Goal: Task Accomplishment & Management: Manage account settings

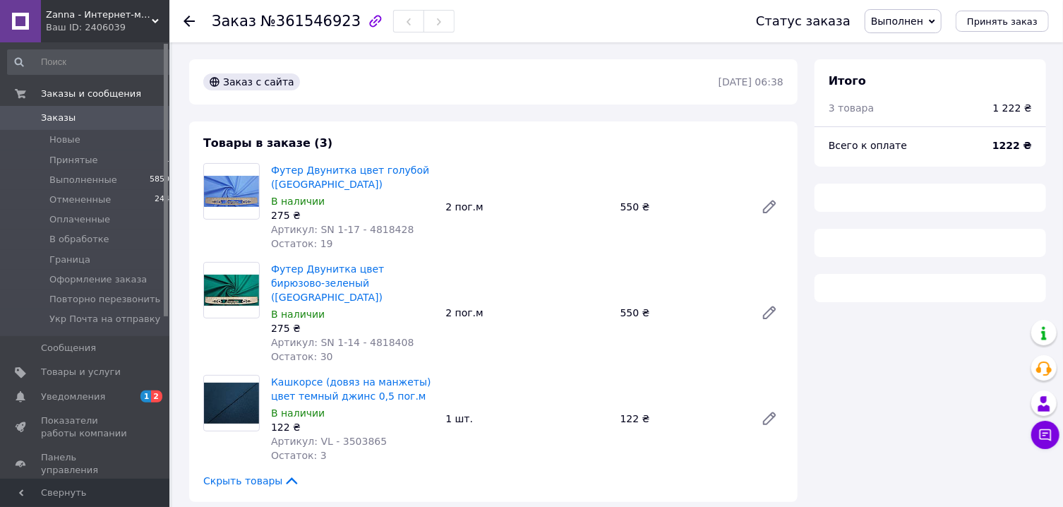
click at [900, 25] on span "Выполнен" at bounding box center [897, 21] width 52 height 11
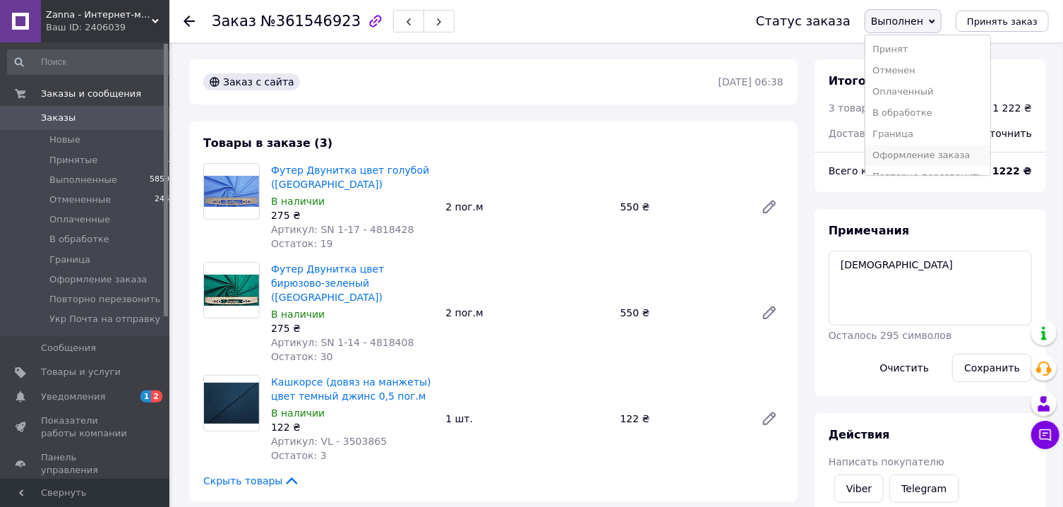
click at [932, 155] on li "Оформление заказа" at bounding box center [927, 155] width 125 height 21
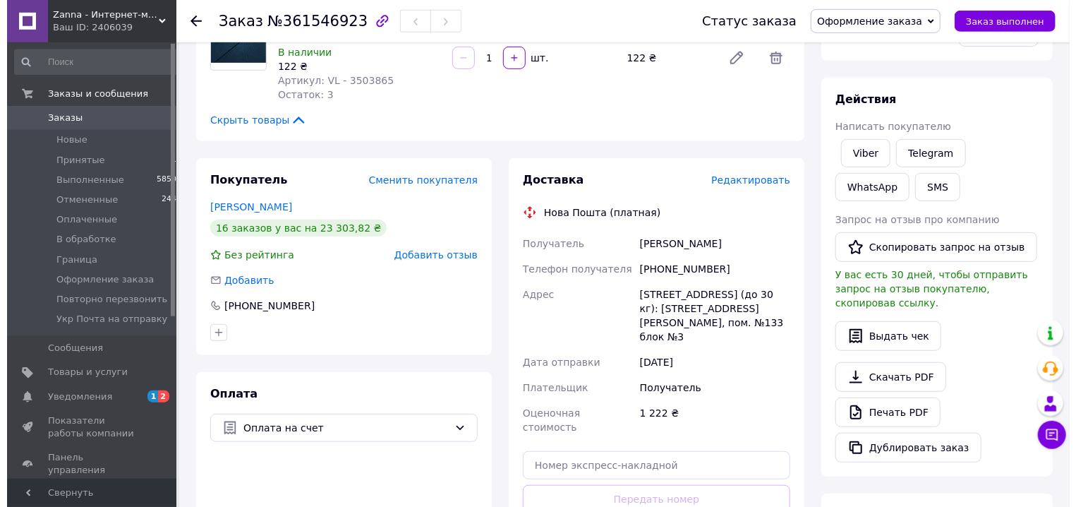
scroll to position [378, 0]
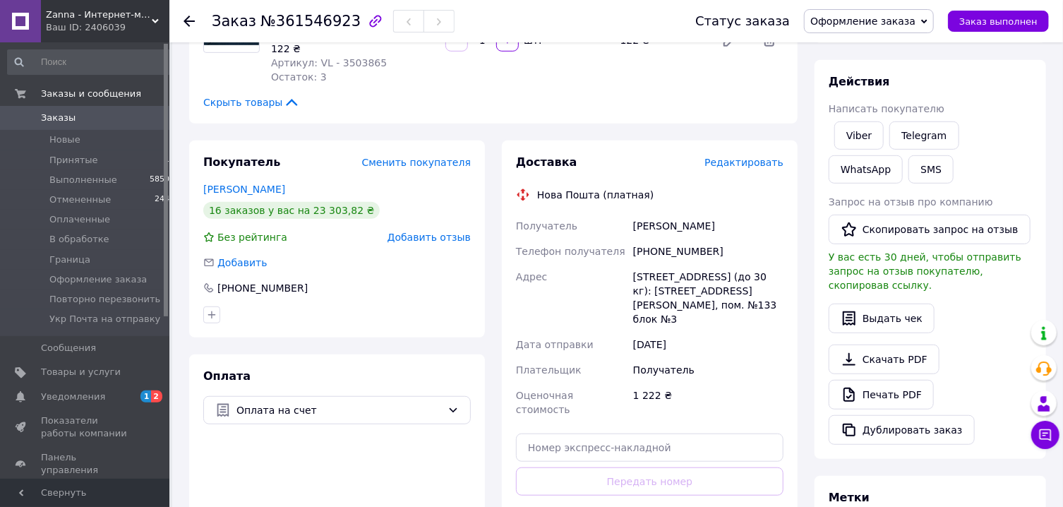
click at [756, 157] on span "Редактировать" at bounding box center [743, 162] width 79 height 11
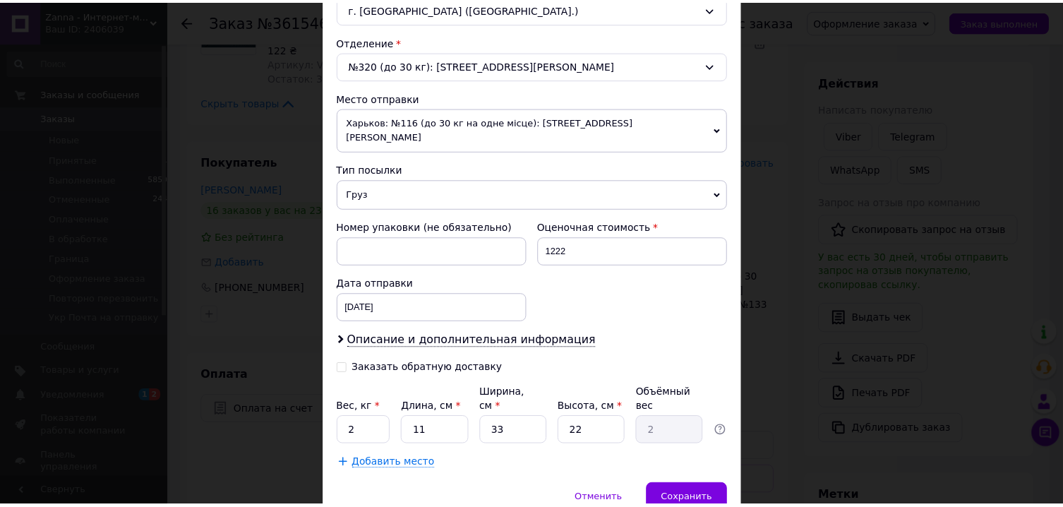
scroll to position [457, 0]
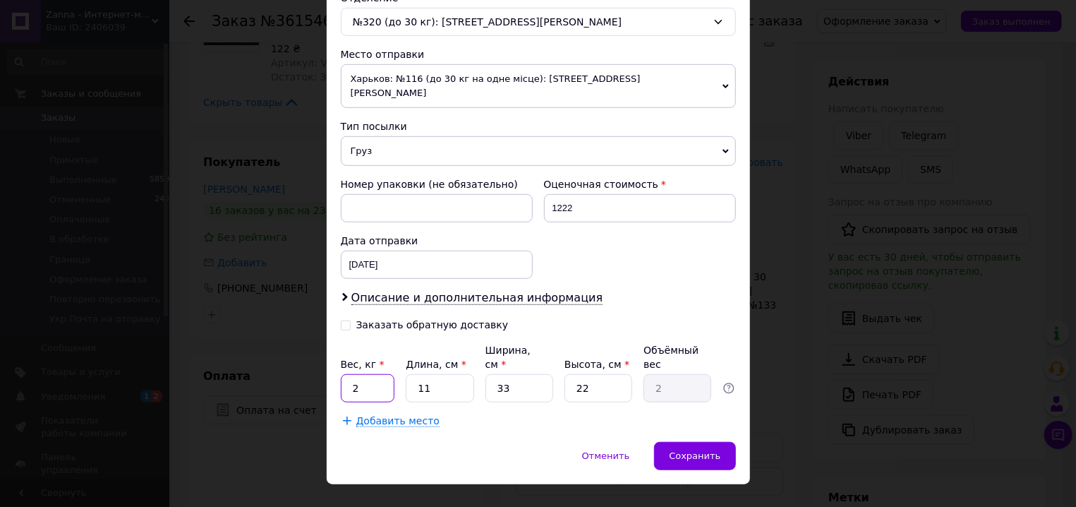
click at [373, 374] on input "2" at bounding box center [368, 388] width 54 height 28
type input "4"
type input "5"
type input "0.91"
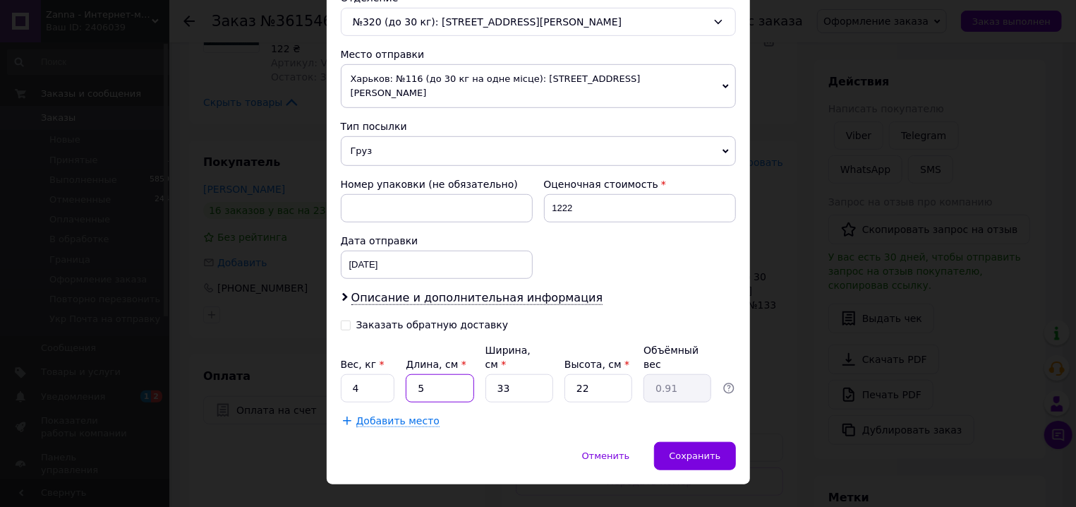
type input "56"
type input "10.16"
type input "56"
type input "4"
type input "1.23"
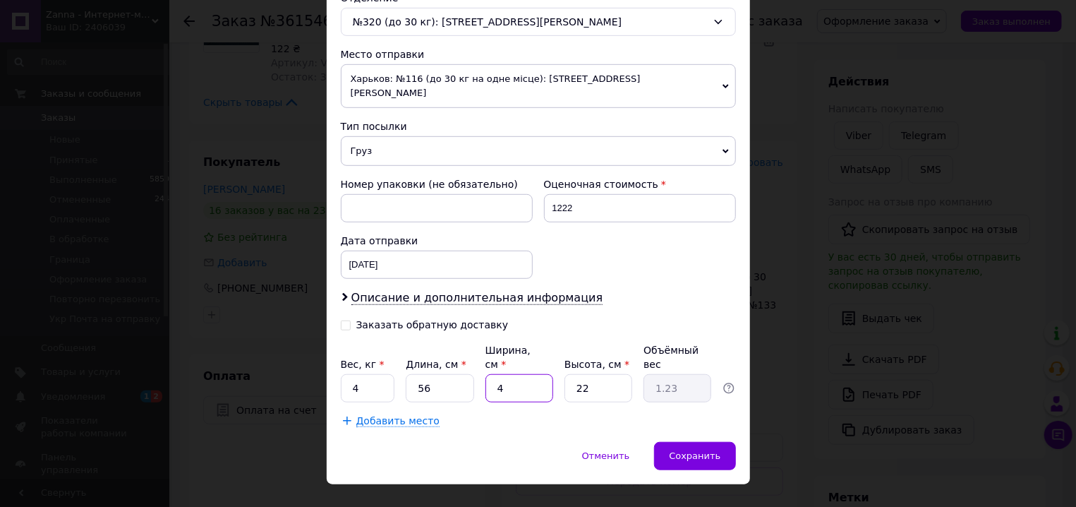
type input "44"
type input "13.55"
type input "44"
type input "6"
type input "3.7"
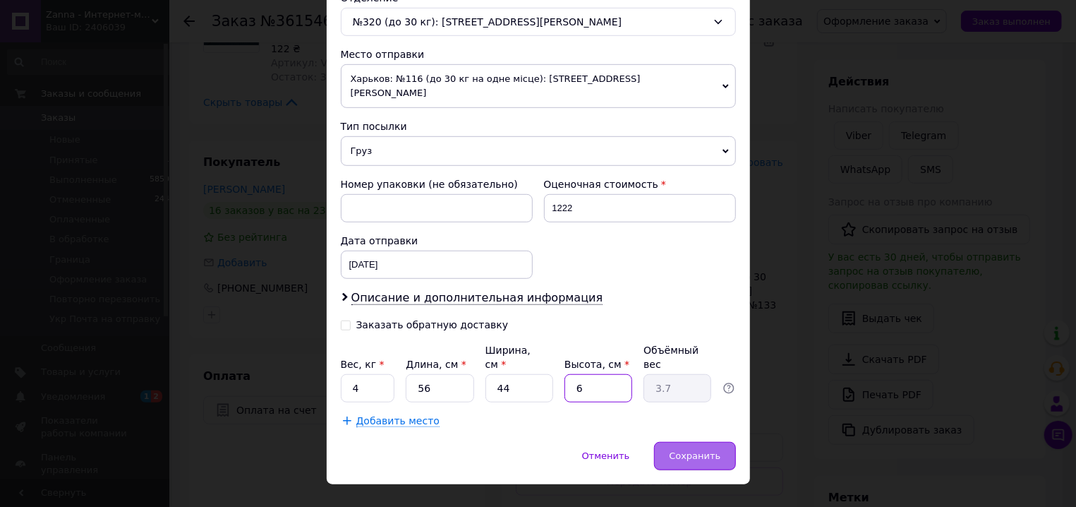
type input "6"
click at [695, 450] on span "Сохранить" at bounding box center [695, 455] width 52 height 11
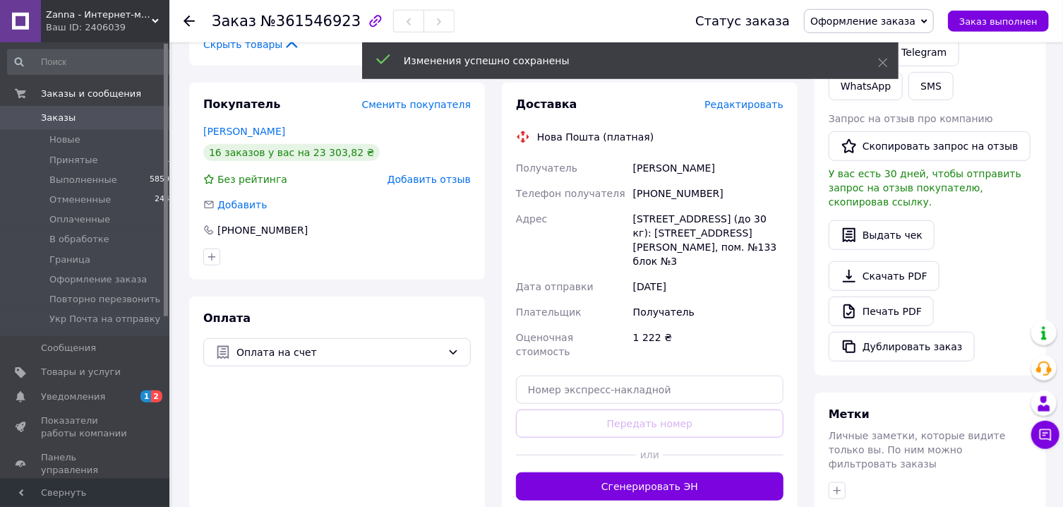
scroll to position [529, 0]
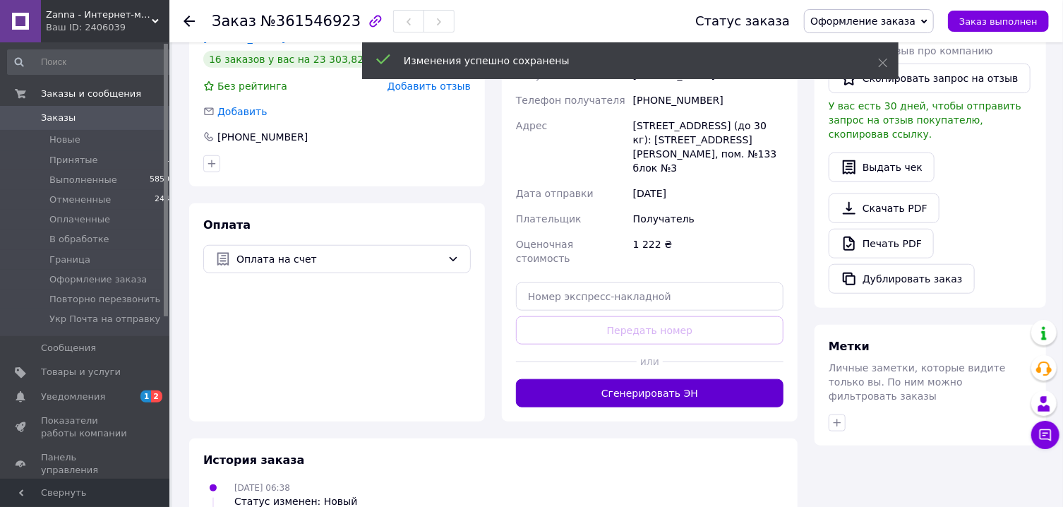
click at [697, 379] on button "Сгенерировать ЭН" at bounding box center [650, 393] width 268 height 28
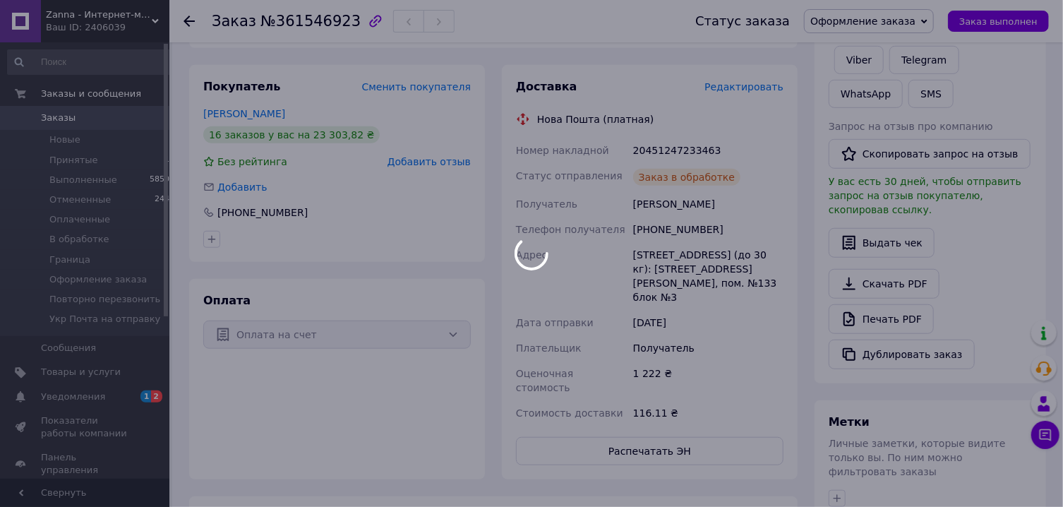
scroll to position [378, 0]
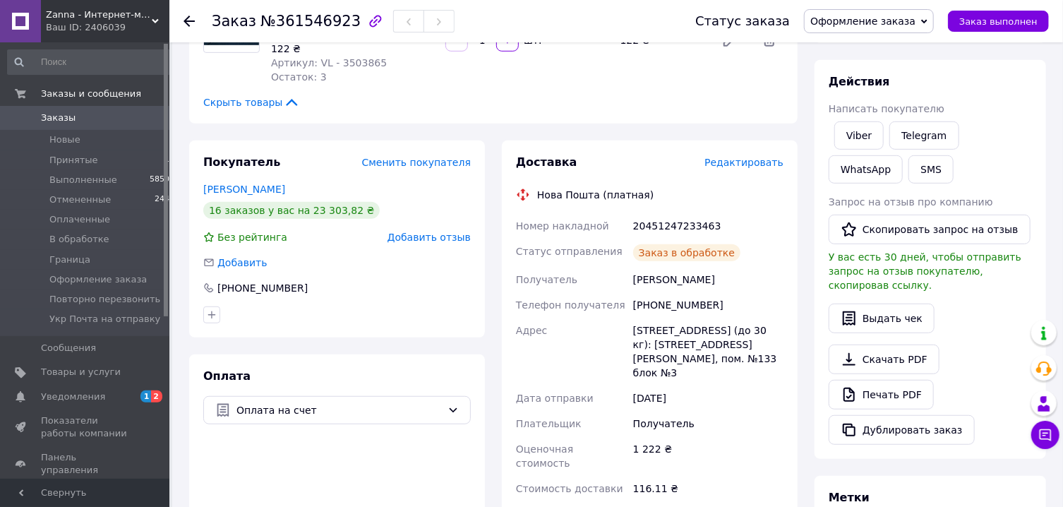
click at [856, 138] on link "Viber" at bounding box center [858, 135] width 49 height 28
click at [688, 213] on div "20451247233463" at bounding box center [708, 225] width 156 height 25
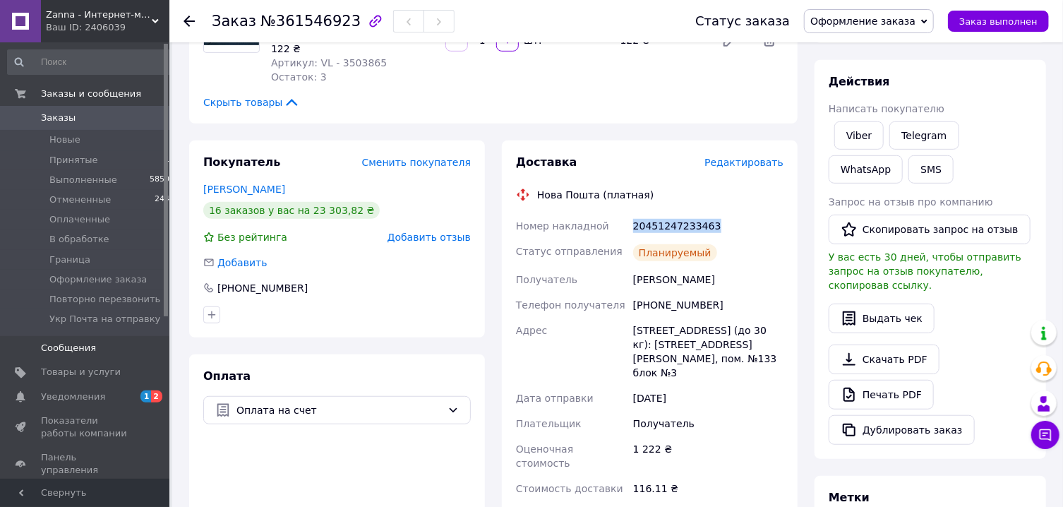
copy div "20451247233463"
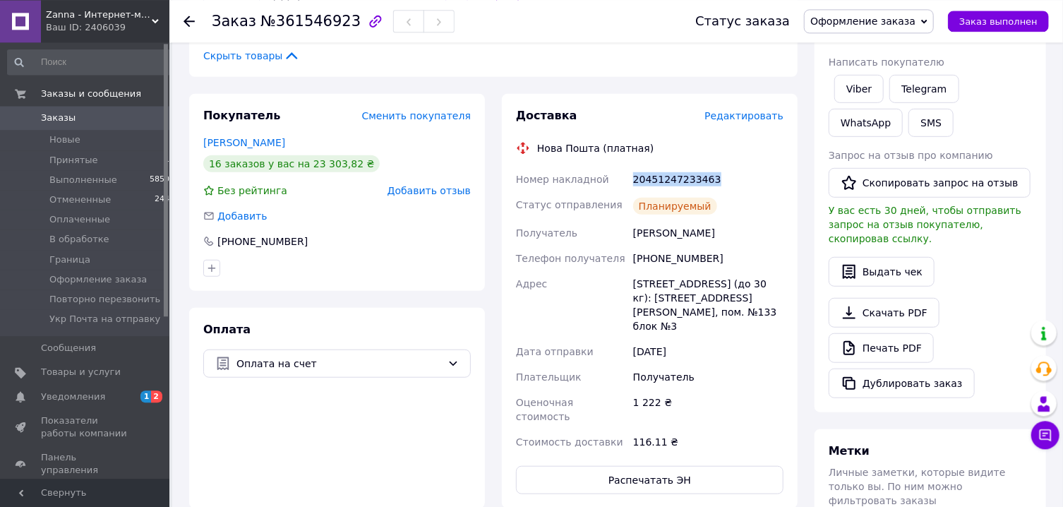
scroll to position [454, 0]
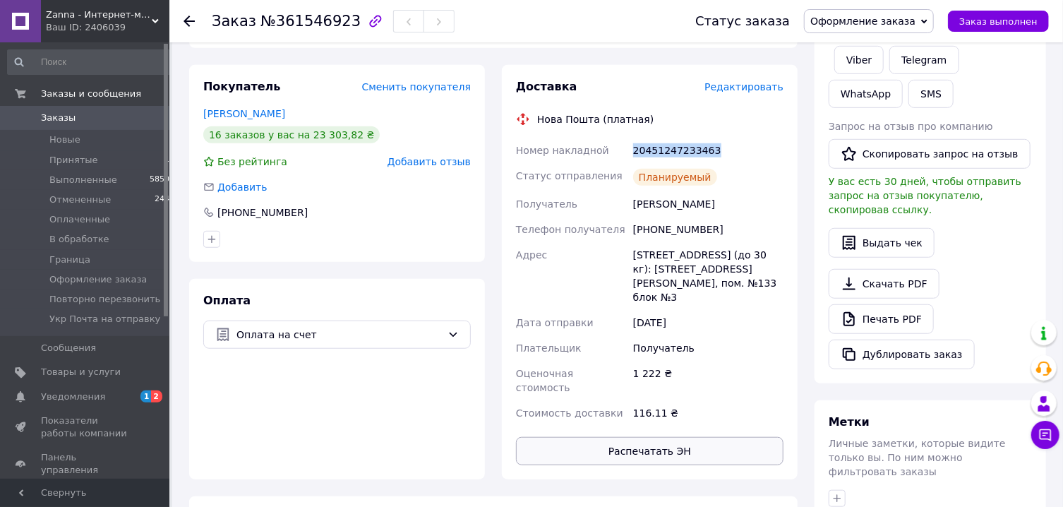
click at [689, 437] on button "Распечатать ЭН" at bounding box center [650, 451] width 268 height 28
click at [882, 20] on span "Оформление заказа" at bounding box center [862, 21] width 105 height 11
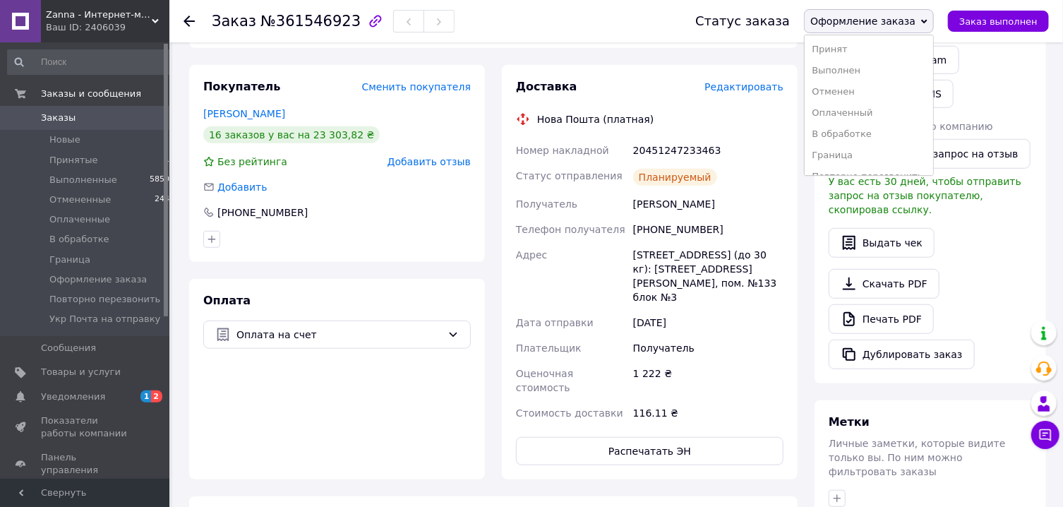
drag, startPoint x: 880, startPoint y: 66, endPoint x: 844, endPoint y: 32, distance: 49.9
click at [880, 68] on li "Выполнен" at bounding box center [869, 70] width 128 height 21
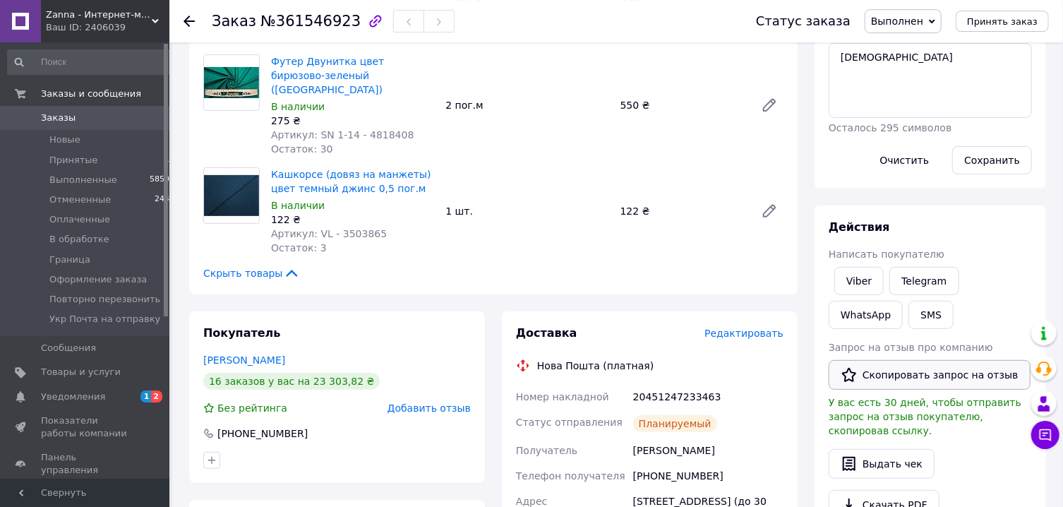
scroll to position [0, 0]
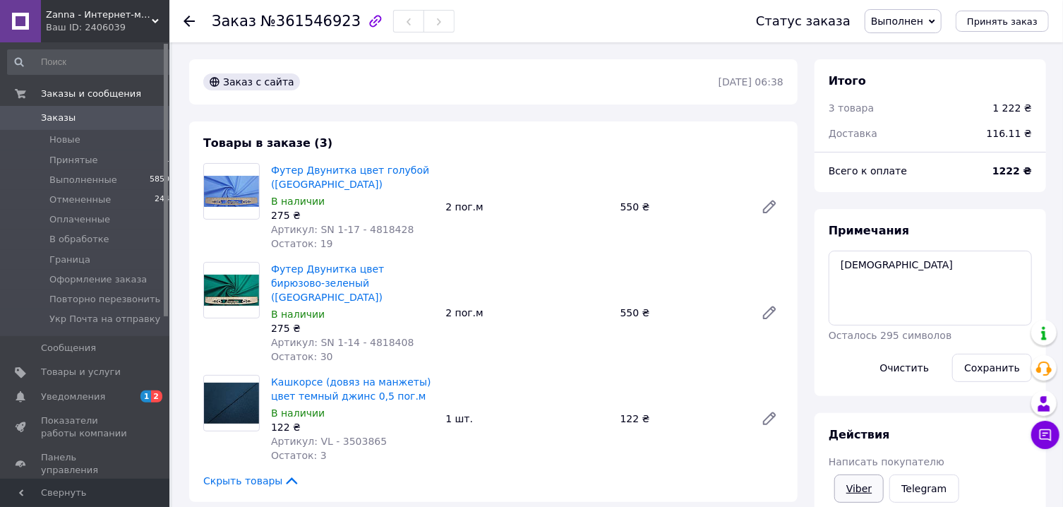
click at [865, 488] on link "Viber" at bounding box center [858, 488] width 49 height 28
click at [867, 488] on link "Viber" at bounding box center [858, 488] width 49 height 28
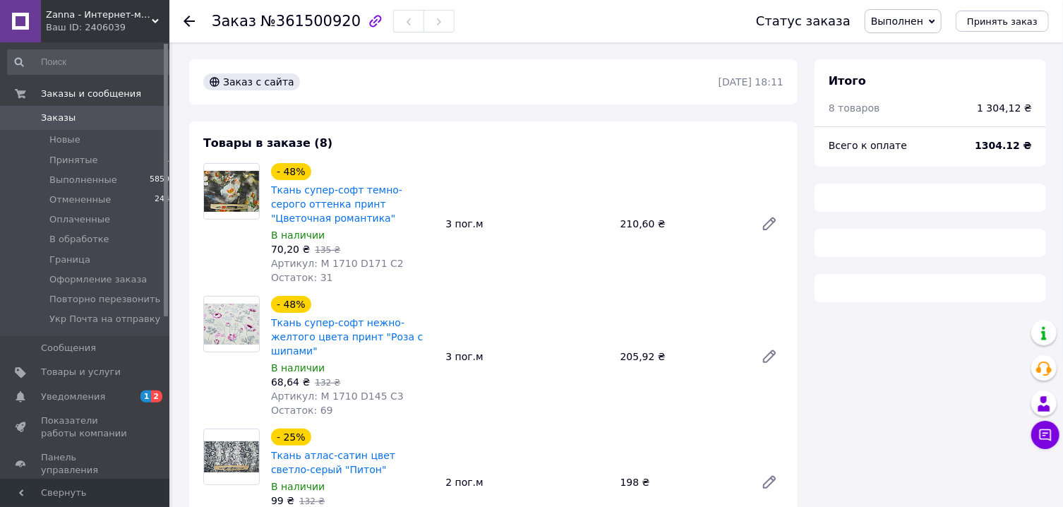
click at [921, 21] on span "Выполнен" at bounding box center [897, 21] width 52 height 11
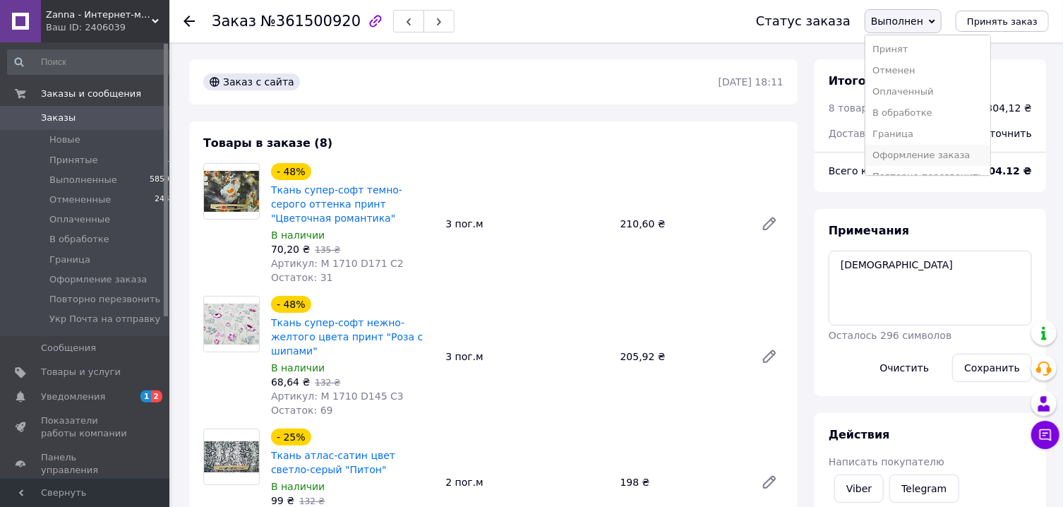
click at [920, 161] on li "Оформление заказа" at bounding box center [927, 155] width 125 height 21
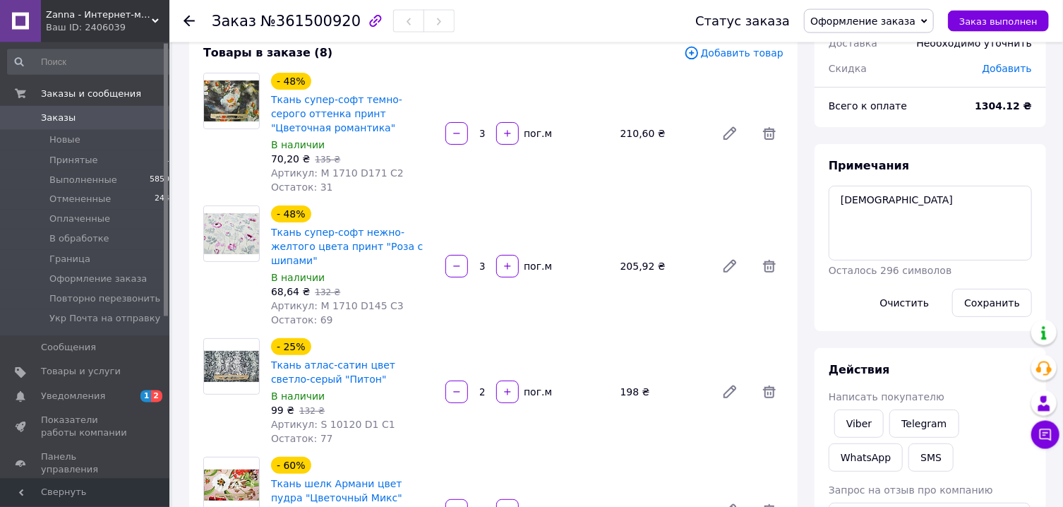
scroll to position [151, 0]
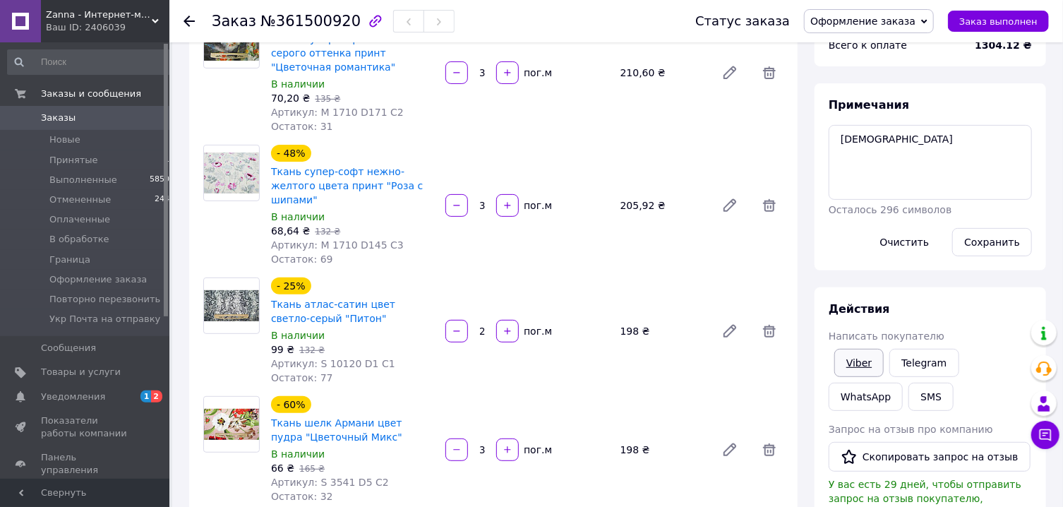
click at [854, 369] on link "Viber" at bounding box center [858, 363] width 49 height 28
click at [862, 366] on link "Viber" at bounding box center [858, 363] width 49 height 28
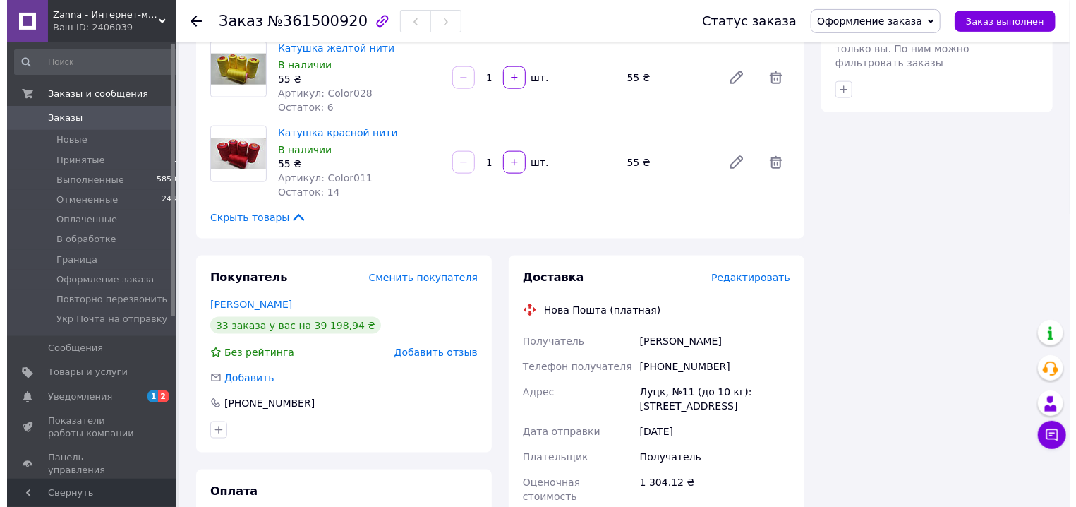
scroll to position [908, 0]
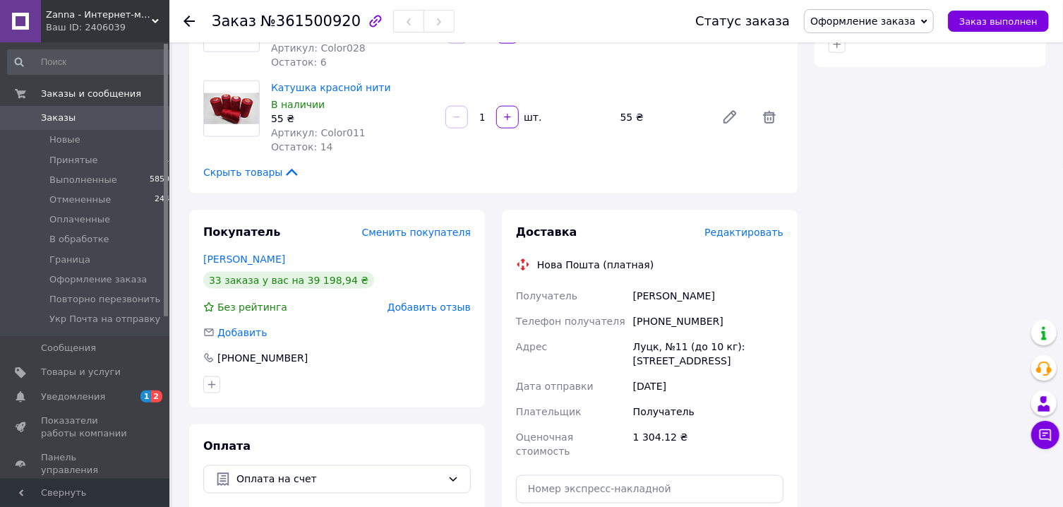
click at [748, 227] on span "Редактировать" at bounding box center [743, 232] width 79 height 11
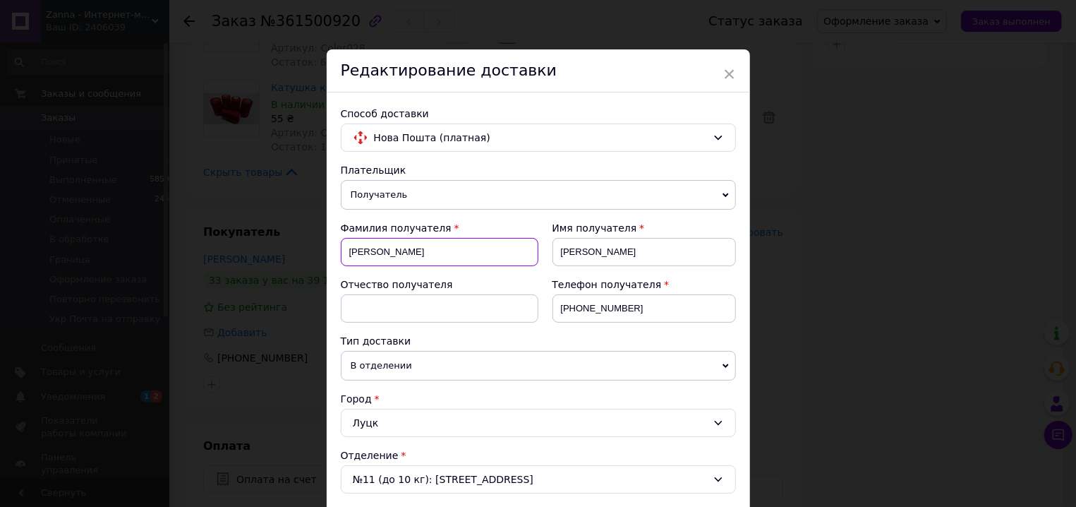
click at [349, 255] on input "[PERSON_NAME]" at bounding box center [440, 252] width 198 height 28
type input "Денисенко"
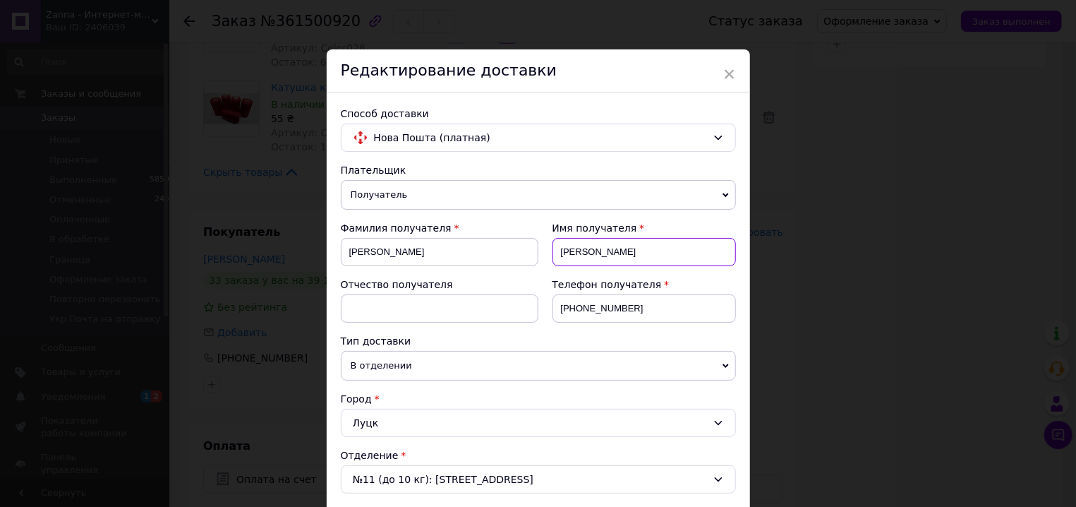
click at [560, 255] on input "наталія" at bounding box center [645, 252] width 184 height 28
type input "Наталія"
click at [461, 313] on input at bounding box center [440, 308] width 198 height 28
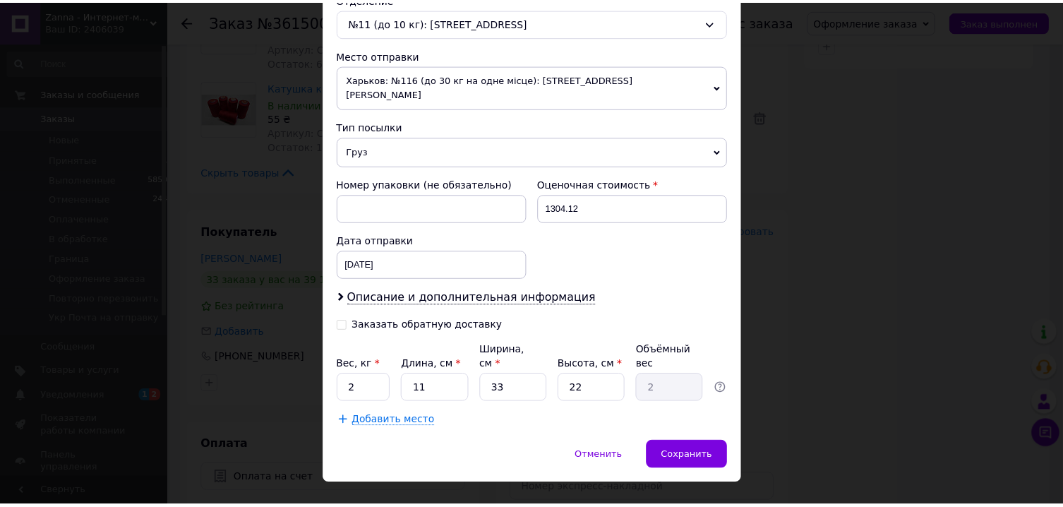
scroll to position [457, 0]
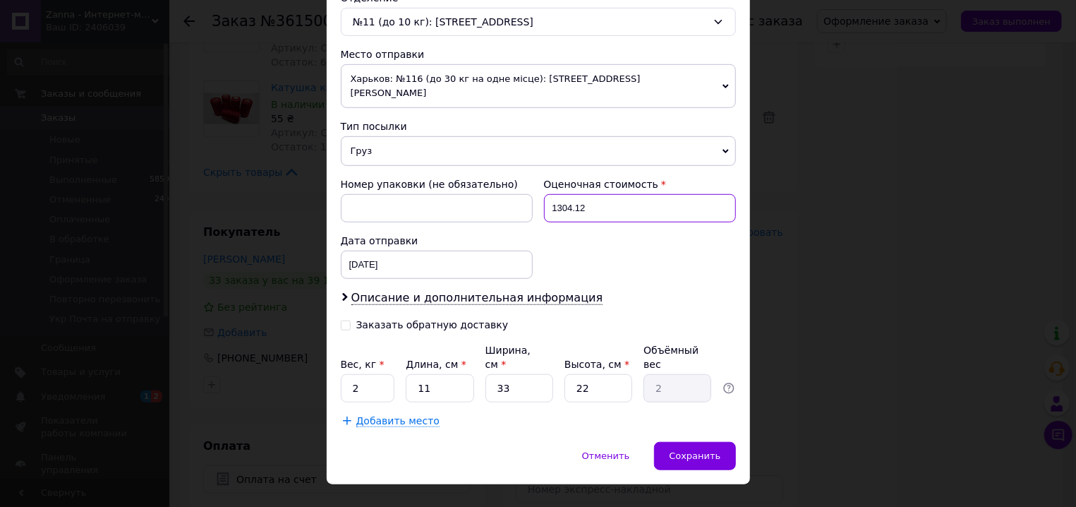
drag, startPoint x: 572, startPoint y: 198, endPoint x: 585, endPoint y: 200, distance: 13.6
click at [585, 200] on input "1304.12" at bounding box center [640, 208] width 192 height 28
type input "1304"
click at [364, 374] on input "2" at bounding box center [368, 388] width 54 height 28
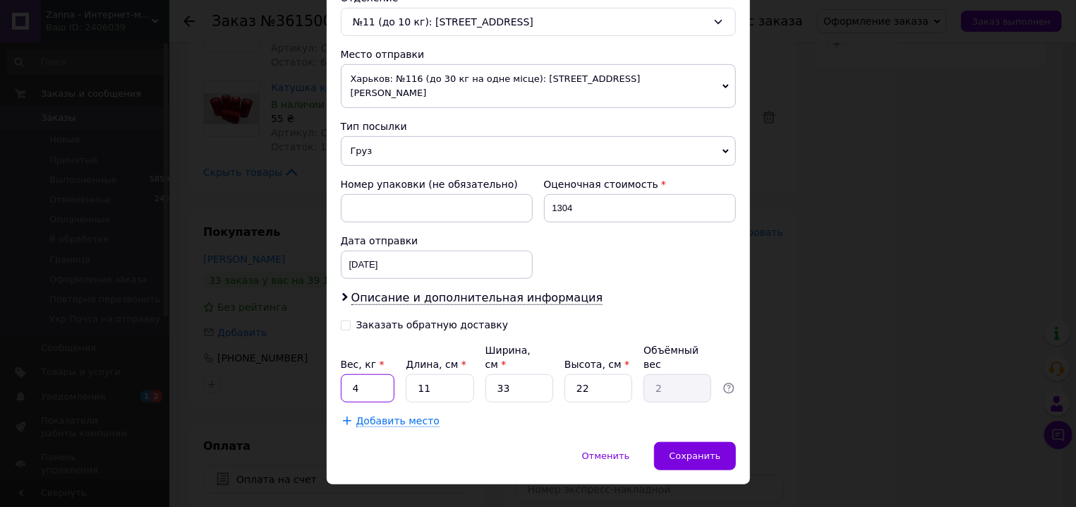
type input "4"
type input "5"
type input "0.91"
type input "56"
type input "10.16"
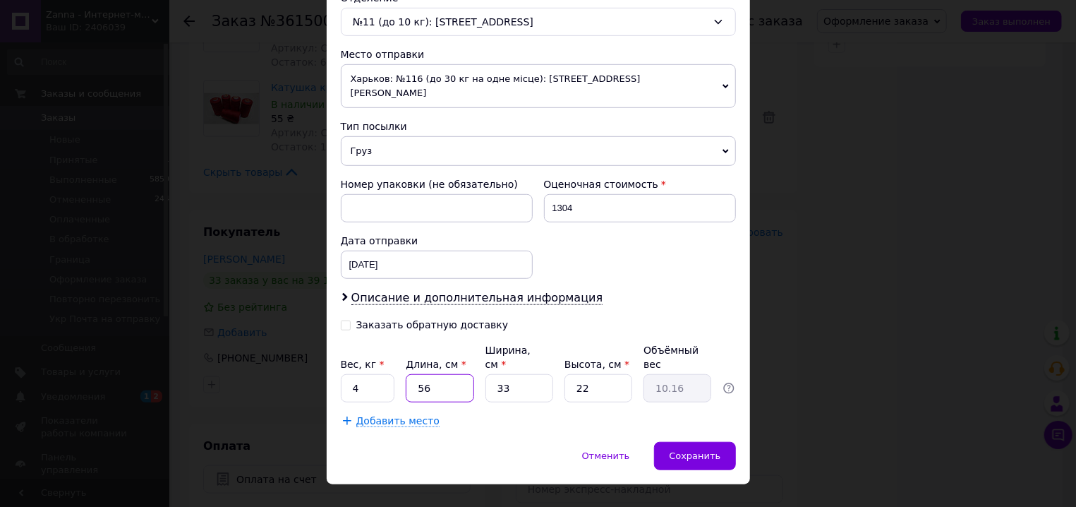
type input "56"
type input "4"
type input "1.23"
type input "44"
type input "13.55"
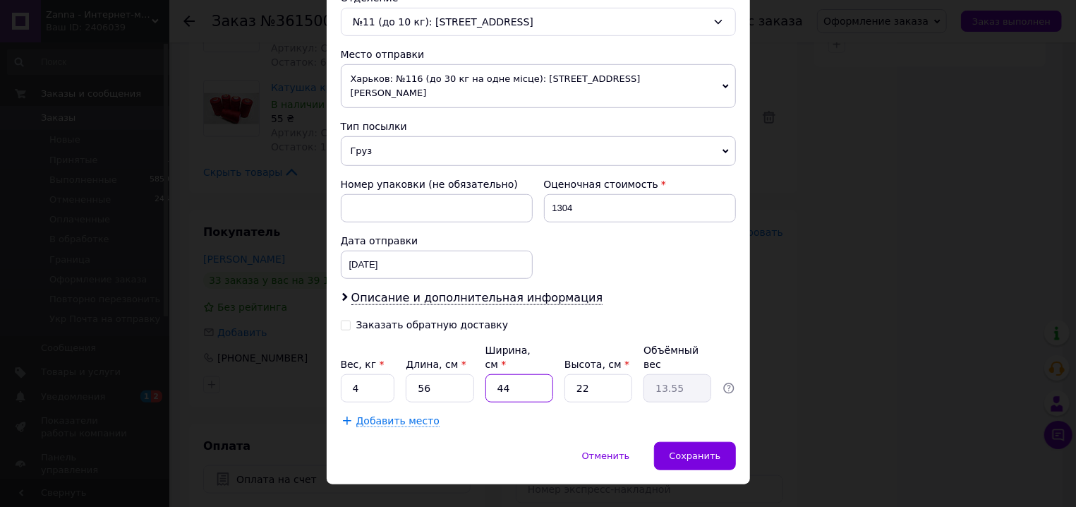
type input "44"
type input "6"
type input "3.7"
type input "6"
click at [636, 257] on div "Номер упаковки (не обязательно) Оценочная стоимость 1304 Дата отправки 12.09.20…" at bounding box center [538, 228] width 407 height 113
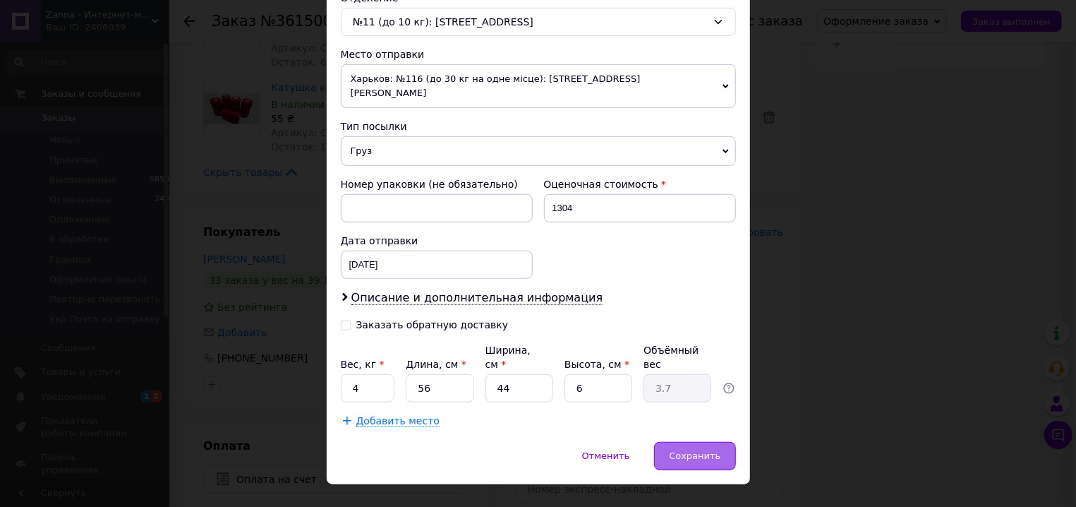
click at [678, 450] on span "Сохранить" at bounding box center [695, 455] width 52 height 11
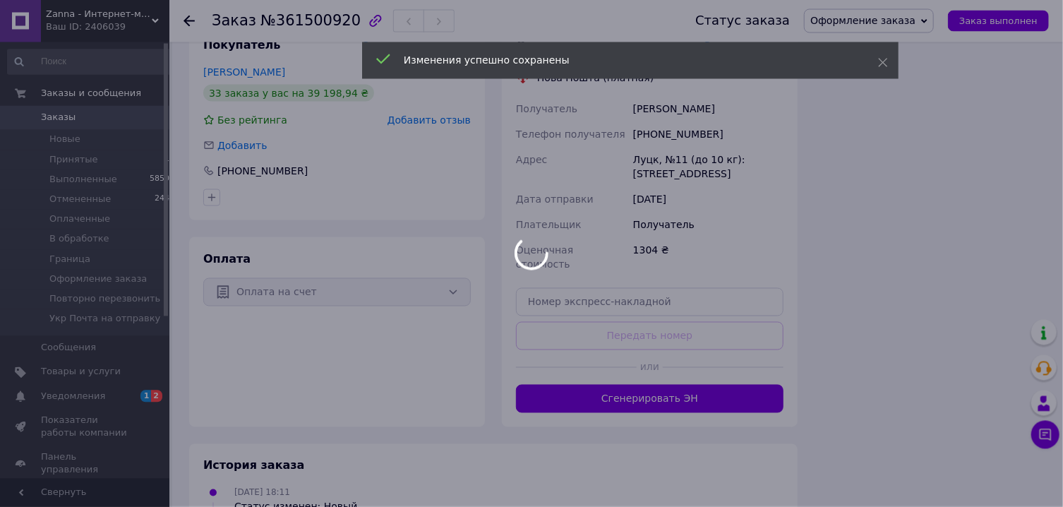
scroll to position [1135, 0]
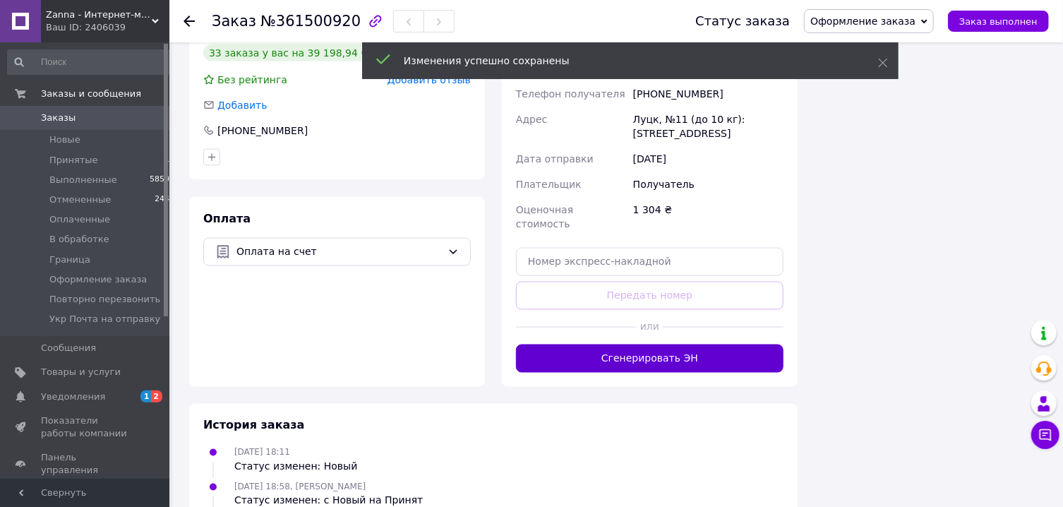
click at [659, 344] on button "Сгенерировать ЭН" at bounding box center [650, 358] width 268 height 28
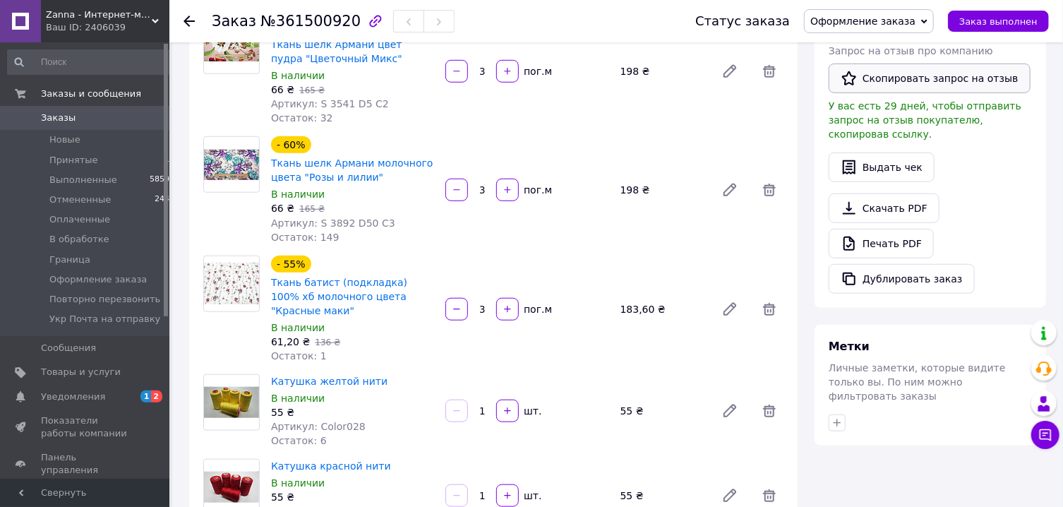
scroll to position [302, 0]
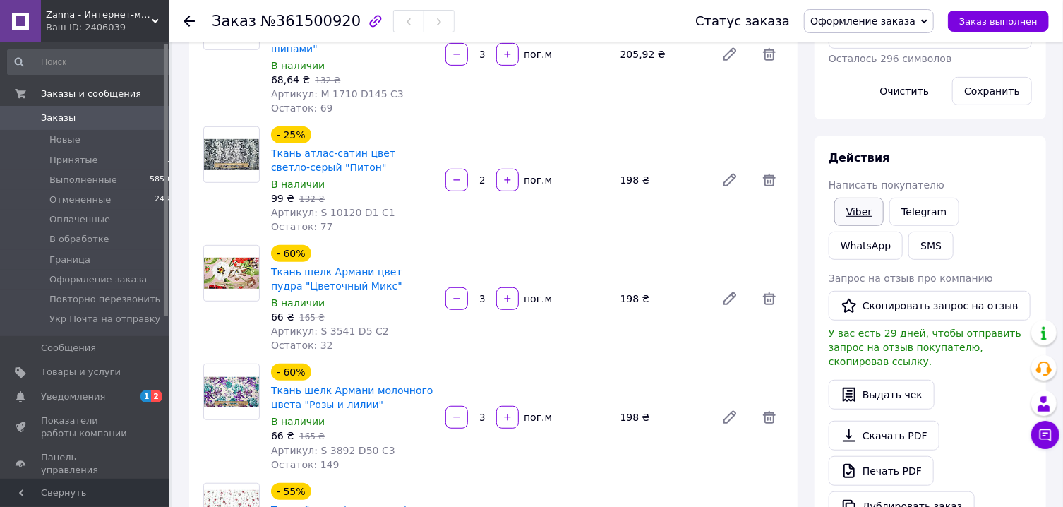
click at [872, 205] on link "Viber" at bounding box center [858, 212] width 49 height 28
drag, startPoint x: 872, startPoint y: 205, endPoint x: 484, endPoint y: 313, distance: 403.8
click at [872, 205] on link "Viber" at bounding box center [858, 212] width 49 height 28
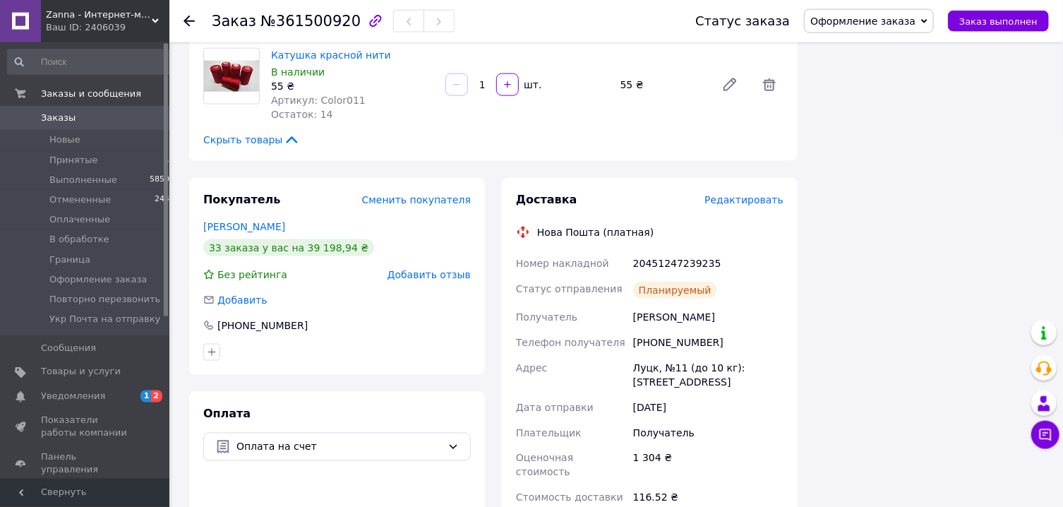
scroll to position [983, 0]
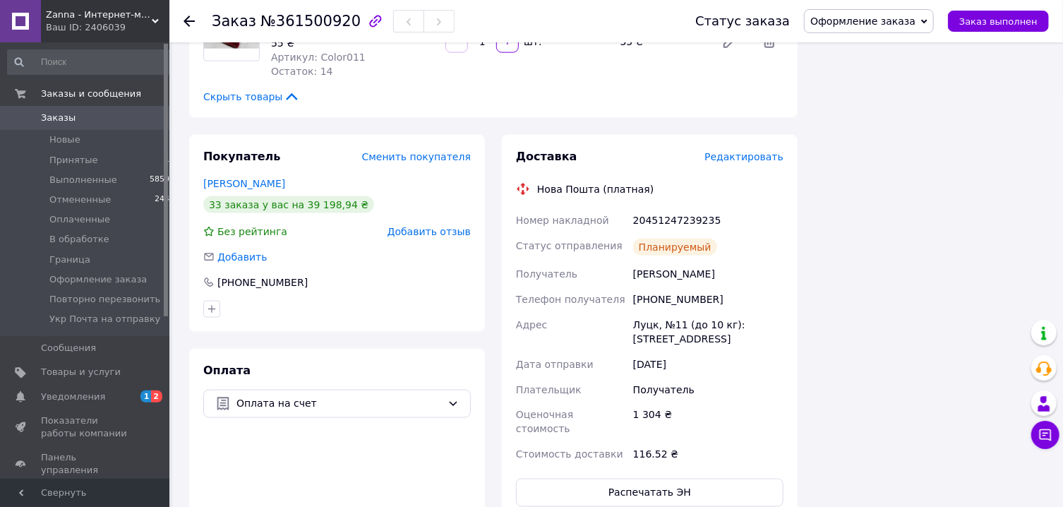
click at [692, 208] on div "20451247239235" at bounding box center [708, 220] width 156 height 25
copy div "20451247239235"
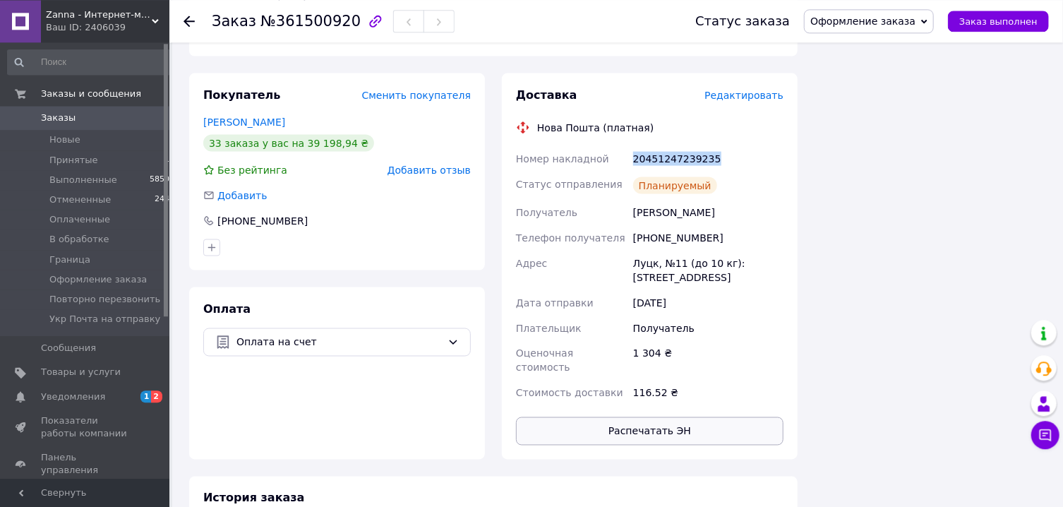
scroll to position [1135, 0]
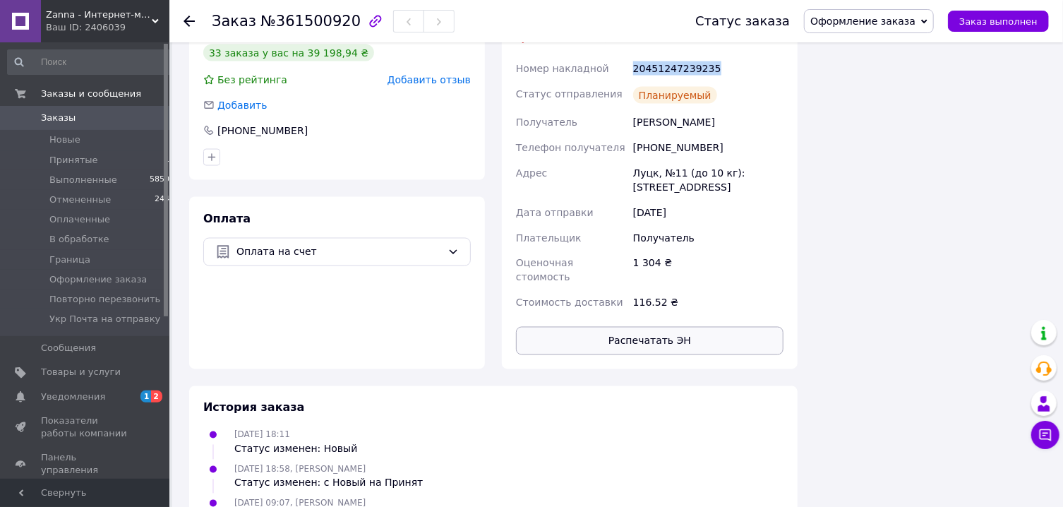
click at [663, 327] on button "Распечатать ЭН" at bounding box center [650, 341] width 268 height 28
click at [883, 24] on span "Оформление заказа" at bounding box center [862, 21] width 105 height 11
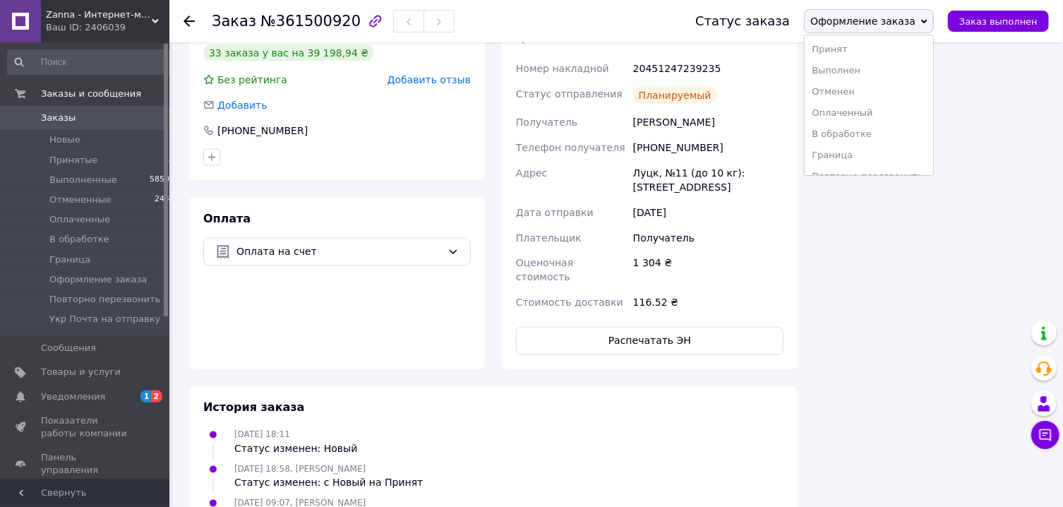
drag, startPoint x: 877, startPoint y: 73, endPoint x: 874, endPoint y: 61, distance: 12.3
click at [876, 73] on li "Выполнен" at bounding box center [869, 70] width 128 height 21
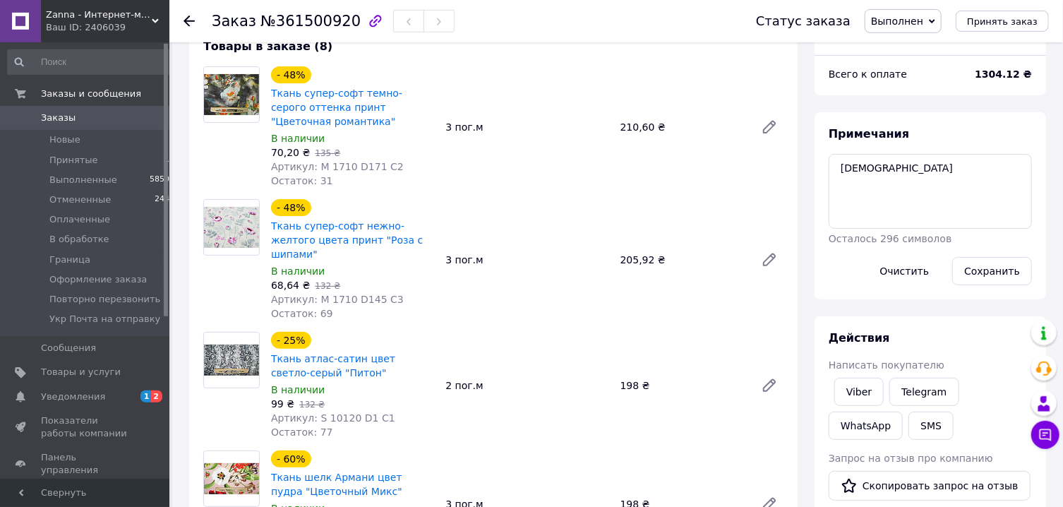
scroll to position [76, 0]
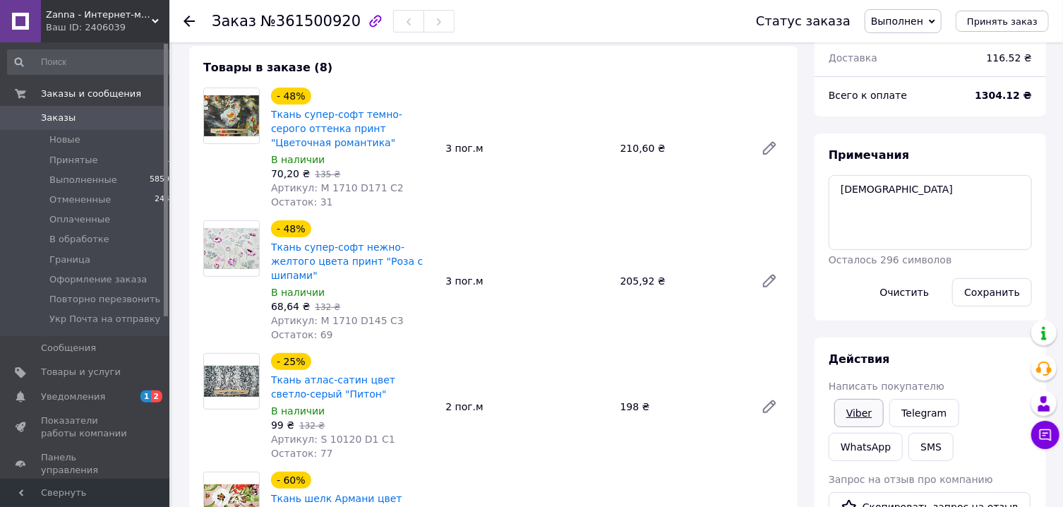
click at [865, 414] on link "Viber" at bounding box center [858, 413] width 49 height 28
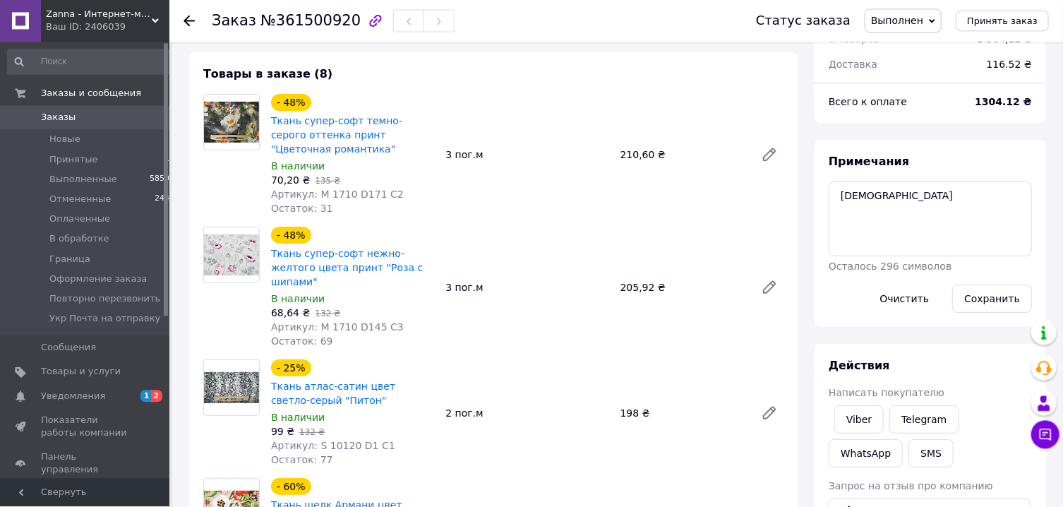
scroll to position [0, 0]
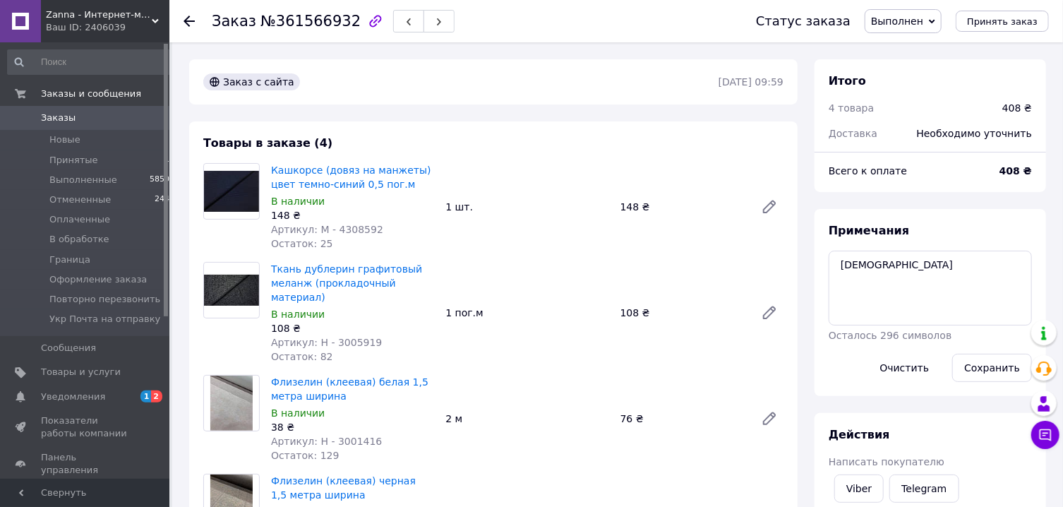
click at [909, 23] on span "Выполнен" at bounding box center [897, 21] width 52 height 11
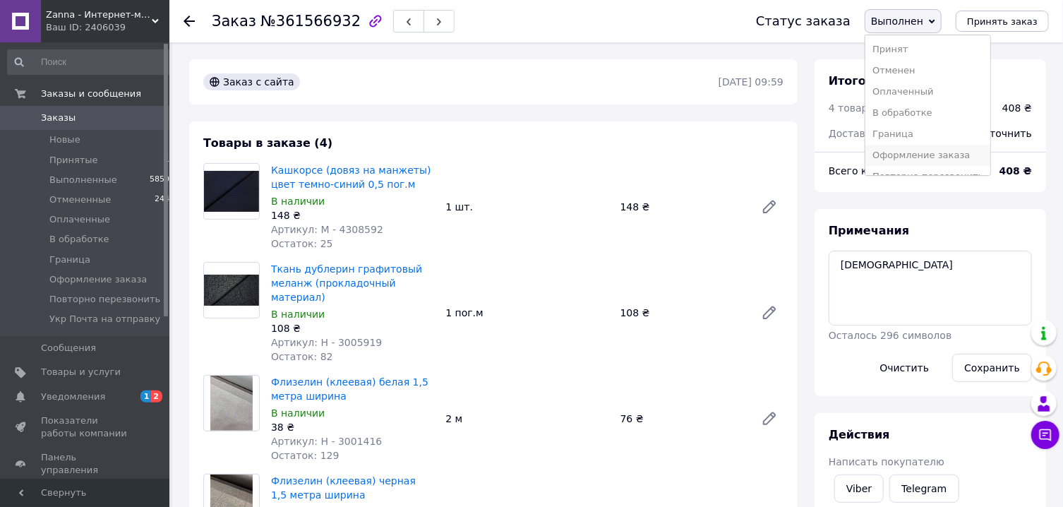
click at [921, 154] on li "Оформление заказа" at bounding box center [927, 155] width 125 height 21
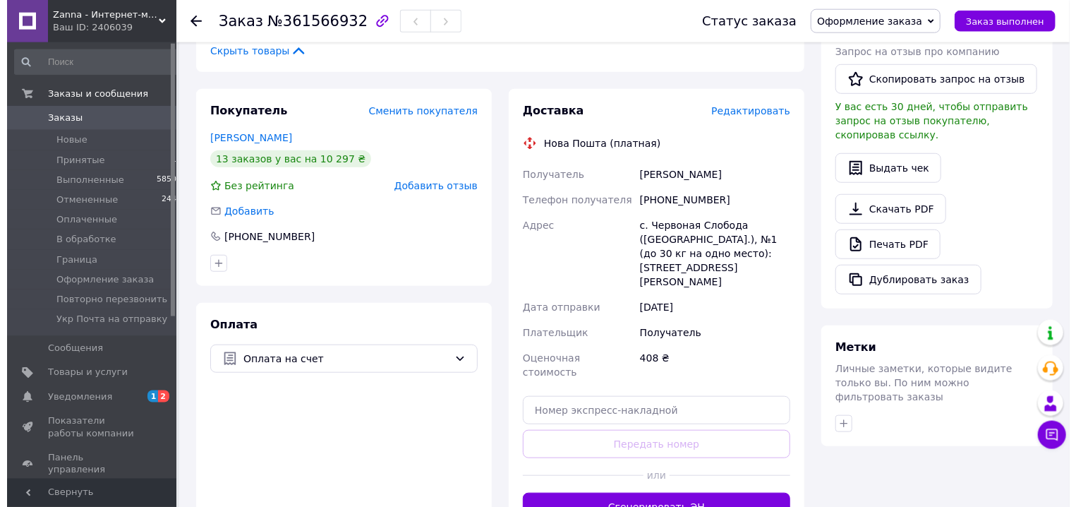
scroll to position [529, 0]
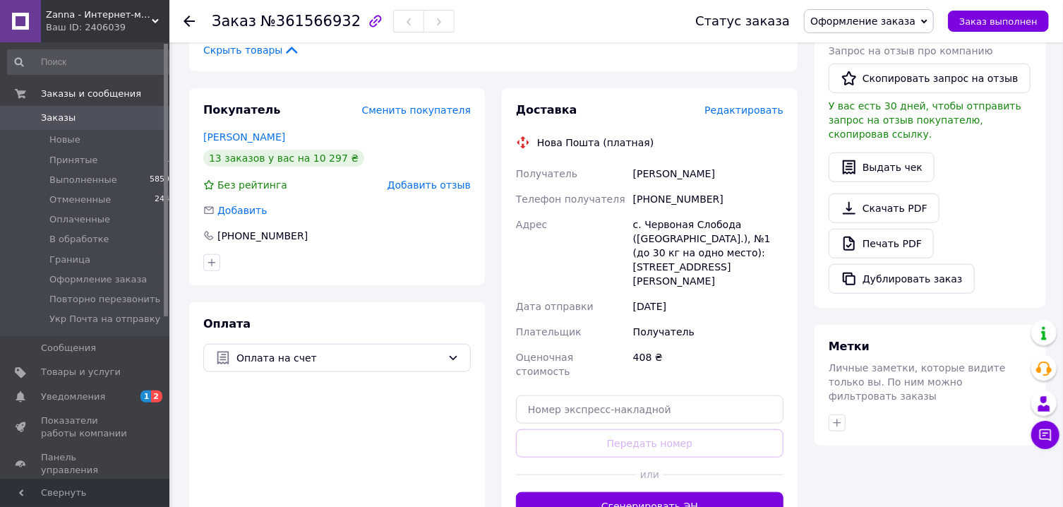
click at [743, 104] on span "Редактировать" at bounding box center [743, 109] width 79 height 11
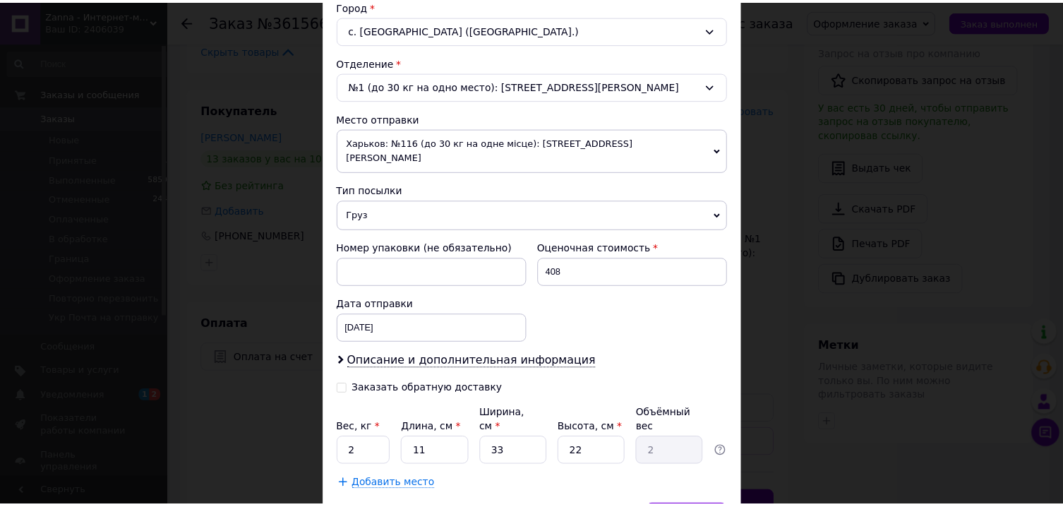
scroll to position [457, 0]
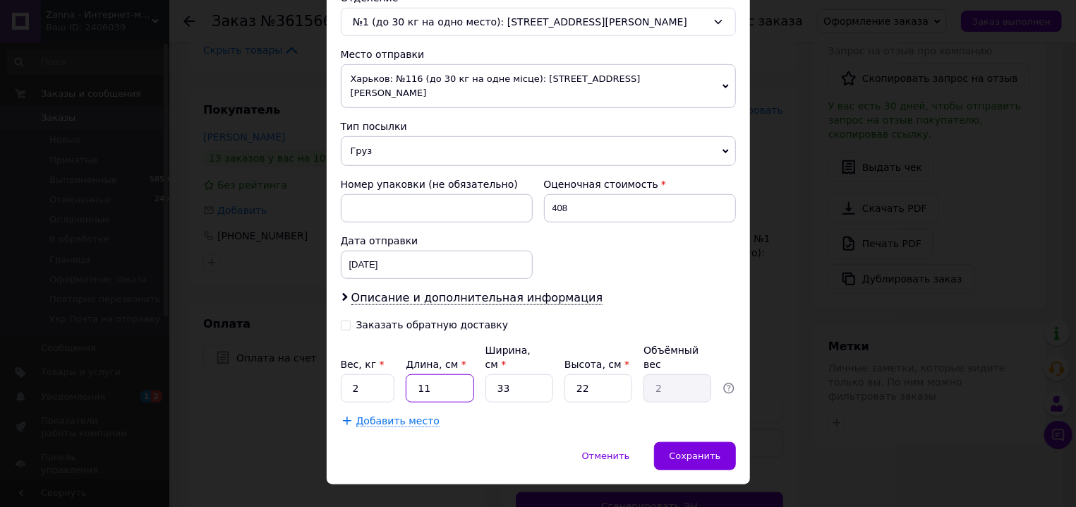
click at [426, 374] on input "11" at bounding box center [440, 388] width 68 height 28
type input "4"
type input "0.73"
type input "44"
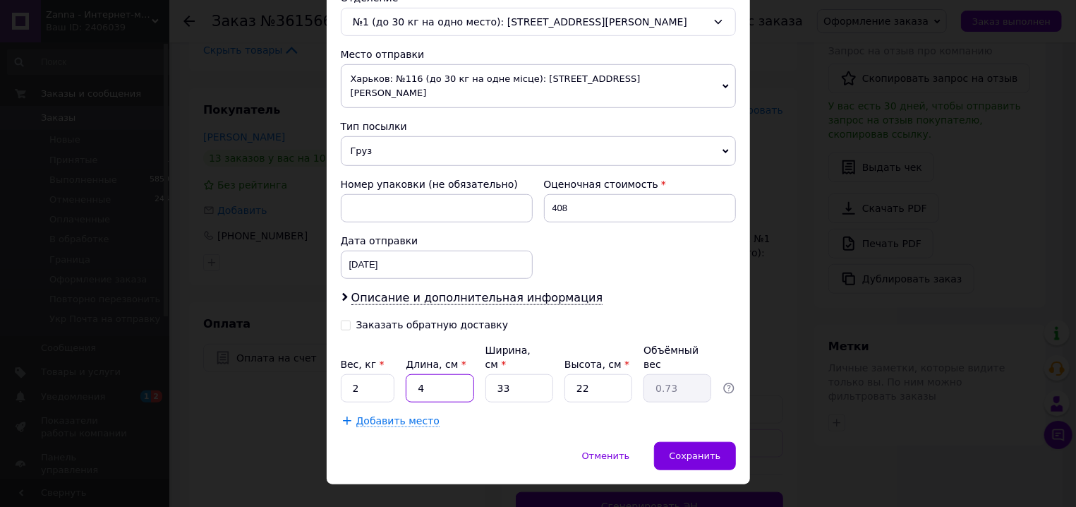
type input "7.99"
type input "44"
type input "3"
type input "0.73"
type input "34"
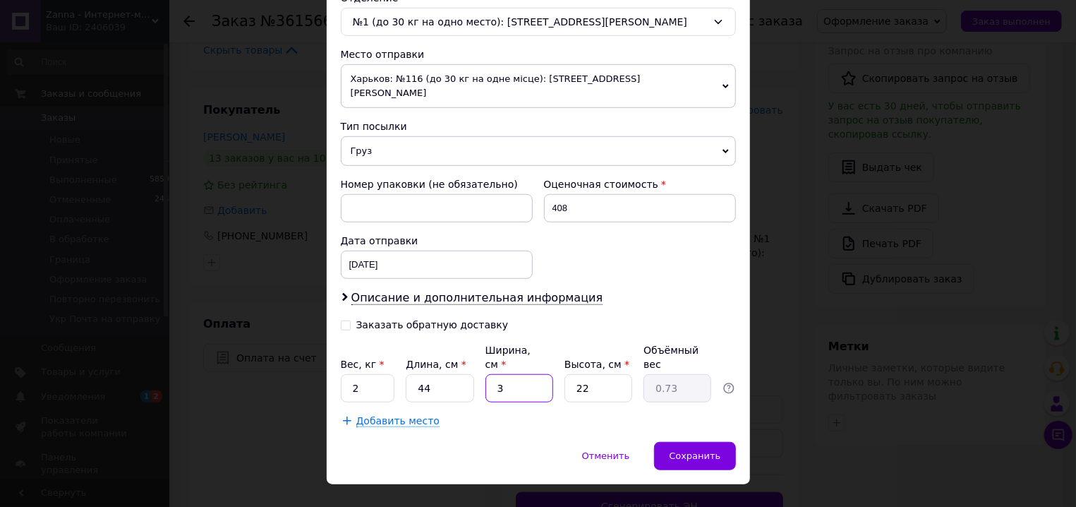
type input "8.23"
type input "34"
type input "5"
type input "1.87"
type input "5"
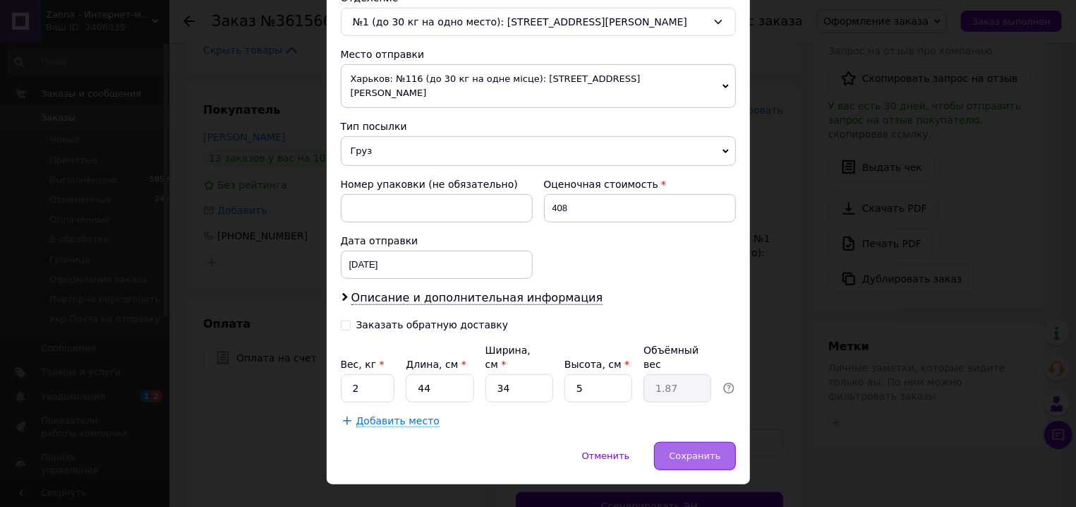
click at [691, 442] on div "Сохранить" at bounding box center [694, 456] width 81 height 28
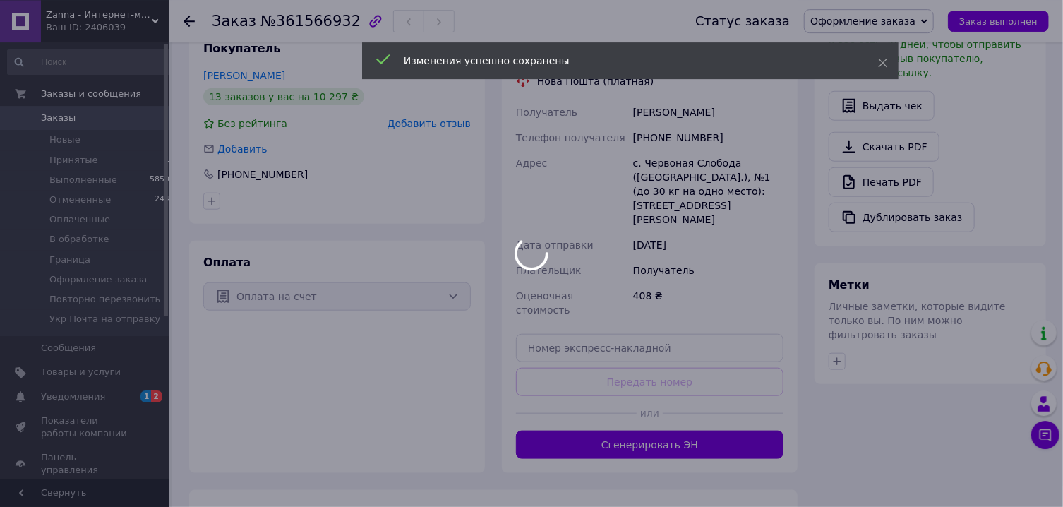
scroll to position [605, 0]
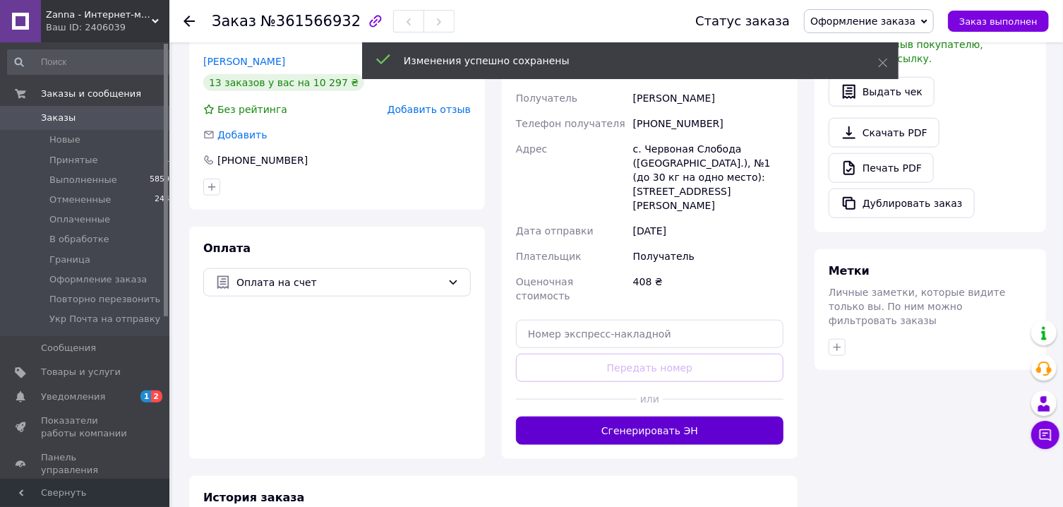
click at [662, 416] on button "Сгенерировать ЭН" at bounding box center [650, 430] width 268 height 28
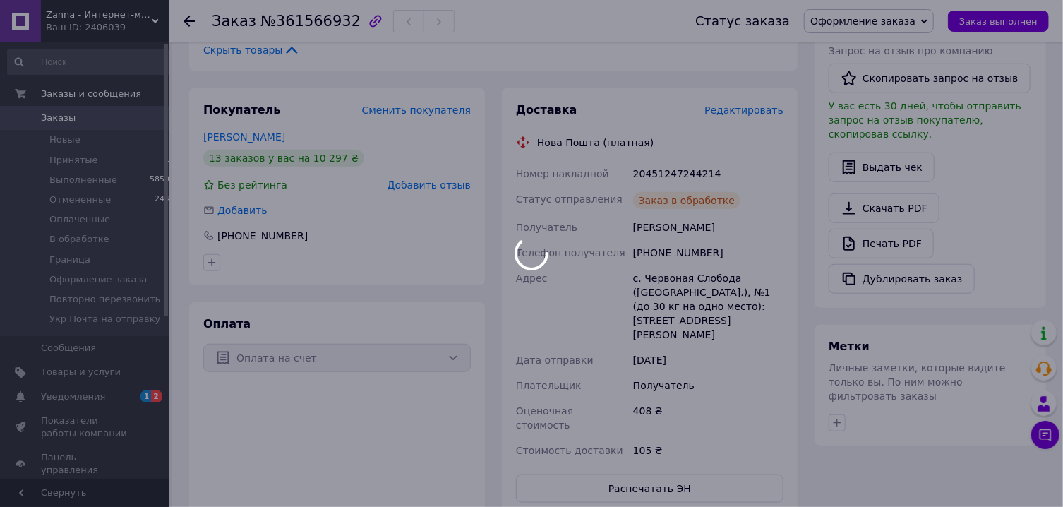
scroll to position [454, 0]
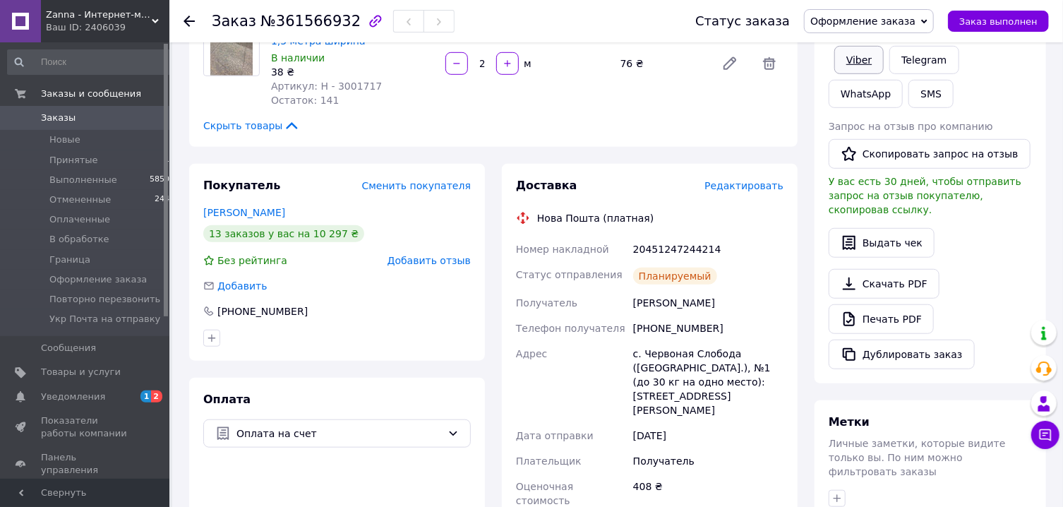
click at [860, 59] on link "Viber" at bounding box center [858, 60] width 49 height 28
click at [850, 56] on link "Viber" at bounding box center [858, 60] width 49 height 28
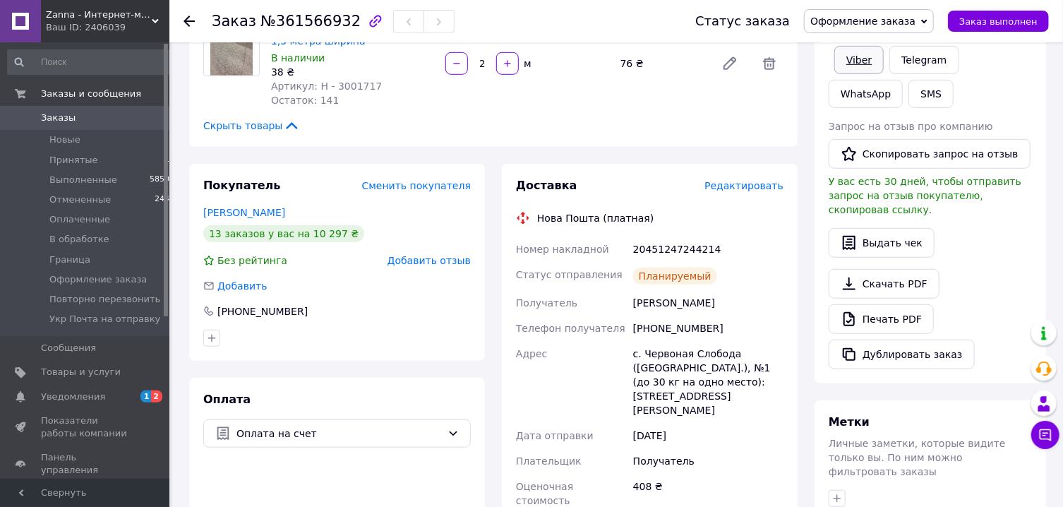
click at [850, 56] on link "Viber" at bounding box center [858, 60] width 49 height 28
click at [667, 236] on div "20451247244214" at bounding box center [708, 248] width 156 height 25
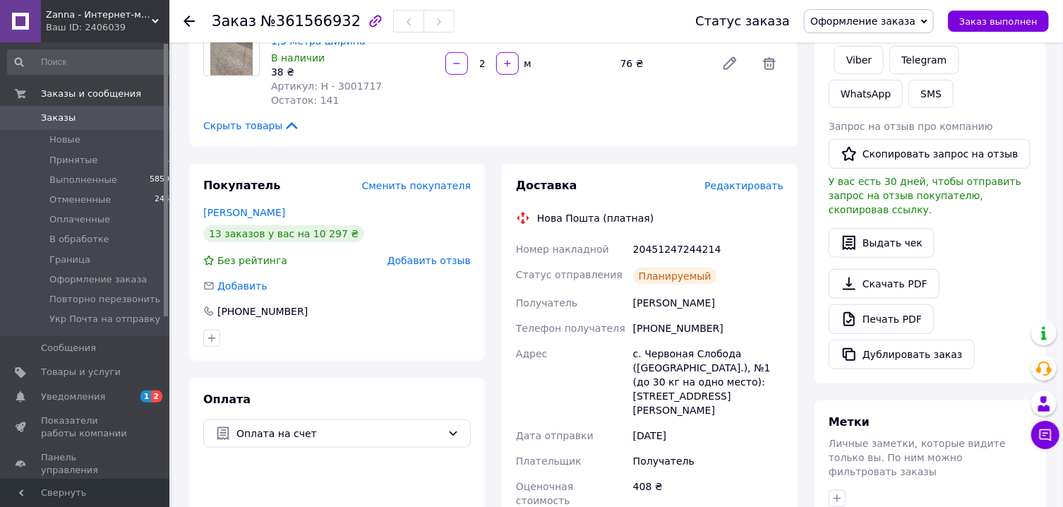
click at [692, 236] on div "20451247244214" at bounding box center [708, 248] width 156 height 25
copy div "20451247244214"
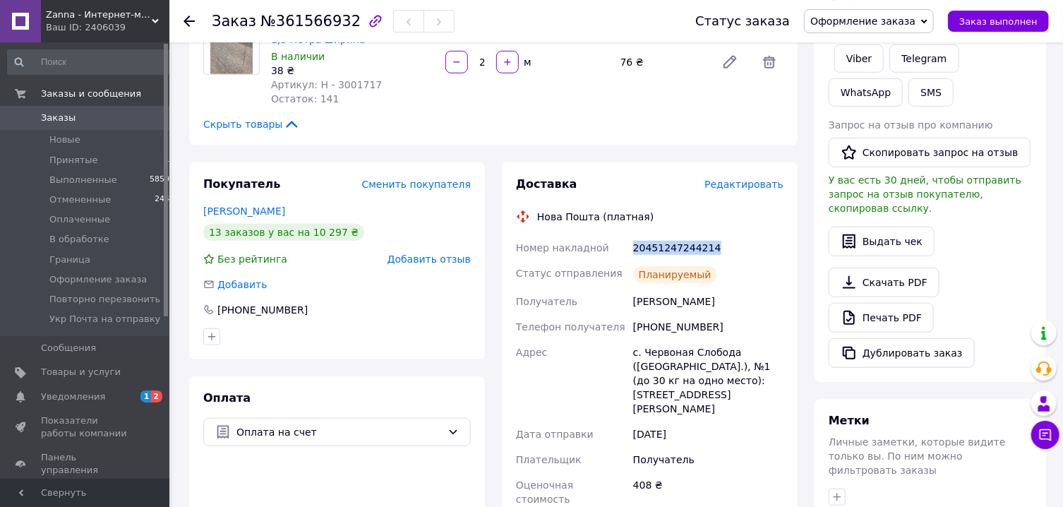
scroll to position [529, 0]
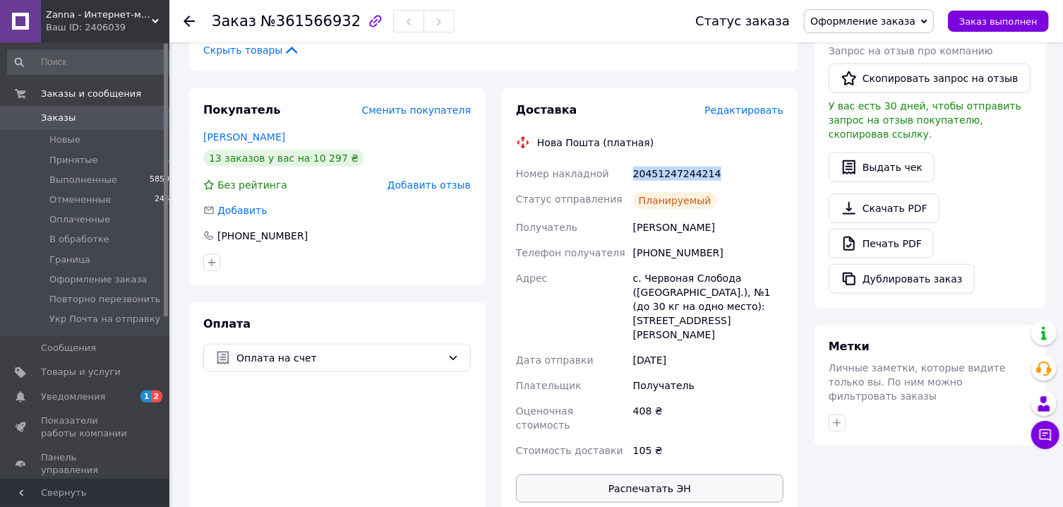
click at [665, 474] on button "Распечатать ЭН" at bounding box center [650, 488] width 268 height 28
click at [846, 30] on span "Оформление заказа" at bounding box center [869, 21] width 130 height 24
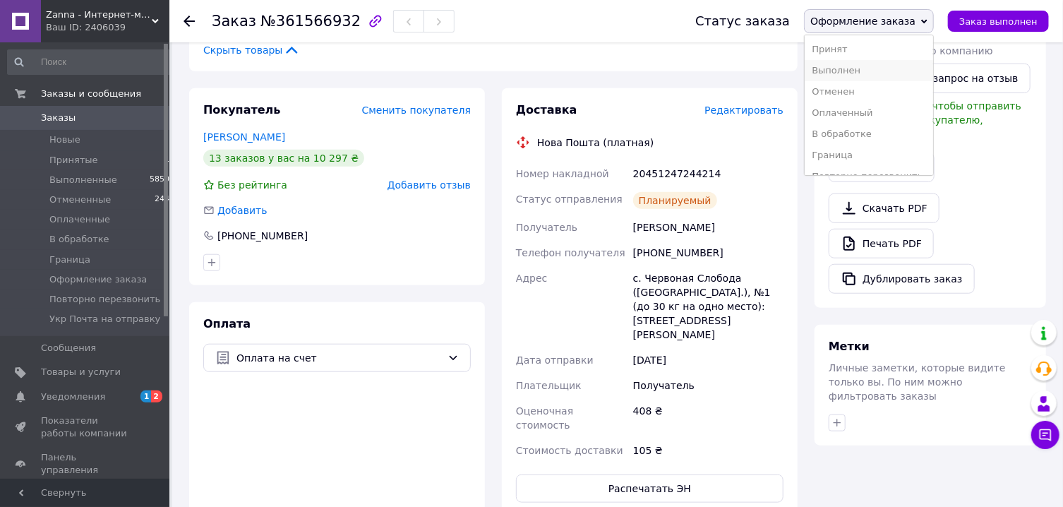
click at [849, 73] on li "Выполнен" at bounding box center [869, 70] width 128 height 21
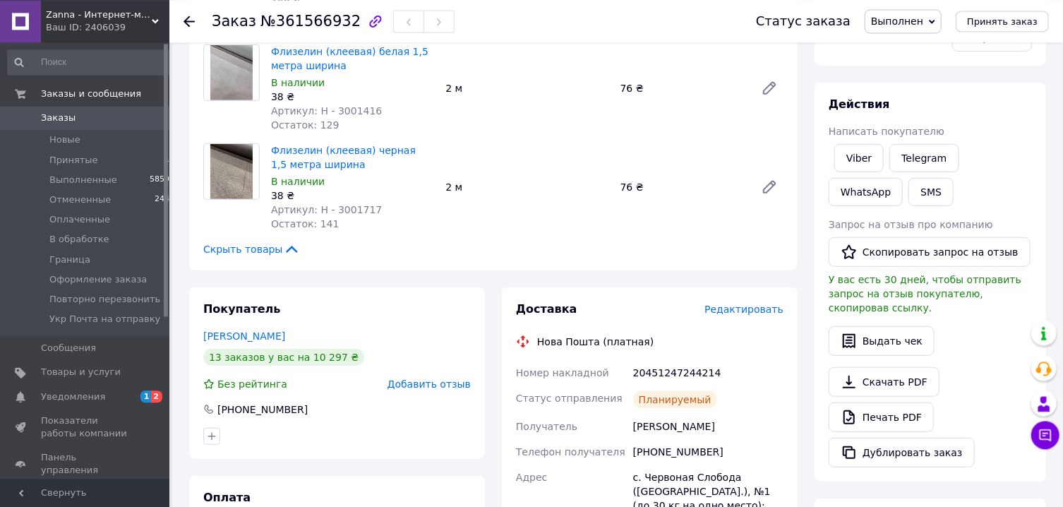
scroll to position [302, 0]
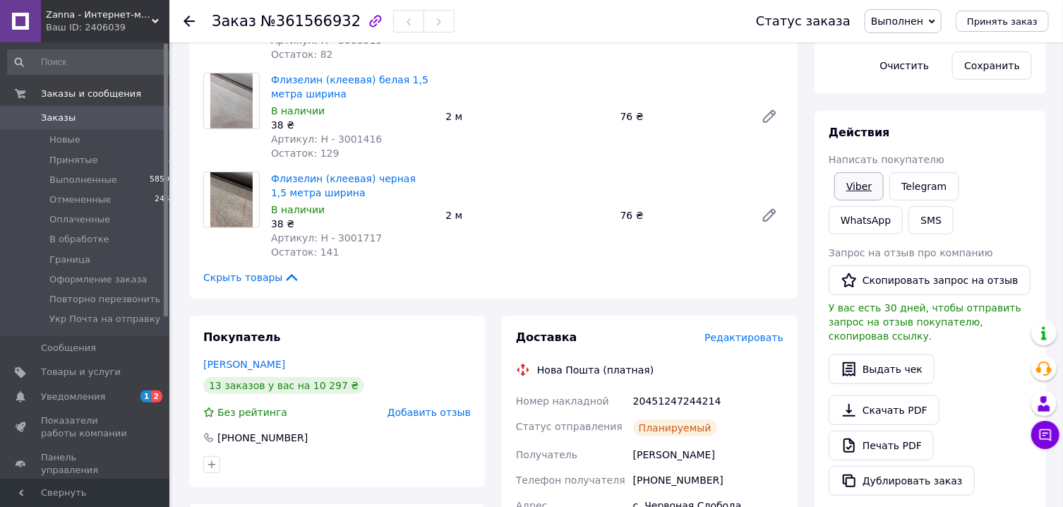
click at [865, 192] on link "Viber" at bounding box center [858, 186] width 49 height 28
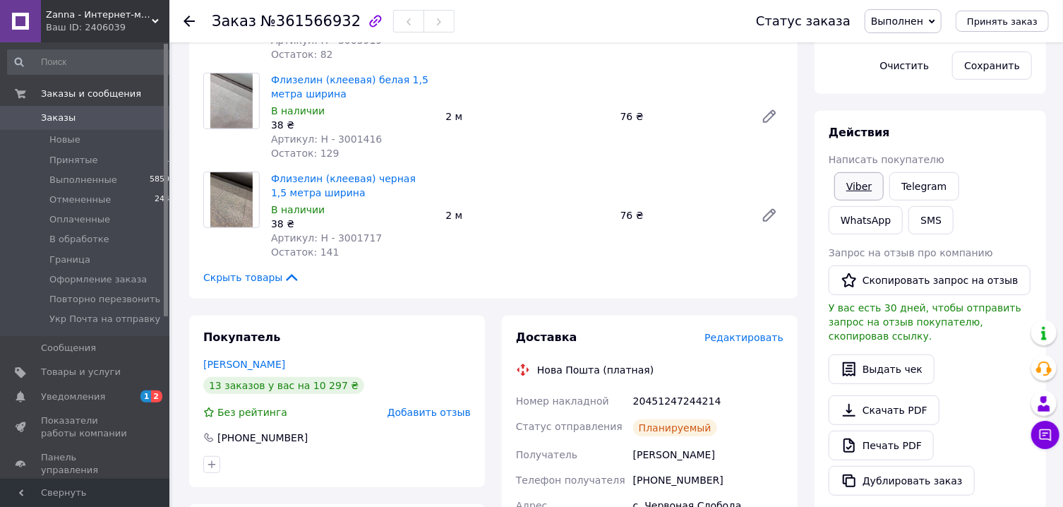
click at [870, 181] on link "Viber" at bounding box center [858, 186] width 49 height 28
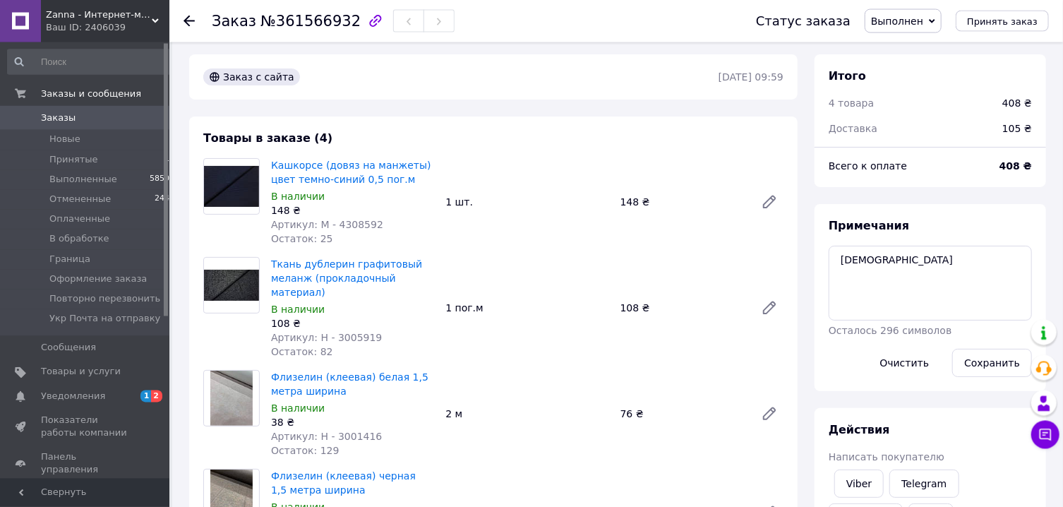
scroll to position [0, 0]
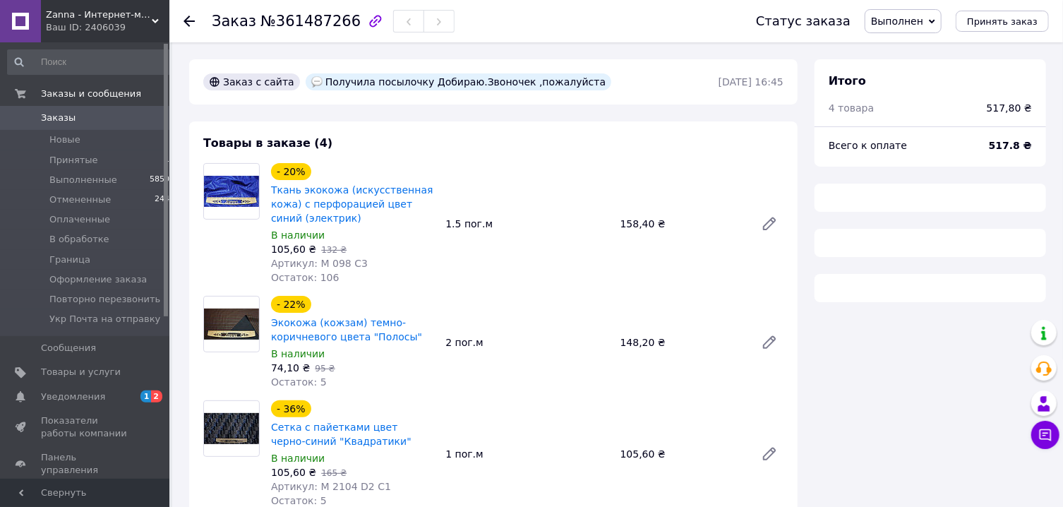
click at [918, 23] on span "Выполнен" at bounding box center [897, 21] width 52 height 11
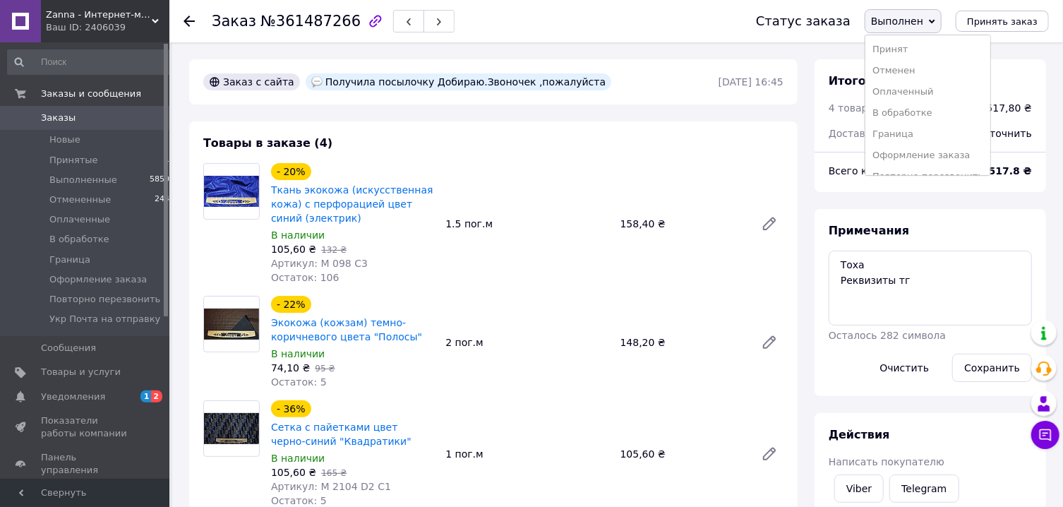
click at [907, 157] on li "Оформление заказа" at bounding box center [927, 155] width 125 height 21
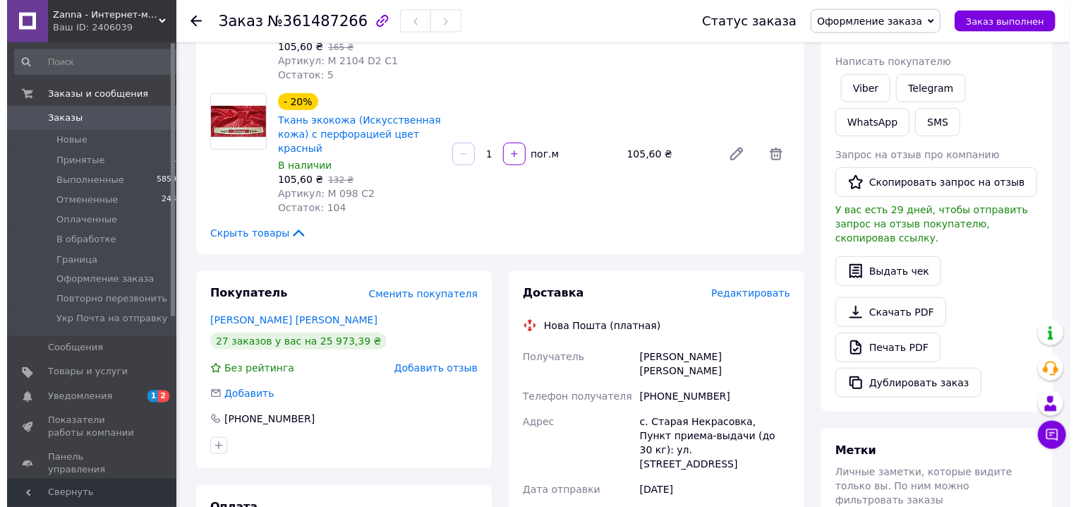
scroll to position [454, 0]
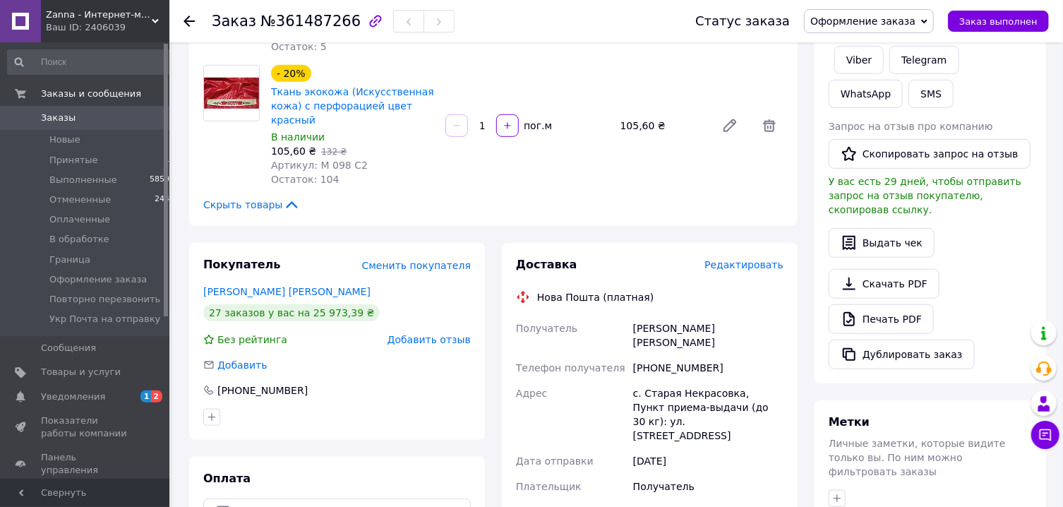
click at [738, 259] on span "Редактировать" at bounding box center [743, 264] width 79 height 11
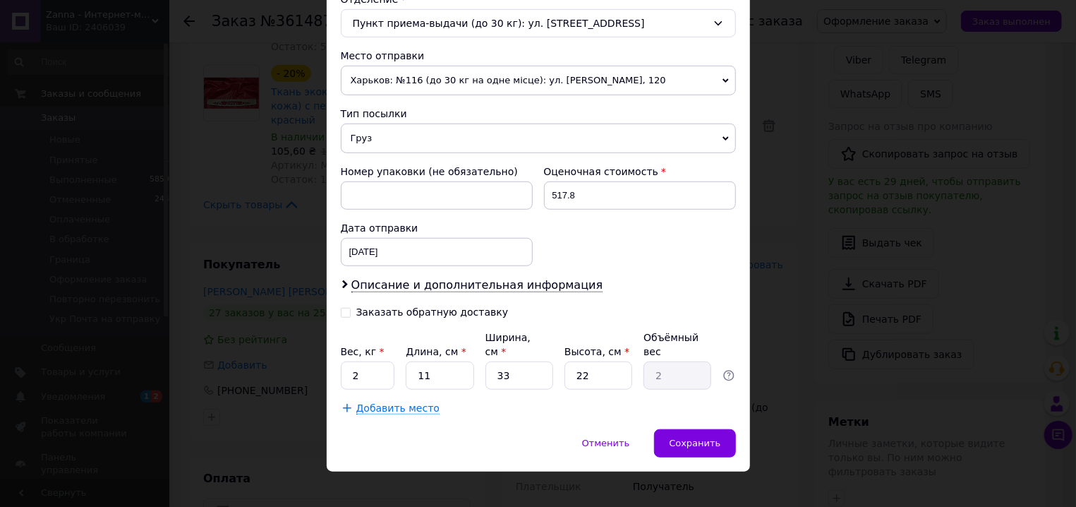
scroll to position [457, 0]
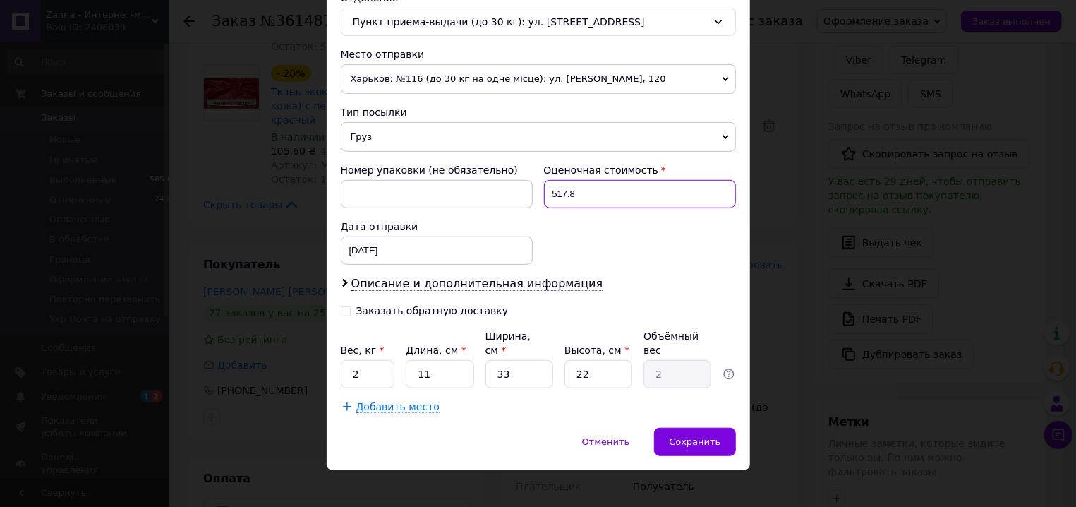
drag, startPoint x: 556, startPoint y: 200, endPoint x: 580, endPoint y: 200, distance: 24.7
click at [580, 200] on input "517.8" at bounding box center [640, 194] width 192 height 28
type input "518"
click at [432, 360] on input "11" at bounding box center [440, 374] width 68 height 28
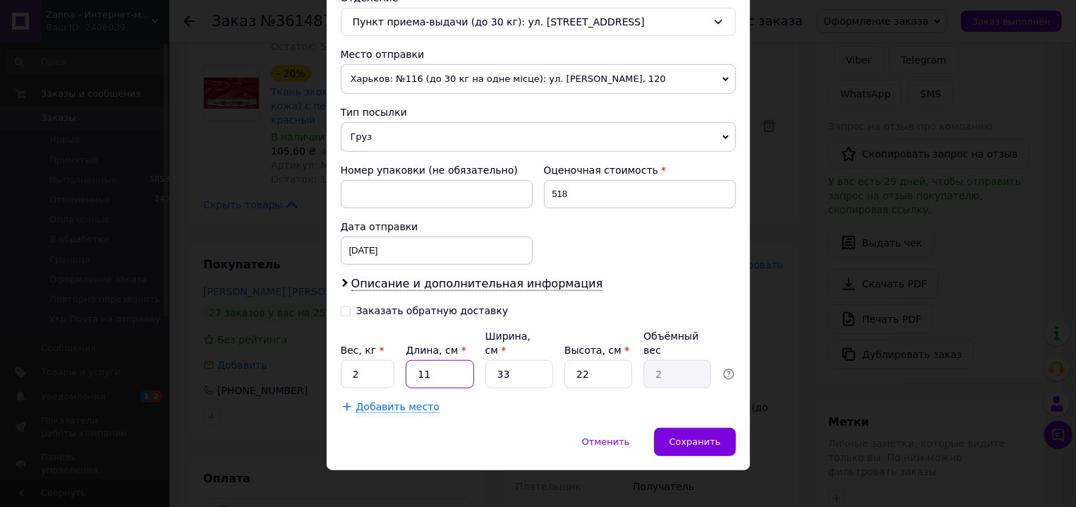
type input "4"
type input "0.73"
type input "44"
type input "7.99"
type input "44"
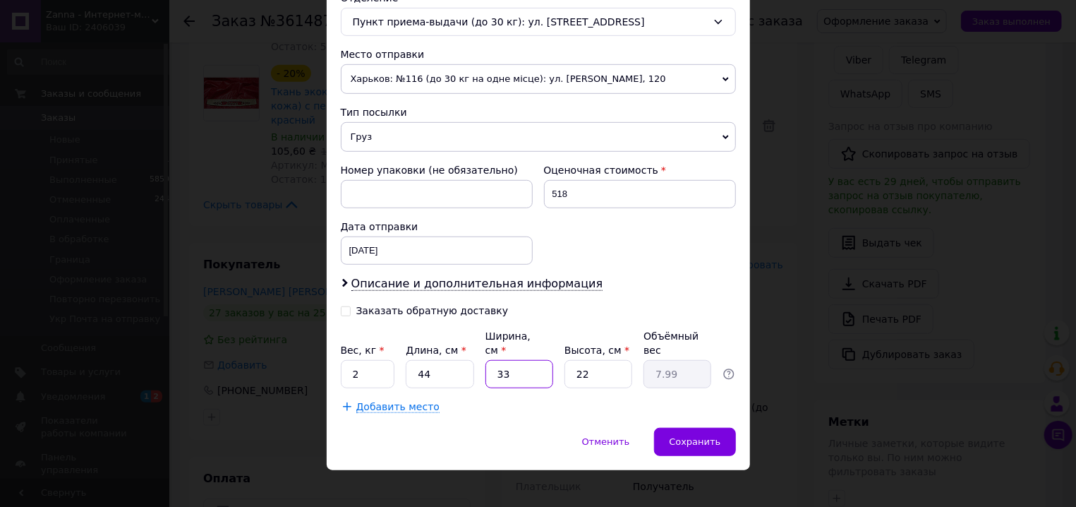
type input "3"
type input "0.73"
type input "34"
type input "8.23"
type input "34"
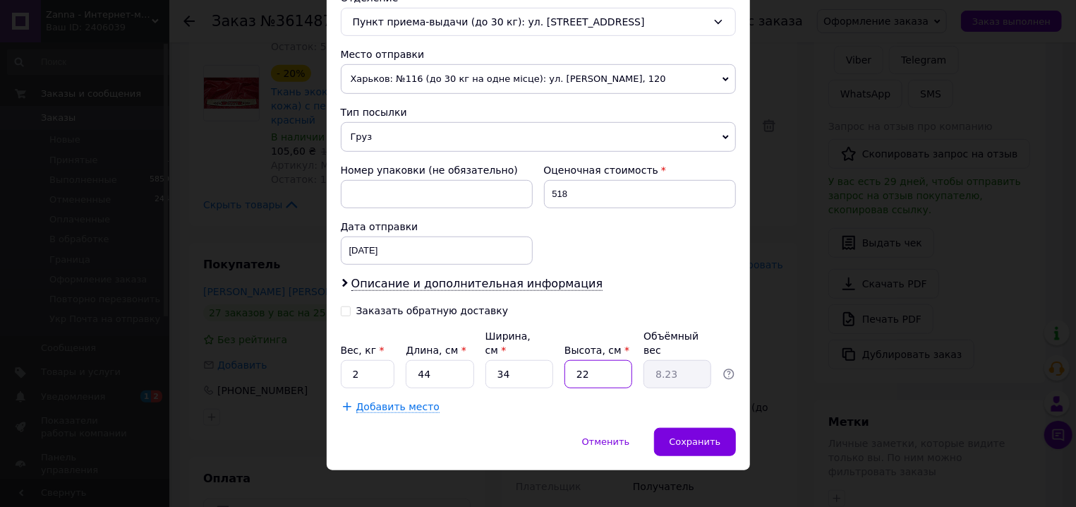
type input "5"
type input "1.87"
type input "5"
click at [676, 295] on div "Плательщик Получатель Отправитель Фамилия получателя Корченкова Имя получателя …" at bounding box center [538, 60] width 395 height 708
click at [680, 428] on div "Сохранить" at bounding box center [694, 442] width 81 height 28
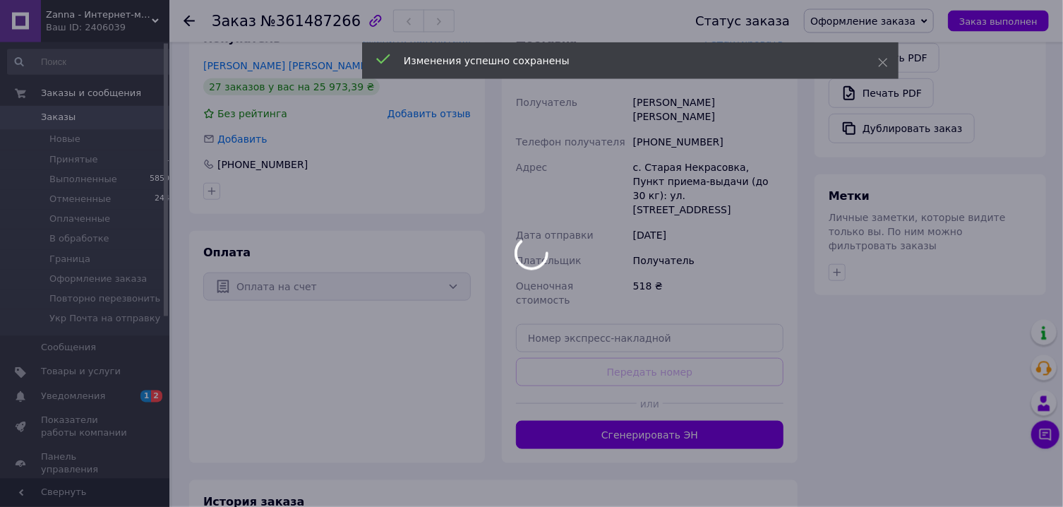
scroll to position [680, 0]
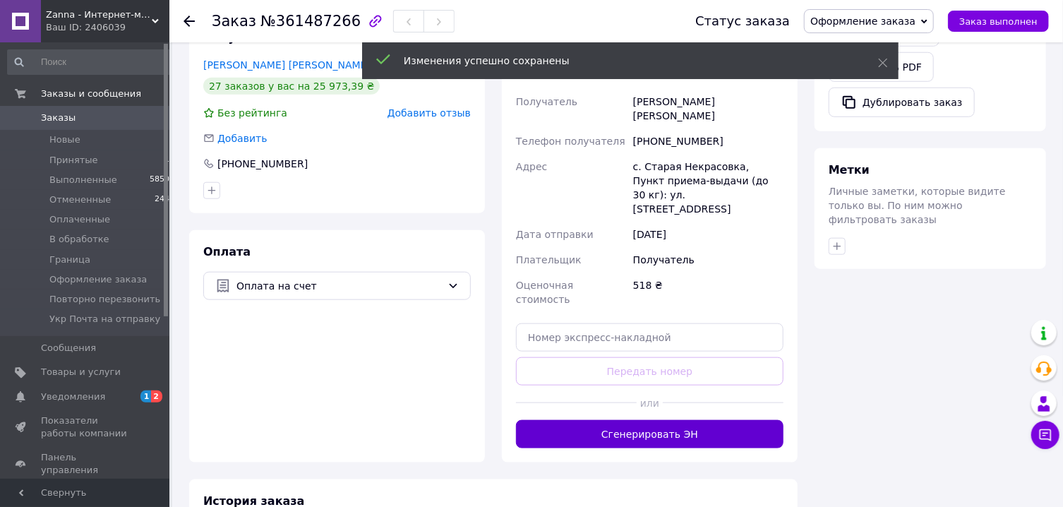
click at [661, 420] on button "Сгенерировать ЭН" at bounding box center [650, 434] width 268 height 28
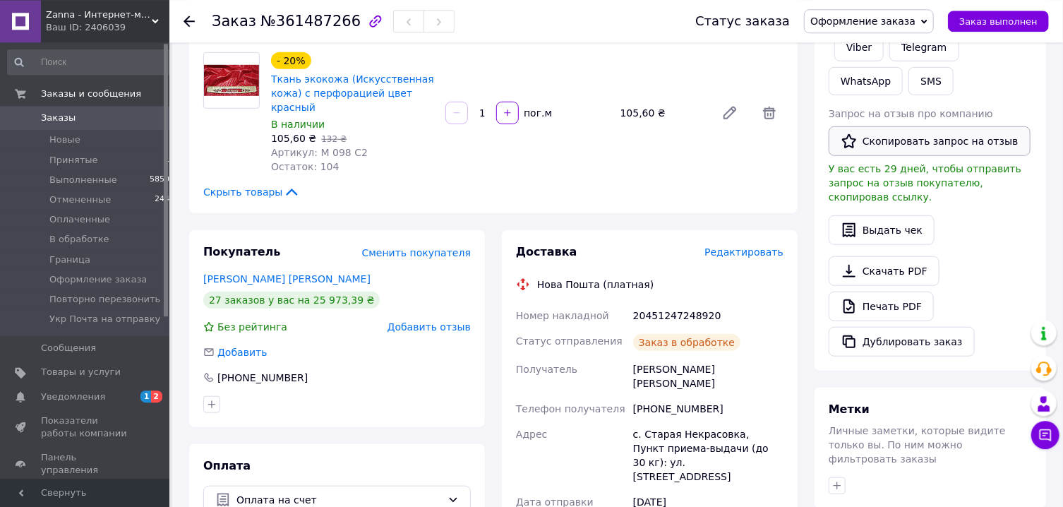
scroll to position [454, 0]
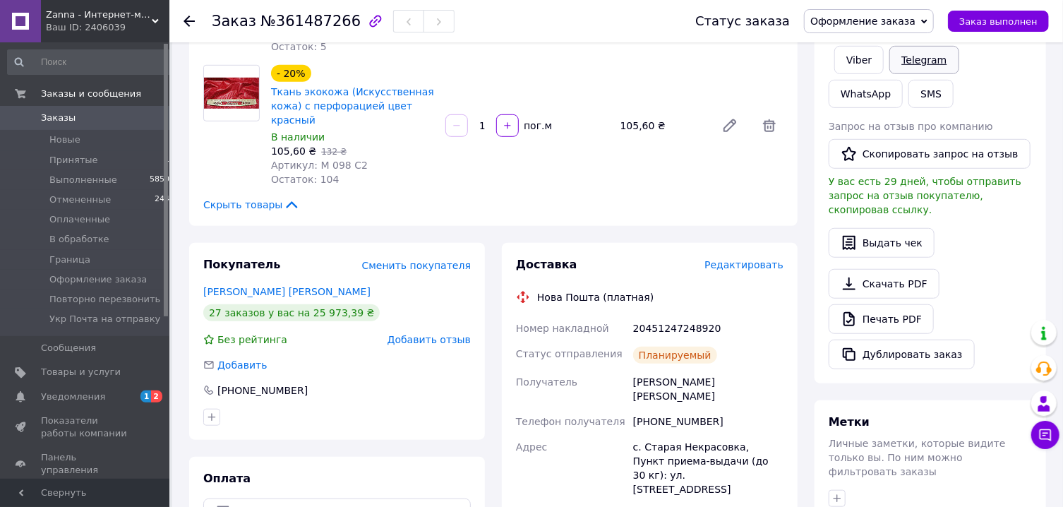
click at [910, 64] on link "Telegram" at bounding box center [923, 60] width 69 height 28
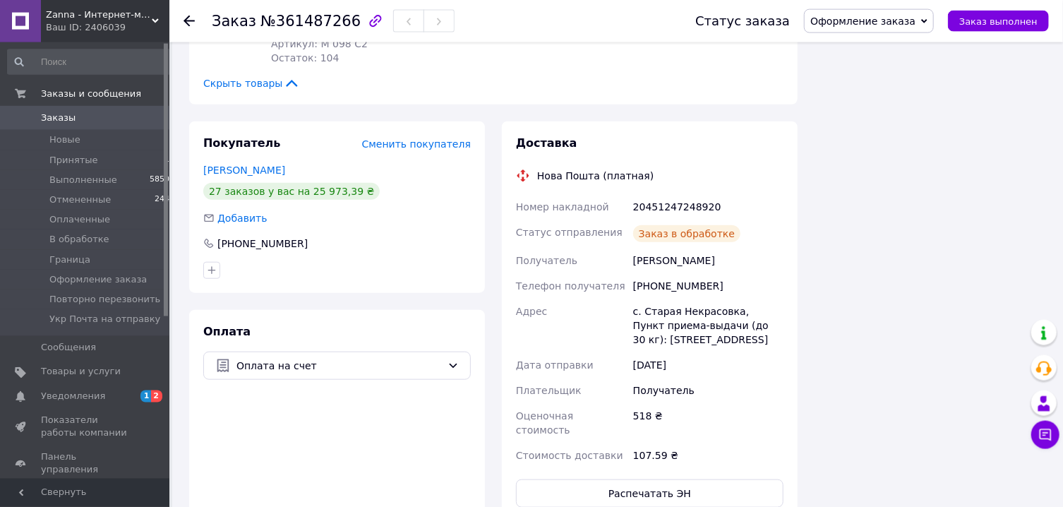
scroll to position [605, 0]
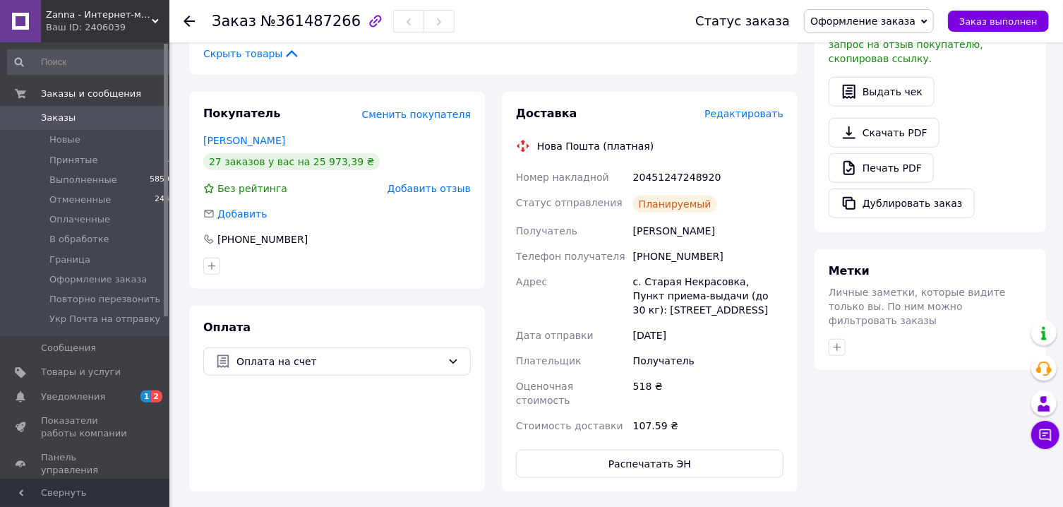
click at [683, 170] on div "20451247248920" at bounding box center [708, 176] width 156 height 25
copy div "20451247248920"
click at [649, 450] on button "Распечатать ЭН" at bounding box center [650, 464] width 268 height 28
click at [867, 20] on span "Оформление заказа" at bounding box center [862, 21] width 105 height 11
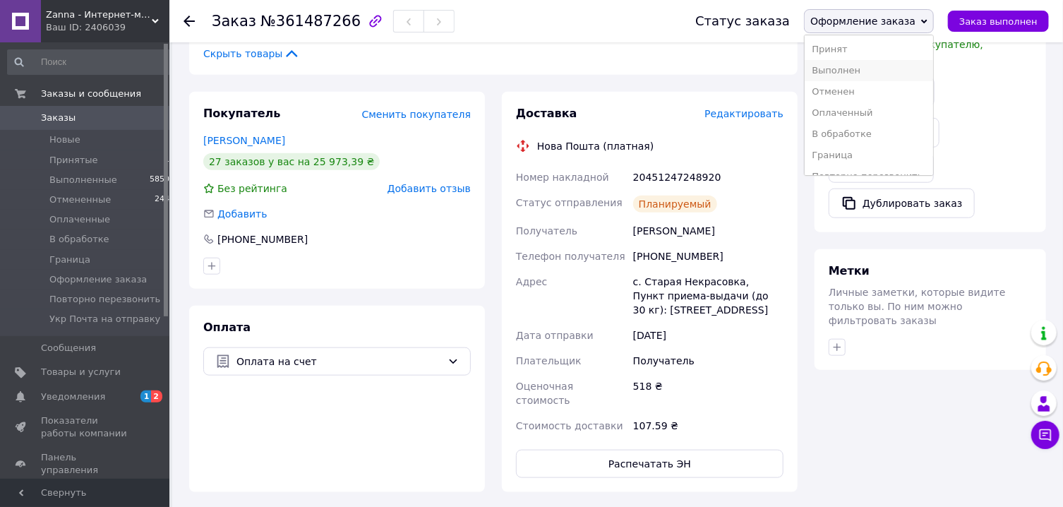
click at [871, 70] on li "Выполнен" at bounding box center [869, 70] width 128 height 21
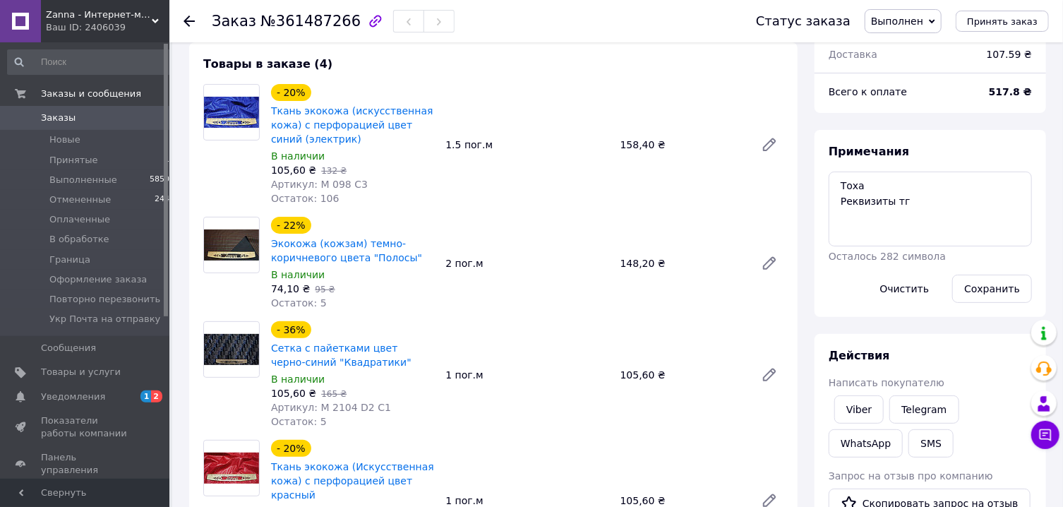
scroll to position [0, 0]
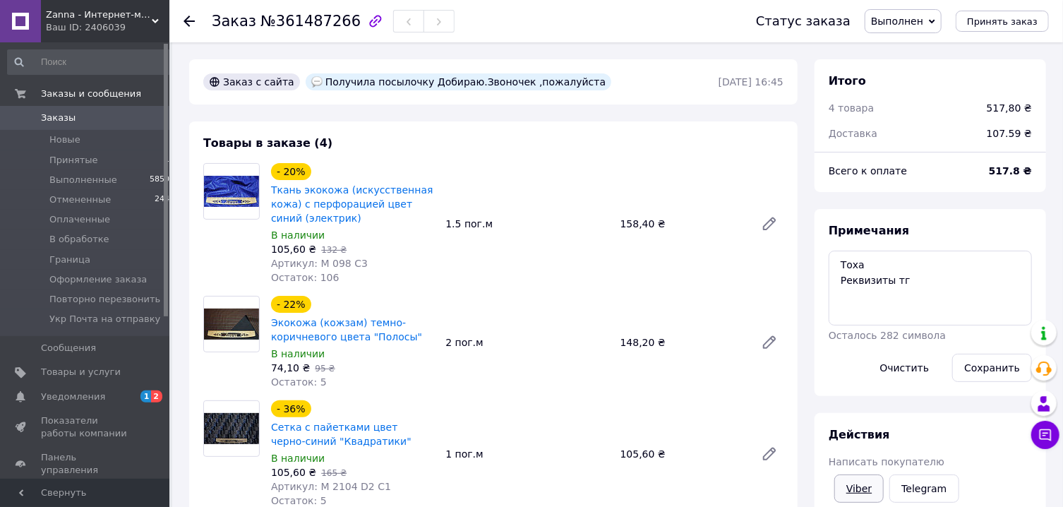
click at [865, 486] on link "Viber" at bounding box center [858, 488] width 49 height 28
click at [865, 488] on link "Viber" at bounding box center [858, 488] width 49 height 28
click at [866, 488] on link "Viber" at bounding box center [858, 488] width 49 height 28
click at [870, 481] on link "Viber" at bounding box center [858, 488] width 49 height 28
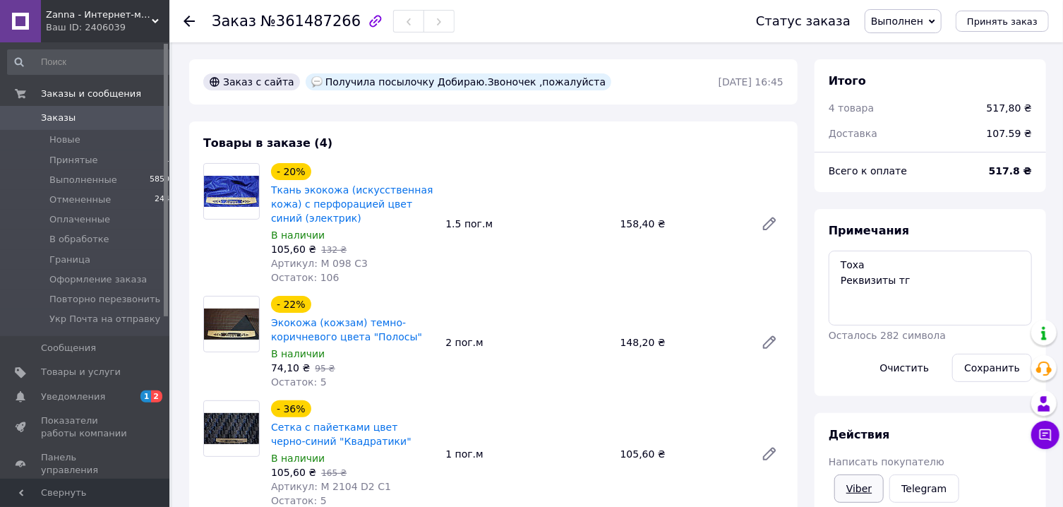
click at [870, 481] on link "Viber" at bounding box center [858, 488] width 49 height 28
click at [866, 484] on link "Viber" at bounding box center [858, 488] width 49 height 28
drag, startPoint x: 866, startPoint y: 481, endPoint x: 869, endPoint y: 424, distance: 57.2
click at [866, 480] on link "Viber" at bounding box center [858, 488] width 49 height 28
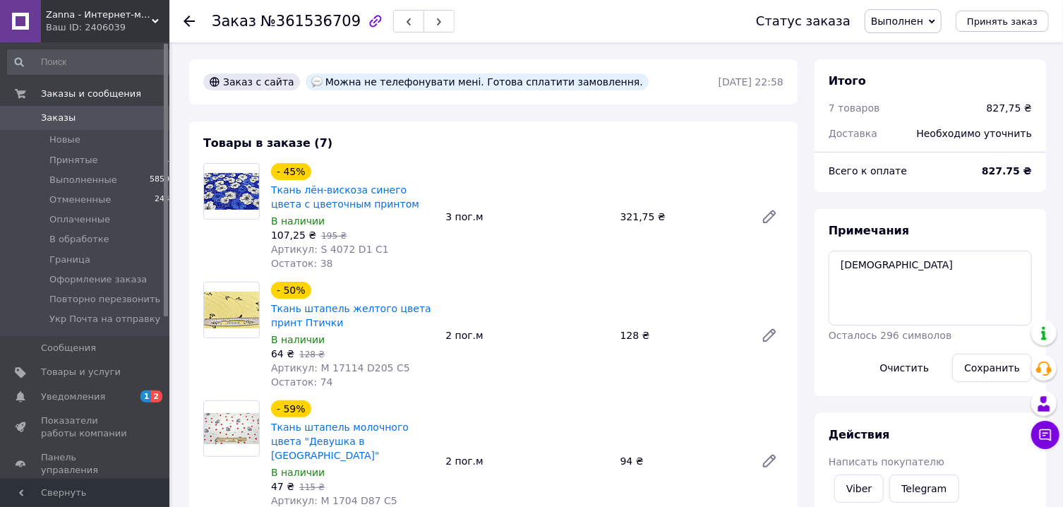
click at [939, 19] on span "Выполнен" at bounding box center [903, 21] width 77 height 24
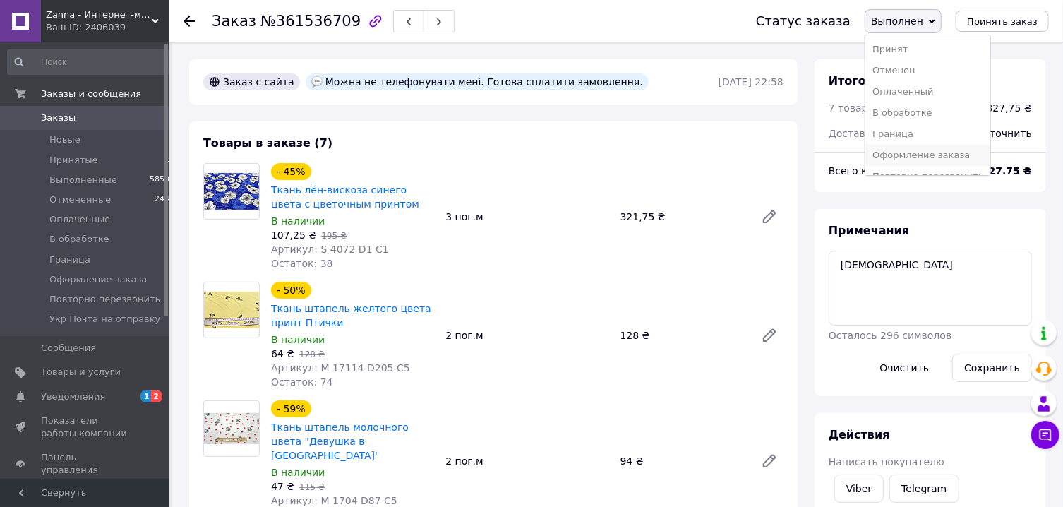
click at [925, 155] on li "Оформление заказа" at bounding box center [927, 155] width 125 height 21
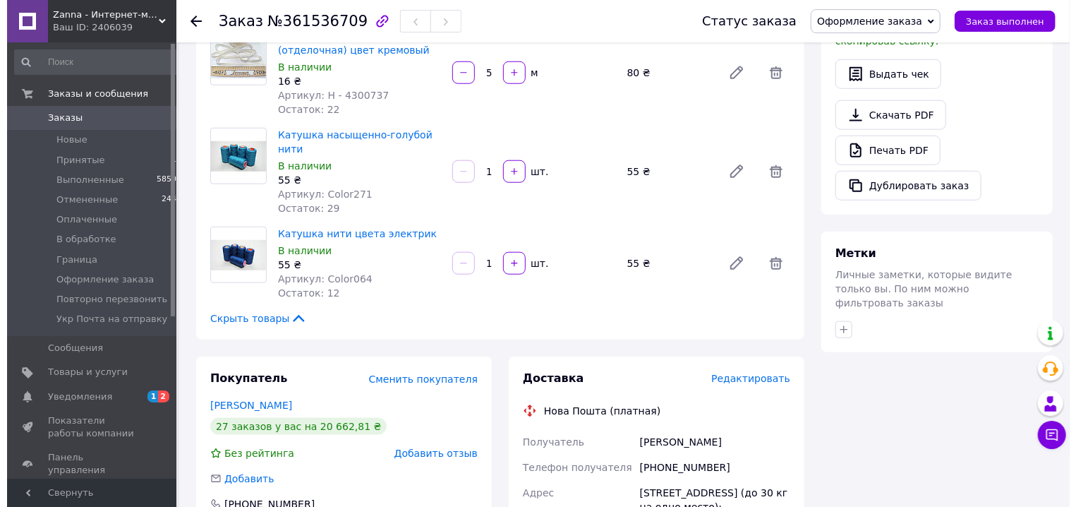
scroll to position [757, 0]
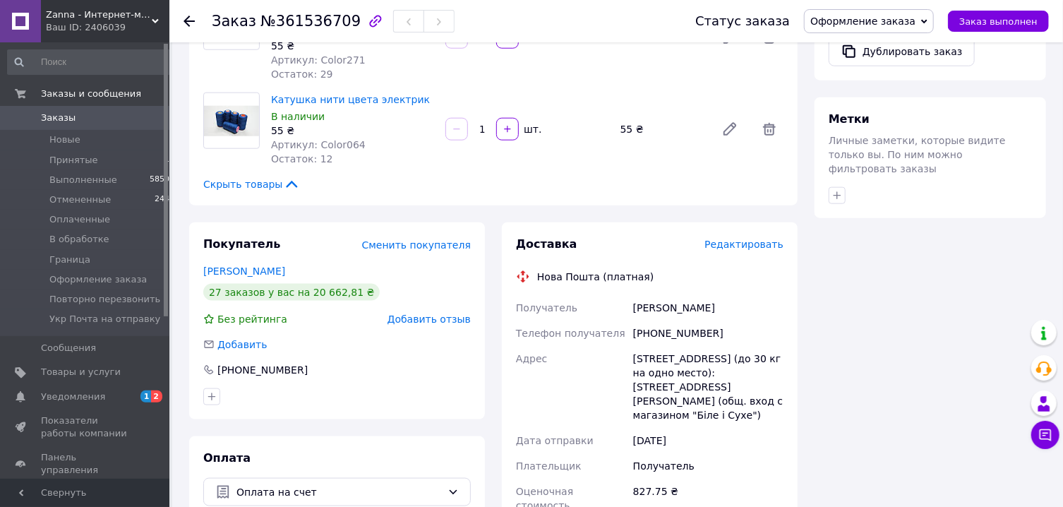
click at [748, 239] on span "Редактировать" at bounding box center [743, 244] width 79 height 11
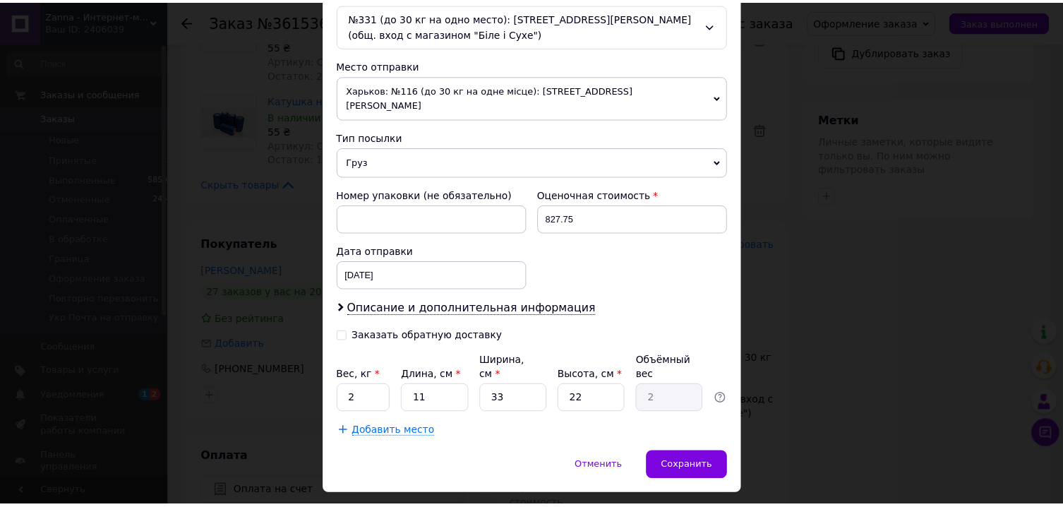
scroll to position [474, 0]
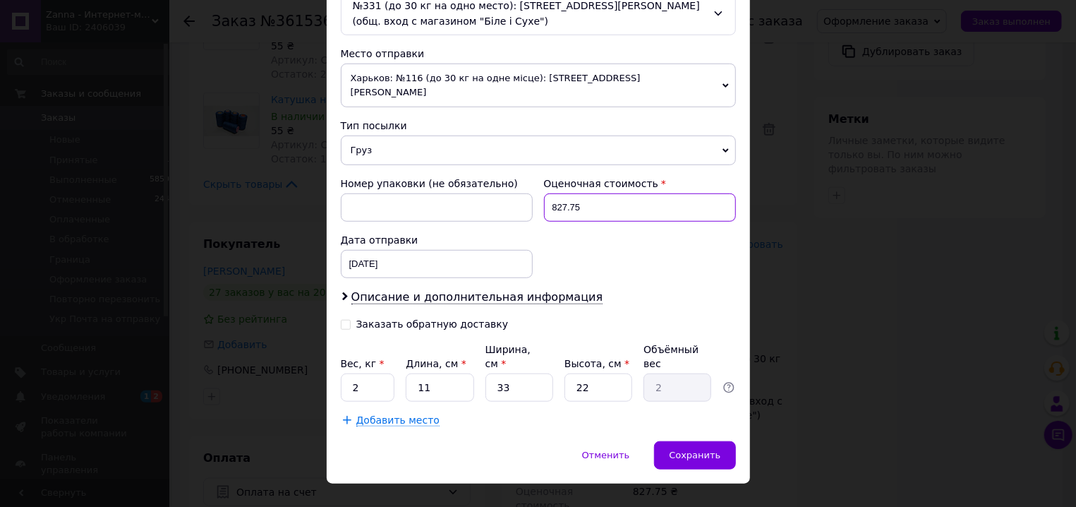
drag, startPoint x: 557, startPoint y: 196, endPoint x: 593, endPoint y: 196, distance: 36.0
click at [593, 196] on input "827.75" at bounding box center [640, 207] width 192 height 28
type input "828"
click at [356, 373] on input "2" at bounding box center [368, 387] width 54 height 28
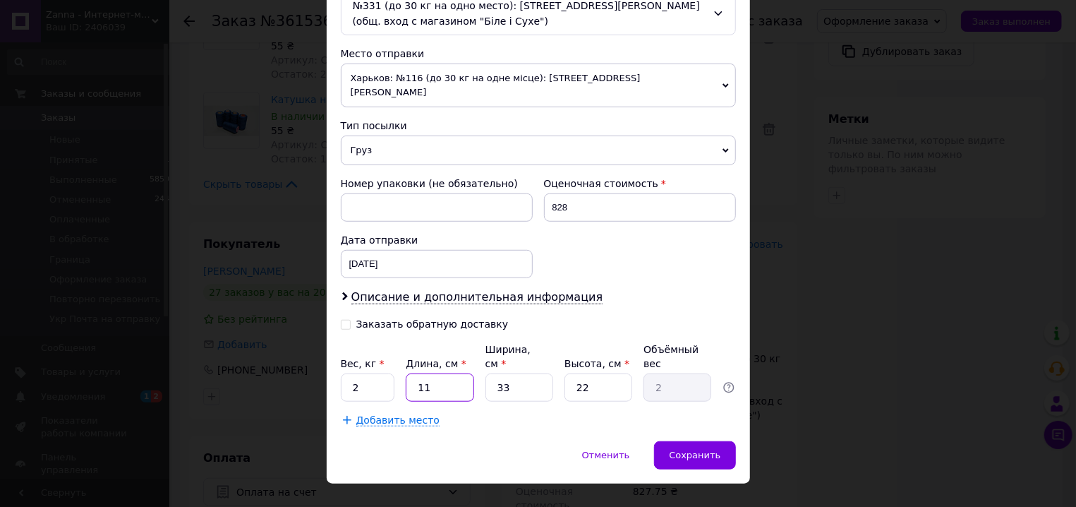
type input "4"
type input "0.73"
type input "44"
type input "7.99"
type input "44"
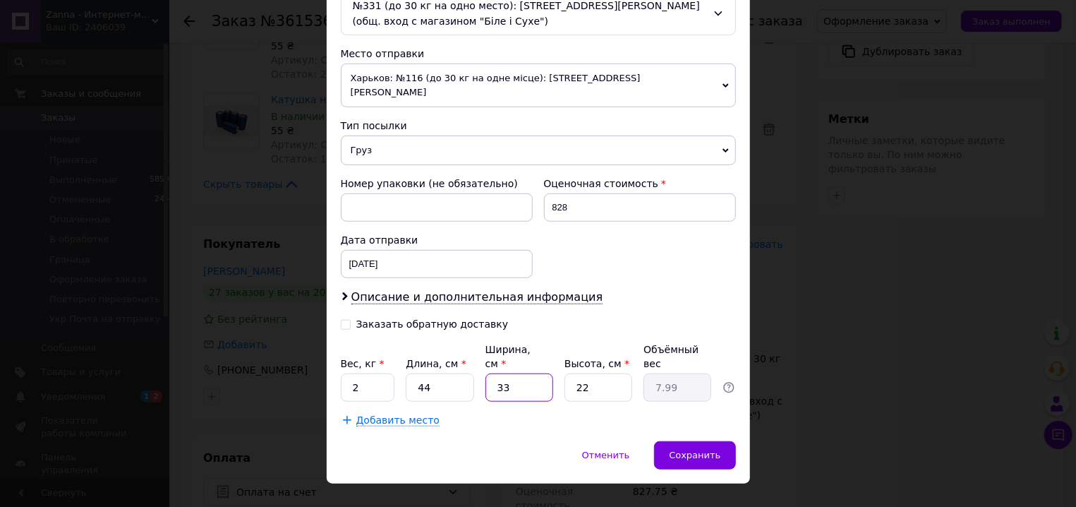
type input "3"
type input "0.73"
type input "34"
type input "8.23"
type input "34"
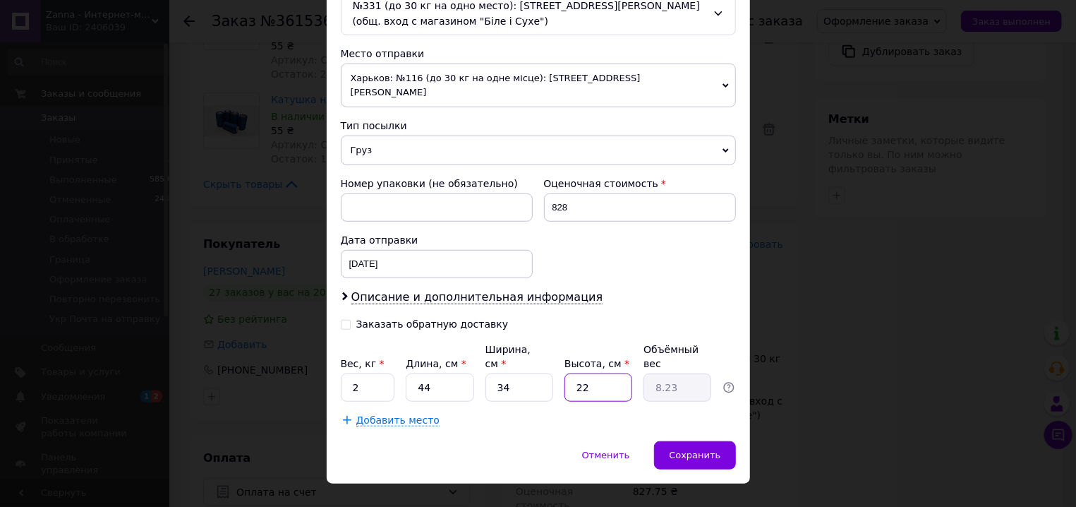
type input "5"
type input "1.87"
type input "5"
click at [703, 450] on span "Сохранить" at bounding box center [695, 455] width 52 height 11
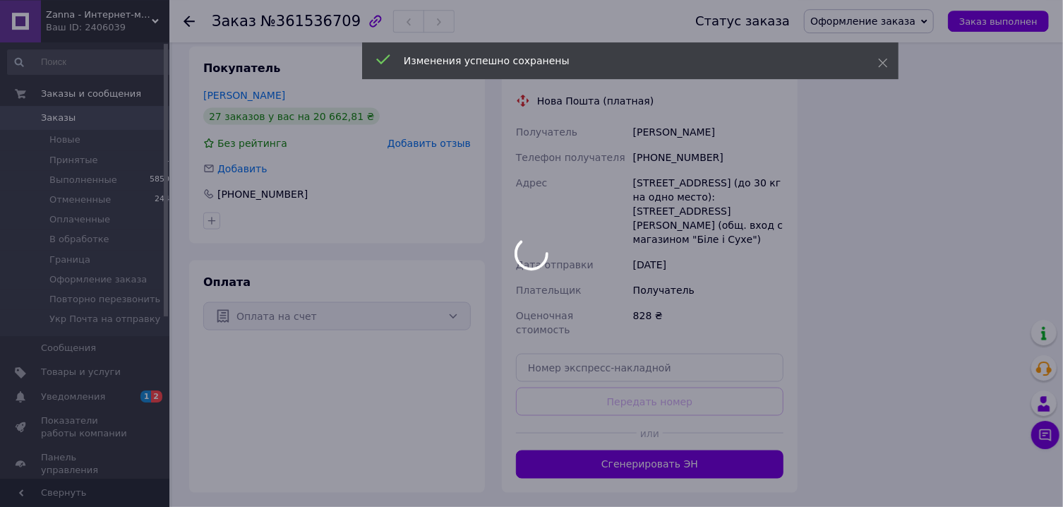
scroll to position [983, 0]
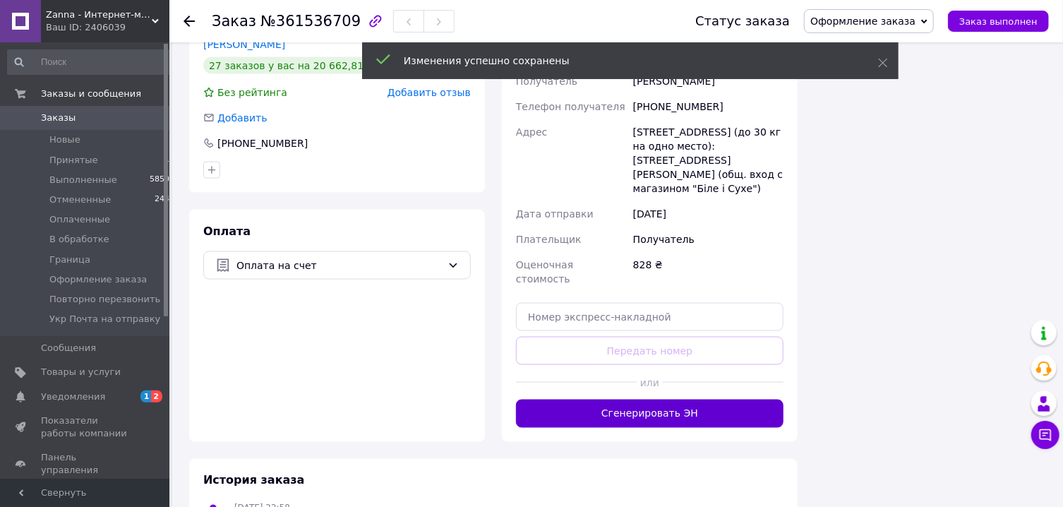
click at [676, 400] on button "Сгенерировать ЭН" at bounding box center [650, 414] width 268 height 28
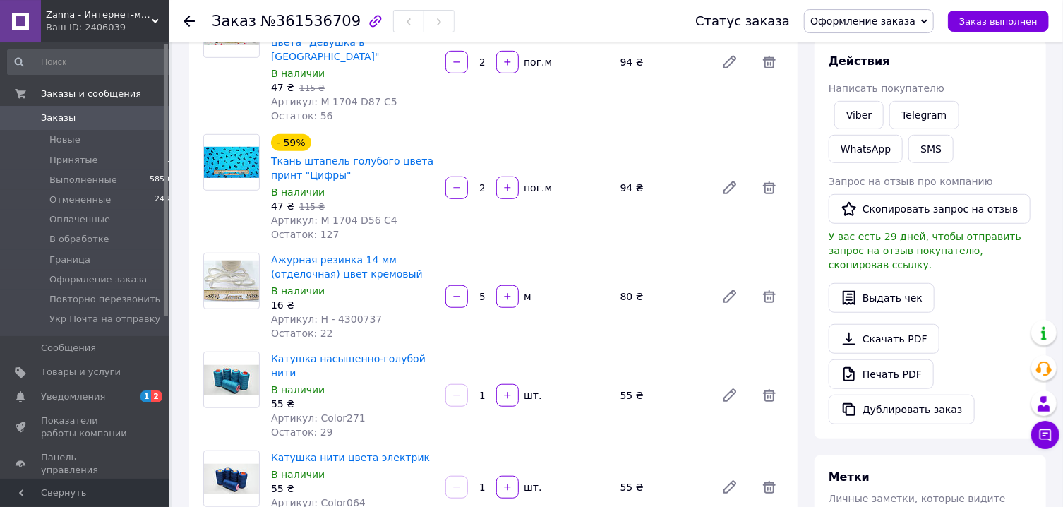
scroll to position [378, 0]
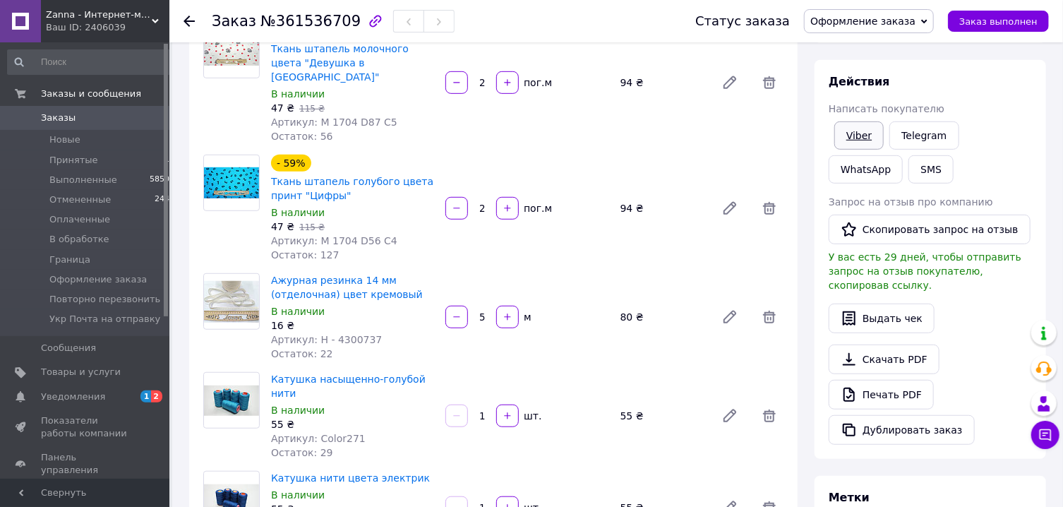
click at [860, 138] on link "Viber" at bounding box center [858, 135] width 49 height 28
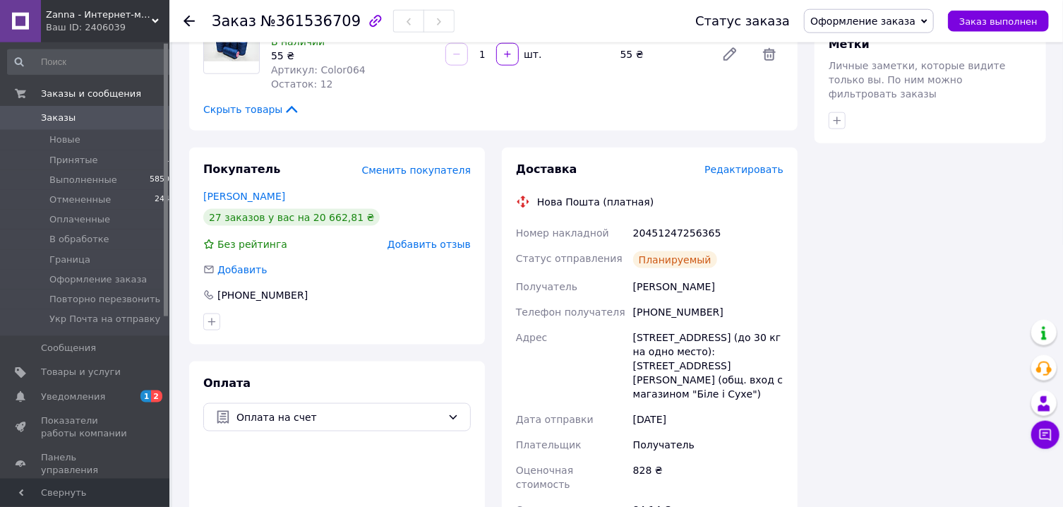
scroll to position [908, 0]
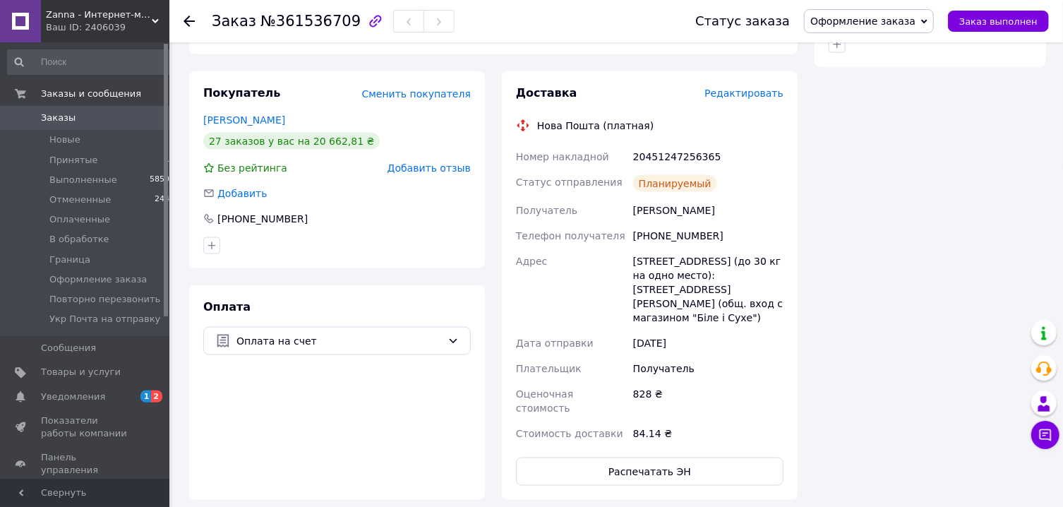
click at [701, 144] on div "20451247256365" at bounding box center [708, 156] width 156 height 25
copy div "20451247256365"
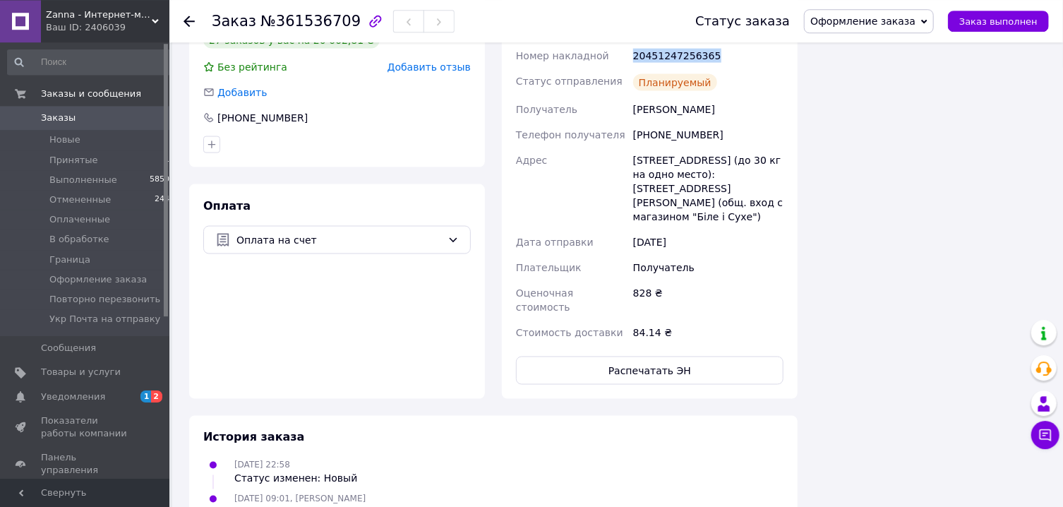
scroll to position [1059, 0]
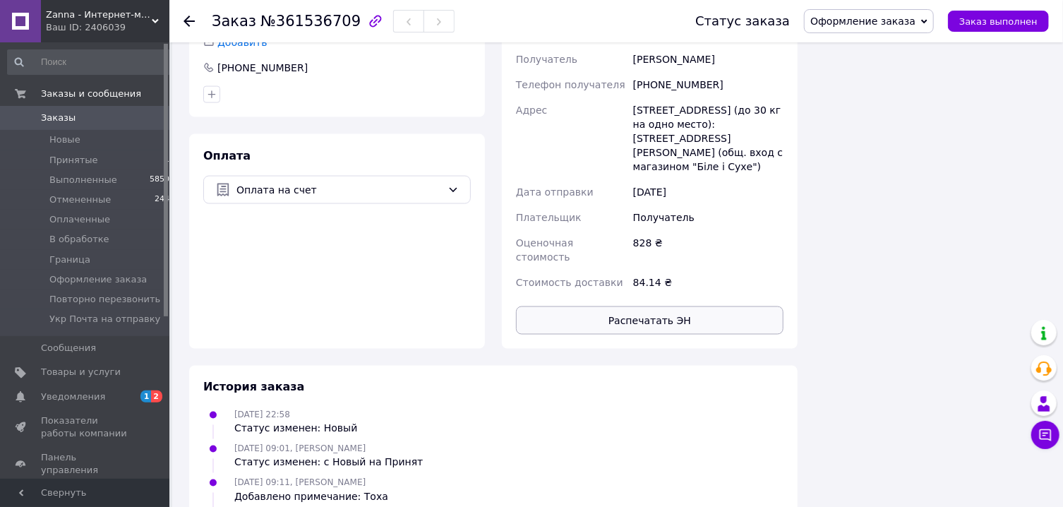
click at [626, 306] on button "Распечатать ЭН" at bounding box center [650, 320] width 268 height 28
click at [880, 24] on span "Оформление заказа" at bounding box center [862, 21] width 105 height 11
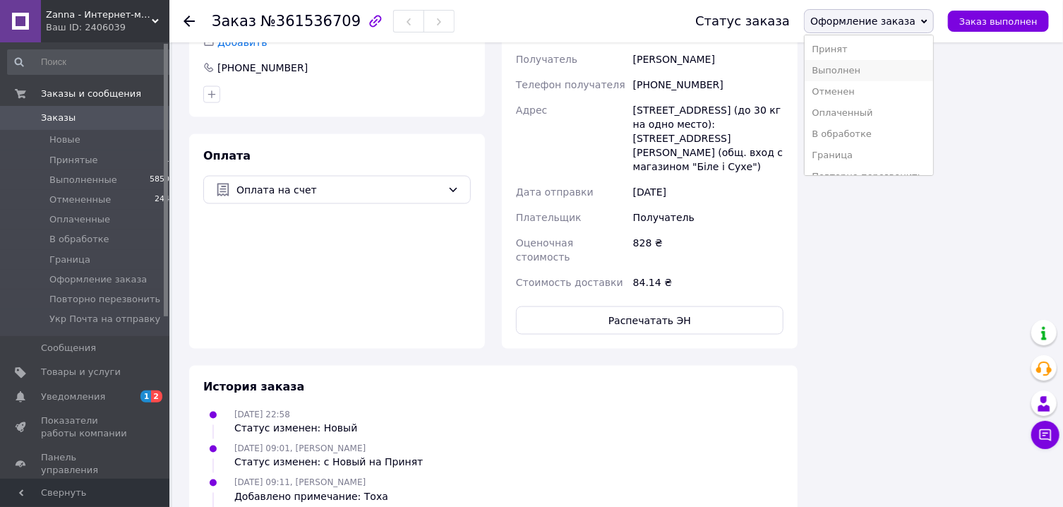
click at [878, 67] on li "Выполнен" at bounding box center [869, 70] width 128 height 21
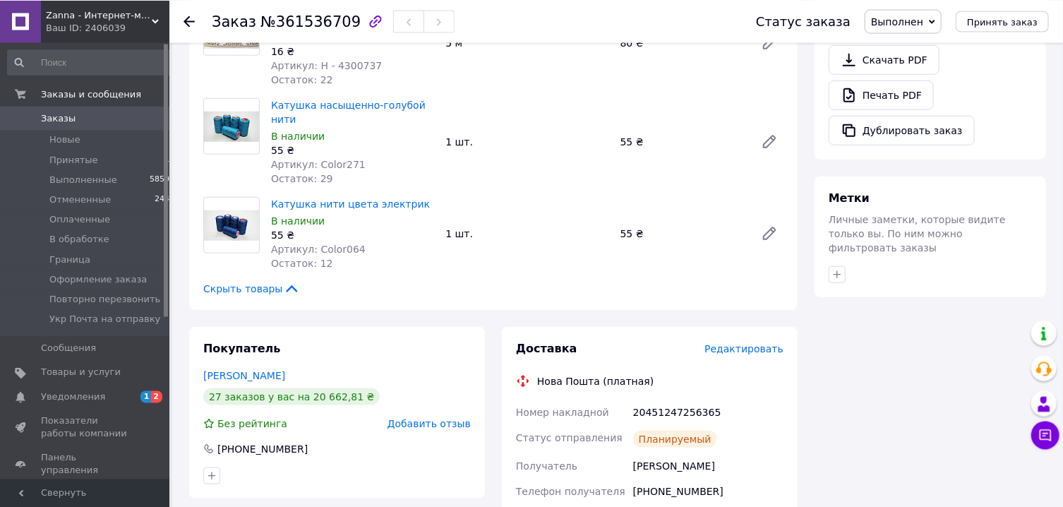
scroll to position [201, 0]
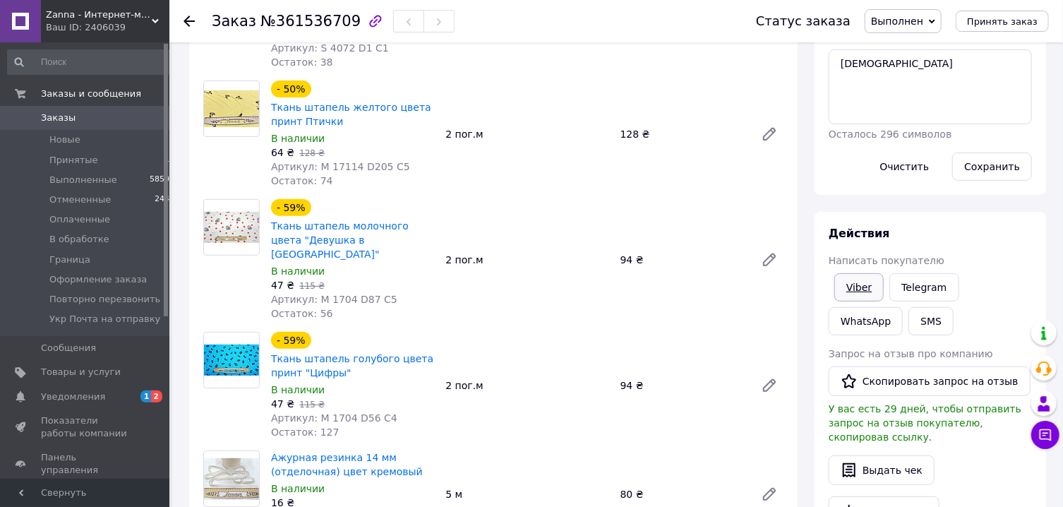
click at [864, 277] on link "Viber" at bounding box center [858, 287] width 49 height 28
click at [870, 279] on link "Viber" at bounding box center [858, 287] width 49 height 28
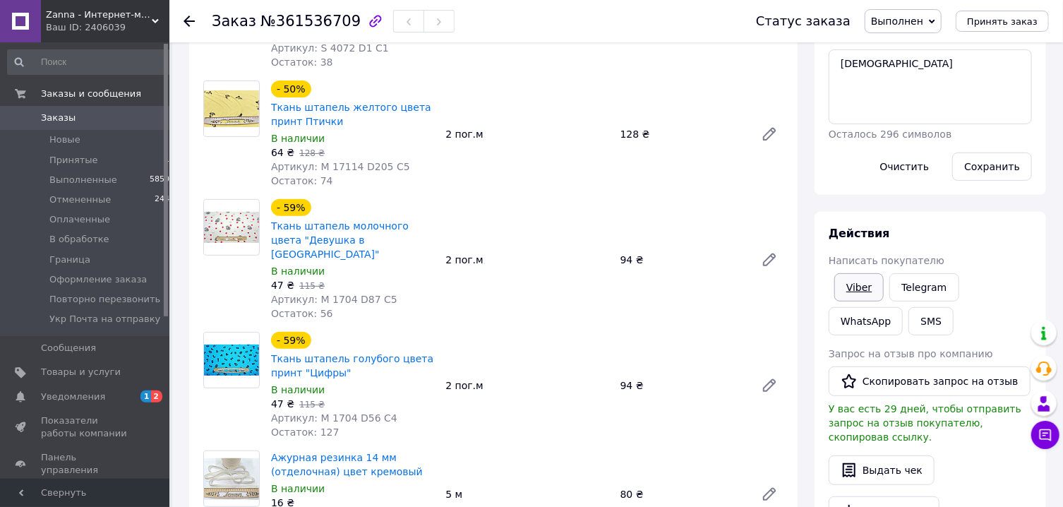
click at [870, 279] on link "Viber" at bounding box center [858, 287] width 49 height 28
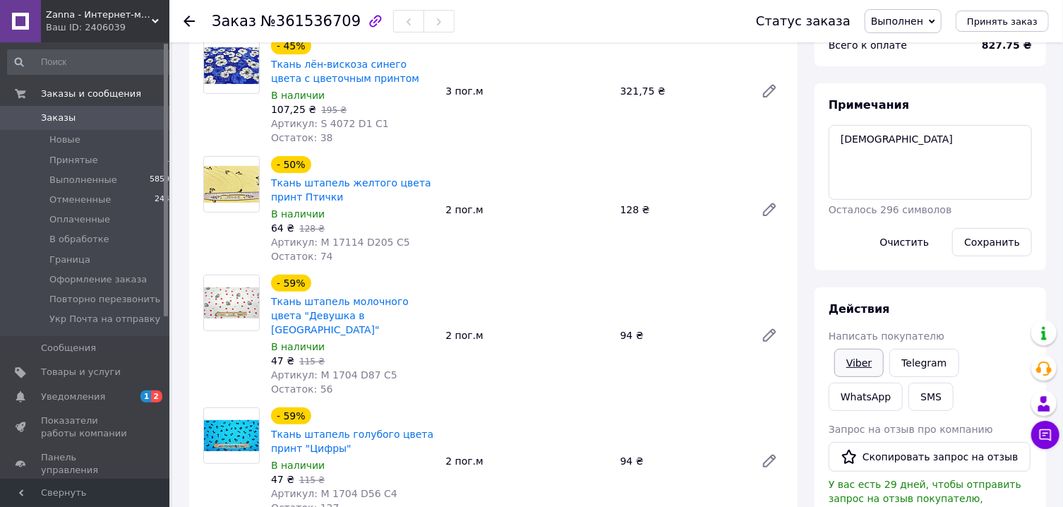
click at [858, 358] on link "Viber" at bounding box center [858, 363] width 49 height 28
click at [859, 365] on link "Viber" at bounding box center [858, 363] width 49 height 28
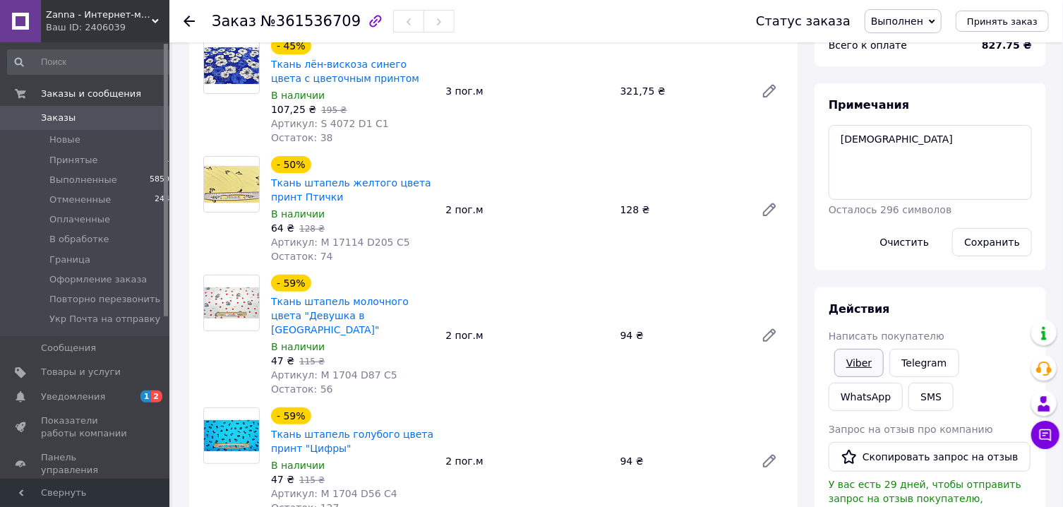
click at [859, 365] on link "Viber" at bounding box center [858, 363] width 49 height 28
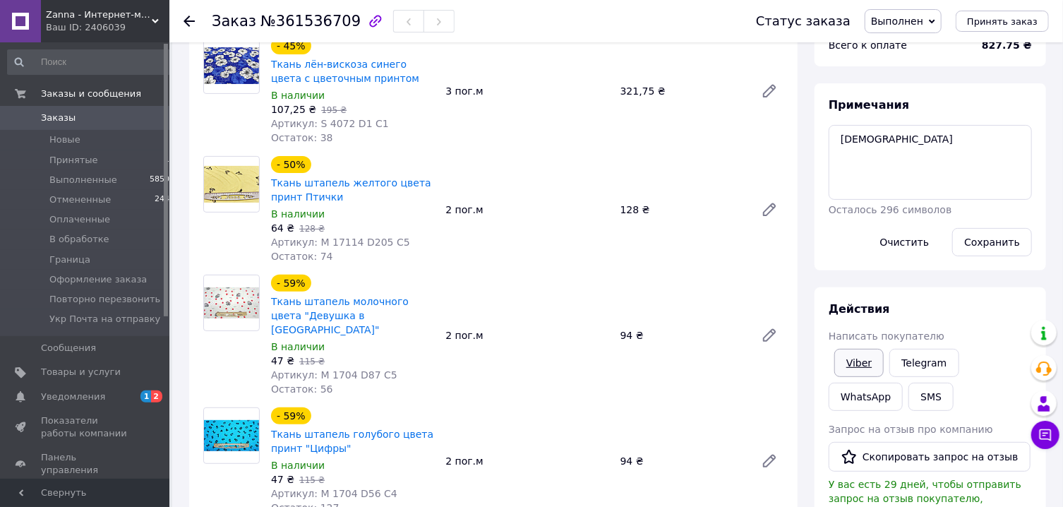
click at [859, 365] on link "Viber" at bounding box center [858, 363] width 49 height 28
click at [860, 365] on link "Viber" at bounding box center [858, 363] width 49 height 28
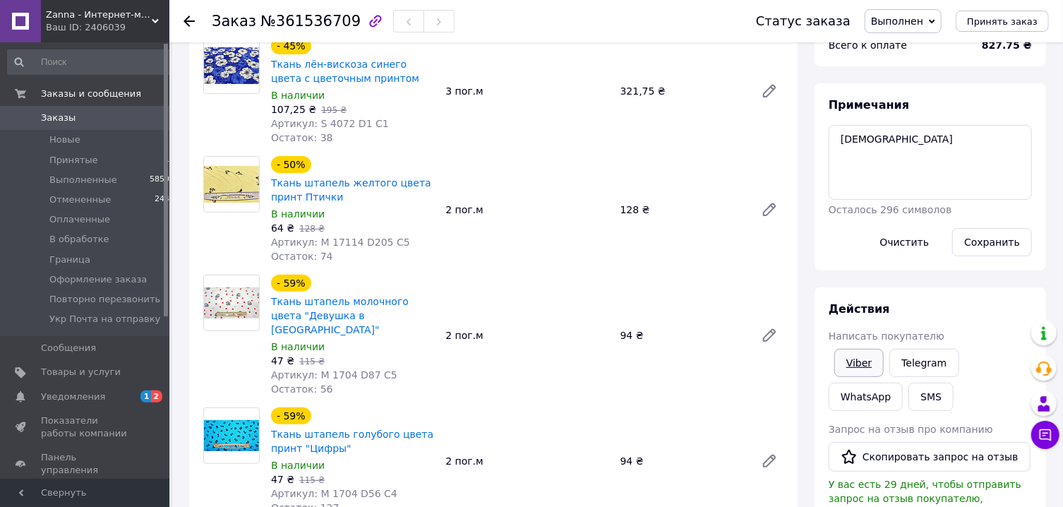
click at [860, 365] on link "Viber" at bounding box center [858, 363] width 49 height 28
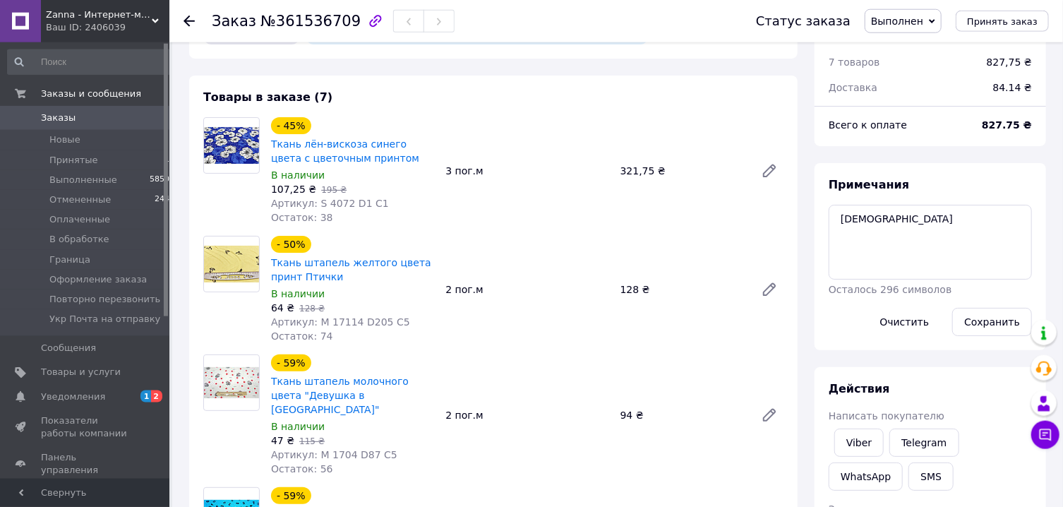
scroll to position [0, 0]
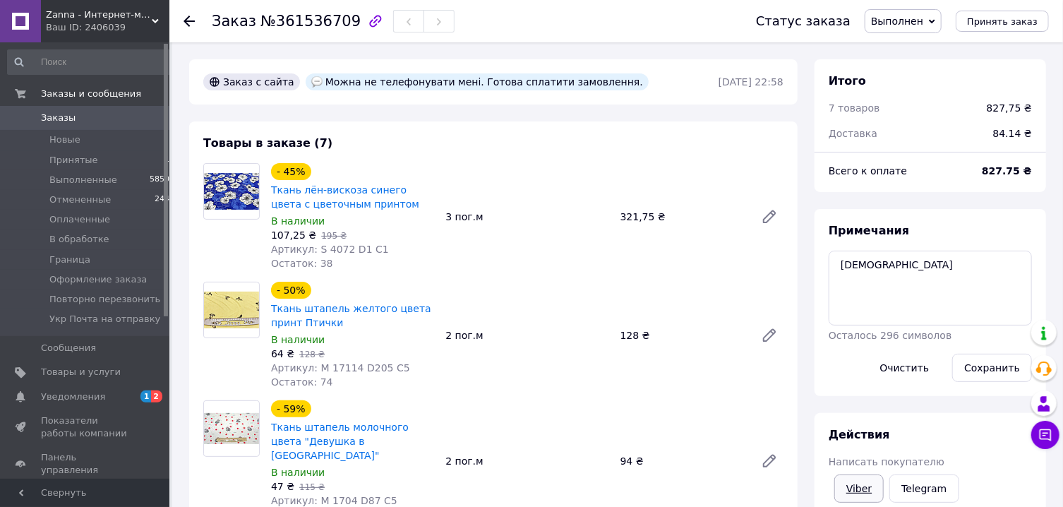
click at [860, 484] on link "Viber" at bounding box center [858, 488] width 49 height 28
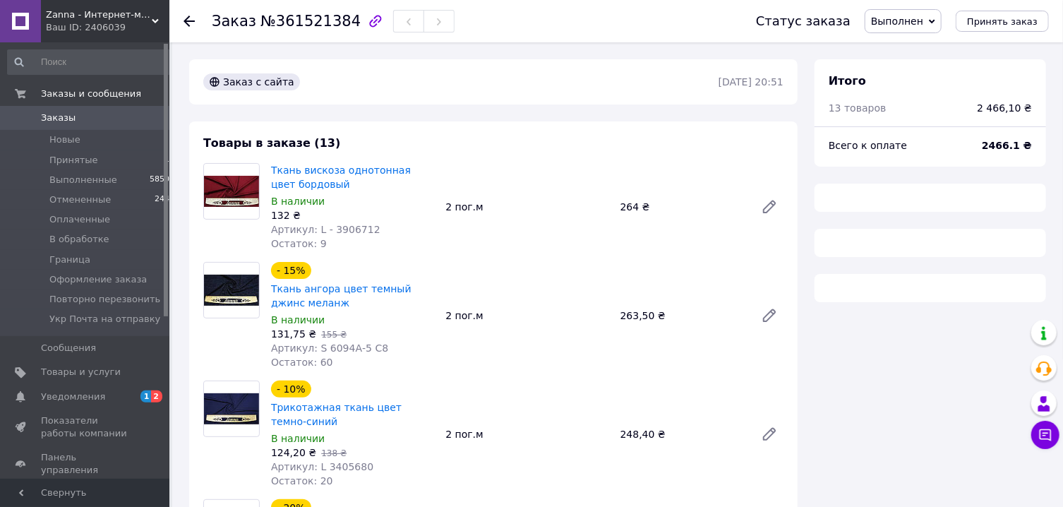
click at [904, 29] on span "Выполнен" at bounding box center [903, 21] width 77 height 24
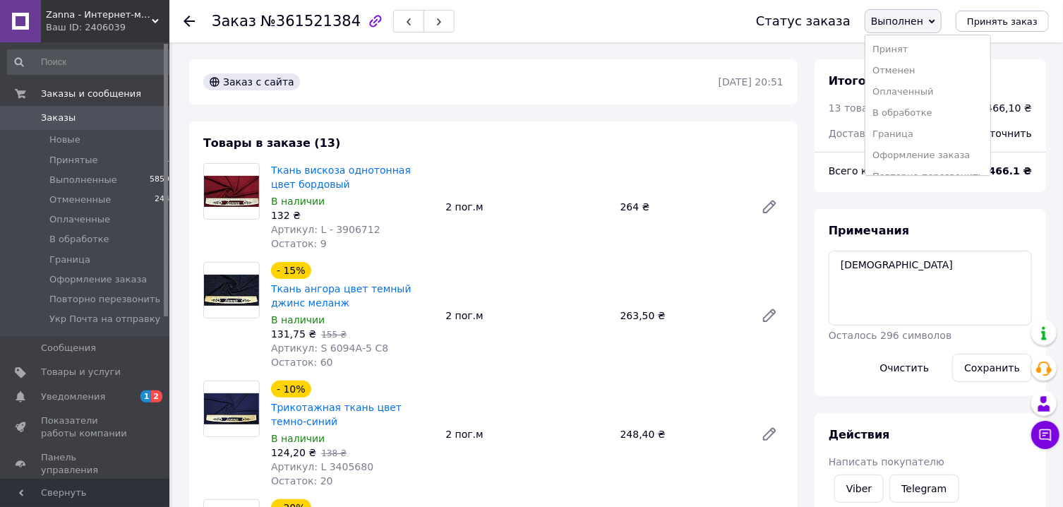
click at [905, 151] on li "Оформление заказа" at bounding box center [927, 155] width 125 height 21
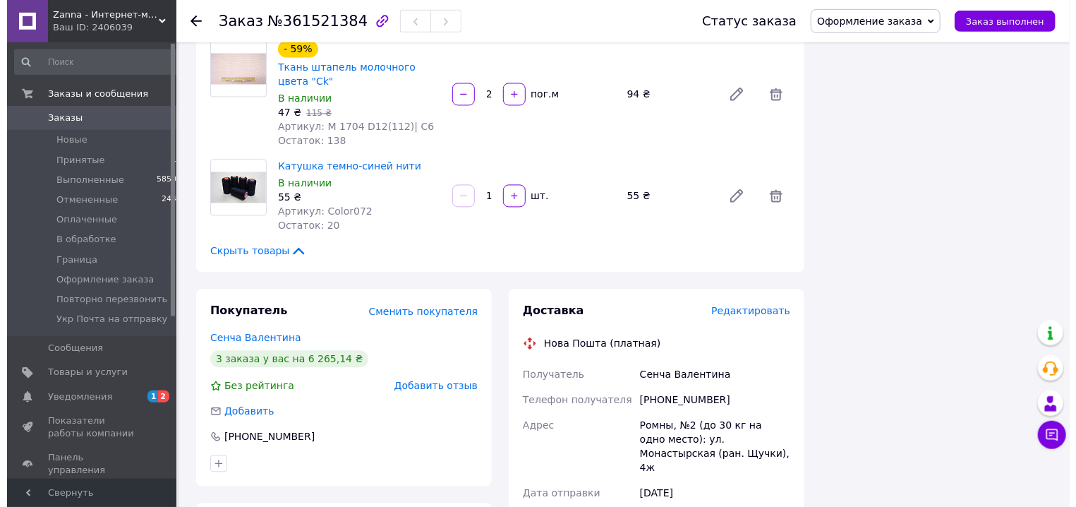
scroll to position [1513, 0]
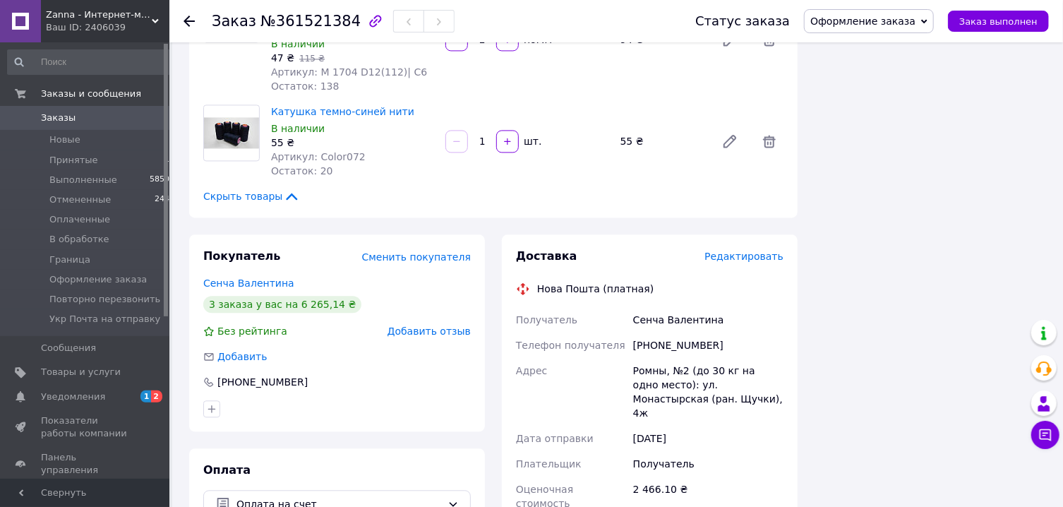
click at [741, 251] on span "Редактировать" at bounding box center [743, 256] width 79 height 11
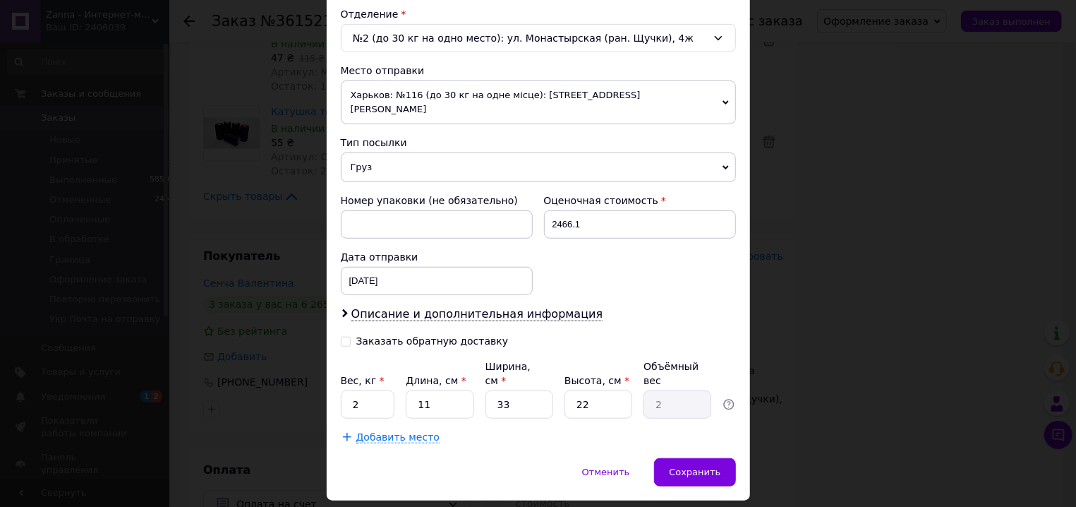
scroll to position [457, 0]
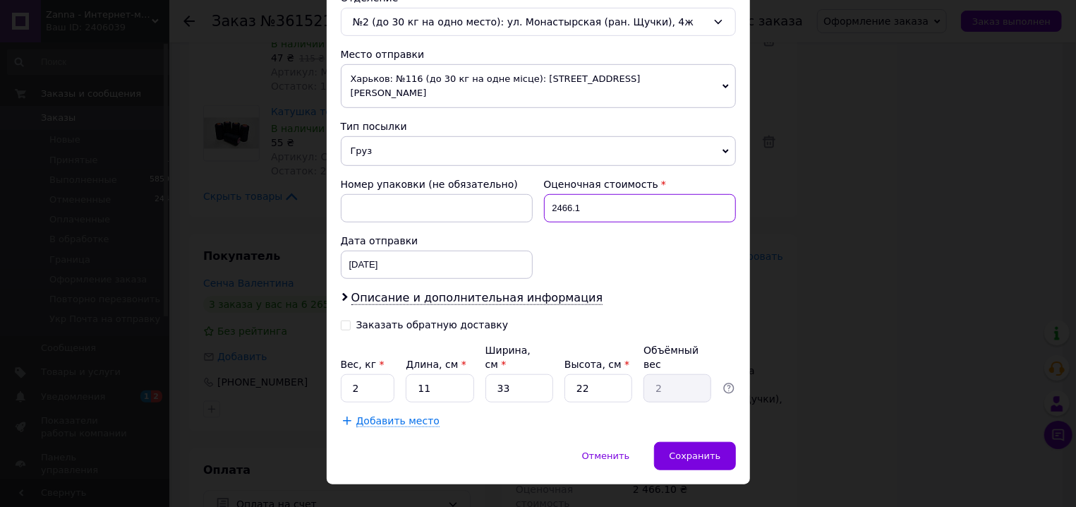
click at [592, 197] on input "2466.1" at bounding box center [640, 208] width 192 height 28
type input "2466"
click at [378, 374] on input "2" at bounding box center [368, 388] width 54 height 28
click at [362, 374] on input "2" at bounding box center [368, 388] width 54 height 28
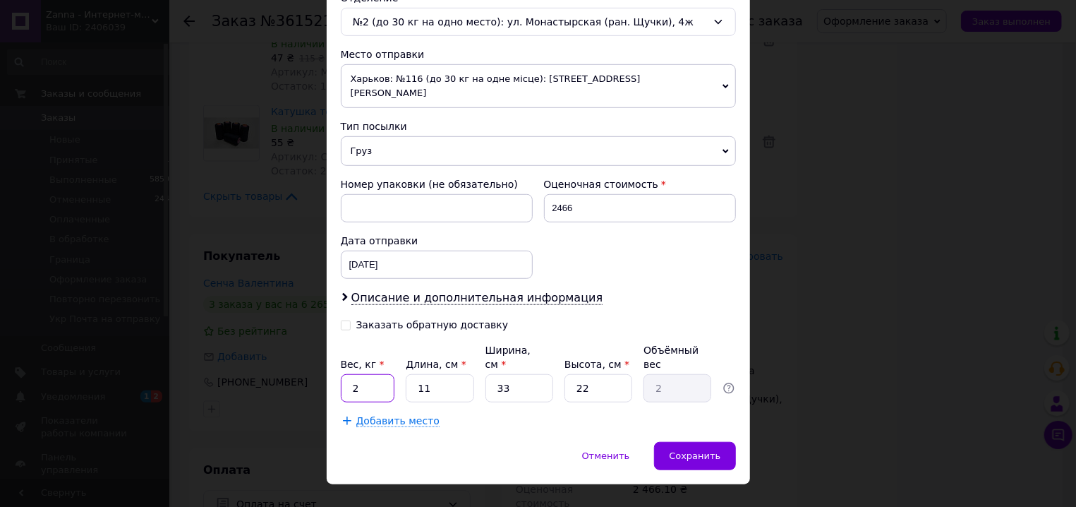
click at [362, 374] on input "2" at bounding box center [368, 388] width 54 height 28
type input "7.1"
type input "4"
type input "0.73"
type input "40"
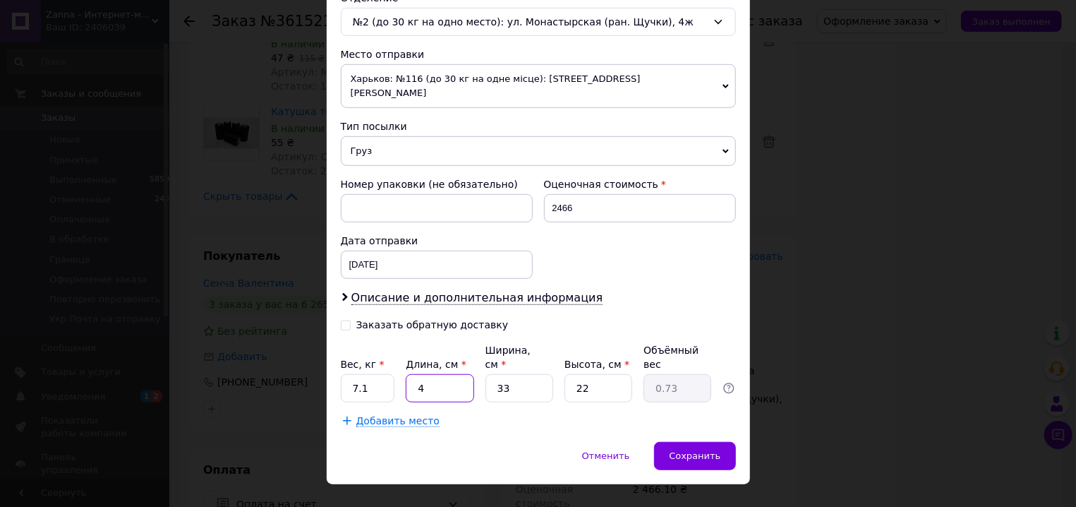
type input "7.26"
type input "40"
type input "3"
type input "0.66"
type input "35"
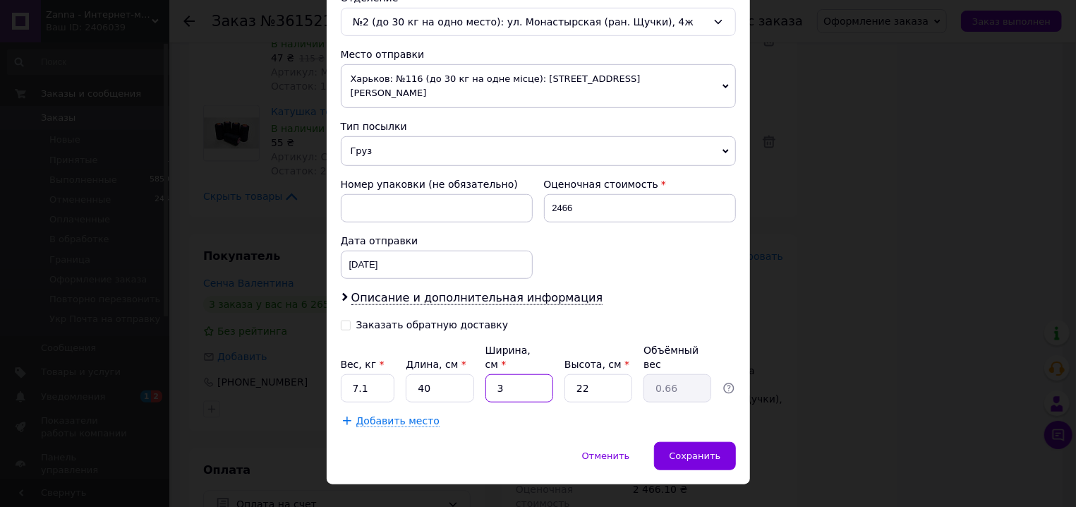
type input "7.7"
type input "35"
type input "2"
type input "0.7"
type input "20"
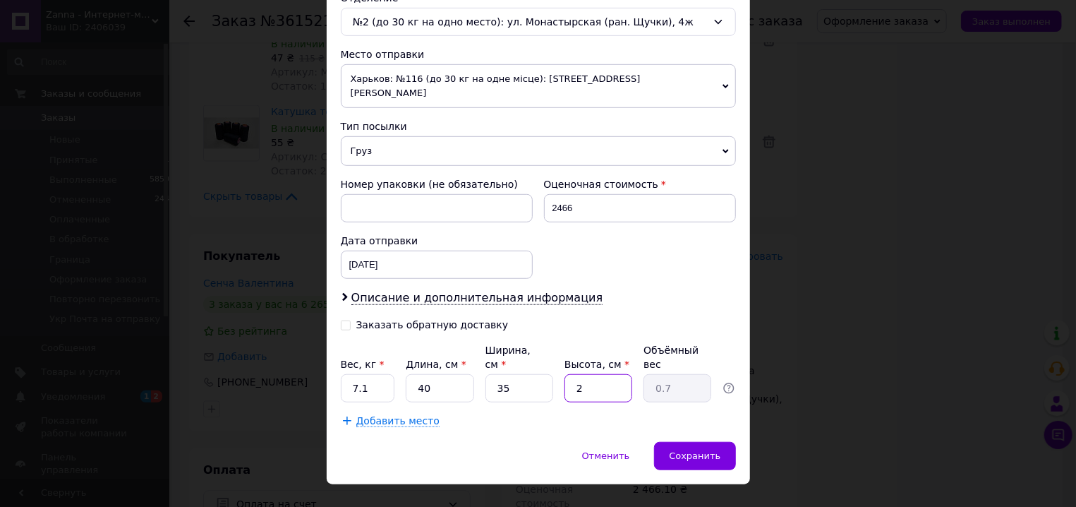
type input "7"
type input "20"
click at [661, 277] on div "Плательщик Получатель Отправитель Фамилия получателя Сенча Имя получателя Вален…" at bounding box center [538, 67] width 395 height 722
click at [688, 450] on span "Сохранить" at bounding box center [695, 455] width 52 height 11
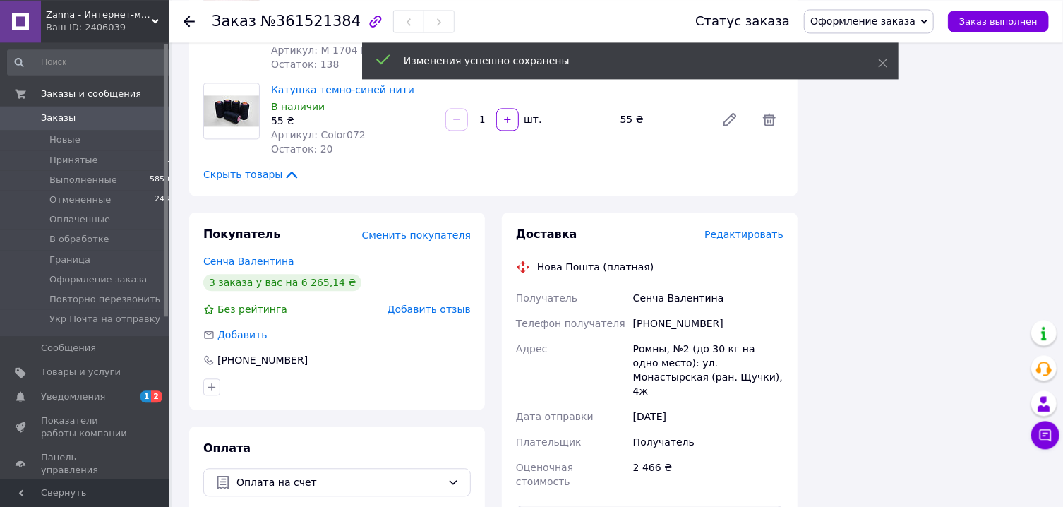
scroll to position [1664, 0]
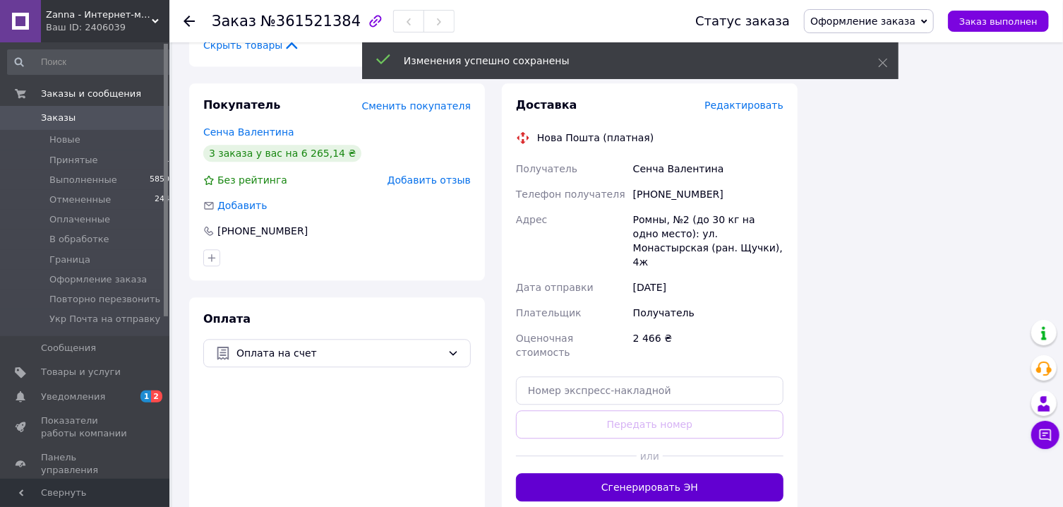
click at [680, 473] on button "Сгенерировать ЭН" at bounding box center [650, 487] width 268 height 28
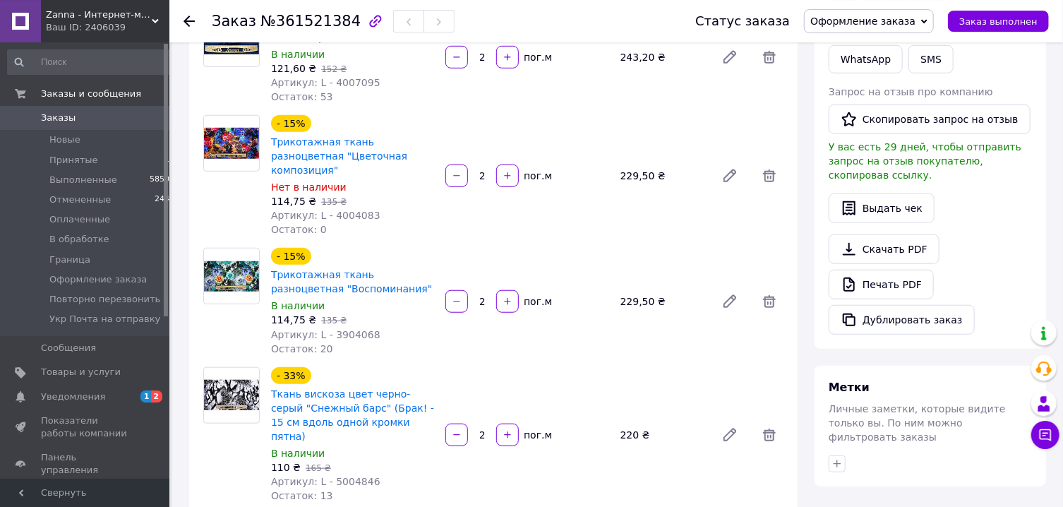
scroll to position [454, 0]
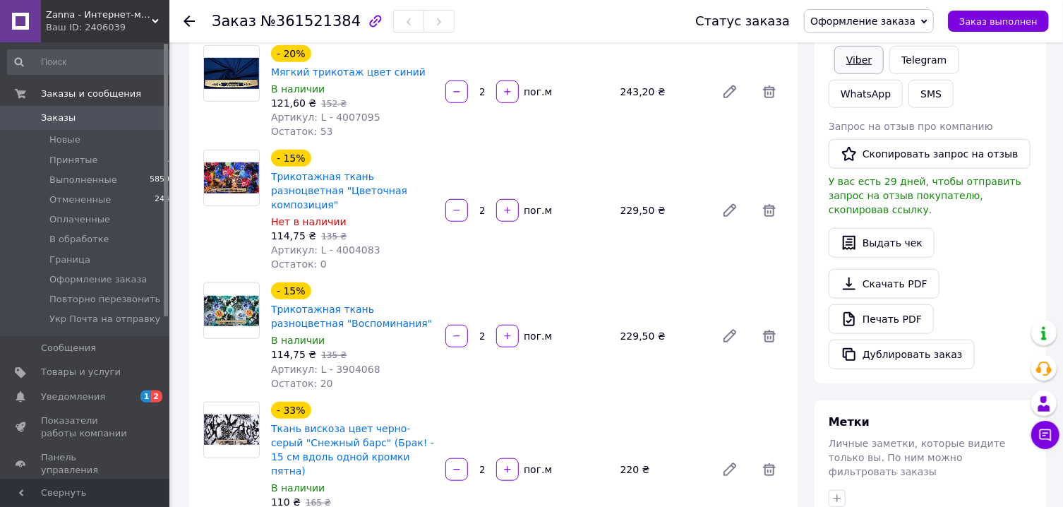
click at [863, 73] on link "Viber" at bounding box center [858, 60] width 49 height 28
click at [853, 60] on link "Viber" at bounding box center [858, 60] width 49 height 28
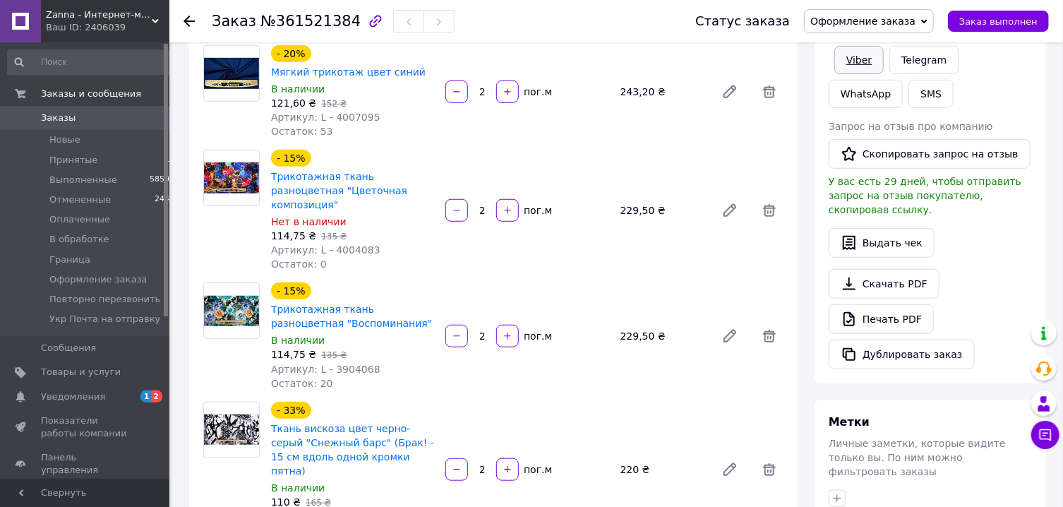
click at [853, 60] on link "Viber" at bounding box center [858, 60] width 49 height 28
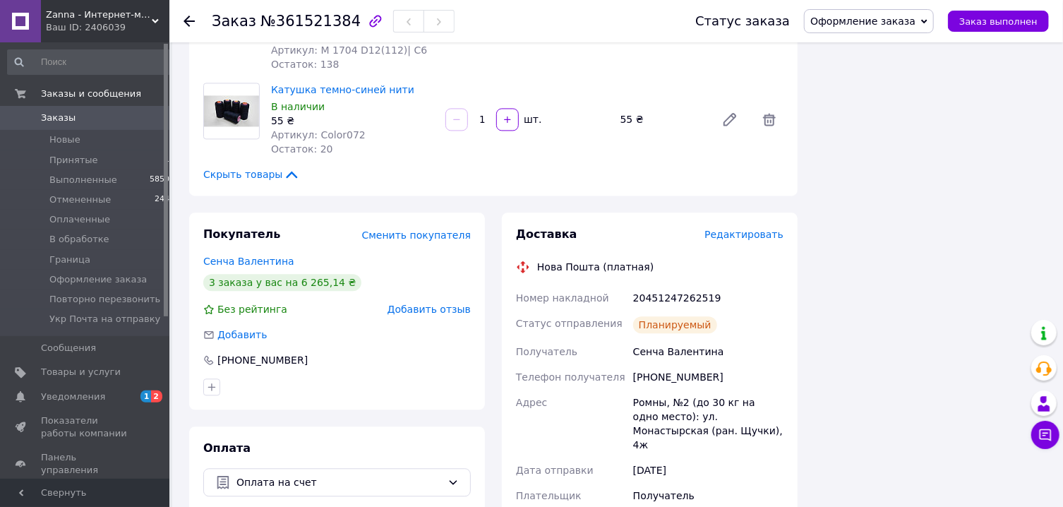
scroll to position [1589, 0]
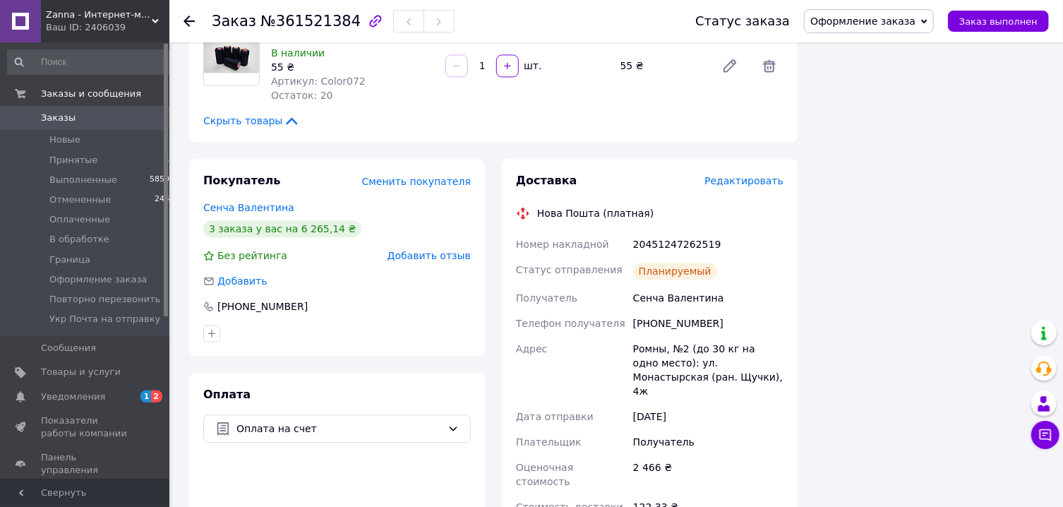
click at [683, 232] on div "20451247262519" at bounding box center [708, 244] width 156 height 25
copy div "20451247262519"
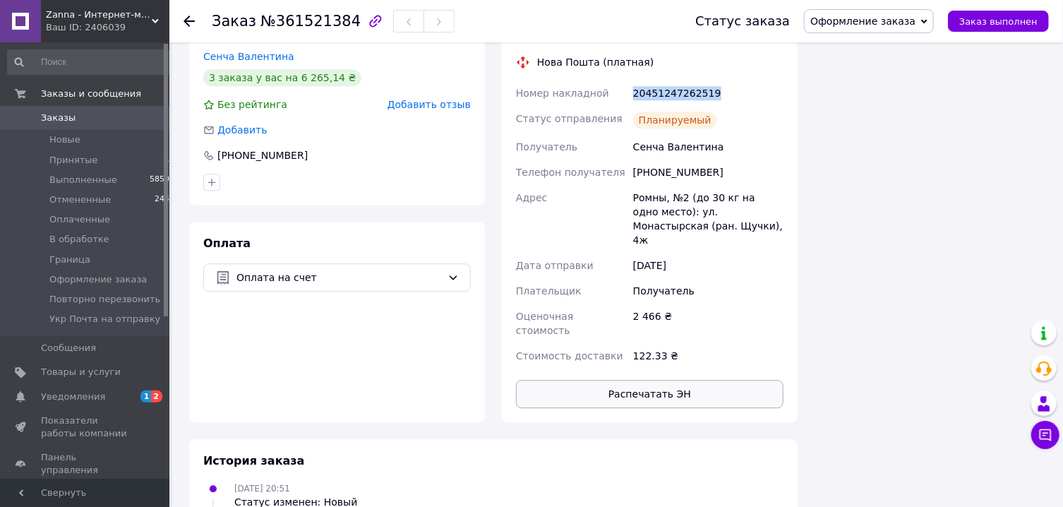
click at [596, 380] on button "Распечатать ЭН" at bounding box center [650, 394] width 268 height 28
drag, startPoint x: 896, startPoint y: 18, endPoint x: 877, endPoint y: 69, distance: 55.2
click at [896, 19] on span "Оформление заказа" at bounding box center [862, 21] width 105 height 11
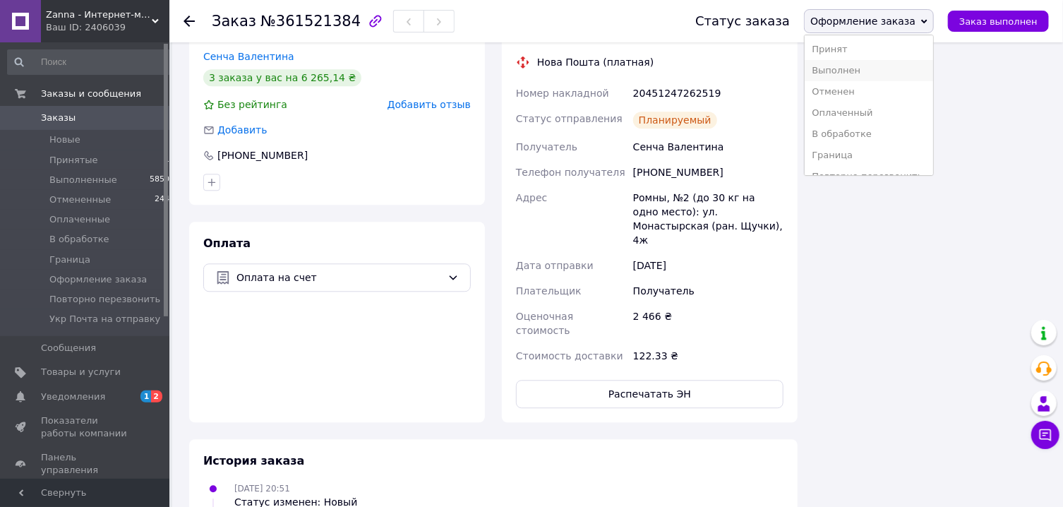
click at [875, 70] on li "Выполнен" at bounding box center [869, 70] width 128 height 21
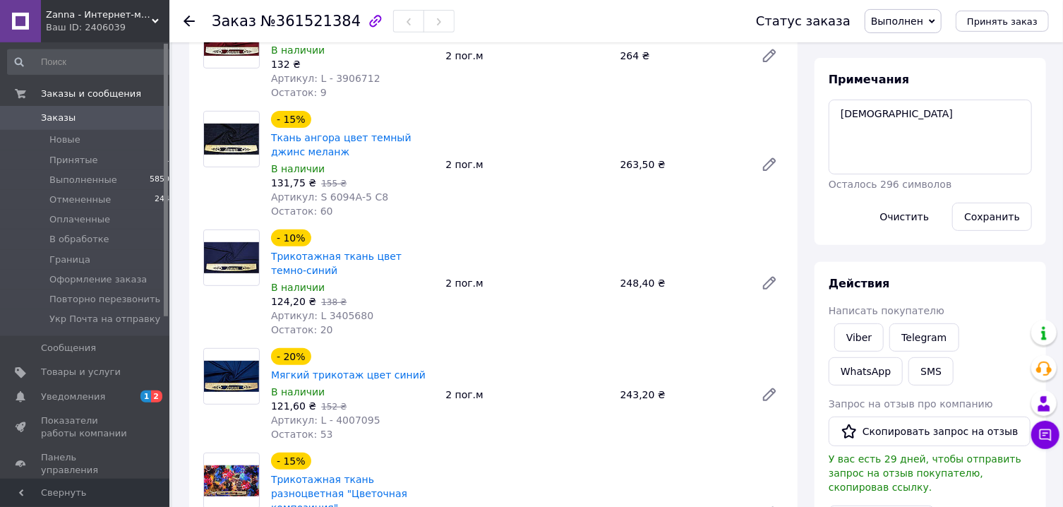
scroll to position [0, 0]
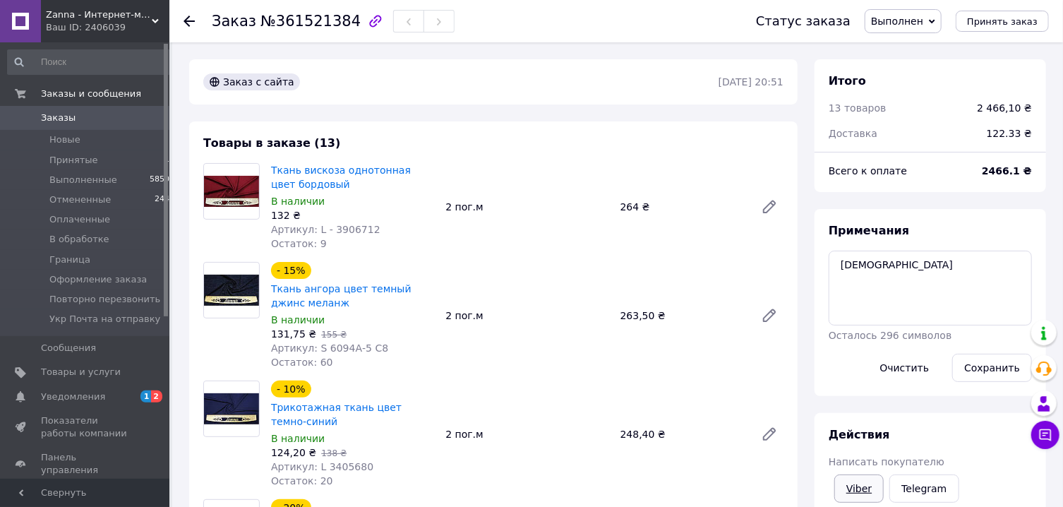
click at [862, 496] on link "Viber" at bounding box center [858, 488] width 49 height 28
click at [859, 496] on link "Viber" at bounding box center [858, 488] width 49 height 28
click at [859, 495] on link "Viber" at bounding box center [858, 488] width 49 height 28
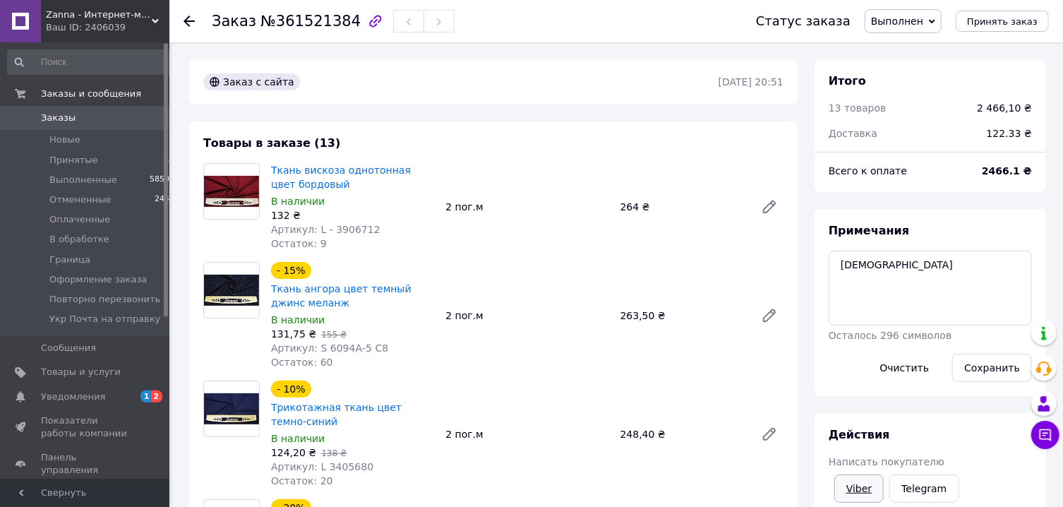
click at [865, 491] on link "Viber" at bounding box center [858, 488] width 49 height 28
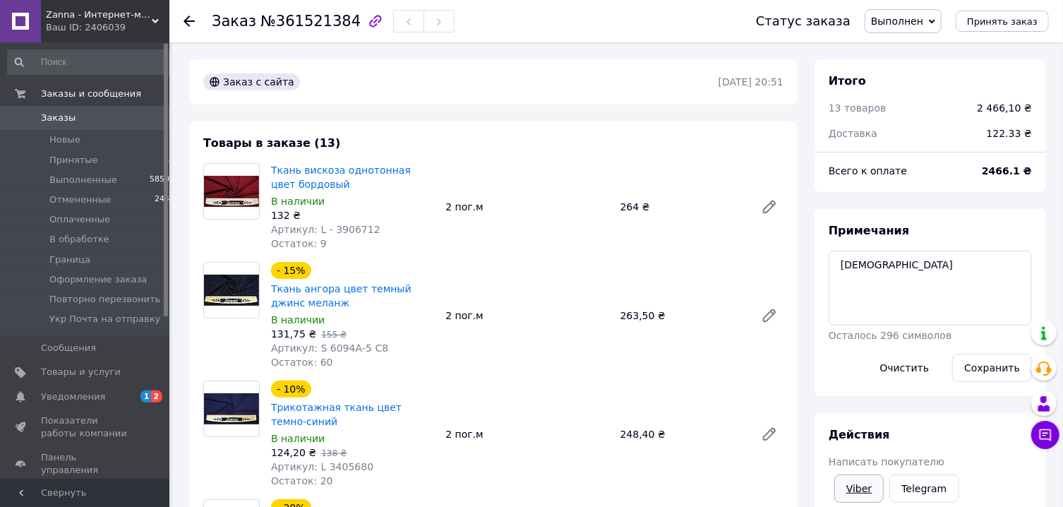
click at [865, 491] on link "Viber" at bounding box center [858, 488] width 49 height 28
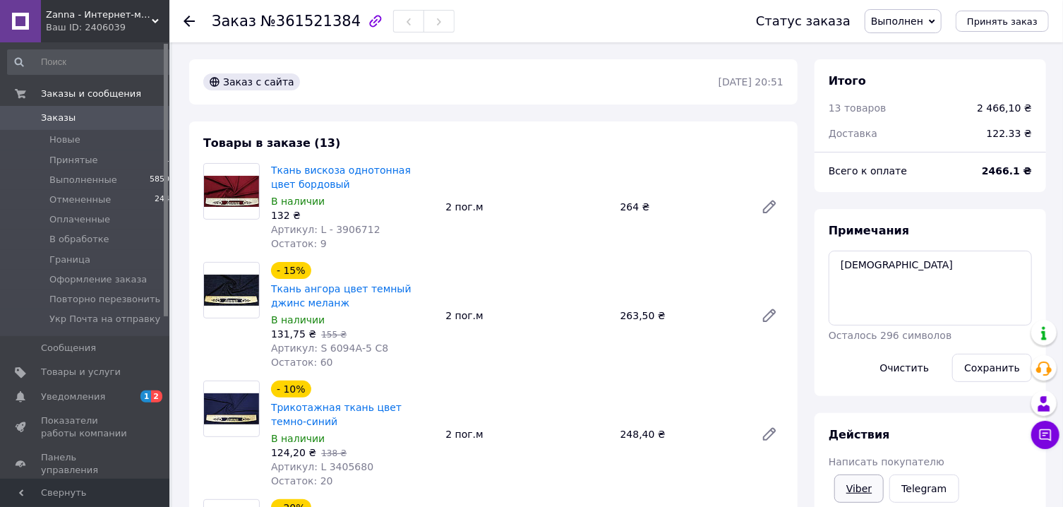
click at [865, 491] on link "Viber" at bounding box center [858, 488] width 49 height 28
click at [867, 489] on link "Viber" at bounding box center [858, 488] width 49 height 28
click at [863, 486] on link "Viber" at bounding box center [858, 488] width 49 height 28
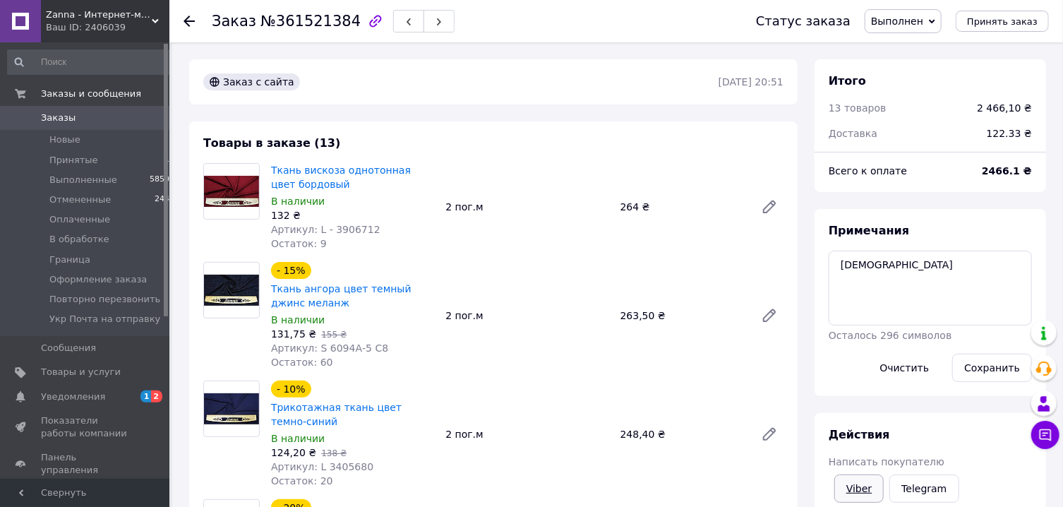
click at [863, 486] on link "Viber" at bounding box center [858, 488] width 49 height 28
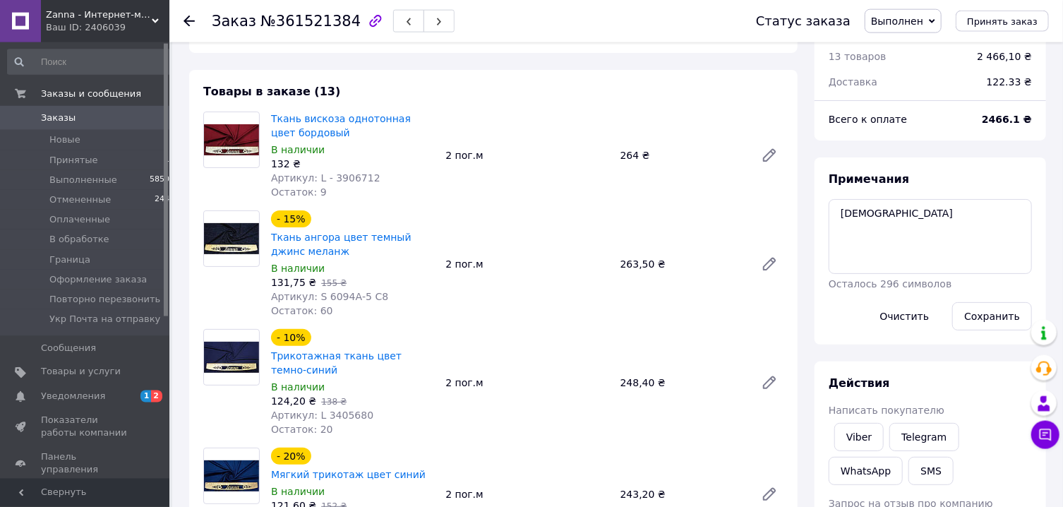
scroll to position [227, 0]
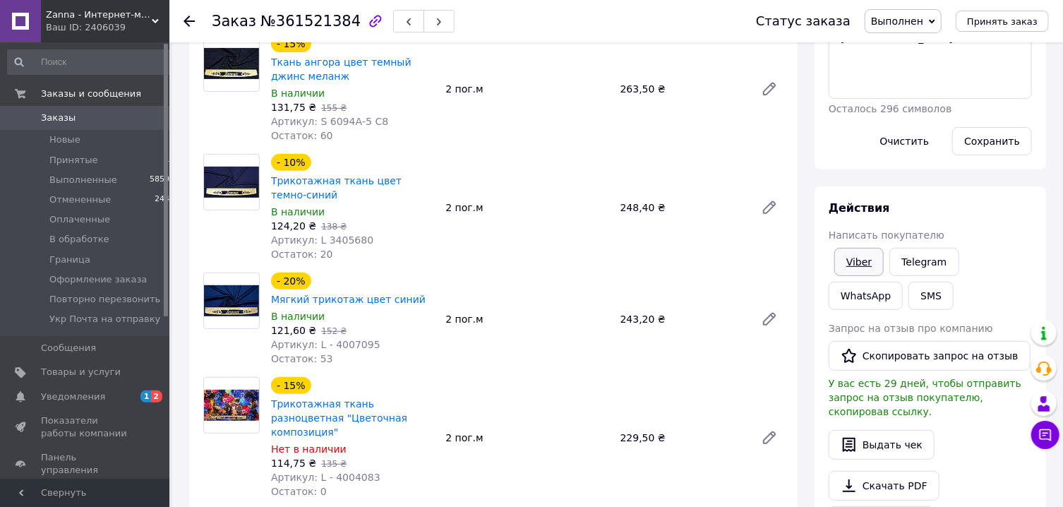
click at [859, 265] on link "Viber" at bounding box center [858, 262] width 49 height 28
click at [864, 261] on link "Viber" at bounding box center [858, 262] width 49 height 28
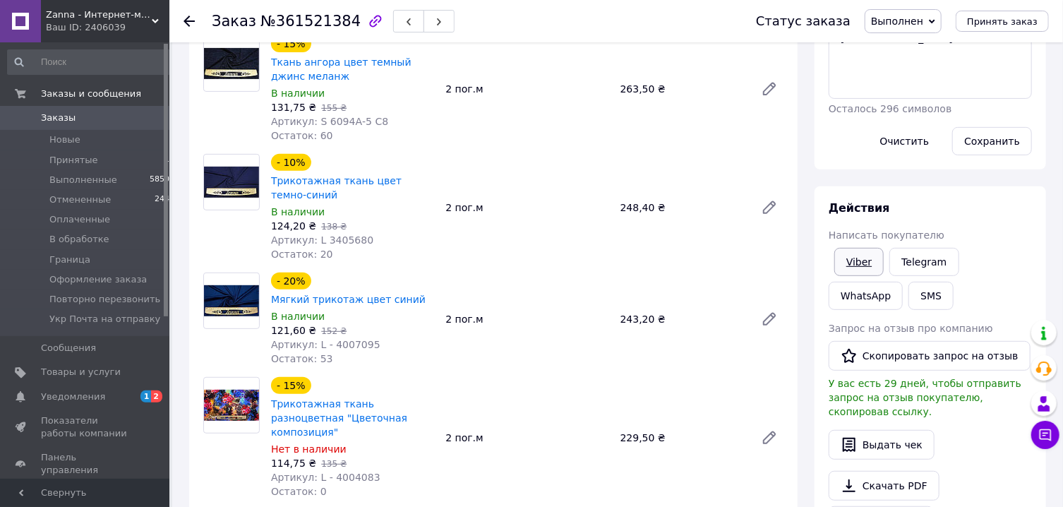
click at [864, 261] on link "Viber" at bounding box center [858, 262] width 49 height 28
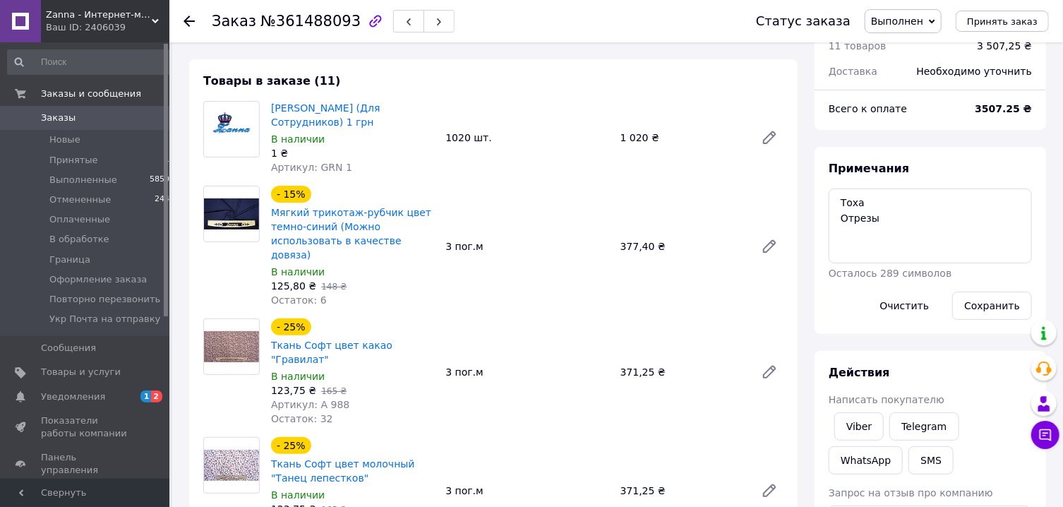
scroll to position [227, 0]
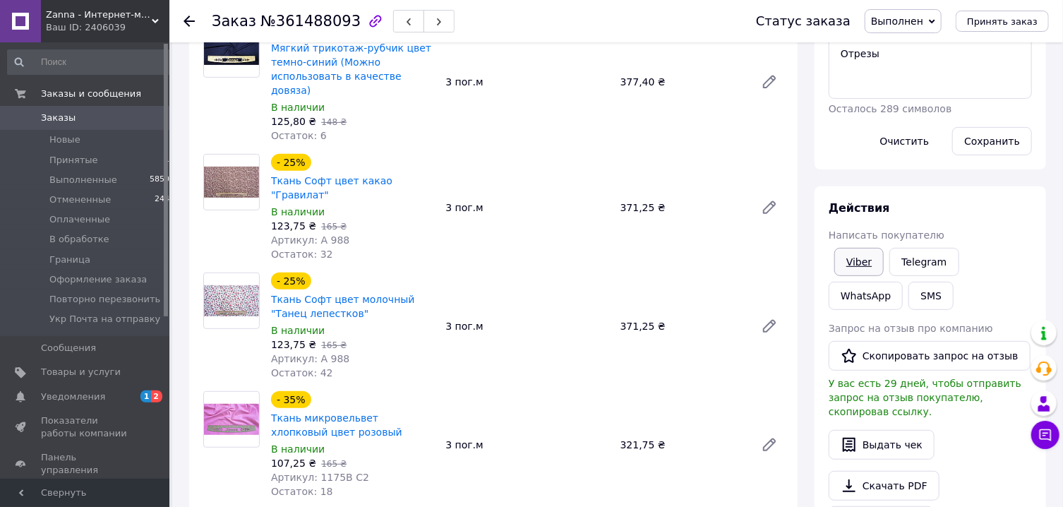
click at [851, 253] on link "Viber" at bounding box center [858, 262] width 49 height 28
click at [907, 21] on span "Выполнен" at bounding box center [897, 21] width 52 height 11
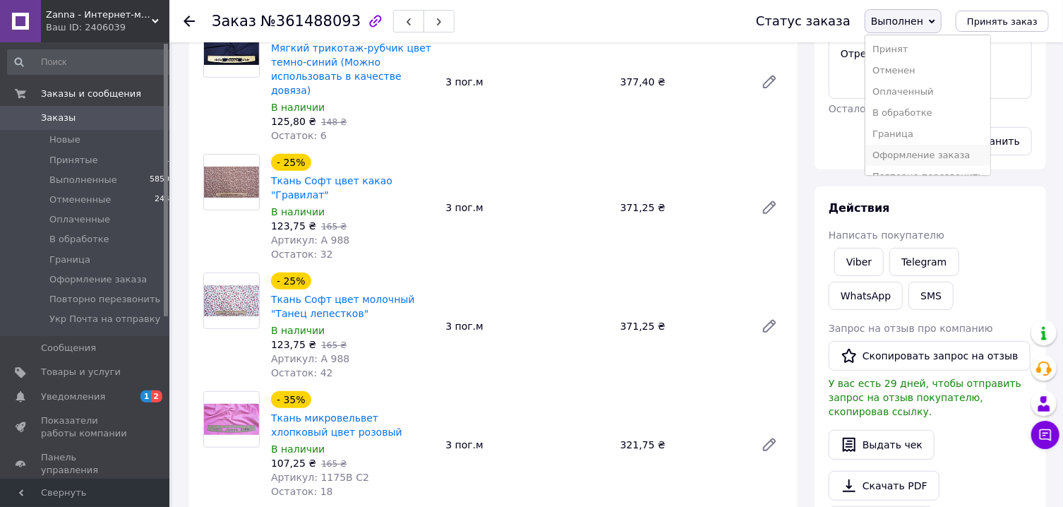
click at [934, 150] on li "Оформление заказа" at bounding box center [927, 155] width 125 height 21
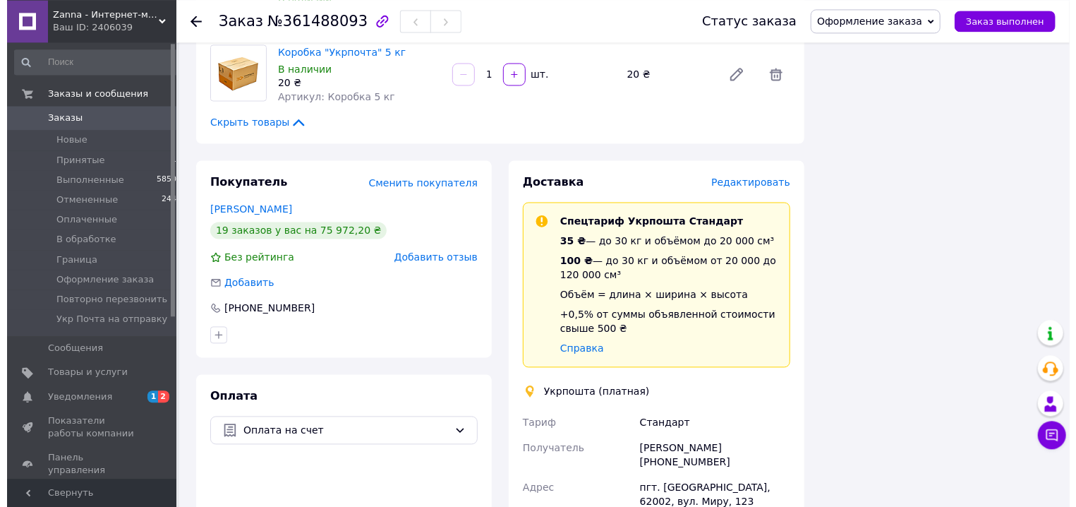
scroll to position [1362, 0]
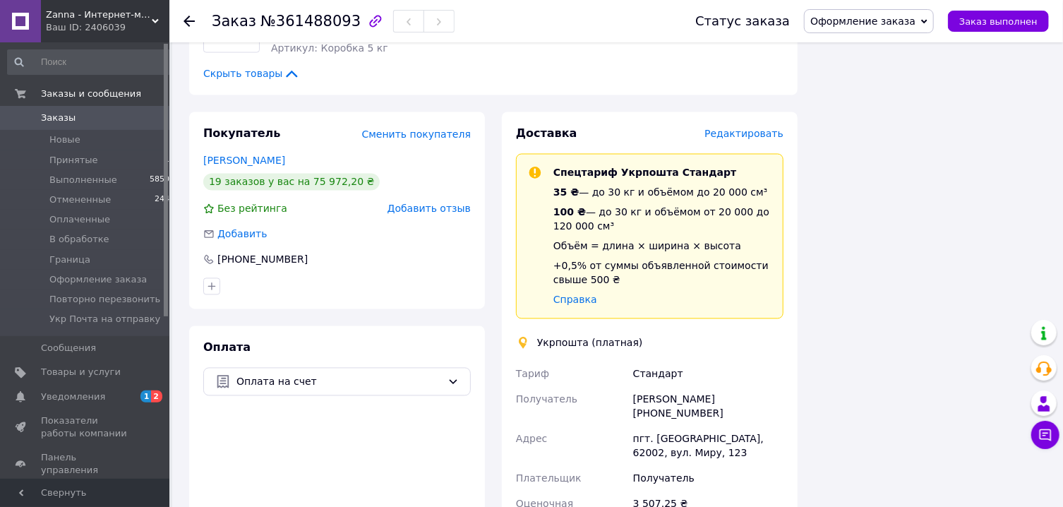
click at [744, 128] on span "Редактировать" at bounding box center [743, 133] width 79 height 11
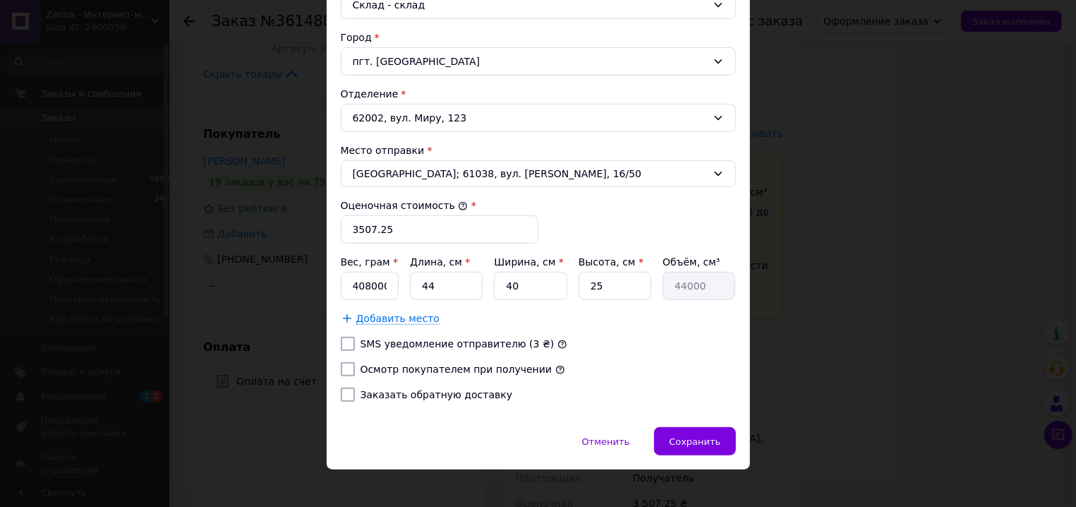
scroll to position [428, 0]
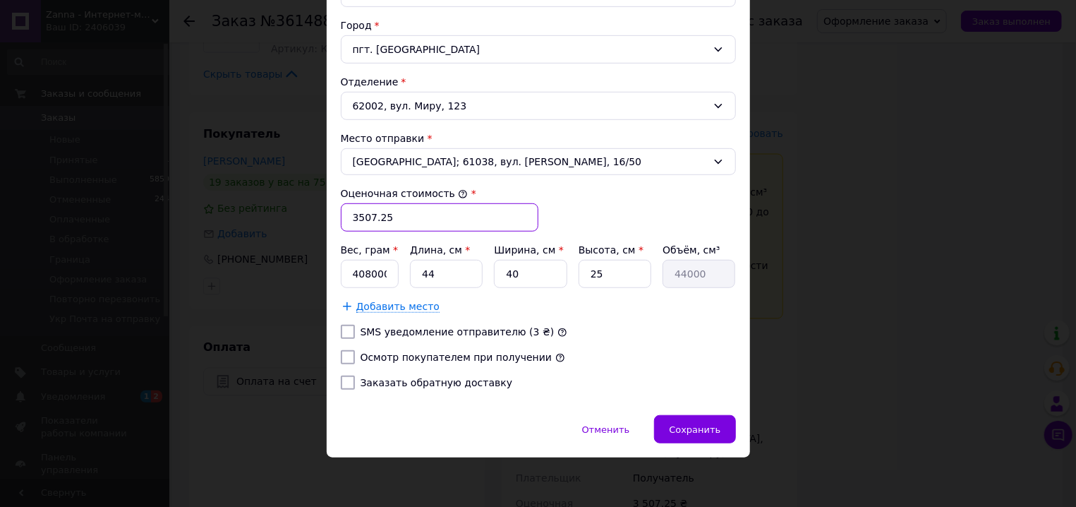
drag, startPoint x: 371, startPoint y: 217, endPoint x: 399, endPoint y: 224, distance: 29.3
click at [399, 224] on input "3507.25" at bounding box center [440, 217] width 198 height 28
type input "3507"
click at [369, 275] on input "4080000" at bounding box center [370, 274] width 59 height 28
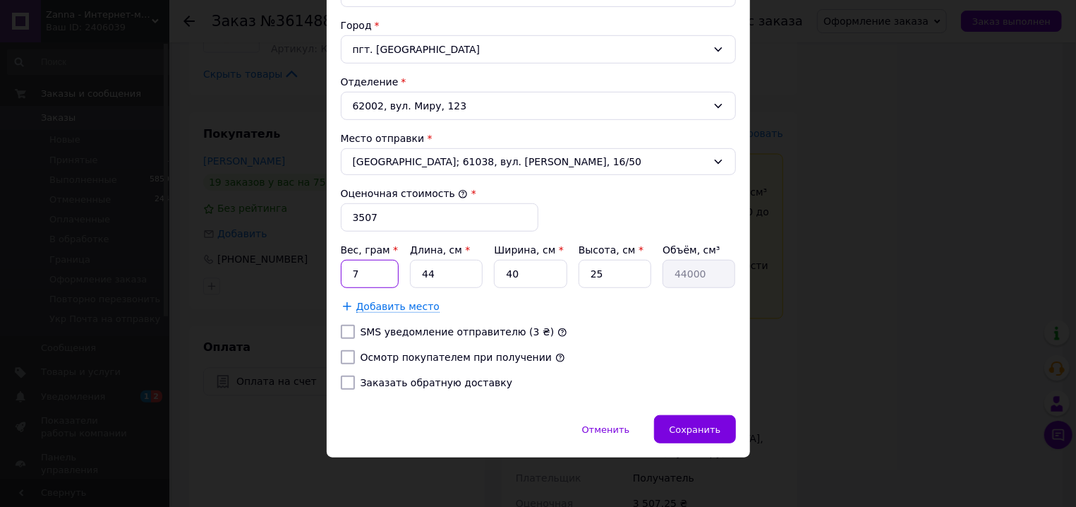
type input "7"
type input "7080"
type input "3"
type input "3000"
type input "39"
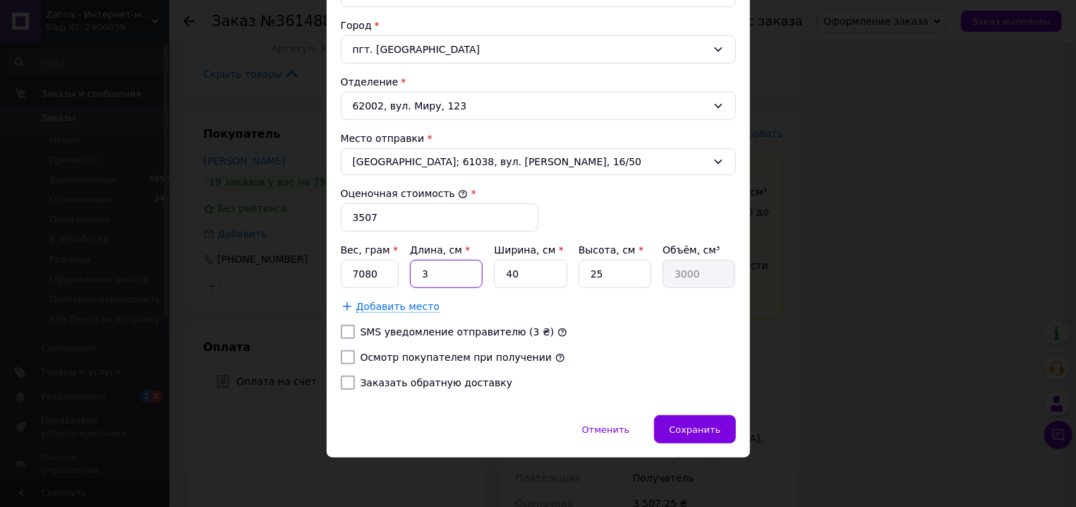
type input "39000"
type input "39"
type input "2"
type input "1950"
type input "24"
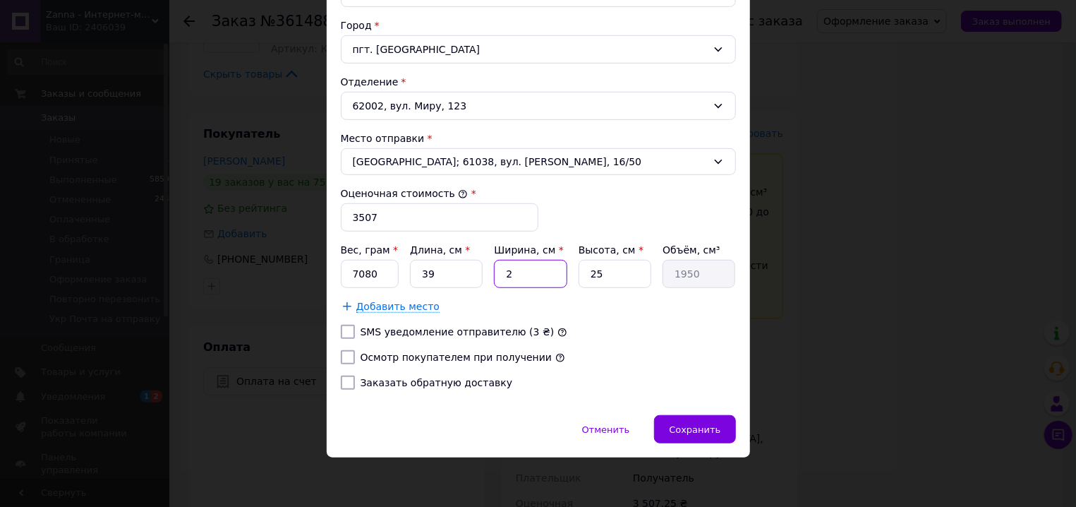
type input "23400"
type input "24"
type input "2"
type input "1872"
type input "21"
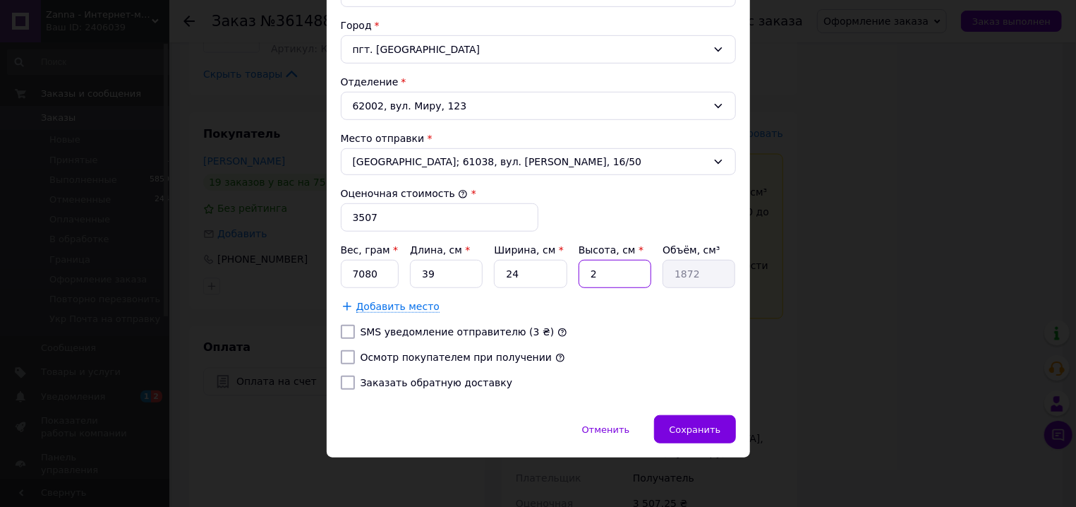
type input "19656"
type input "21"
click at [436, 280] on input "39" at bounding box center [446, 274] width 73 height 28
type input "3"
type input "1512"
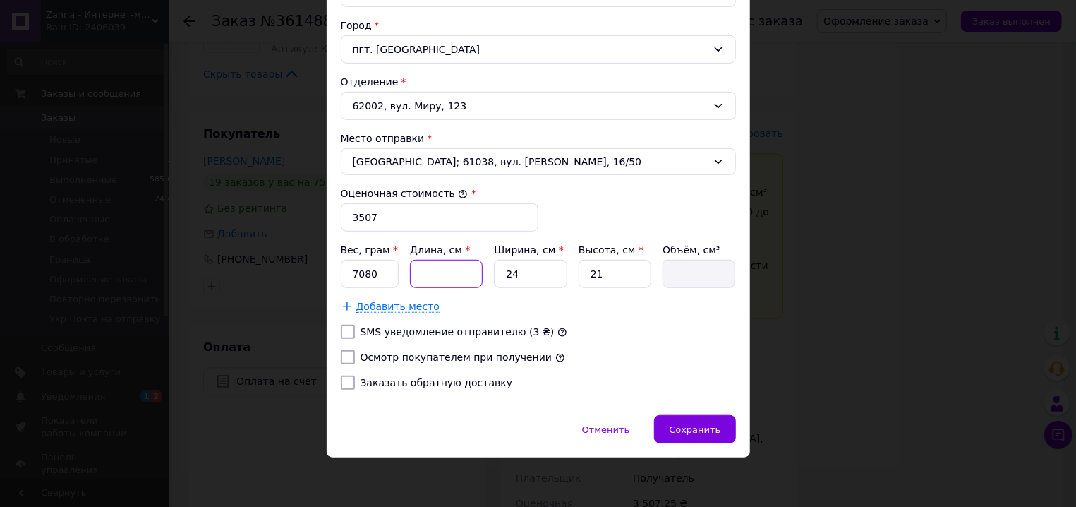
type input "3"
type input "1512"
type input "4"
type input "2016"
type input "40"
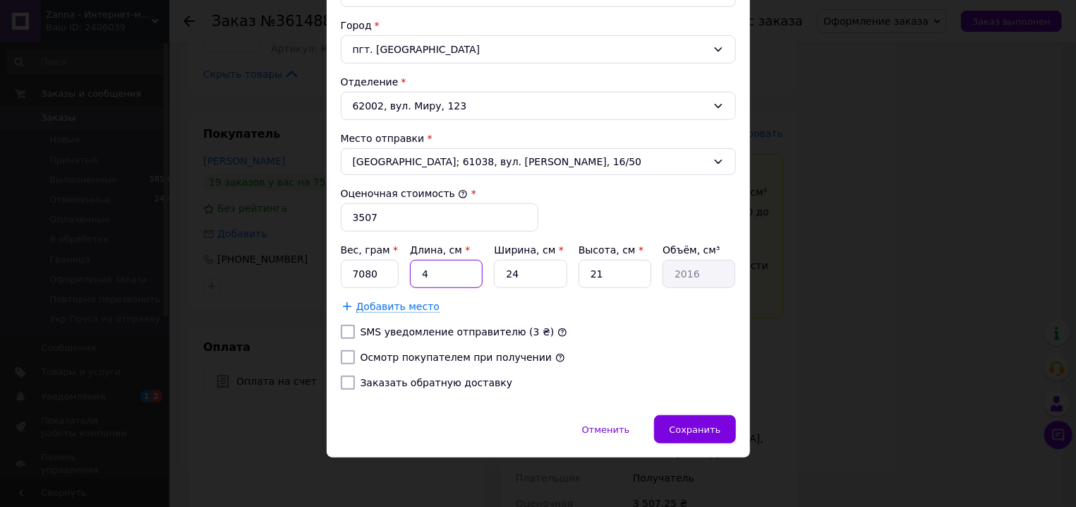
type input "20160"
drag, startPoint x: 439, startPoint y: 275, endPoint x: 412, endPoint y: 272, distance: 26.9
click at [412, 272] on input "40" at bounding box center [446, 274] width 73 height 28
type input "3"
type input "1512"
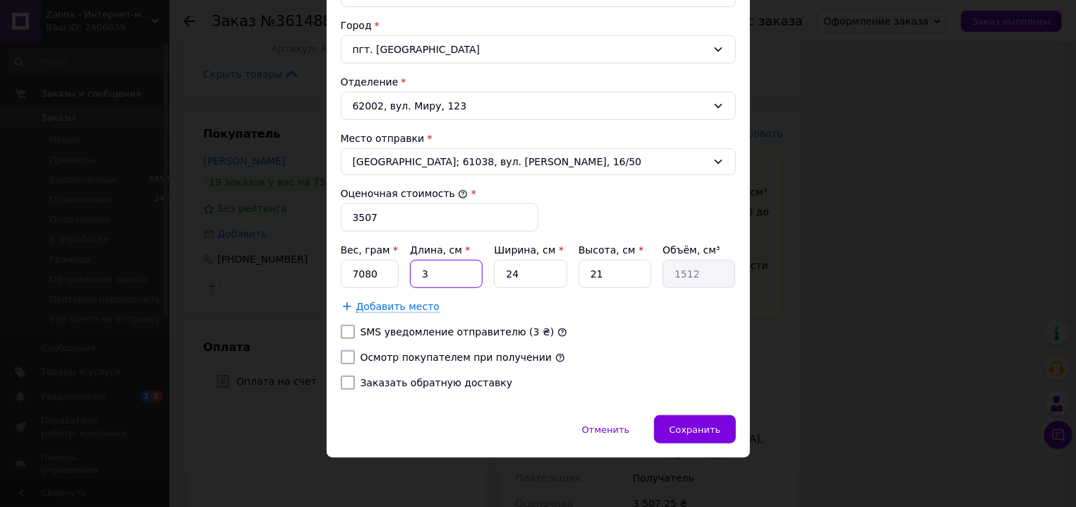
type input "39"
type input "19656"
click at [341, 356] on input "Осмотр покупателем при получении" at bounding box center [348, 357] width 14 height 14
checkbox input "true"
click at [689, 424] on span "Сохранить" at bounding box center [695, 429] width 52 height 11
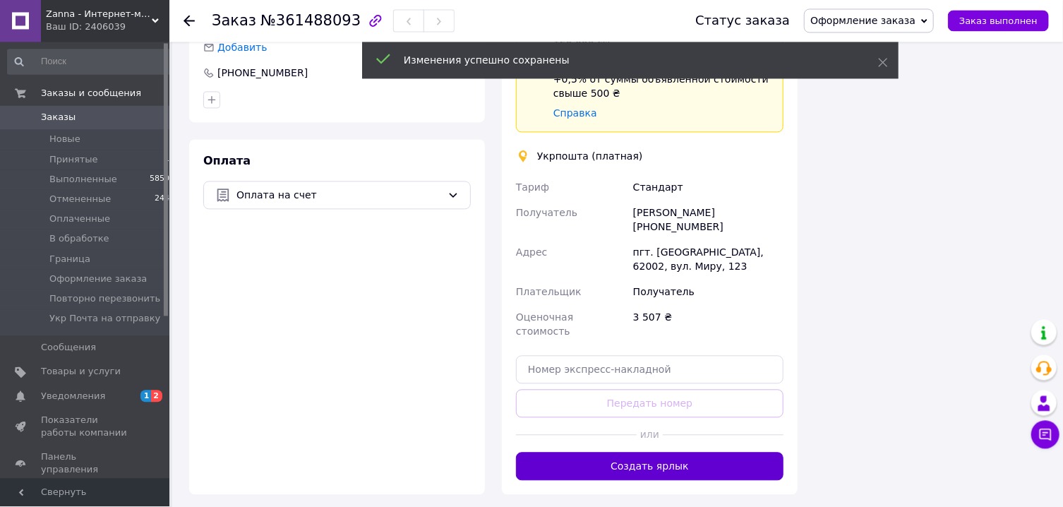
scroll to position [1589, 0]
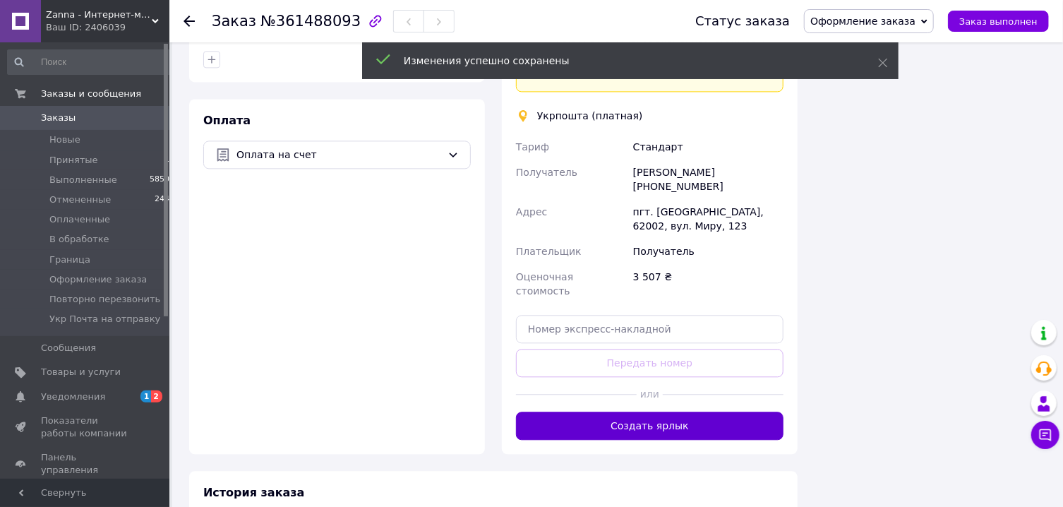
click at [648, 412] on button "Создать ярлык" at bounding box center [650, 426] width 268 height 28
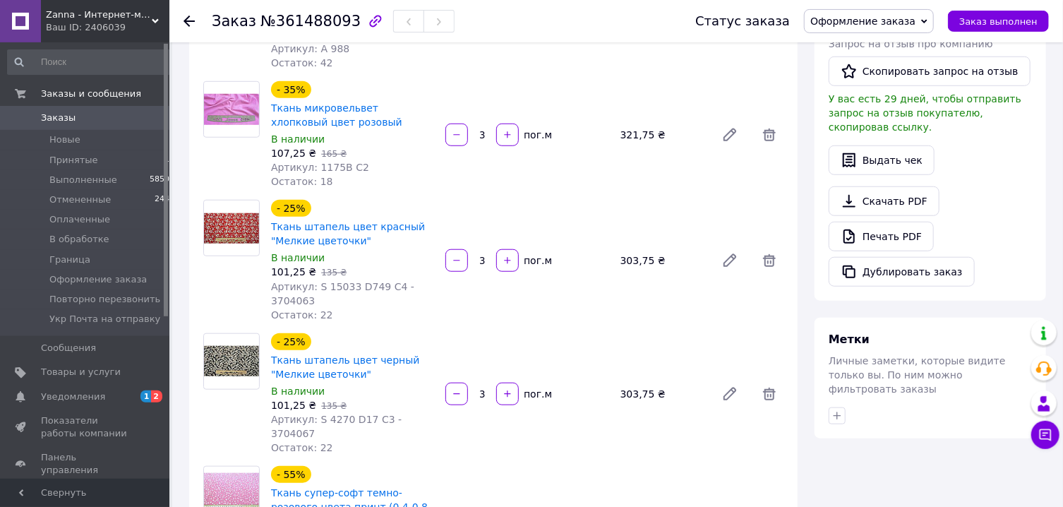
scroll to position [227, 0]
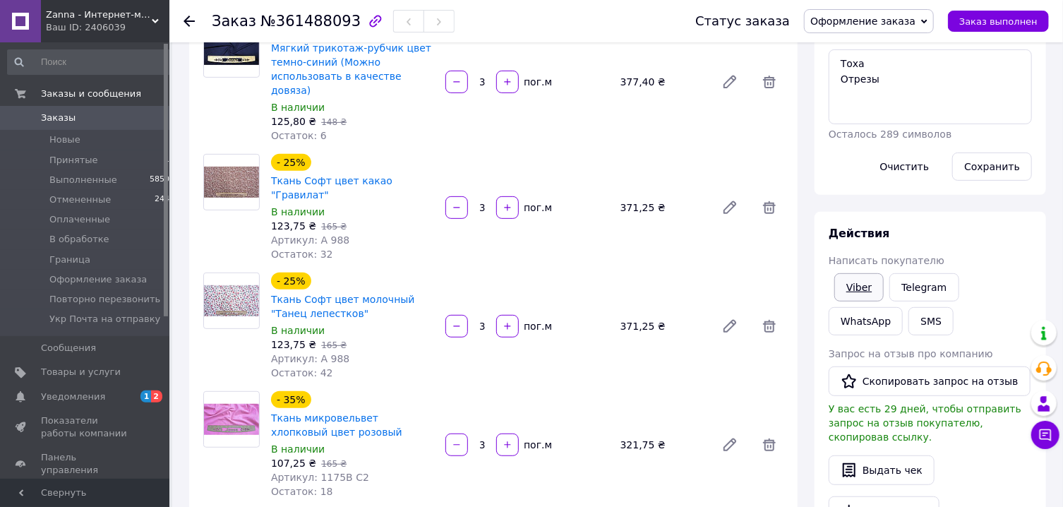
click at [857, 286] on link "Viber" at bounding box center [858, 287] width 49 height 28
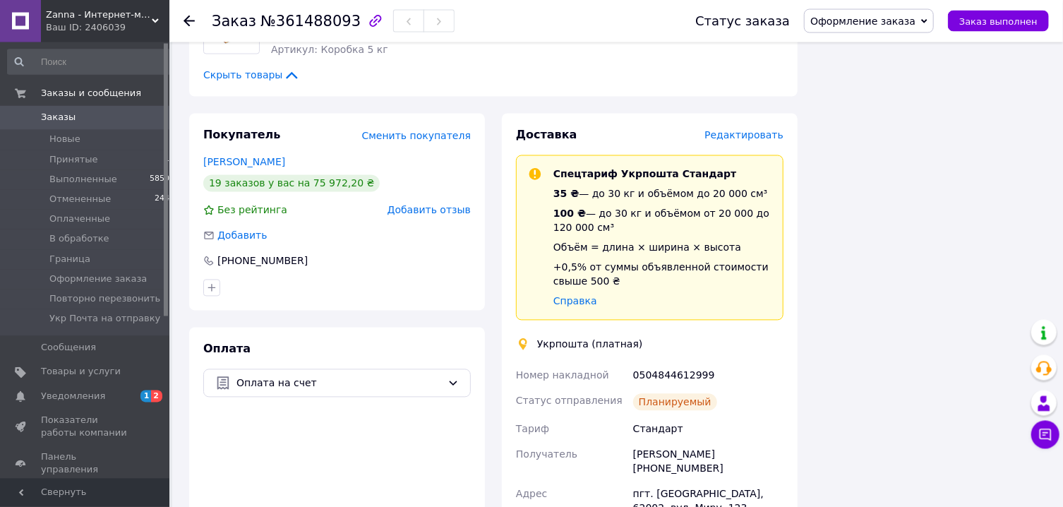
scroll to position [1362, 0]
click at [681, 361] on div "0504844612999" at bounding box center [708, 373] width 156 height 25
copy div "0504844612999"
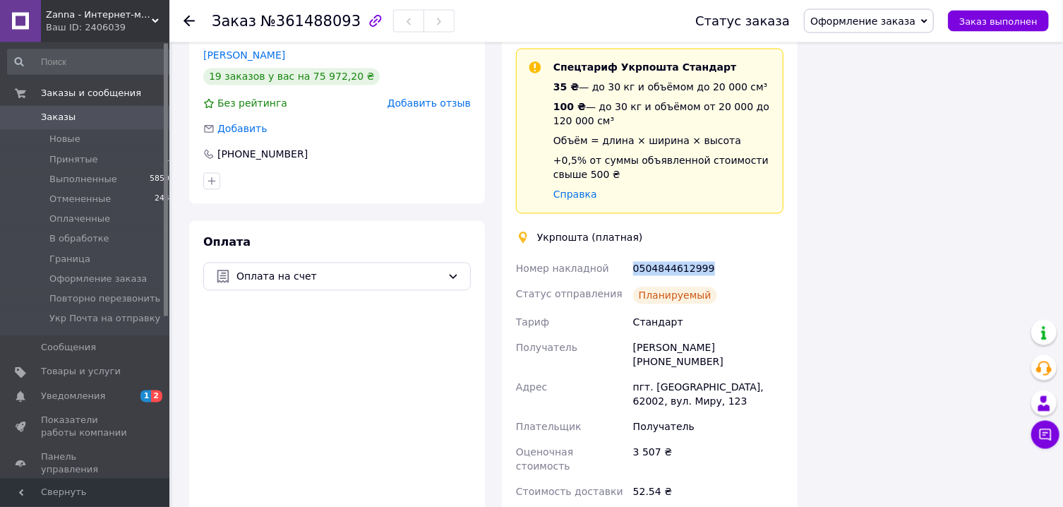
scroll to position [1589, 0]
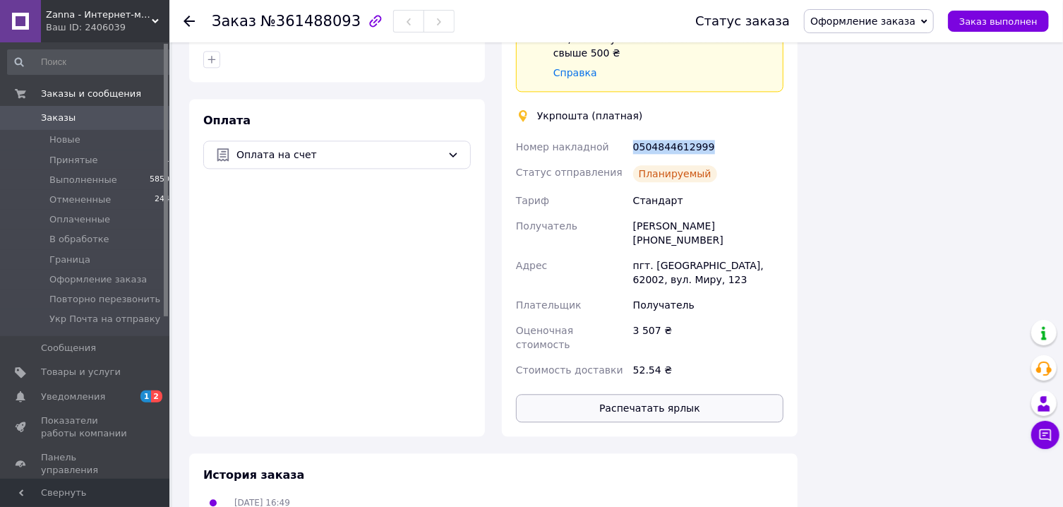
click at [676, 394] on button "Распечатать ярлык" at bounding box center [650, 408] width 268 height 28
click at [842, 21] on span "Оформление заказа" at bounding box center [862, 21] width 105 height 11
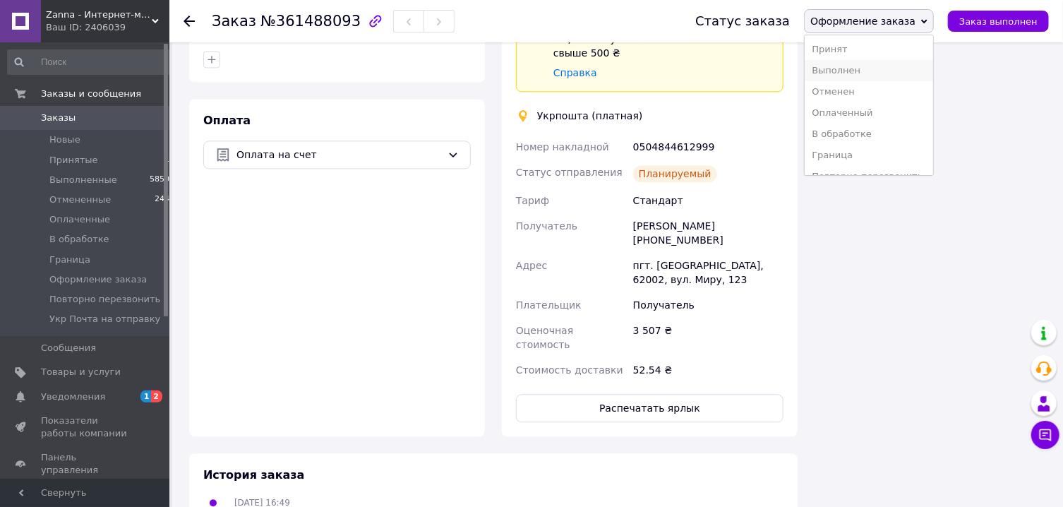
click at [860, 72] on li "Выполнен" at bounding box center [869, 70] width 128 height 21
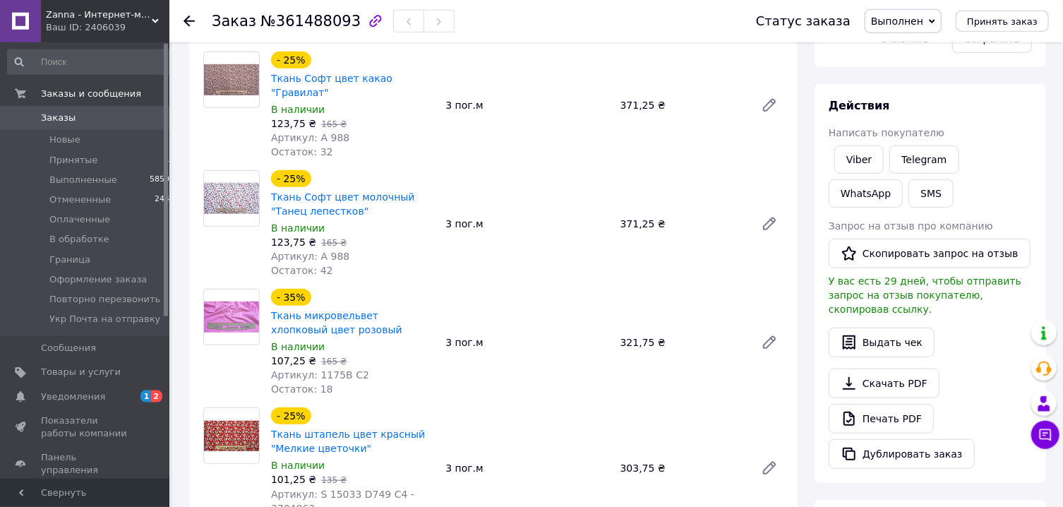
scroll to position [201, 0]
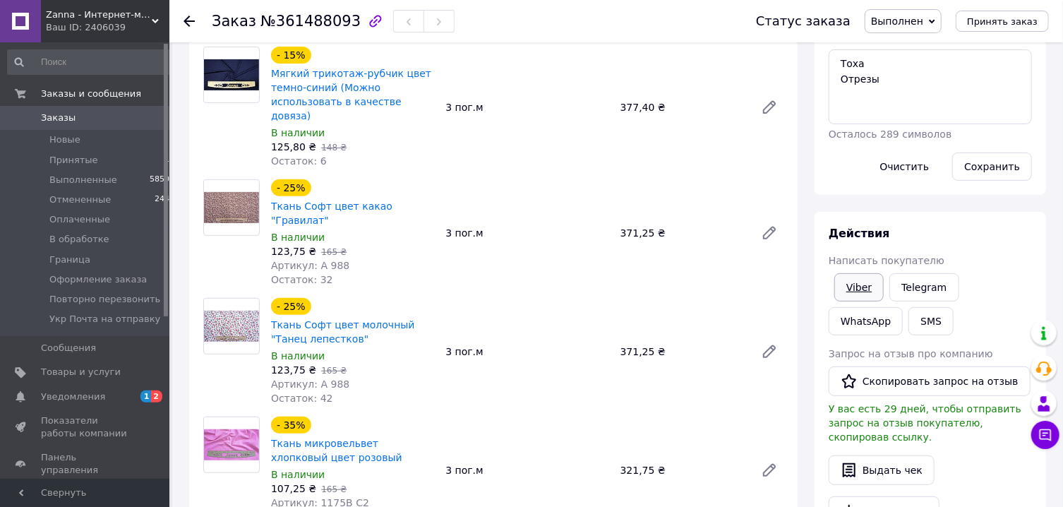
click at [863, 279] on link "Viber" at bounding box center [858, 287] width 49 height 28
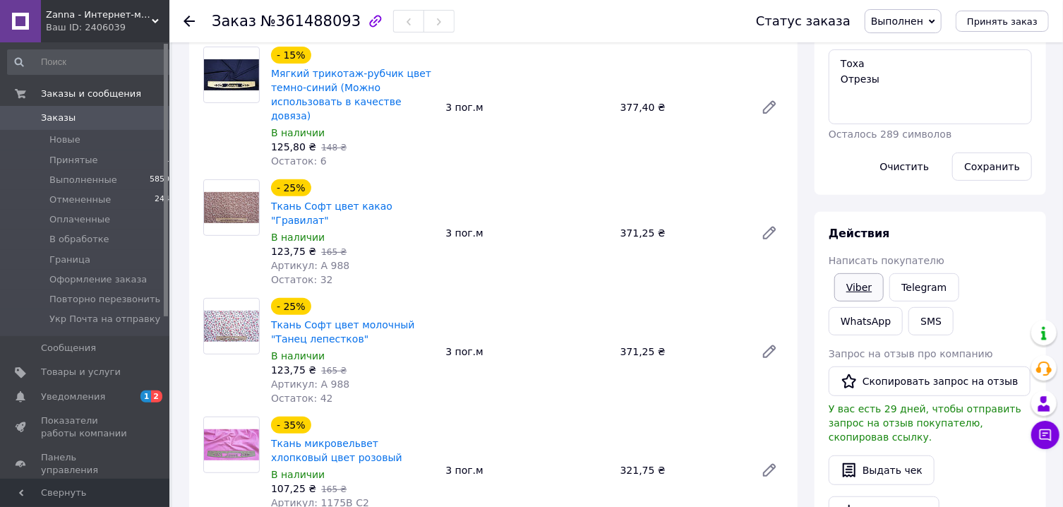
click at [863, 289] on link "Viber" at bounding box center [858, 287] width 49 height 28
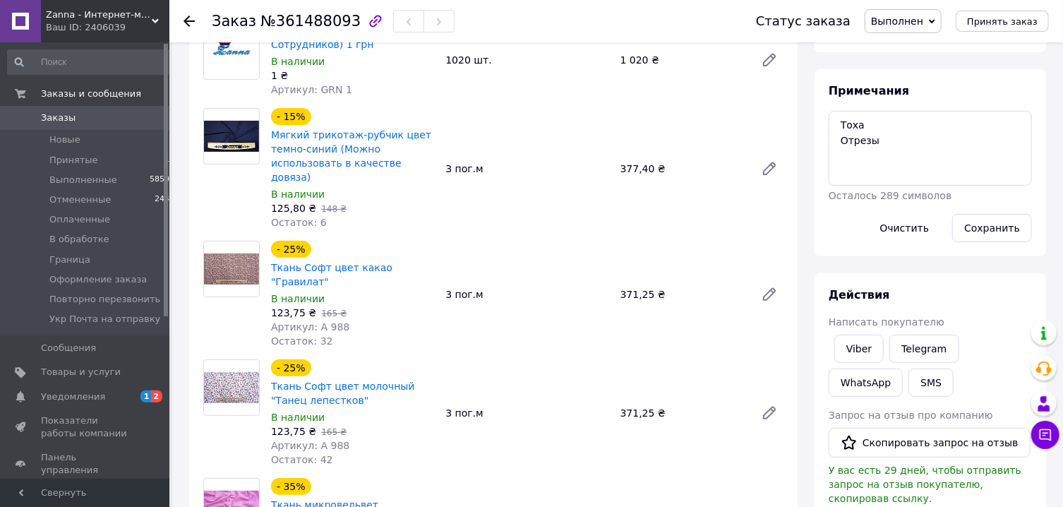
scroll to position [0, 0]
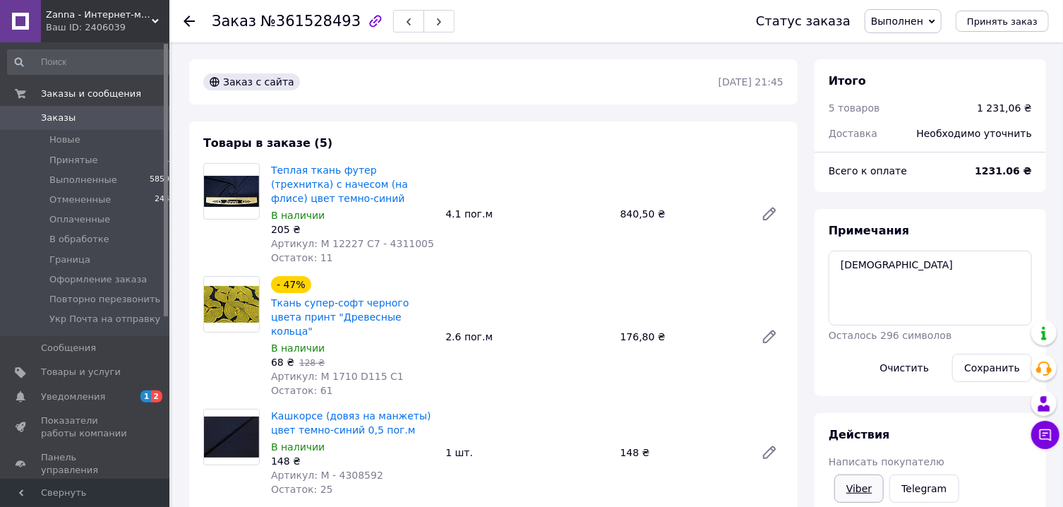
click at [858, 485] on link "Viber" at bounding box center [858, 488] width 49 height 28
click at [914, 24] on span "Выполнен" at bounding box center [897, 21] width 52 height 11
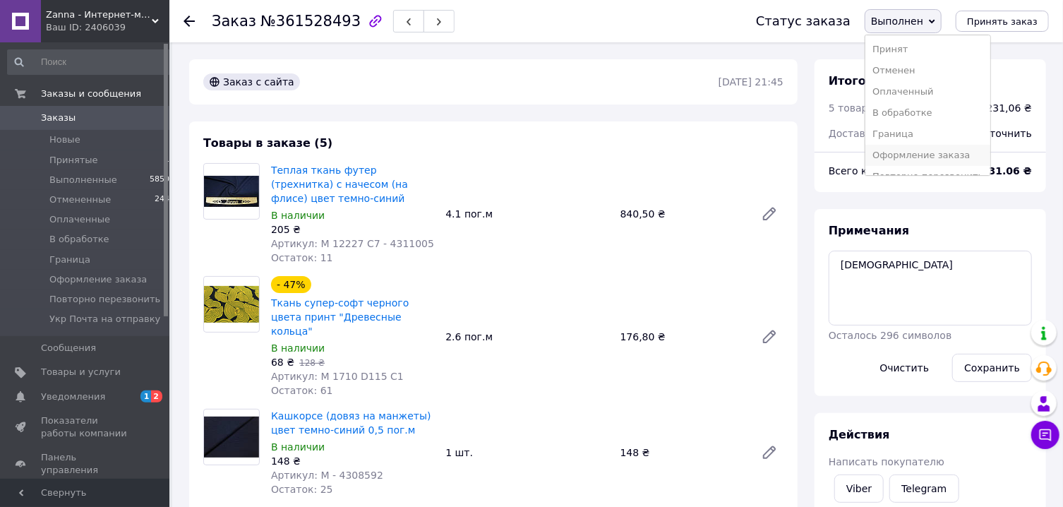
click at [921, 155] on li "Оформление заказа" at bounding box center [927, 155] width 125 height 21
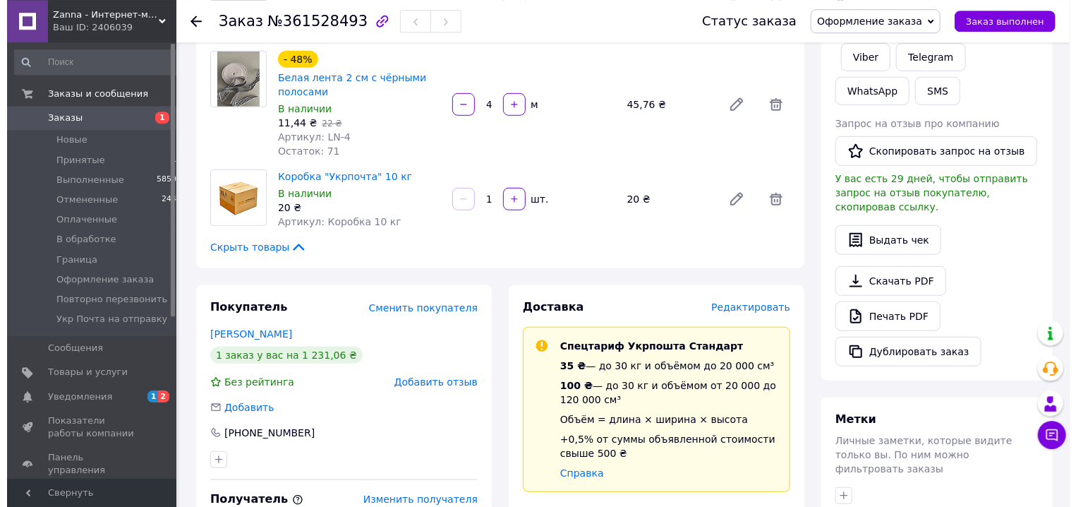
scroll to position [605, 0]
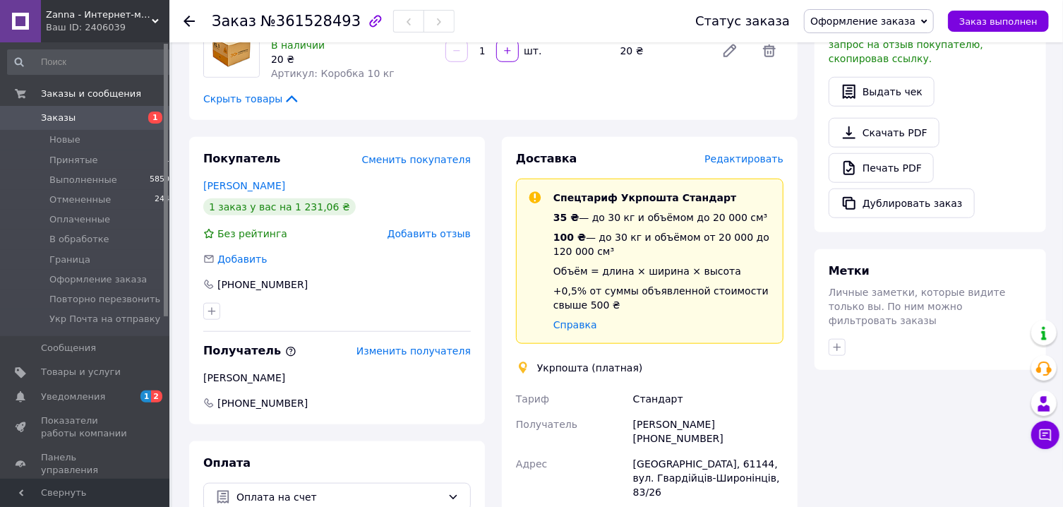
click at [749, 153] on span "Редактировать" at bounding box center [743, 158] width 79 height 11
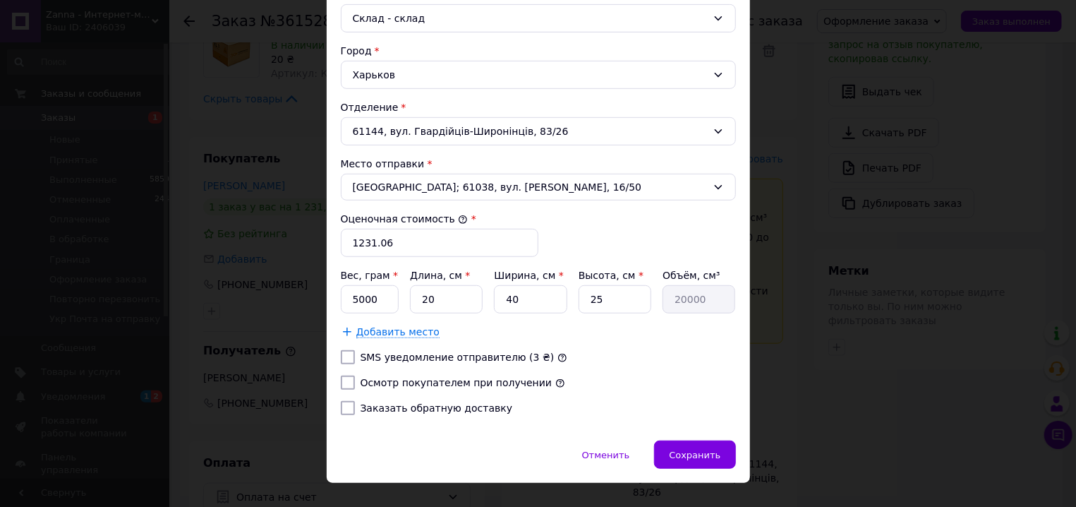
scroll to position [428, 0]
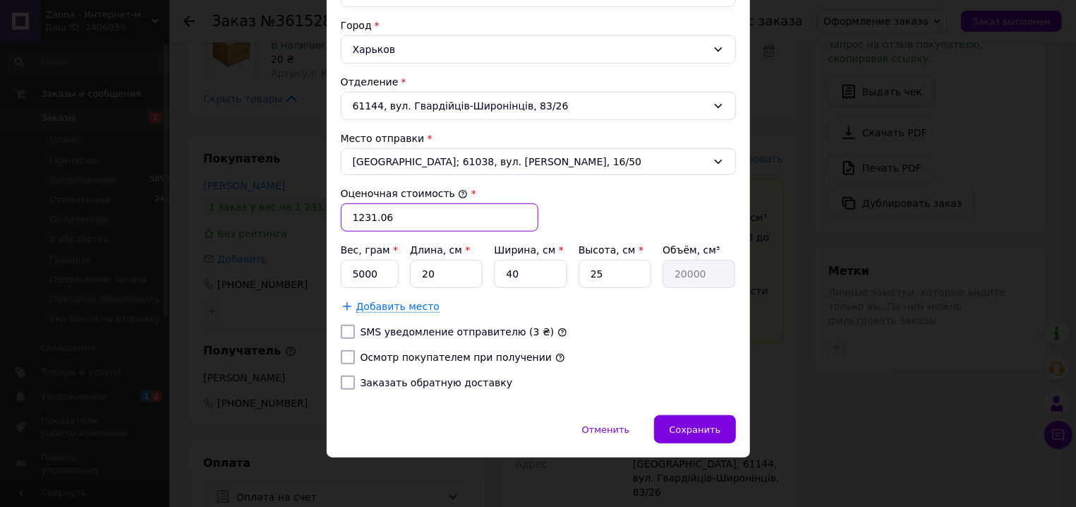
click at [440, 221] on input "1231.06" at bounding box center [440, 217] width 198 height 28
type input "1231"
click at [369, 275] on input "5000" at bounding box center [370, 274] width 59 height 28
type input "3365"
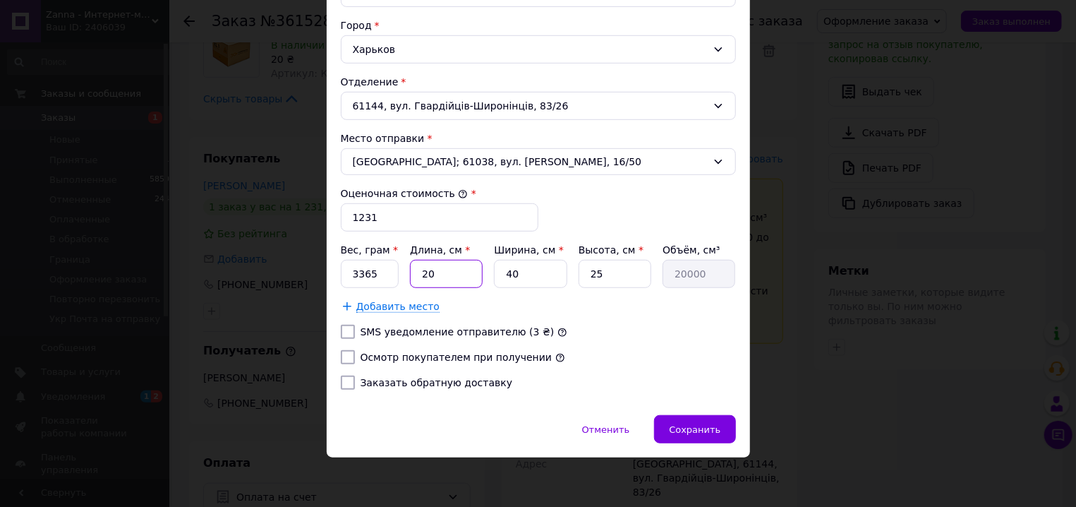
type input "3"
type input "3000"
type input "39"
type input "39000"
type input "39"
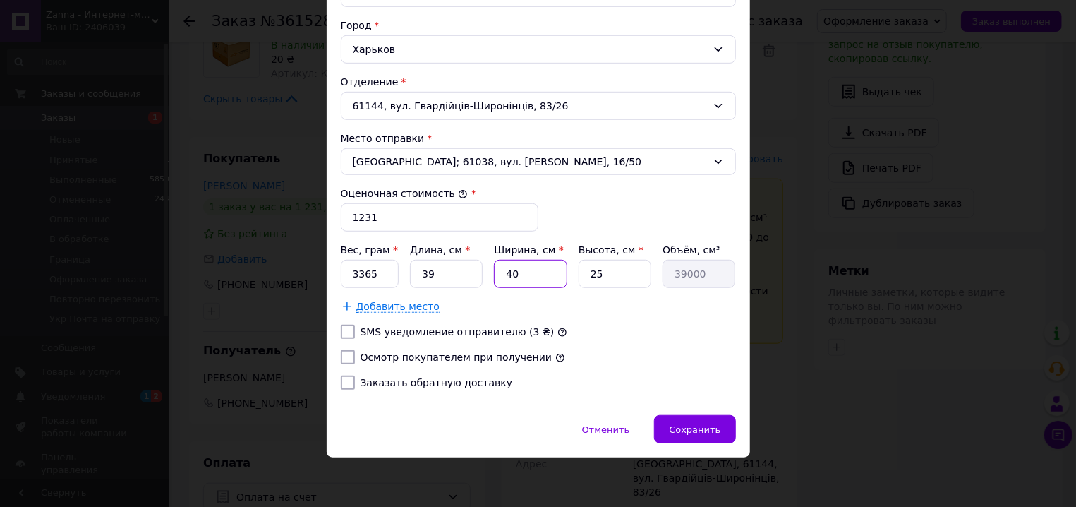
type input "3"
type input "2925"
type input "35"
type input "34125"
type input "35"
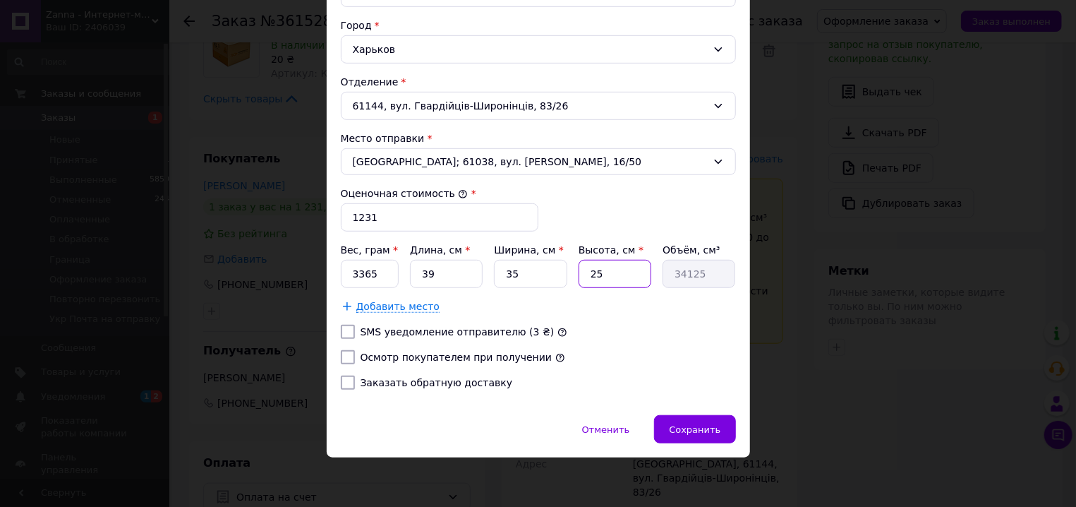
type input "2"
type input "2730"
type input "28"
type input "38220"
type input "28"
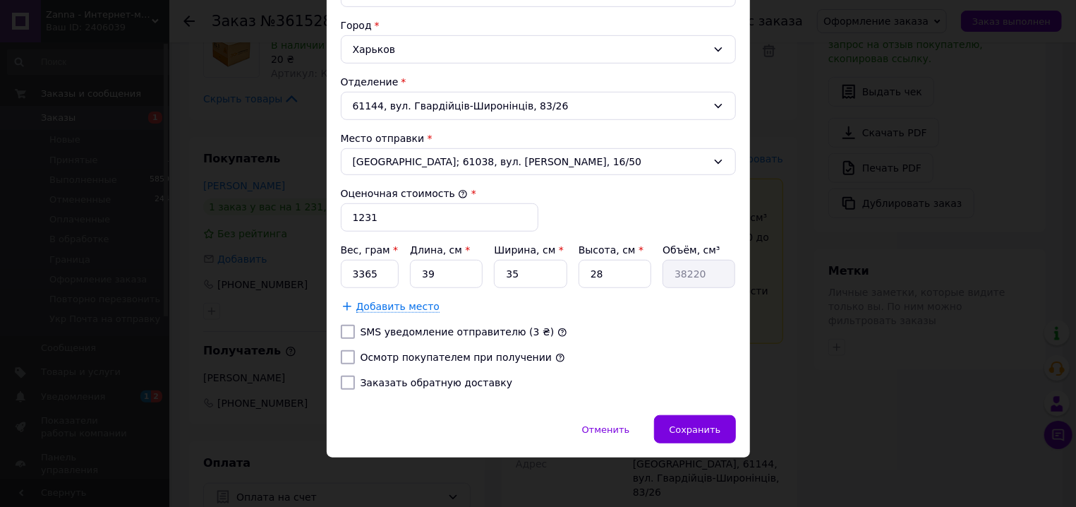
click at [344, 356] on input "Осмотр покупателем при получении" at bounding box center [348, 357] width 14 height 14
checkbox input "true"
click at [704, 426] on span "Сохранить" at bounding box center [695, 429] width 52 height 11
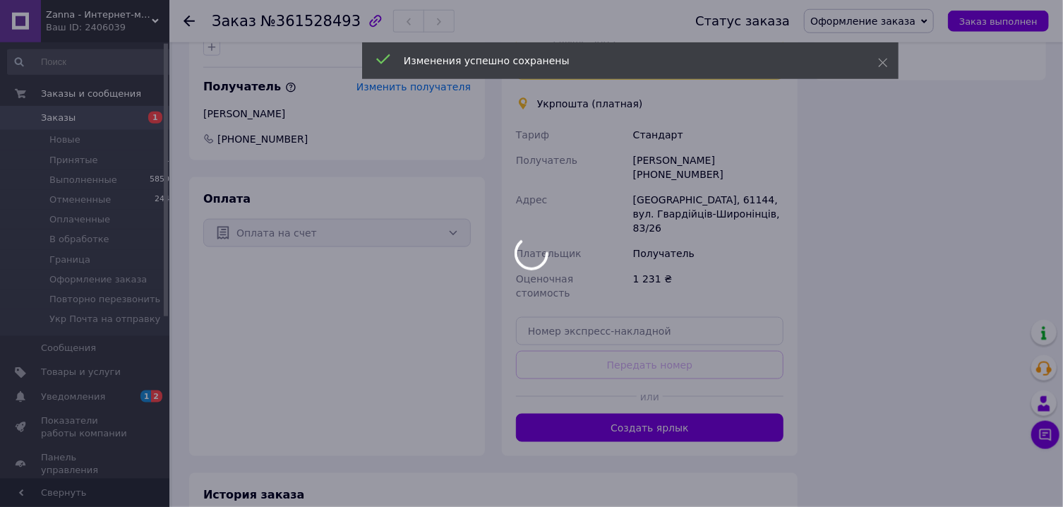
scroll to position [908, 0]
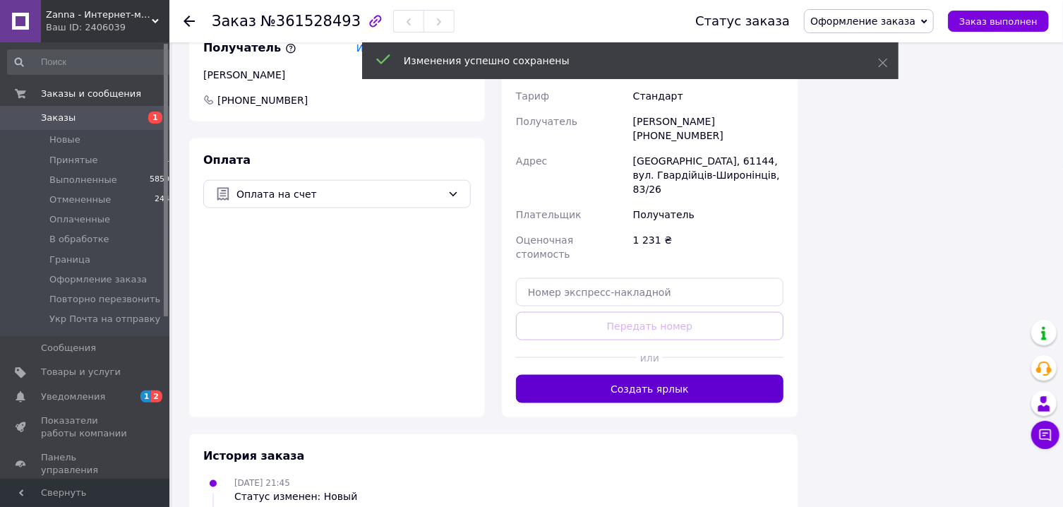
click at [637, 375] on button "Создать ярлык" at bounding box center [650, 389] width 268 height 28
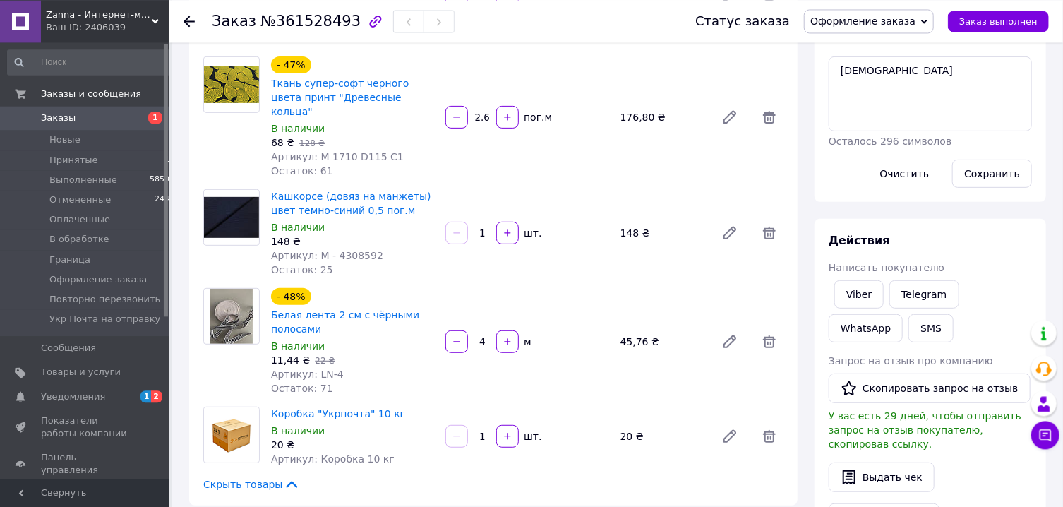
scroll to position [151, 0]
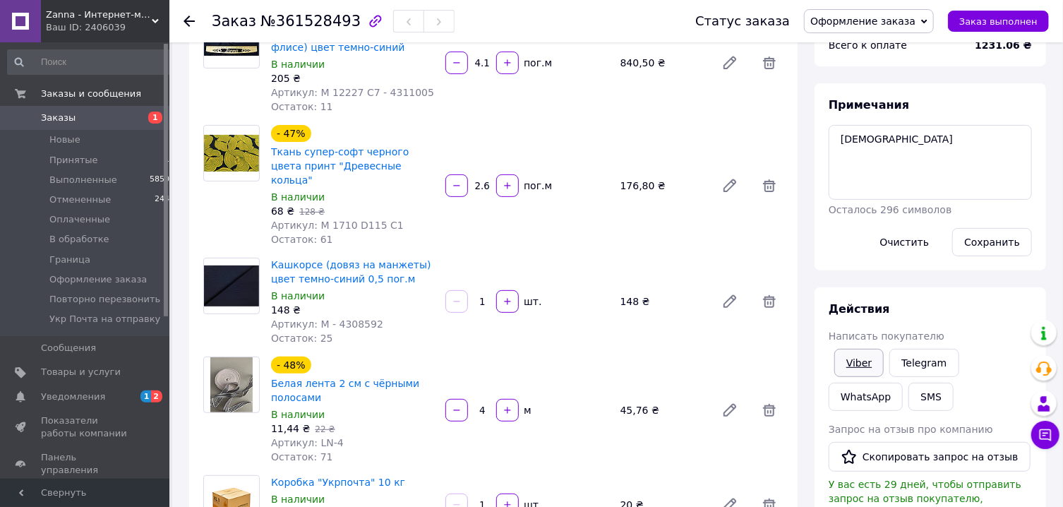
click at [863, 366] on link "Viber" at bounding box center [858, 363] width 49 height 28
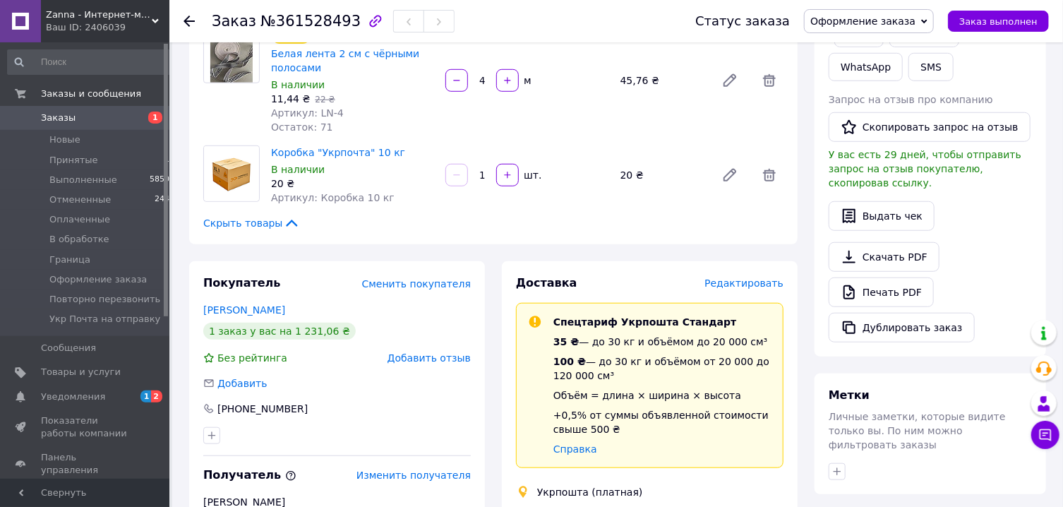
scroll to position [680, 0]
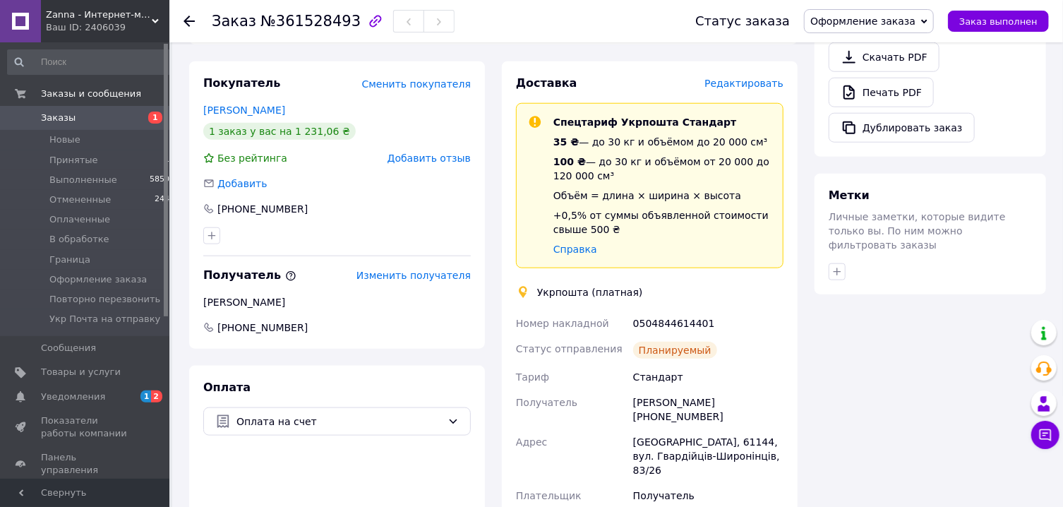
click at [682, 313] on div "0504844614401" at bounding box center [708, 323] width 156 height 25
copy div "0504844614401"
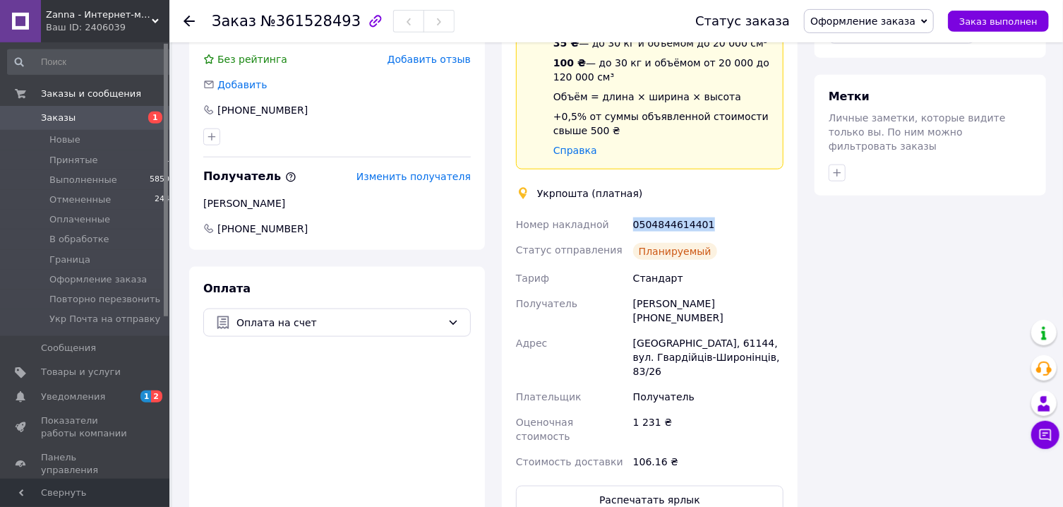
scroll to position [832, 0]
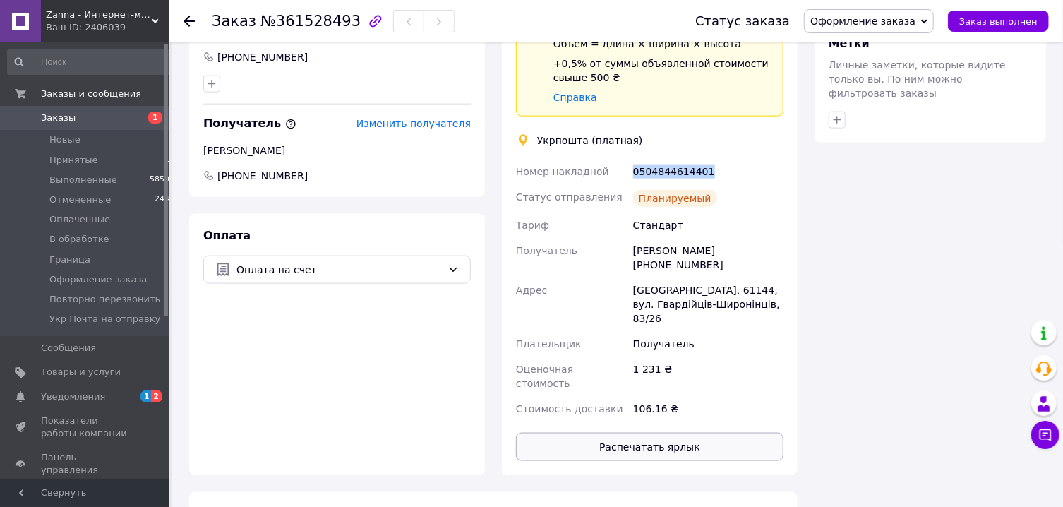
click at [660, 433] on button "Распечатать ярлык" at bounding box center [650, 447] width 268 height 28
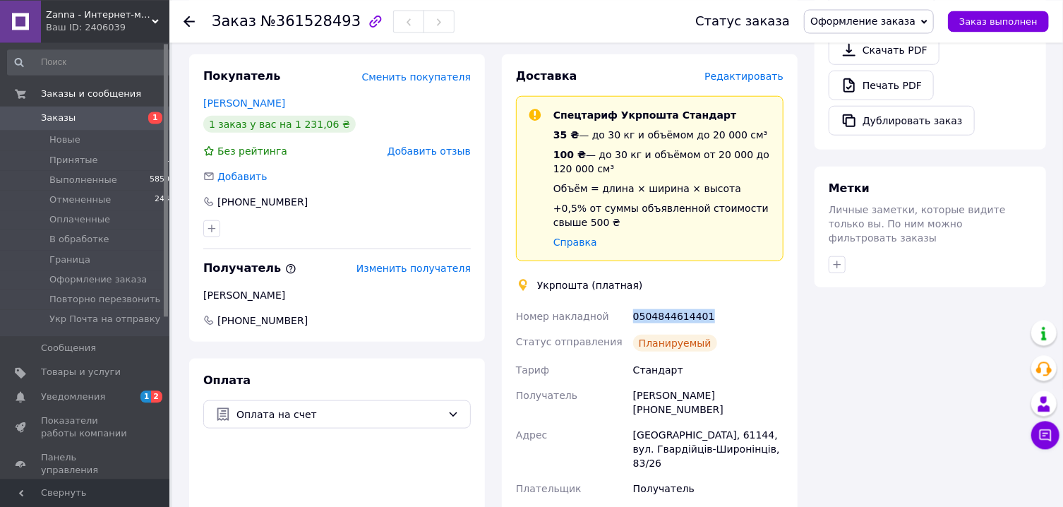
scroll to position [680, 0]
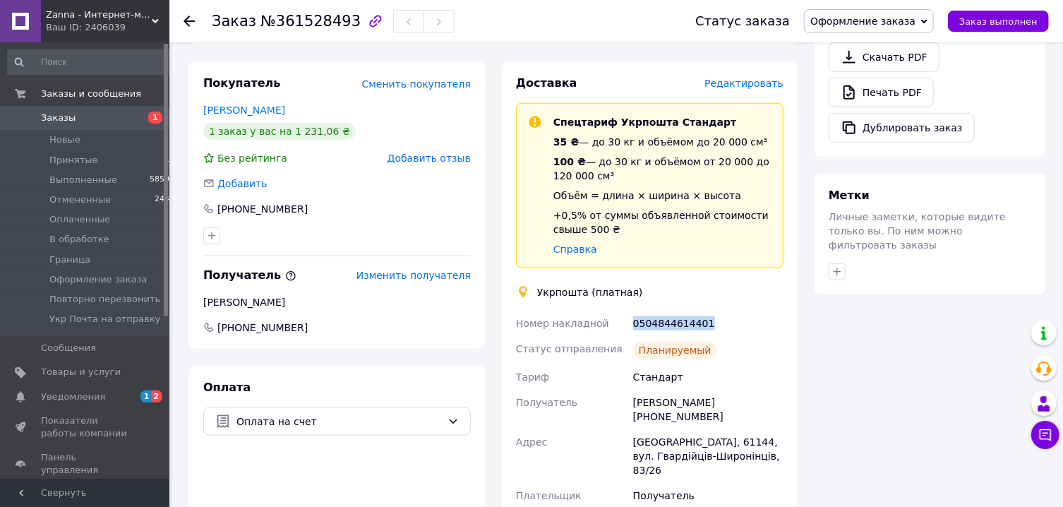
click at [888, 20] on span "Оформление заказа" at bounding box center [862, 21] width 105 height 11
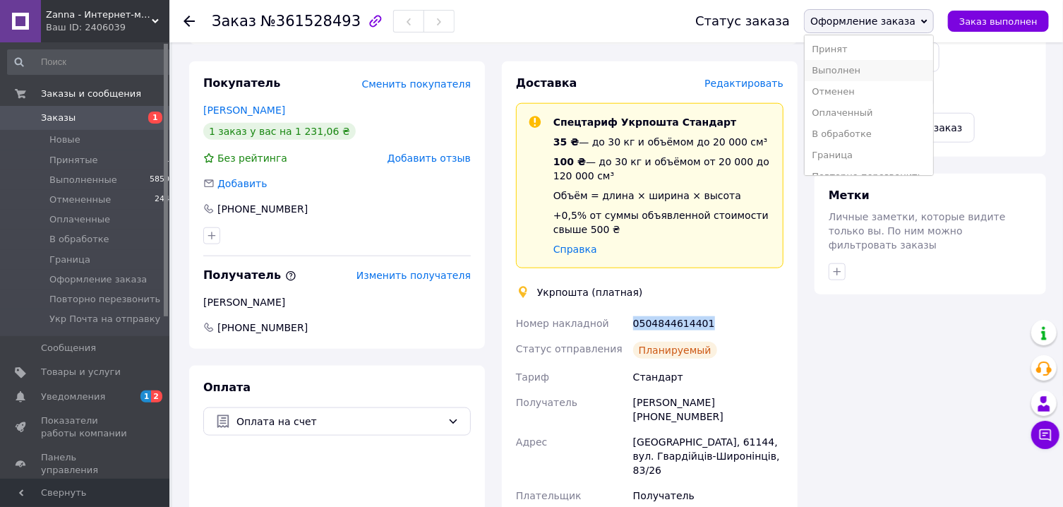
click at [868, 69] on li "Выполнен" at bounding box center [869, 70] width 128 height 21
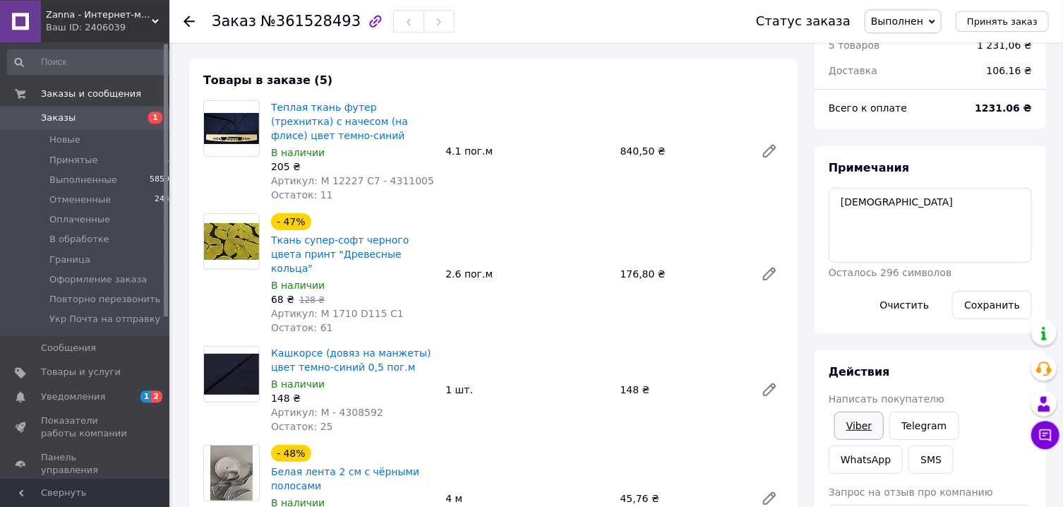
scroll to position [76, 0]
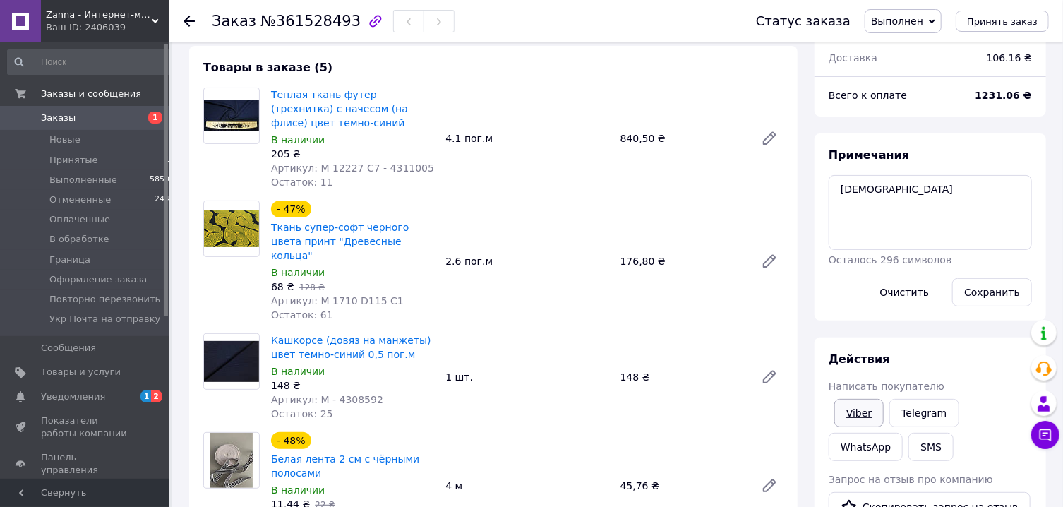
click at [857, 418] on link "Viber" at bounding box center [858, 413] width 49 height 28
click at [858, 418] on link "Viber" at bounding box center [858, 413] width 49 height 28
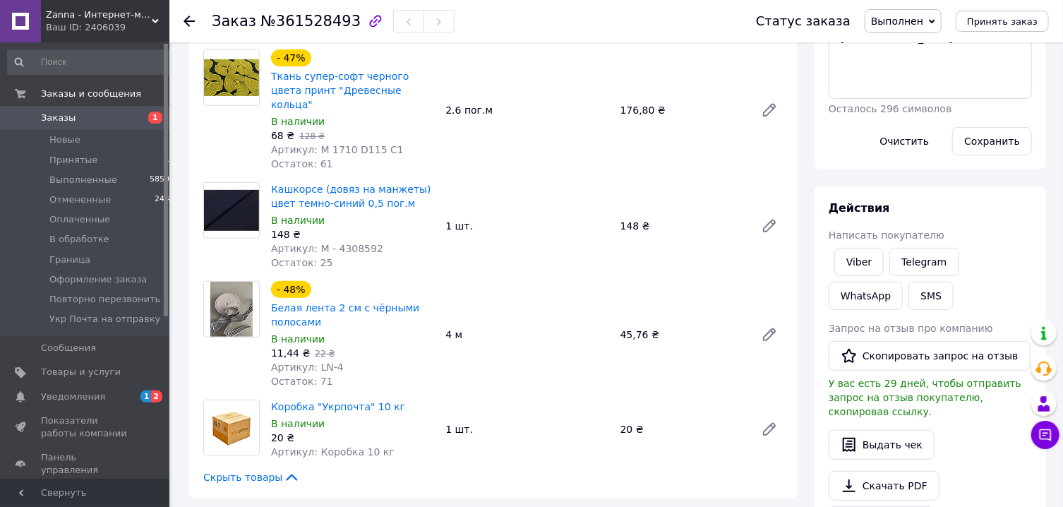
scroll to position [0, 0]
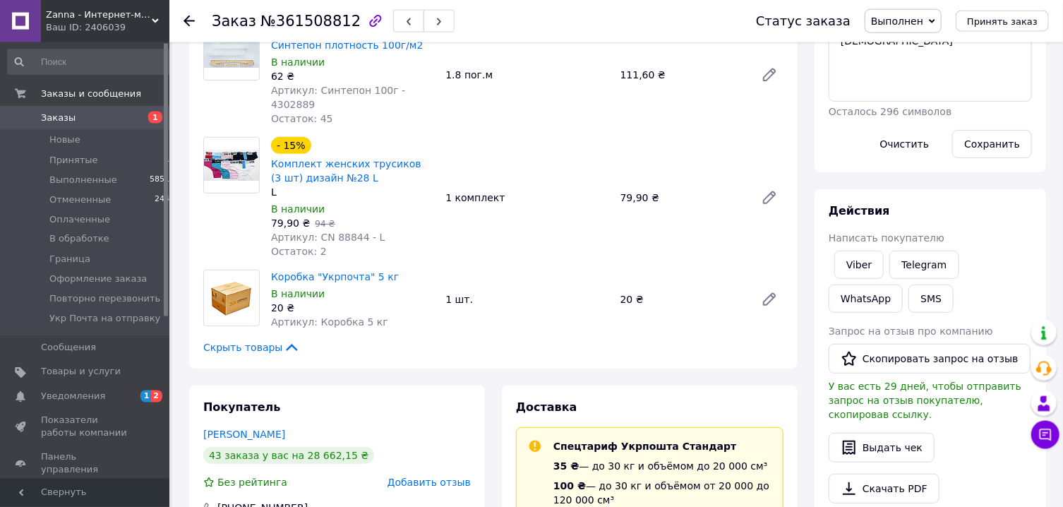
scroll to position [151, 0]
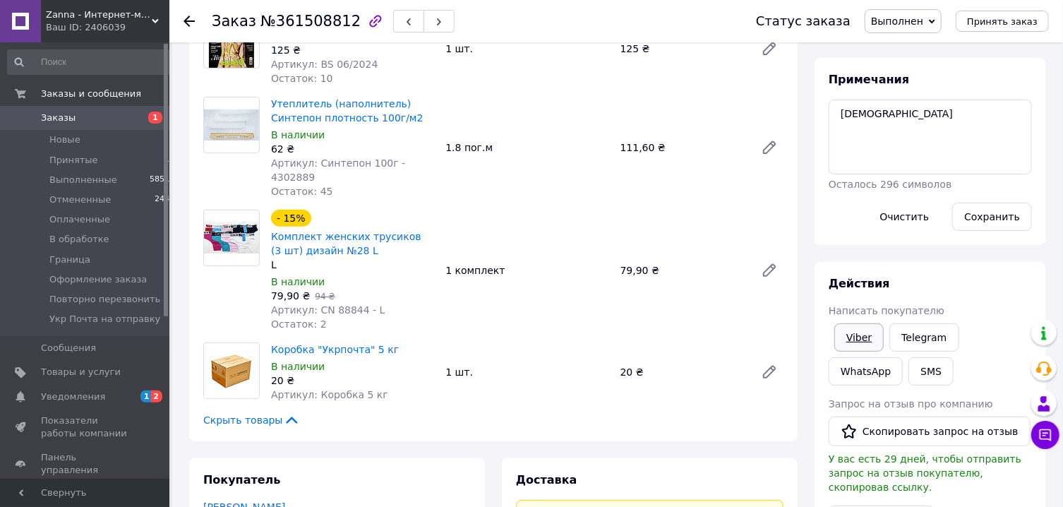
click at [859, 342] on link "Viber" at bounding box center [858, 337] width 49 height 28
drag, startPoint x: 859, startPoint y: 342, endPoint x: 242, endPoint y: 467, distance: 629.5
click at [858, 340] on link "Viber" at bounding box center [858, 337] width 49 height 28
click at [910, 18] on span "Выполнен" at bounding box center [897, 21] width 52 height 11
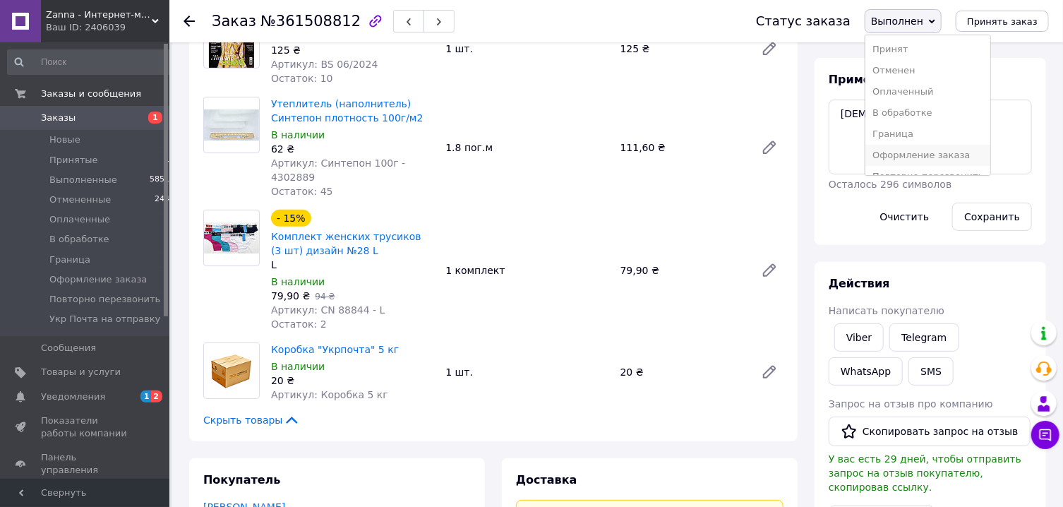
click at [901, 161] on li "Оформление заказа" at bounding box center [927, 155] width 125 height 21
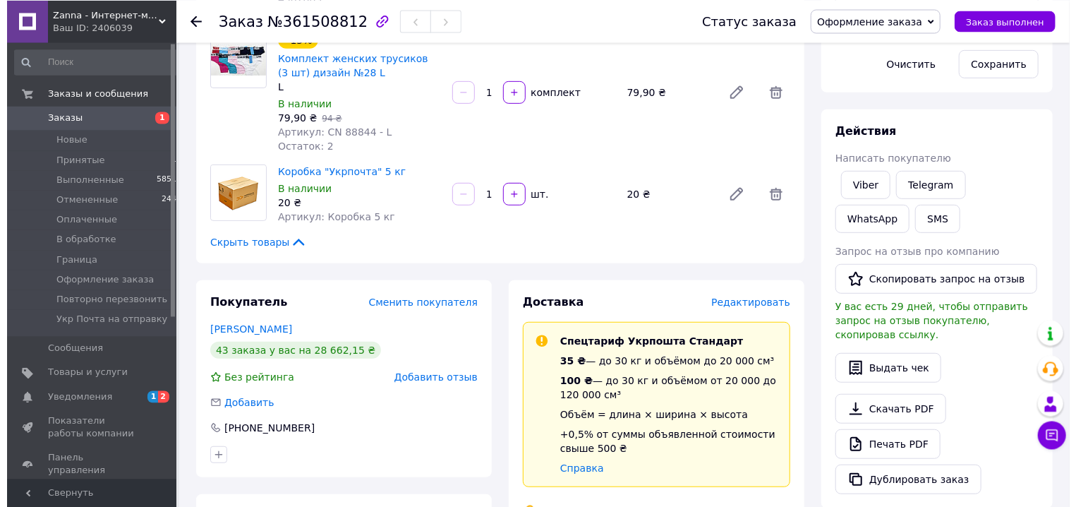
scroll to position [454, 0]
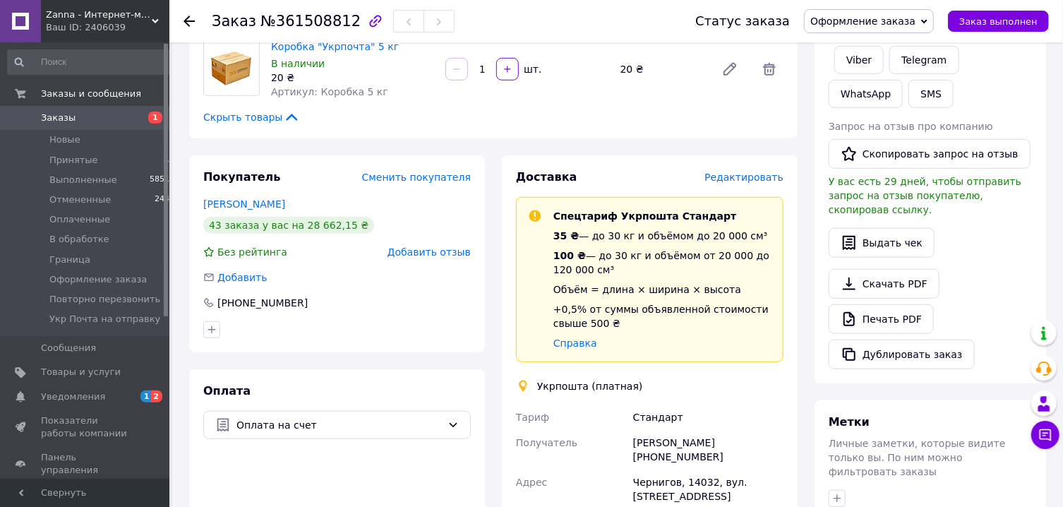
click at [742, 172] on span "Редактировать" at bounding box center [743, 177] width 79 height 11
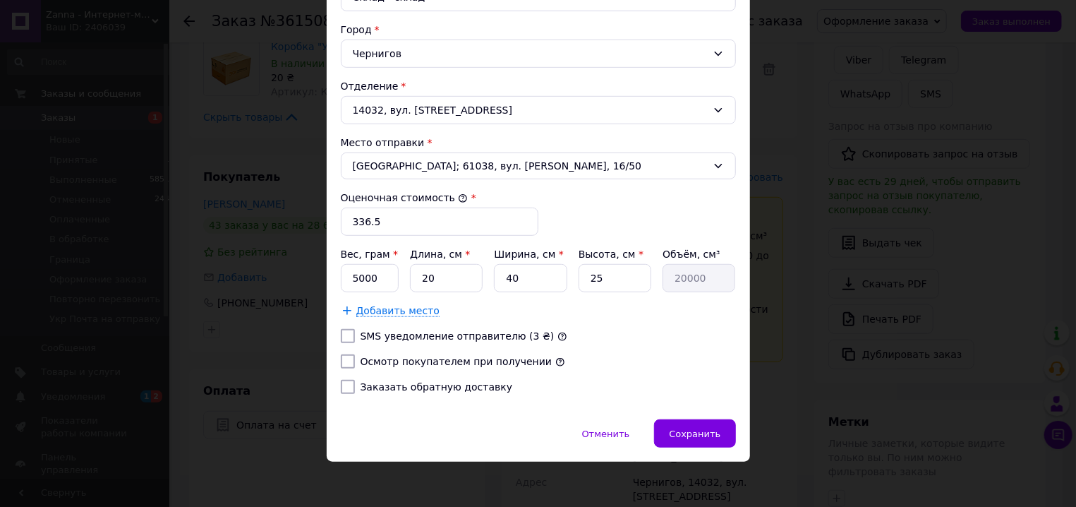
scroll to position [428, 0]
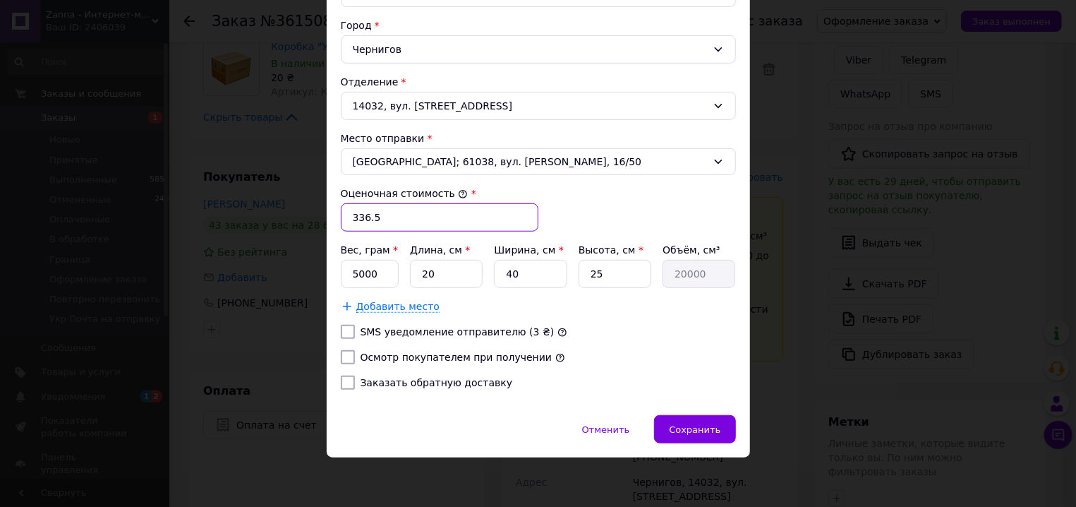
drag, startPoint x: 358, startPoint y: 215, endPoint x: 378, endPoint y: 218, distance: 20.7
click at [378, 218] on input "336.5" at bounding box center [440, 217] width 198 height 28
type input "337"
click at [358, 268] on input "5000" at bounding box center [370, 274] width 59 height 28
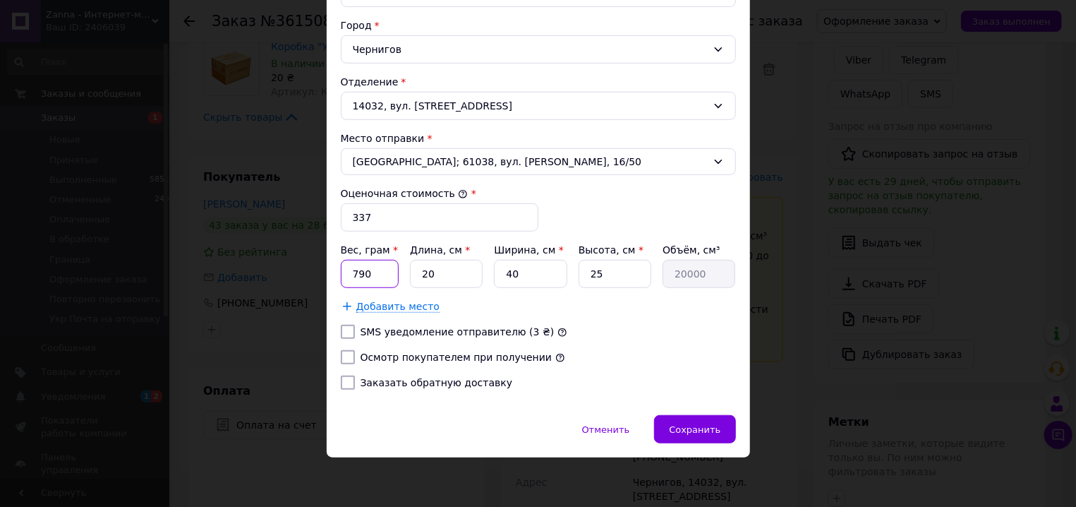
type input "790"
type input "3"
type input "3000"
type input "39"
type input "39000"
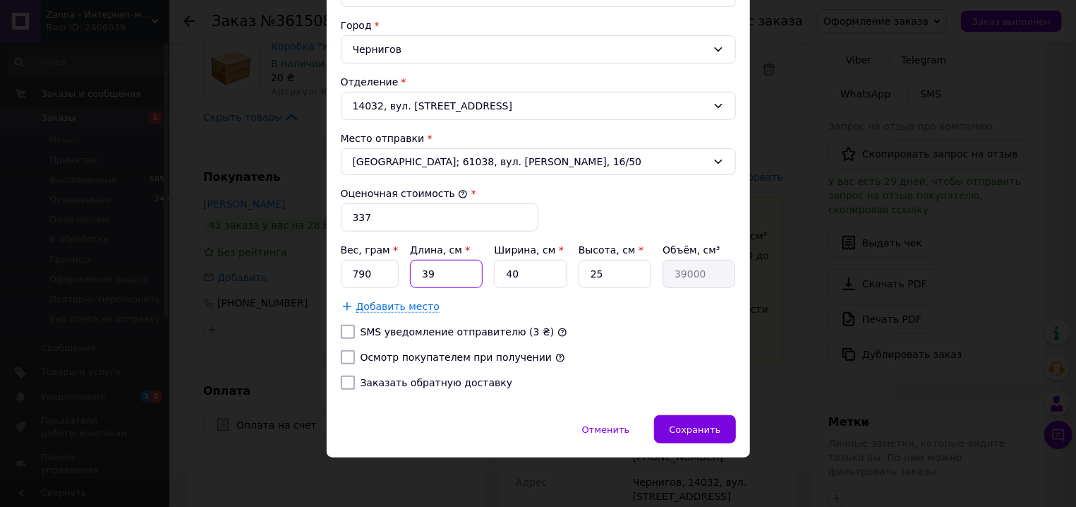
type input "39"
type input "2"
type input "1950"
type input "24"
type input "23400"
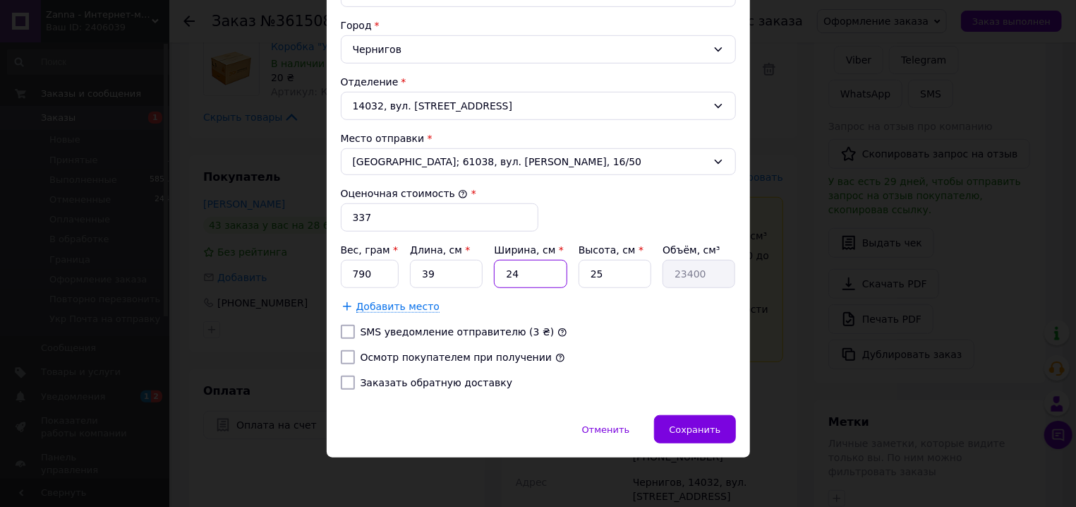
type input "24"
type input "2"
type input "1872"
type input "21"
type input "19656"
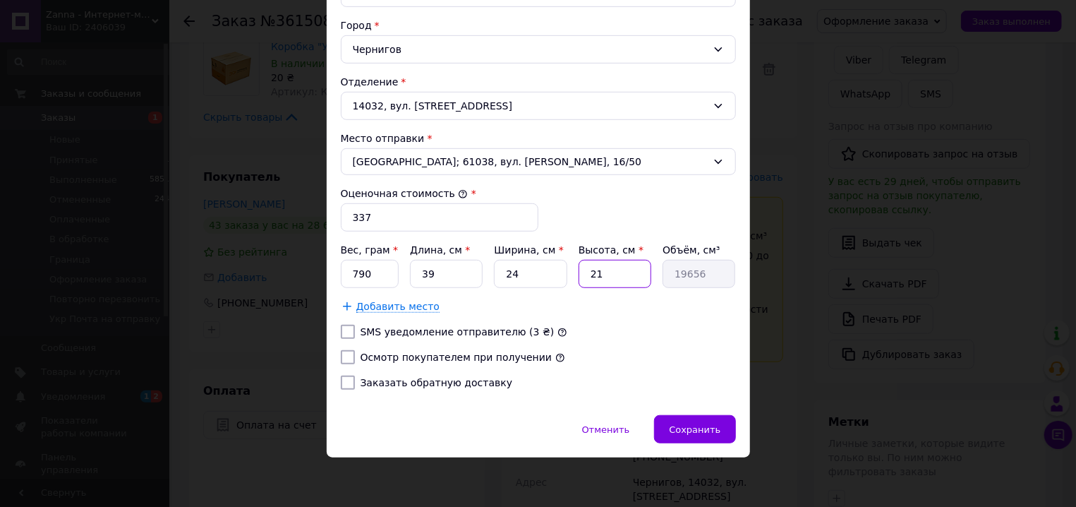
type input "21"
click at [341, 354] on input "Осмотр покупателем при получении" at bounding box center [348, 357] width 14 height 14
checkbox input "true"
click at [700, 430] on span "Сохранить" at bounding box center [695, 429] width 52 height 11
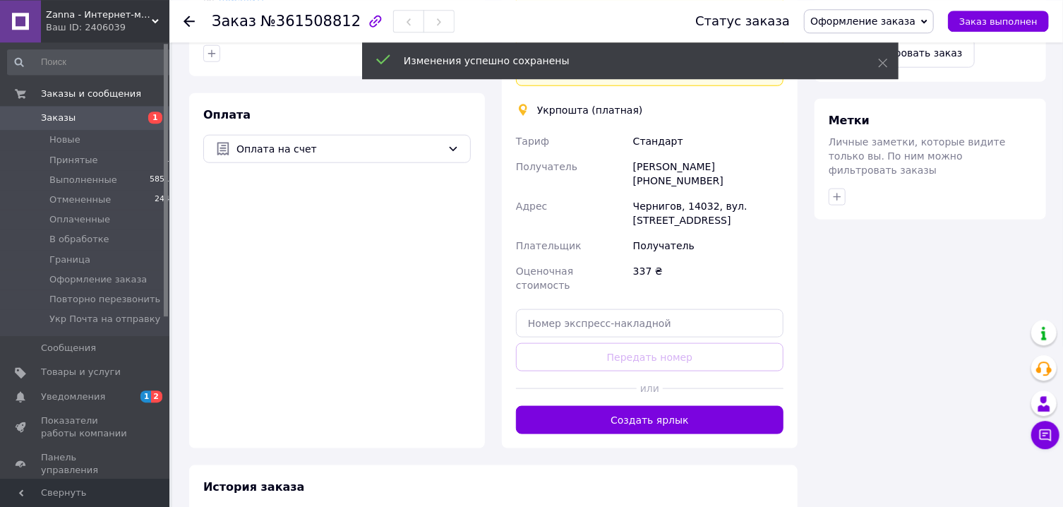
scroll to position [757, 0]
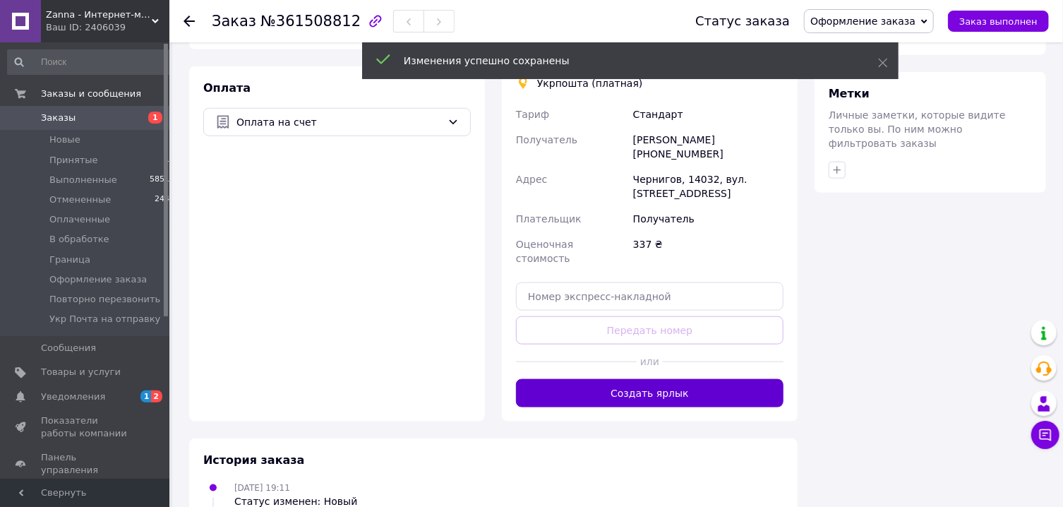
click at [669, 379] on button "Создать ярлык" at bounding box center [650, 393] width 268 height 28
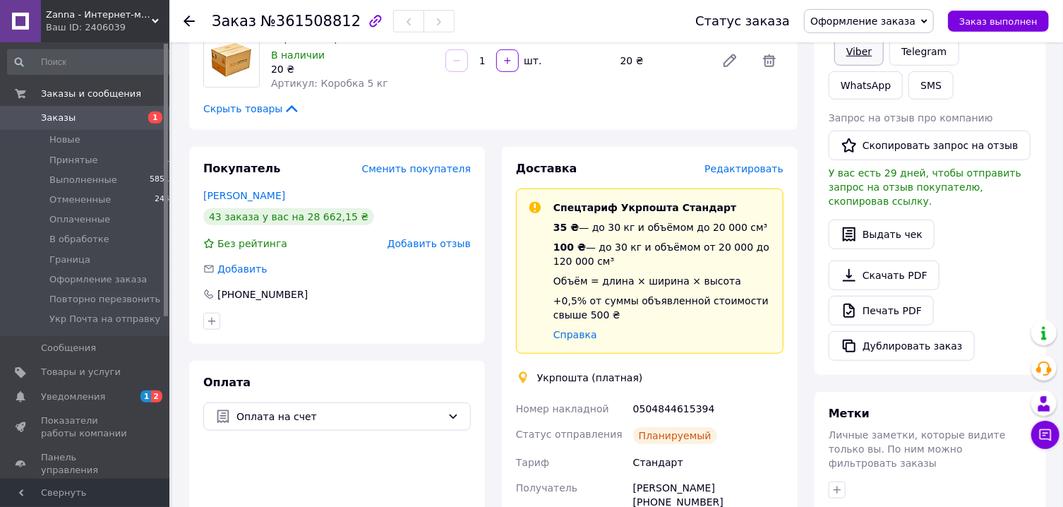
scroll to position [378, 0]
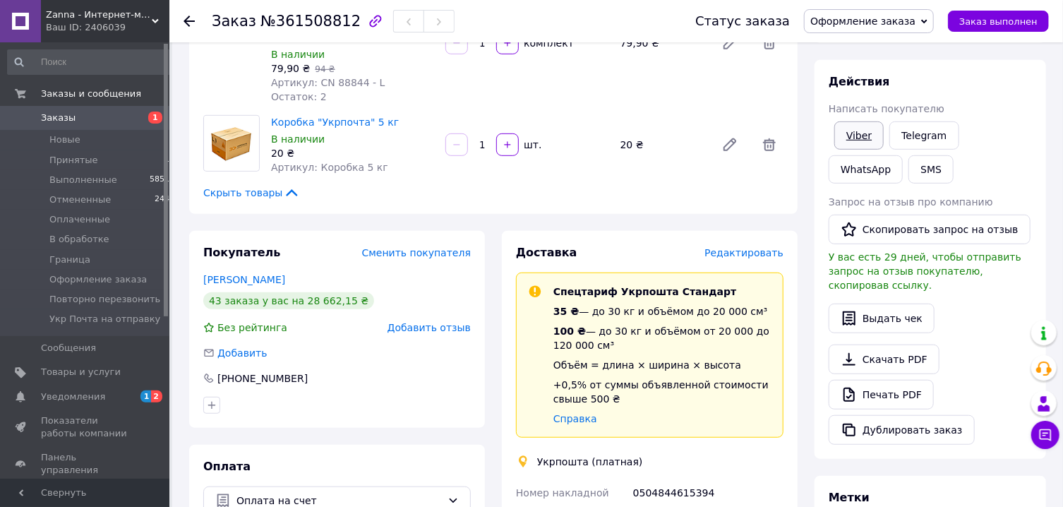
click at [874, 133] on link "Viber" at bounding box center [858, 135] width 49 height 28
drag, startPoint x: 874, startPoint y: 133, endPoint x: 810, endPoint y: 149, distance: 65.6
click at [871, 133] on link "Viber" at bounding box center [858, 135] width 49 height 28
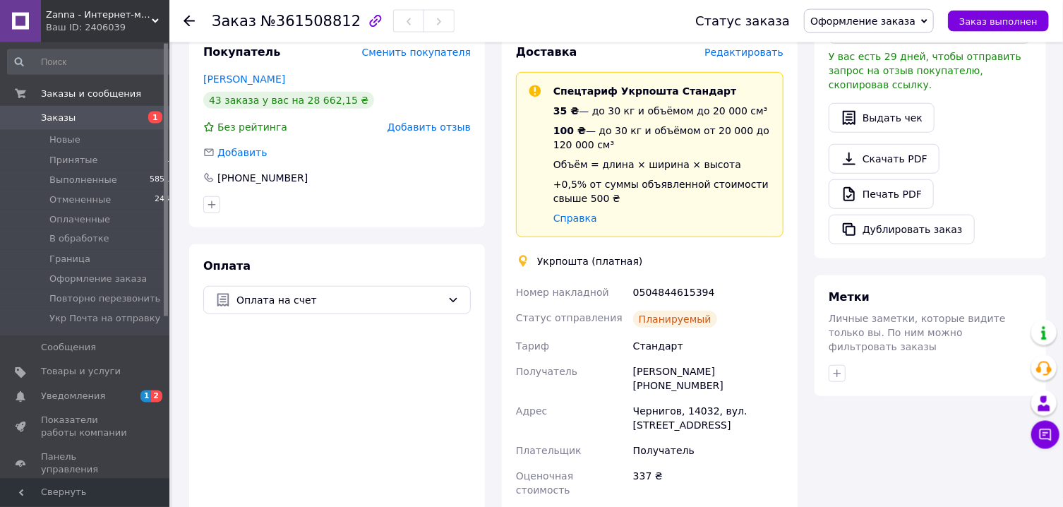
scroll to position [680, 0]
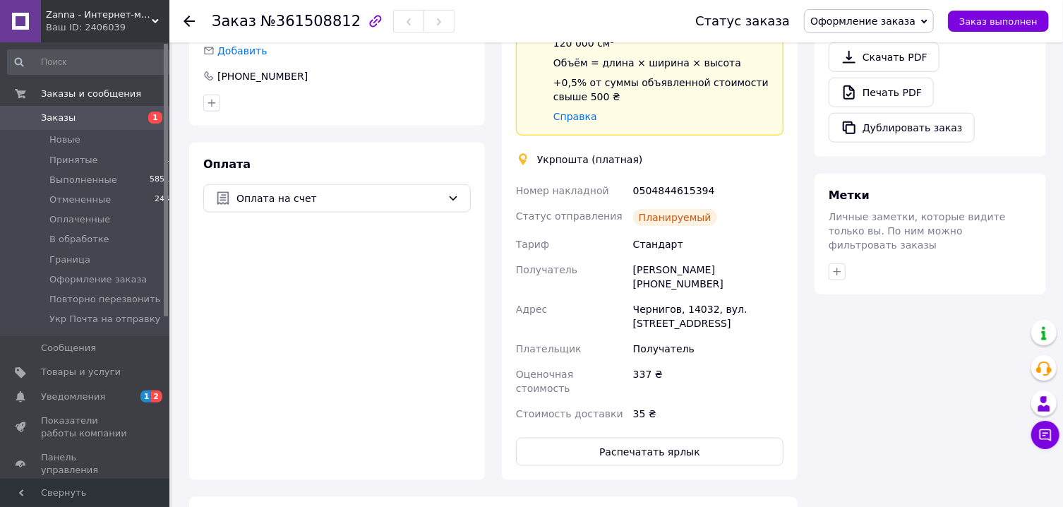
click at [693, 178] on div "0504844615394" at bounding box center [708, 190] width 156 height 25
copy div "0504844615394"
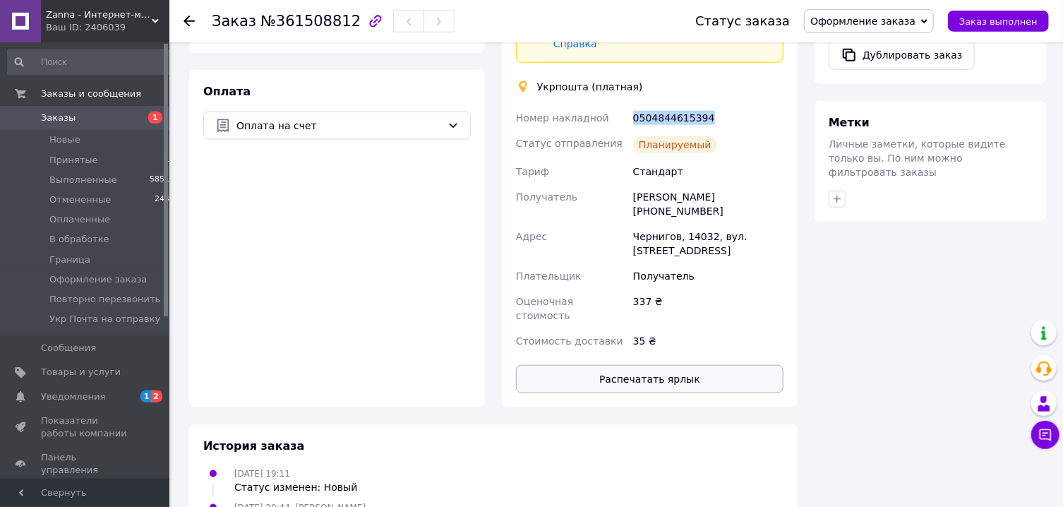
scroll to position [757, 0]
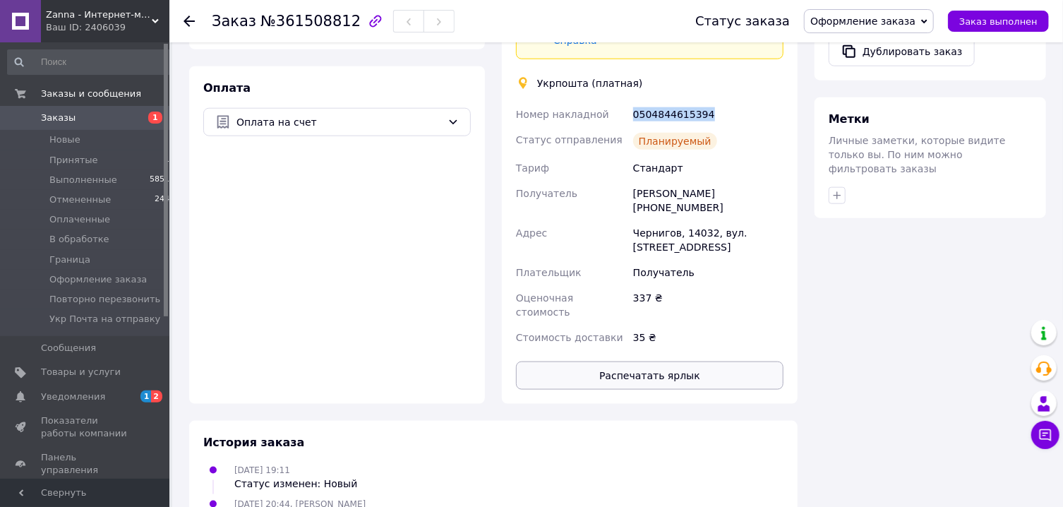
click at [676, 361] on button "Распечатать ярлык" at bounding box center [650, 375] width 268 height 28
click at [884, 13] on span "Оформление заказа" at bounding box center [869, 21] width 130 height 24
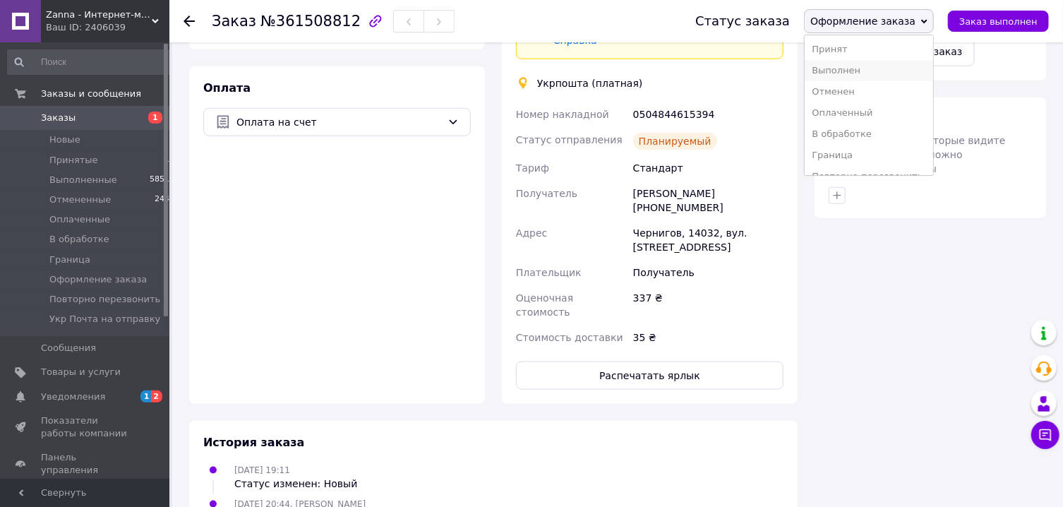
click at [876, 69] on li "Выполнен" at bounding box center [869, 70] width 128 height 21
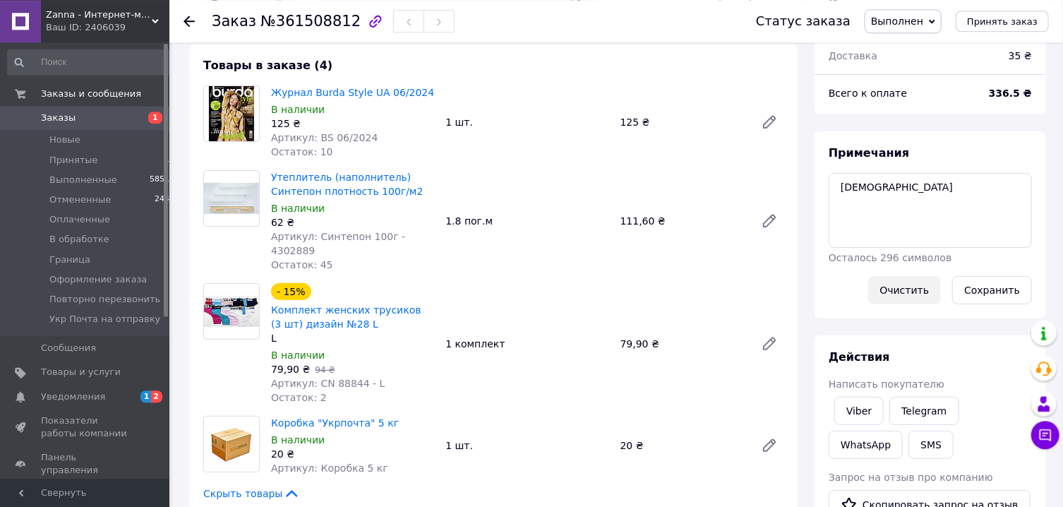
scroll to position [50, 0]
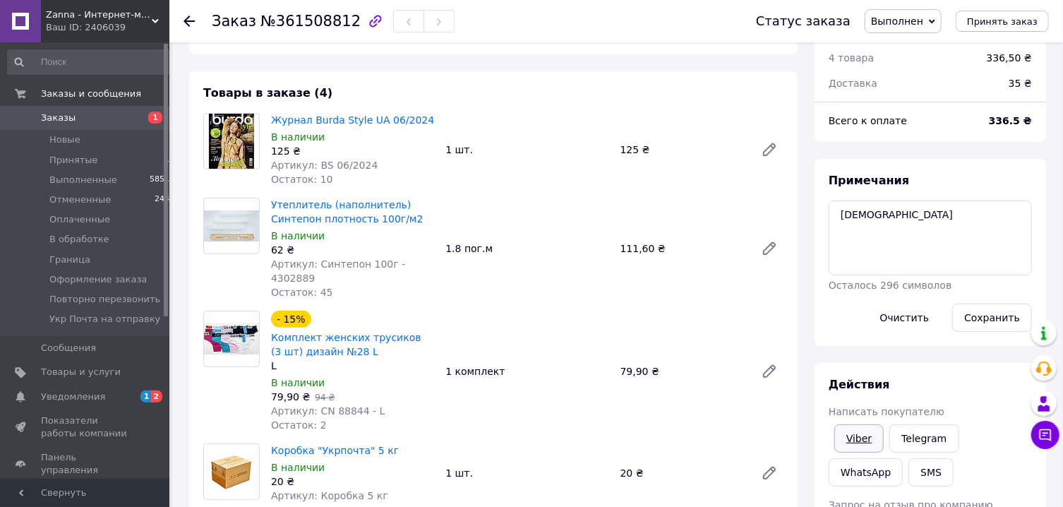
click at [866, 439] on link "Viber" at bounding box center [858, 438] width 49 height 28
click at [859, 445] on link "Viber" at bounding box center [858, 438] width 49 height 28
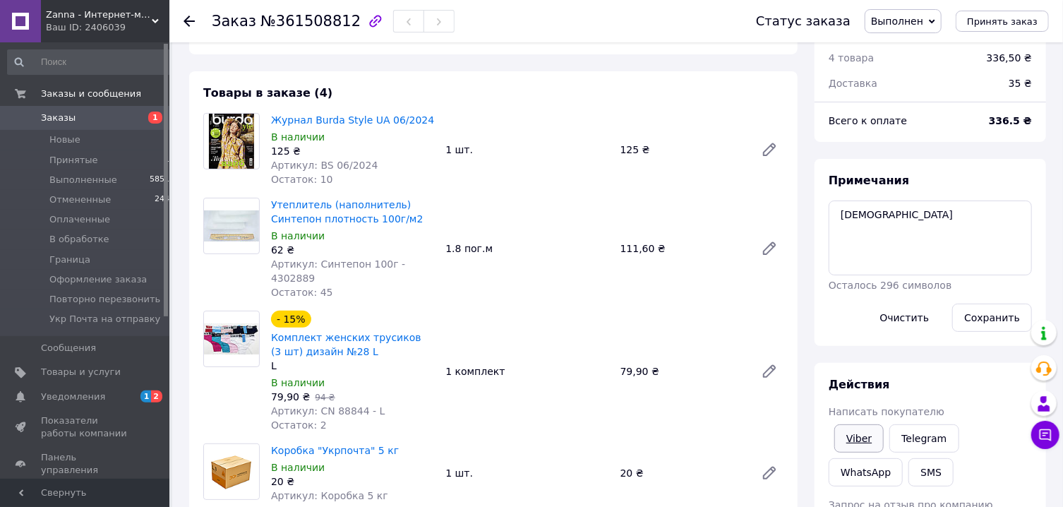
click at [859, 445] on link "Viber" at bounding box center [858, 438] width 49 height 28
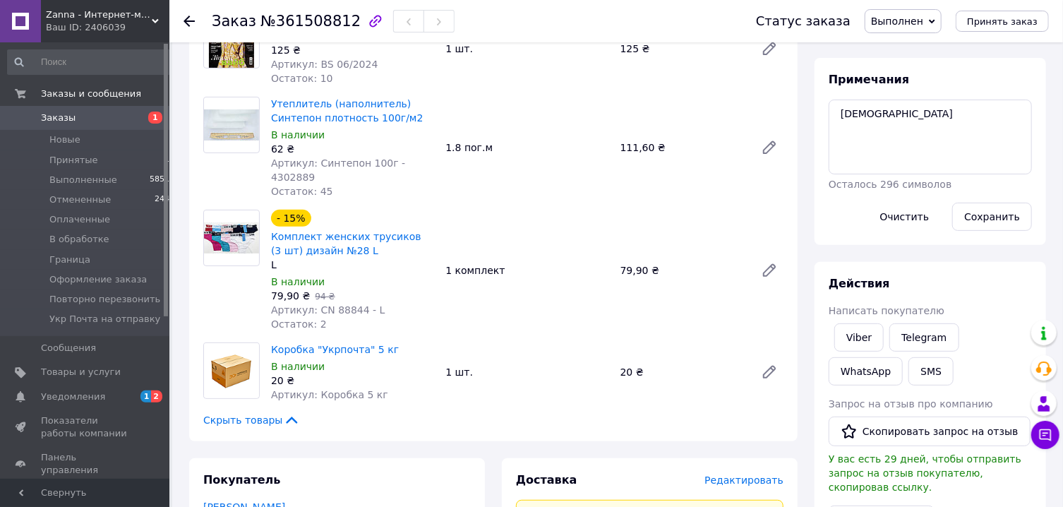
scroll to position [0, 0]
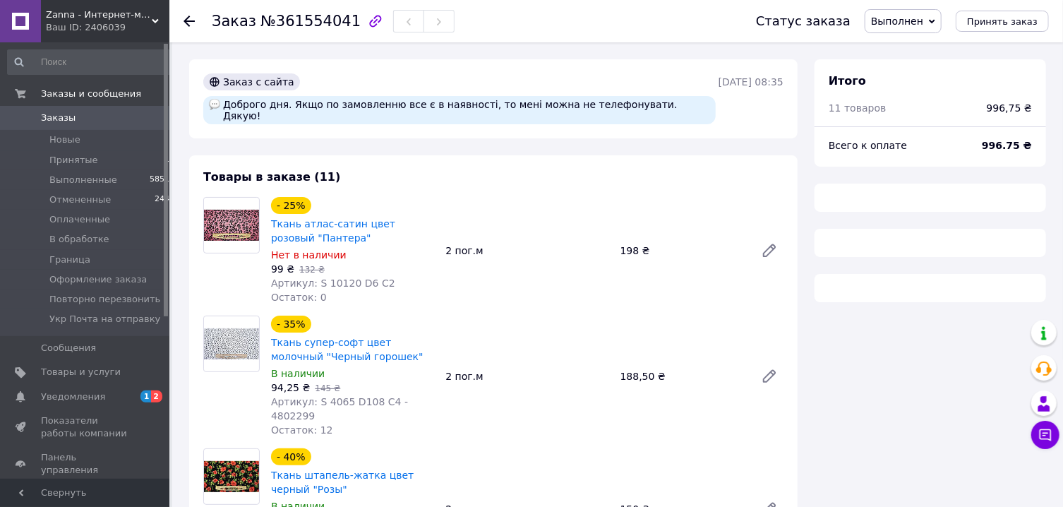
click at [911, 21] on span "Выполнен" at bounding box center [897, 21] width 52 height 11
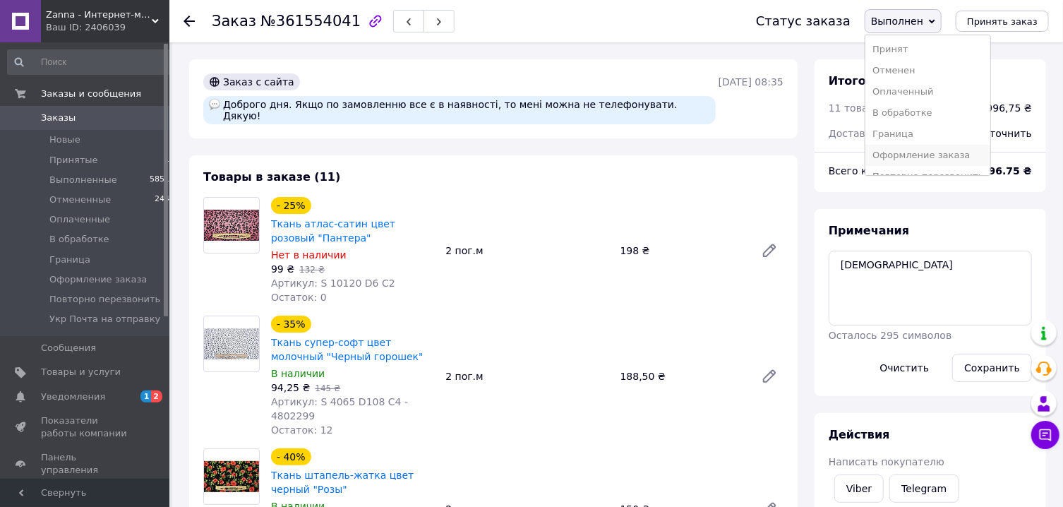
click at [937, 158] on li "Оформление заказа" at bounding box center [927, 155] width 125 height 21
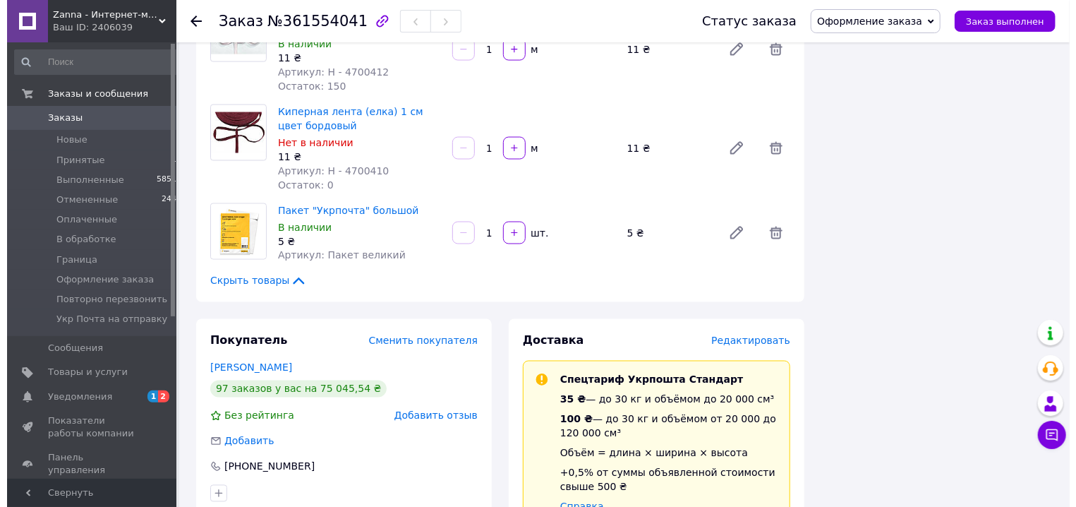
scroll to position [1286, 0]
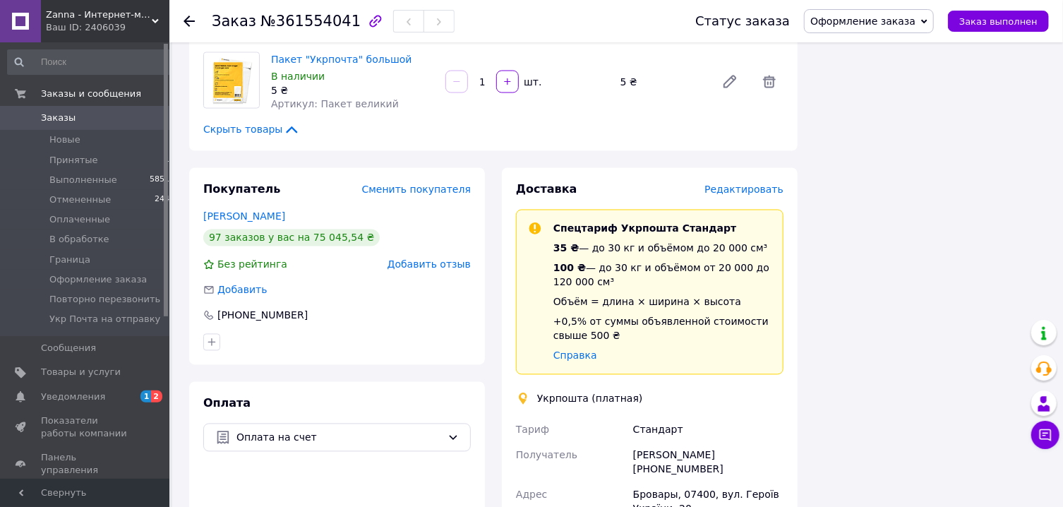
click at [733, 184] on span "Редактировать" at bounding box center [743, 189] width 79 height 11
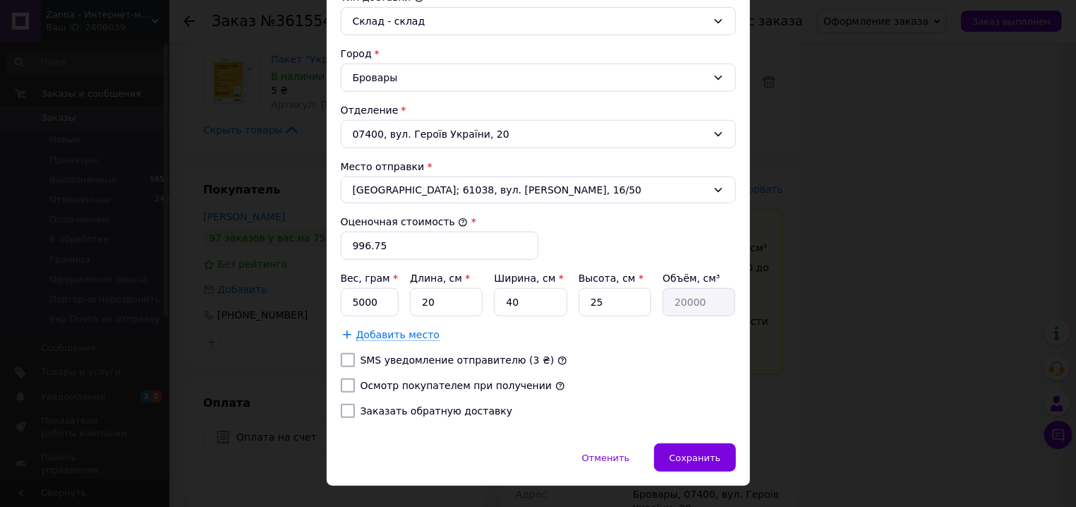
scroll to position [428, 0]
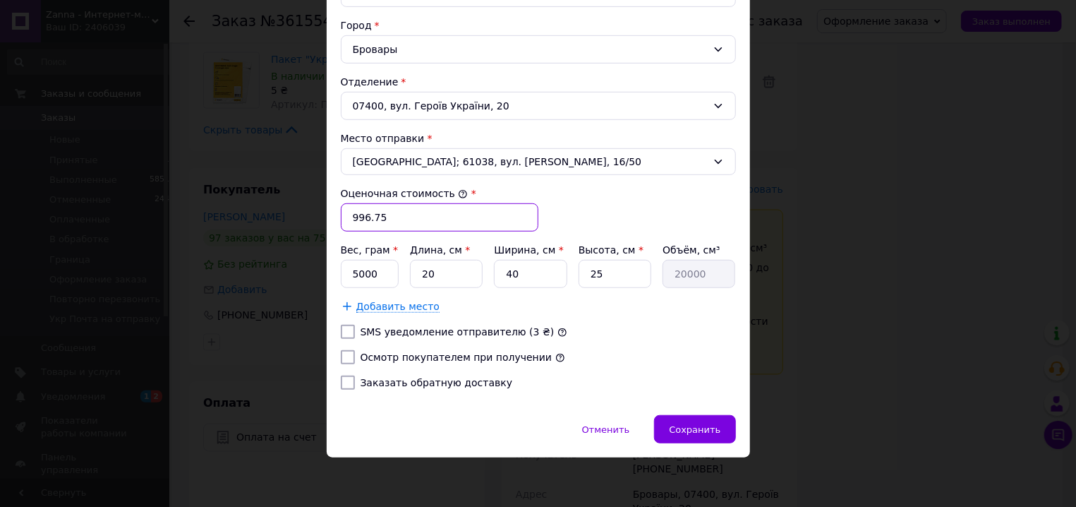
drag, startPoint x: 358, startPoint y: 220, endPoint x: 397, endPoint y: 217, distance: 39.6
click at [397, 217] on input "996.75" at bounding box center [440, 217] width 198 height 28
type input "997"
click at [366, 263] on input "5000" at bounding box center [370, 274] width 59 height 28
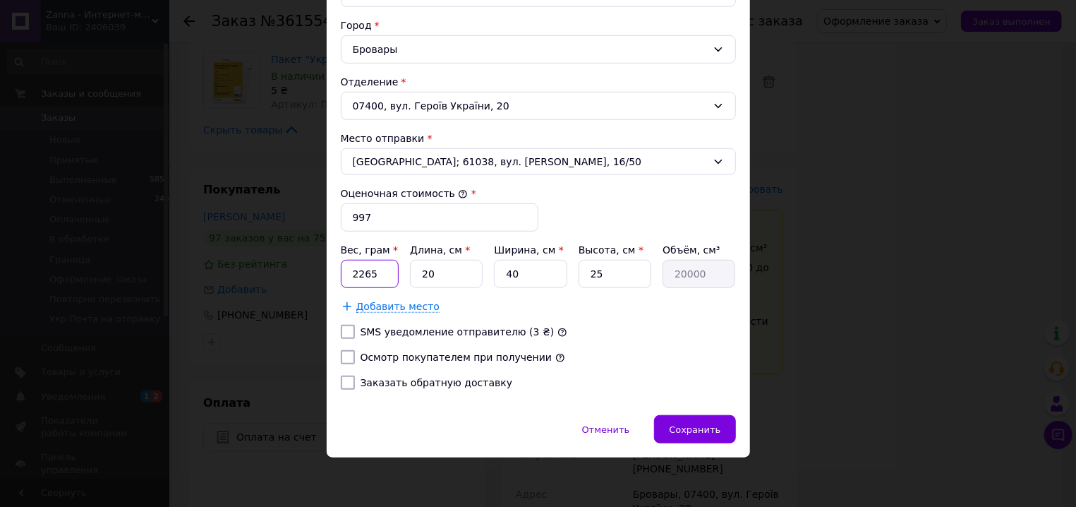
type input "2265"
type input "4"
type input "4000"
type input "41"
type input "41000"
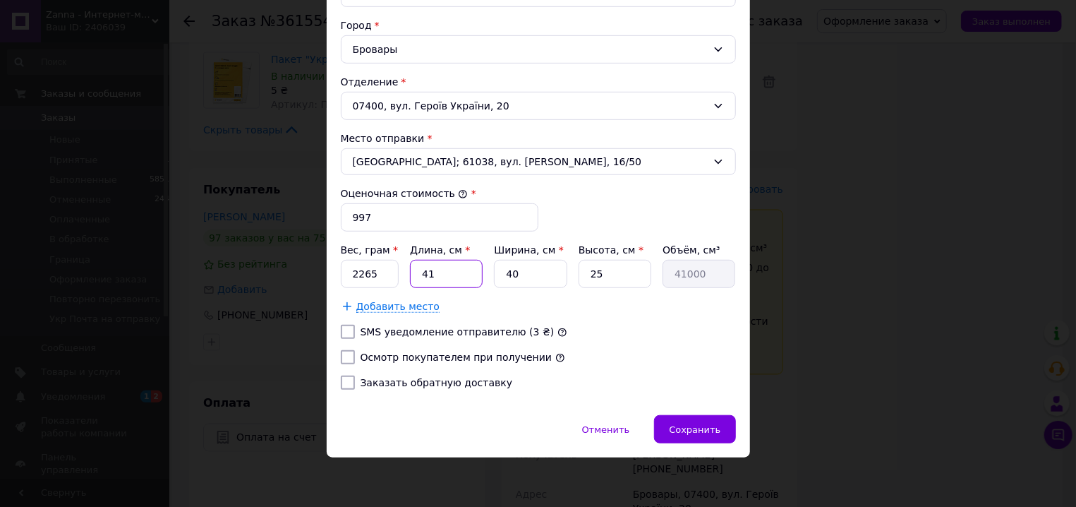
type input "41"
type input "3"
type input "3075"
type input "33"
type input "33825"
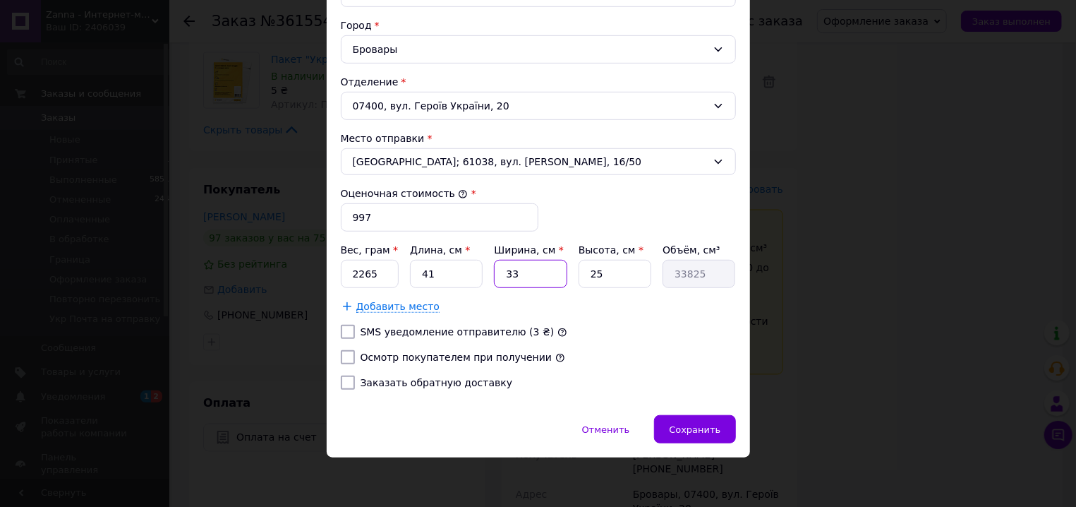
type input "33"
type input "1"
type input "1353"
type input "10"
type input "13530"
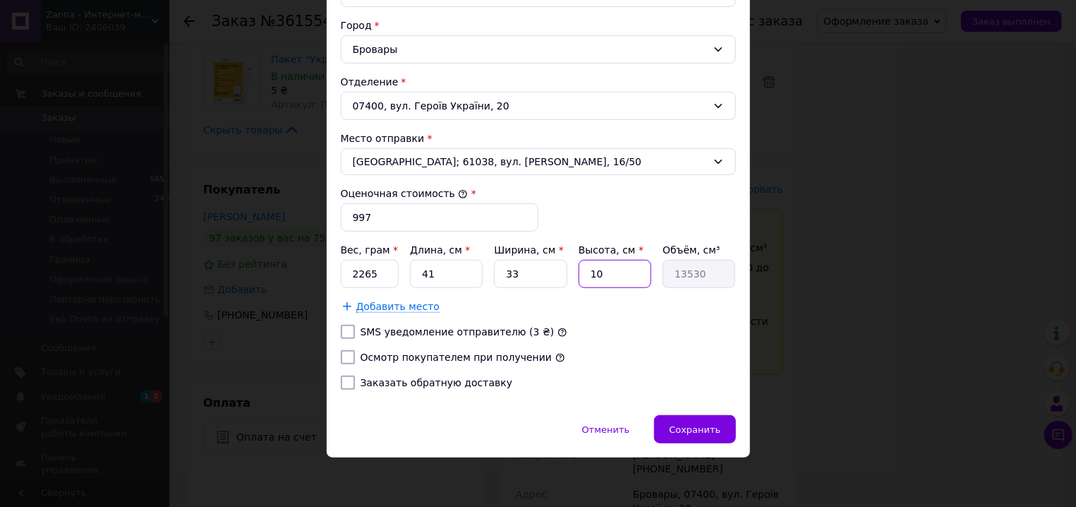
type input "10"
click at [341, 356] on input "Осмотр покупателем при получении" at bounding box center [348, 357] width 14 height 14
checkbox input "true"
click at [691, 427] on span "Сохранить" at bounding box center [695, 429] width 52 height 11
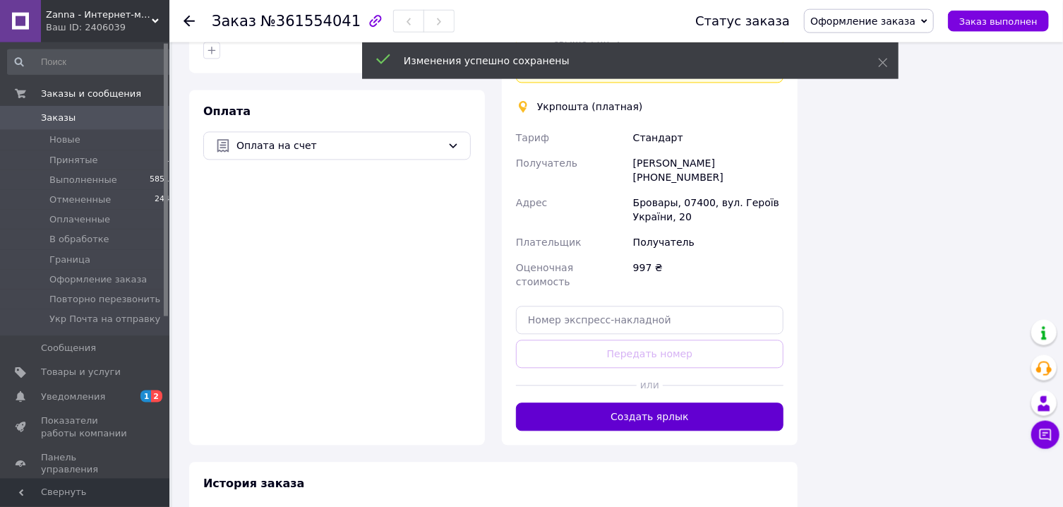
scroll to position [1589, 0]
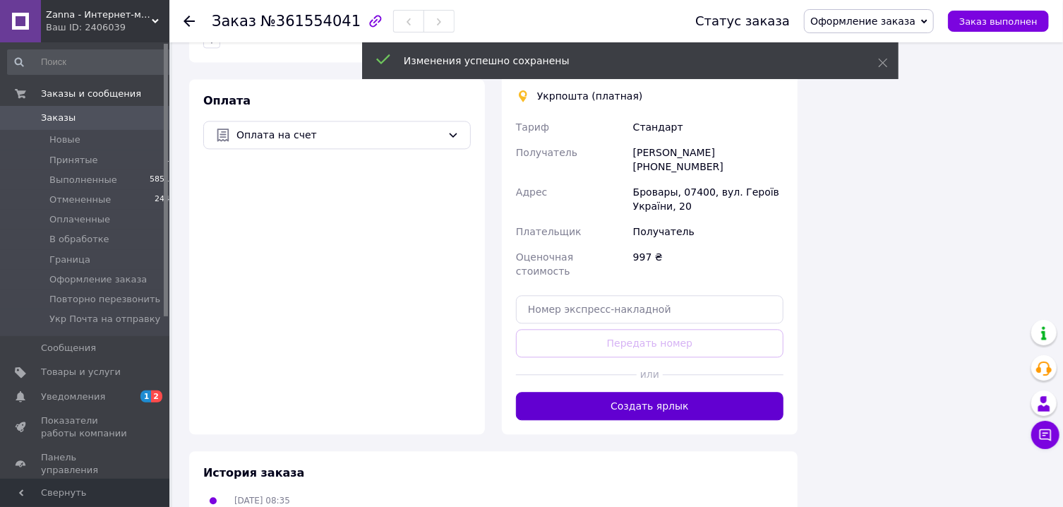
click at [668, 392] on button "Создать ярлык" at bounding box center [650, 406] width 268 height 28
click at [669, 392] on button "Создать ярлык" at bounding box center [650, 406] width 268 height 28
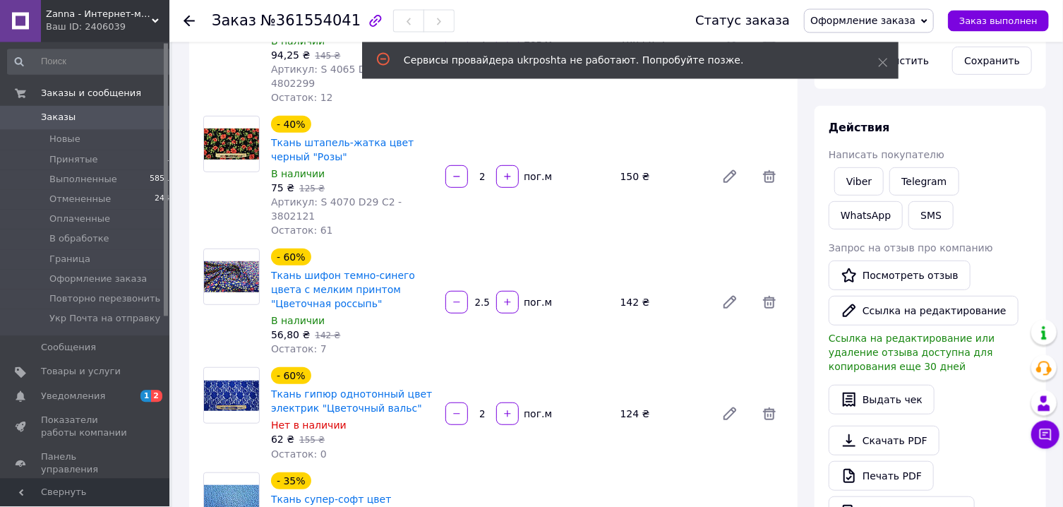
scroll to position [302, 0]
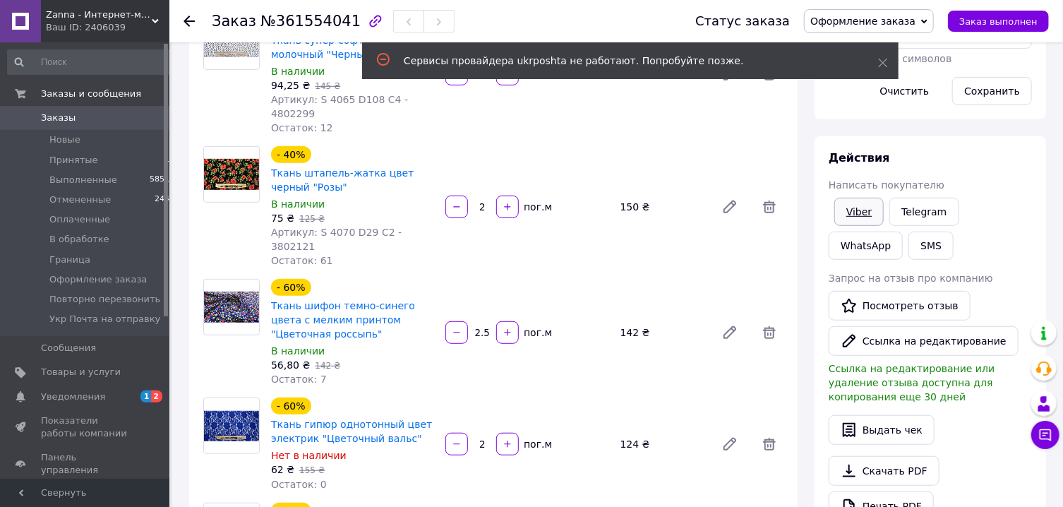
click at [873, 204] on link "Viber" at bounding box center [858, 212] width 49 height 28
click at [874, 204] on link "Viber" at bounding box center [858, 212] width 49 height 28
click at [875, 204] on link "Viber" at bounding box center [858, 212] width 49 height 28
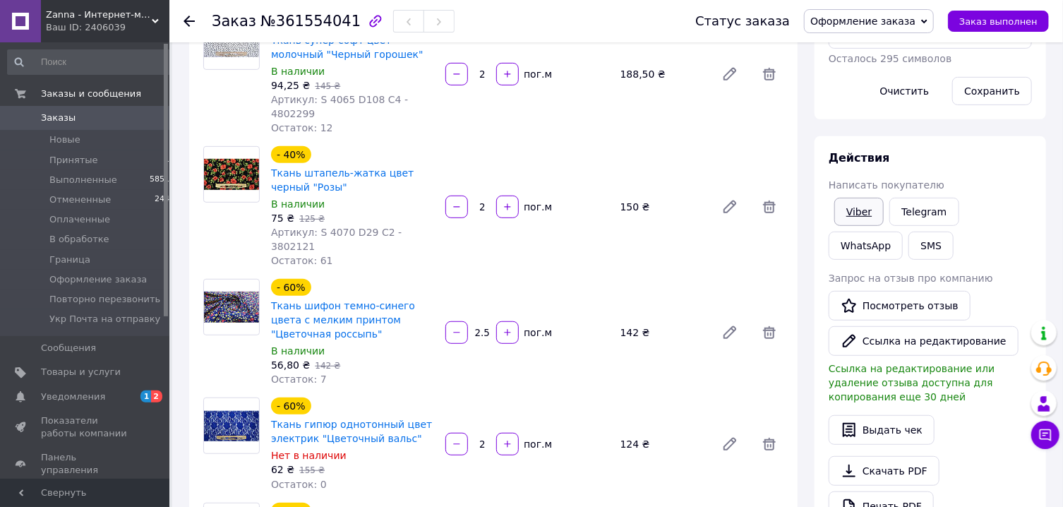
click at [865, 209] on link "Viber" at bounding box center [858, 212] width 49 height 28
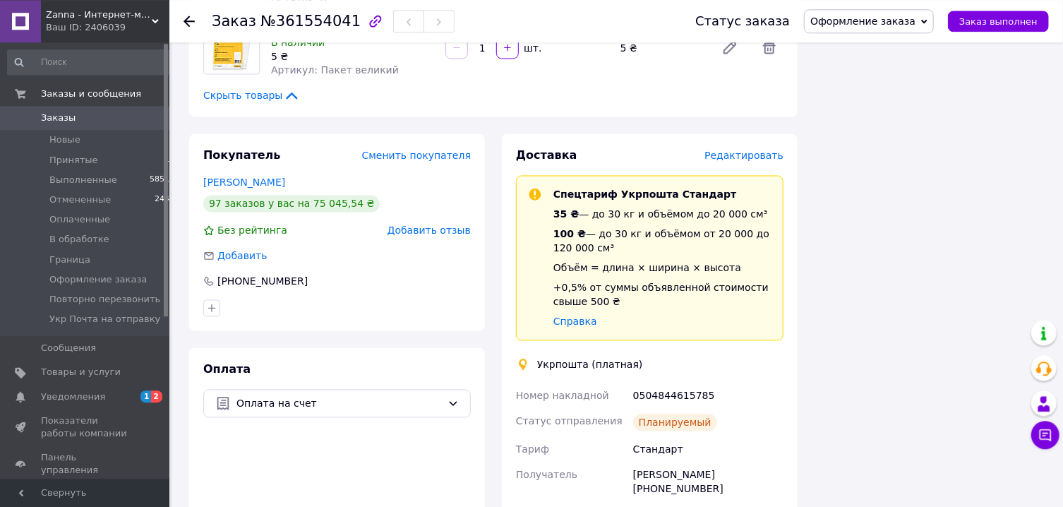
scroll to position [1437, 0]
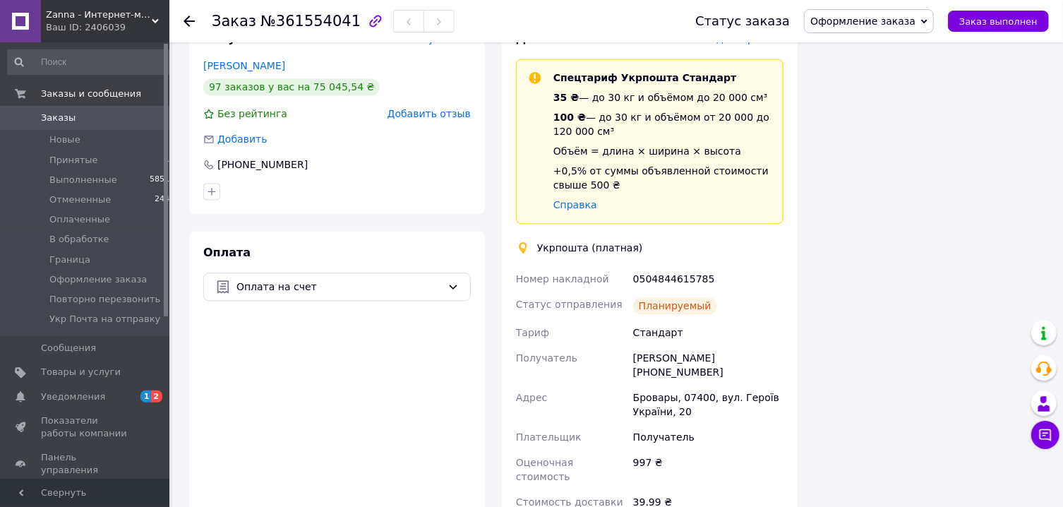
click at [692, 266] on div "0504844615785" at bounding box center [708, 278] width 156 height 25
copy div "0504844615785"
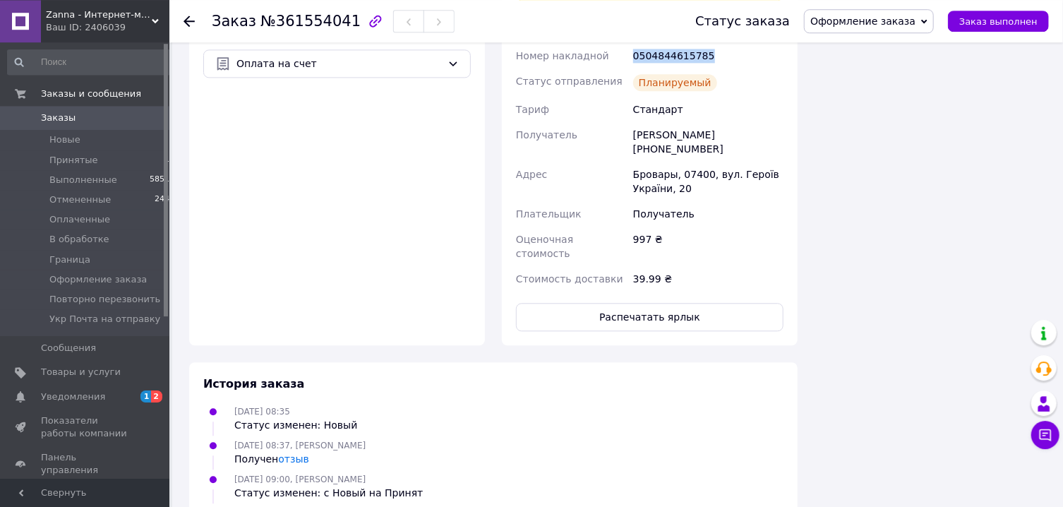
scroll to position [1664, 0]
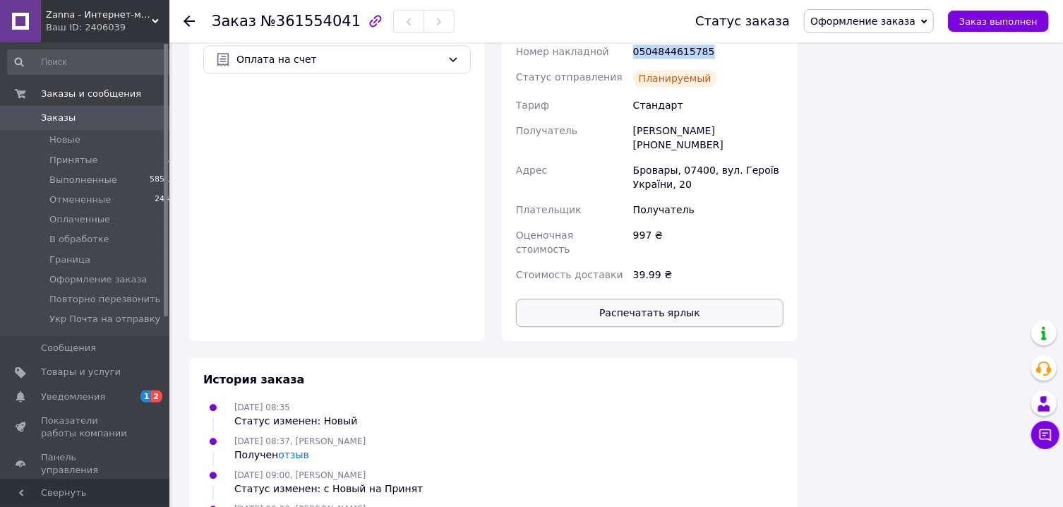
click at [678, 299] on button "Распечатать ярлык" at bounding box center [650, 313] width 268 height 28
click at [866, 26] on span "Оформление заказа" at bounding box center [862, 21] width 105 height 11
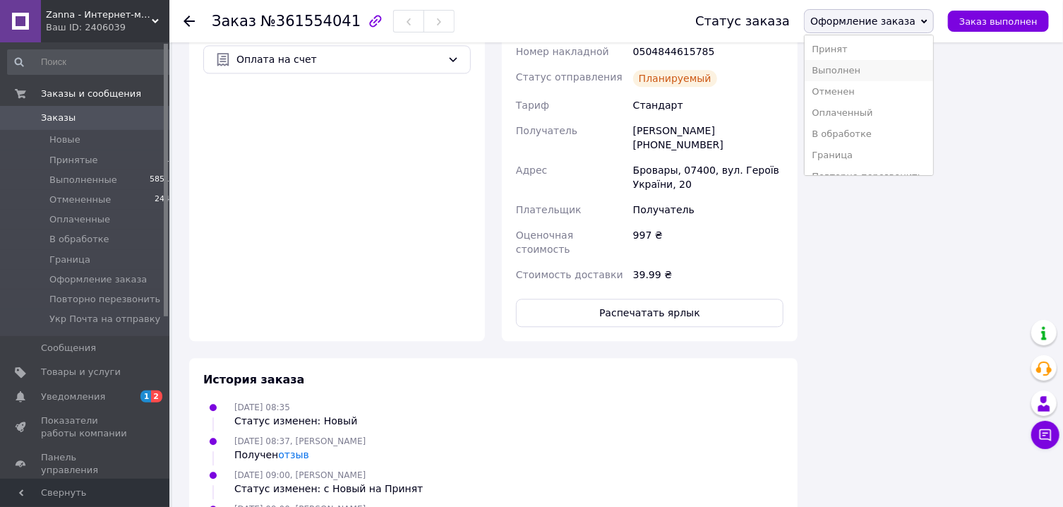
click at [858, 73] on li "Выполнен" at bounding box center [869, 70] width 128 height 21
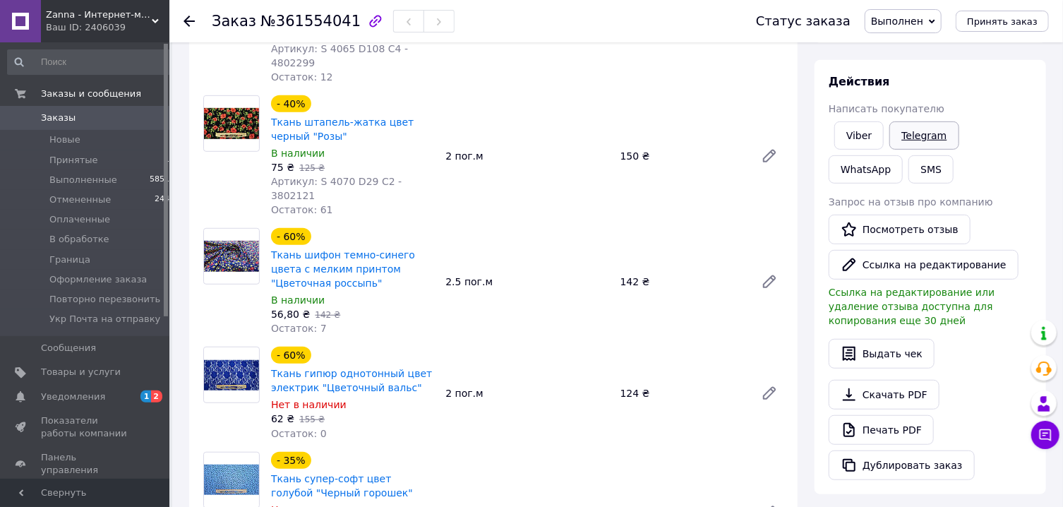
scroll to position [50, 0]
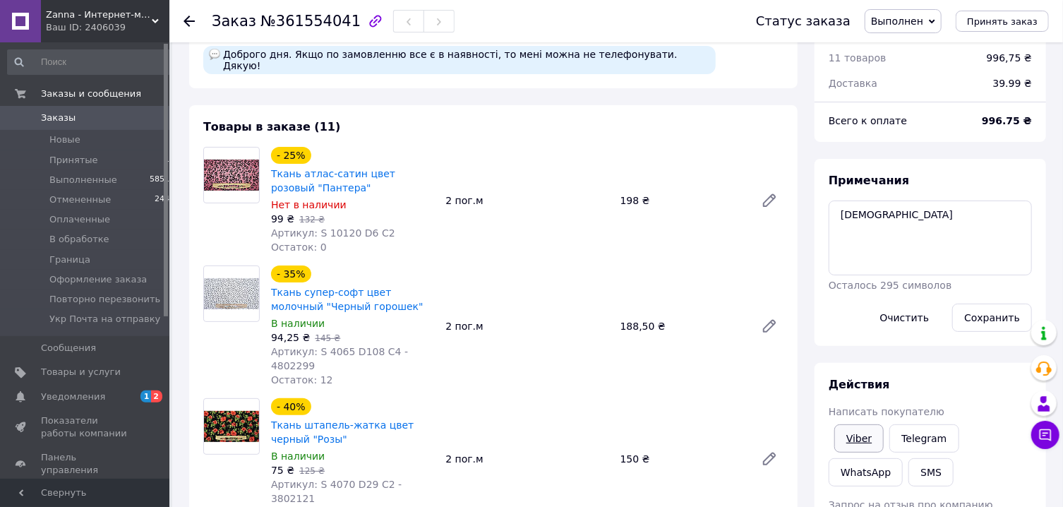
click at [860, 440] on link "Viber" at bounding box center [858, 438] width 49 height 28
click at [863, 440] on link "Viber" at bounding box center [858, 438] width 49 height 28
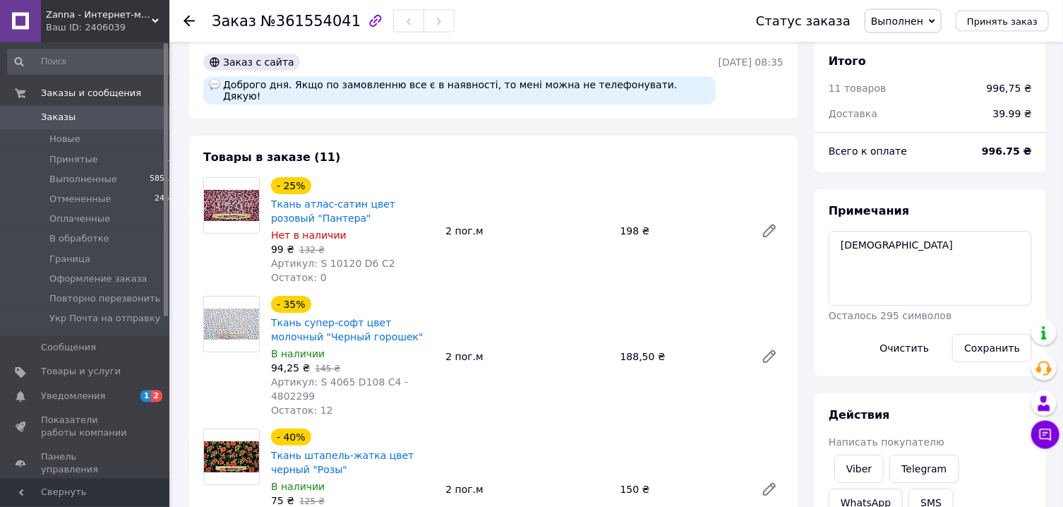
scroll to position [0, 0]
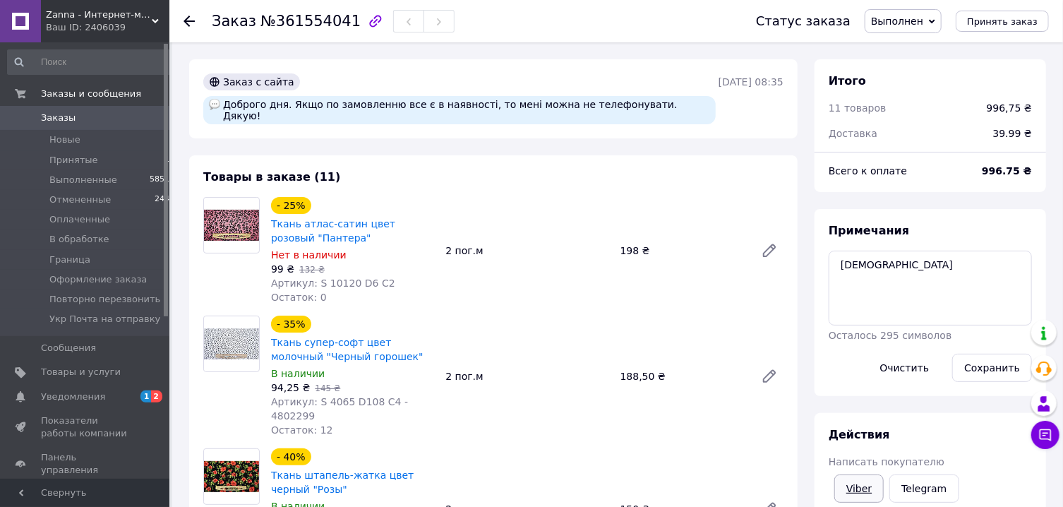
click at [865, 498] on link "Viber" at bounding box center [858, 488] width 49 height 28
click at [65, 115] on span "Заказы" at bounding box center [58, 118] width 35 height 13
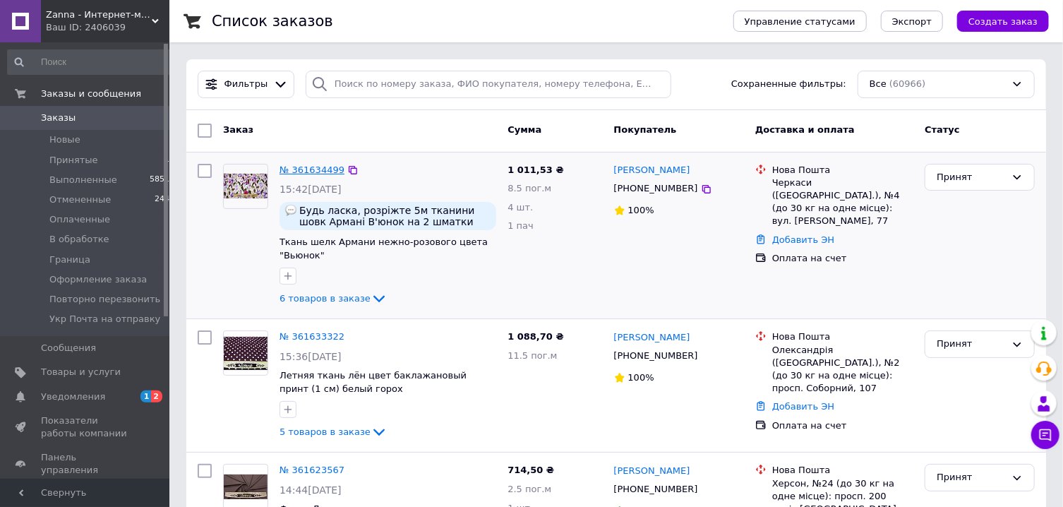
click at [306, 164] on link "№ 361634499" at bounding box center [312, 169] width 65 height 11
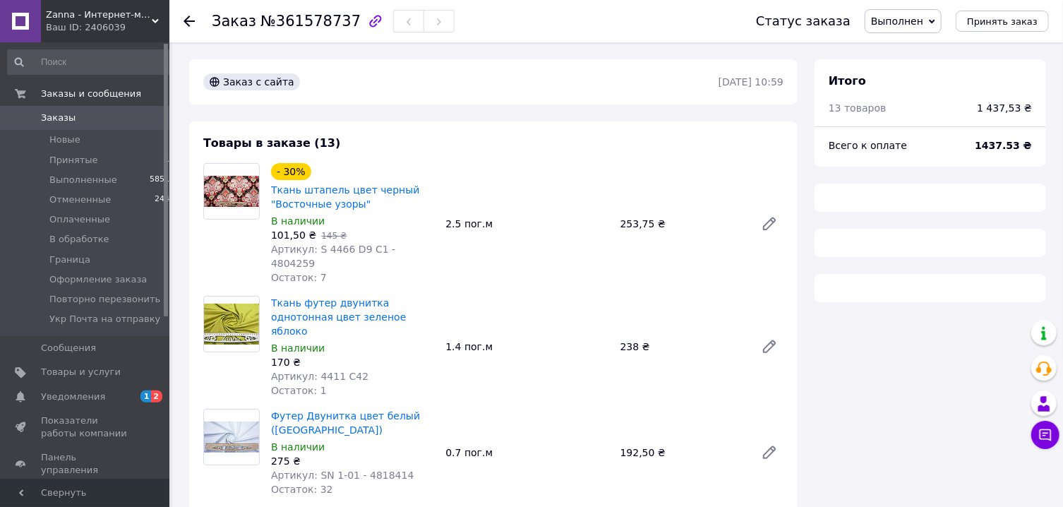
click at [903, 19] on span "Выполнен" at bounding box center [897, 21] width 52 height 11
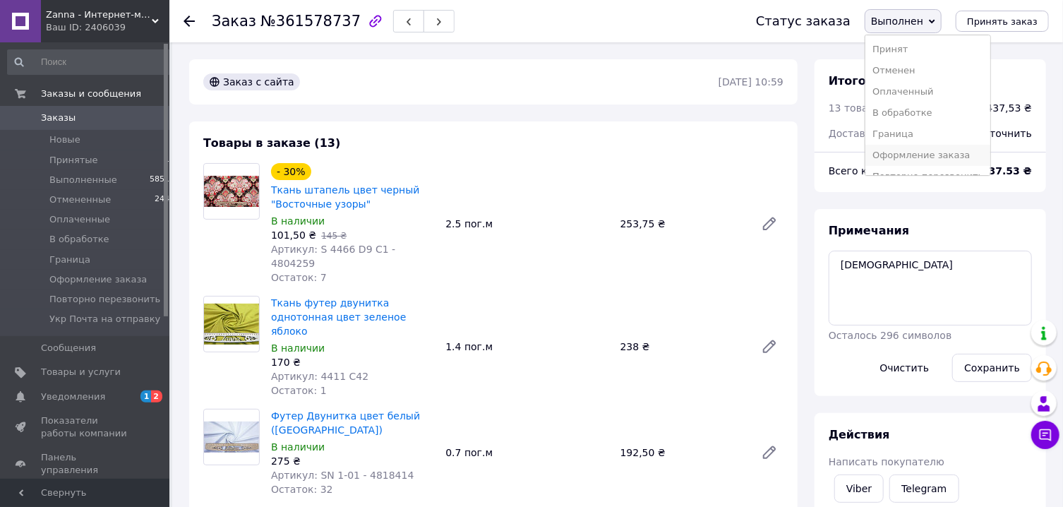
click at [908, 157] on li "Оформление заказа" at bounding box center [927, 155] width 125 height 21
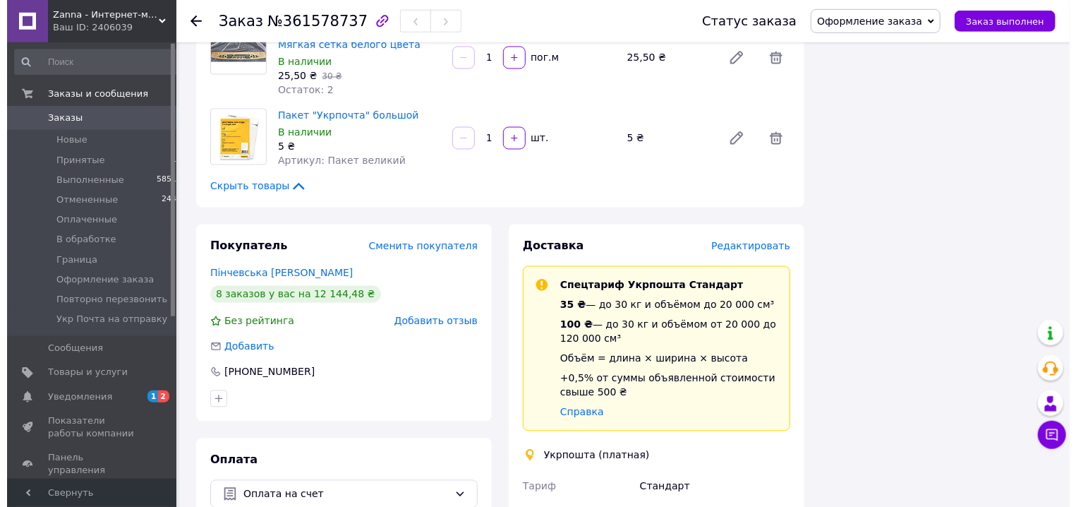
scroll to position [1362, 0]
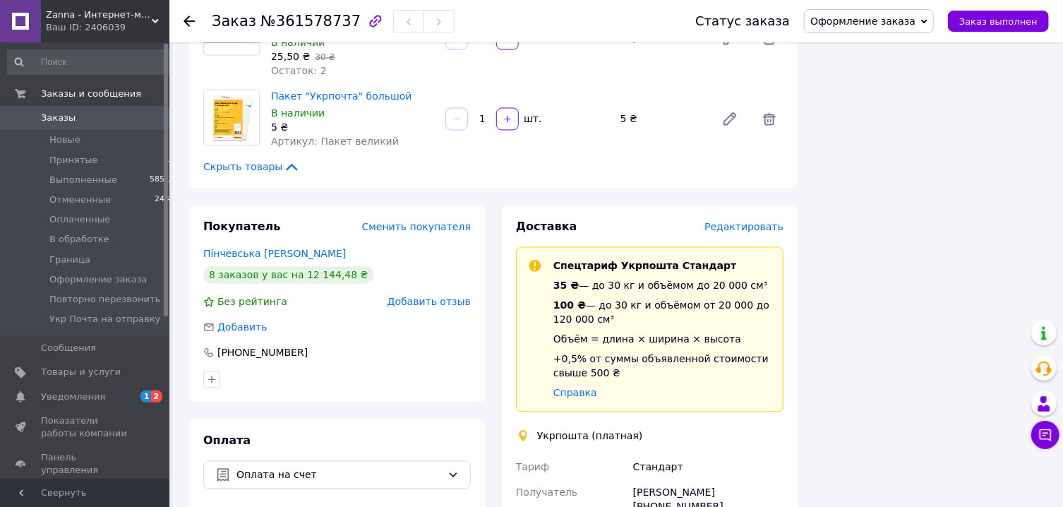
click at [746, 222] on span "Редактировать" at bounding box center [743, 227] width 79 height 11
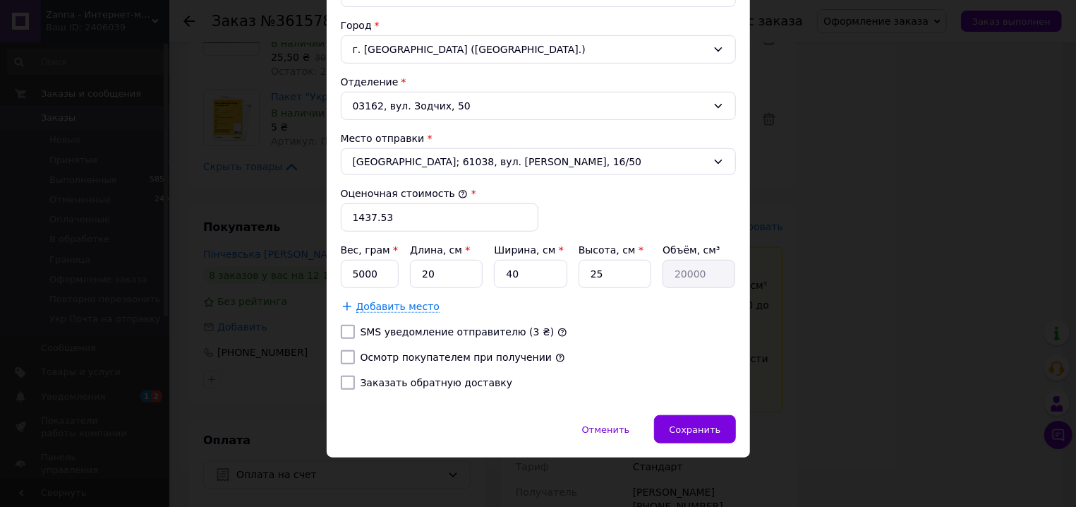
scroll to position [428, 0]
drag, startPoint x: 362, startPoint y: 217, endPoint x: 399, endPoint y: 217, distance: 36.7
click at [399, 217] on input "1437.53" at bounding box center [440, 217] width 198 height 28
type input "1438"
click at [361, 270] on input "5000" at bounding box center [370, 274] width 59 height 28
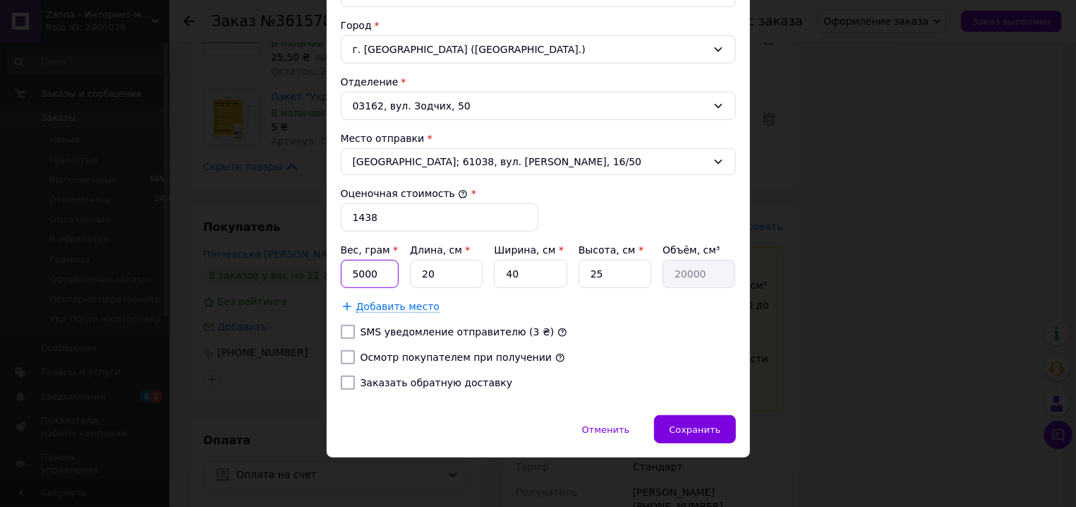
click at [361, 270] on input "5000" at bounding box center [370, 274] width 59 height 28
type input "3480"
type input "4"
type input "4000"
type input "40"
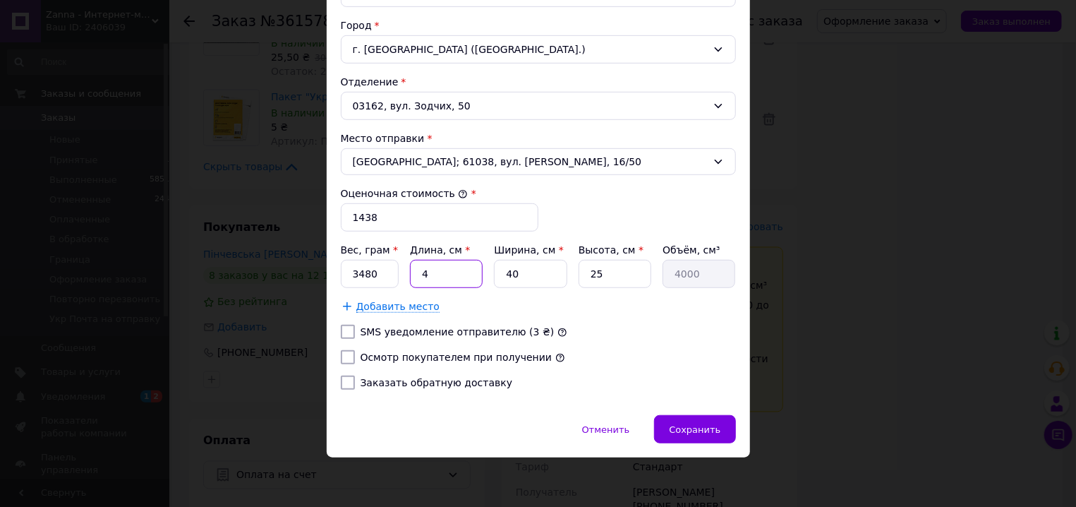
type input "40000"
type input "40"
type input "2"
type input "2000"
type input "28"
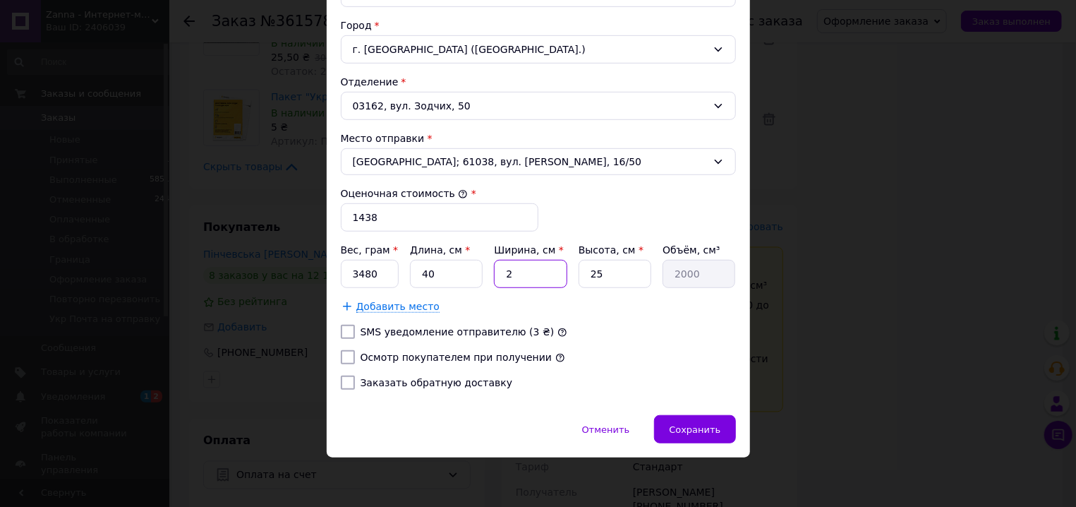
type input "28000"
type input "28"
type input "1"
type input "1120"
type input "17"
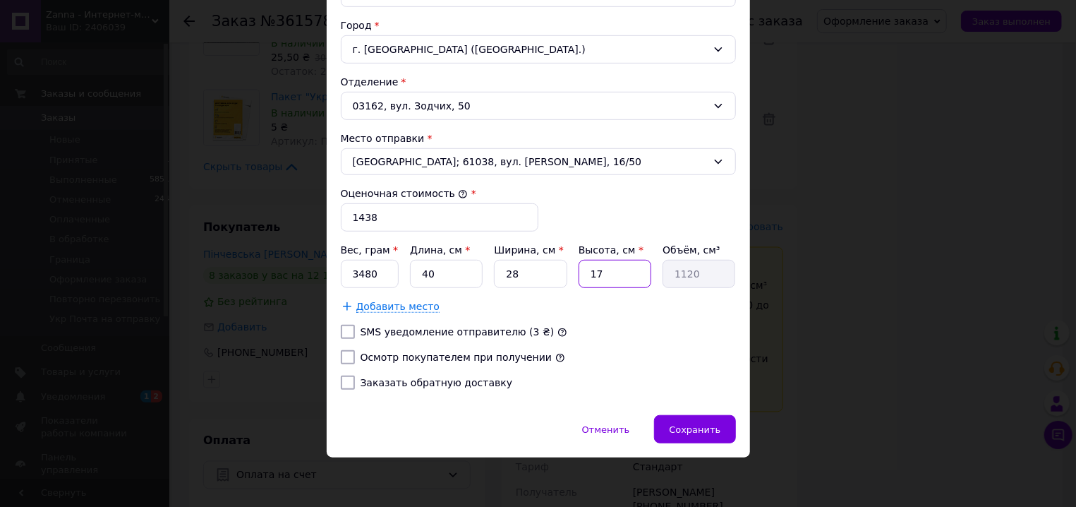
type input "19040"
type input "17"
click at [341, 357] on input "Осмотр покупателем при получении" at bounding box center [348, 357] width 14 height 14
checkbox input "true"
click at [690, 427] on span "Сохранить" at bounding box center [695, 429] width 52 height 11
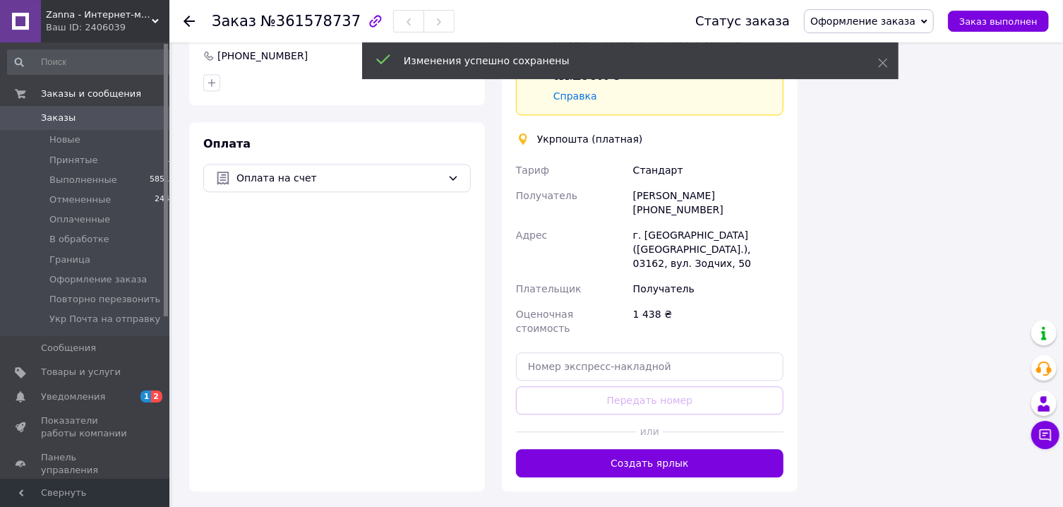
scroll to position [1664, 0]
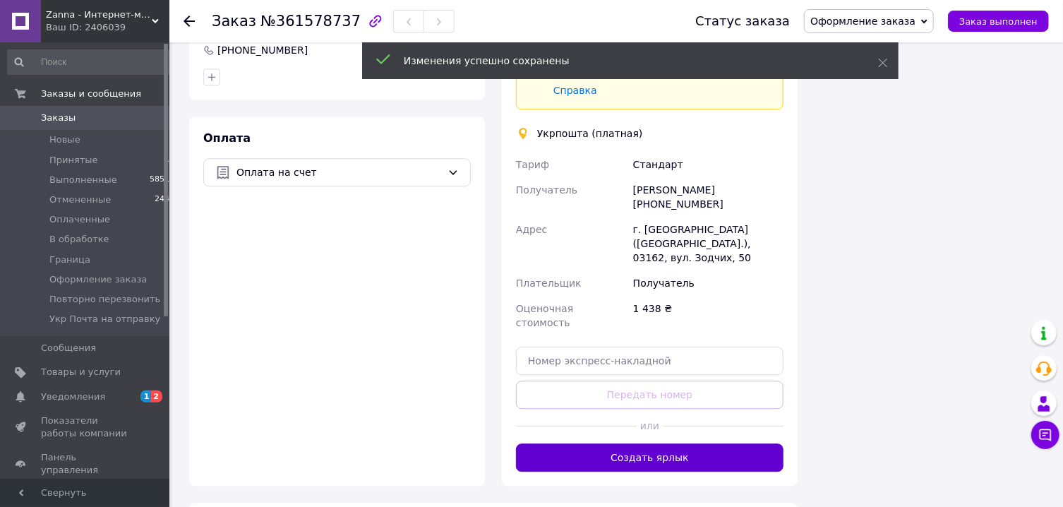
click at [668, 443] on button "Создать ярлык" at bounding box center [650, 457] width 268 height 28
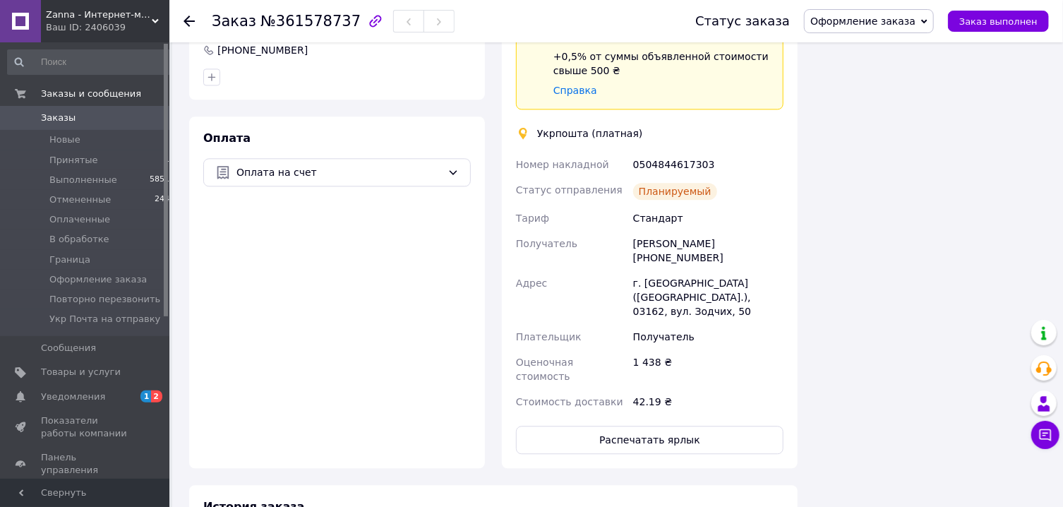
scroll to position [1589, 0]
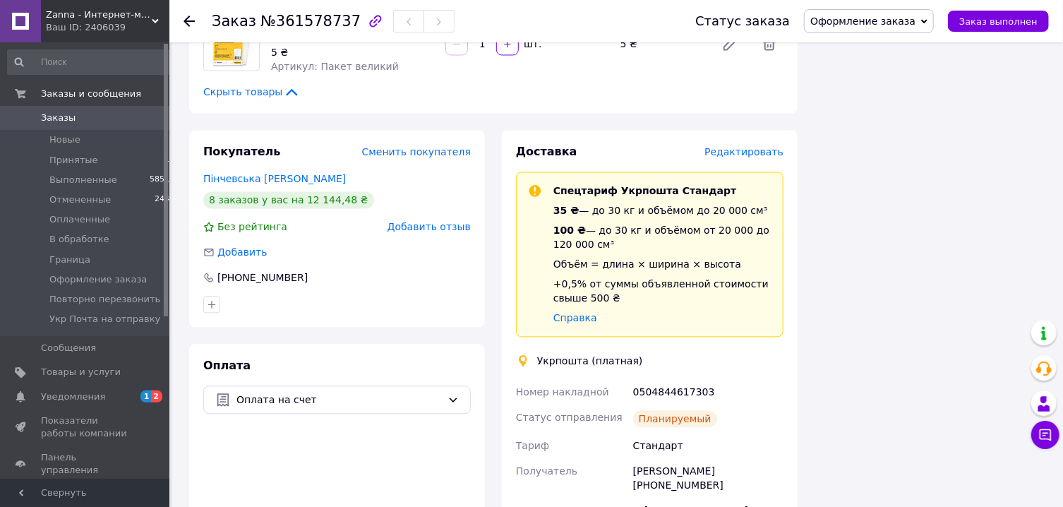
click at [750, 146] on span "Редактировать" at bounding box center [743, 151] width 79 height 11
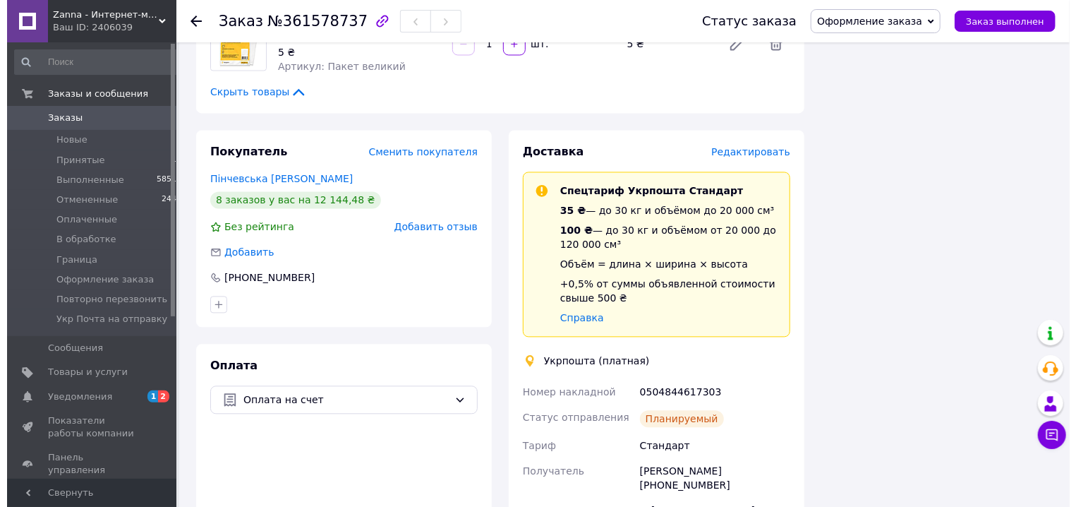
scroll to position [1409, 0]
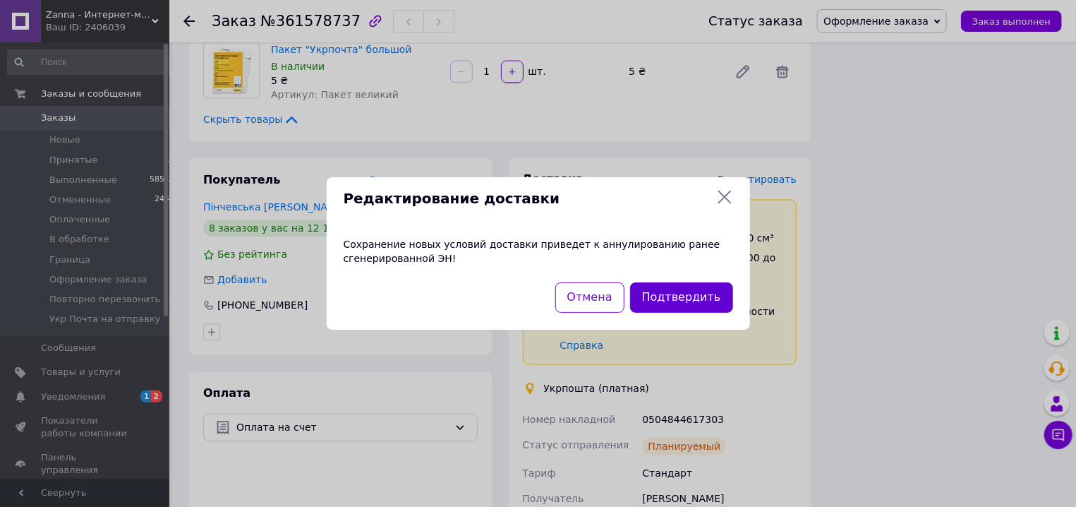
click at [690, 299] on button "Подтвердить" at bounding box center [681, 297] width 103 height 30
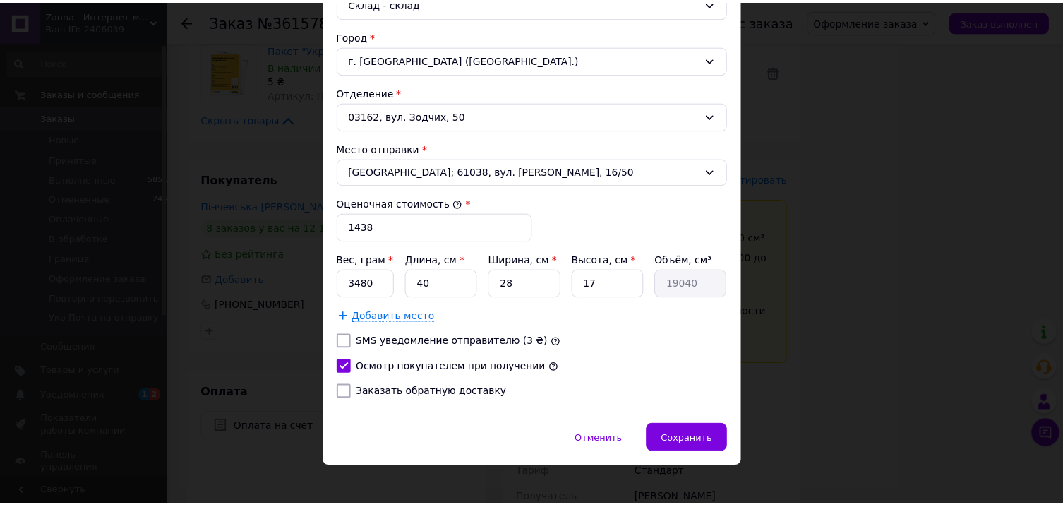
scroll to position [428, 0]
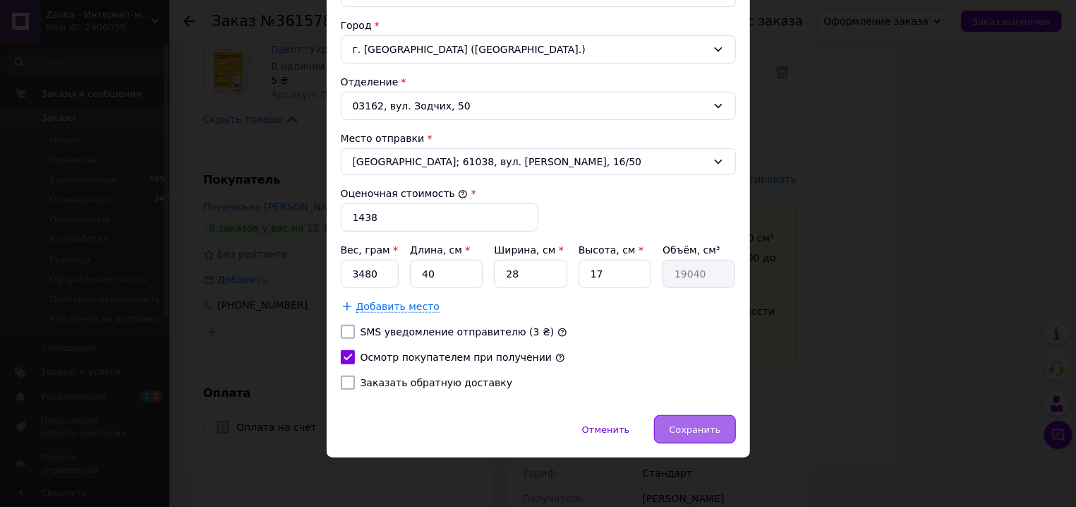
click at [695, 424] on span "Сохранить" at bounding box center [695, 429] width 52 height 11
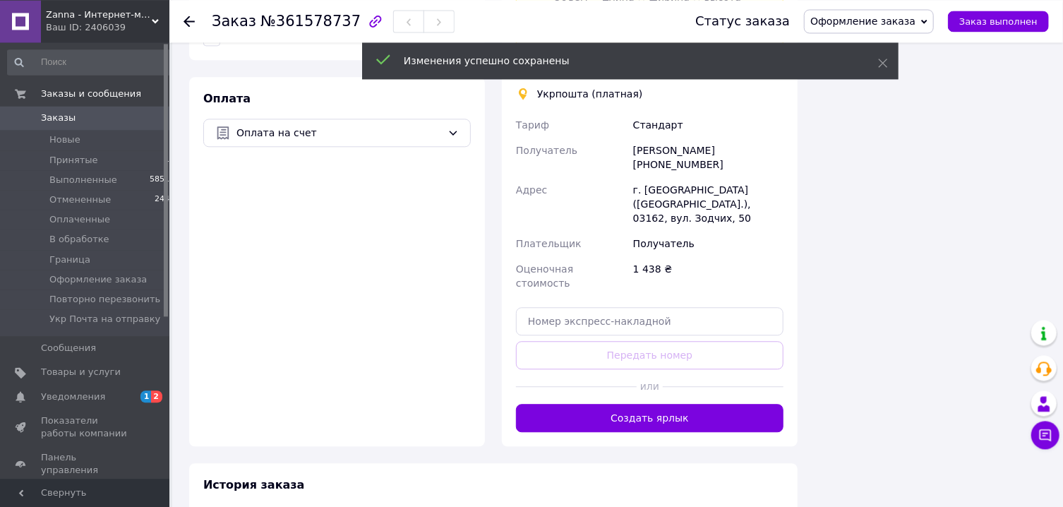
scroll to position [1712, 0]
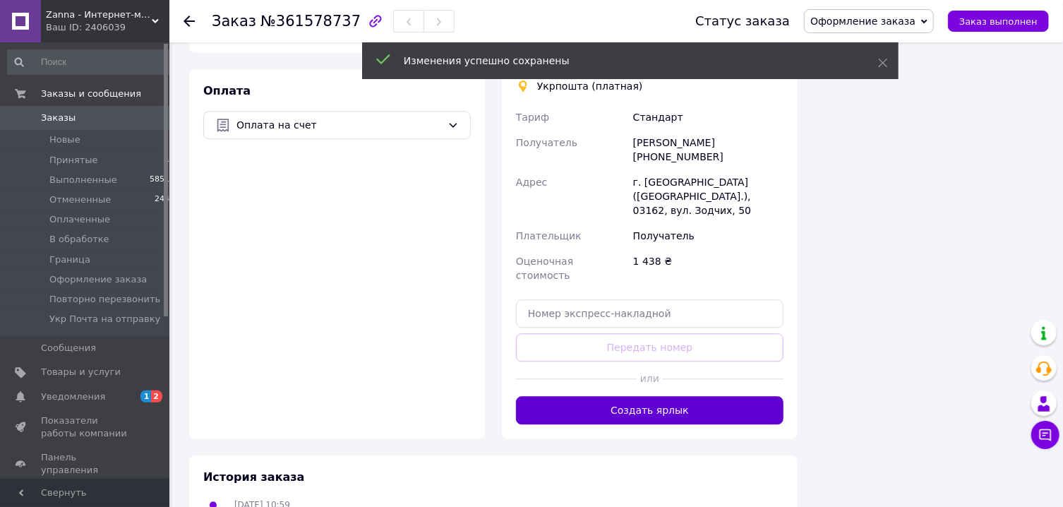
click at [697, 396] on button "Создать ярлык" at bounding box center [650, 410] width 268 height 28
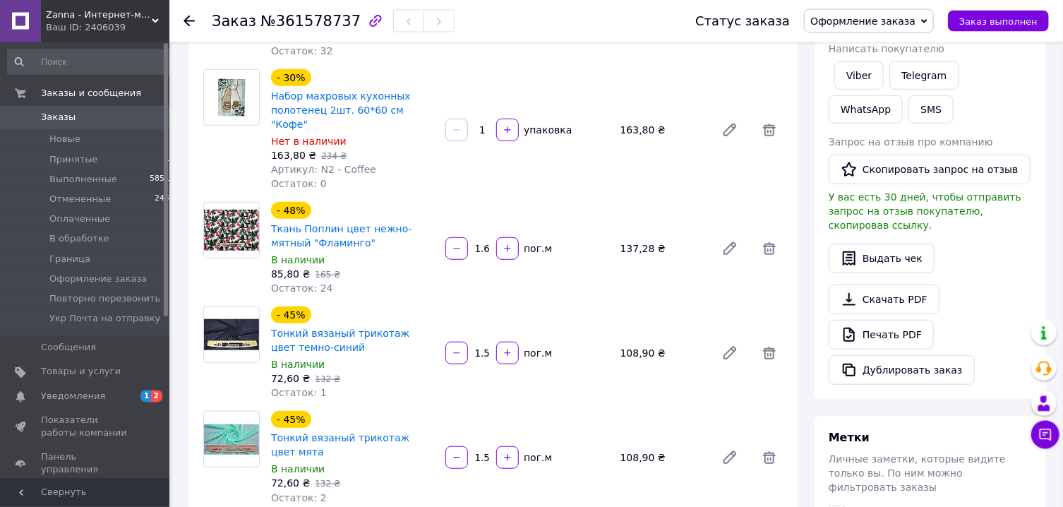
scroll to position [426, 0]
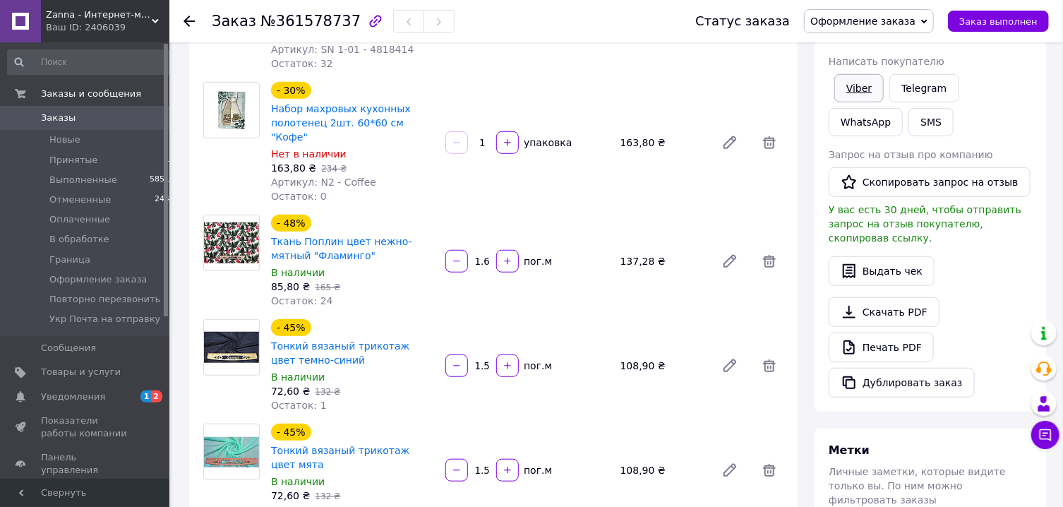
click at [872, 97] on link "Viber" at bounding box center [858, 88] width 49 height 28
drag, startPoint x: 872, startPoint y: 97, endPoint x: 575, endPoint y: 163, distance: 303.6
click at [870, 97] on link "Viber" at bounding box center [858, 88] width 49 height 28
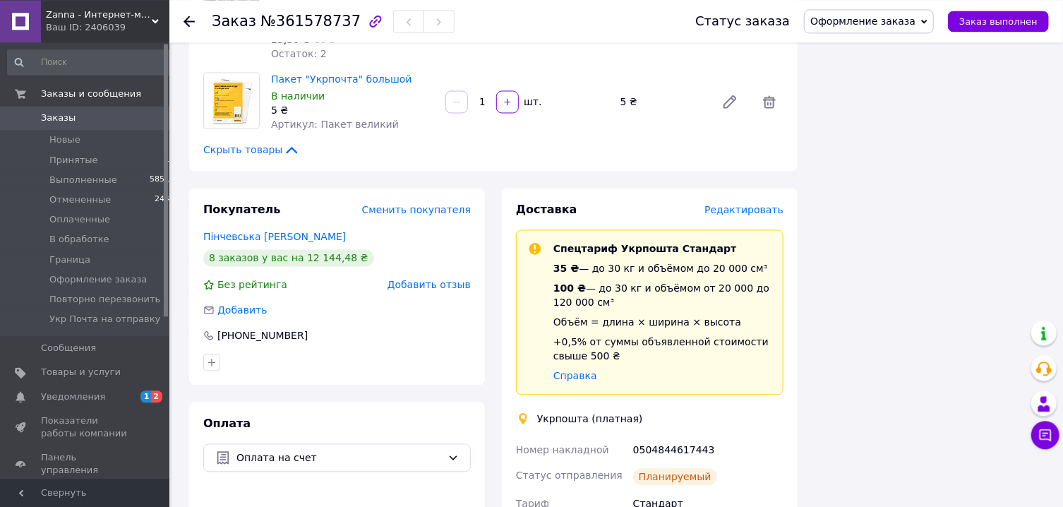
scroll to position [1409, 0]
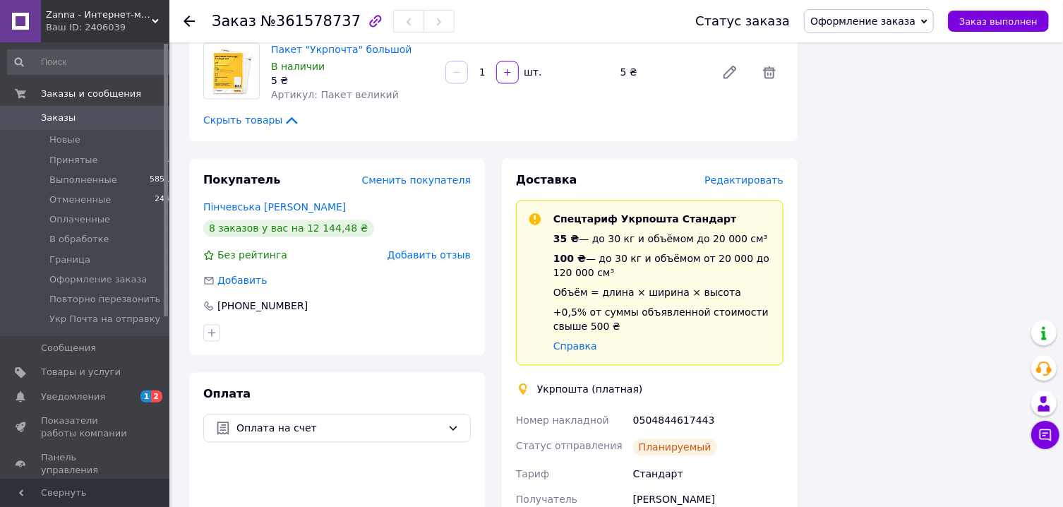
click at [690, 407] on div "0504844617443" at bounding box center [708, 419] width 156 height 25
copy div "0504844617443"
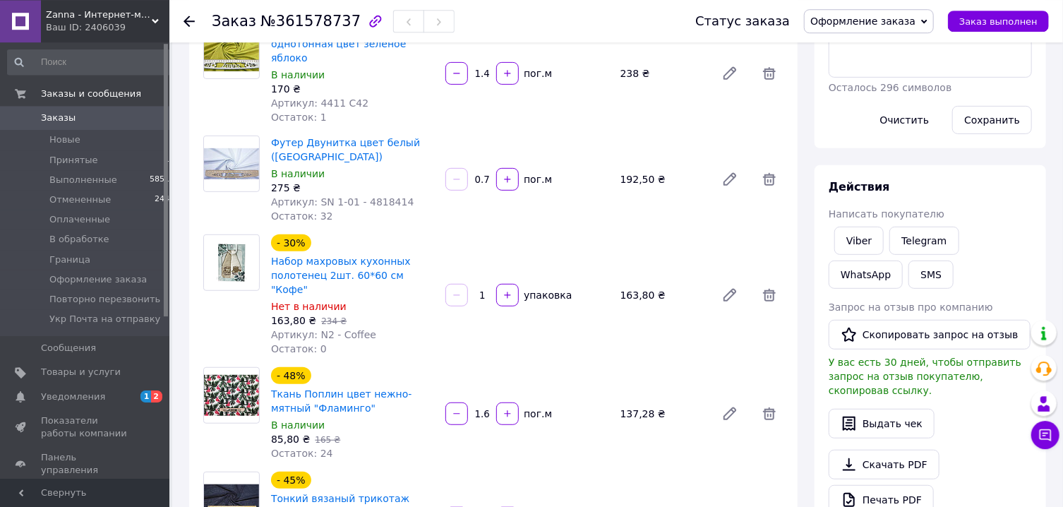
scroll to position [123, 0]
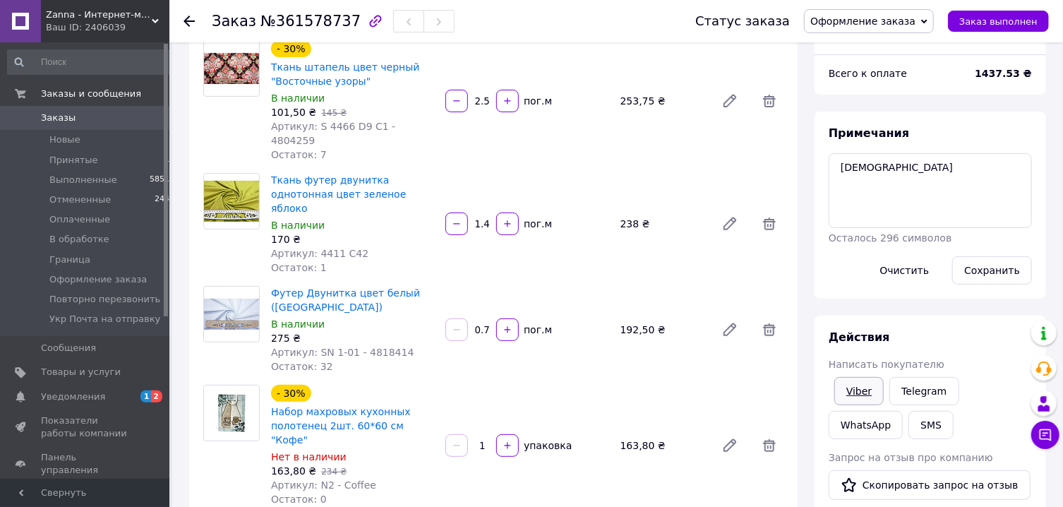
click at [849, 386] on link "Viber" at bounding box center [858, 391] width 49 height 28
click at [850, 386] on link "Viber" at bounding box center [858, 391] width 49 height 28
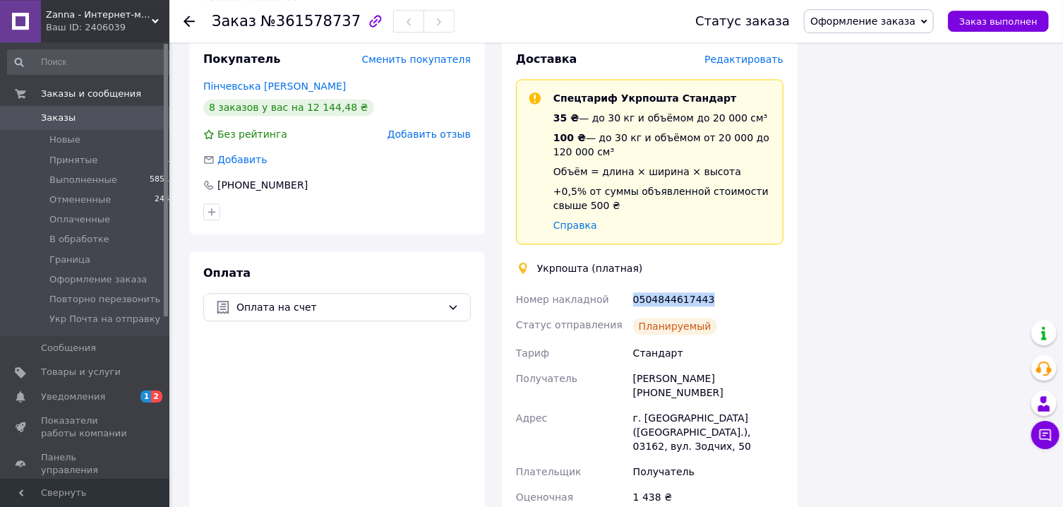
scroll to position [1561, 0]
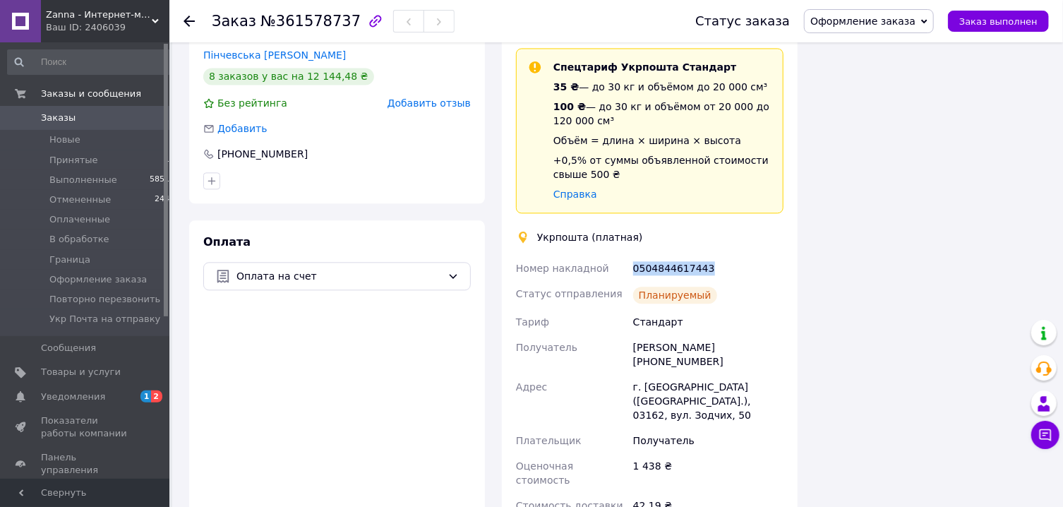
click at [878, 24] on span "Оформление заказа" at bounding box center [862, 21] width 105 height 11
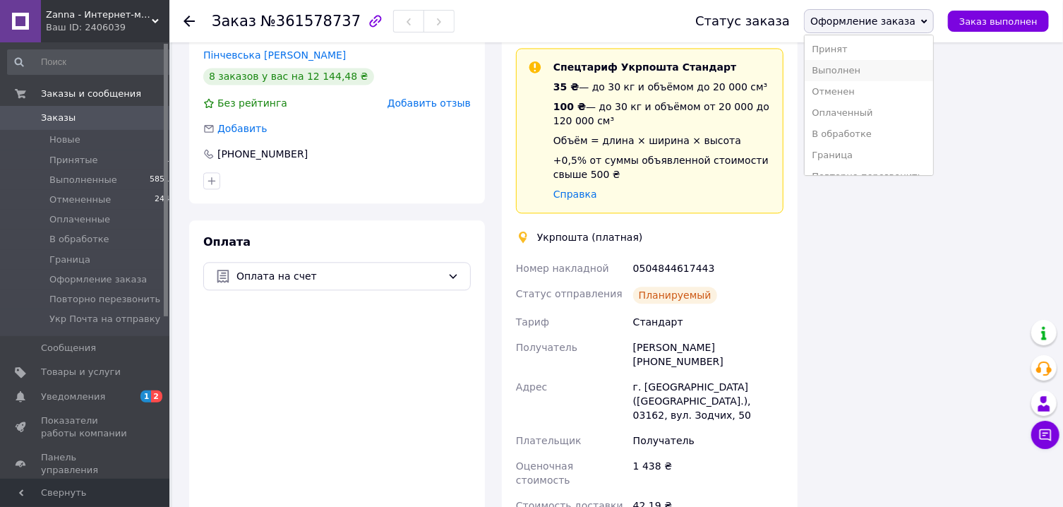
click at [872, 72] on li "Выполнен" at bounding box center [869, 70] width 128 height 21
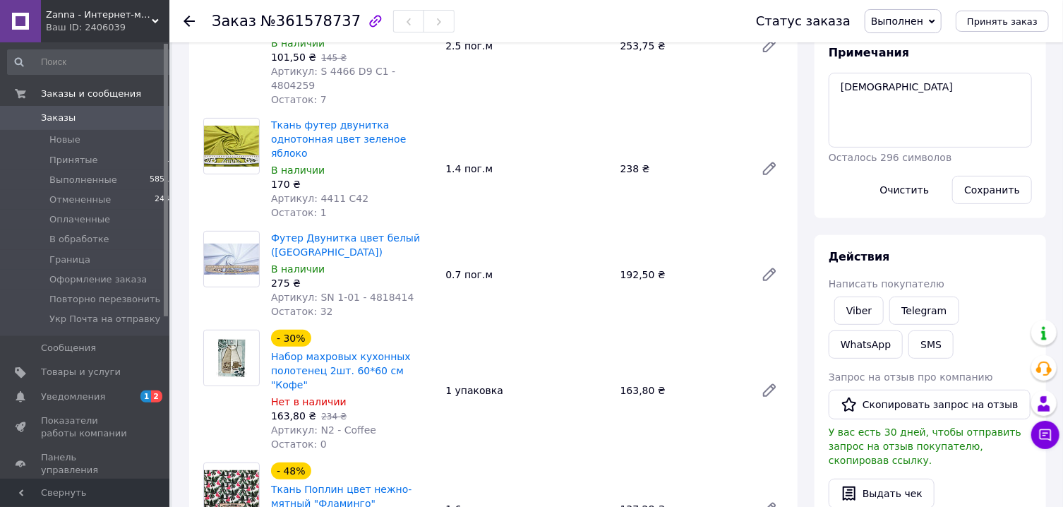
scroll to position [0, 0]
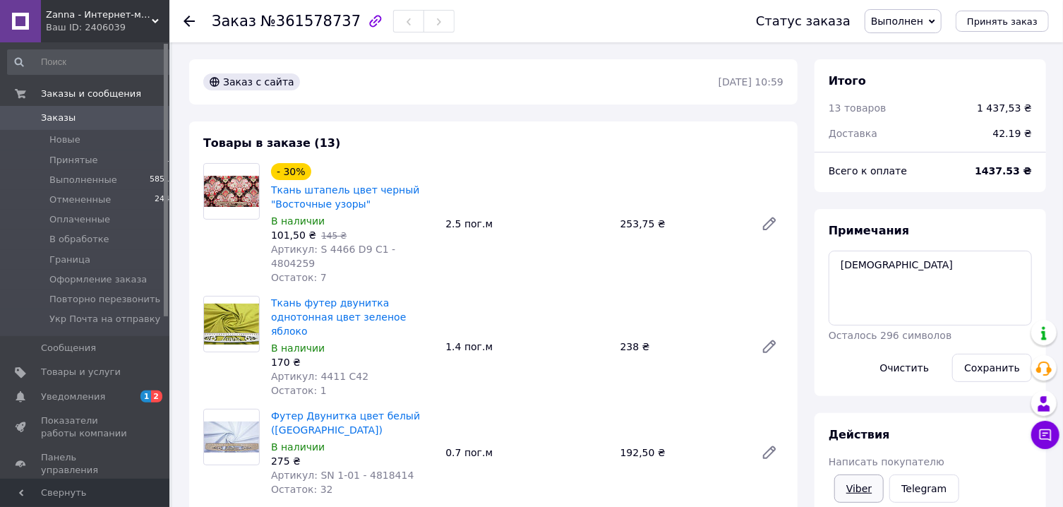
click at [858, 489] on link "Viber" at bounding box center [858, 488] width 49 height 28
click at [858, 488] on link "Viber" at bounding box center [858, 488] width 49 height 28
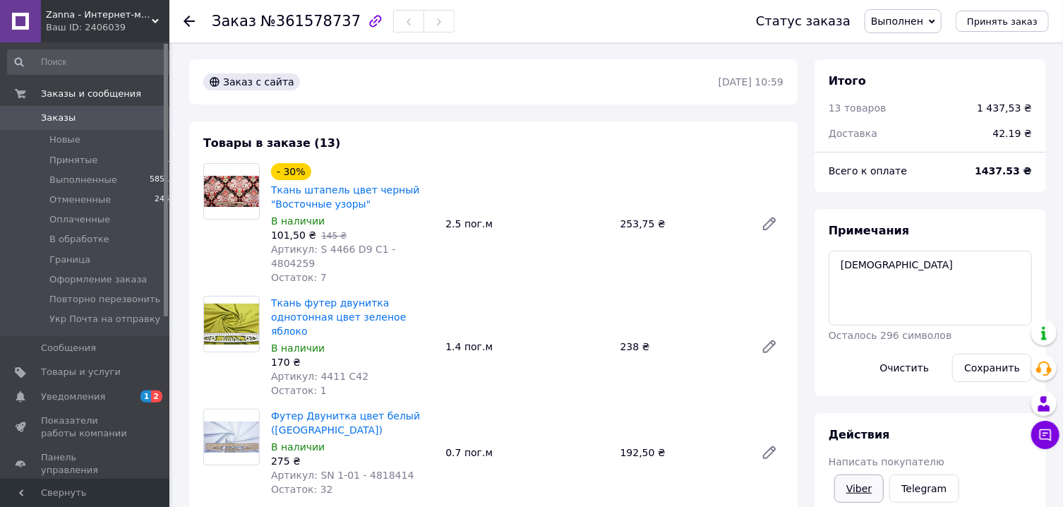
click at [864, 488] on link "Viber" at bounding box center [858, 488] width 49 height 28
click at [865, 488] on link "Viber" at bounding box center [858, 488] width 49 height 28
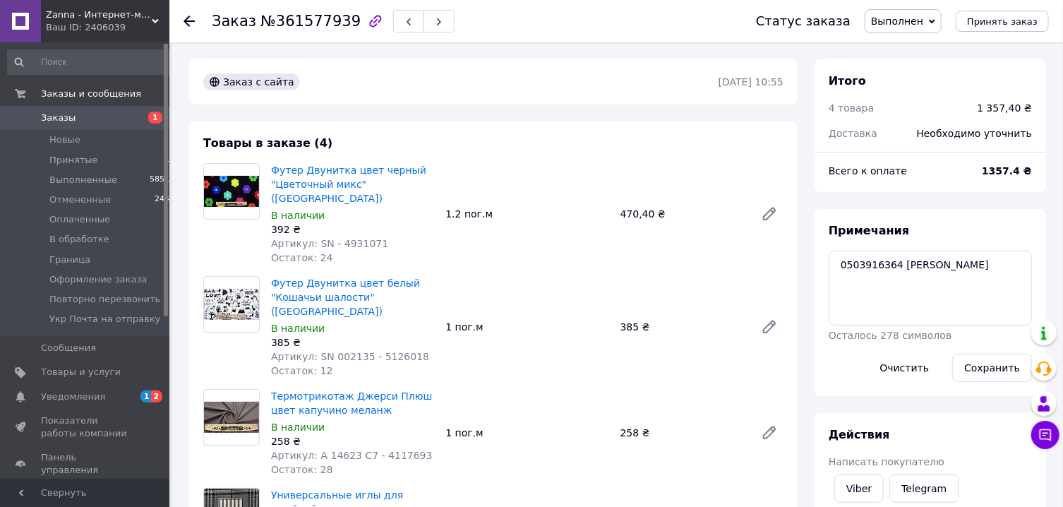
click at [911, 27] on span "Выполнен" at bounding box center [897, 21] width 52 height 11
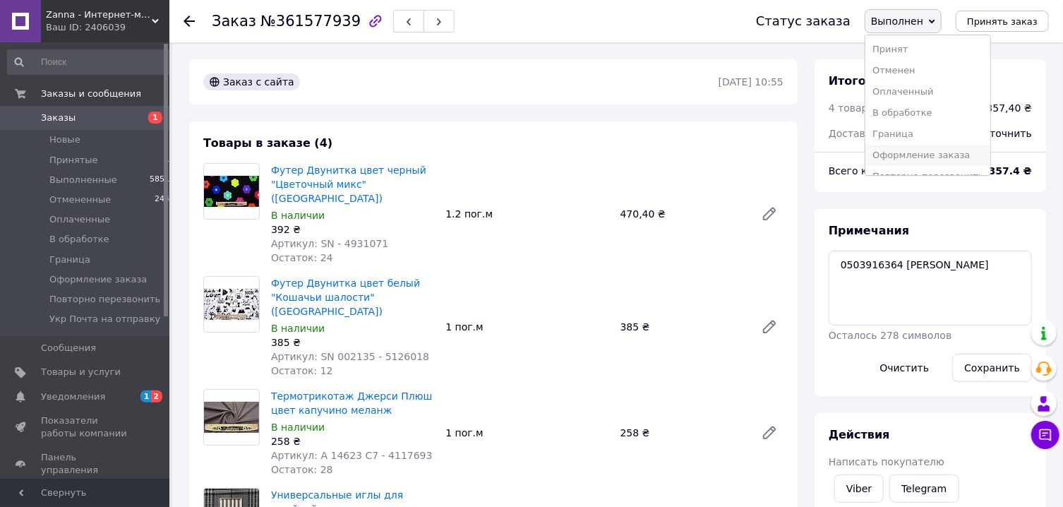
click at [931, 151] on li "Оформление заказа" at bounding box center [927, 155] width 125 height 21
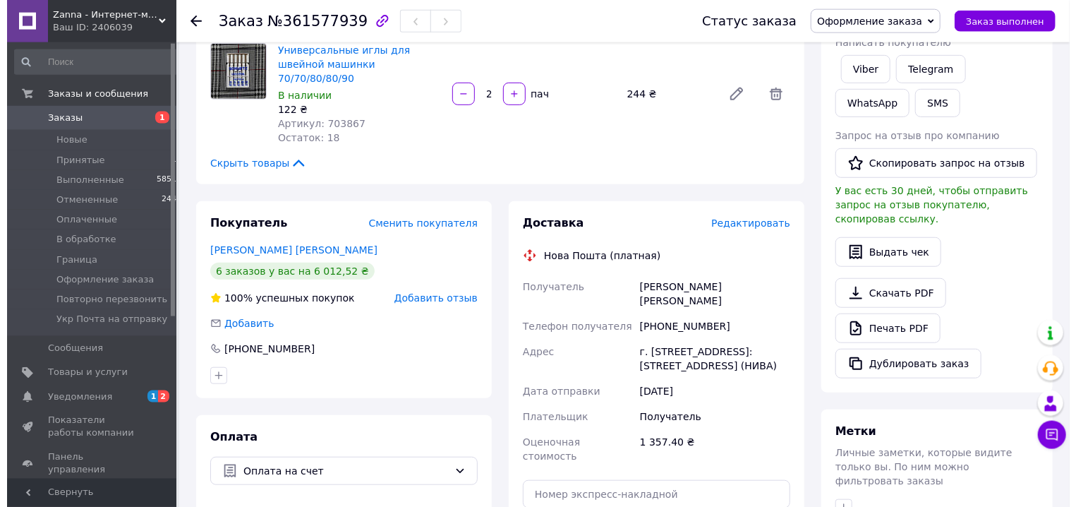
scroll to position [454, 0]
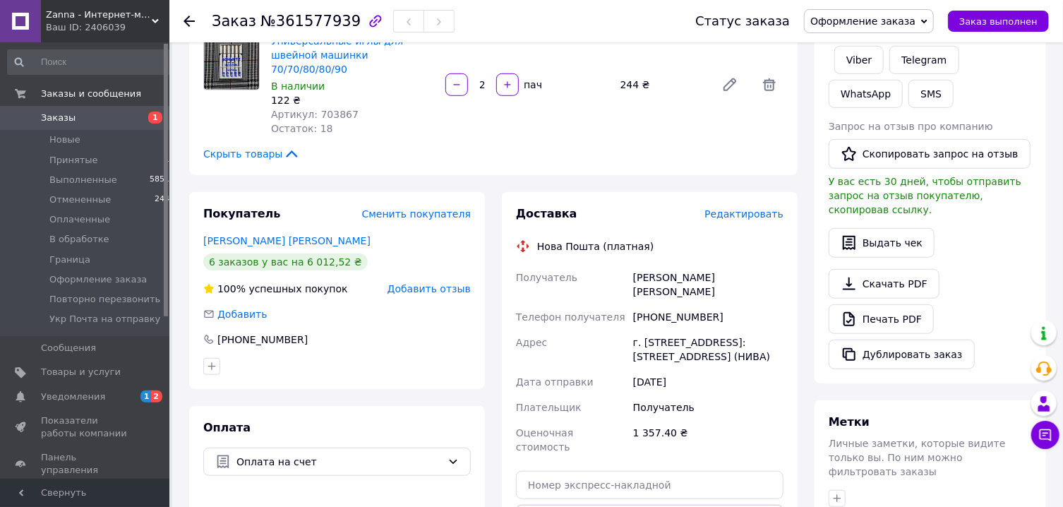
click at [748, 208] on span "Редактировать" at bounding box center [743, 213] width 79 height 11
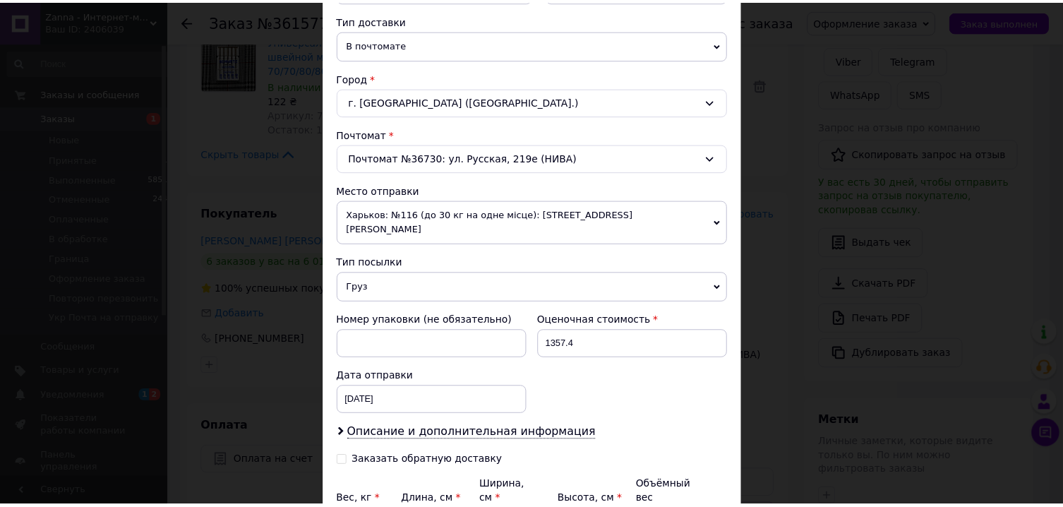
scroll to position [457, 0]
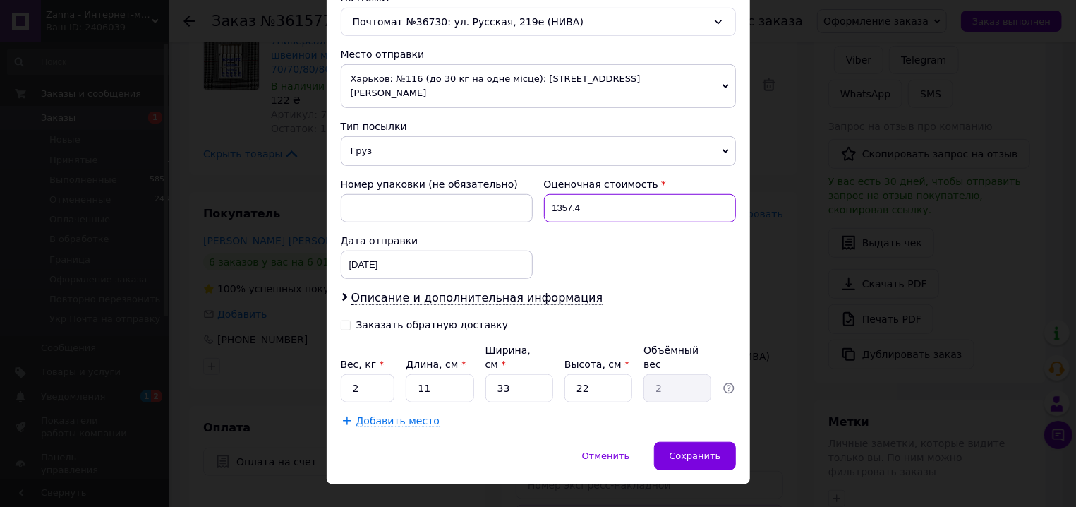
click at [615, 196] on input "1357.4" at bounding box center [640, 208] width 192 height 28
type input "1357"
click at [376, 374] on input "2" at bounding box center [368, 388] width 54 height 28
type input "4"
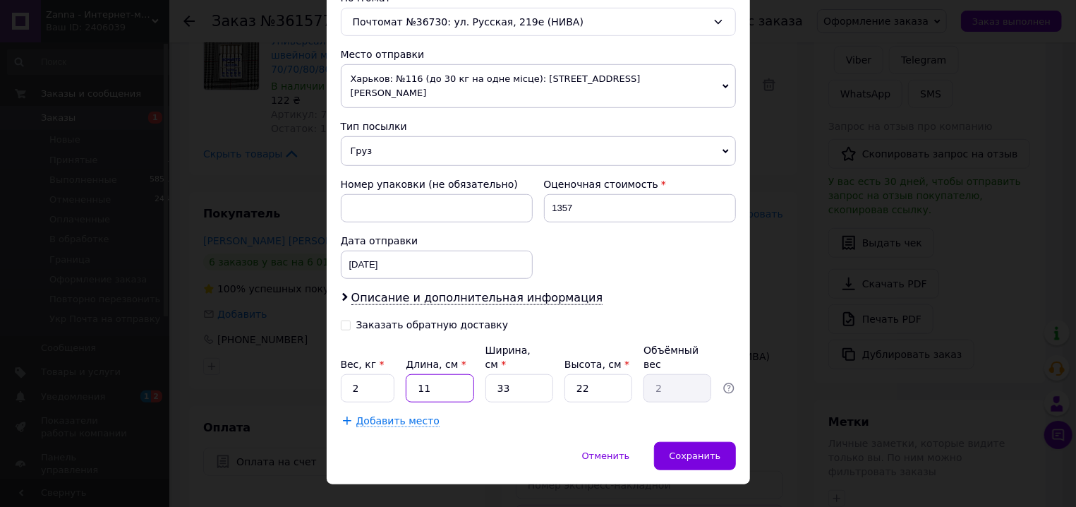
type input "0.73"
type input "44"
type input "7.99"
type input "44"
type input "3"
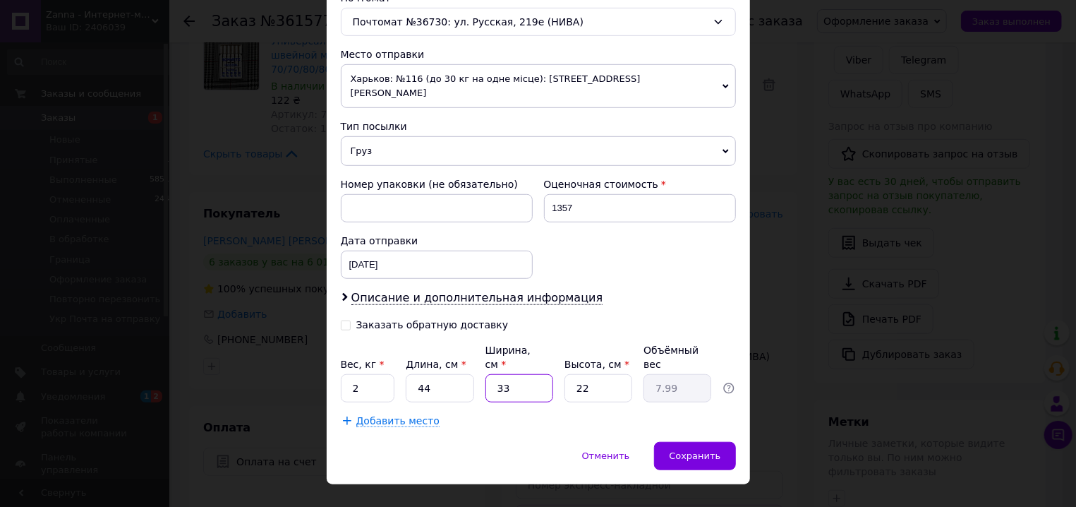
type input "0.73"
type input "34"
type input "8.23"
type input "34"
type input "5"
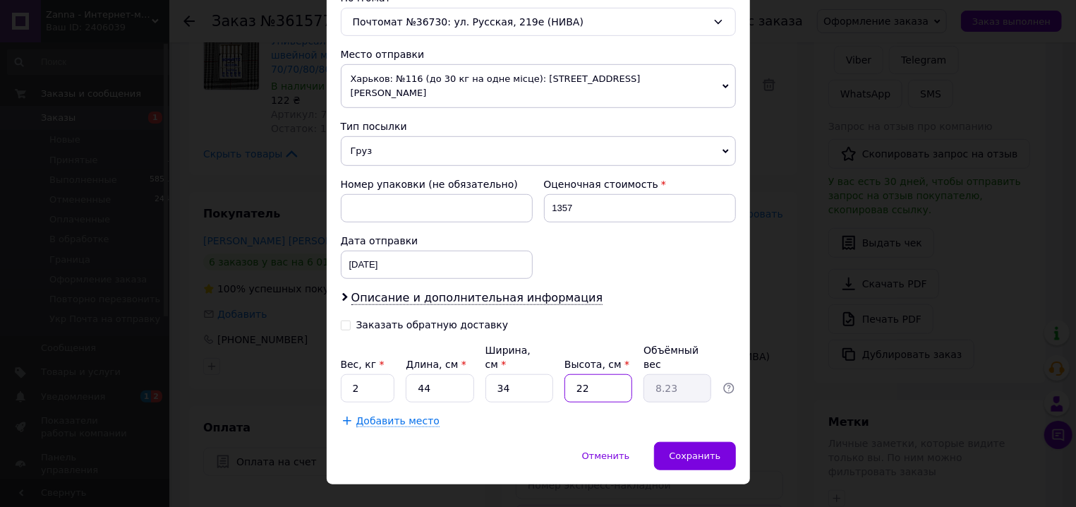
type input "1.87"
type input "5"
click at [689, 450] on span "Сохранить" at bounding box center [695, 455] width 52 height 11
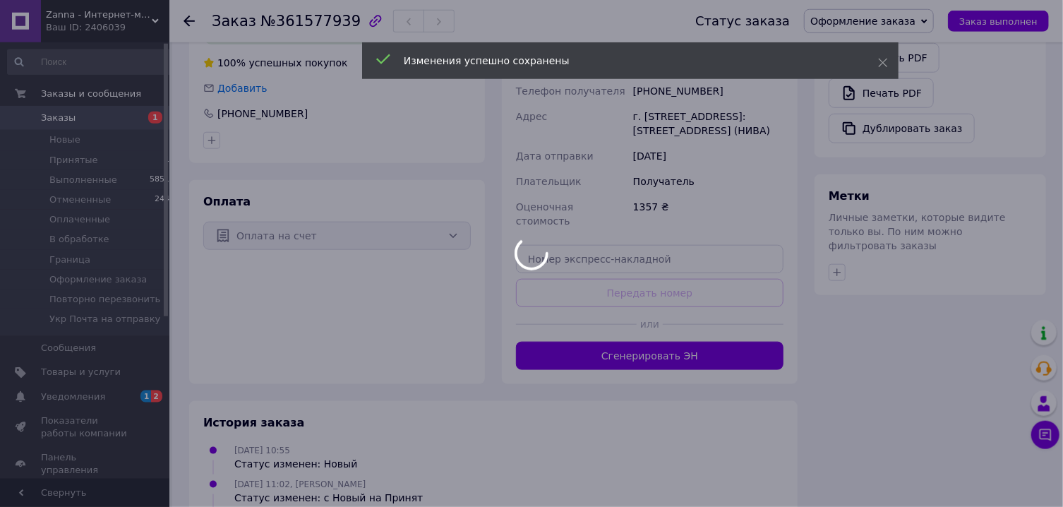
scroll to position [680, 0]
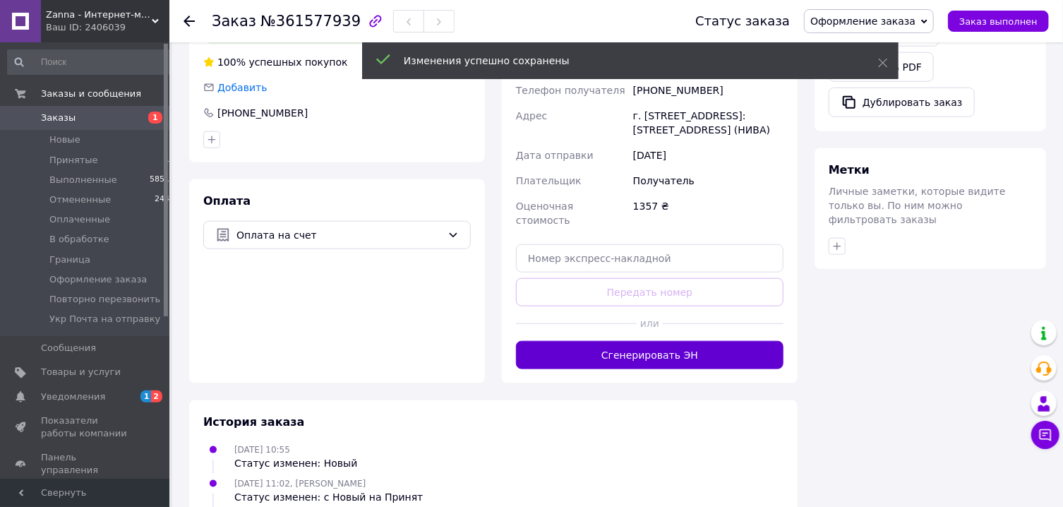
click at [704, 341] on button "Сгенерировать ЭН" at bounding box center [650, 355] width 268 height 28
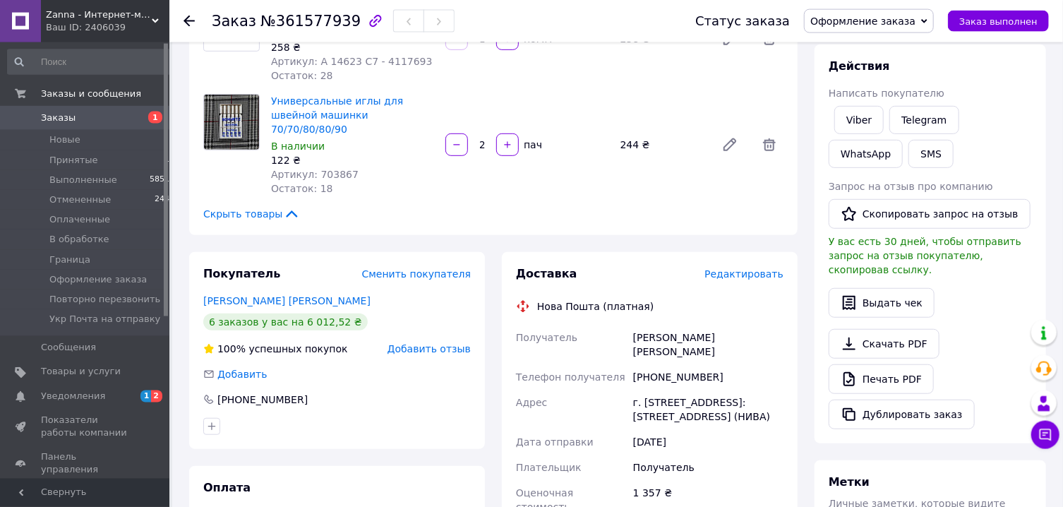
scroll to position [378, 0]
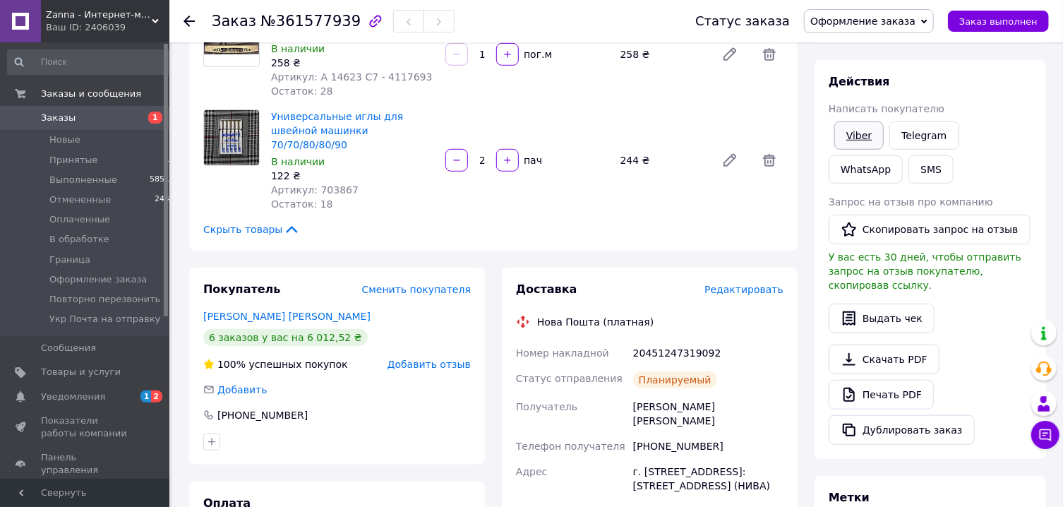
click at [862, 133] on link "Viber" at bounding box center [858, 135] width 49 height 28
drag, startPoint x: 862, startPoint y: 133, endPoint x: 616, endPoint y: 234, distance: 266.0
click at [860, 134] on link "Viber" at bounding box center [858, 135] width 49 height 28
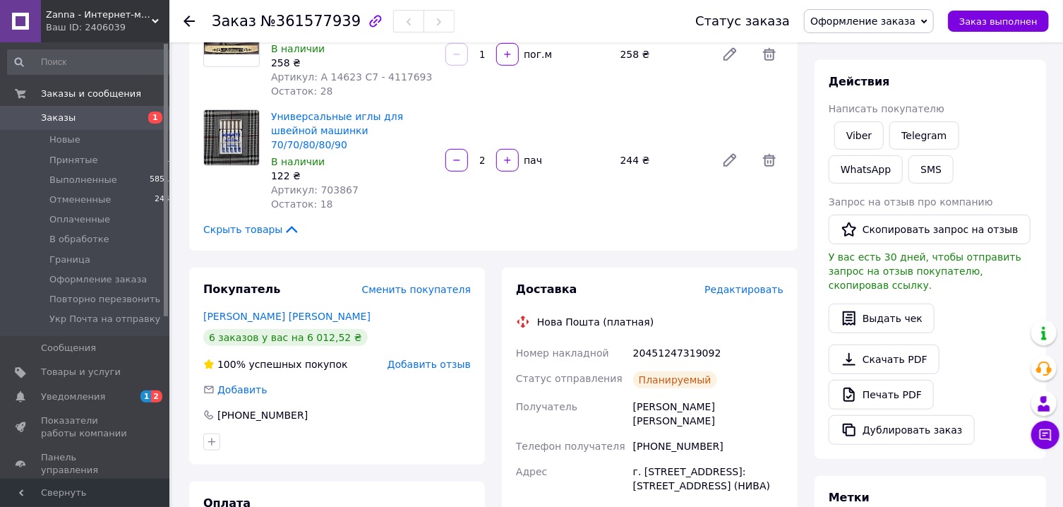
scroll to position [0, 0]
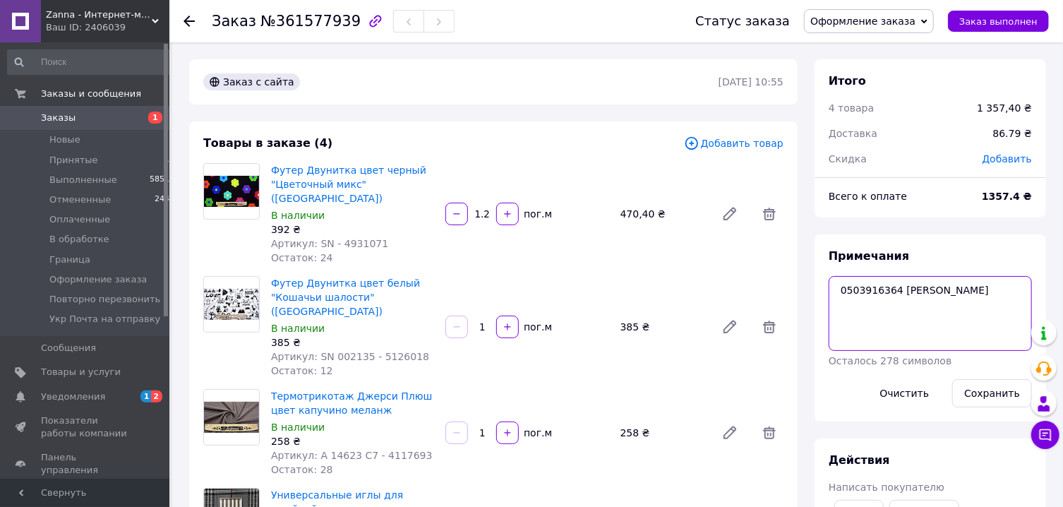
drag, startPoint x: 942, startPoint y: 294, endPoint x: 838, endPoint y: 295, distance: 103.8
click at [838, 295] on textarea "0503916364 Вайбер Тоха" at bounding box center [930, 313] width 203 height 75
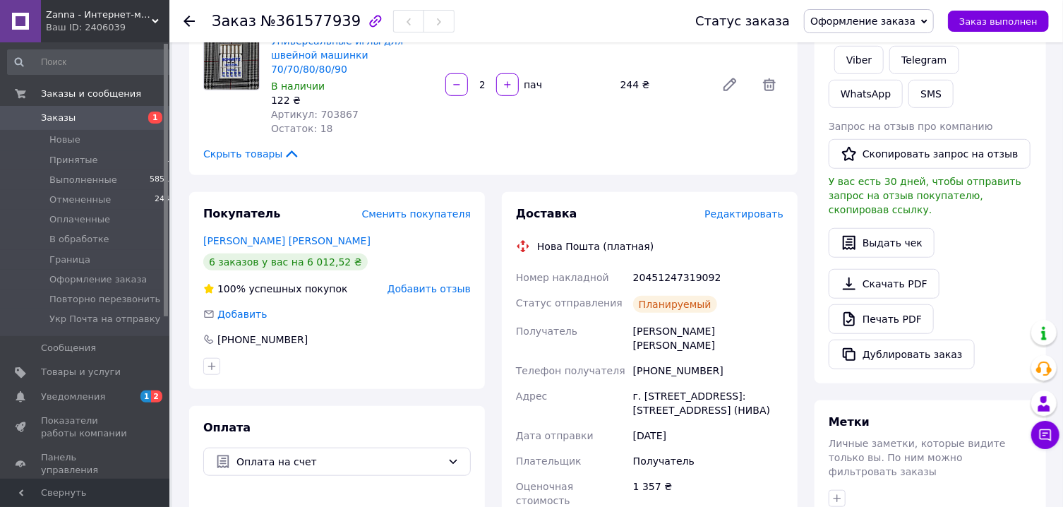
scroll to position [529, 0]
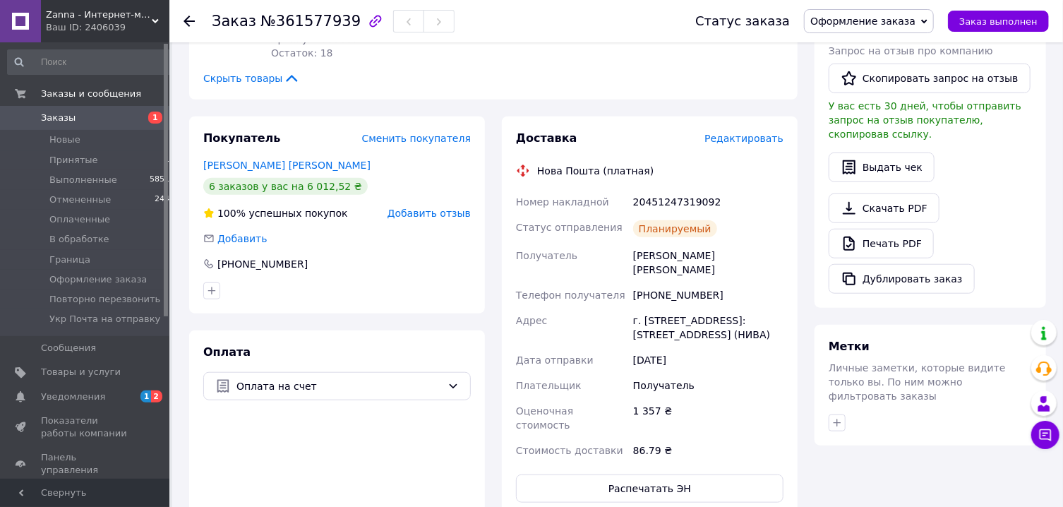
click at [691, 189] on div "20451247319092" at bounding box center [708, 201] width 156 height 25
copy div "20451247319092"
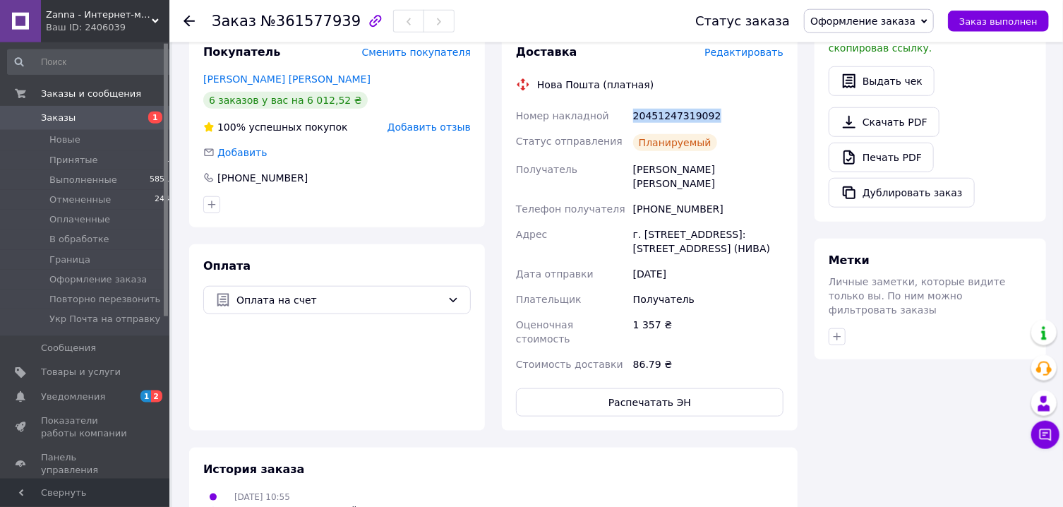
scroll to position [680, 0]
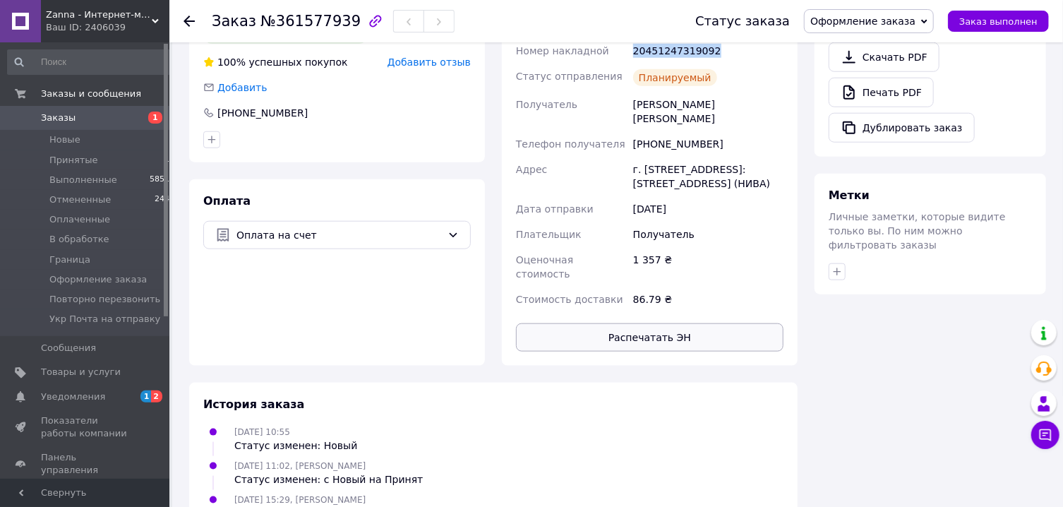
click at [602, 323] on button "Распечатать ЭН" at bounding box center [650, 337] width 268 height 28
click at [890, 20] on span "Оформление заказа" at bounding box center [862, 21] width 105 height 11
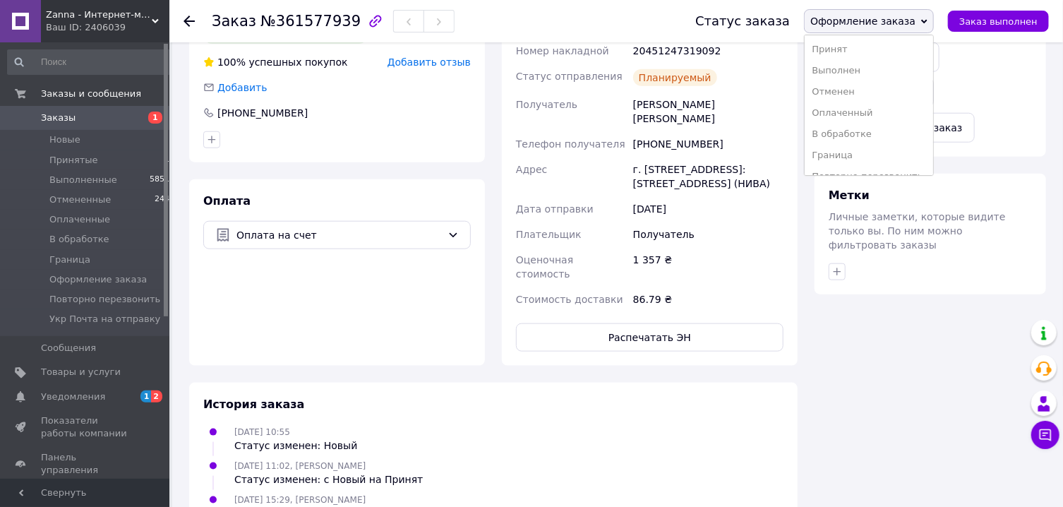
click at [876, 83] on li "Отменен" at bounding box center [869, 91] width 128 height 21
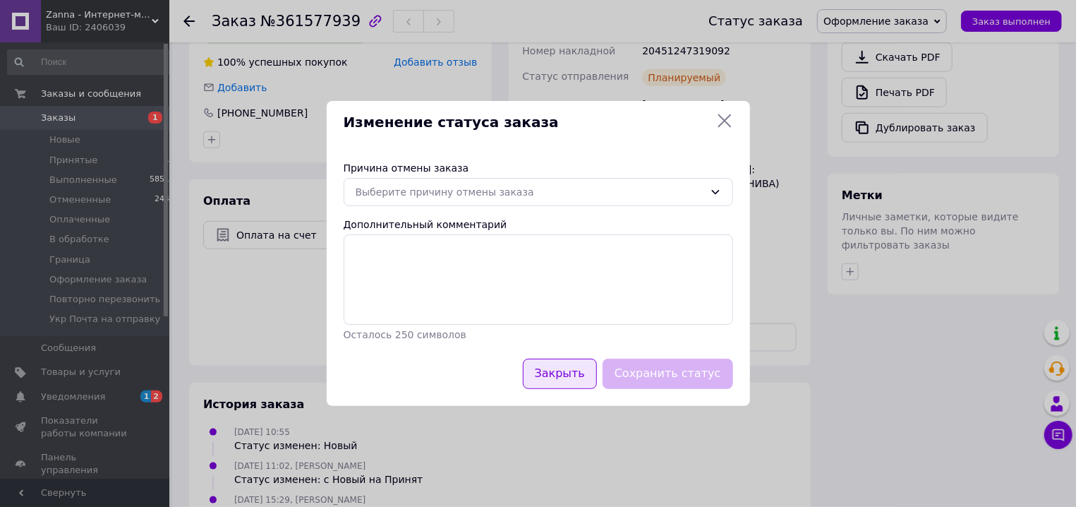
click at [582, 380] on button "Закрыть" at bounding box center [560, 374] width 74 height 30
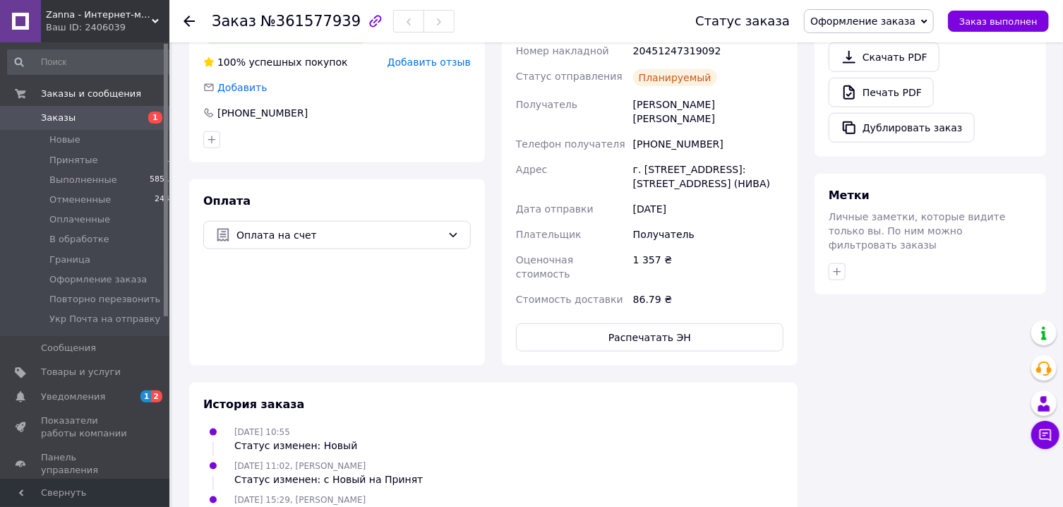
click at [893, 16] on span "Оформление заказа" at bounding box center [862, 21] width 105 height 11
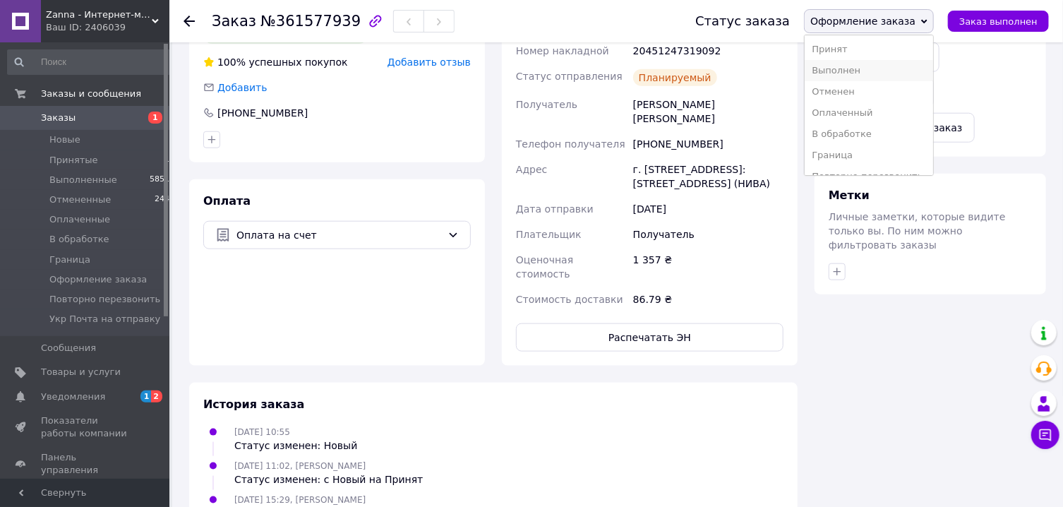
click at [870, 75] on li "Выполнен" at bounding box center [869, 70] width 128 height 21
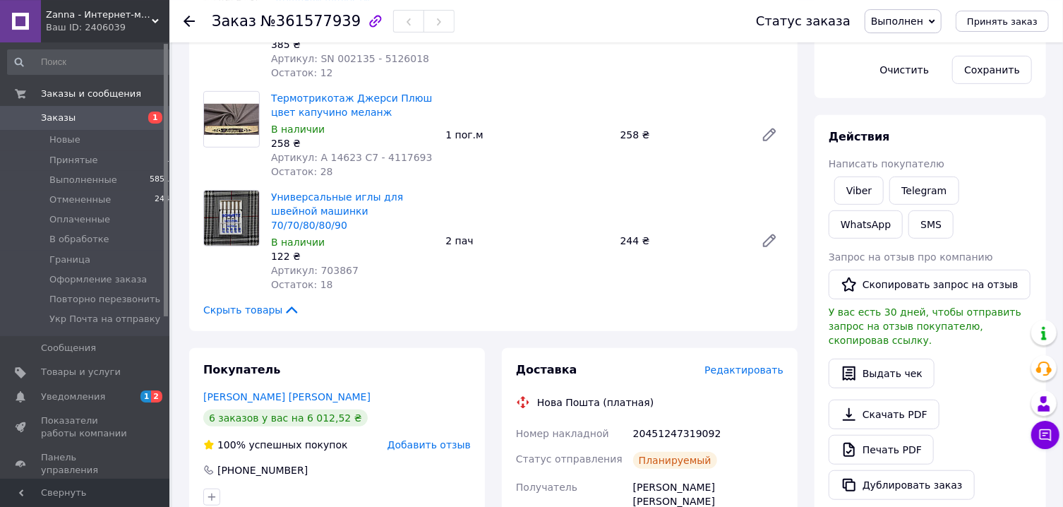
scroll to position [151, 0]
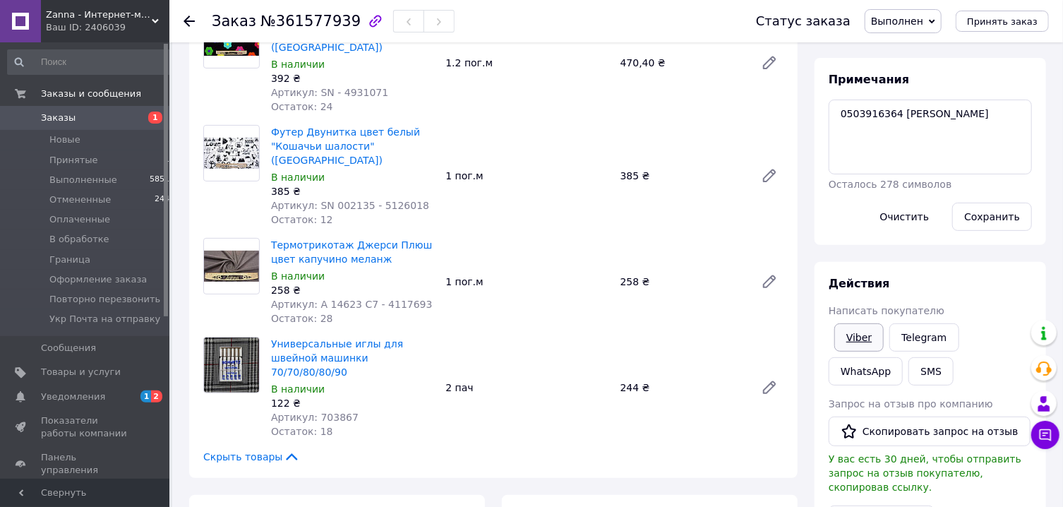
click at [869, 343] on link "Viber" at bounding box center [858, 337] width 49 height 28
drag, startPoint x: 869, startPoint y: 343, endPoint x: 885, endPoint y: 175, distance: 168.8
click at [869, 342] on link "Viber" at bounding box center [858, 337] width 49 height 28
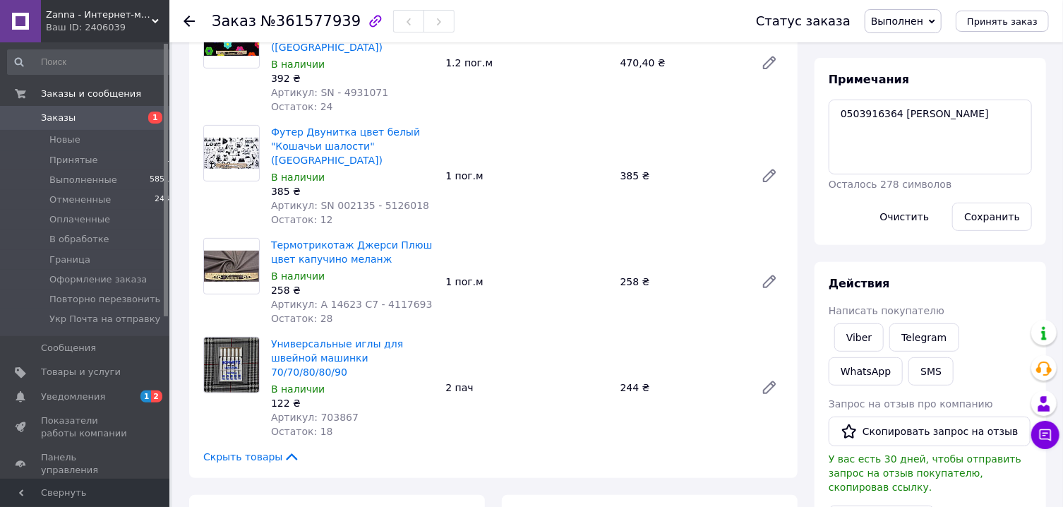
scroll to position [0, 0]
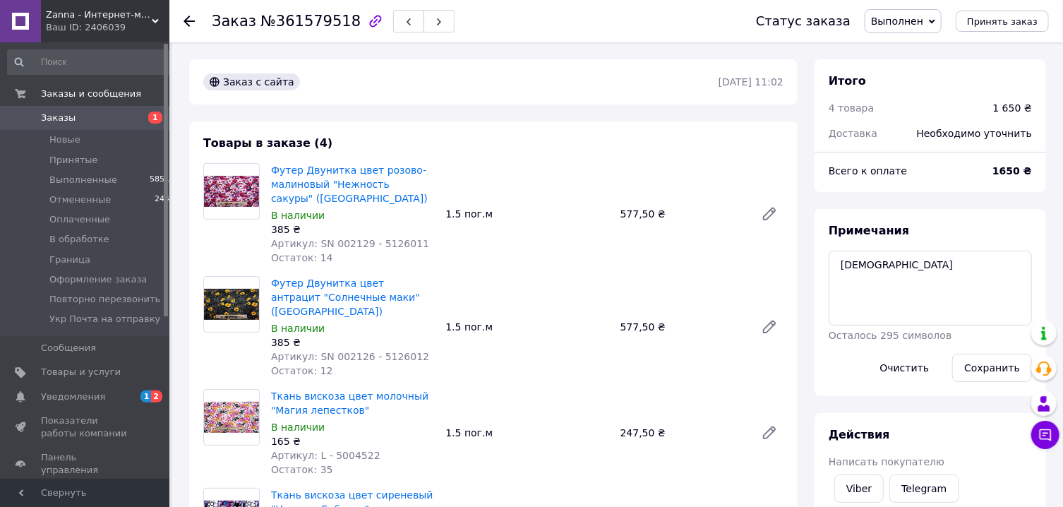
click at [923, 16] on span "Выполнен" at bounding box center [897, 21] width 52 height 11
click at [953, 149] on li "Оформление заказа" at bounding box center [927, 155] width 125 height 21
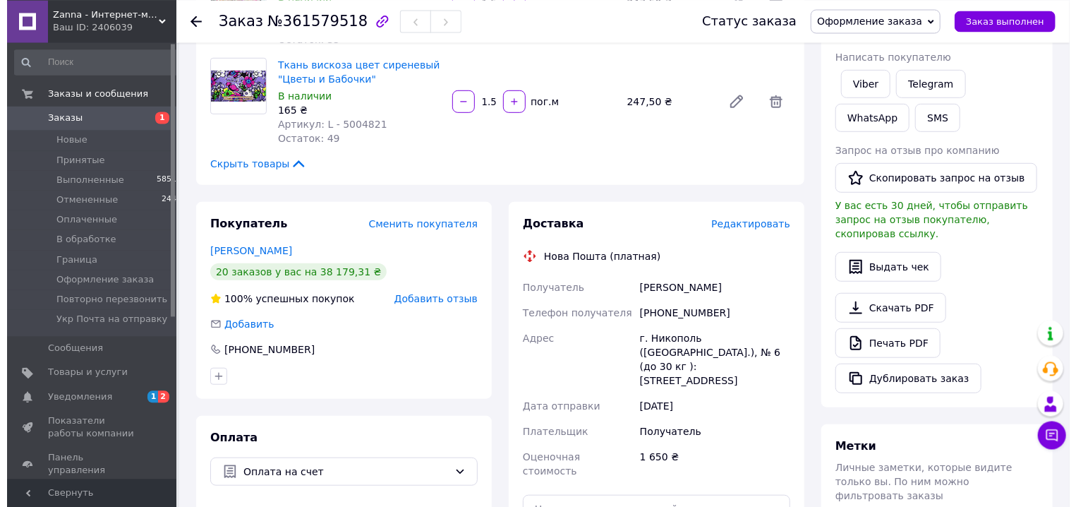
scroll to position [454, 0]
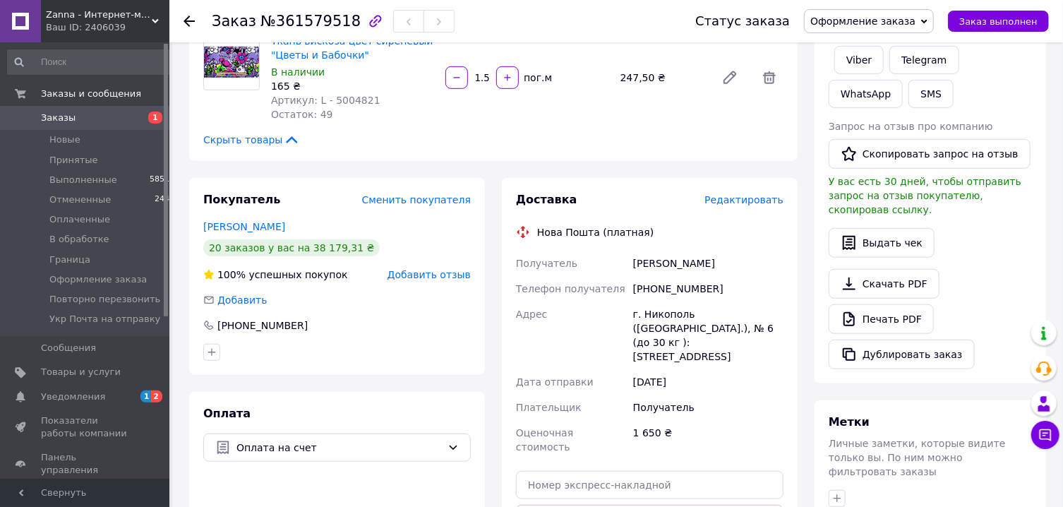
click at [749, 194] on span "Редактировать" at bounding box center [743, 199] width 79 height 11
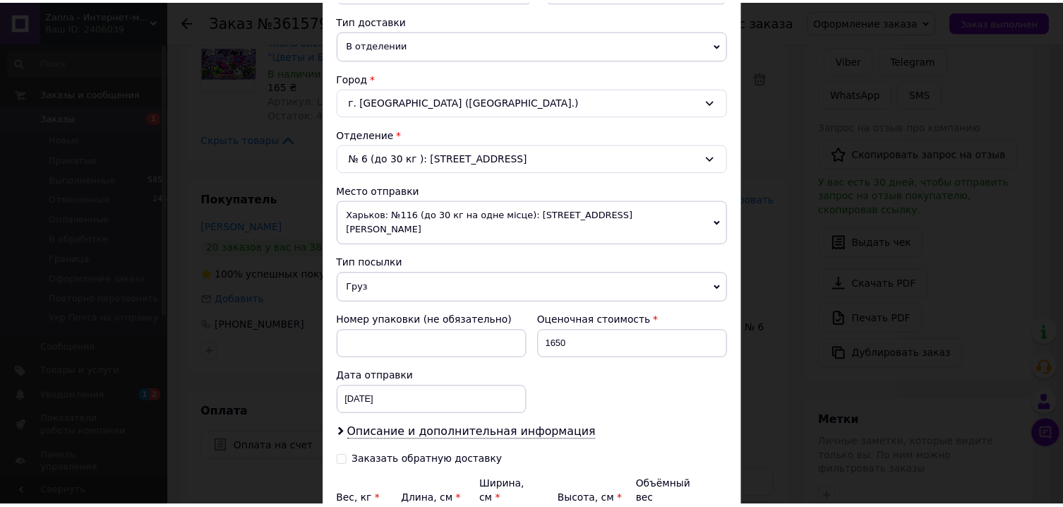
scroll to position [457, 0]
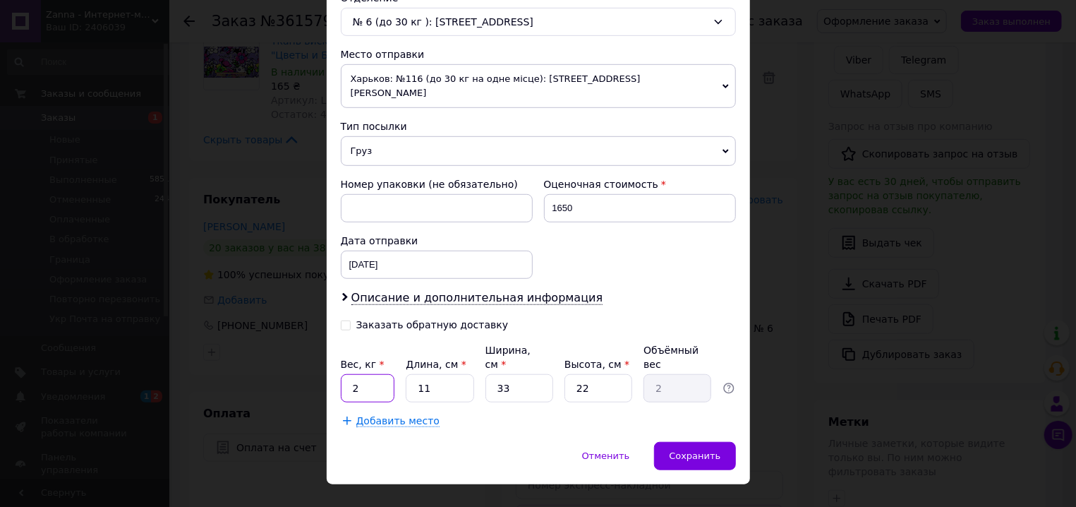
click at [364, 374] on input "2" at bounding box center [368, 388] width 54 height 28
type input "4"
type input "5"
type input "0.91"
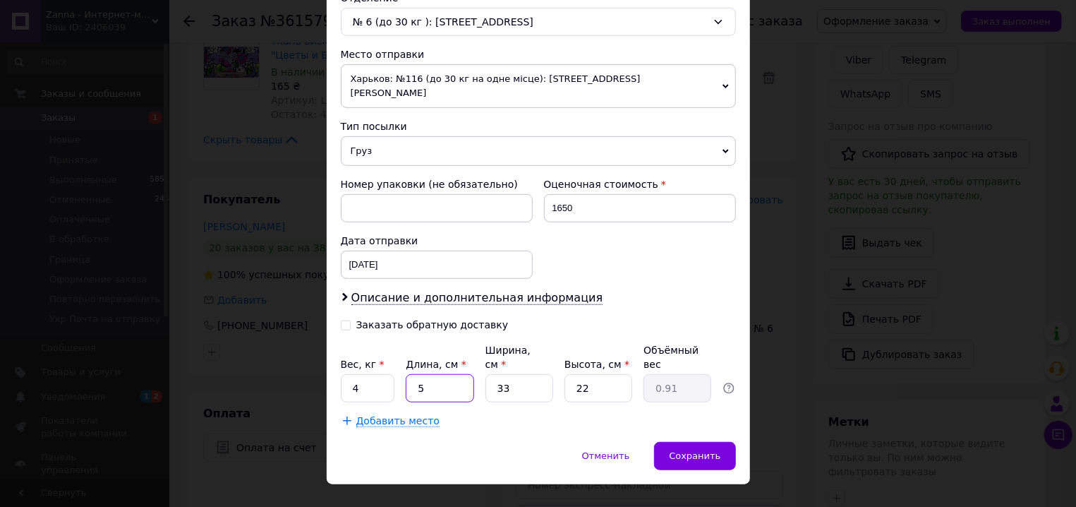
type input "56"
type input "10.16"
type input "56"
type input "4"
type input "1.23"
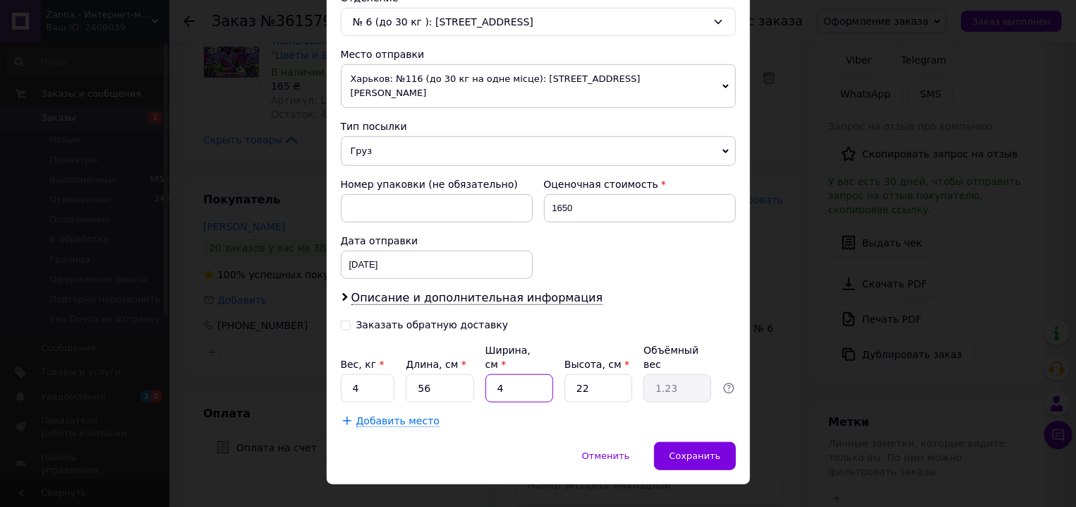
type input "44"
type input "13.55"
type input "44"
type input "6"
type input "3.7"
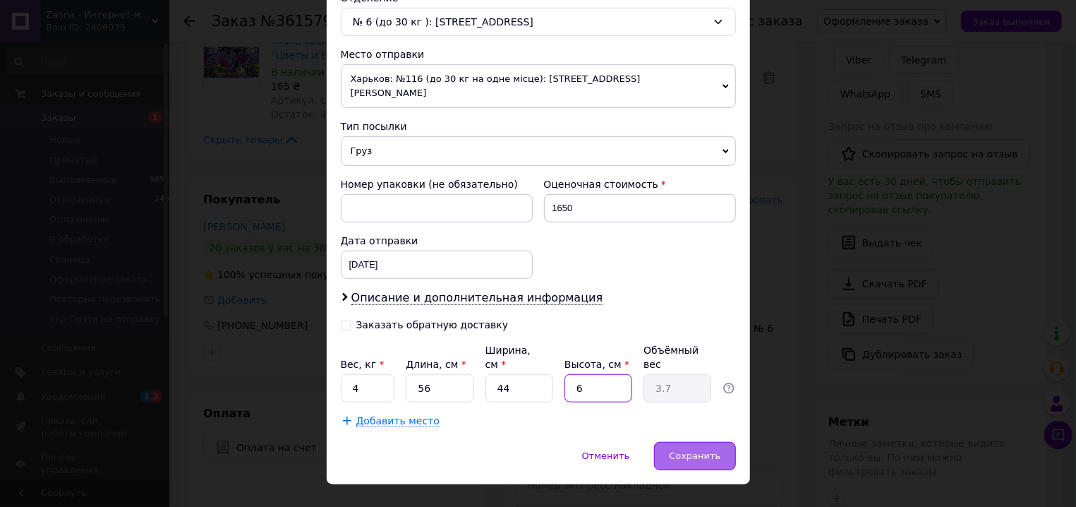
type input "6"
click at [695, 450] on span "Сохранить" at bounding box center [695, 455] width 52 height 11
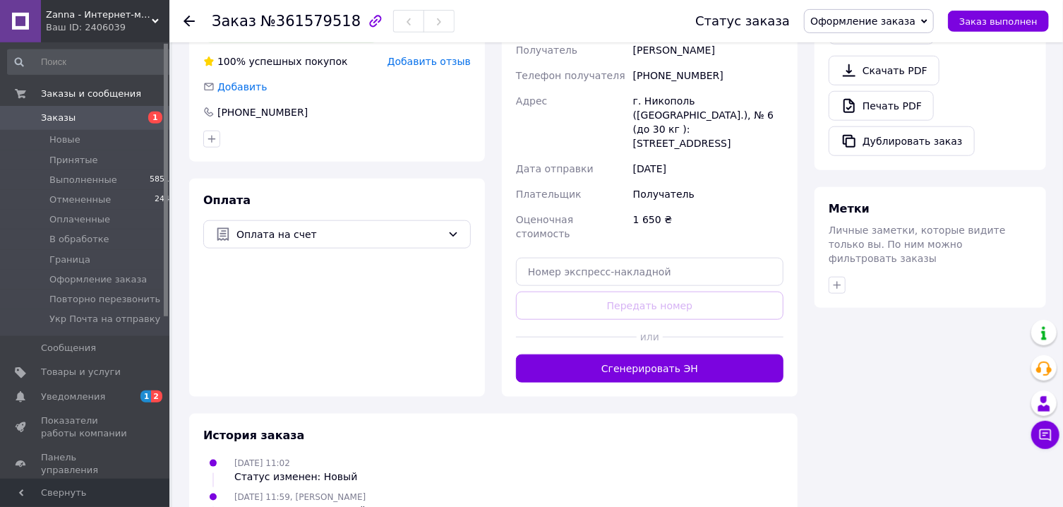
scroll to position [757, 0]
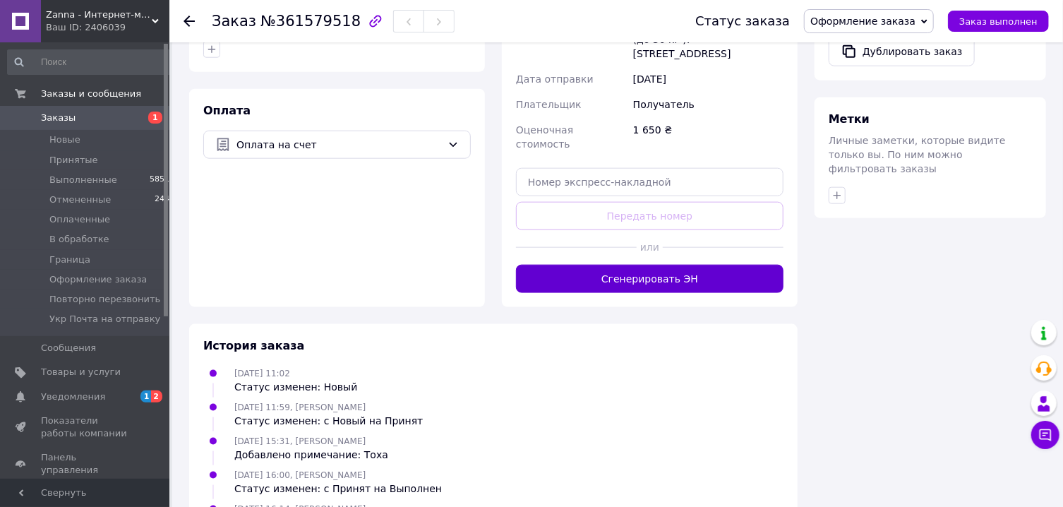
click at [637, 265] on button "Сгенерировать ЭН" at bounding box center [650, 279] width 268 height 28
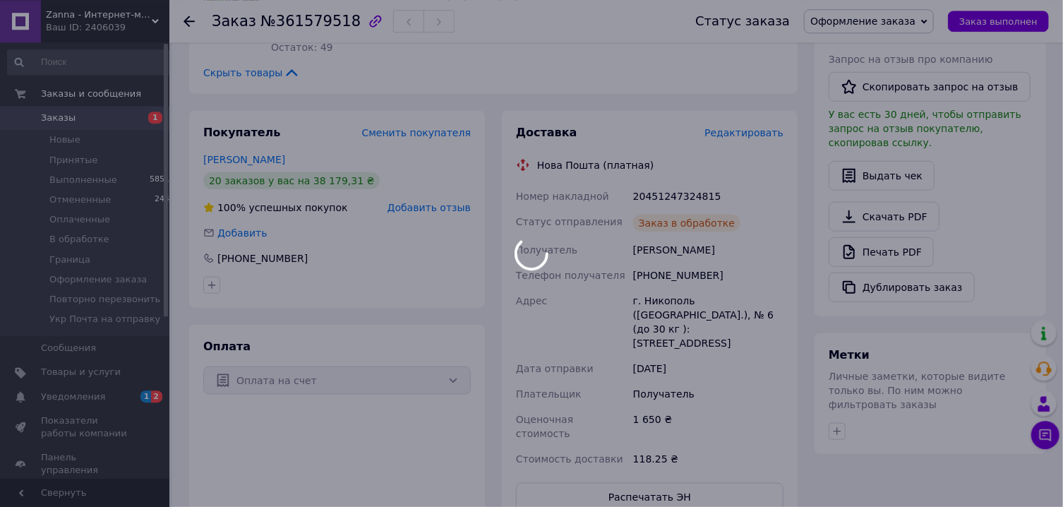
scroll to position [454, 0]
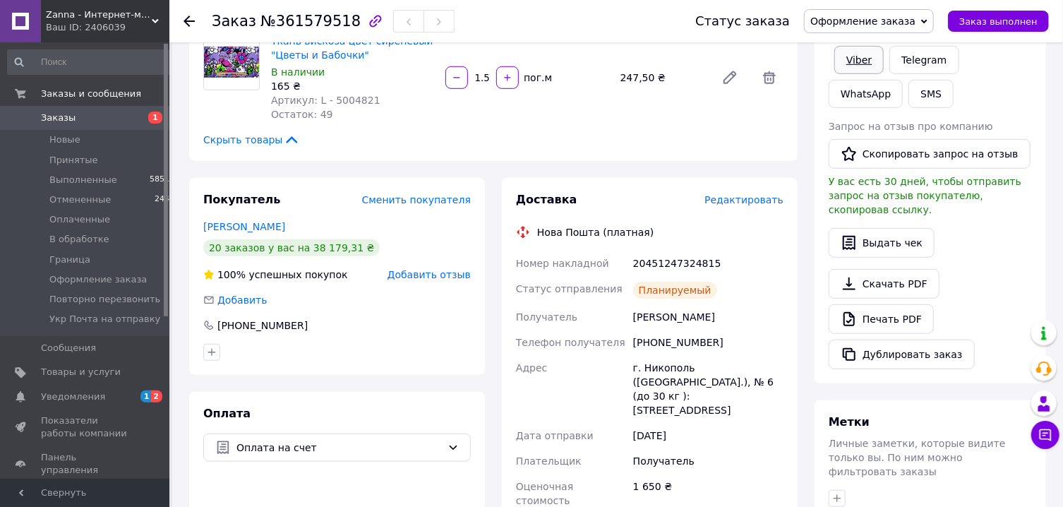
click at [859, 62] on link "Viber" at bounding box center [858, 60] width 49 height 28
click at [699, 251] on div "20451247324815" at bounding box center [708, 263] width 156 height 25
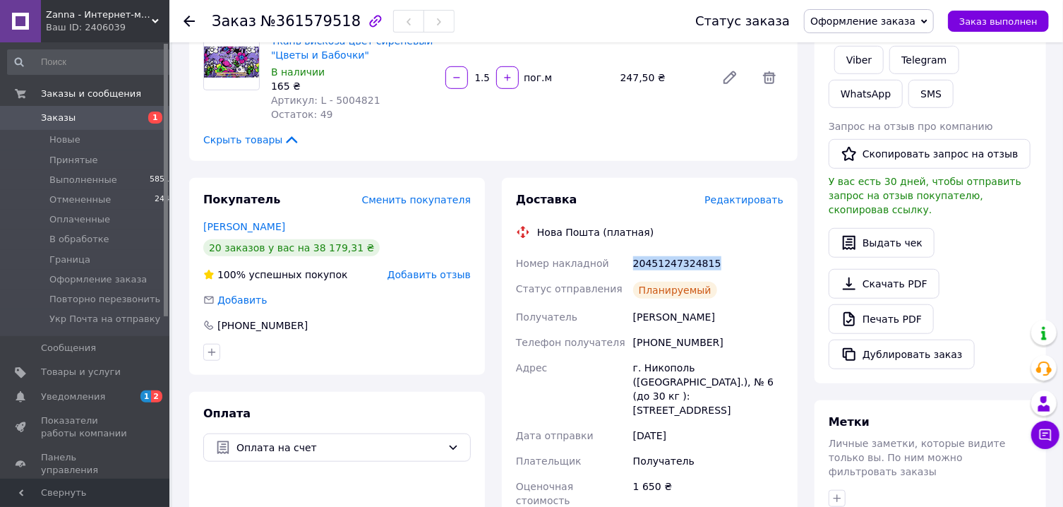
click at [699, 251] on div "20451247324815" at bounding box center [708, 263] width 156 height 25
copy div "20451247324815"
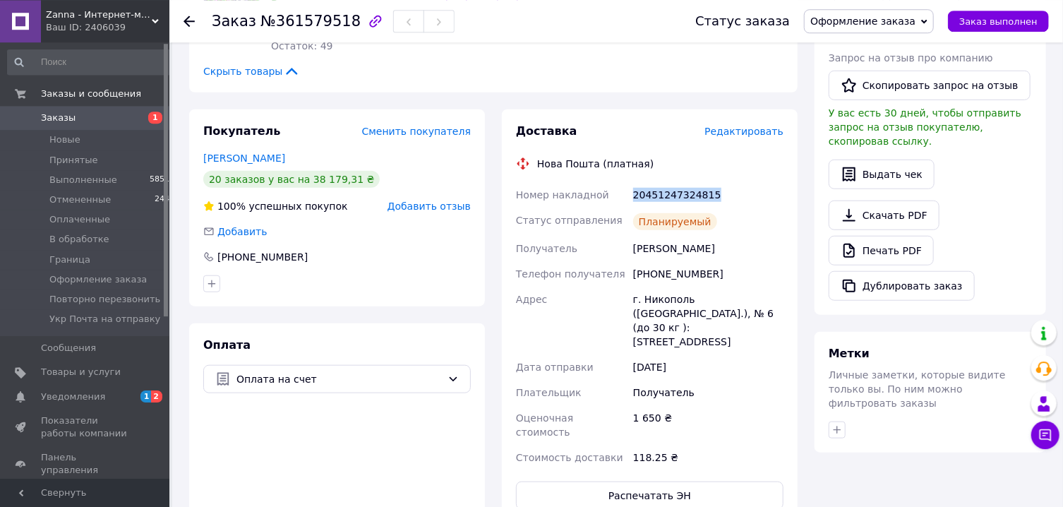
scroll to position [529, 0]
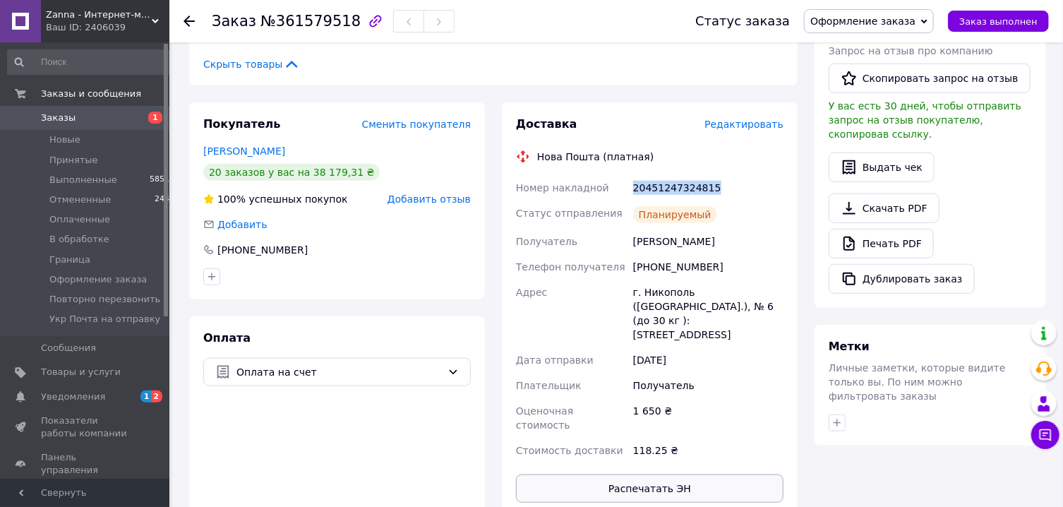
click at [627, 474] on button "Распечатать ЭН" at bounding box center [650, 488] width 268 height 28
click at [865, 26] on span "Оформление заказа" at bounding box center [862, 21] width 105 height 11
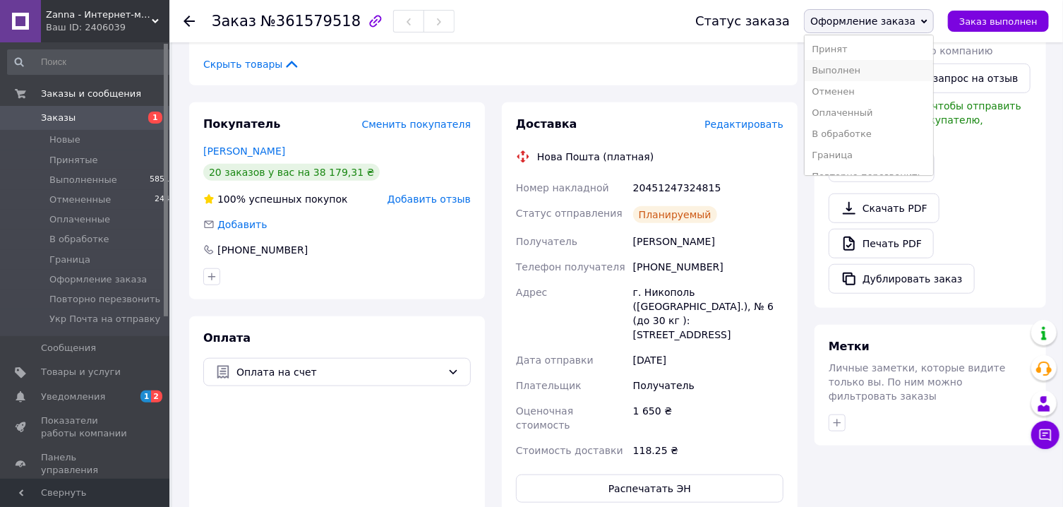
click at [857, 70] on li "Выполнен" at bounding box center [869, 70] width 128 height 21
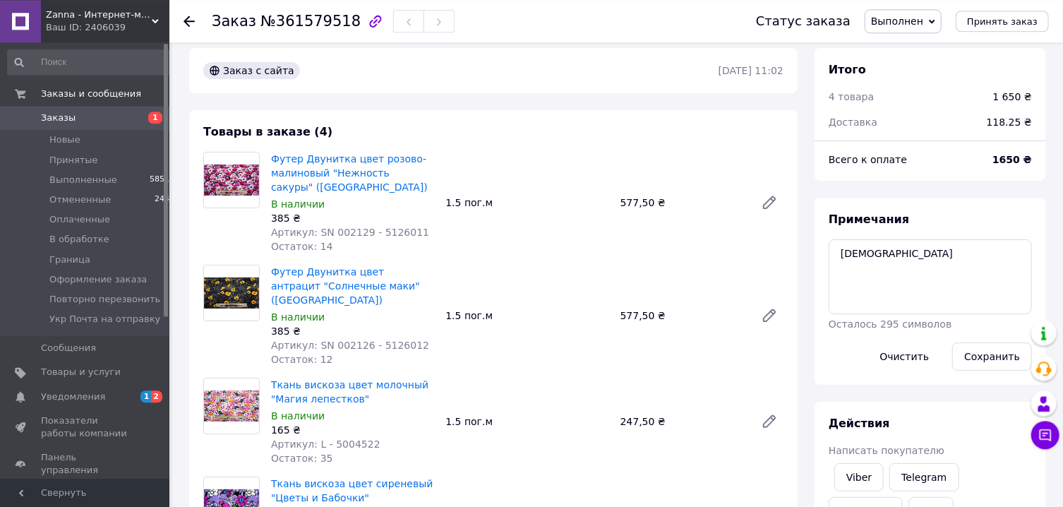
scroll to position [0, 0]
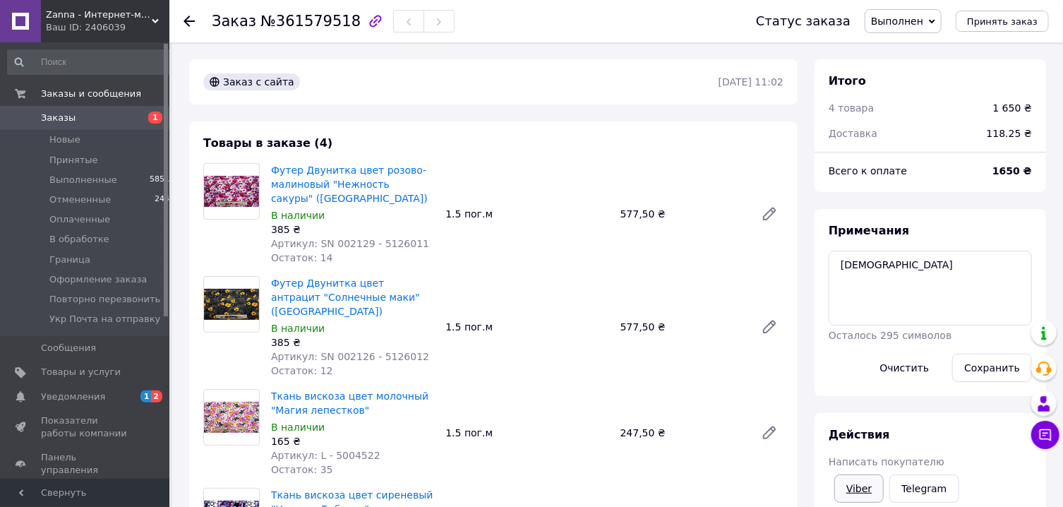
click at [865, 493] on link "Viber" at bounding box center [858, 488] width 49 height 28
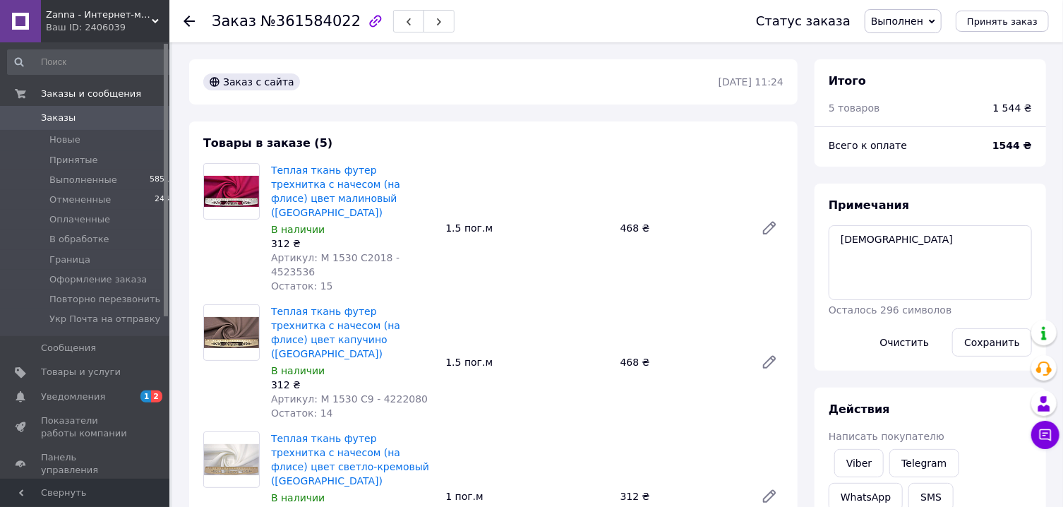
click at [904, 14] on span "Выполнен" at bounding box center [903, 21] width 77 height 24
click at [917, 160] on li "Оформление заказа" at bounding box center [927, 155] width 125 height 21
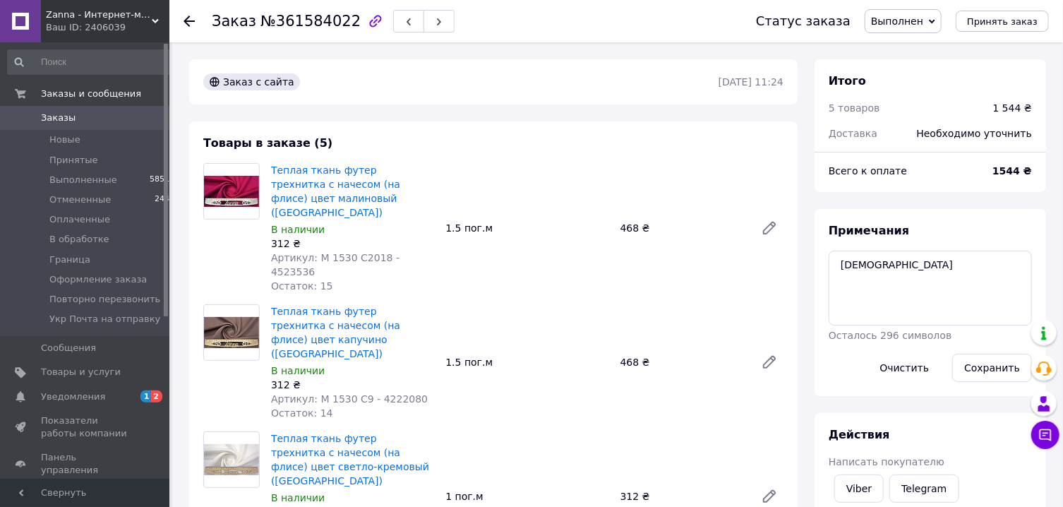
click at [901, 18] on span "Выполнен" at bounding box center [897, 21] width 52 height 11
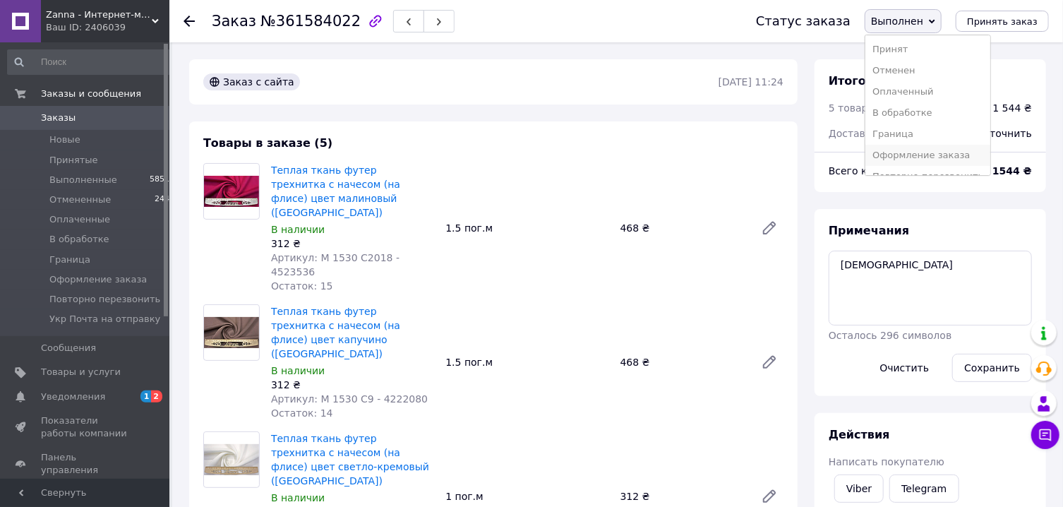
click at [907, 155] on li "Оформление заказа" at bounding box center [927, 155] width 125 height 21
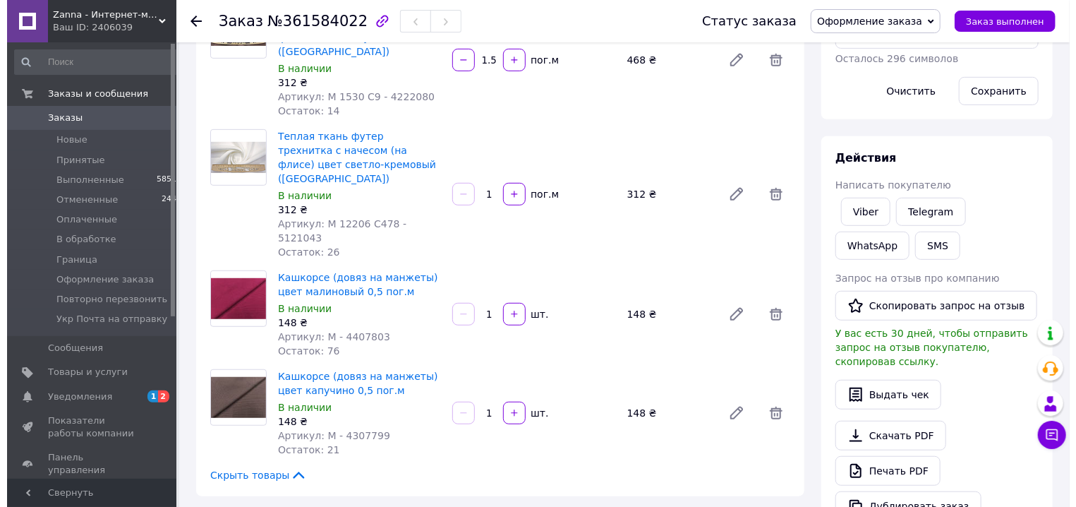
scroll to position [605, 0]
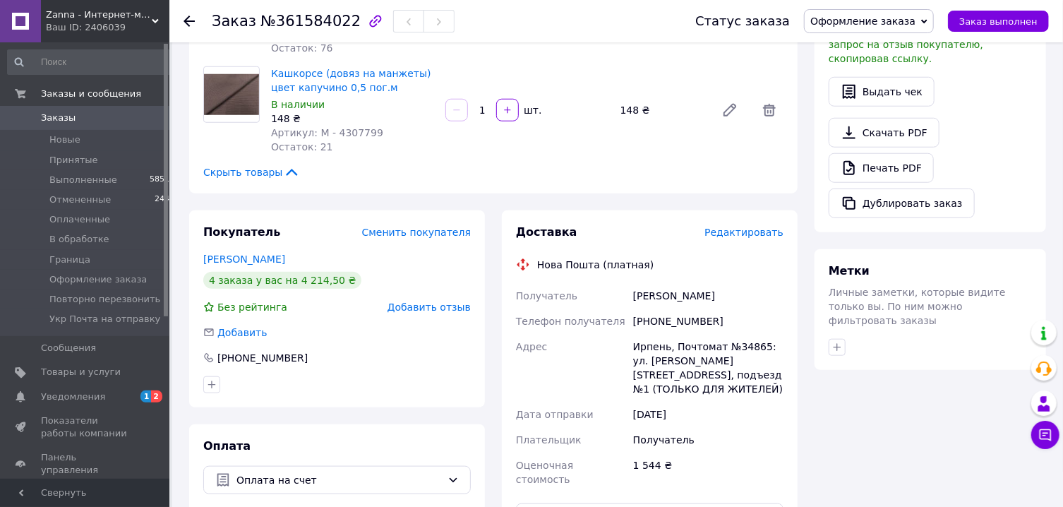
click at [743, 227] on span "Редактировать" at bounding box center [743, 232] width 79 height 11
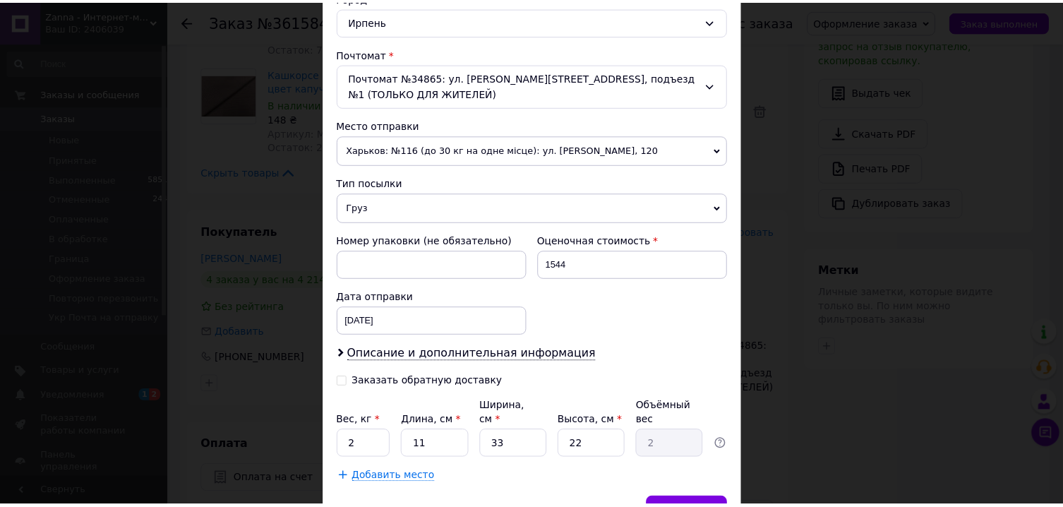
scroll to position [474, 0]
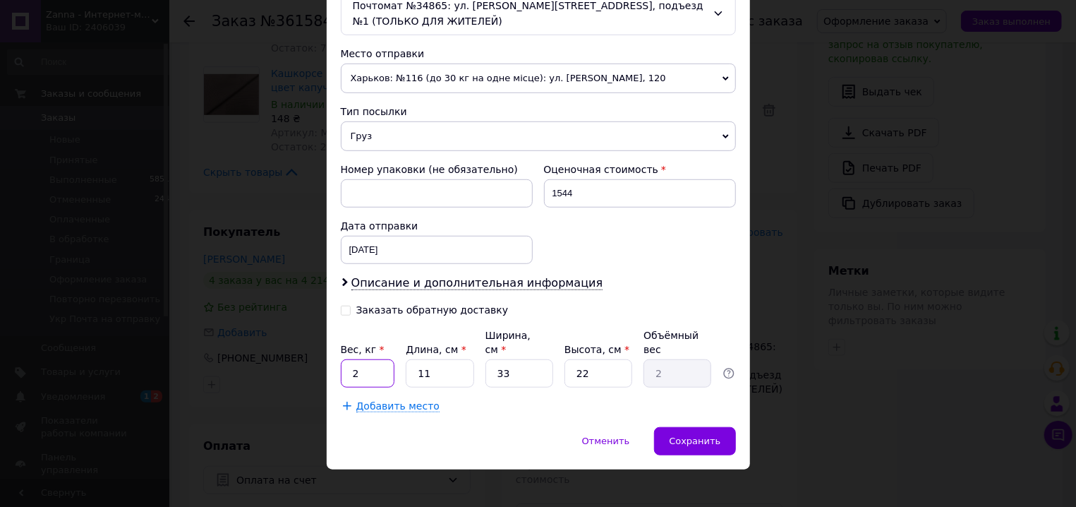
click at [364, 359] on input "2" at bounding box center [368, 373] width 54 height 28
type input "4"
type input "0.73"
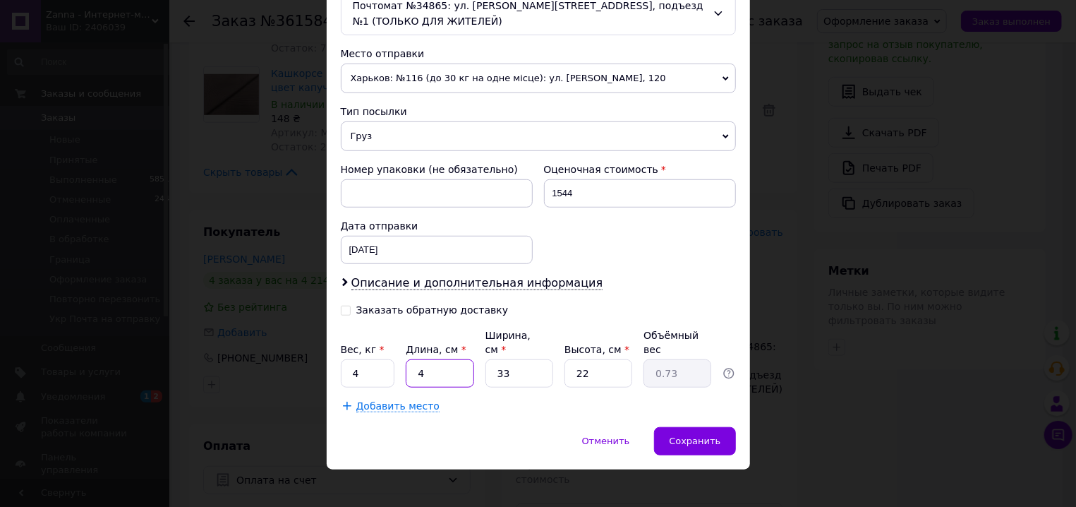
type input "40"
type input "7.26"
type input "40"
type input "3"
type input "0.66"
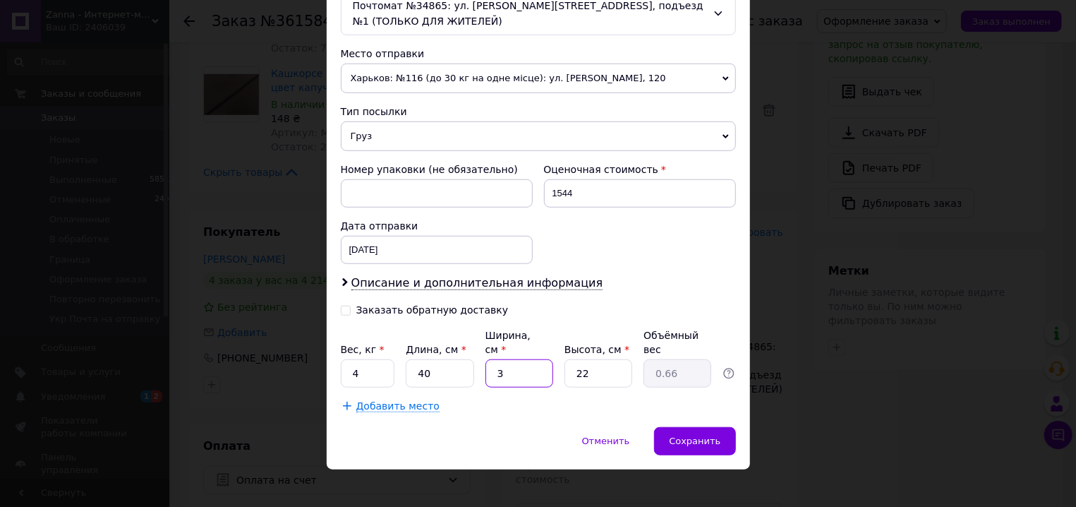
type input "35"
type input "7.7"
type input "35"
type input "2"
type input "0.7"
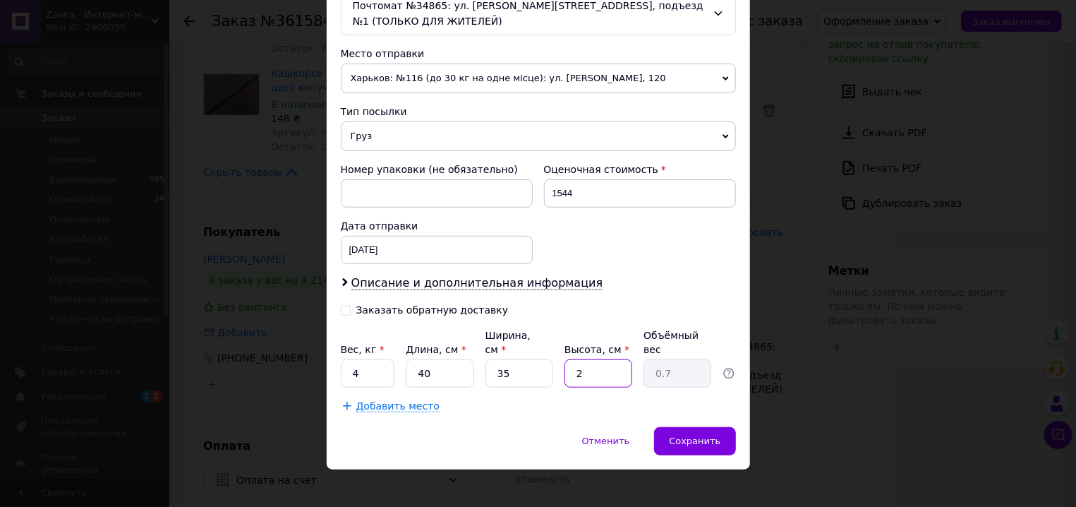
type input "20"
type input "7"
type input "20"
click at [685, 427] on div "Сохранить" at bounding box center [694, 441] width 81 height 28
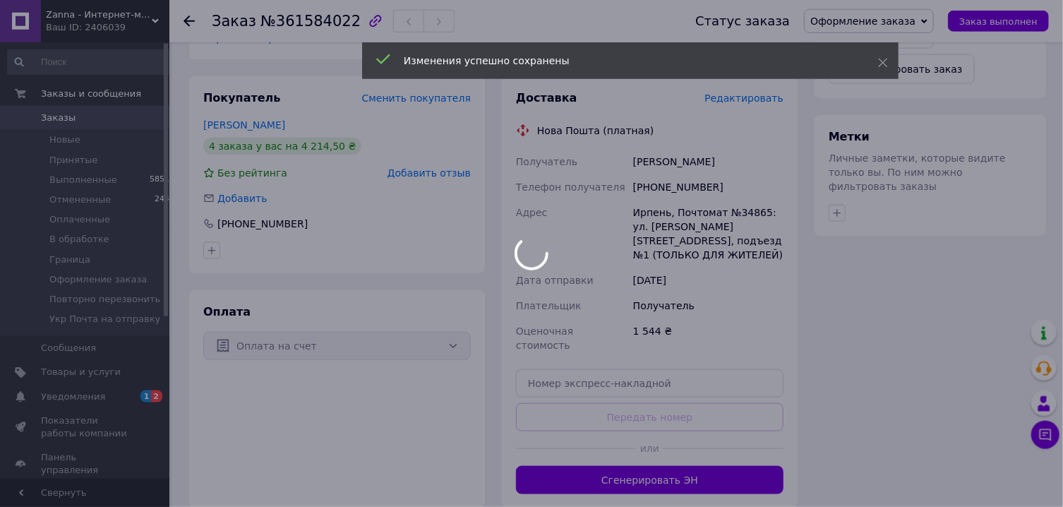
scroll to position [757, 0]
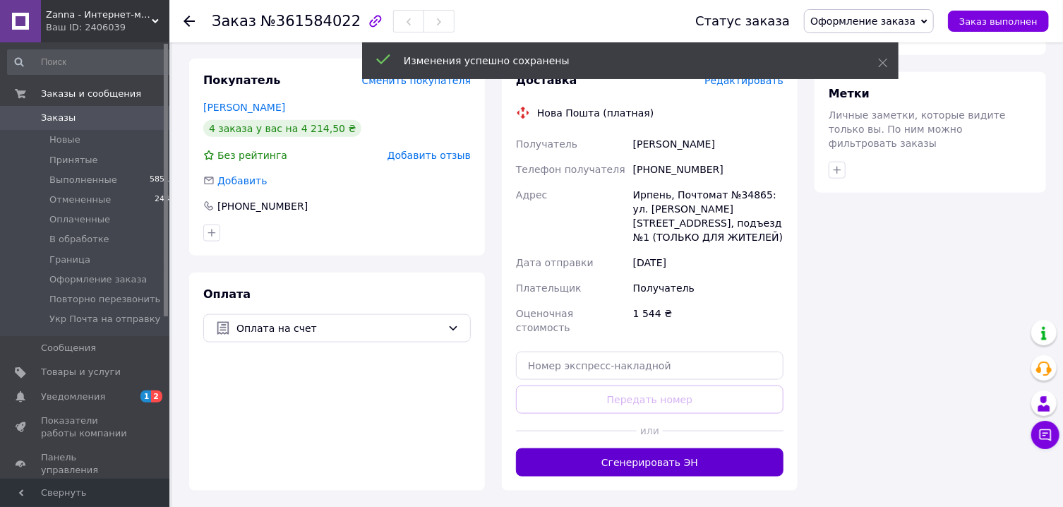
click at [667, 448] on button "Сгенерировать ЭН" at bounding box center [650, 462] width 268 height 28
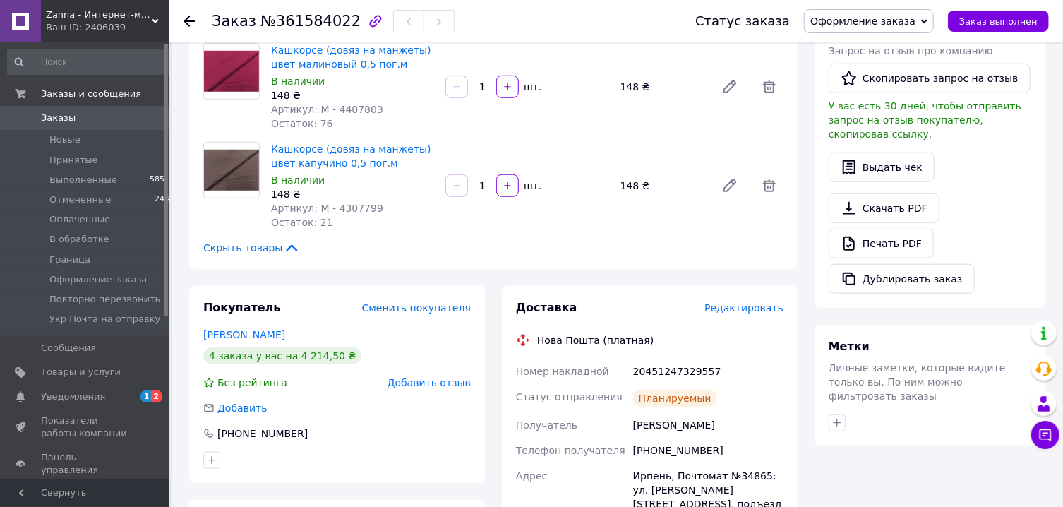
scroll to position [378, 0]
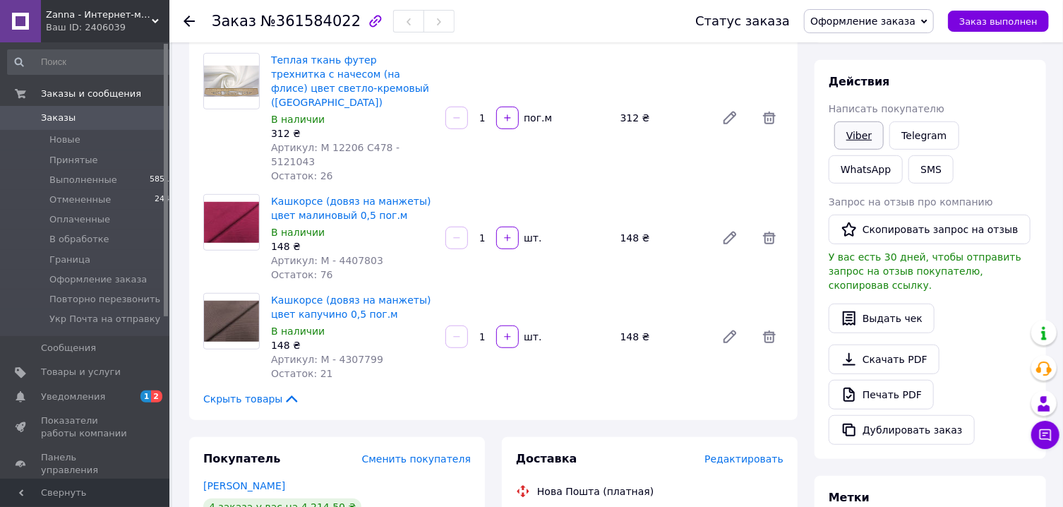
click at [868, 141] on link "Viber" at bounding box center [858, 135] width 49 height 28
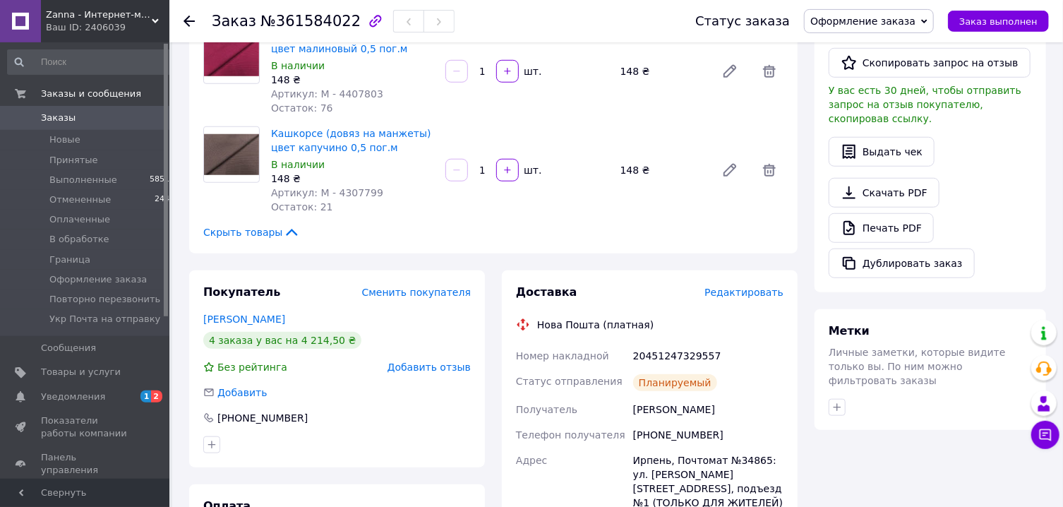
scroll to position [680, 0]
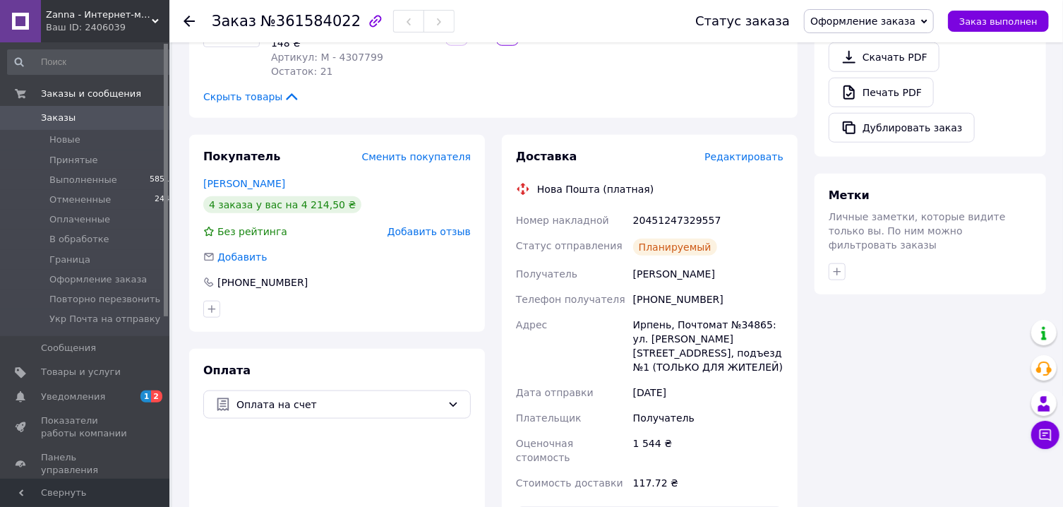
click at [685, 208] on div "20451247329557" at bounding box center [708, 220] width 156 height 25
copy div "20451247329557"
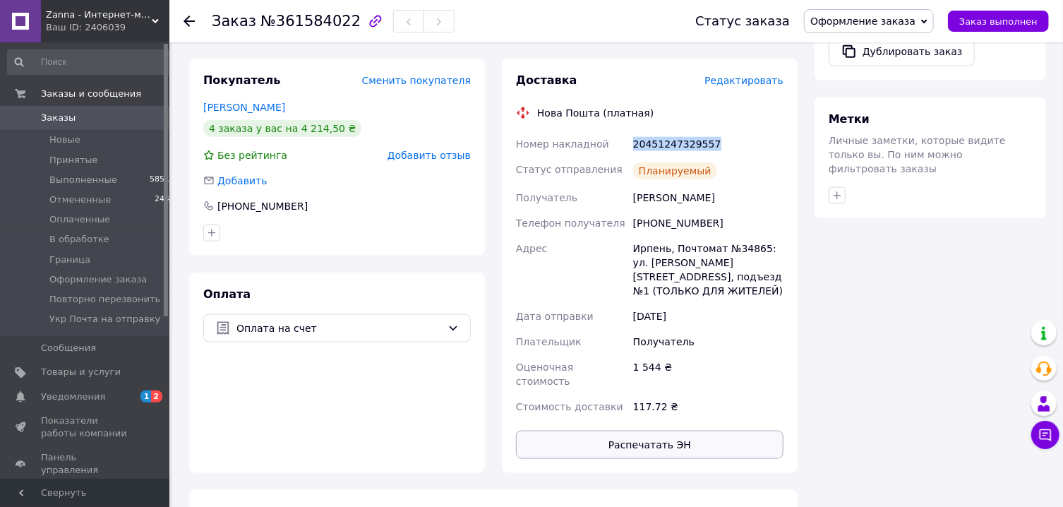
click at [627, 431] on button "Распечатать ЭН" at bounding box center [650, 445] width 268 height 28
click at [866, 14] on span "Оформление заказа" at bounding box center [869, 21] width 130 height 24
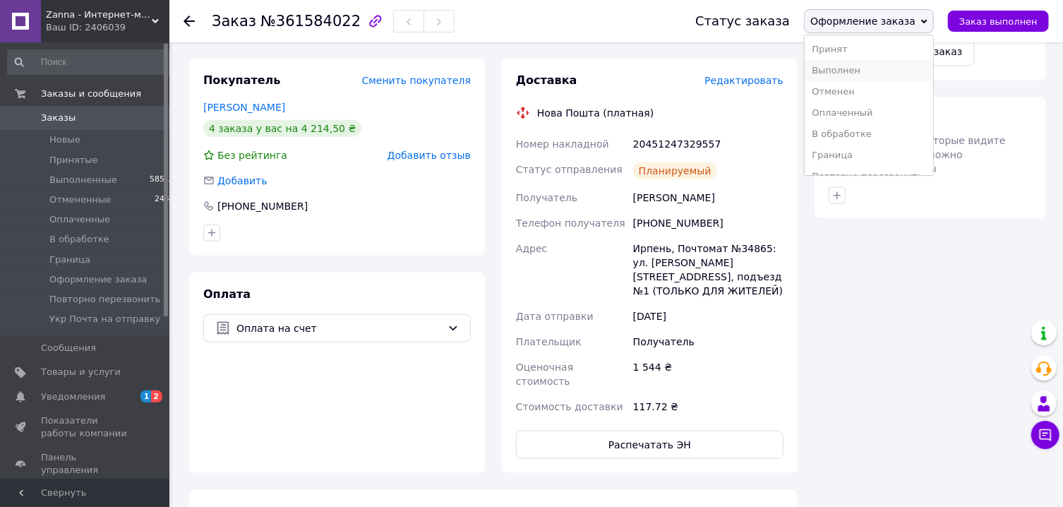
click at [868, 66] on li "Выполнен" at bounding box center [869, 70] width 128 height 21
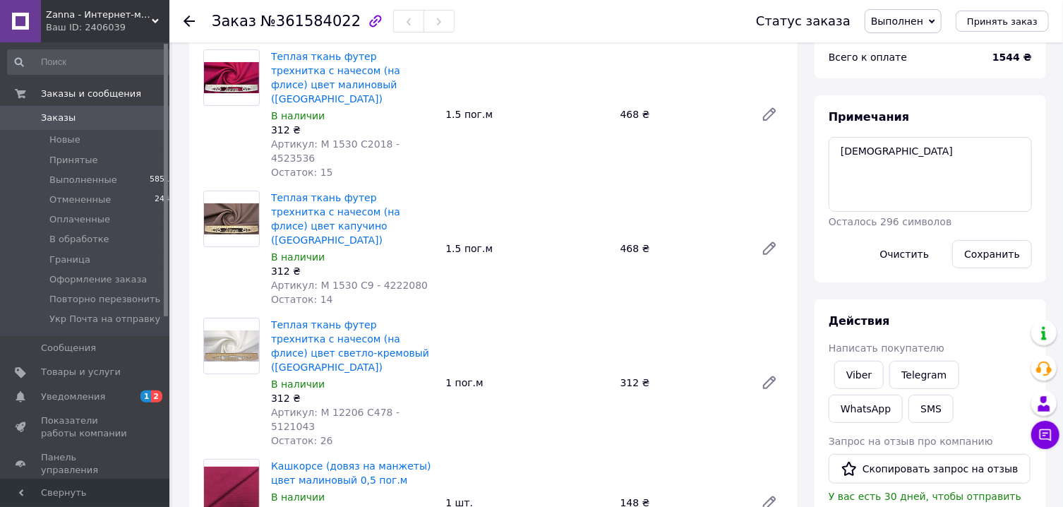
scroll to position [0, 0]
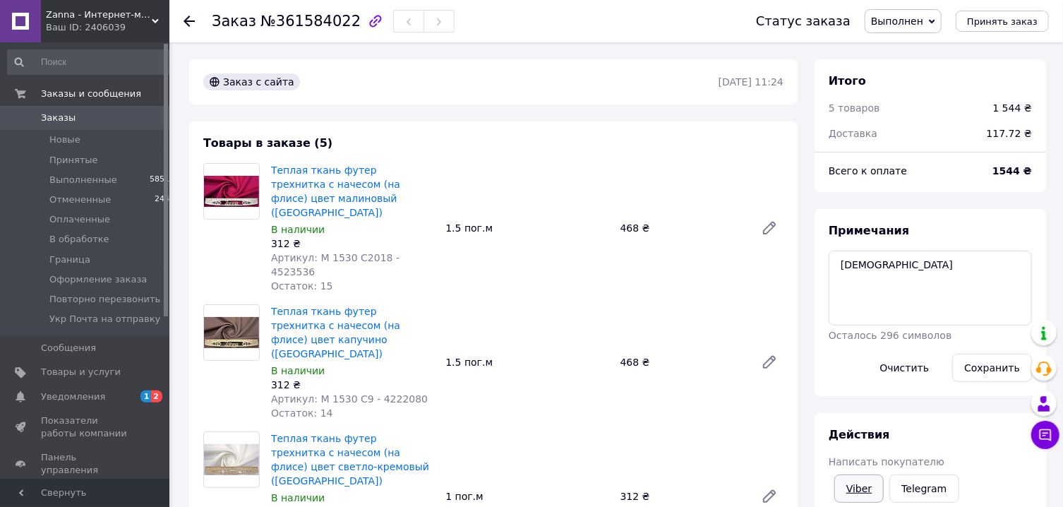
click at [863, 479] on link "Viber" at bounding box center [858, 488] width 49 height 28
click at [59, 114] on span "Заказы" at bounding box center [58, 118] width 35 height 13
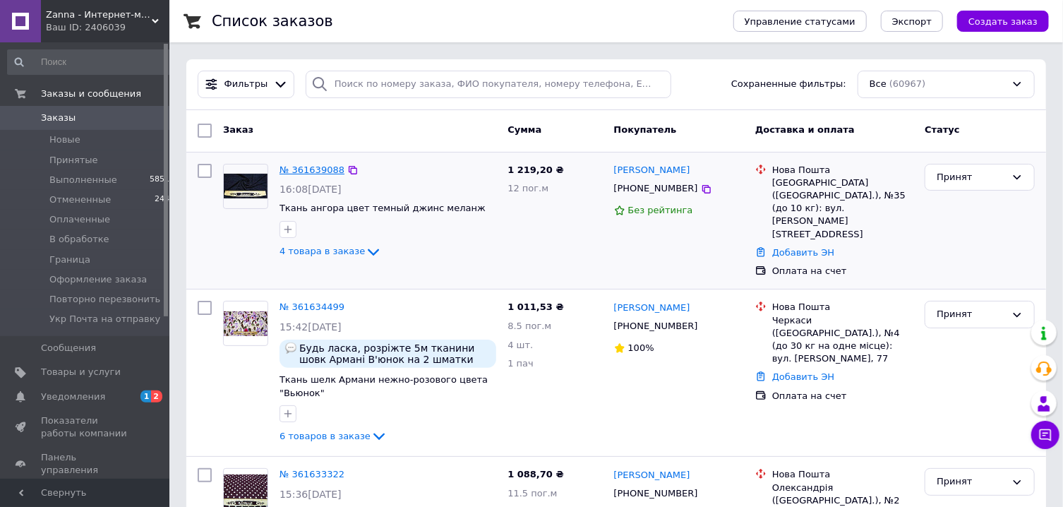
click at [312, 167] on link "№ 361639088" at bounding box center [312, 169] width 65 height 11
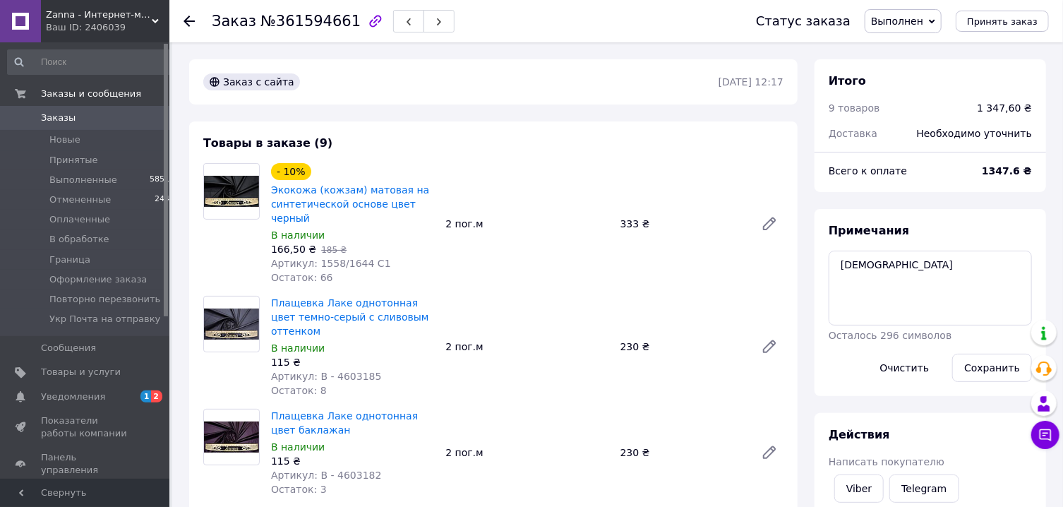
click at [911, 29] on span "Выполнен" at bounding box center [903, 21] width 77 height 24
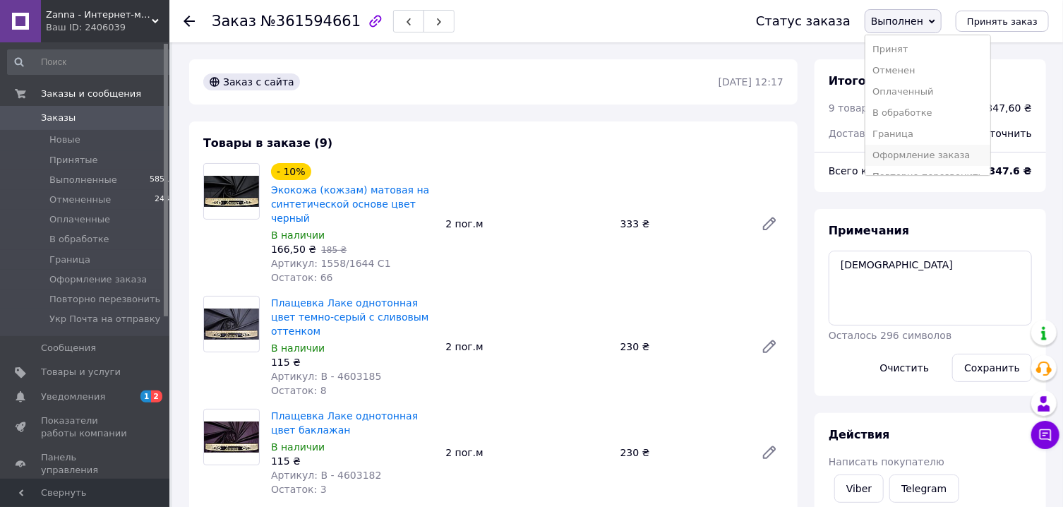
click at [918, 155] on li "Оформление заказа" at bounding box center [927, 155] width 125 height 21
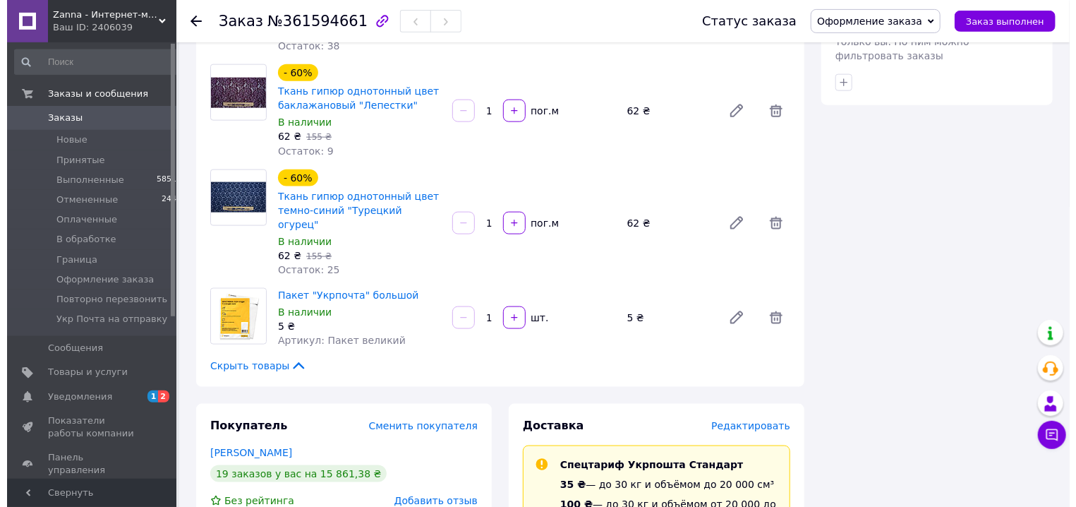
scroll to position [983, 0]
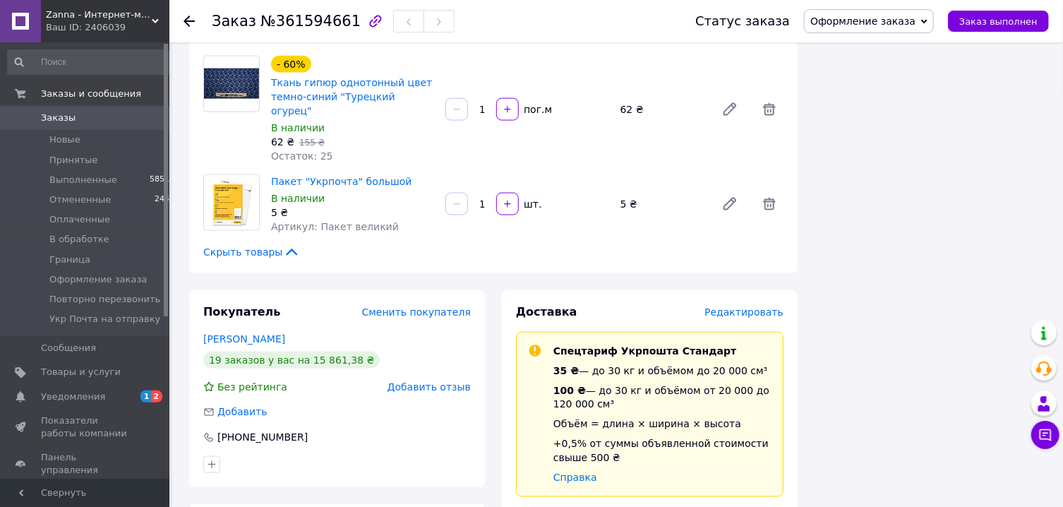
click at [739, 306] on span "Редактировать" at bounding box center [743, 311] width 79 height 11
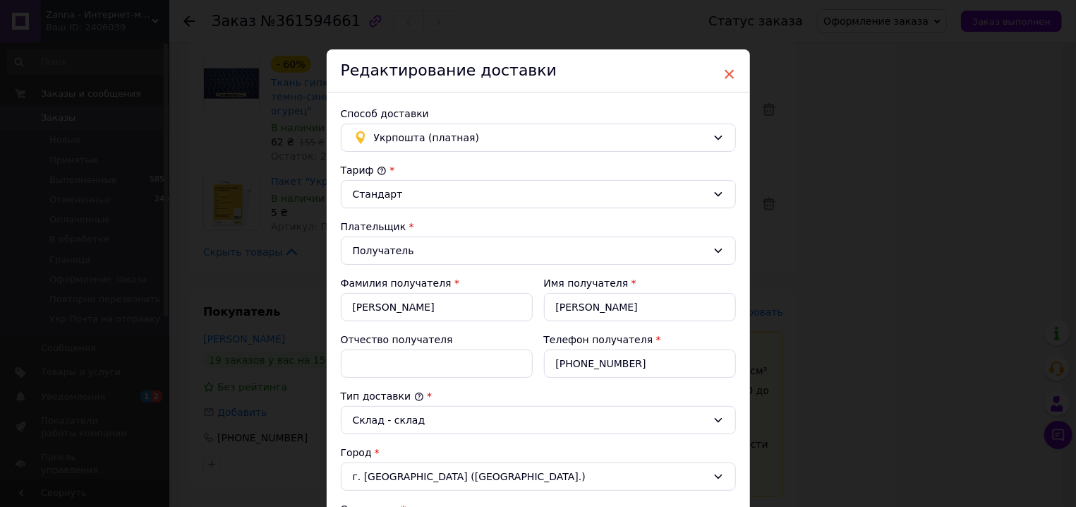
click at [724, 76] on span "×" at bounding box center [730, 74] width 13 height 24
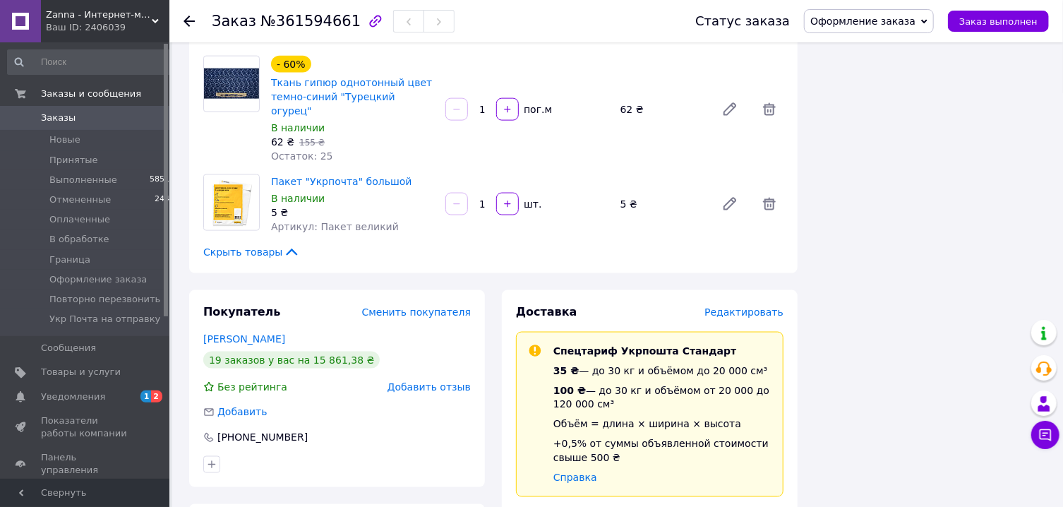
click at [756, 306] on span "Редактировать" at bounding box center [743, 311] width 79 height 11
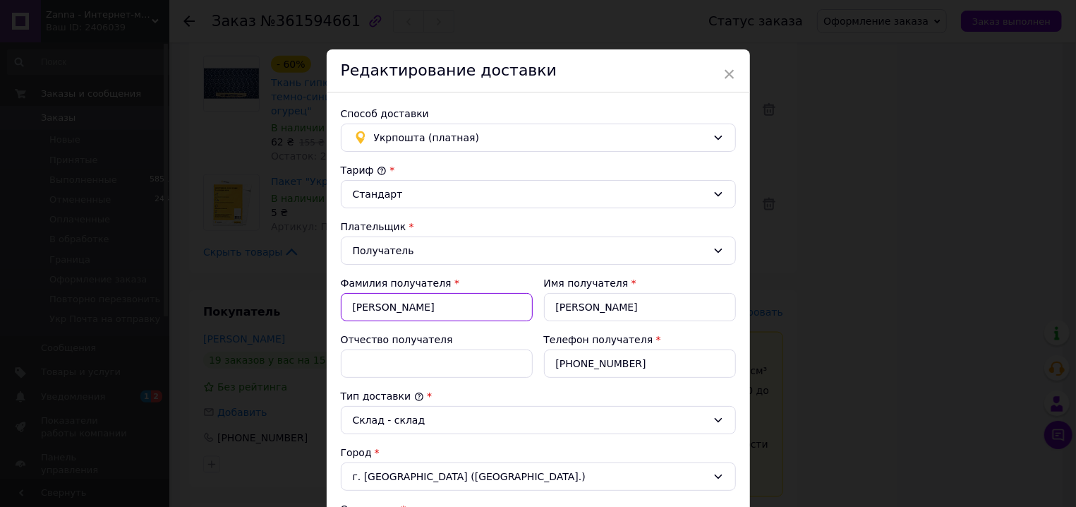
click at [451, 311] on input "[PERSON_NAME]" at bounding box center [437, 307] width 192 height 28
paste input "рескокова Анжелика"
drag, startPoint x: 411, startPoint y: 308, endPoint x: 469, endPoint y: 305, distance: 58.0
click at [469, 305] on input "Перескокова Анжелика" at bounding box center [437, 307] width 192 height 28
type input "Перескокова"
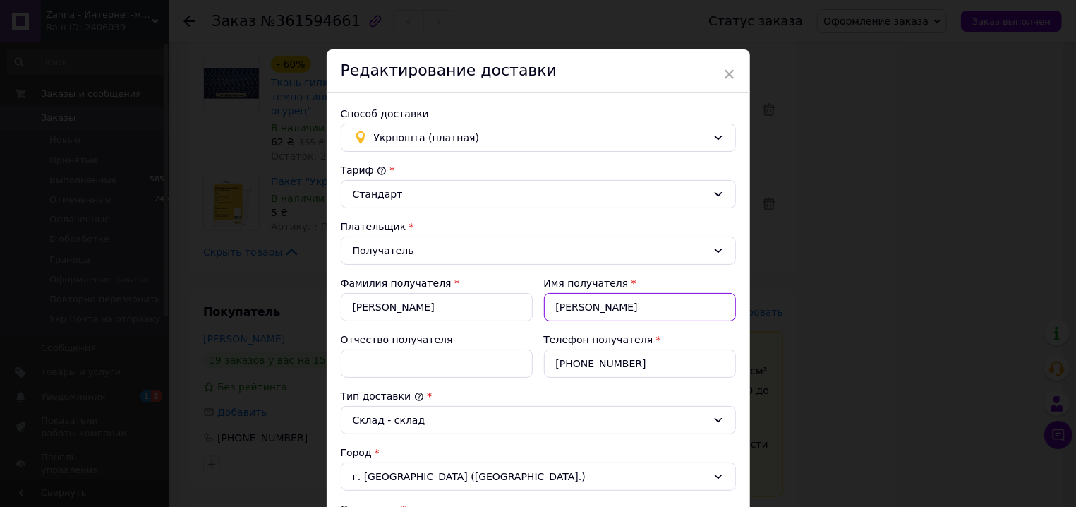
click at [596, 303] on input "АНЖЕЛИКА" at bounding box center [640, 307] width 192 height 28
paste input "желика"
type input "Анжелика"
click at [470, 362] on input "Отчество получателя" at bounding box center [437, 363] width 192 height 28
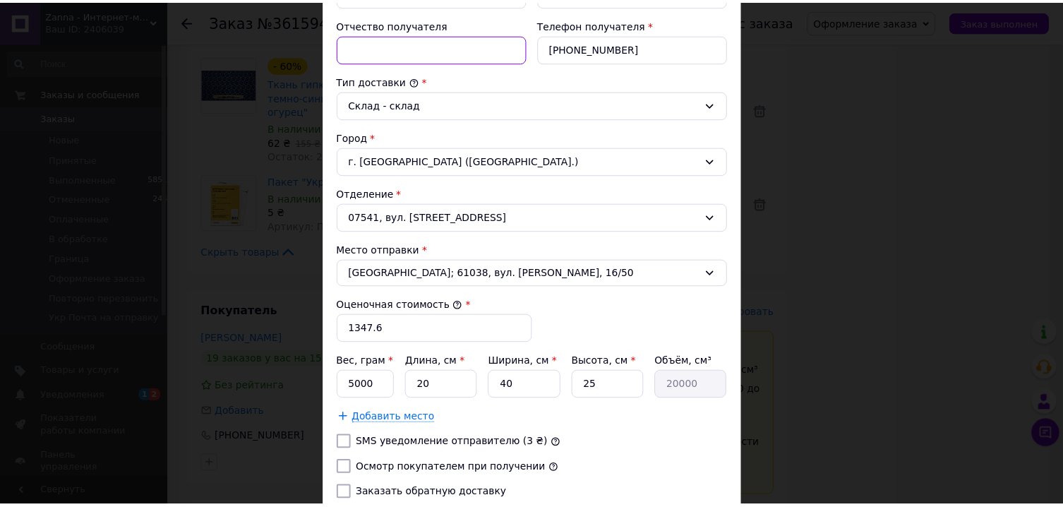
scroll to position [428, 0]
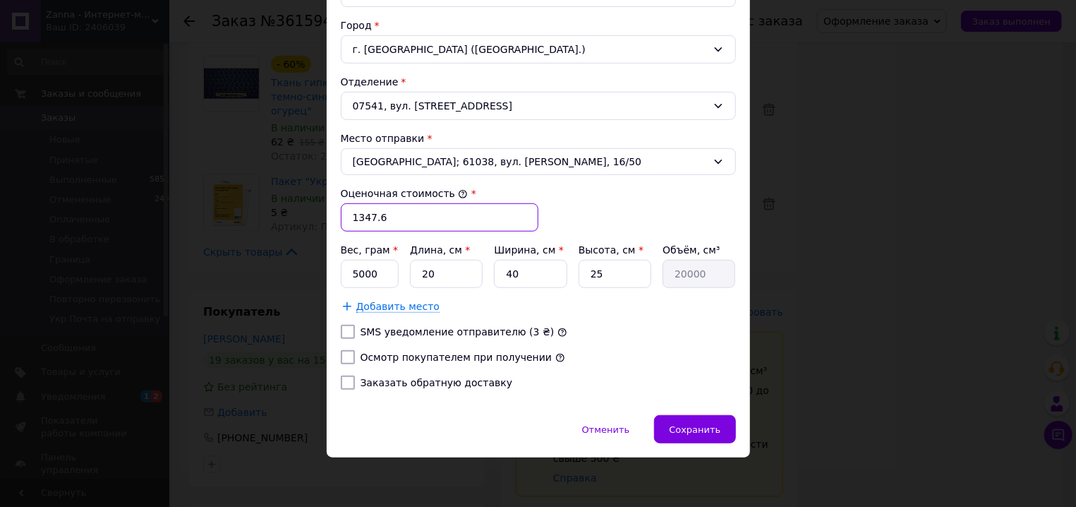
drag, startPoint x: 363, startPoint y: 215, endPoint x: 386, endPoint y: 217, distance: 23.3
click at [386, 217] on input "1347.6" at bounding box center [440, 217] width 198 height 28
type input "1348"
click at [374, 268] on input "5000" at bounding box center [370, 274] width 59 height 28
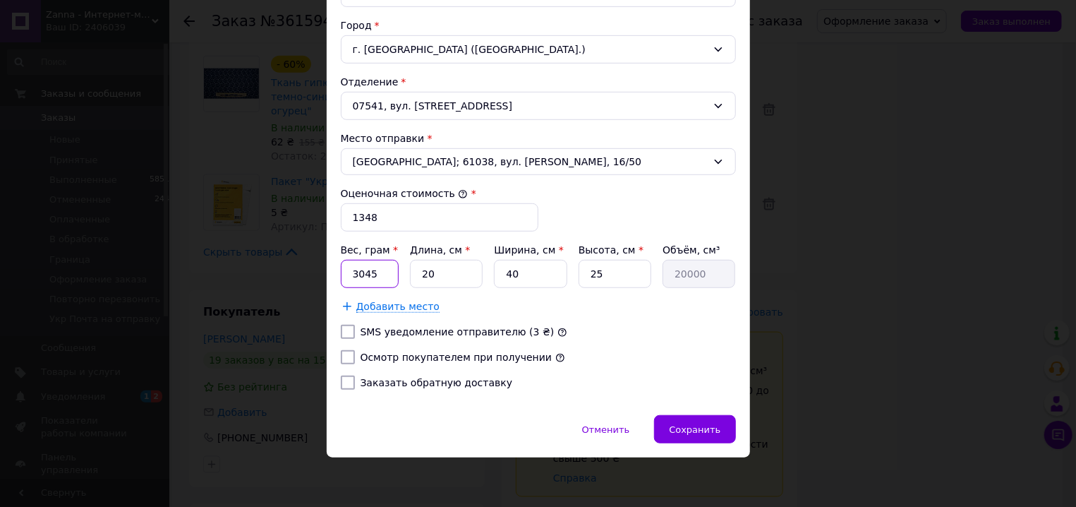
type input "3045"
type input "4"
type input "4000"
type input "40"
type input "40000"
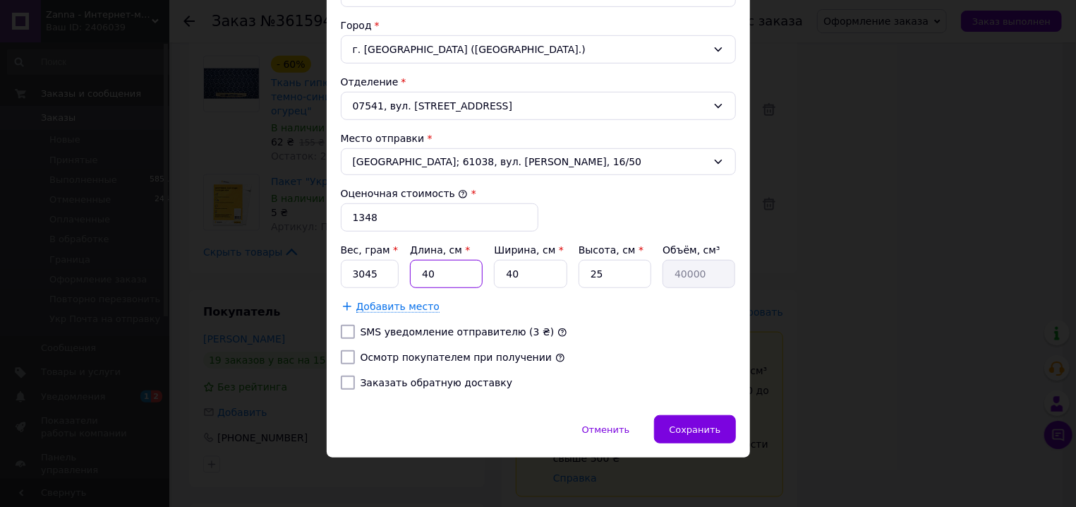
type input "40"
type input "3"
type input "3000"
type input "32"
type input "32000"
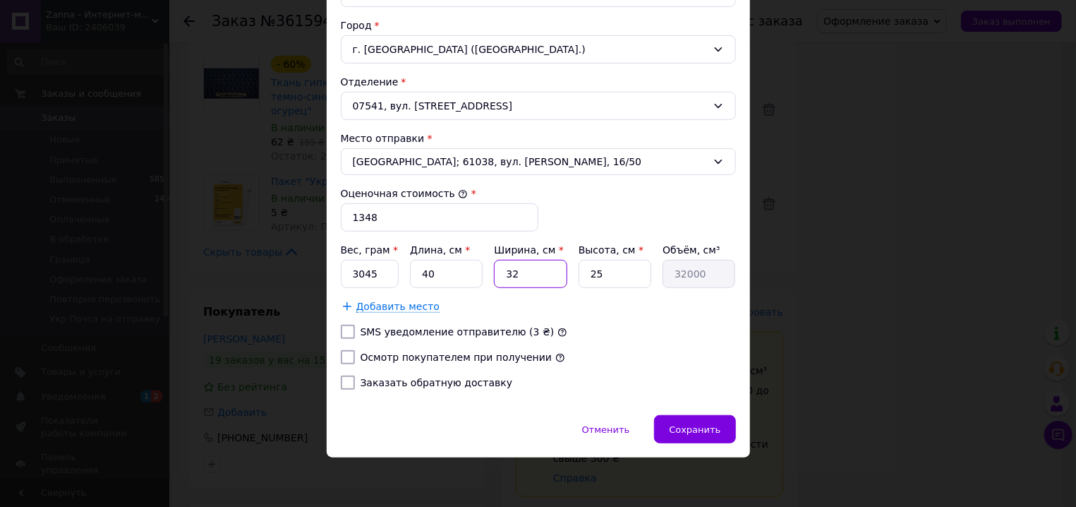
type input "32"
type input "1"
type input "1280"
type input "11"
type input "14080"
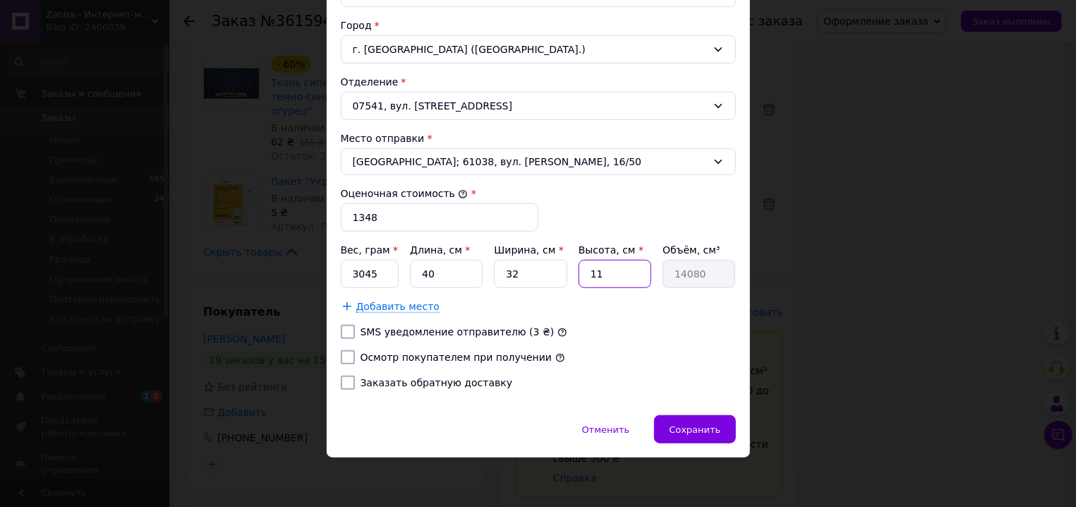
type input "11"
click at [338, 359] on div at bounding box center [348, 357] width 20 height 14
click at [341, 359] on input "Осмотр покупателем при получении" at bounding box center [348, 357] width 14 height 14
checkbox input "true"
click at [705, 436] on div "Сохранить" at bounding box center [694, 429] width 81 height 28
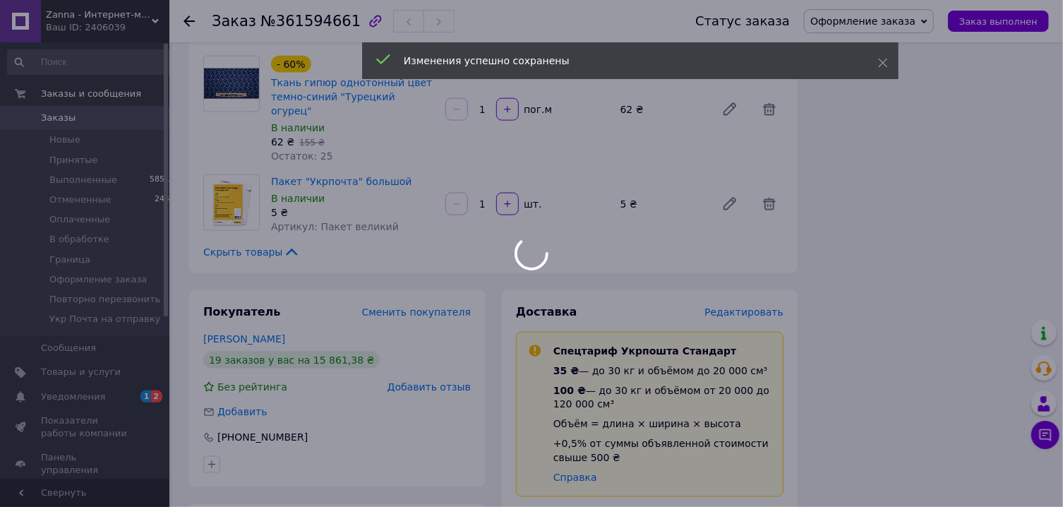
scroll to position [1362, 0]
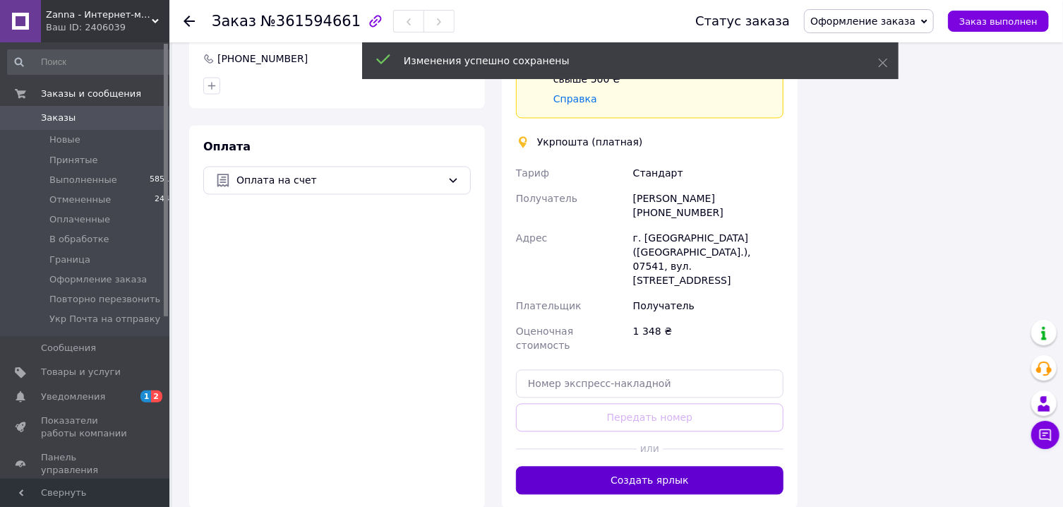
click at [652, 467] on button "Создать ярлык" at bounding box center [650, 481] width 268 height 28
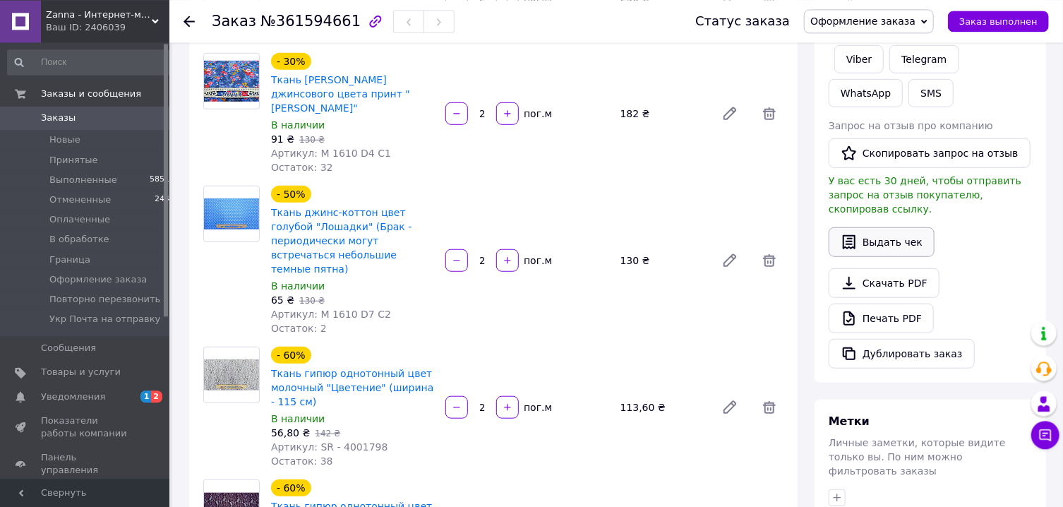
scroll to position [454, 0]
click at [862, 56] on link "Viber" at bounding box center [858, 60] width 49 height 28
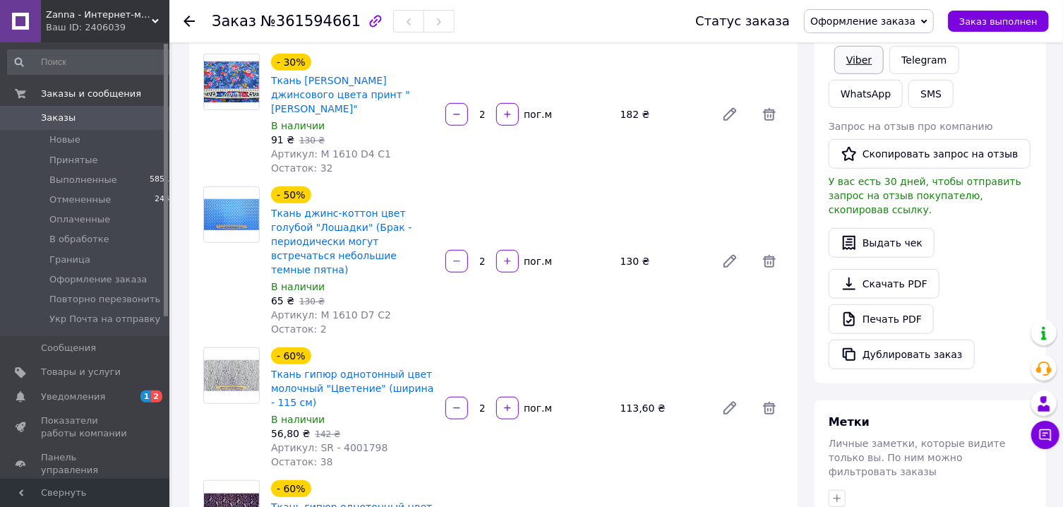
click at [853, 65] on link "Viber" at bounding box center [858, 60] width 49 height 28
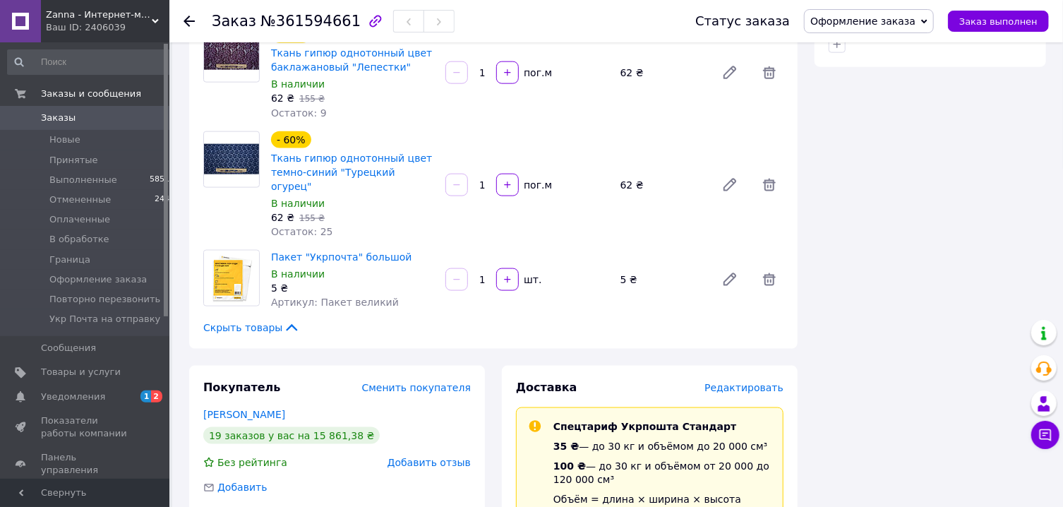
scroll to position [1135, 0]
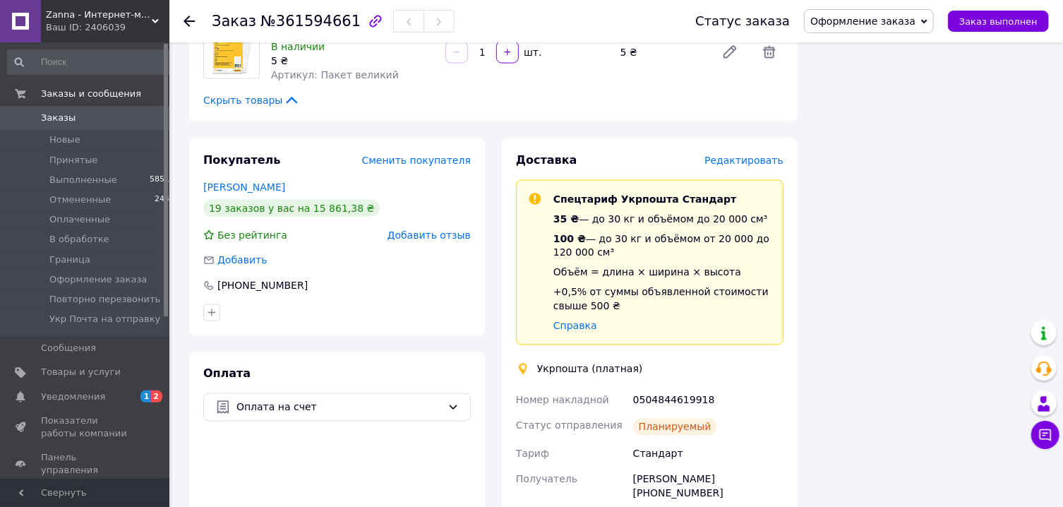
click at [689, 388] on div "0504844619918" at bounding box center [708, 400] width 156 height 25
copy div "0504844619918"
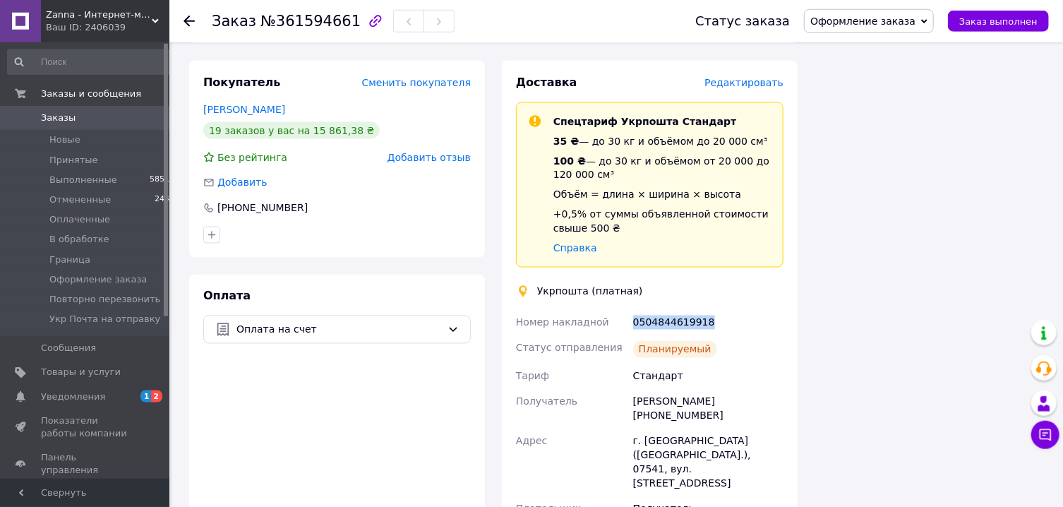
scroll to position [1286, 0]
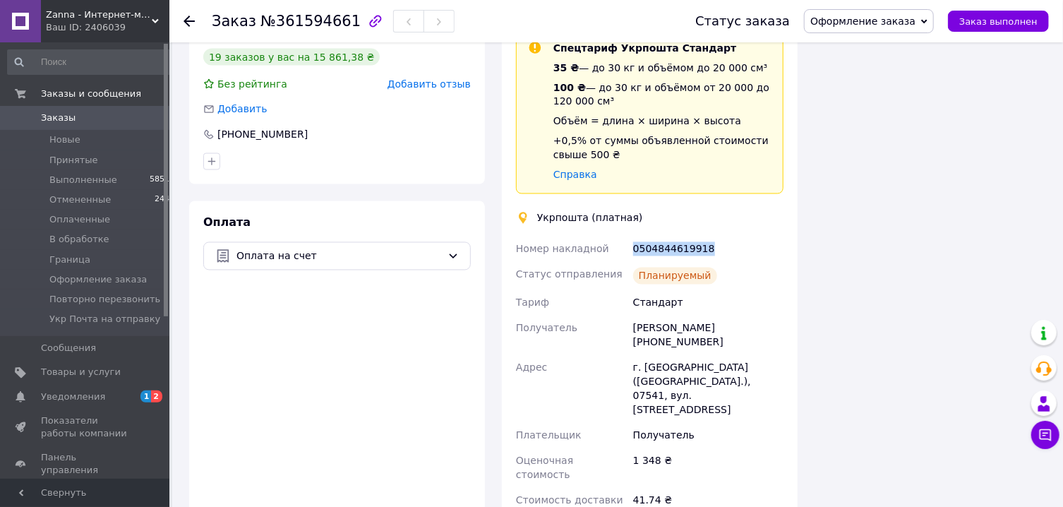
click at [894, 16] on span "Оформление заказа" at bounding box center [862, 21] width 105 height 11
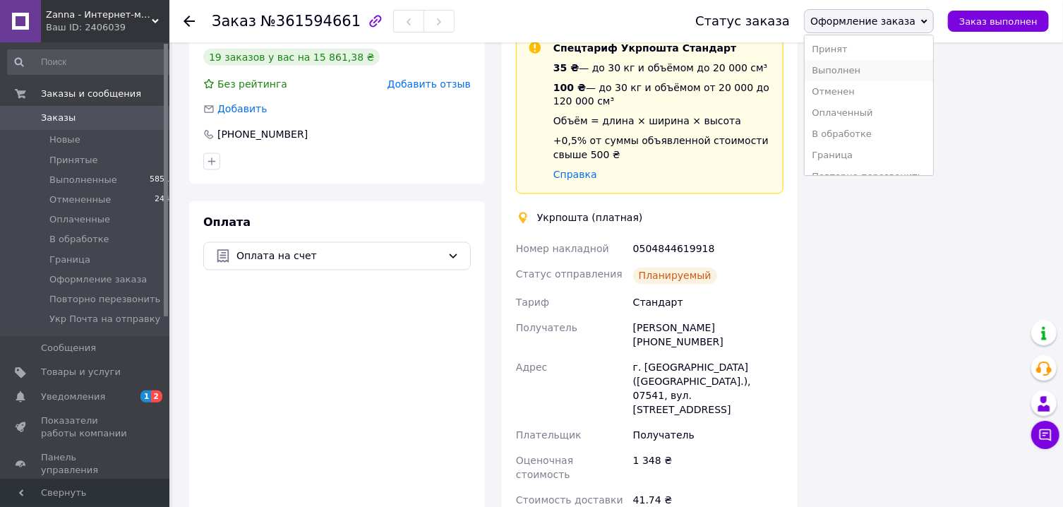
click at [862, 76] on li "Выполнен" at bounding box center [869, 70] width 128 height 21
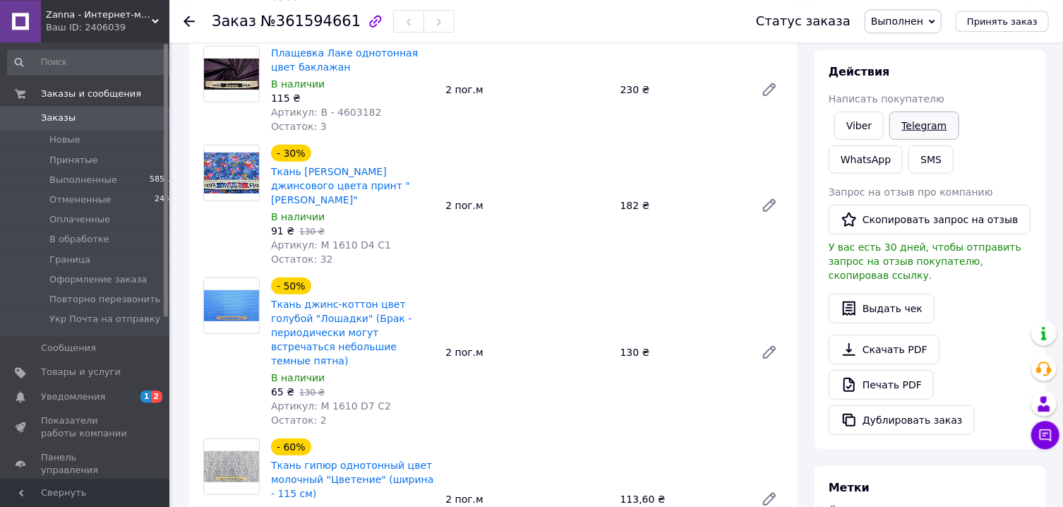
scroll to position [302, 0]
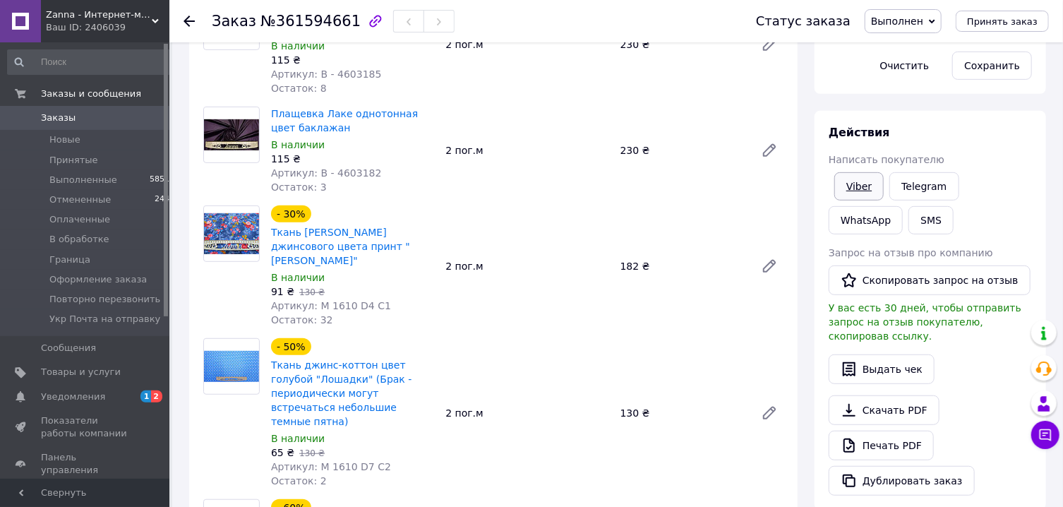
click at [875, 188] on link "Viber" at bounding box center [858, 186] width 49 height 28
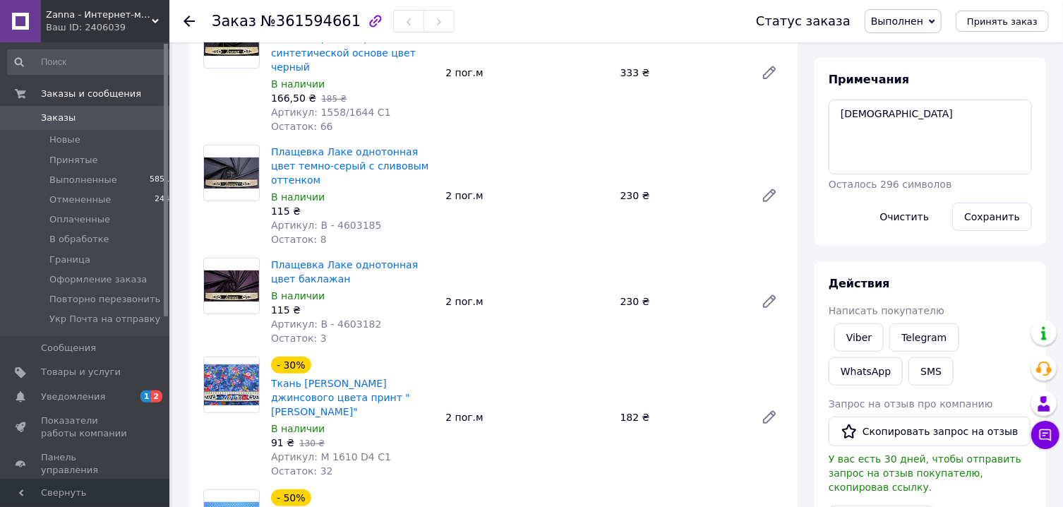
scroll to position [0, 0]
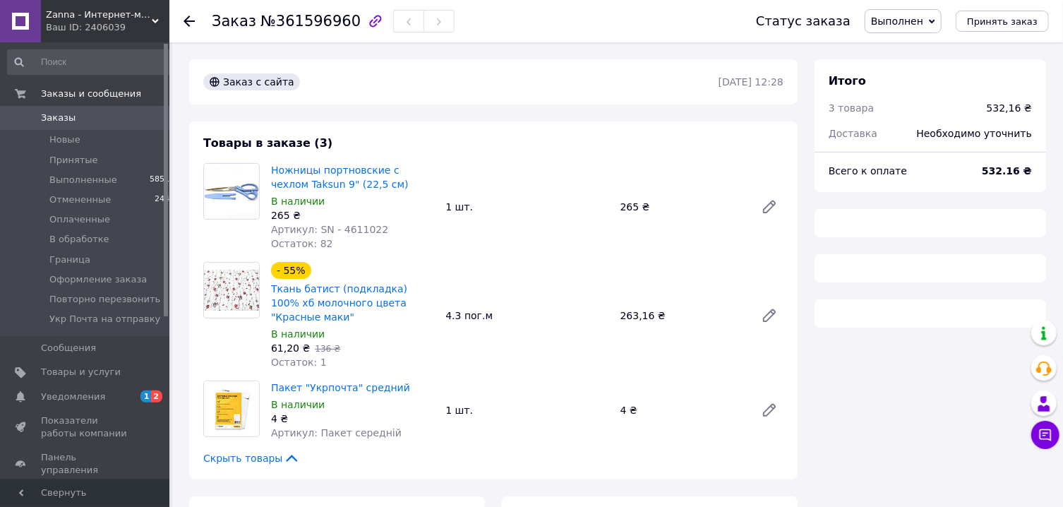
click at [920, 14] on span "Выполнен" at bounding box center [903, 21] width 77 height 24
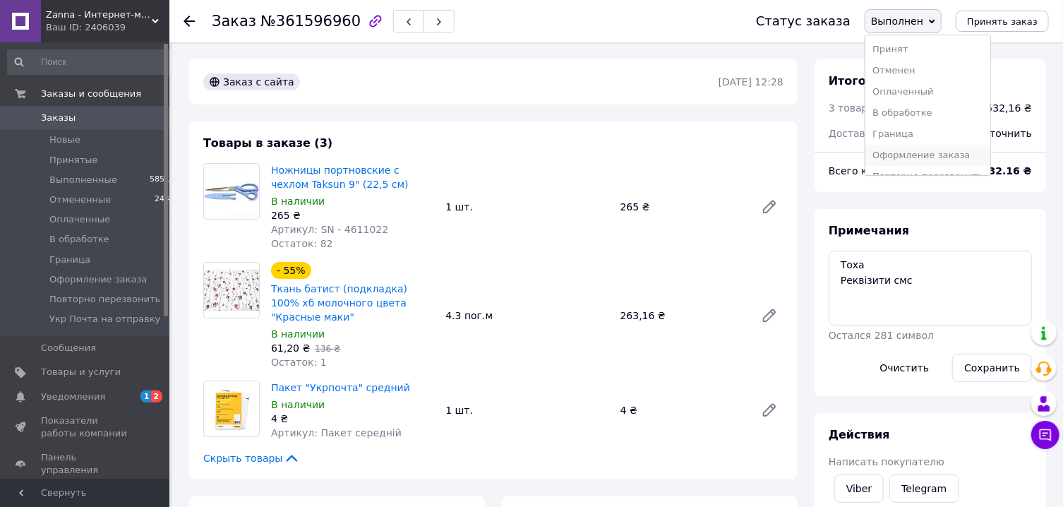
click at [906, 155] on li "Оформление заказа" at bounding box center [927, 155] width 125 height 21
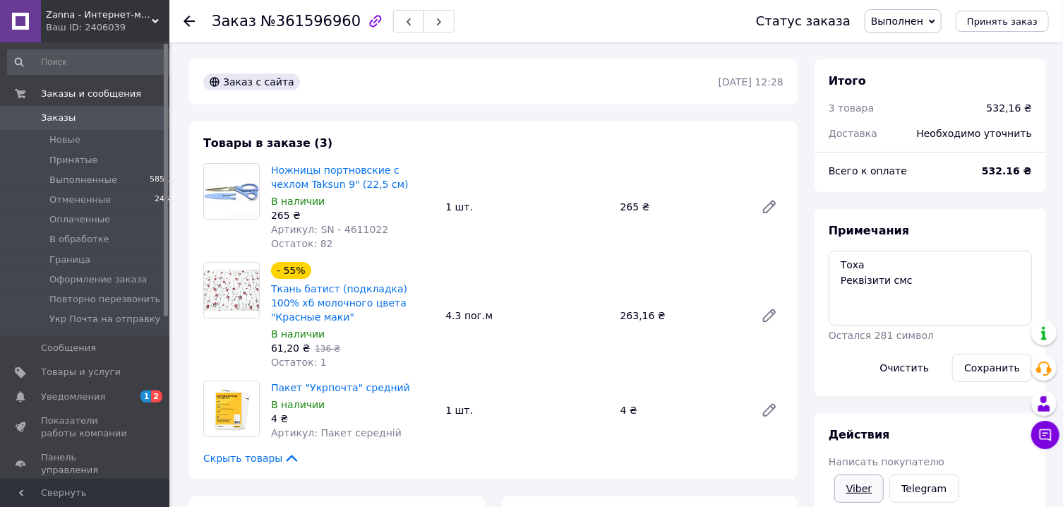
click at [863, 484] on link "Viber" at bounding box center [858, 488] width 49 height 28
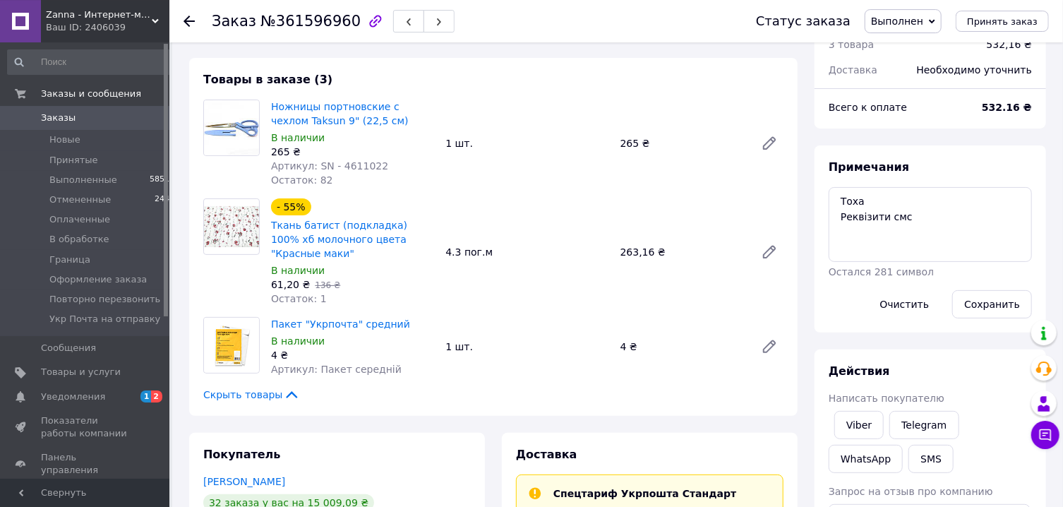
scroll to position [76, 0]
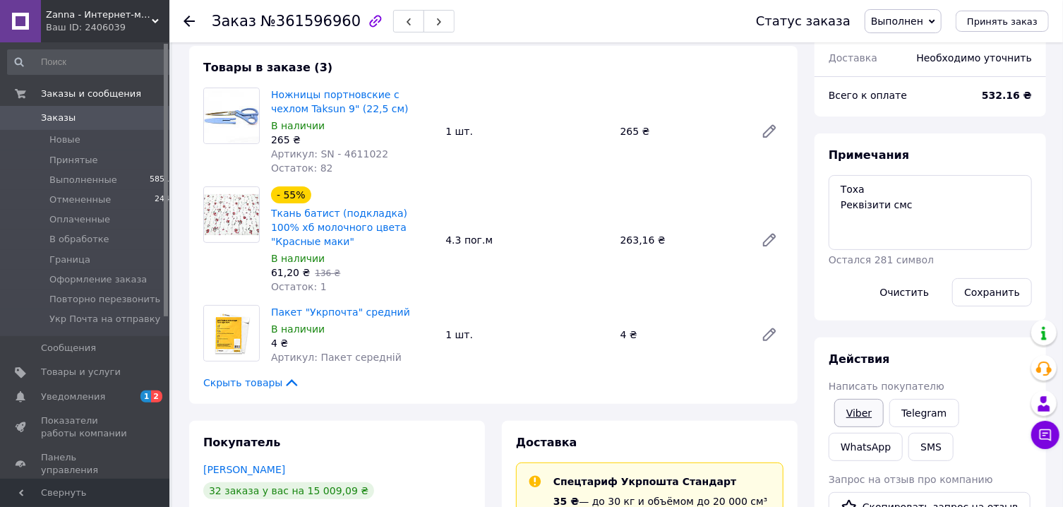
click at [854, 423] on link "Viber" at bounding box center [858, 413] width 49 height 28
drag, startPoint x: 854, startPoint y: 423, endPoint x: 0, endPoint y: 505, distance: 858.1
click at [853, 424] on link "Viber" at bounding box center [858, 413] width 49 height 28
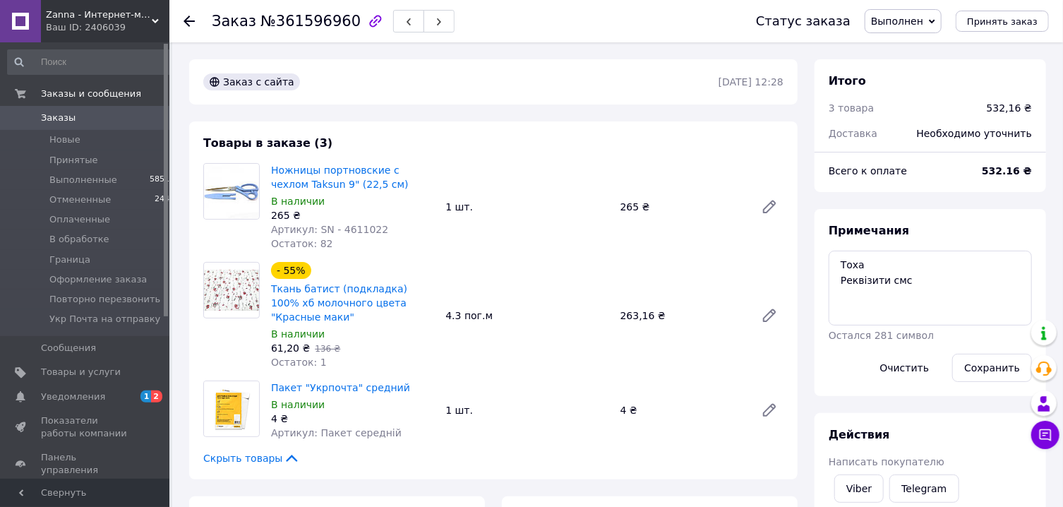
click at [909, 24] on span "Выполнен" at bounding box center [897, 21] width 52 height 11
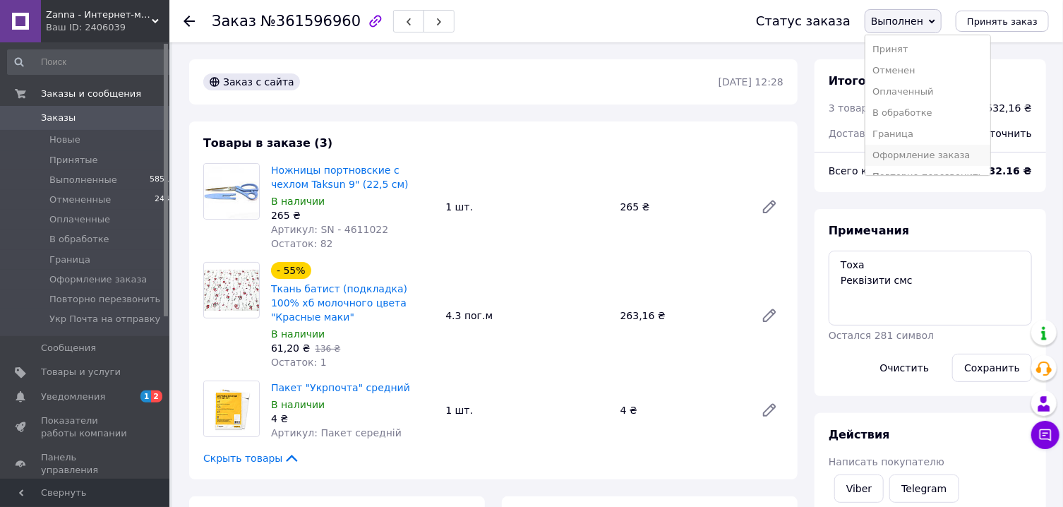
click at [911, 155] on li "Оформление заказа" at bounding box center [927, 155] width 125 height 21
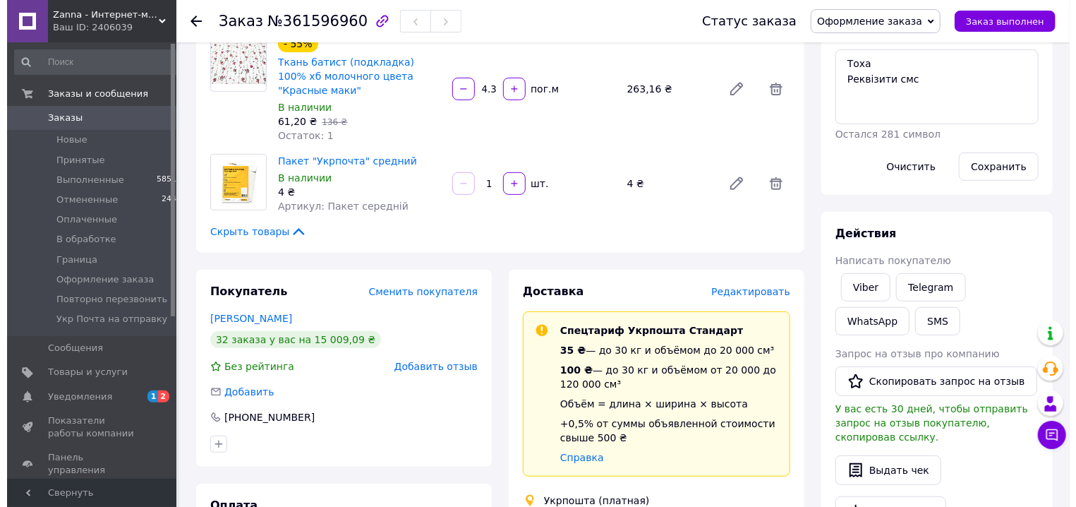
scroll to position [378, 0]
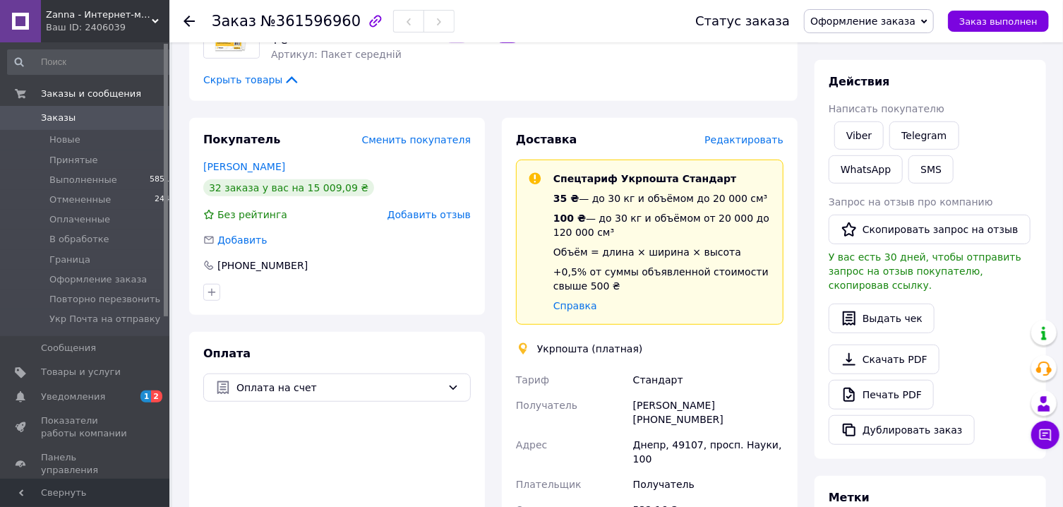
click at [754, 134] on span "Редактировать" at bounding box center [743, 139] width 79 height 11
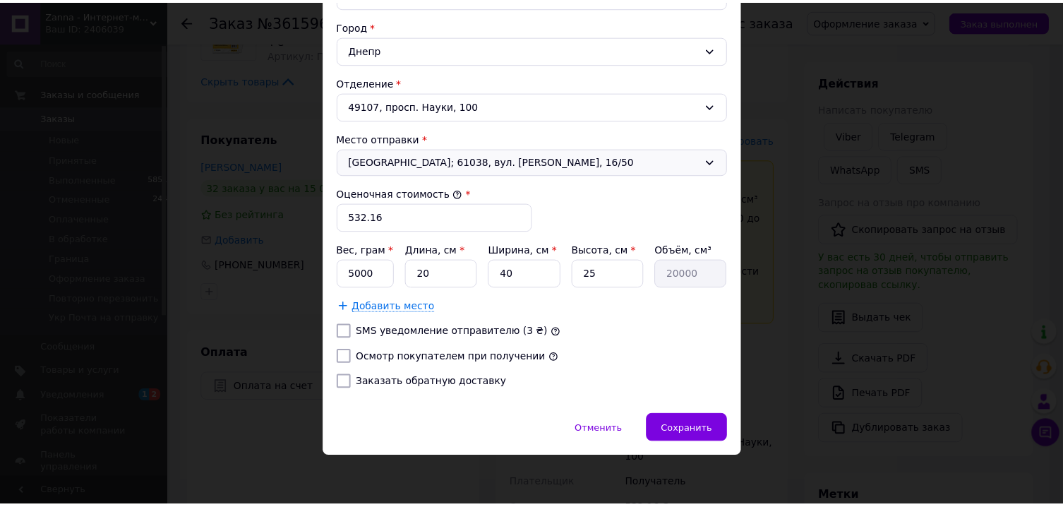
scroll to position [428, 0]
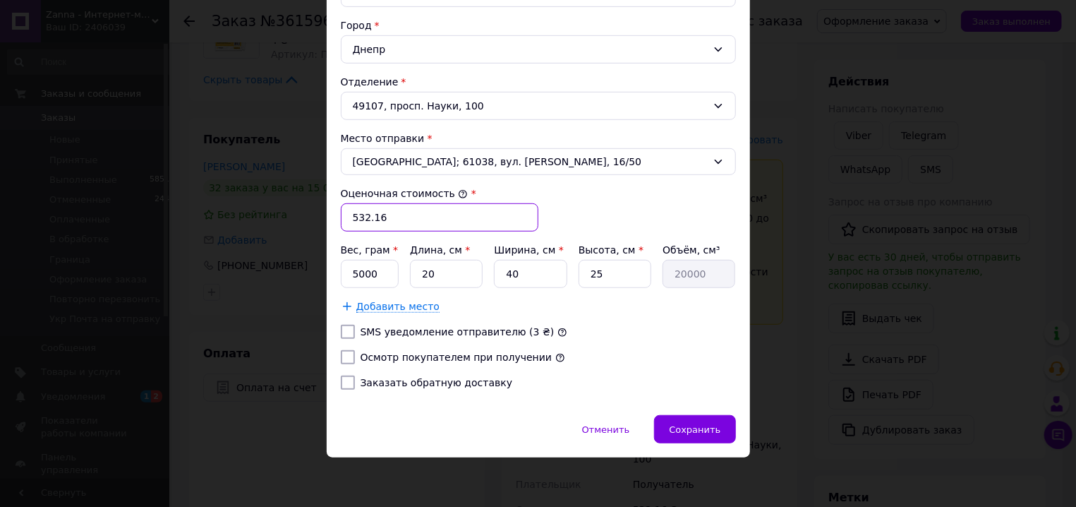
click at [457, 213] on input "532.16" at bounding box center [440, 217] width 198 height 28
type input "532"
click at [373, 275] on input "5000" at bounding box center [370, 274] width 59 height 28
type input "610"
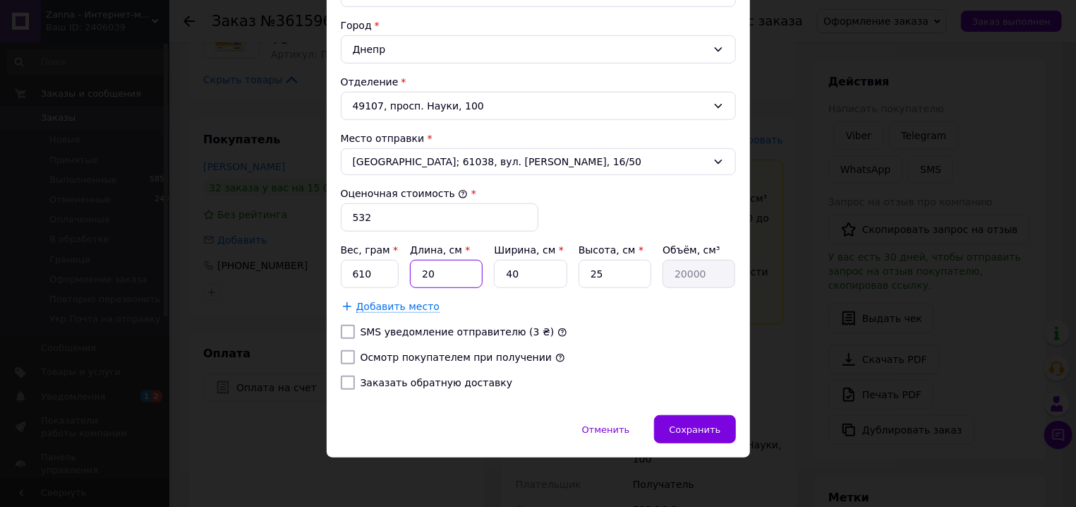
type input "3"
type input "3000"
type input "37"
type input "37000"
type input "37"
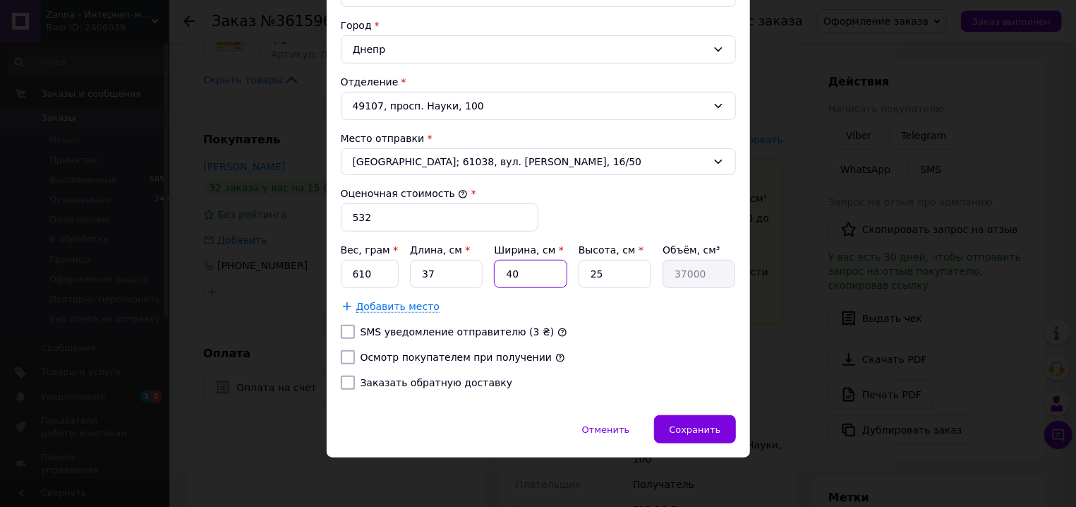
type input "2"
type input "1850"
type input "27"
type input "24975"
type input "27"
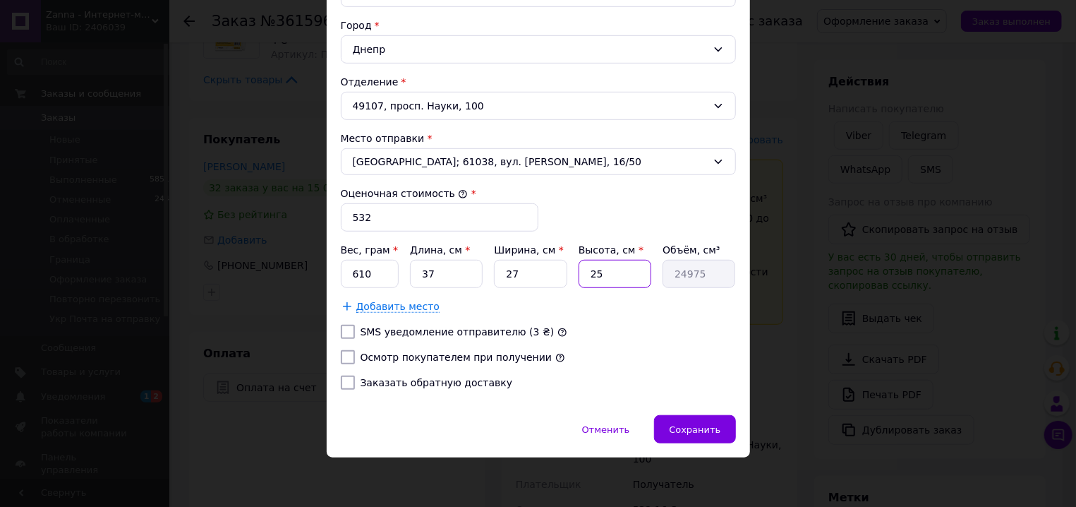
type input "6"
type input "5994"
type input "6"
click at [341, 361] on input "Осмотр покупателем при получении" at bounding box center [348, 357] width 14 height 14
checkbox input "true"
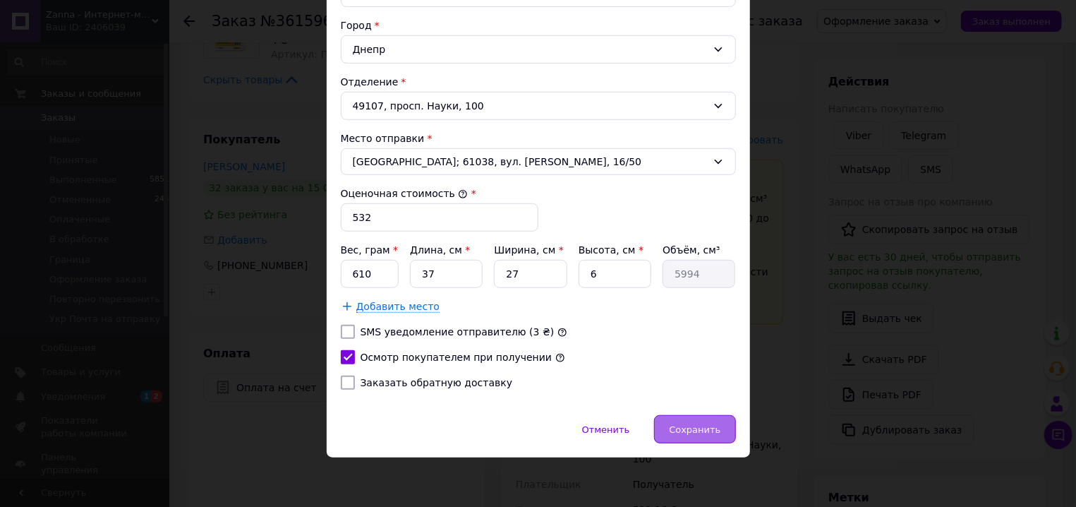
click at [696, 428] on span "Сохранить" at bounding box center [695, 429] width 52 height 11
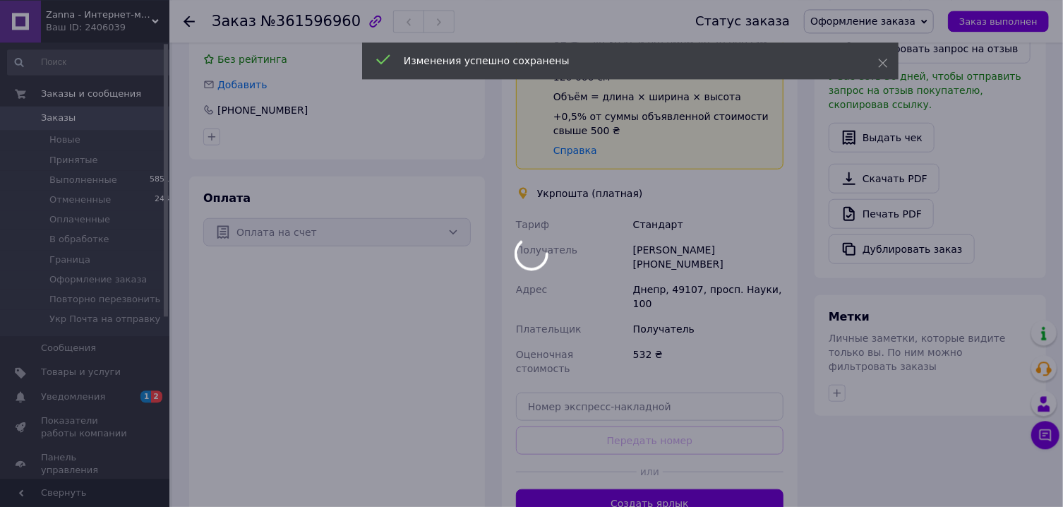
scroll to position [605, 0]
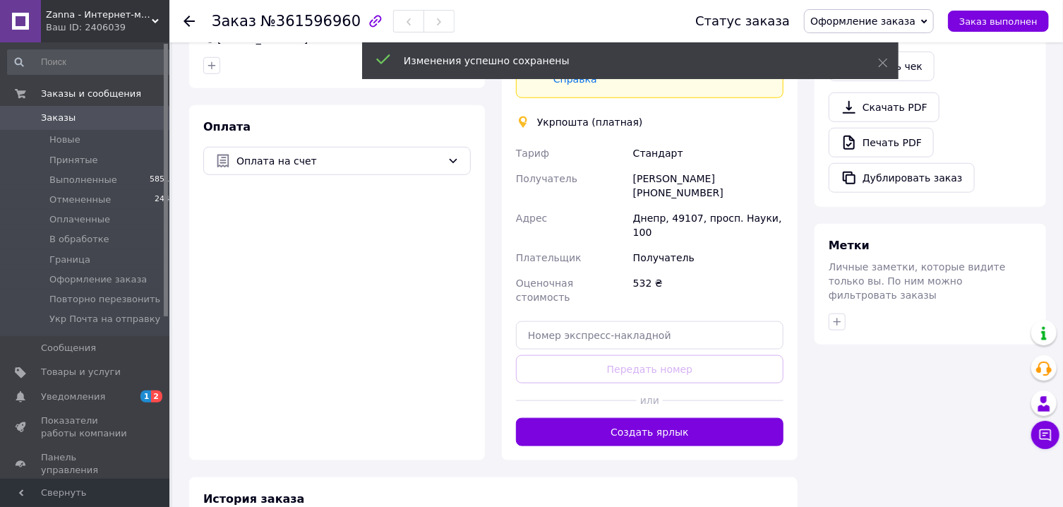
drag, startPoint x: 676, startPoint y: 381, endPoint x: 720, endPoint y: 197, distance: 189.4
click at [676, 418] on button "Создать ярлык" at bounding box center [650, 432] width 268 height 28
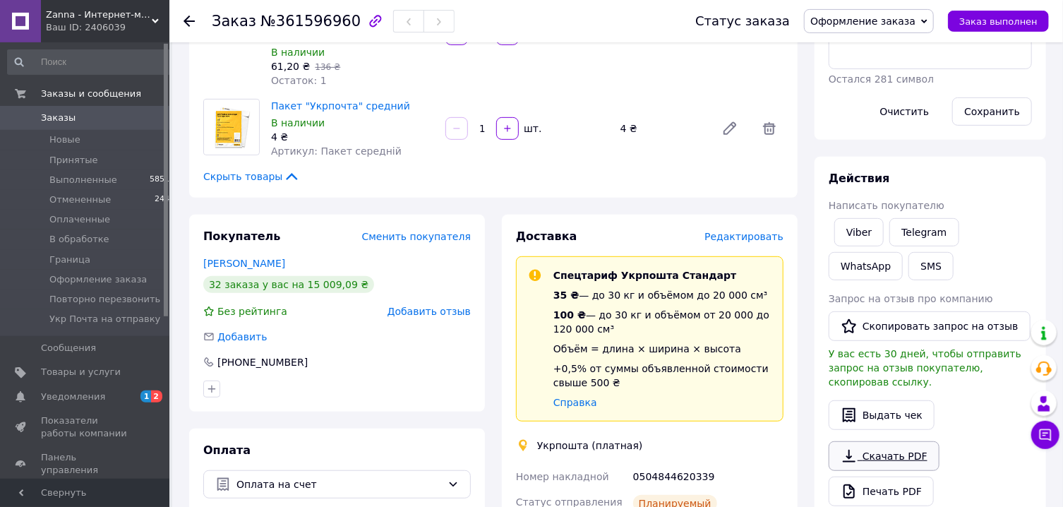
scroll to position [227, 0]
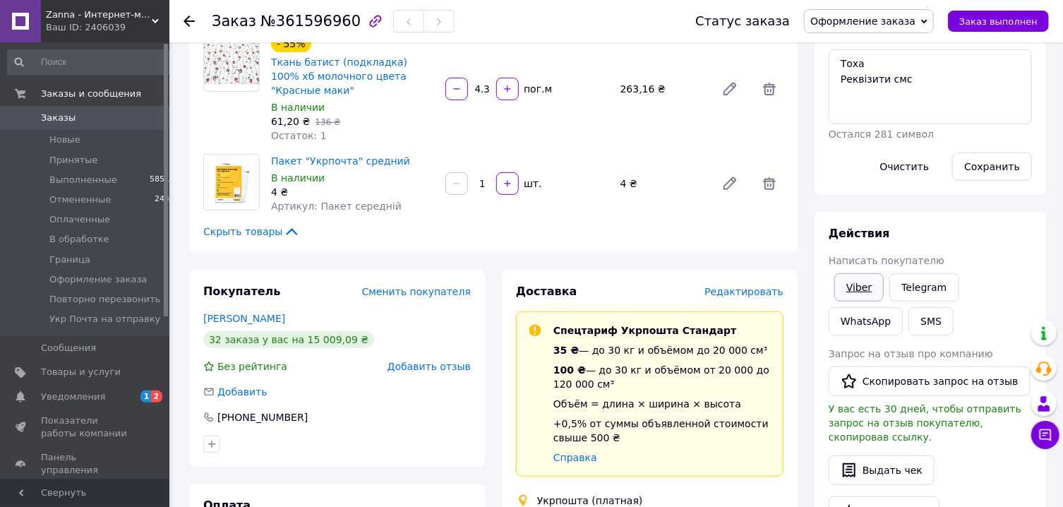
click at [856, 293] on link "Viber" at bounding box center [858, 287] width 49 height 28
click at [856, 292] on link "Viber" at bounding box center [858, 287] width 49 height 28
click at [857, 292] on link "Viber" at bounding box center [858, 287] width 49 height 28
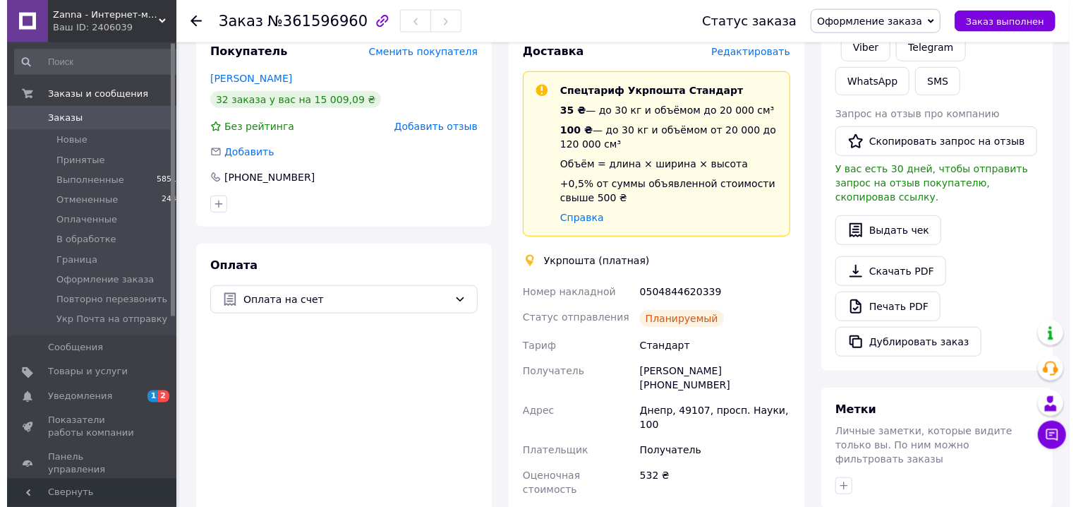
scroll to position [454, 0]
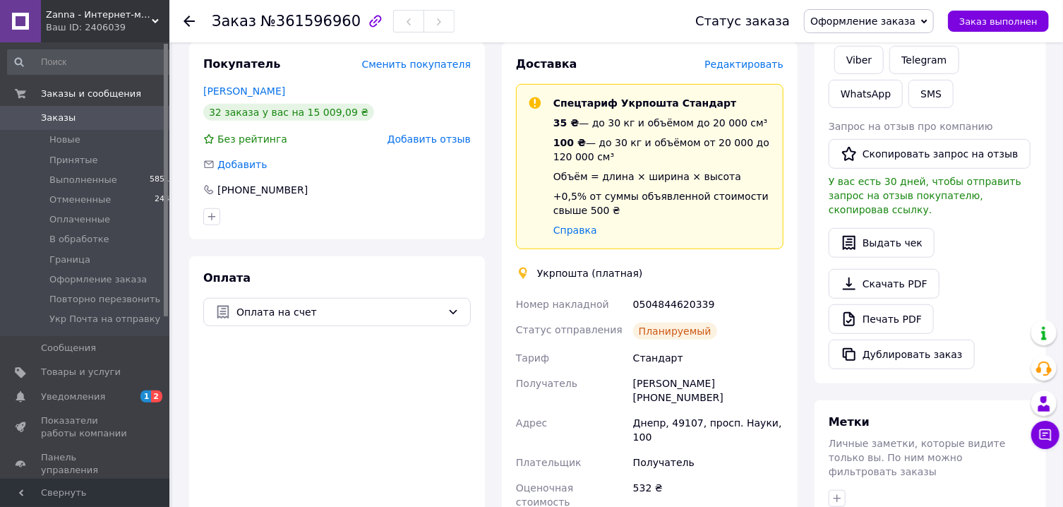
click at [758, 59] on span "Редактировать" at bounding box center [743, 64] width 79 height 11
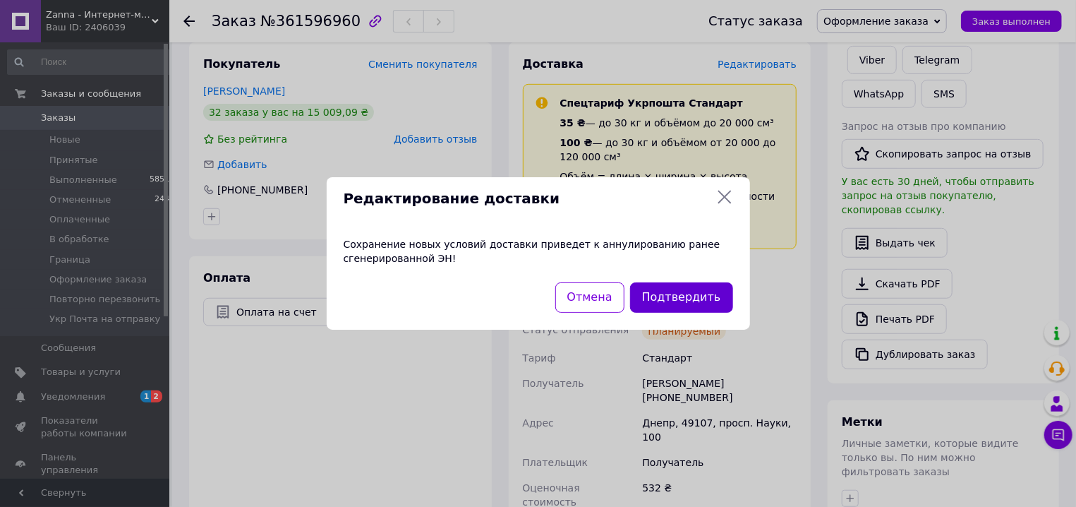
click at [671, 299] on button "Подтвердить" at bounding box center [681, 297] width 103 height 30
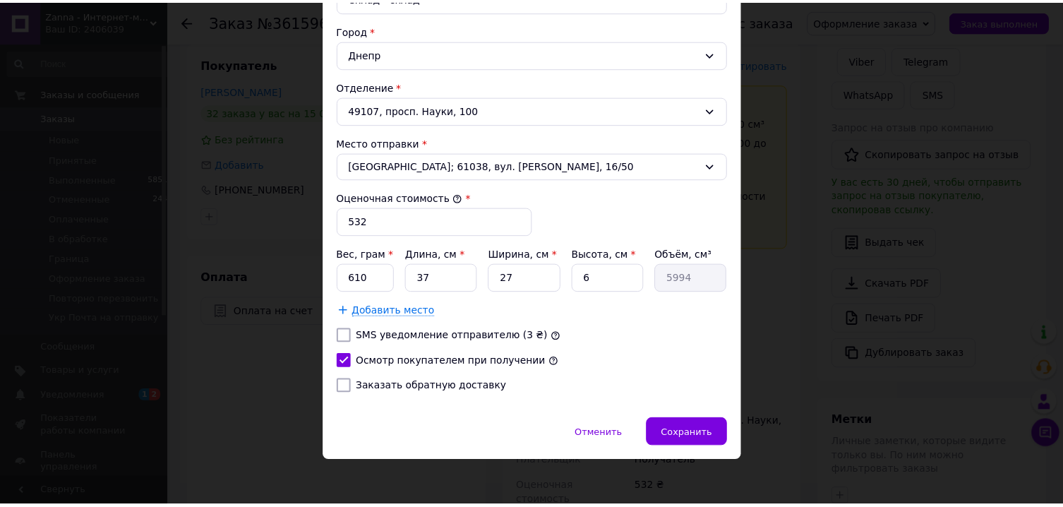
scroll to position [428, 0]
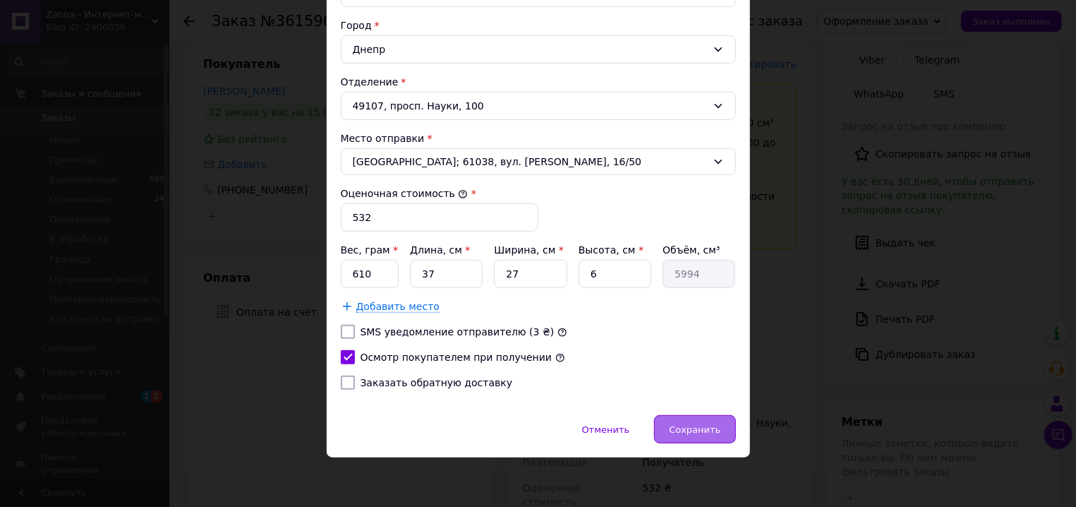
click at [676, 426] on span "Сохранить" at bounding box center [695, 429] width 52 height 11
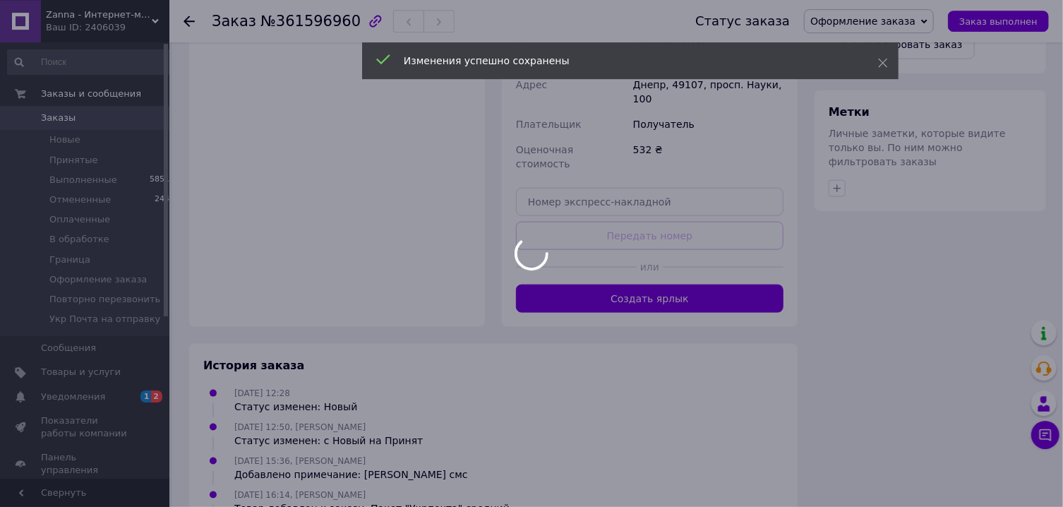
scroll to position [757, 0]
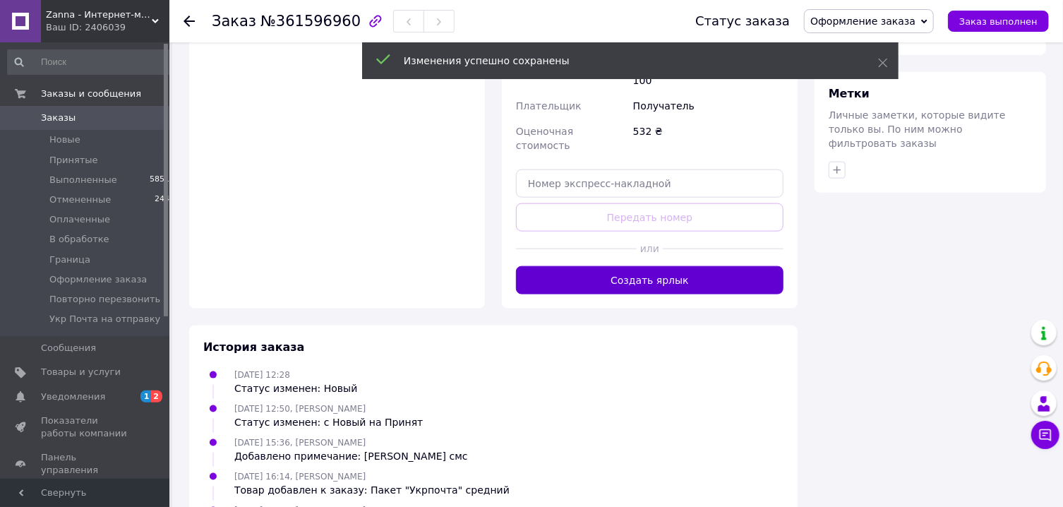
click at [667, 266] on button "Создать ярлык" at bounding box center [650, 280] width 268 height 28
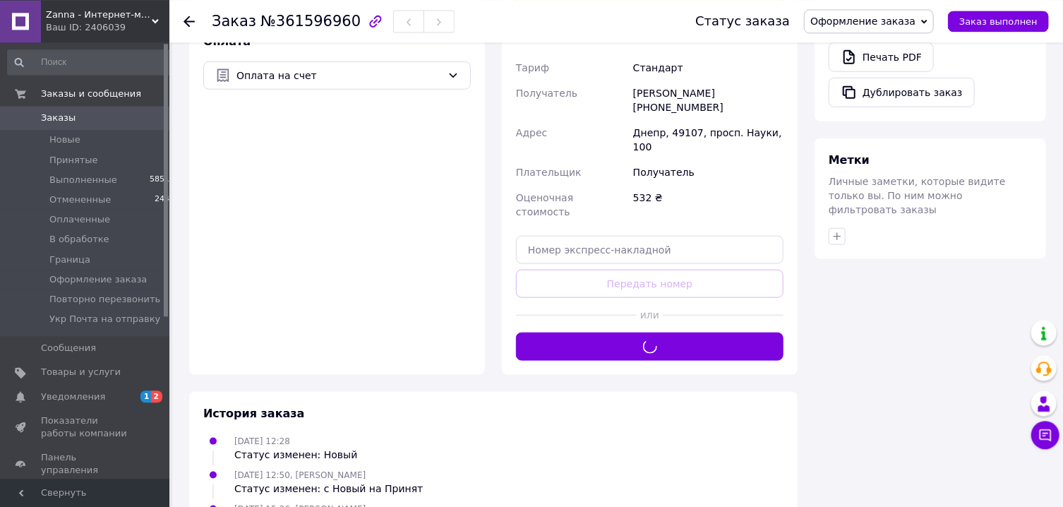
scroll to position [605, 0]
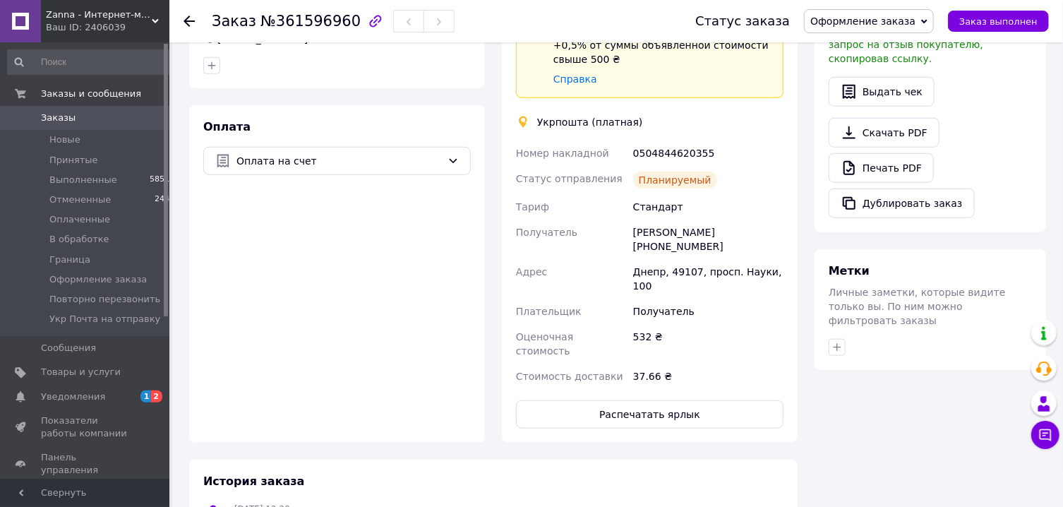
click at [676, 145] on div "0504844620355" at bounding box center [708, 152] width 156 height 25
copy div "0504844620355"
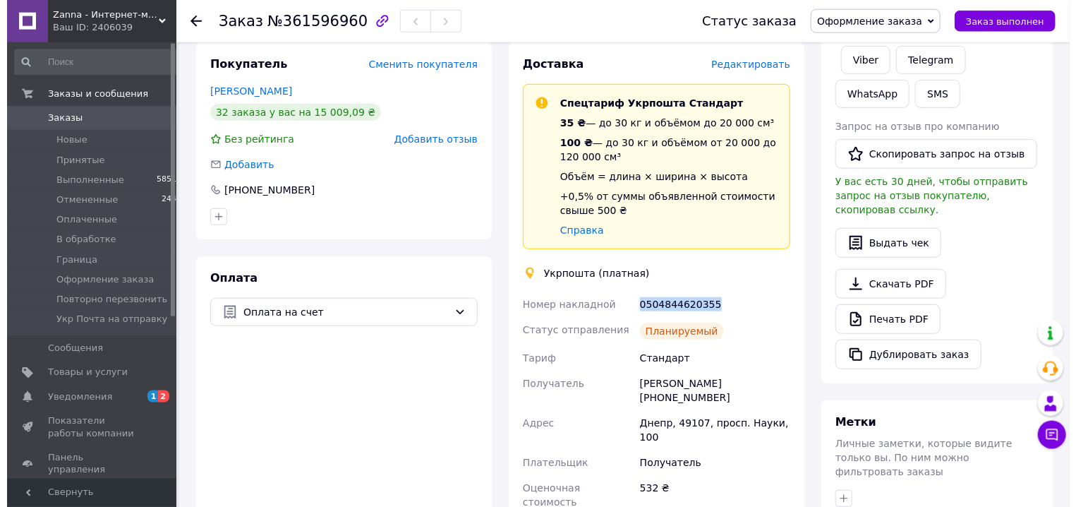
scroll to position [378, 0]
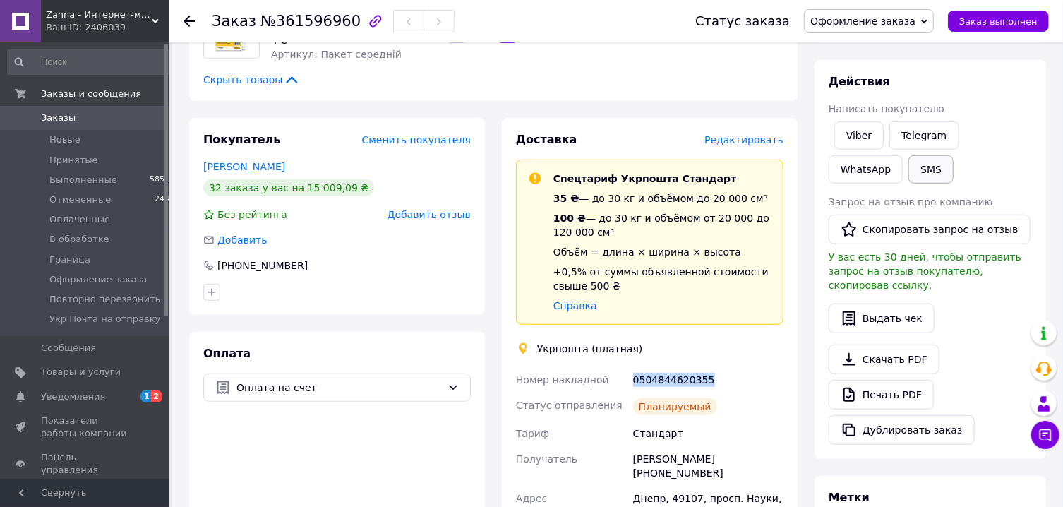
click at [908, 168] on button "SMS" at bounding box center [930, 169] width 45 height 28
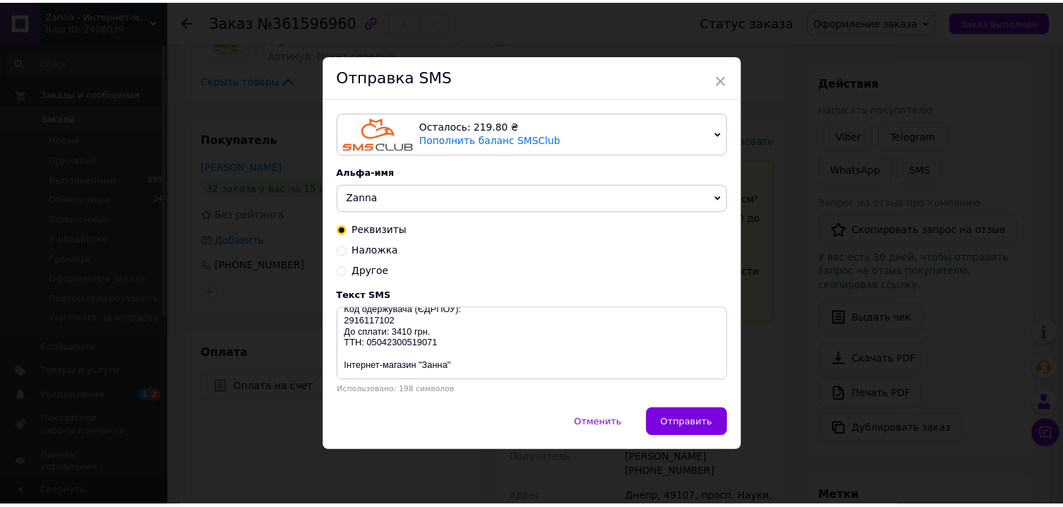
scroll to position [68, 0]
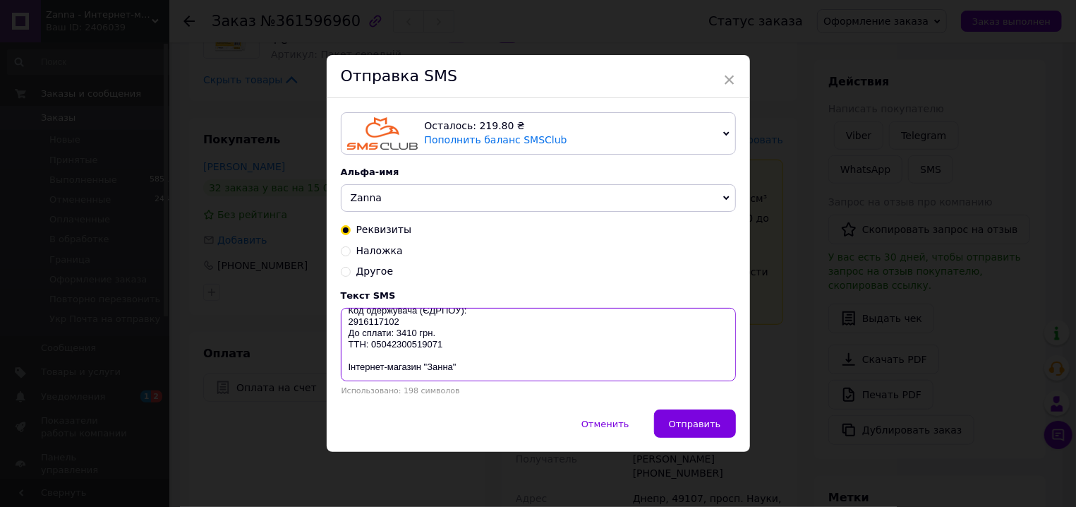
click at [398, 324] on textarea "ПриватБанк ФОП Добровольська Юлія Валеріївна Рахунок одержувача: UA773052990000…" at bounding box center [538, 344] width 395 height 73
click at [441, 328] on textarea "ПриватБанк ФОП Добровольська Юлія Валеріївна Рахунок одержувача: UA773052990000…" at bounding box center [538, 344] width 395 height 73
click at [413, 337] on textarea "ПриватБанк ФОП Добровольська Юлія Валеріївна Рахунок одержувача: UA773052990000…" at bounding box center [538, 344] width 395 height 73
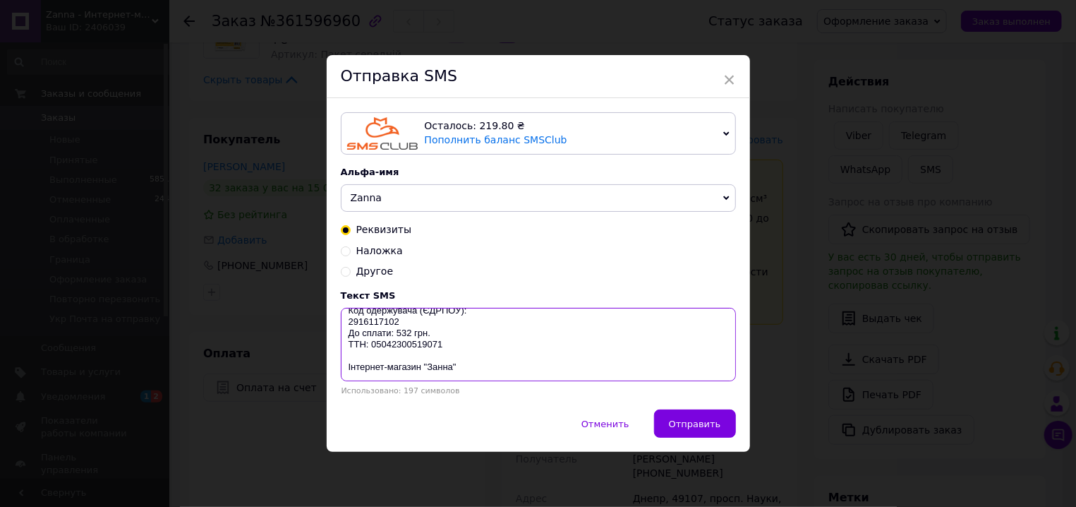
paste textarea "844620355"
click at [444, 325] on textarea "ПриватБанк ФОП Добровольська Юлія Валеріївна Рахунок одержувача: UA773052990000…" at bounding box center [538, 344] width 395 height 73
type textarea "ПриватБанк ФОП Добровольська Юлія Валеріївна Рахунок одержувача: UA773052990000…"
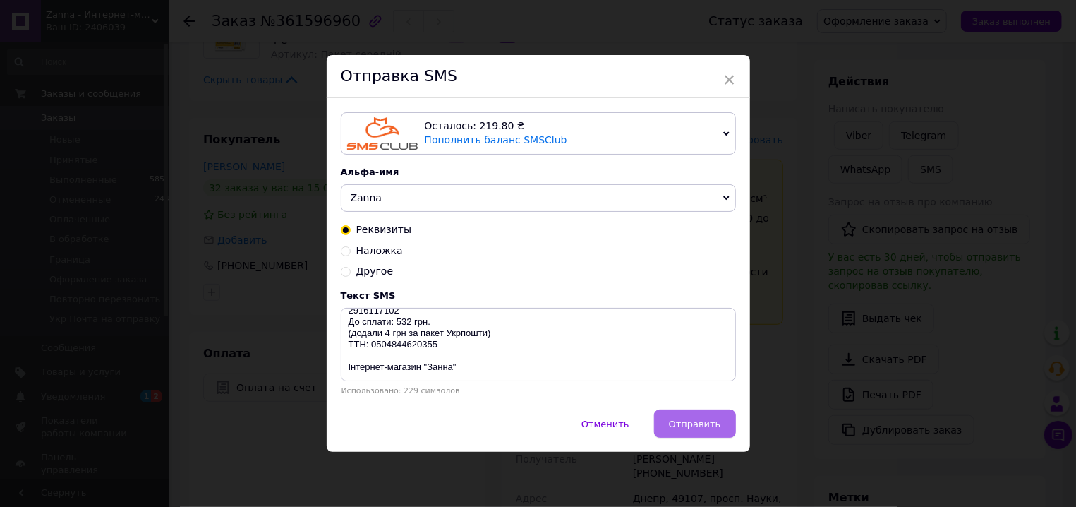
click at [685, 423] on span "Отправить" at bounding box center [695, 424] width 52 height 11
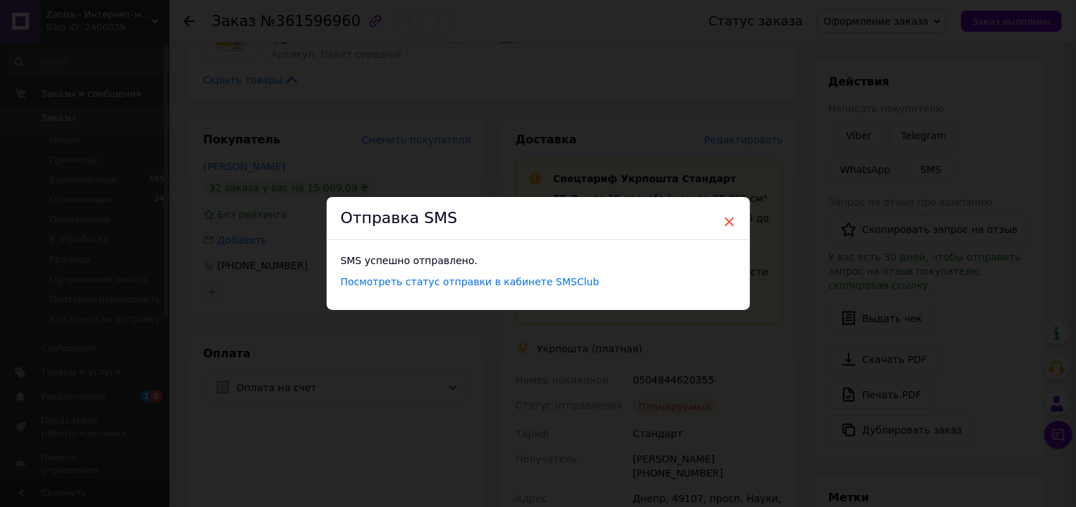
click at [724, 221] on span "×" at bounding box center [730, 222] width 13 height 24
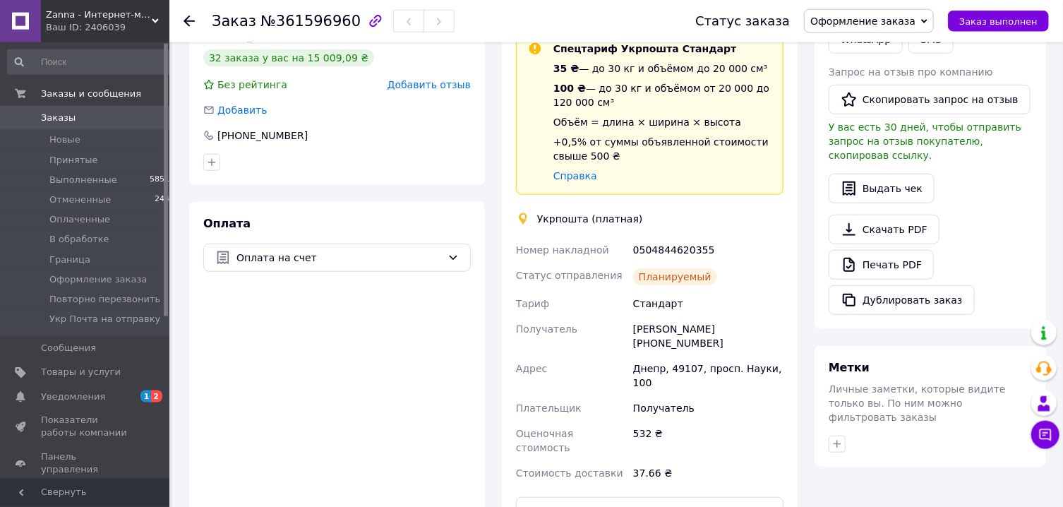
scroll to position [529, 0]
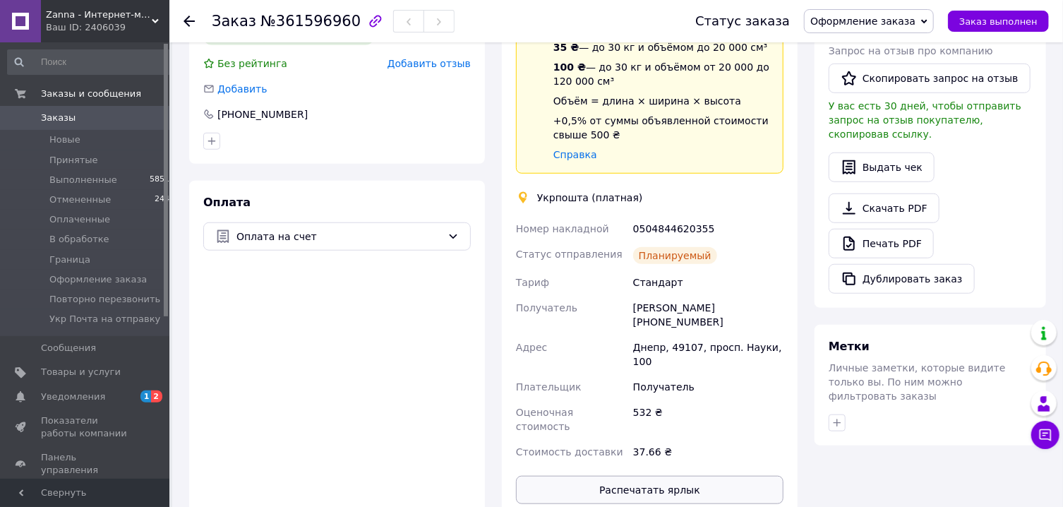
click at [681, 476] on button "Распечатать ярлык" at bounding box center [650, 490] width 268 height 28
click at [887, 26] on span "Оформление заказа" at bounding box center [862, 21] width 105 height 11
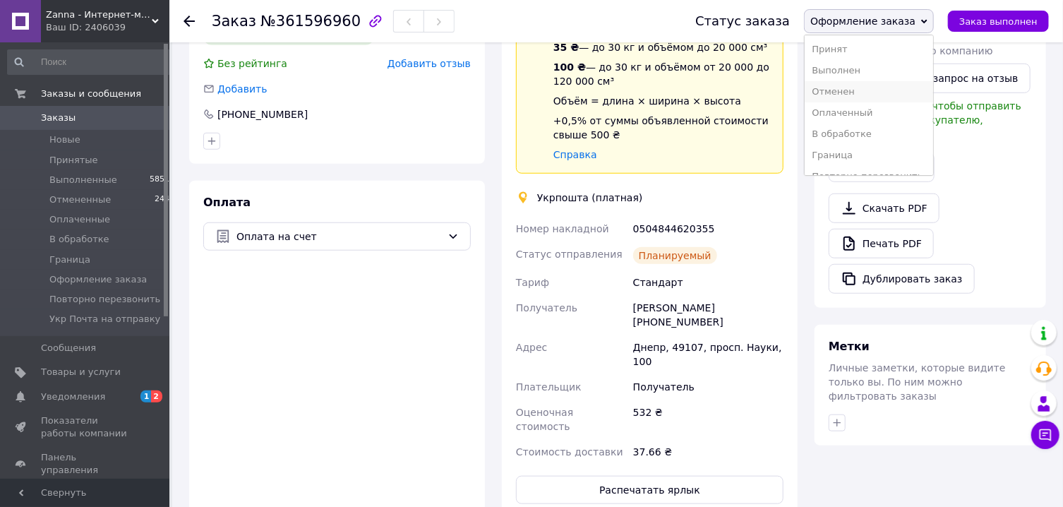
click at [867, 83] on li "Отменен" at bounding box center [869, 91] width 128 height 21
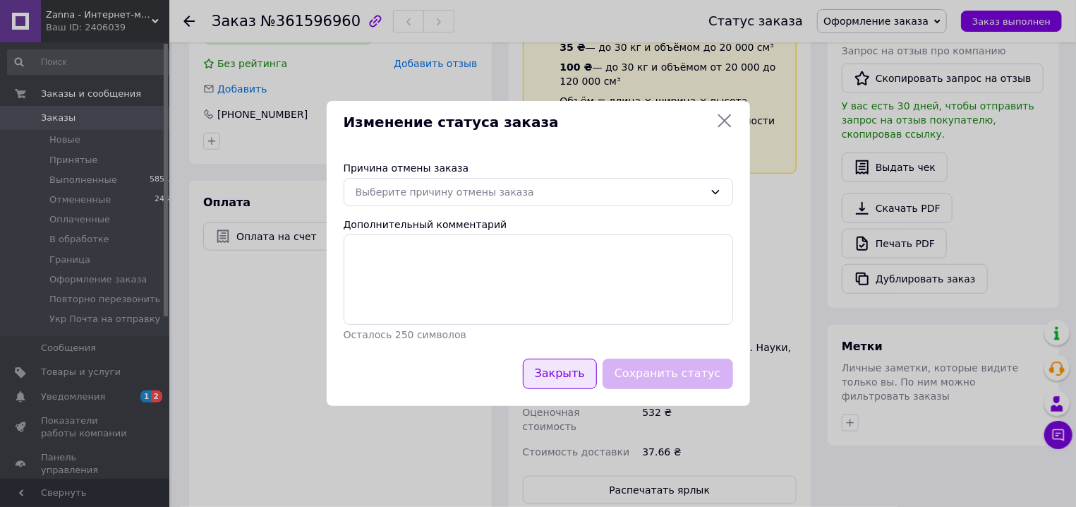
click at [592, 378] on button "Закрыть" at bounding box center [560, 374] width 74 height 30
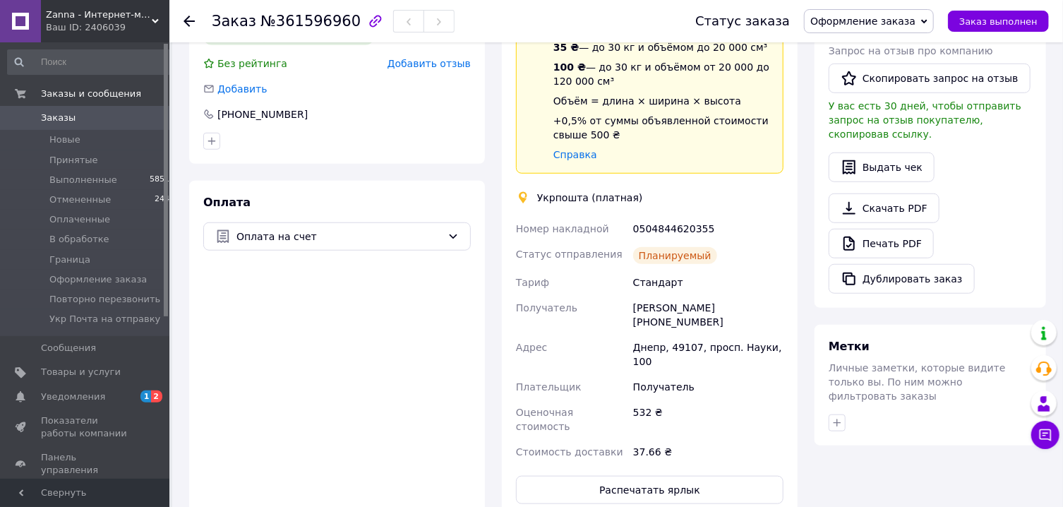
click at [901, 20] on span "Оформление заказа" at bounding box center [862, 21] width 105 height 11
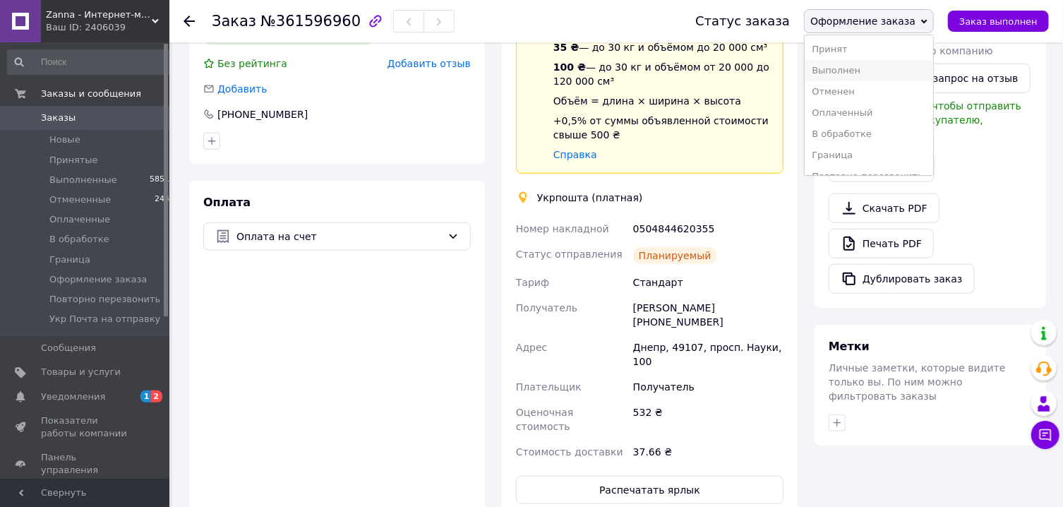
click at [870, 71] on li "Выполнен" at bounding box center [869, 70] width 128 height 21
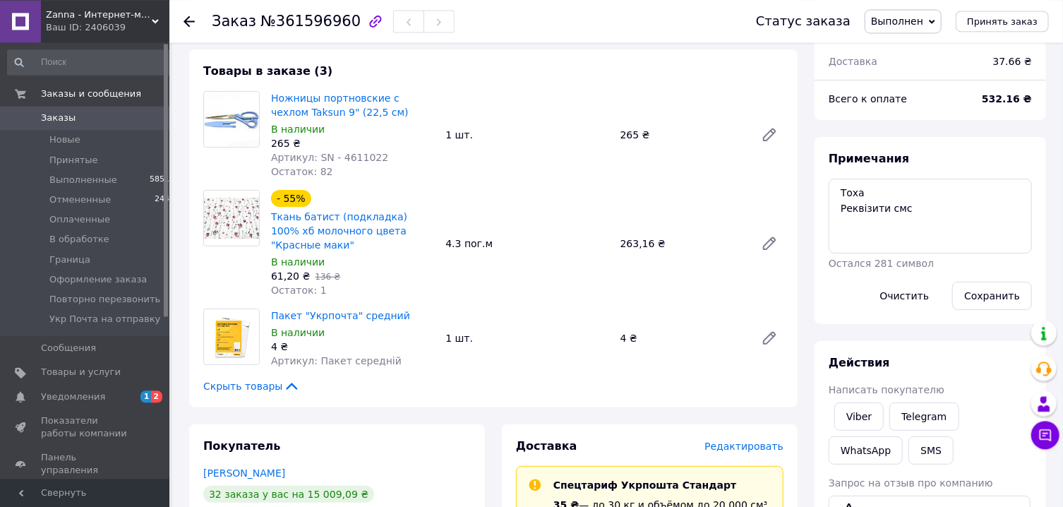
scroll to position [0, 0]
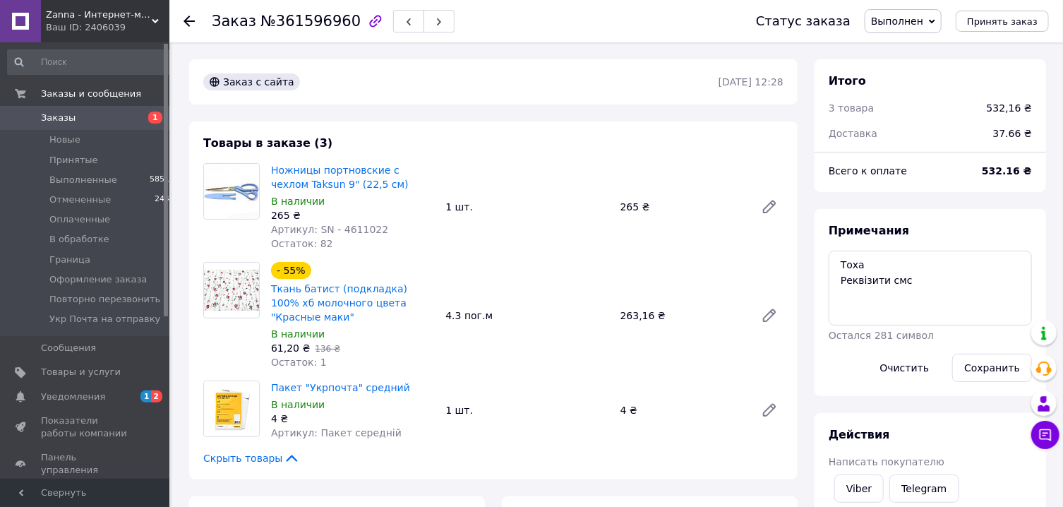
click at [61, 121] on span "Заказы" at bounding box center [58, 118] width 35 height 13
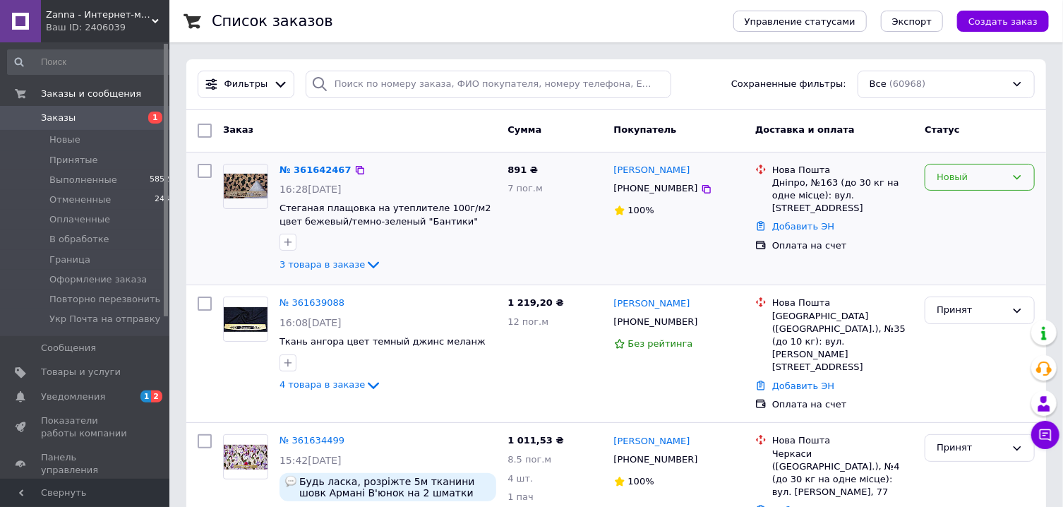
drag, startPoint x: 957, startPoint y: 177, endPoint x: 953, endPoint y: 188, distance: 12.1
click at [956, 178] on div "Новый" at bounding box center [971, 177] width 69 height 15
click at [955, 203] on li "Принят" at bounding box center [979, 206] width 109 height 26
click at [313, 169] on link "№ 361642467" at bounding box center [312, 169] width 65 height 11
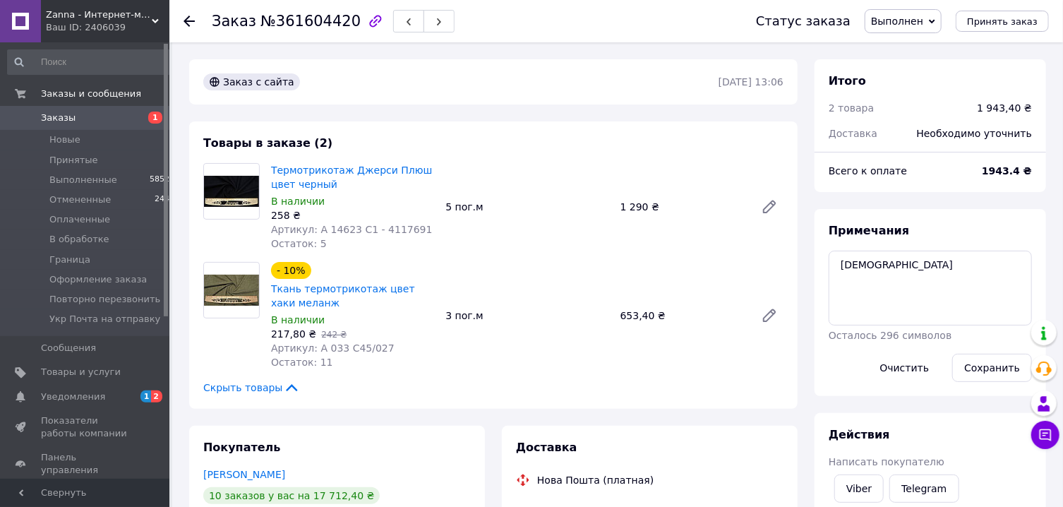
click at [911, 27] on span "Выполнен" at bounding box center [897, 21] width 52 height 11
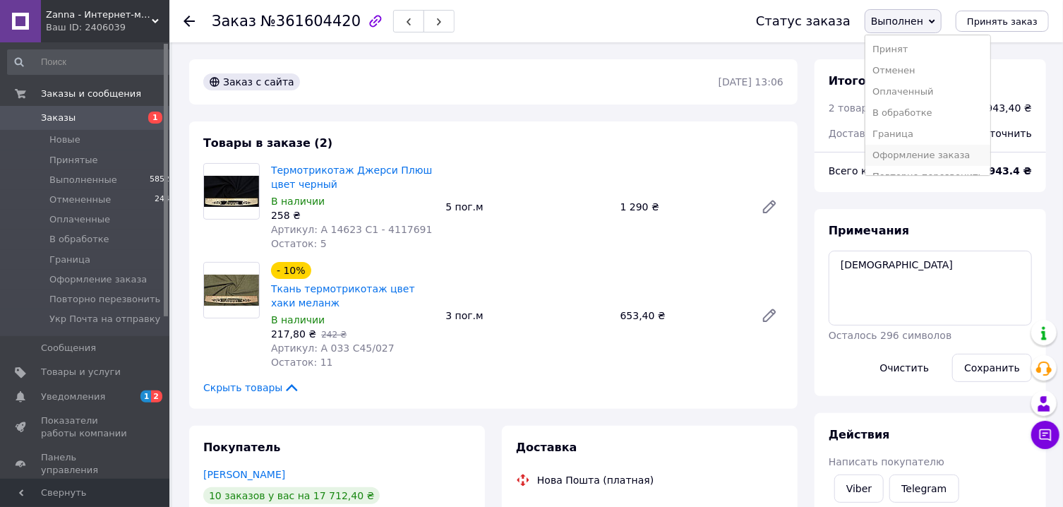
click at [925, 157] on li "Оформление заказа" at bounding box center [927, 155] width 125 height 21
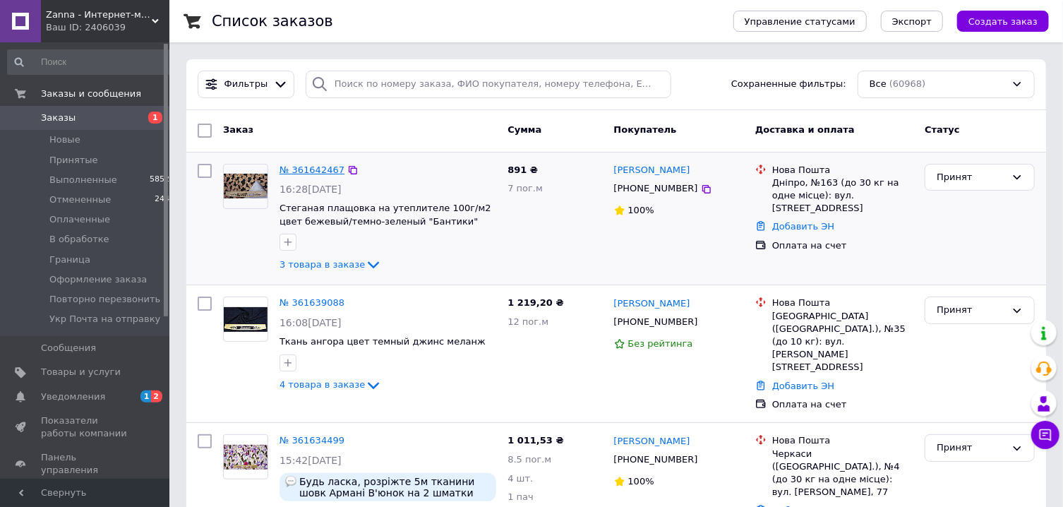
click at [317, 172] on link "№ 361642467" at bounding box center [312, 169] width 65 height 11
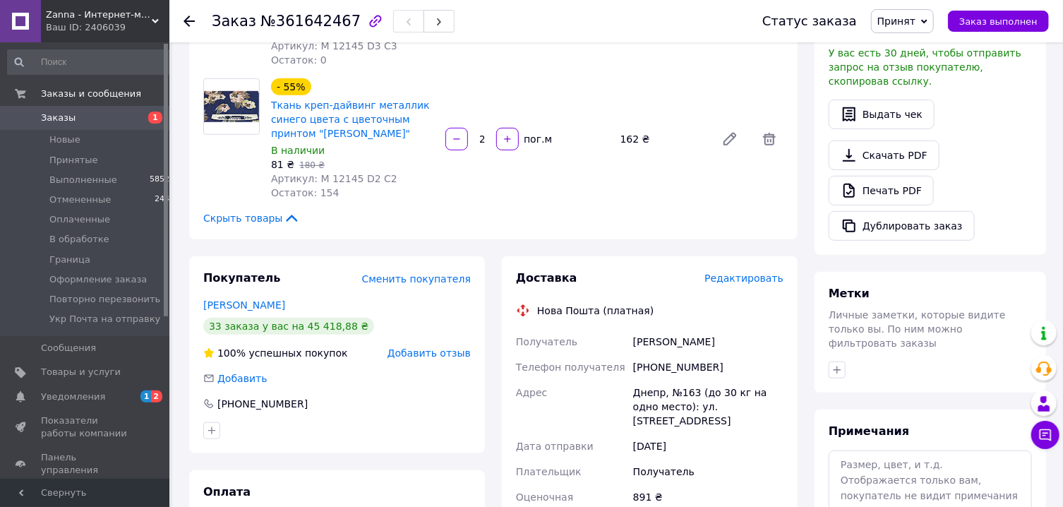
scroll to position [657, 0]
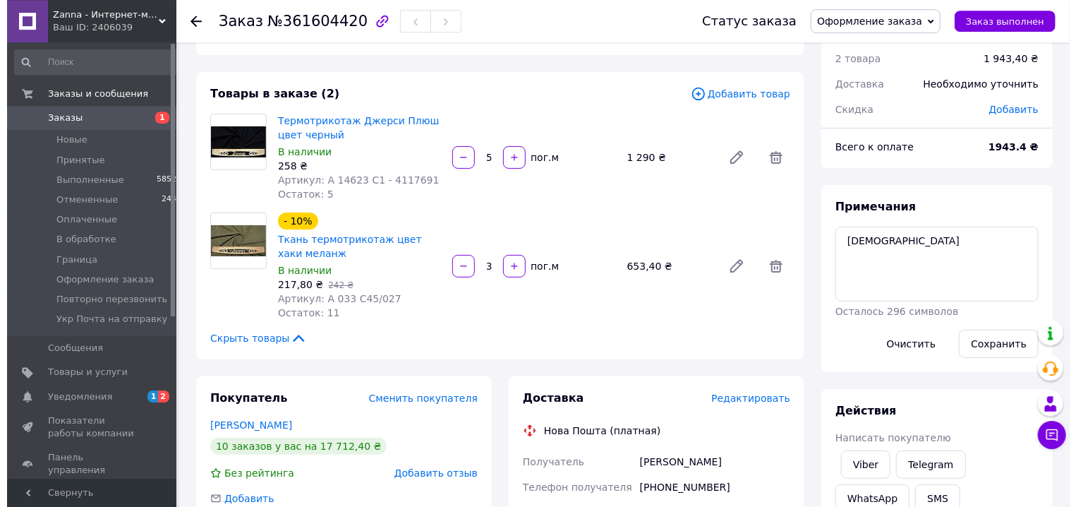
scroll to position [302, 0]
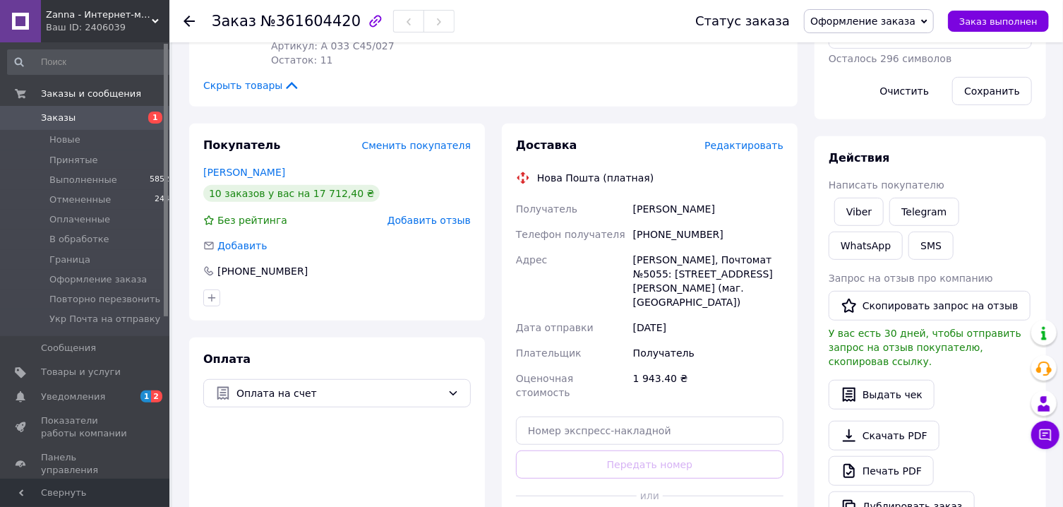
click at [736, 145] on span "Редактировать" at bounding box center [743, 145] width 79 height 11
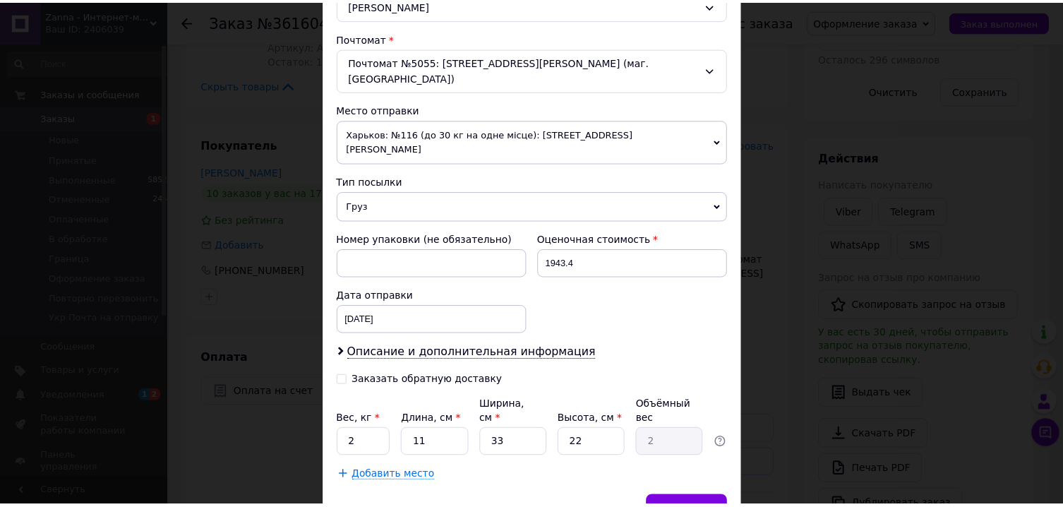
scroll to position [457, 0]
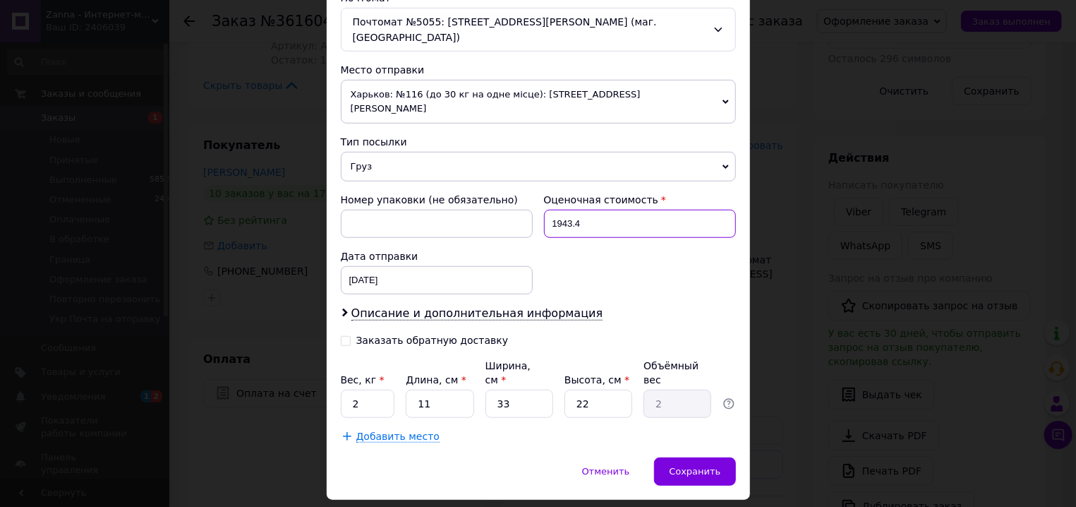
click at [596, 210] on input "1943.4" at bounding box center [640, 224] width 192 height 28
type input "1943"
click at [373, 390] on input "2" at bounding box center [368, 404] width 54 height 28
click at [372, 390] on input "2" at bounding box center [368, 404] width 54 height 28
type input "5"
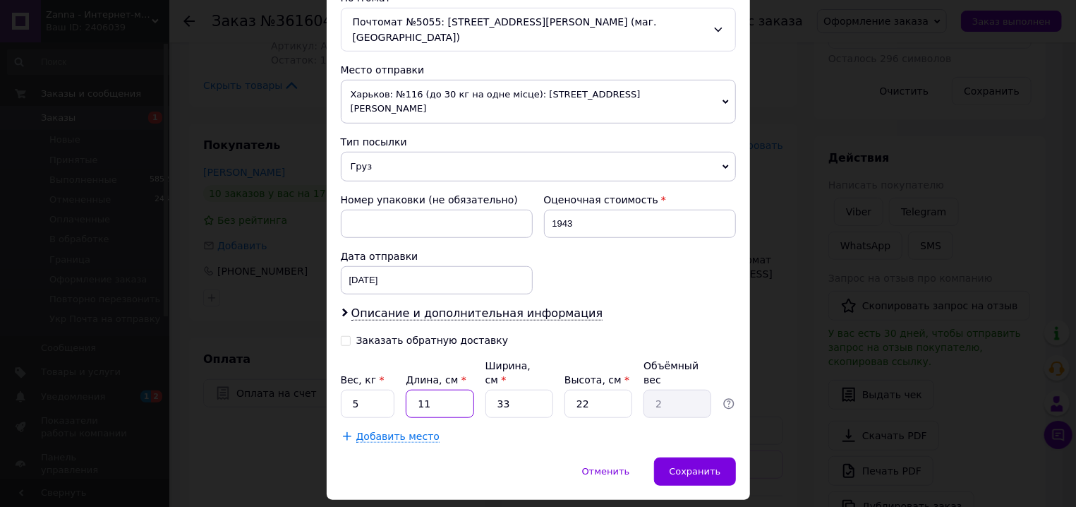
type input "4"
type input "0.73"
type input "40"
type input "7.26"
type input "40"
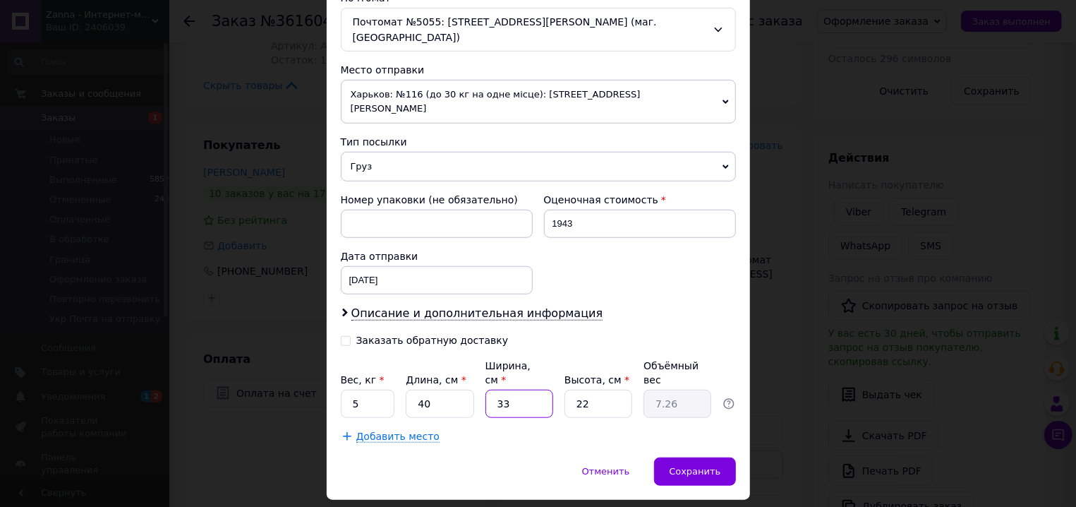
type input "2"
type input "0.44"
type input "24"
type input "5.28"
type input "24"
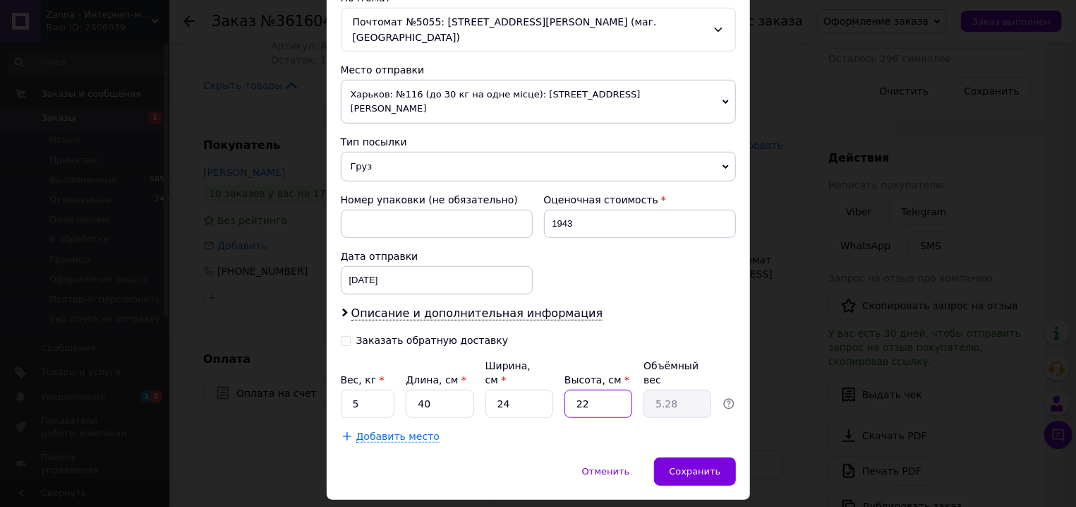
type input "2"
type input "0.48"
type input "20"
type input "4.8"
type input "20"
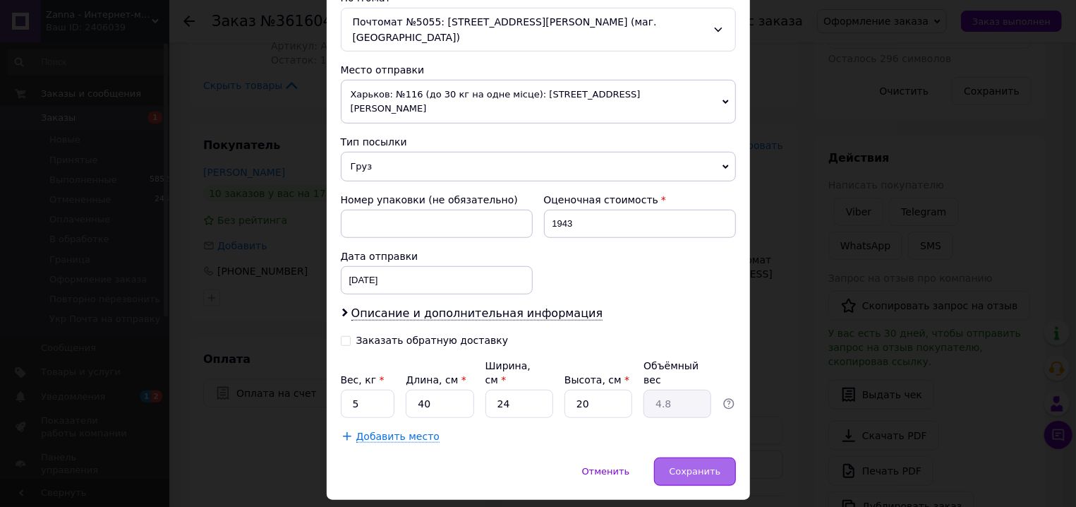
click at [681, 466] on span "Сохранить" at bounding box center [695, 471] width 52 height 11
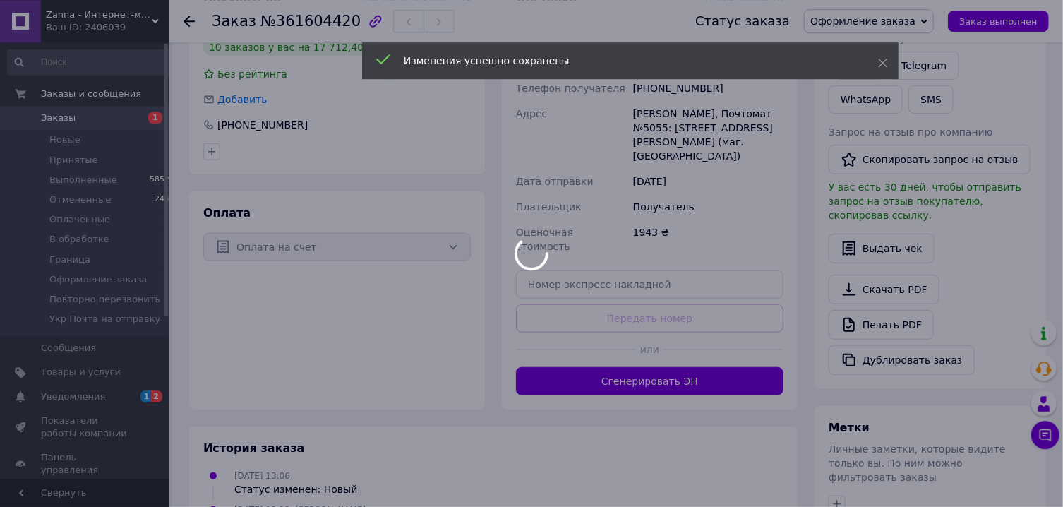
scroll to position [529, 0]
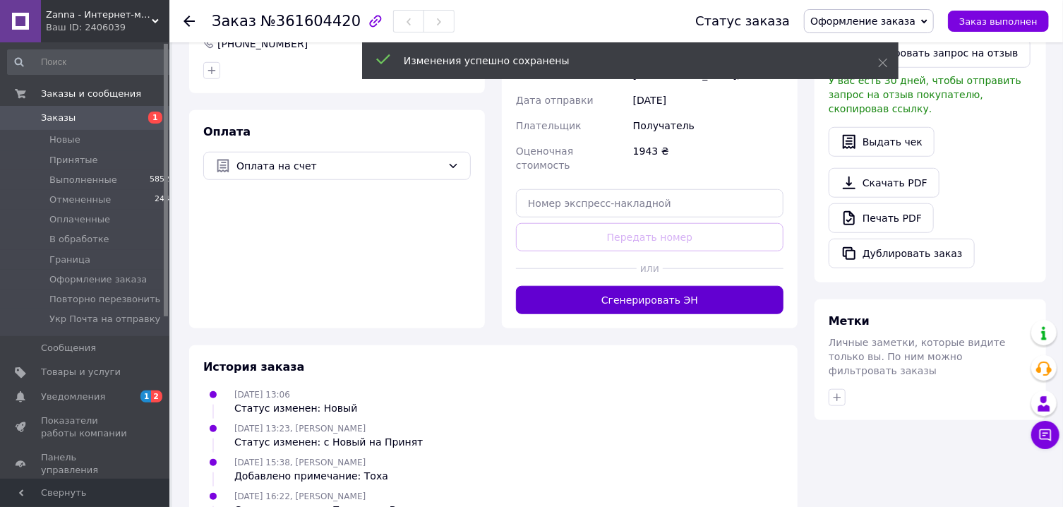
click at [678, 286] on button "Сгенерировать ЭН" at bounding box center [650, 300] width 268 height 28
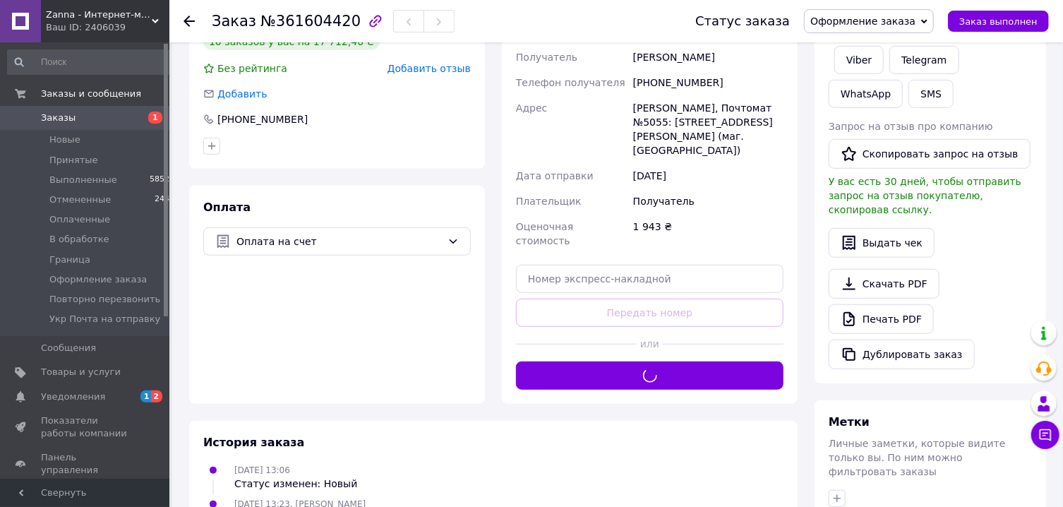
scroll to position [378, 0]
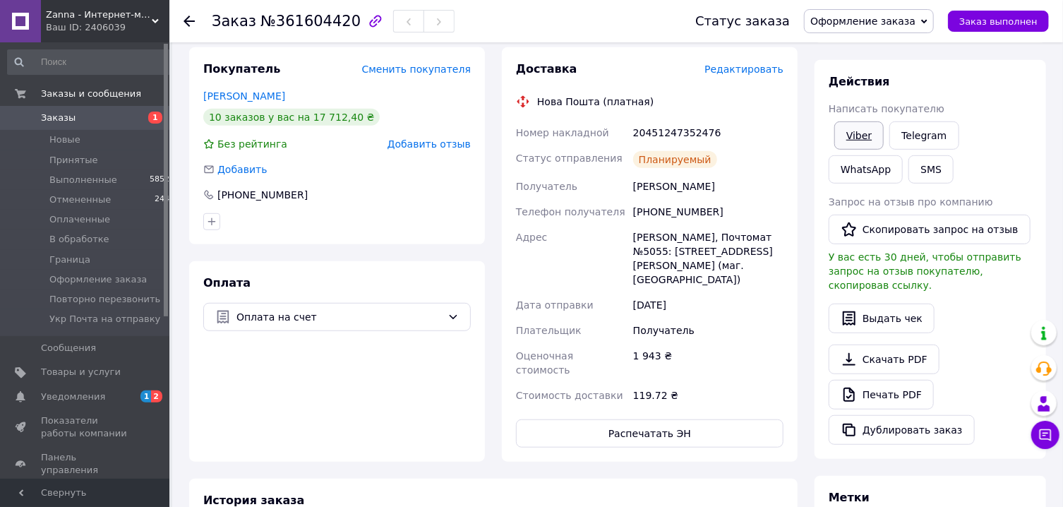
click at [873, 150] on div "Viber" at bounding box center [859, 136] width 55 height 34
click at [865, 136] on link "Viber" at bounding box center [858, 135] width 49 height 28
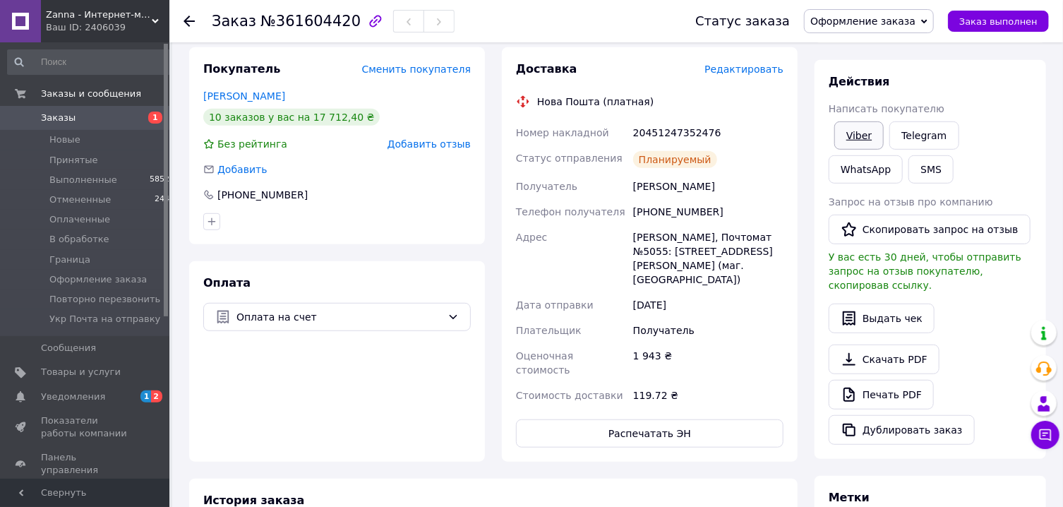
click at [847, 143] on link "Viber" at bounding box center [858, 135] width 49 height 28
click at [688, 128] on div "20451247352476" at bounding box center [708, 132] width 156 height 25
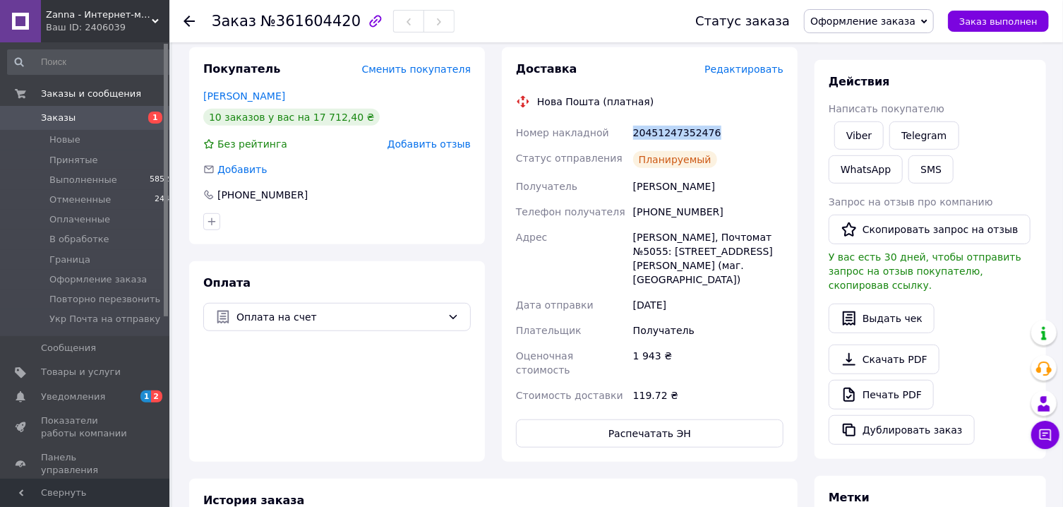
copy div "20451247352476"
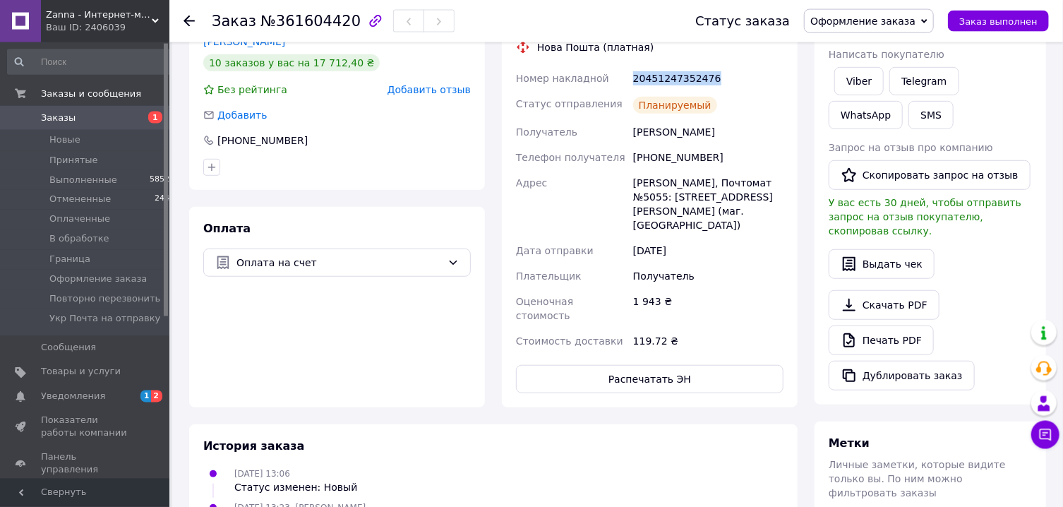
scroll to position [529, 0]
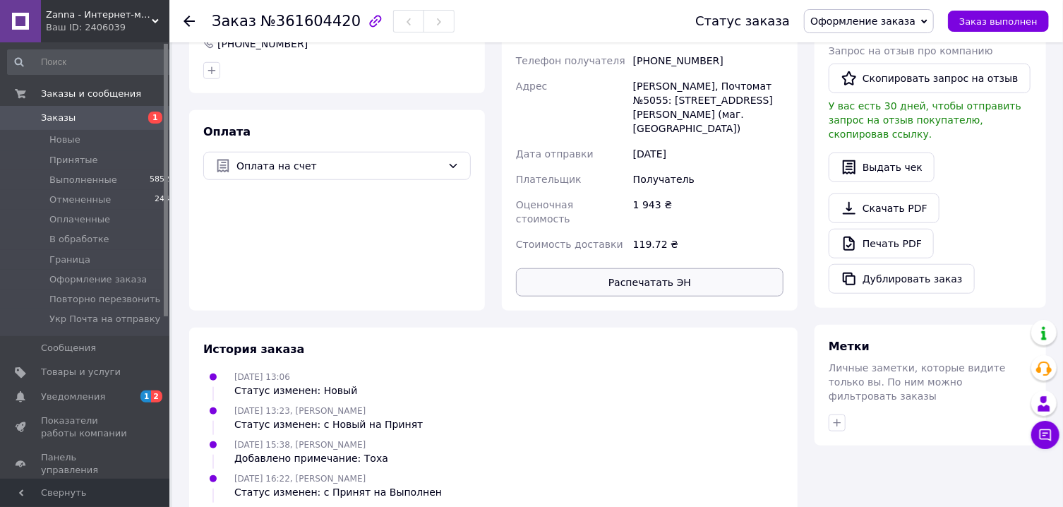
click at [618, 268] on button "Распечатать ЭН" at bounding box center [650, 282] width 268 height 28
click at [877, 21] on span "Оформление заказа" at bounding box center [862, 21] width 105 height 11
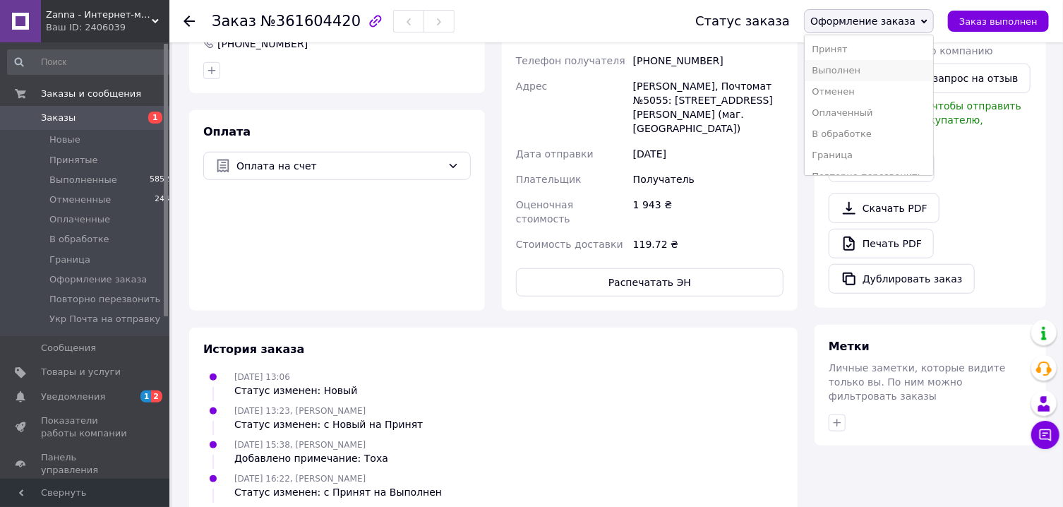
click at [865, 77] on li "Выполнен" at bounding box center [869, 70] width 128 height 21
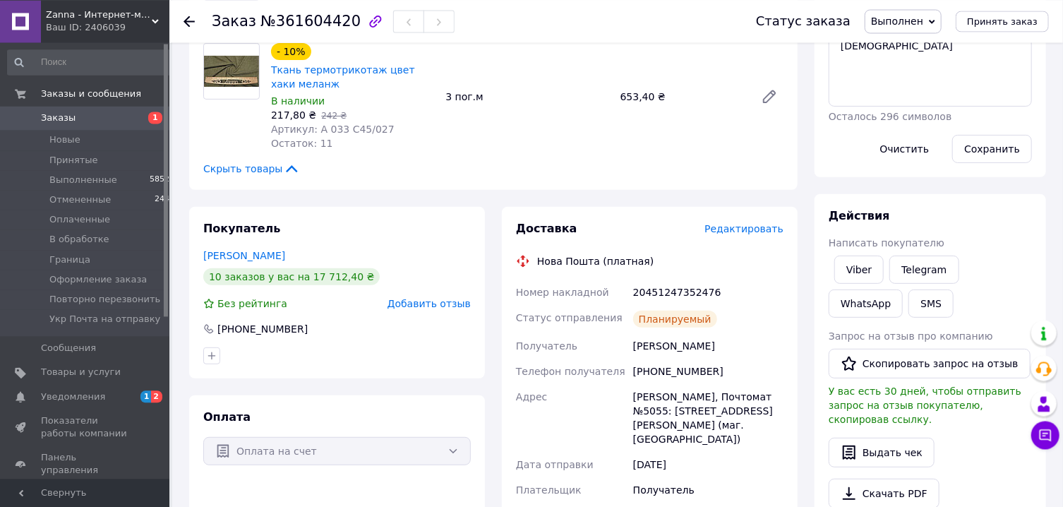
scroll to position [76, 0]
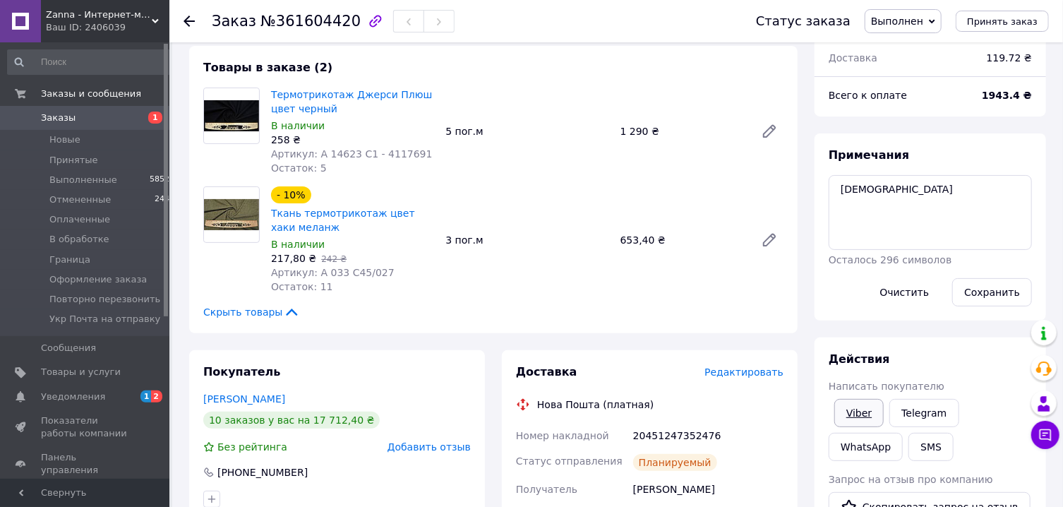
click at [857, 419] on link "Viber" at bounding box center [858, 413] width 49 height 28
click at [858, 419] on link "Viber" at bounding box center [858, 413] width 49 height 28
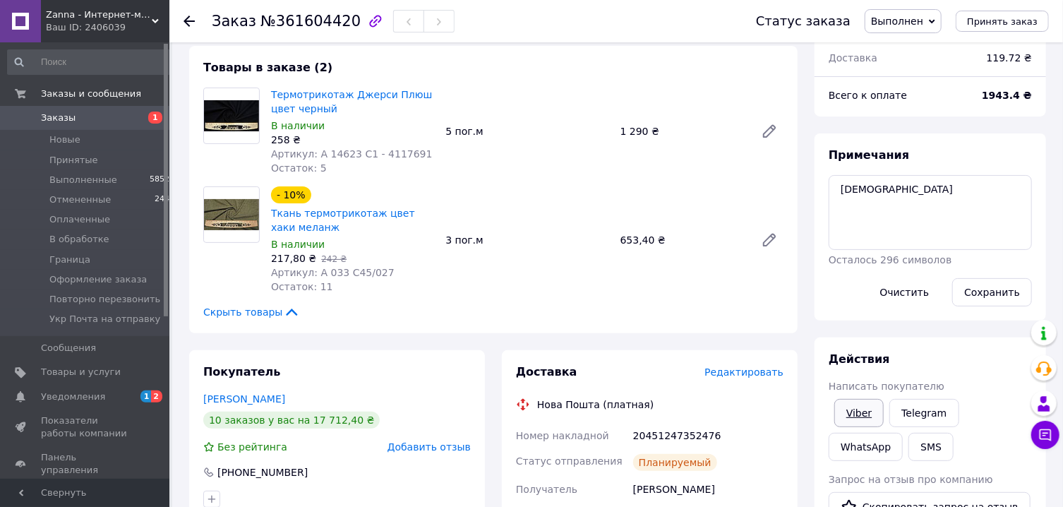
click at [865, 411] on link "Viber" at bounding box center [858, 413] width 49 height 28
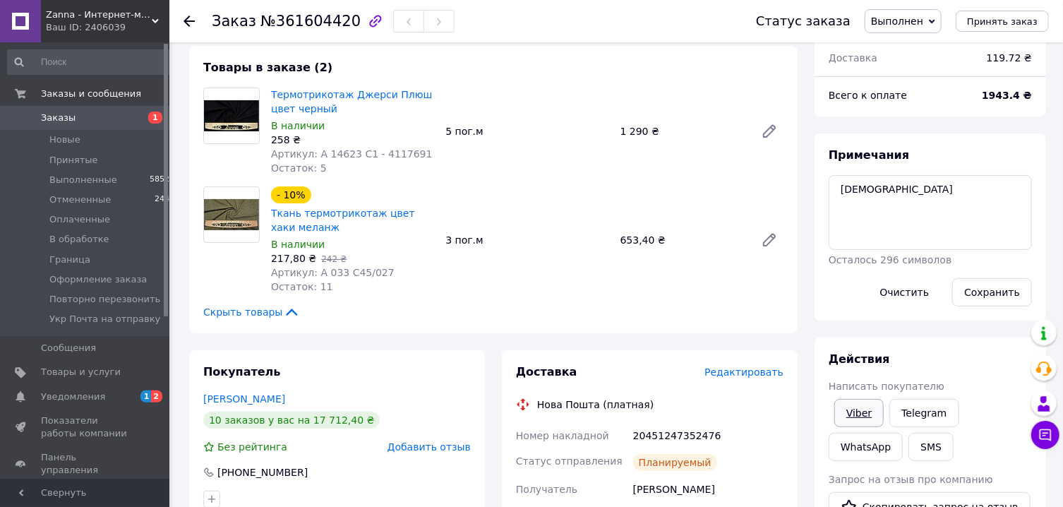
click at [865, 411] on link "Viber" at bounding box center [858, 413] width 49 height 28
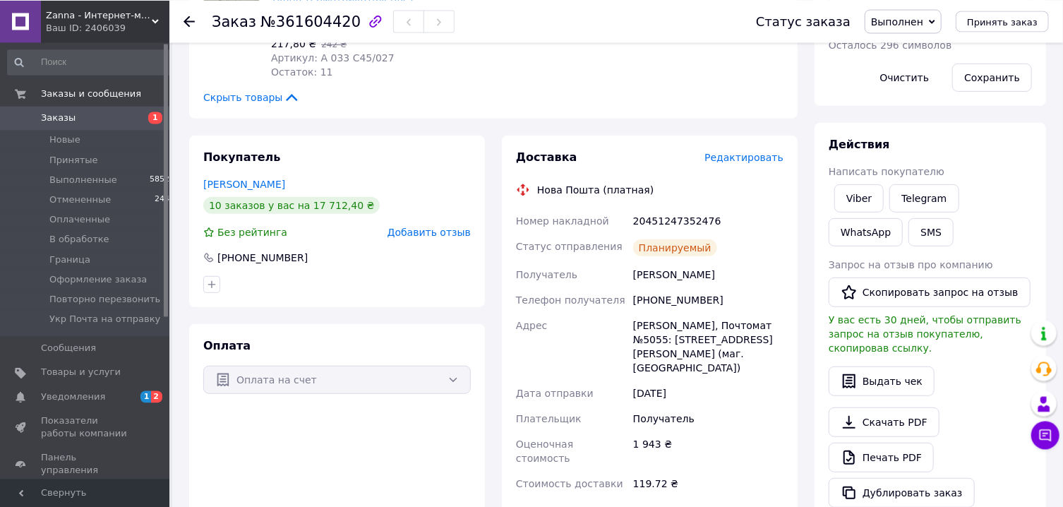
scroll to position [302, 0]
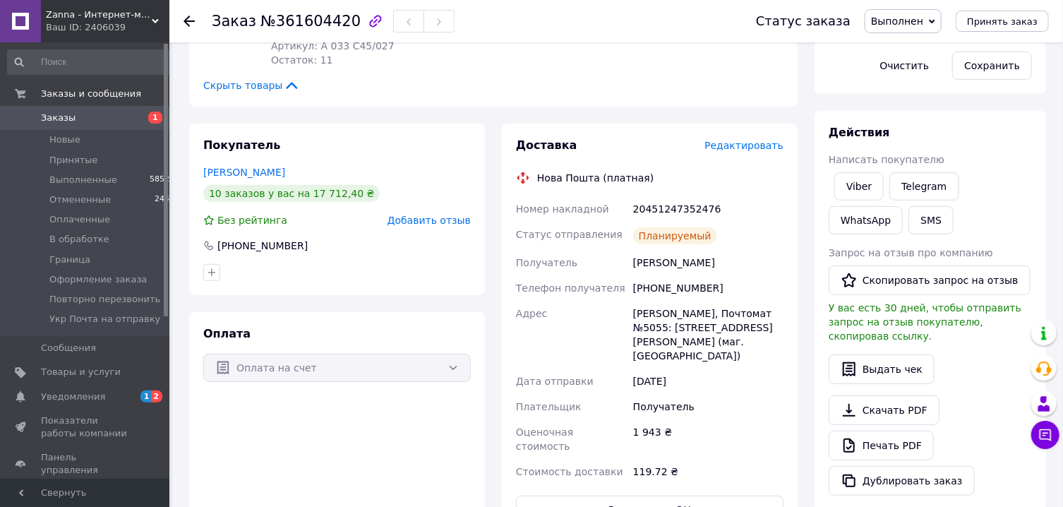
click at [676, 394] on div "Получатель" at bounding box center [708, 406] width 156 height 25
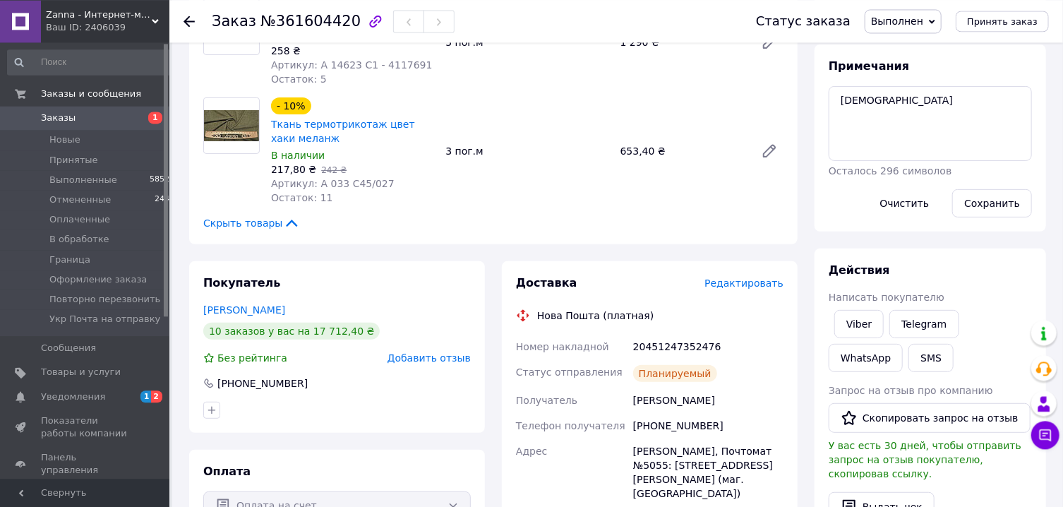
scroll to position [0, 0]
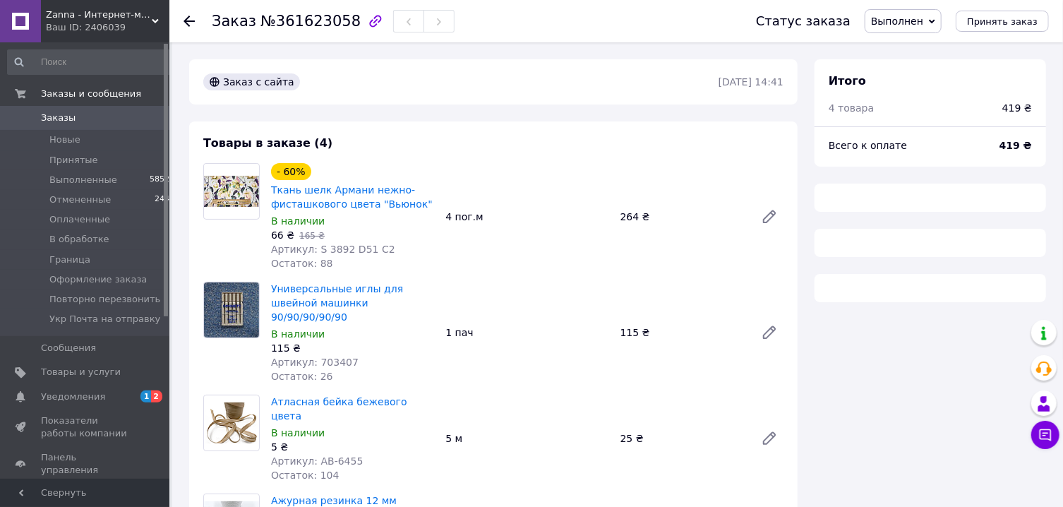
click at [913, 28] on span "Выполнен" at bounding box center [903, 21] width 77 height 24
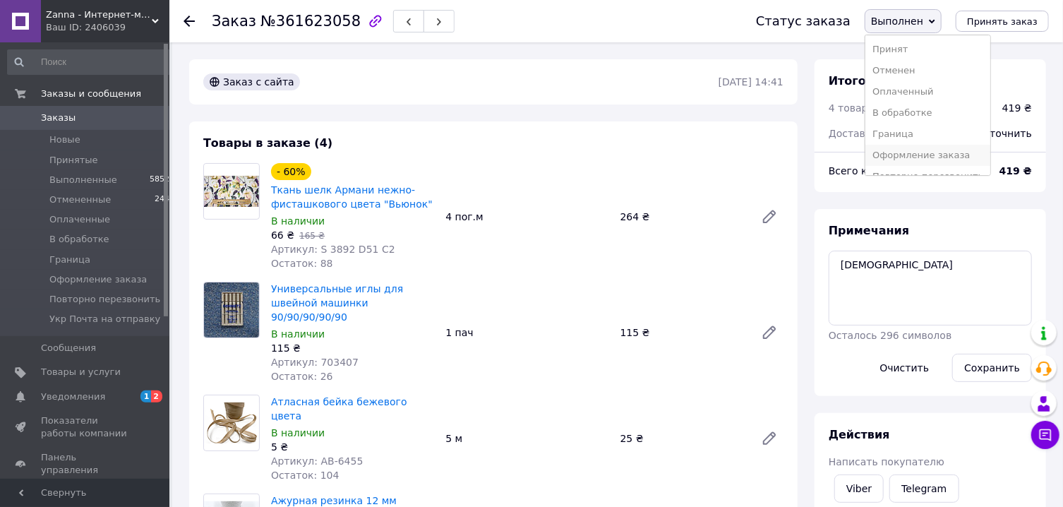
click at [928, 152] on li "Оформление заказа" at bounding box center [927, 155] width 125 height 21
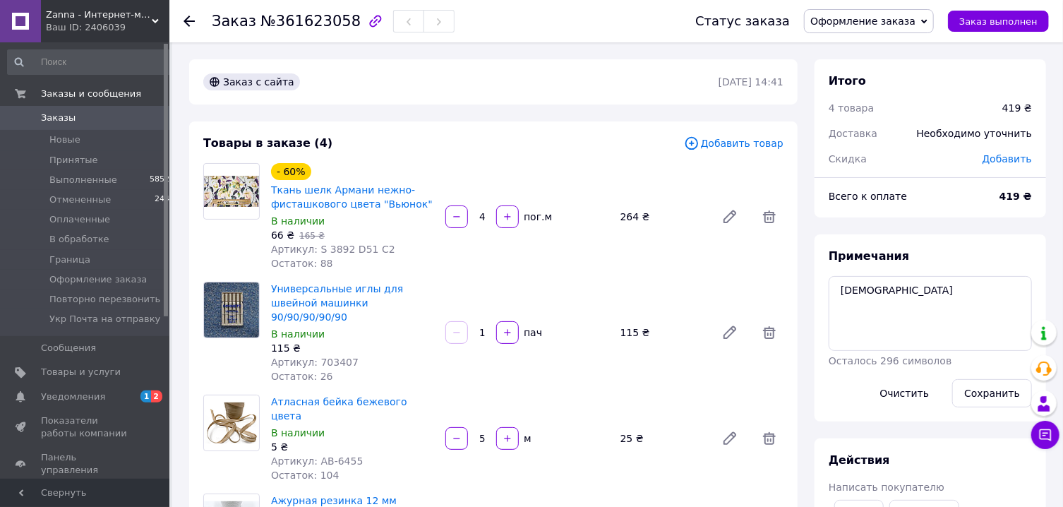
scroll to position [148, 0]
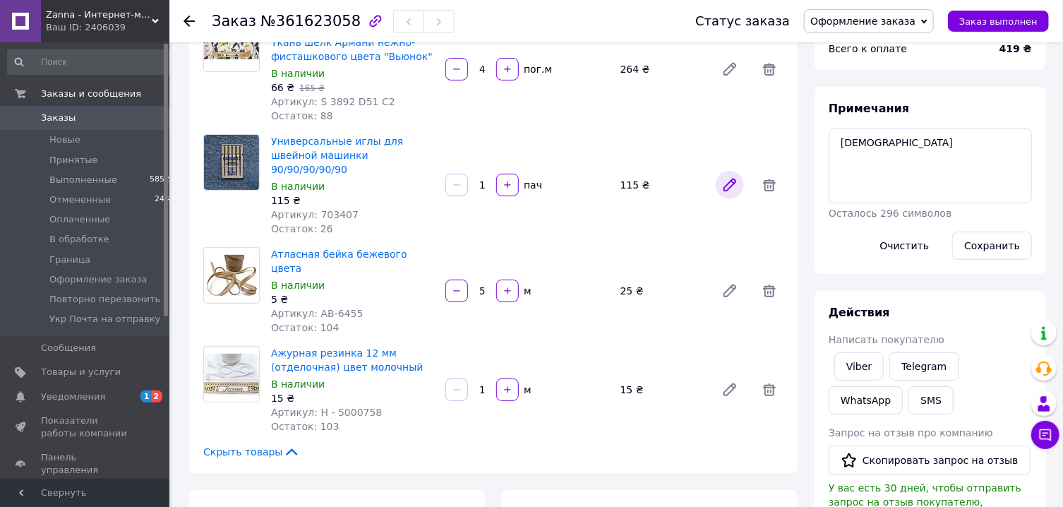
click at [738, 176] on icon at bounding box center [729, 184] width 17 height 17
click at [741, 506] on span "Редактировать" at bounding box center [743, 511] width 79 height 11
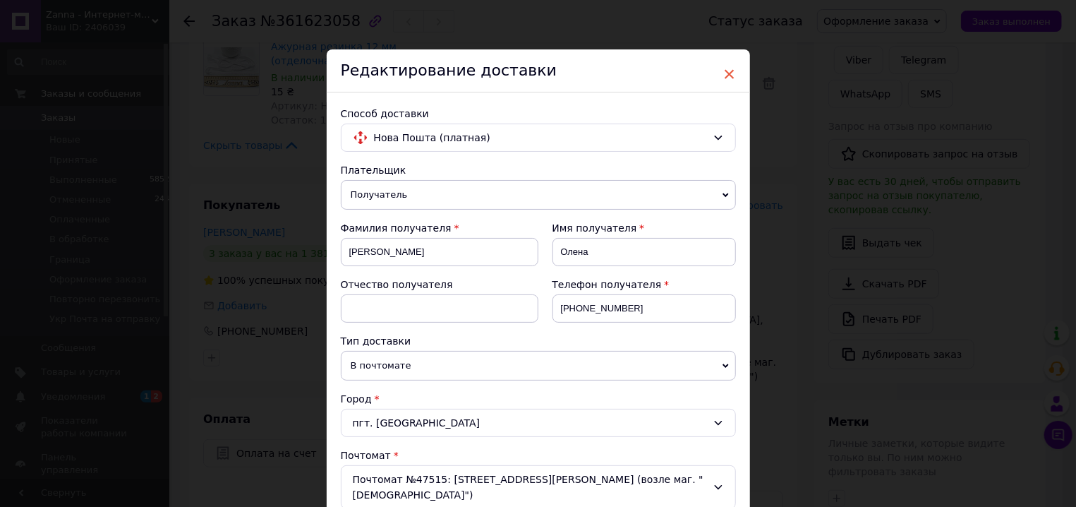
click at [725, 69] on span "×" at bounding box center [730, 74] width 13 height 24
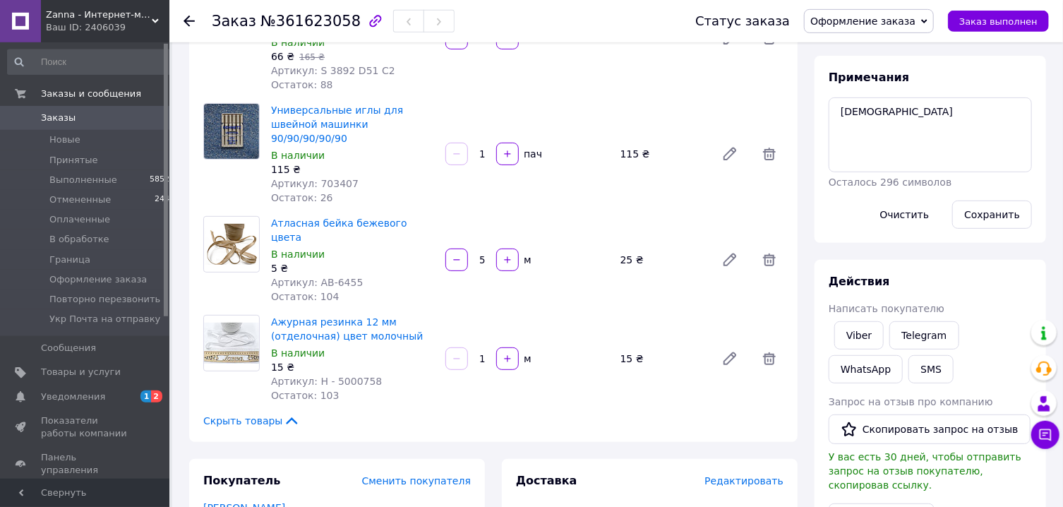
scroll to position [0, 0]
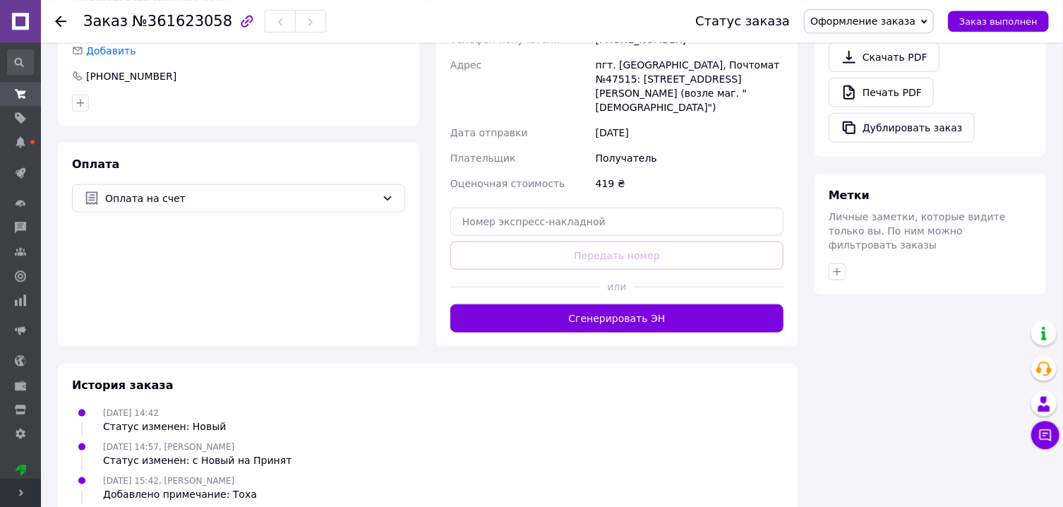
scroll to position [746, 0]
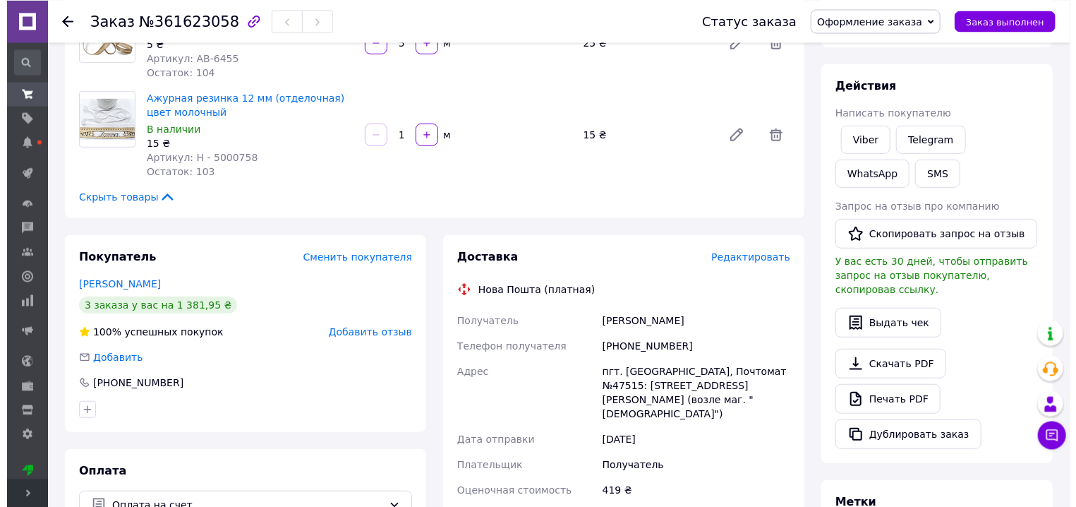
scroll to position [378, 0]
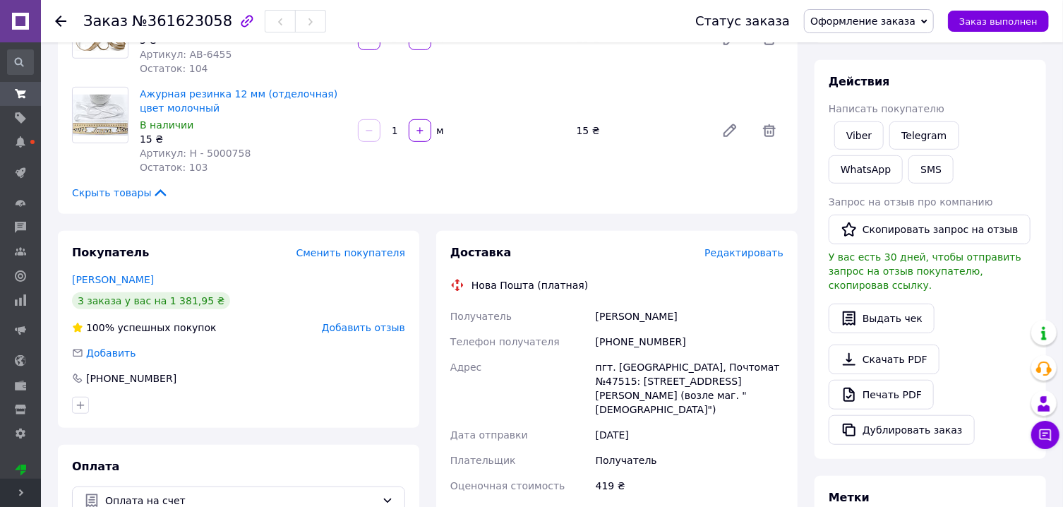
click at [745, 256] on span "Редактировать" at bounding box center [743, 252] width 79 height 11
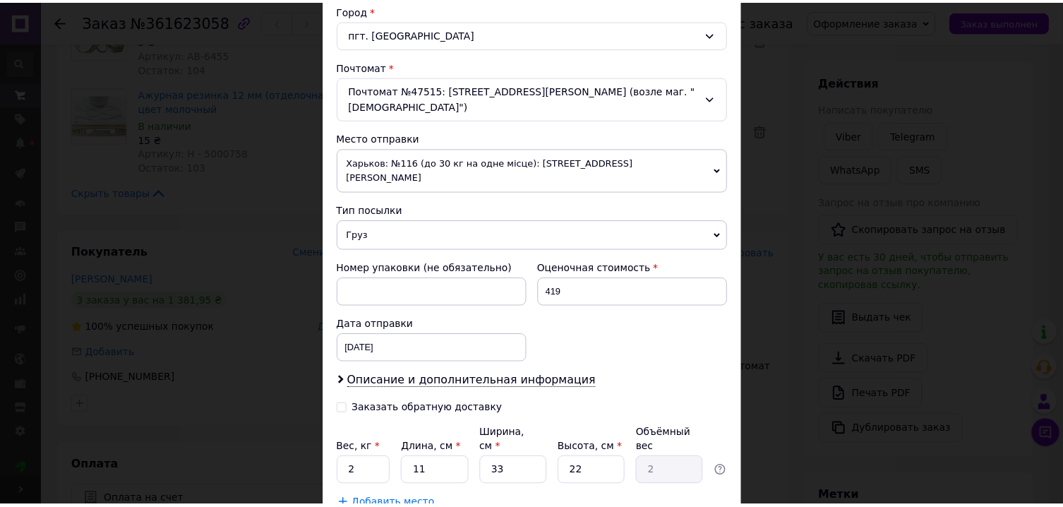
scroll to position [457, 0]
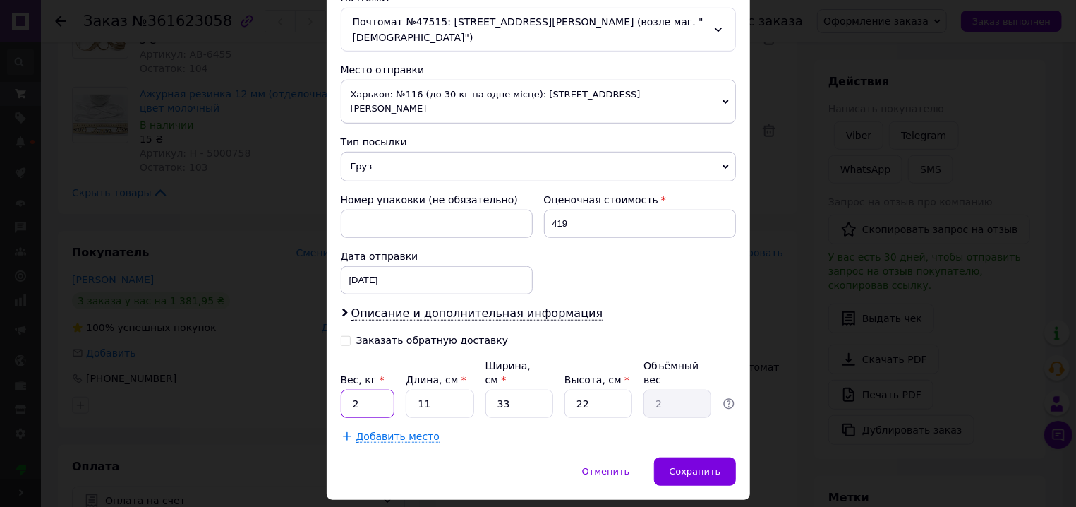
click at [364, 390] on input "2" at bounding box center [368, 404] width 54 height 28
type input "1"
type input "3"
type input "0.54"
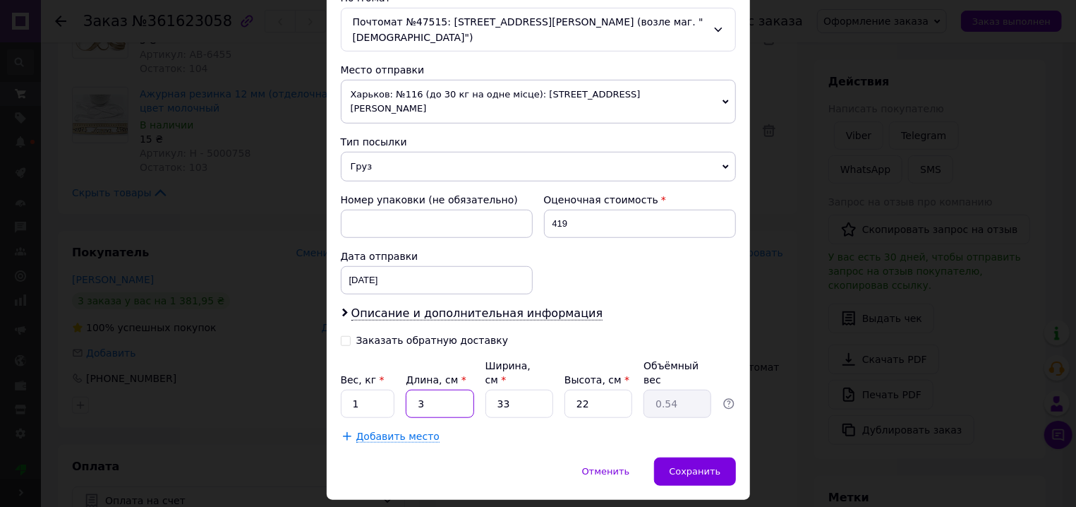
type input "34"
type input "6.17"
type input "34"
type input "23"
type input "4.3"
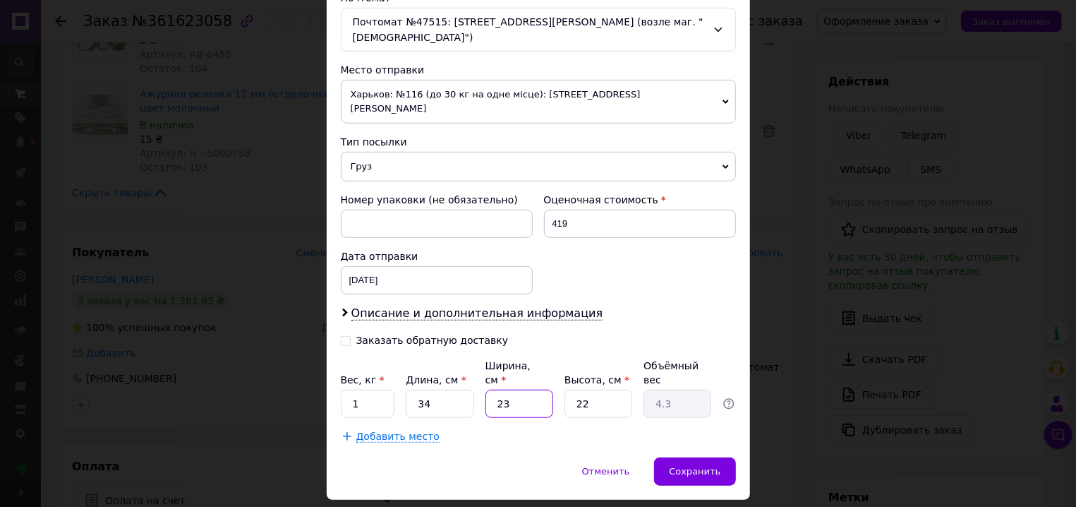
type input "23"
type input "5"
type input "0.98"
type input "5"
click at [685, 466] on span "Сохранить" at bounding box center [695, 471] width 52 height 11
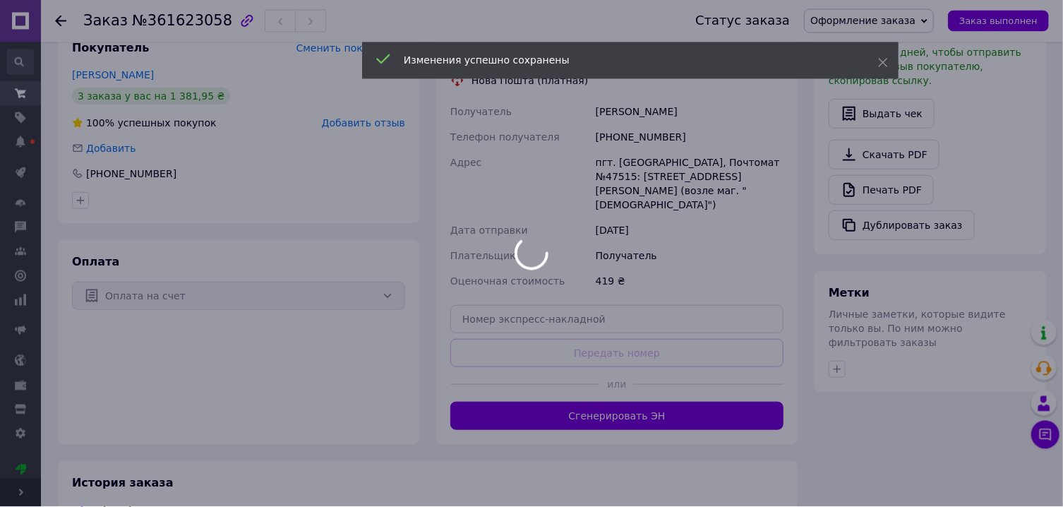
scroll to position [605, 0]
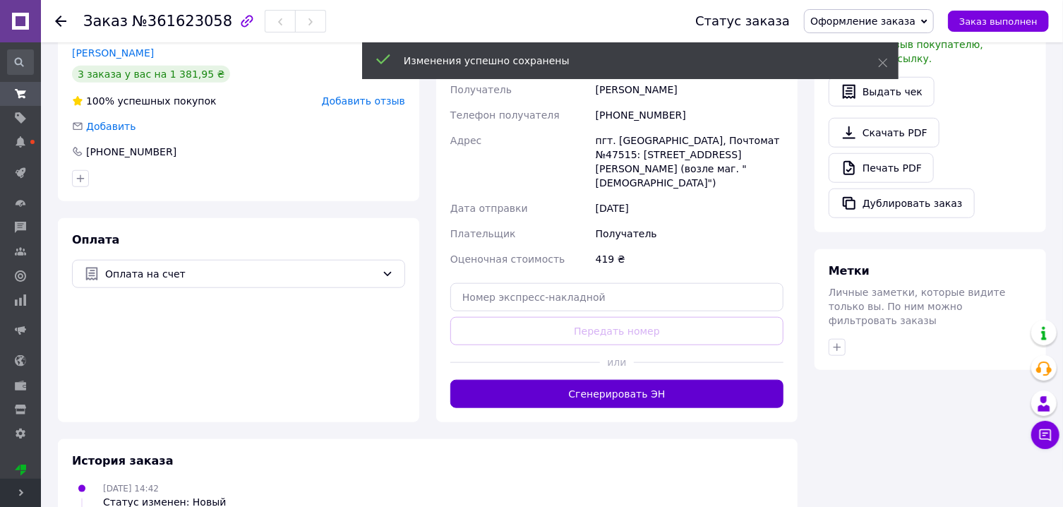
click at [648, 380] on button "Сгенерировать ЭН" at bounding box center [616, 394] width 333 height 28
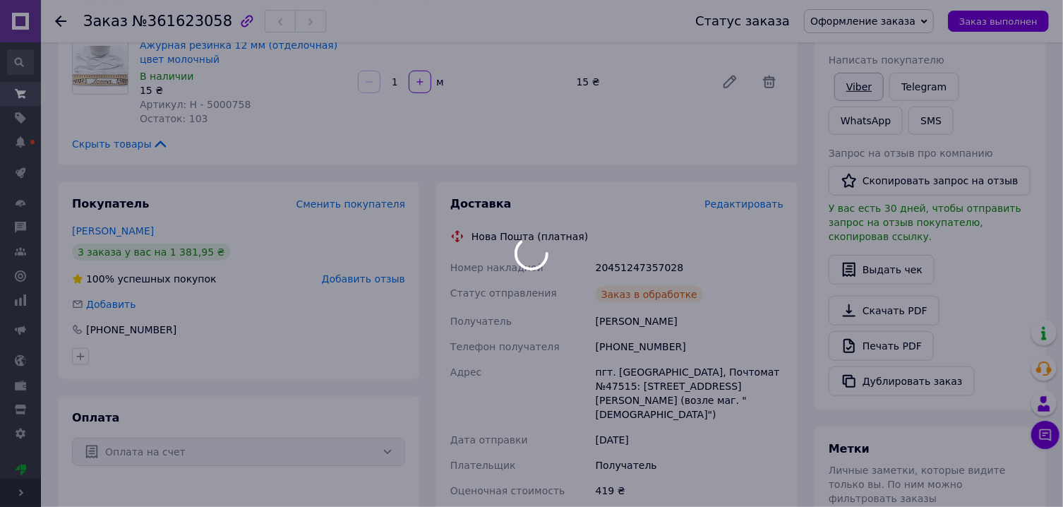
scroll to position [302, 0]
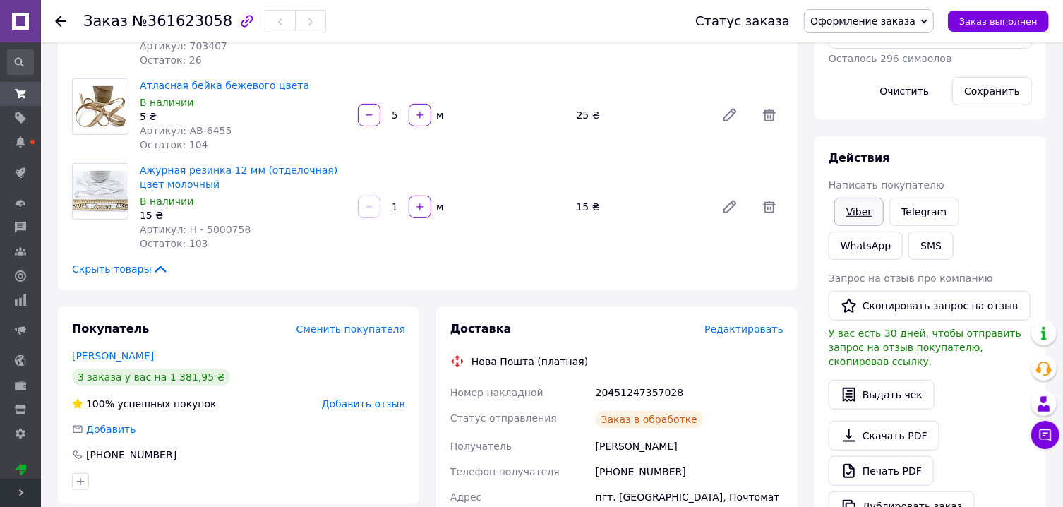
click at [863, 205] on link "Viber" at bounding box center [858, 212] width 49 height 28
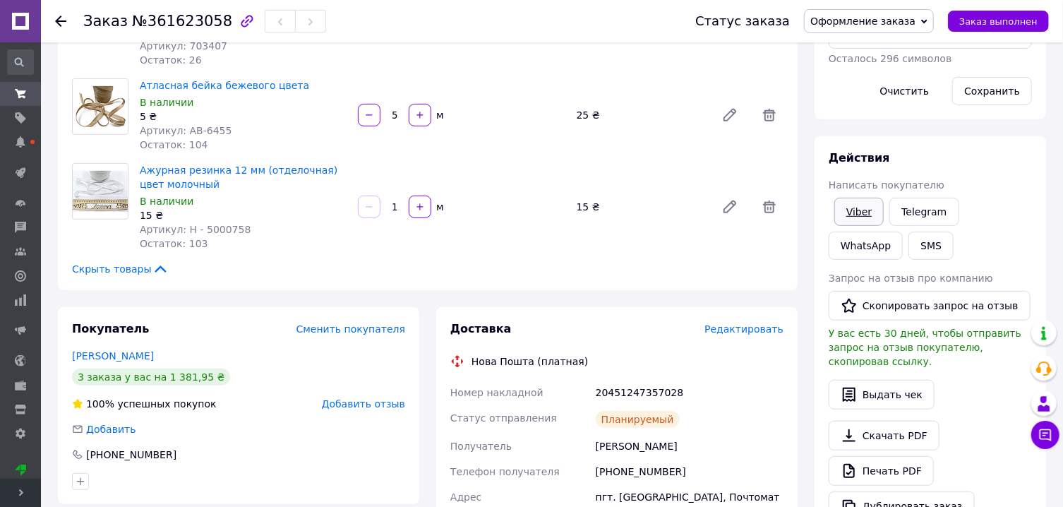
click at [857, 211] on link "Viber" at bounding box center [858, 212] width 49 height 28
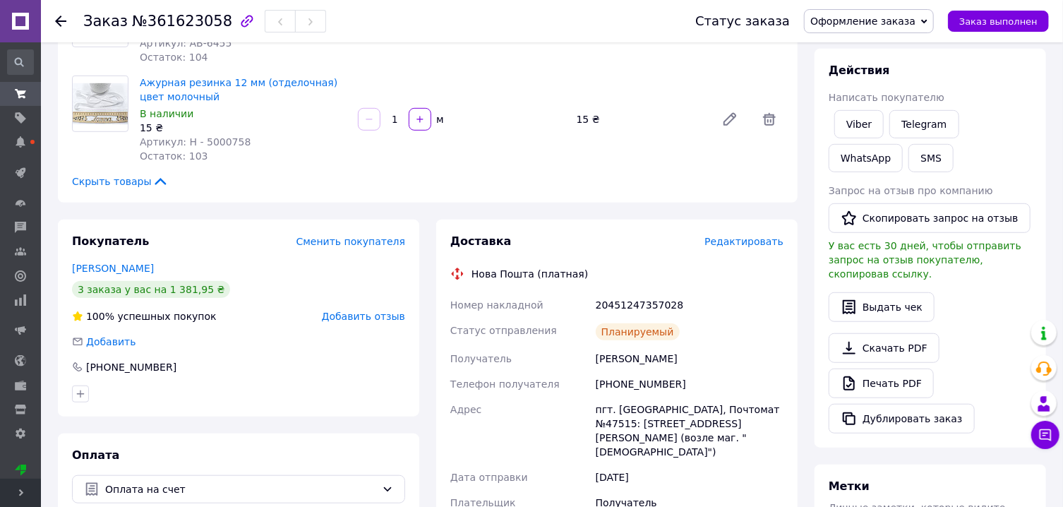
scroll to position [529, 0]
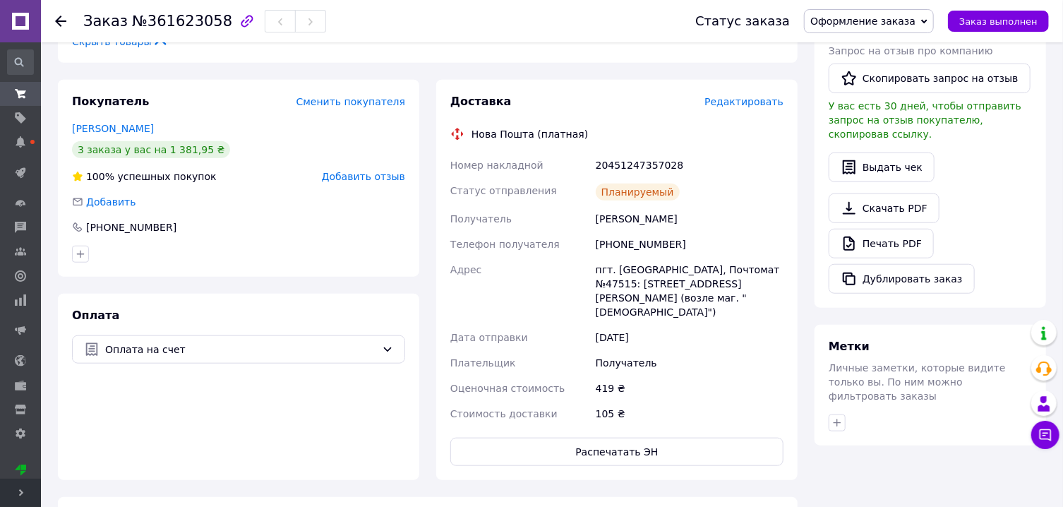
click at [653, 163] on div "20451247357028" at bounding box center [689, 164] width 193 height 25
copy div "20451247357028"
click at [573, 438] on button "Распечатать ЭН" at bounding box center [616, 452] width 333 height 28
click at [840, 25] on span "Оформление заказа" at bounding box center [862, 21] width 105 height 11
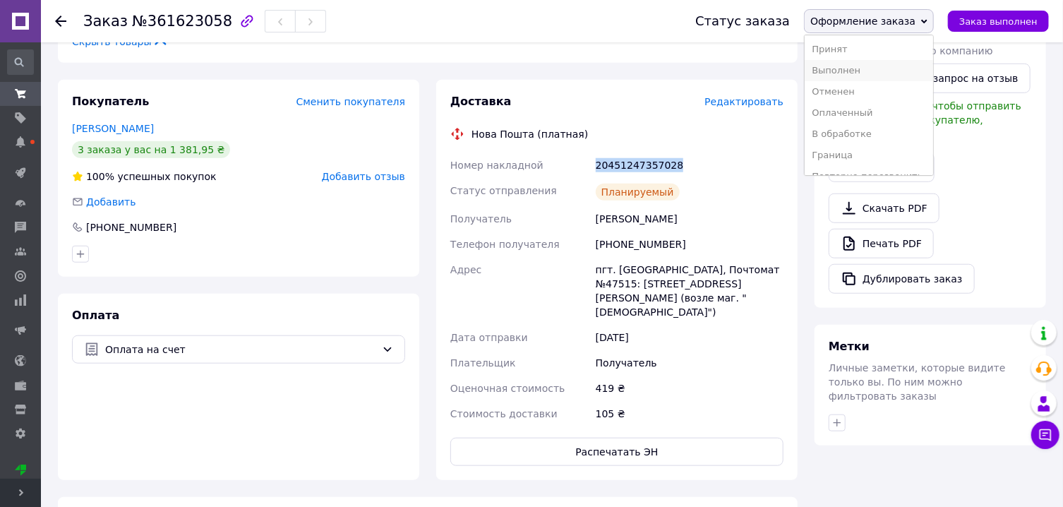
click at [842, 72] on li "Выполнен" at bounding box center [869, 70] width 128 height 21
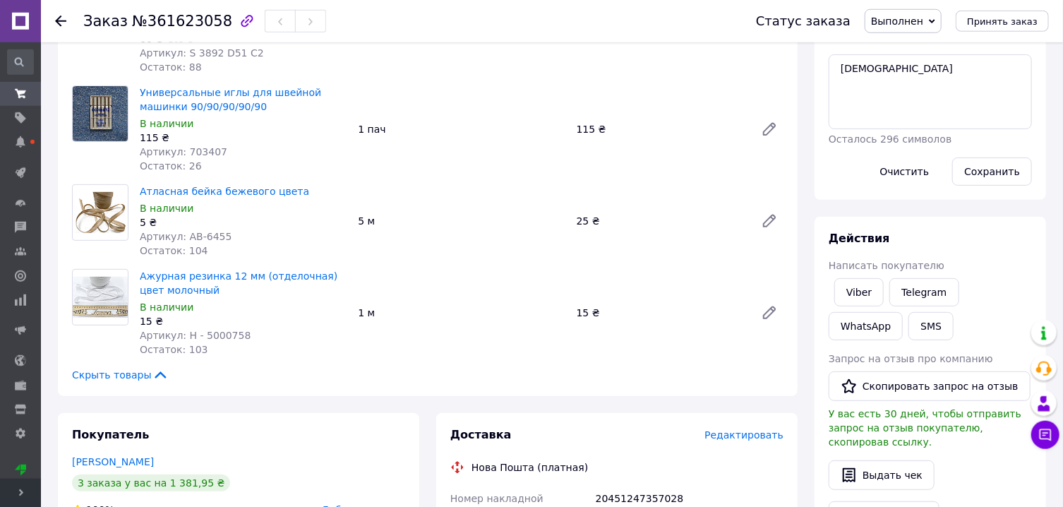
scroll to position [151, 0]
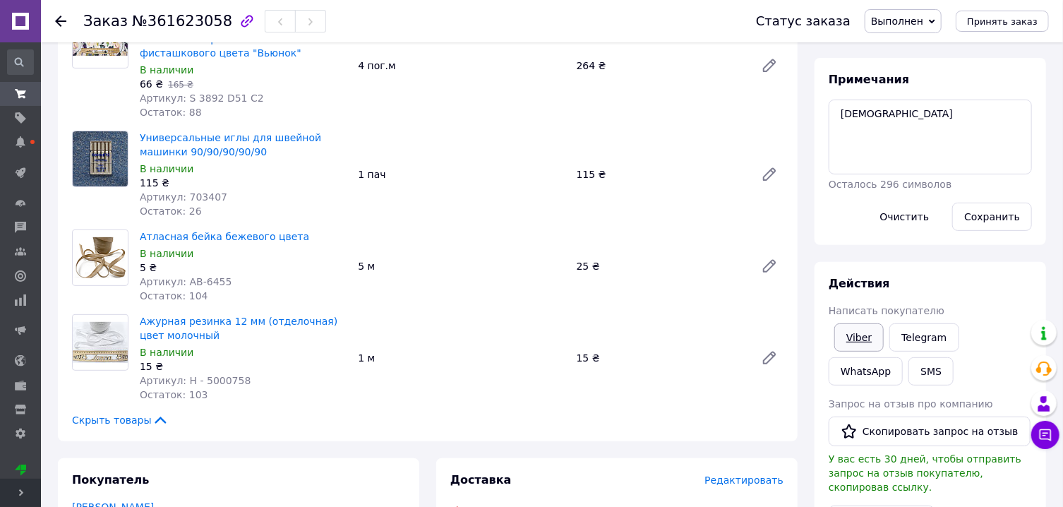
click at [851, 344] on link "Viber" at bounding box center [858, 337] width 49 height 28
click at [852, 344] on link "Viber" at bounding box center [858, 337] width 49 height 28
drag, startPoint x: 852, startPoint y: 344, endPoint x: 856, endPoint y: 270, distance: 73.5
click at [853, 342] on link "Viber" at bounding box center [858, 337] width 49 height 28
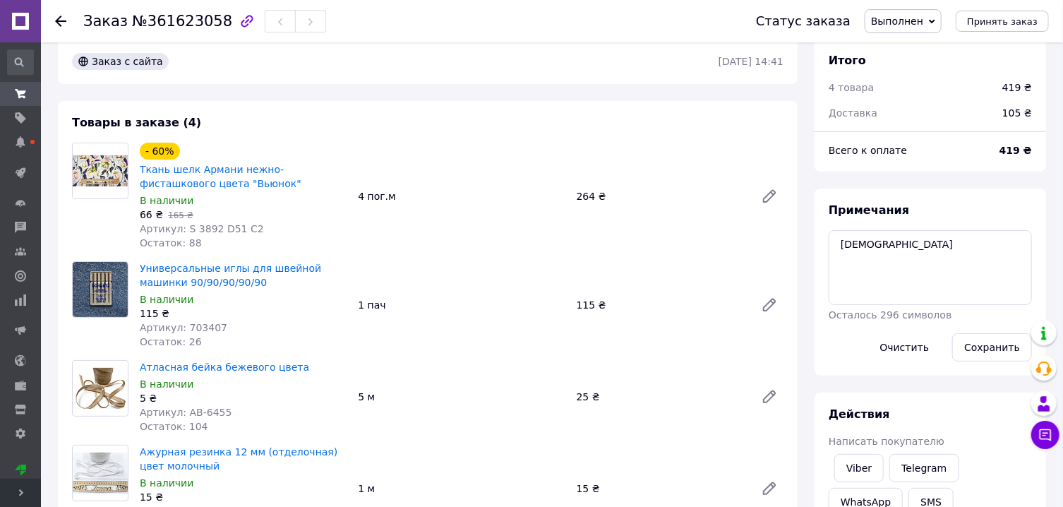
scroll to position [0, 0]
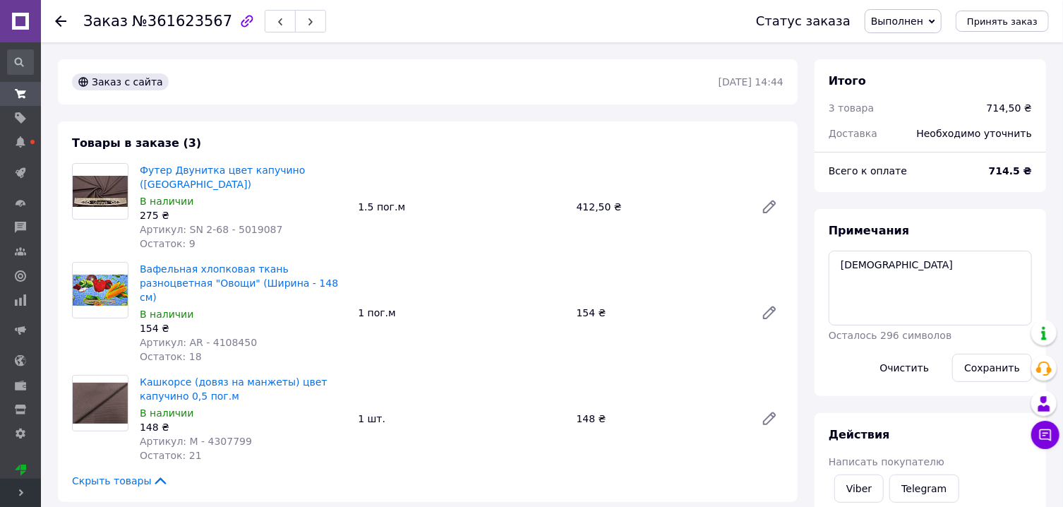
click at [918, 13] on span "Выполнен" at bounding box center [903, 21] width 77 height 24
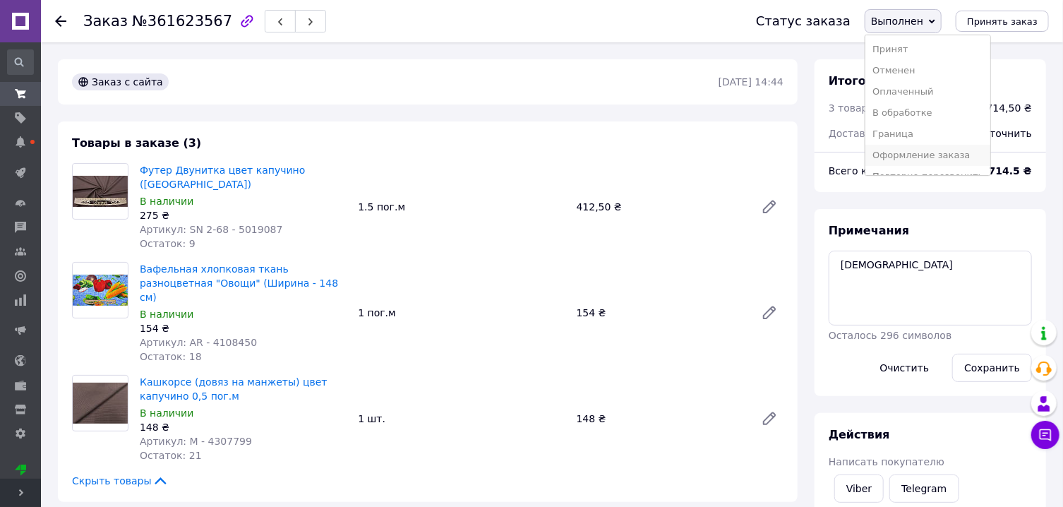
click at [915, 151] on li "Оформление заказа" at bounding box center [927, 155] width 125 height 21
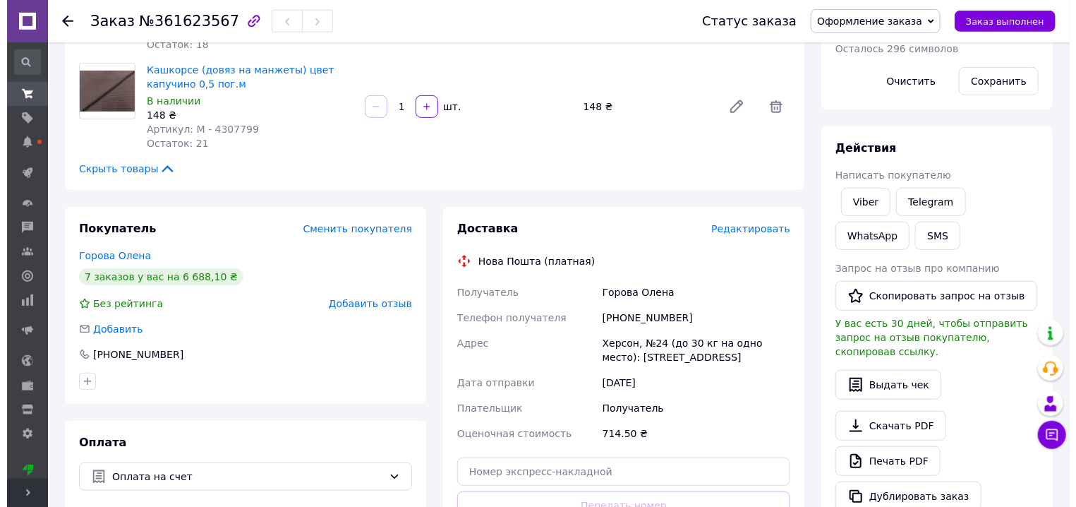
scroll to position [378, 0]
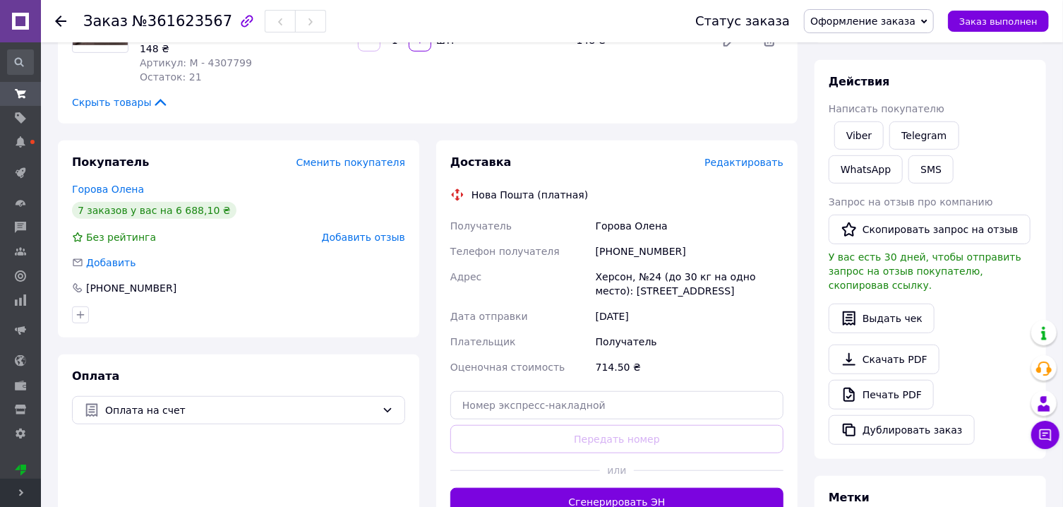
click at [722, 157] on span "Редактировать" at bounding box center [743, 162] width 79 height 11
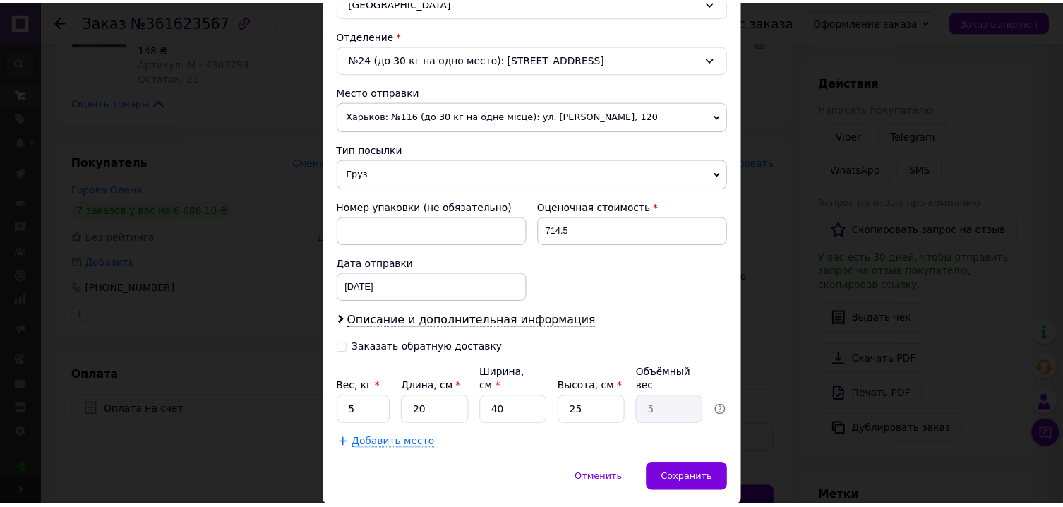
scroll to position [457, 0]
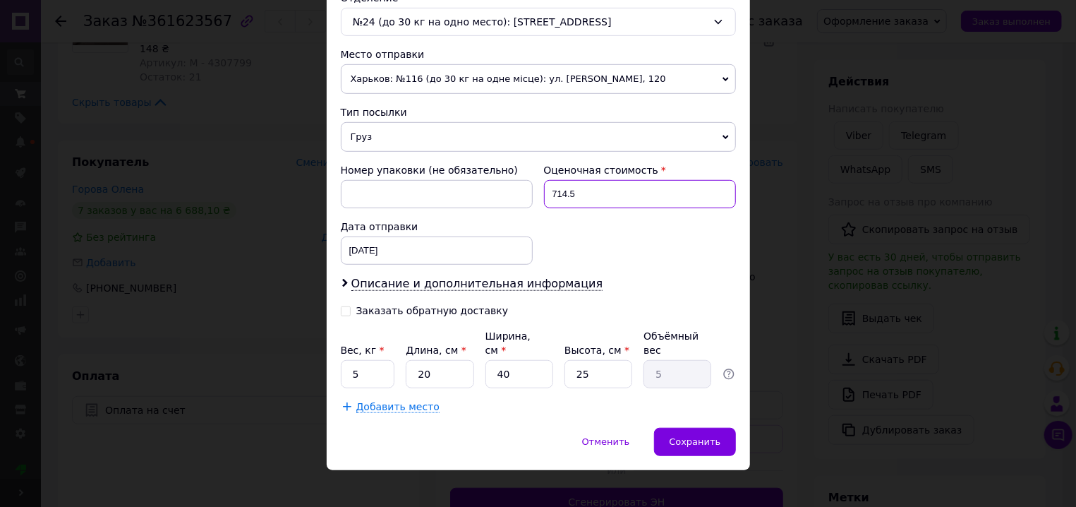
drag, startPoint x: 557, startPoint y: 198, endPoint x: 582, endPoint y: 198, distance: 24.7
click at [582, 198] on input "714.5" at bounding box center [640, 194] width 192 height 28
type input "715"
click at [356, 360] on input "5" at bounding box center [368, 374] width 54 height 28
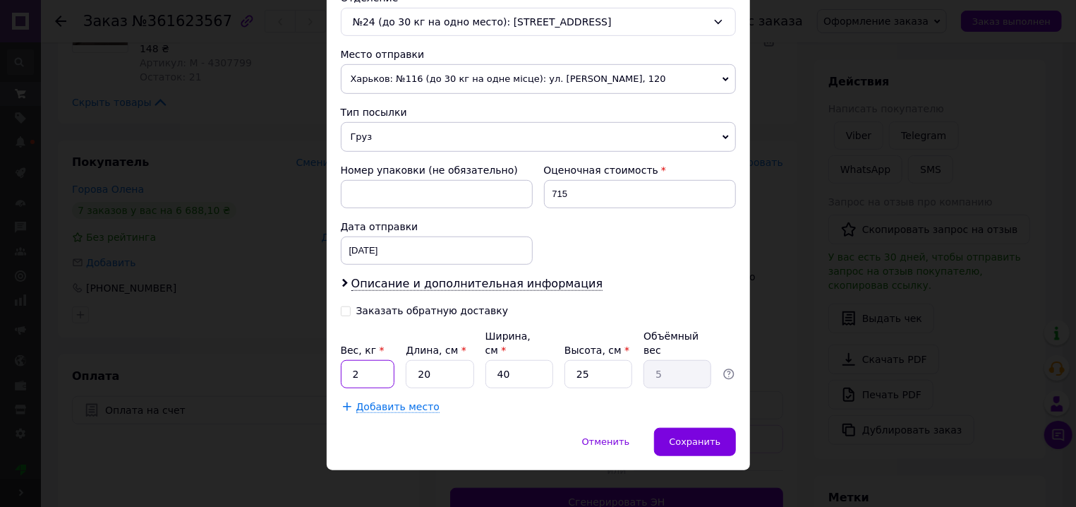
type input "2"
type input "4"
type input "1"
type input "44"
type input "11"
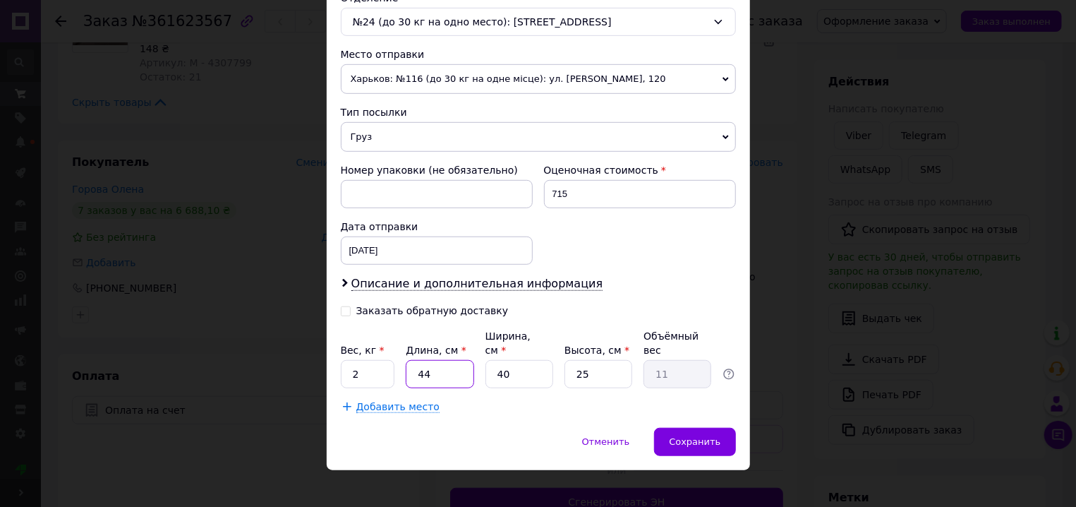
type input "44"
type input "3"
type input "0.83"
type input "34"
type input "9.35"
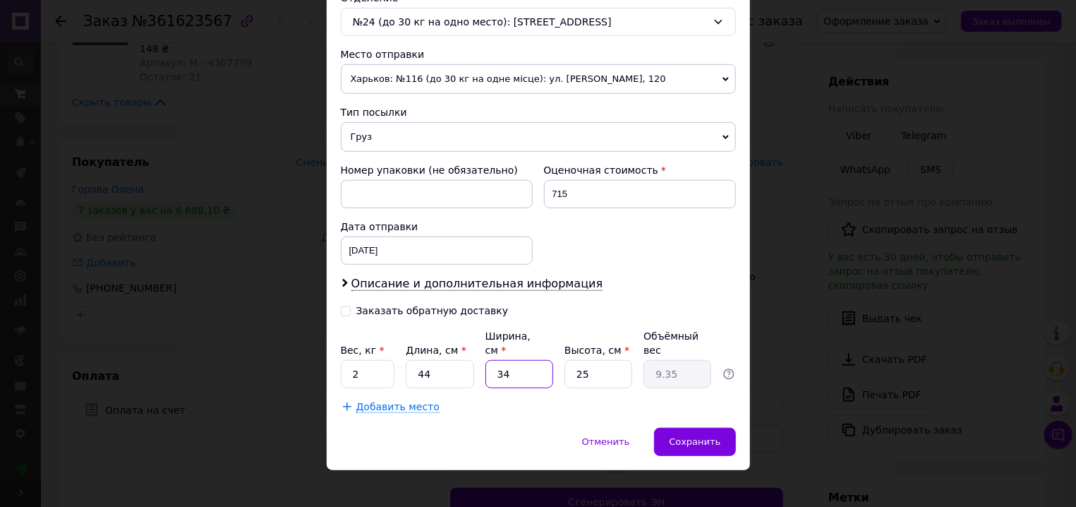
type input "34"
type input "5"
type input "1.87"
type input "5"
click at [714, 436] on span "Сохранить" at bounding box center [695, 441] width 52 height 11
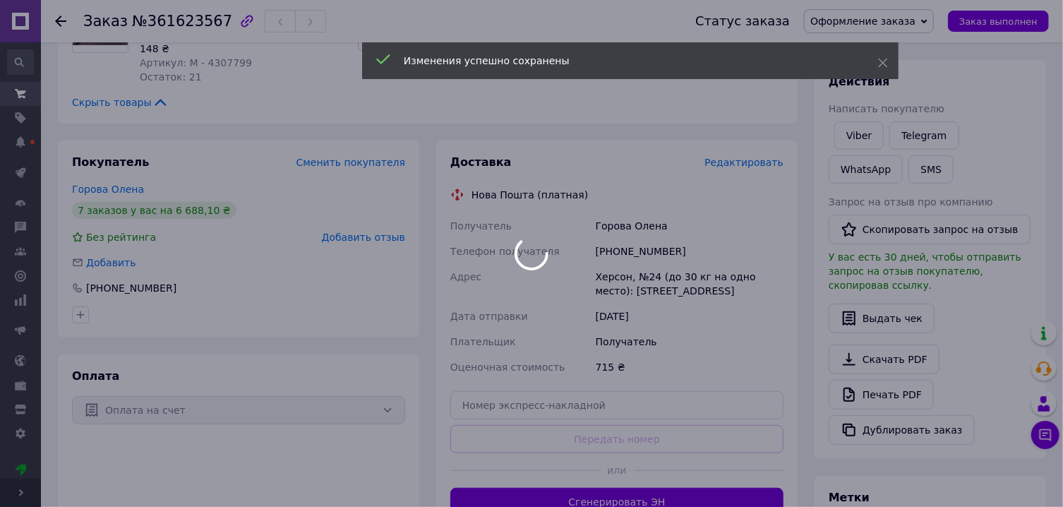
scroll to position [529, 0]
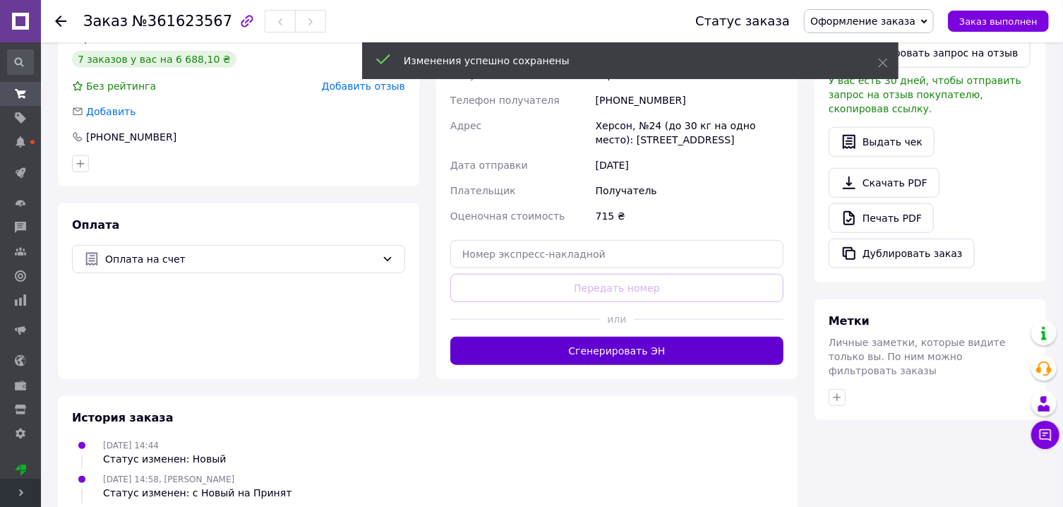
click at [654, 337] on button "Сгенерировать ЭН" at bounding box center [616, 351] width 333 height 28
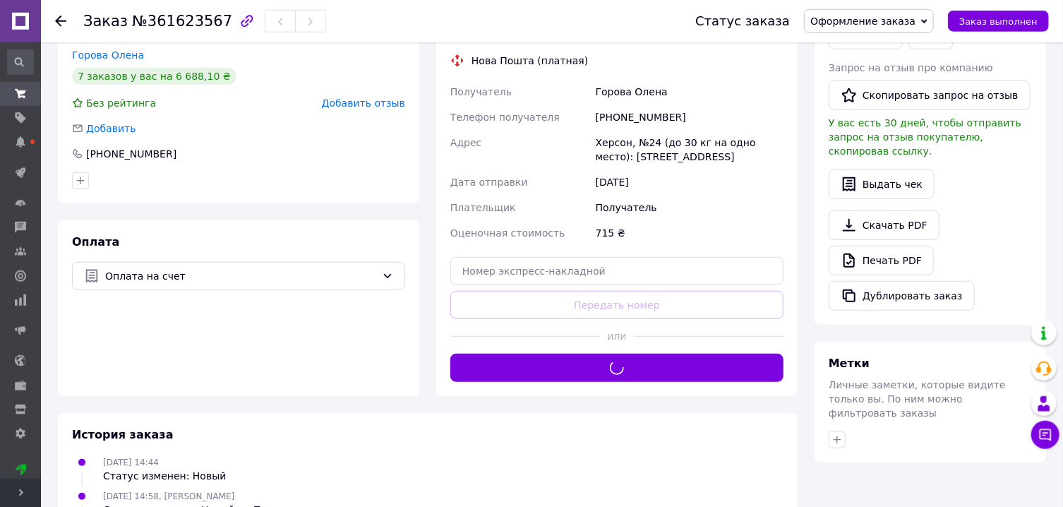
scroll to position [378, 0]
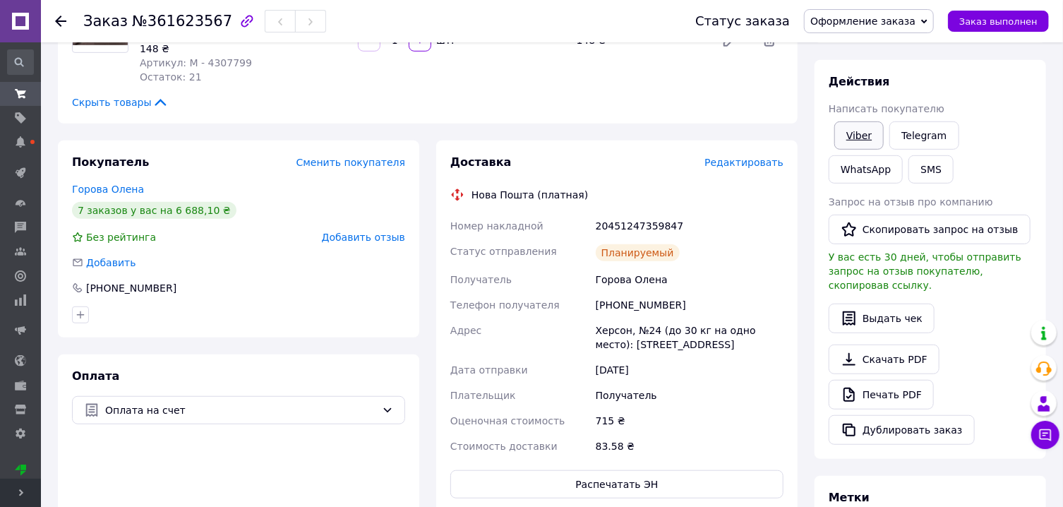
click at [863, 136] on link "Viber" at bounding box center [858, 135] width 49 height 28
click at [661, 213] on div "20451247359847" at bounding box center [689, 225] width 193 height 25
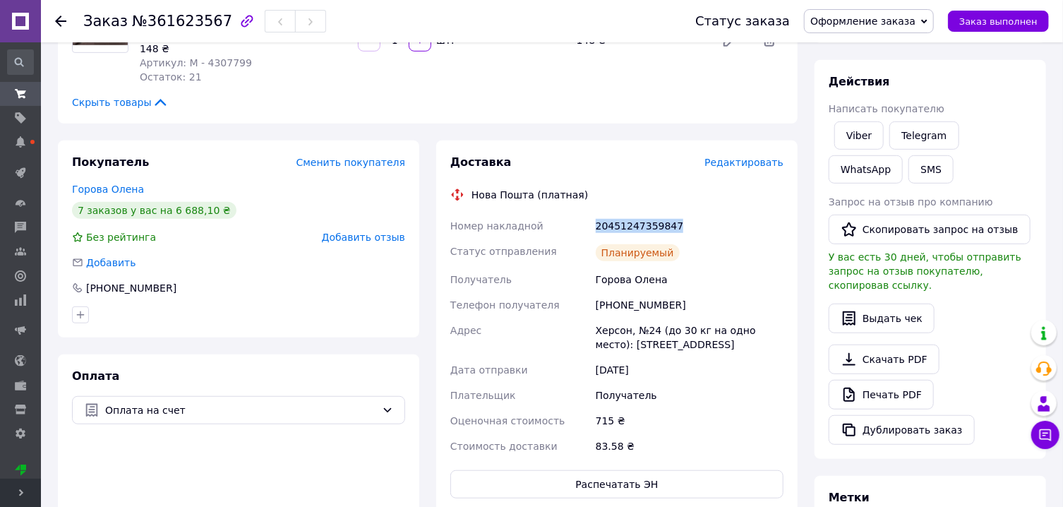
copy div "20451247359847"
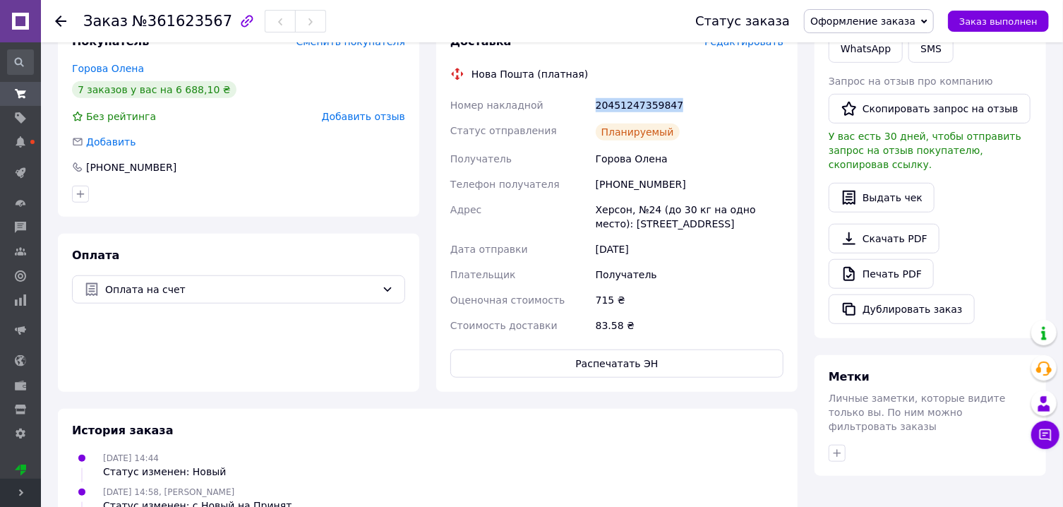
scroll to position [529, 0]
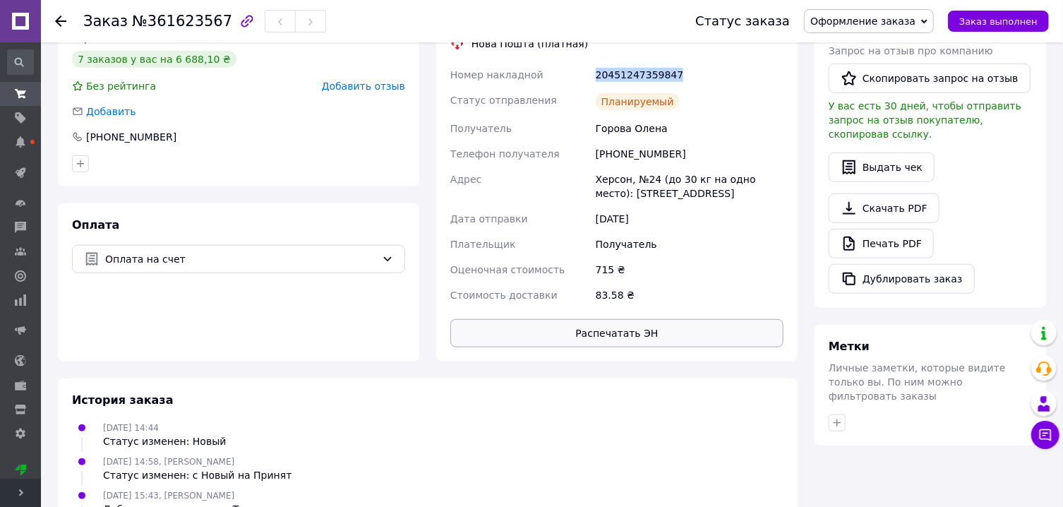
click at [649, 319] on button "Распечатать ЭН" at bounding box center [616, 333] width 333 height 28
click at [871, 22] on span "Оформление заказа" at bounding box center [862, 21] width 105 height 11
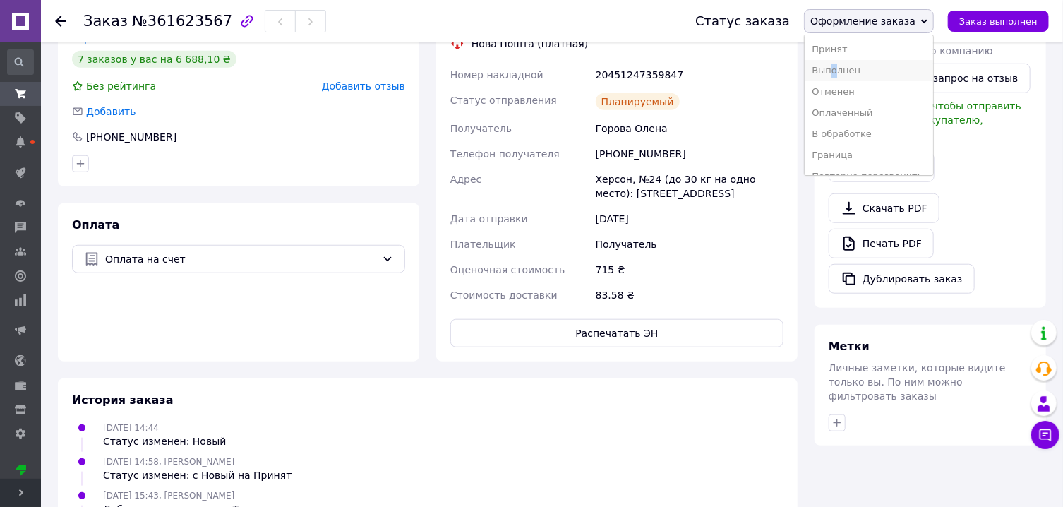
click at [856, 77] on li "Выполнен" at bounding box center [869, 70] width 128 height 21
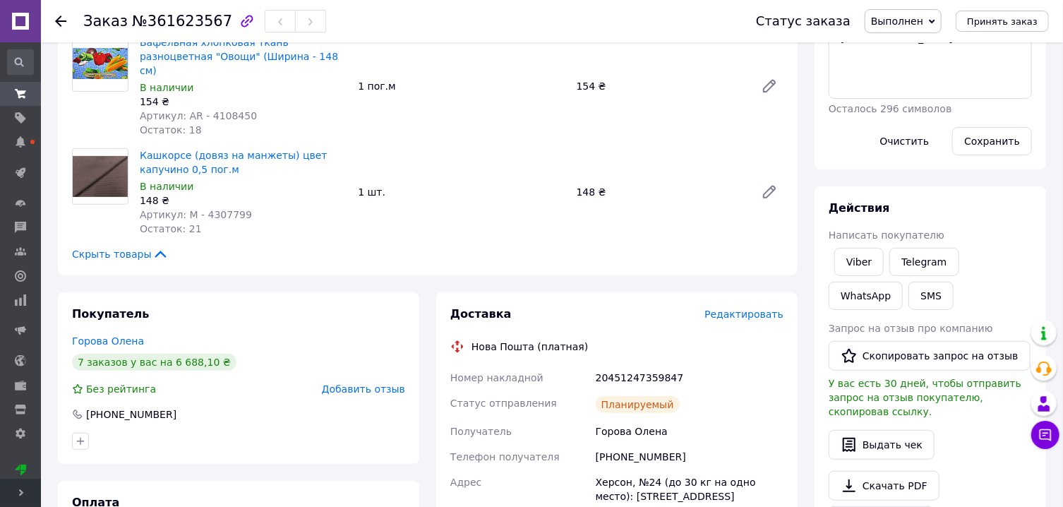
scroll to position [0, 0]
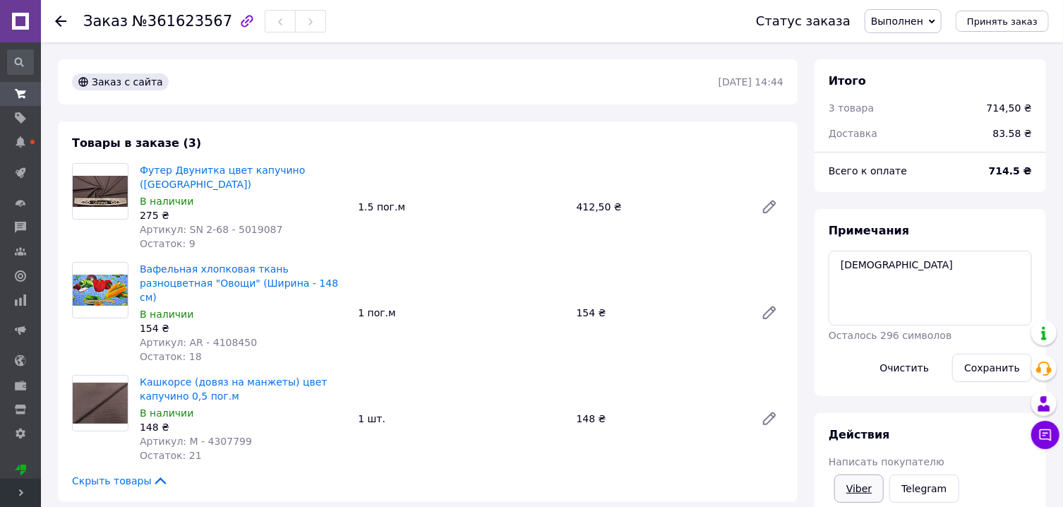
click at [863, 487] on link "Viber" at bounding box center [858, 488] width 49 height 28
click at [864, 487] on link "Viber" at bounding box center [858, 488] width 49 height 28
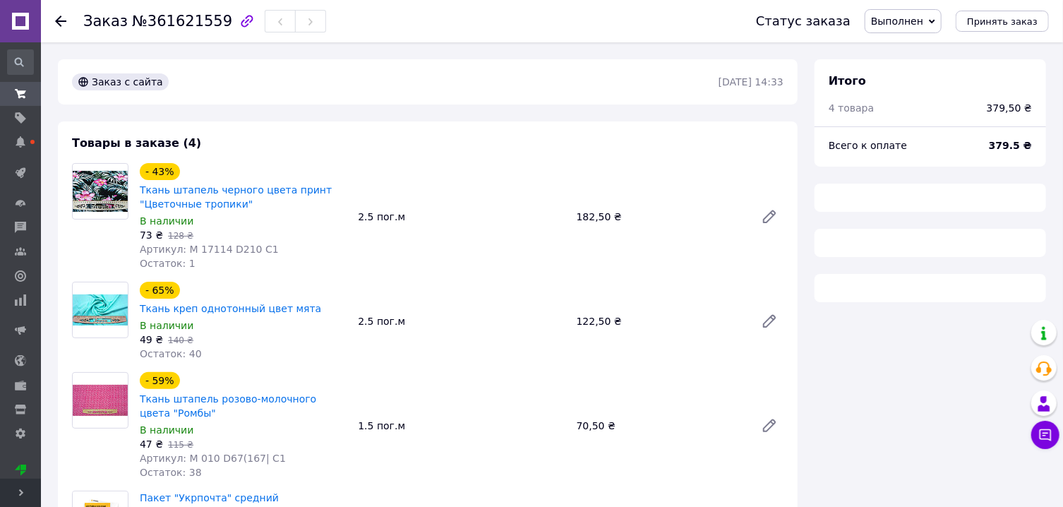
click at [918, 19] on span "Выполнен" at bounding box center [897, 21] width 52 height 11
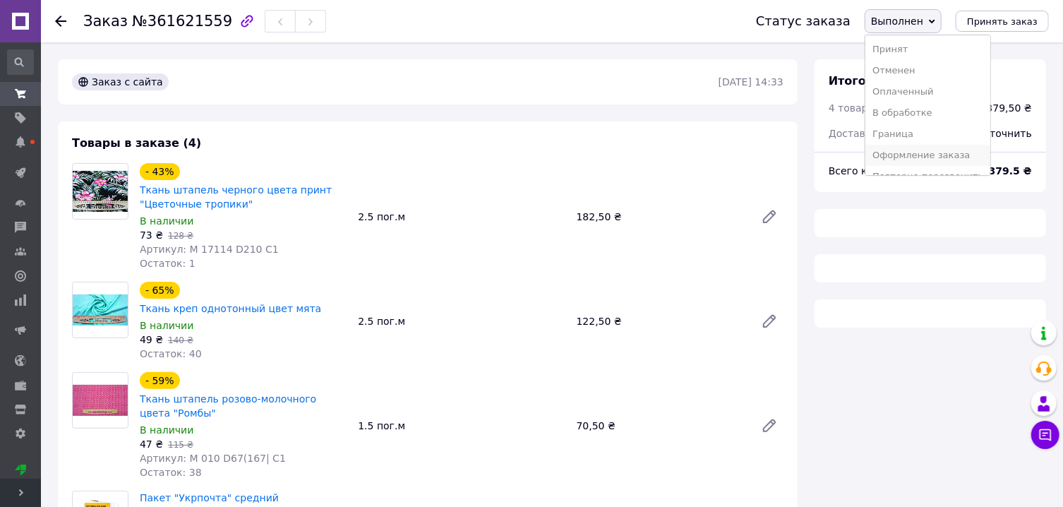
click at [925, 149] on li "Оформление заказа" at bounding box center [927, 155] width 125 height 21
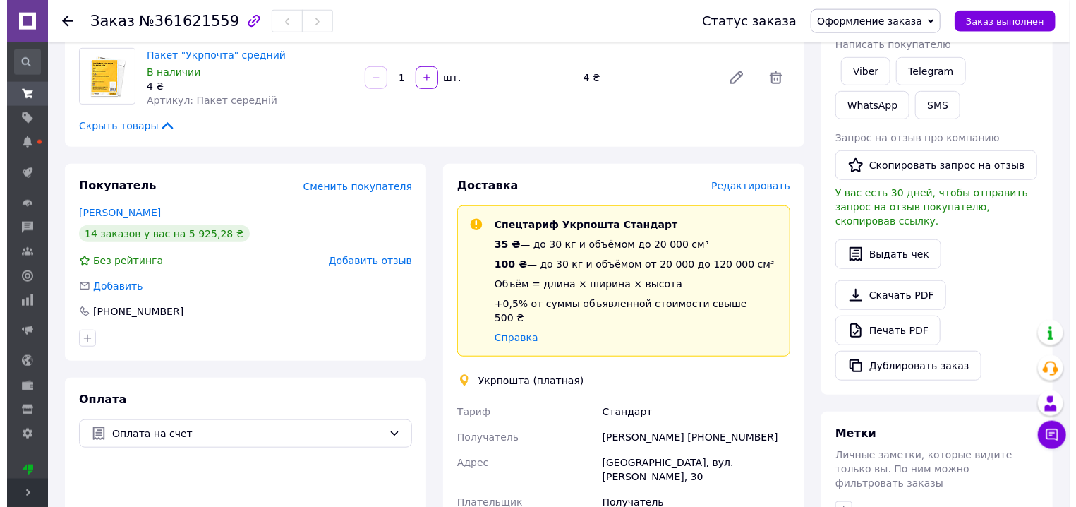
scroll to position [454, 0]
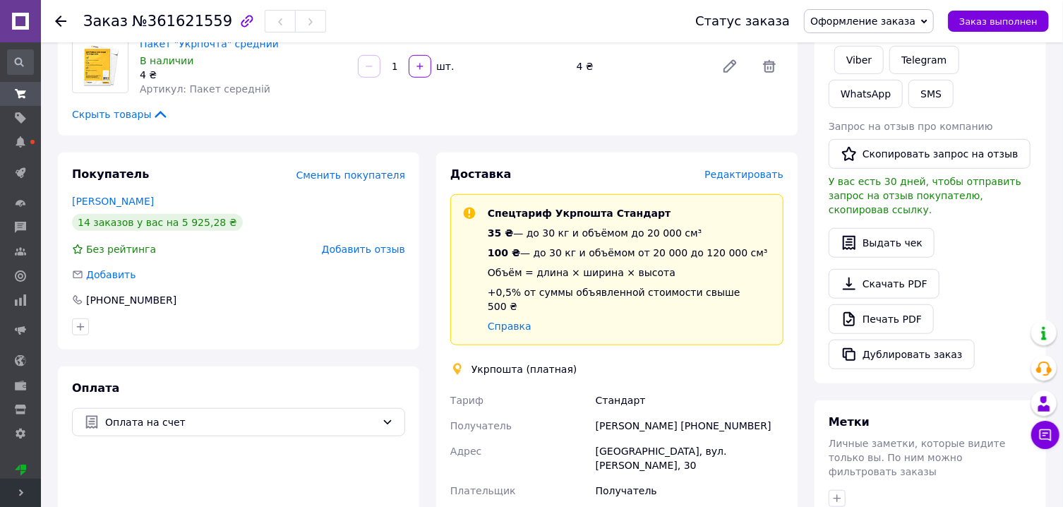
click at [745, 169] on span "Редактировать" at bounding box center [743, 174] width 79 height 11
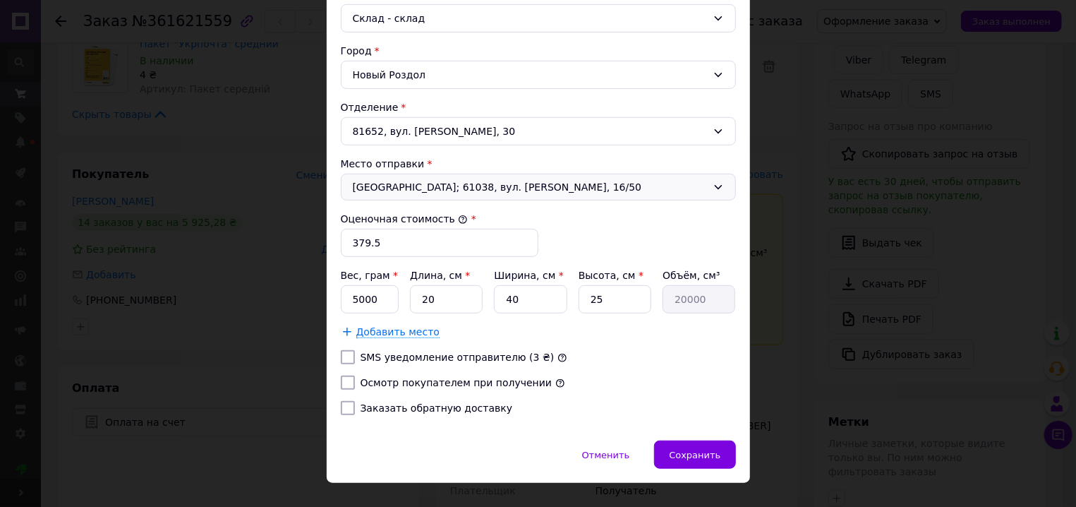
scroll to position [428, 0]
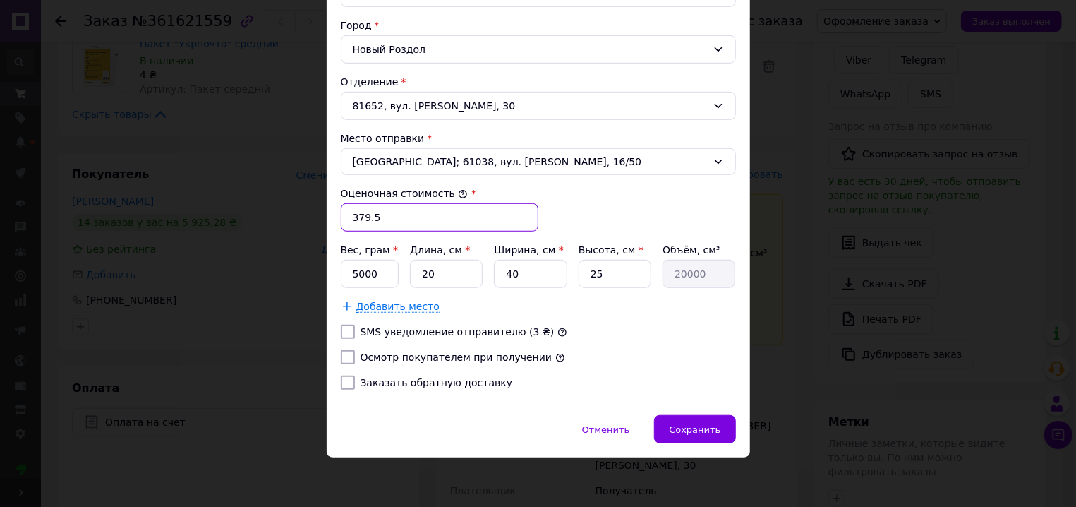
drag, startPoint x: 352, startPoint y: 215, endPoint x: 390, endPoint y: 218, distance: 38.2
click at [390, 218] on input "379.5" at bounding box center [440, 217] width 198 height 28
type input "380"
click at [364, 271] on input "5000" at bounding box center [370, 274] width 59 height 28
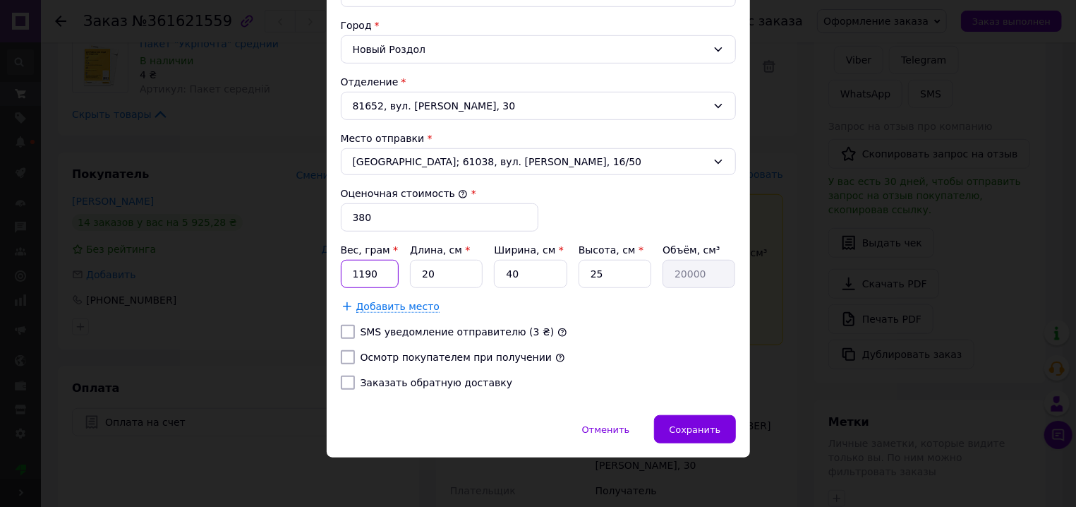
type input "1190"
type input "2"
type input "2000"
type input "28"
type input "28000"
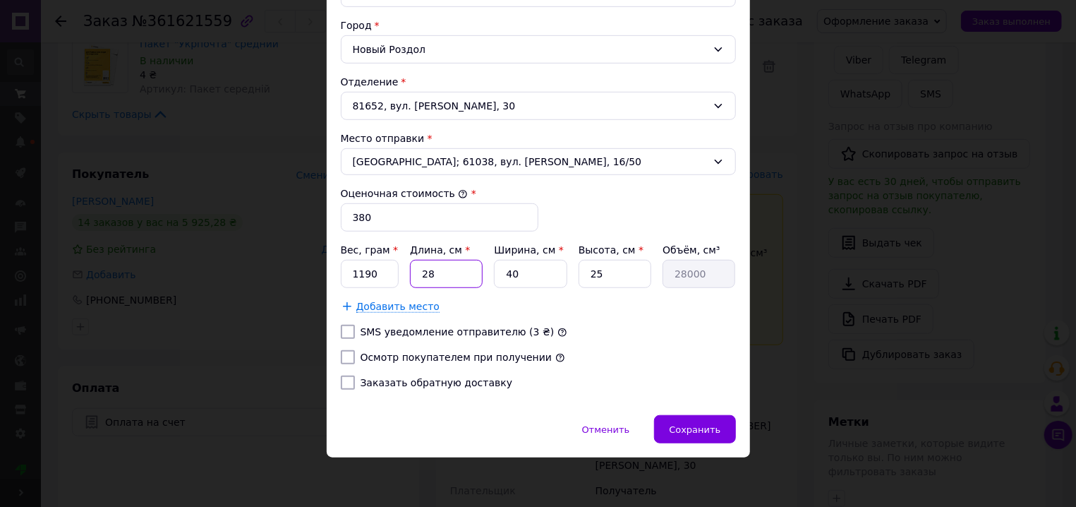
type input "28"
type input "2"
type input "1400"
type input "26"
type input "18200"
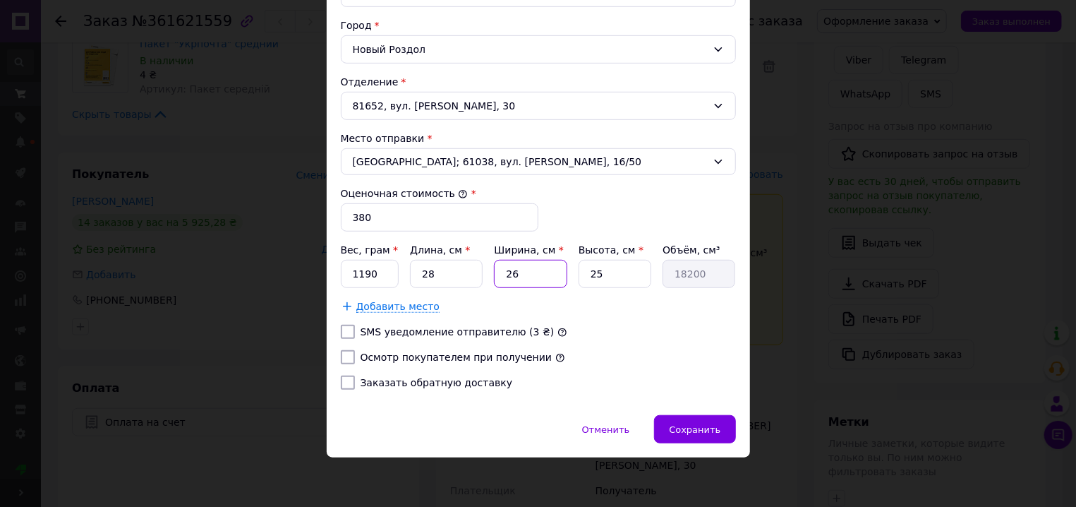
type input "26"
type input "1"
type input "728"
type input "10"
type input "7280"
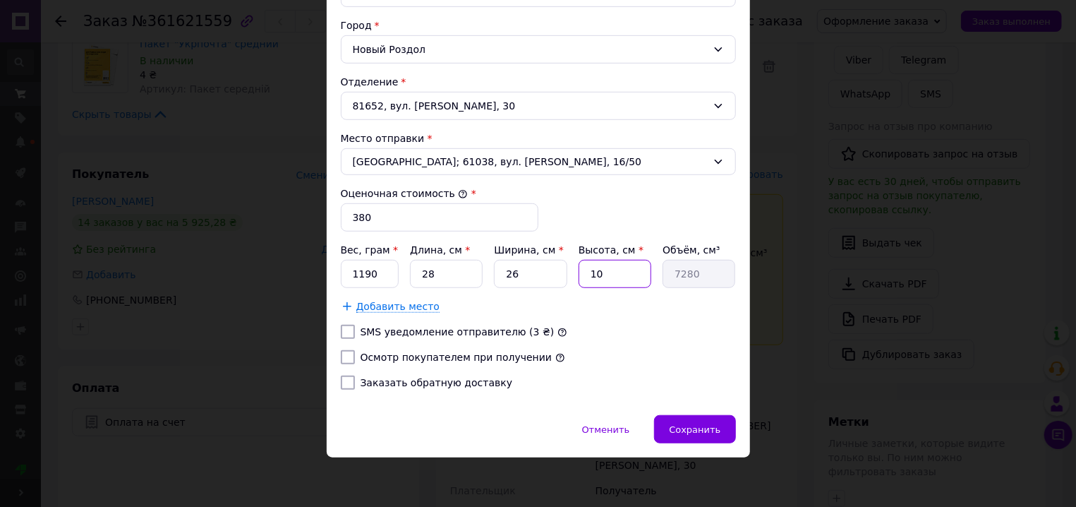
type input "10"
click at [342, 356] on input "Осмотр покупателем при получении" at bounding box center [348, 357] width 14 height 14
checkbox input "true"
click at [697, 431] on span "Сохранить" at bounding box center [695, 429] width 52 height 11
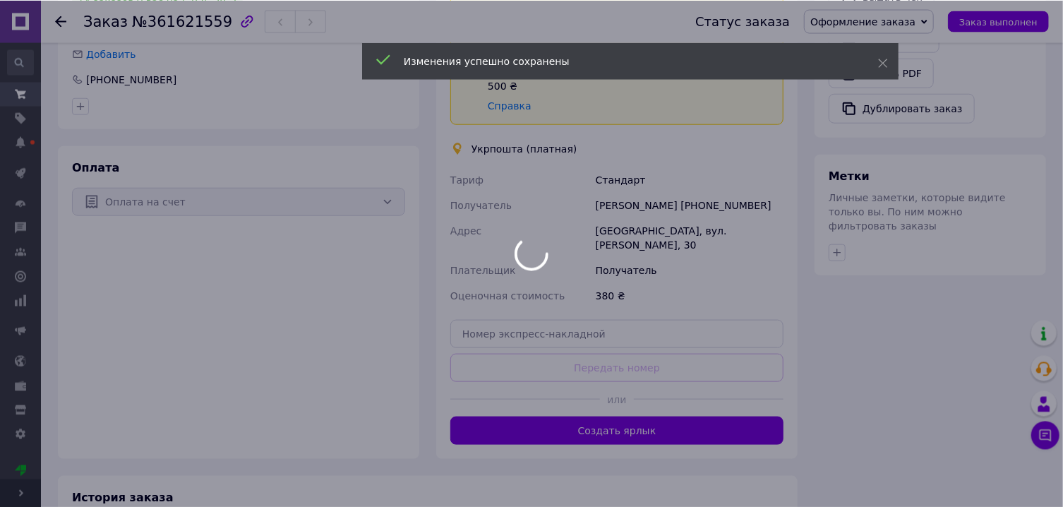
scroll to position [757, 0]
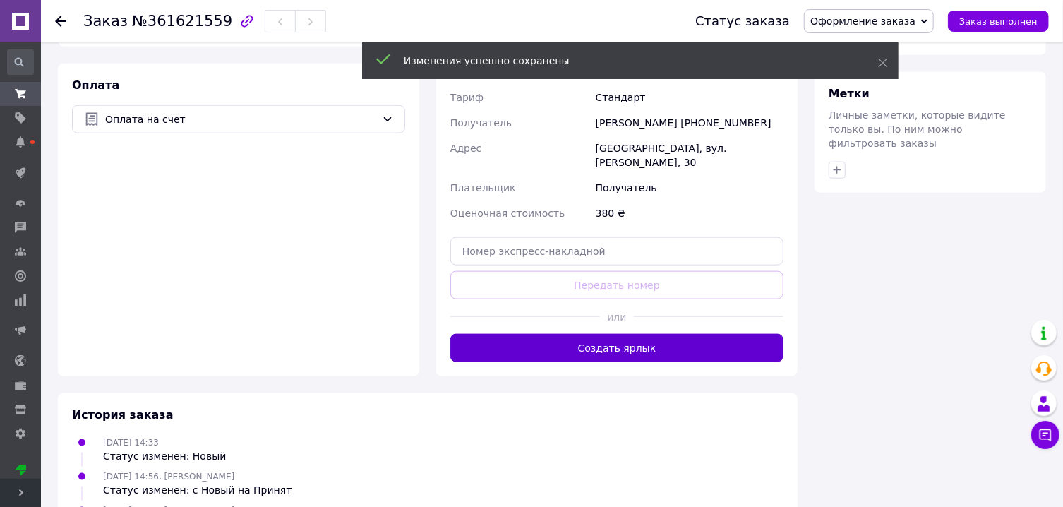
click at [675, 334] on button "Создать ярлык" at bounding box center [616, 348] width 333 height 28
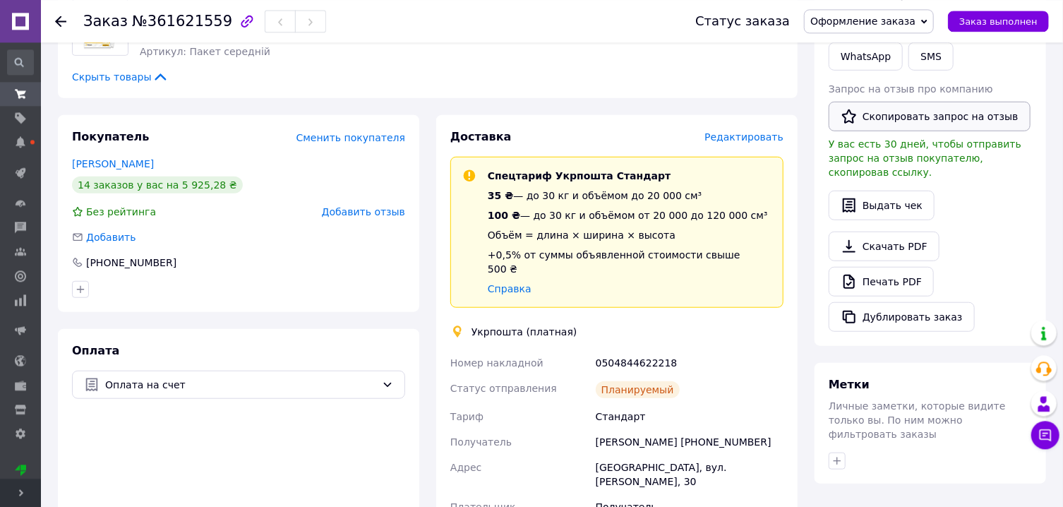
scroll to position [454, 0]
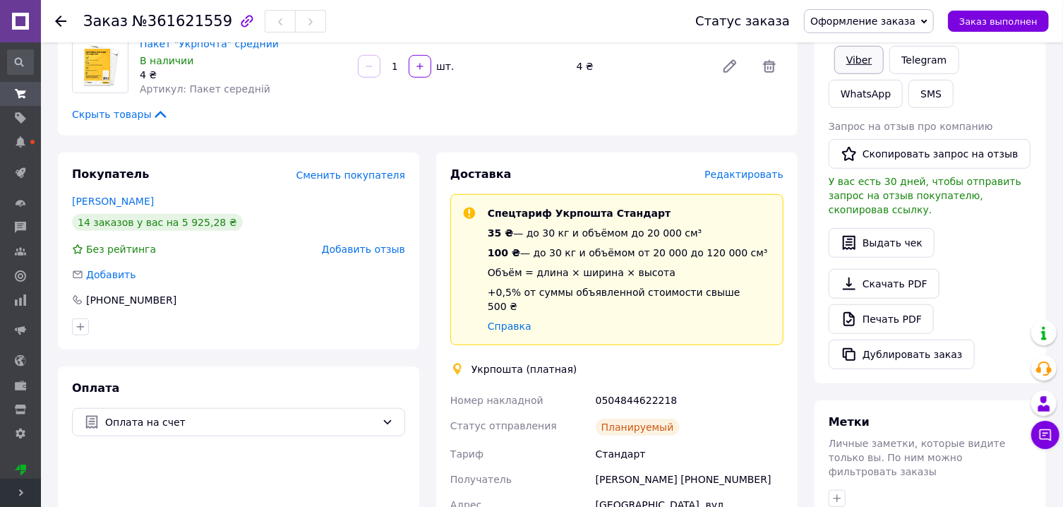
click at [867, 66] on link "Viber" at bounding box center [858, 60] width 49 height 28
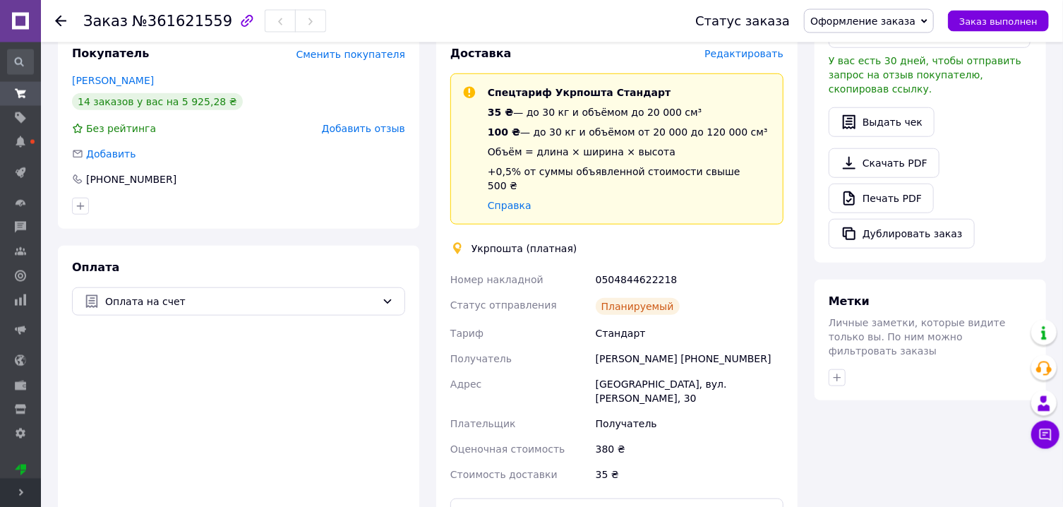
scroll to position [605, 0]
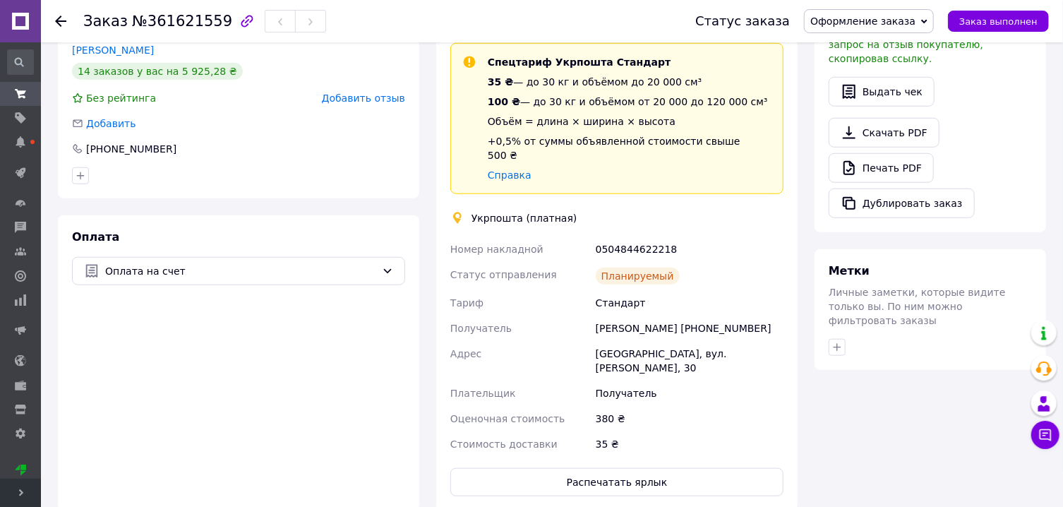
click at [630, 236] on div "0504844622218" at bounding box center [689, 248] width 193 height 25
copy div "0504844622218"
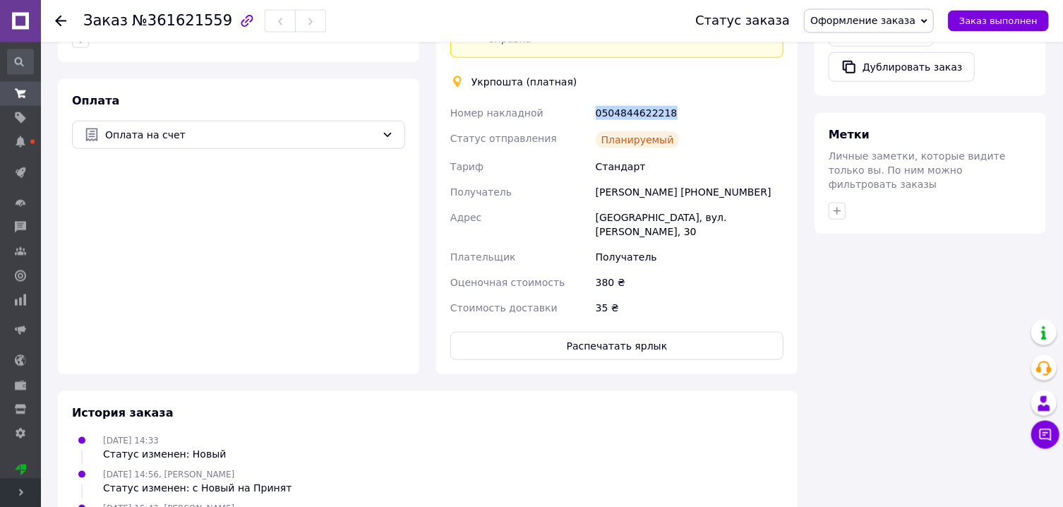
scroll to position [757, 0]
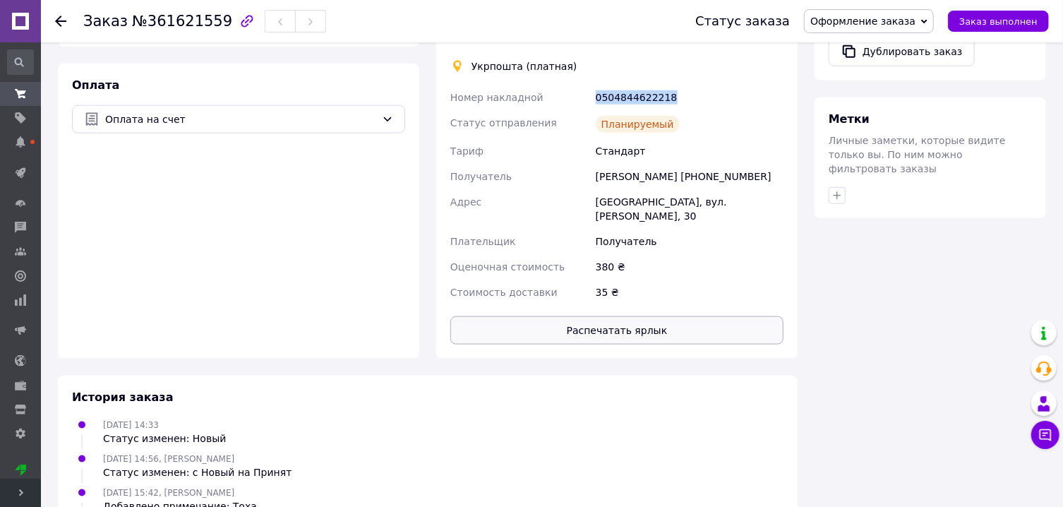
click at [658, 316] on button "Распечатать ярлык" at bounding box center [616, 330] width 333 height 28
click at [912, 25] on span "Оформление заказа" at bounding box center [862, 21] width 105 height 11
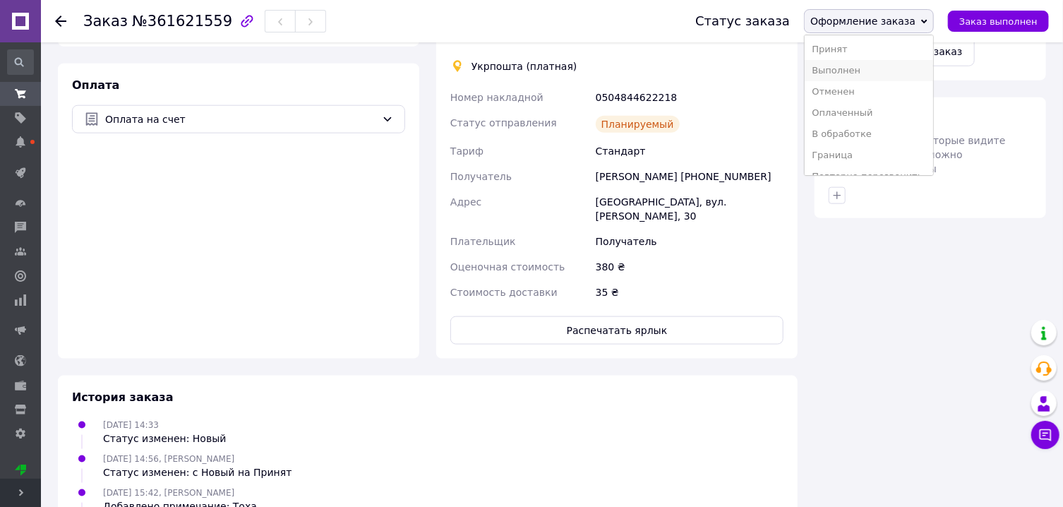
click at [885, 68] on li "Выполнен" at bounding box center [869, 70] width 128 height 21
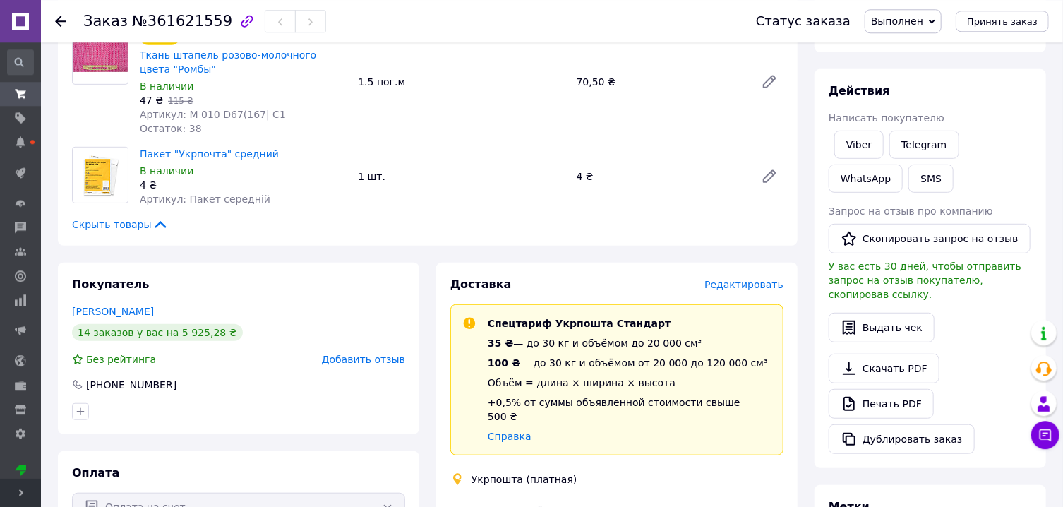
scroll to position [201, 0]
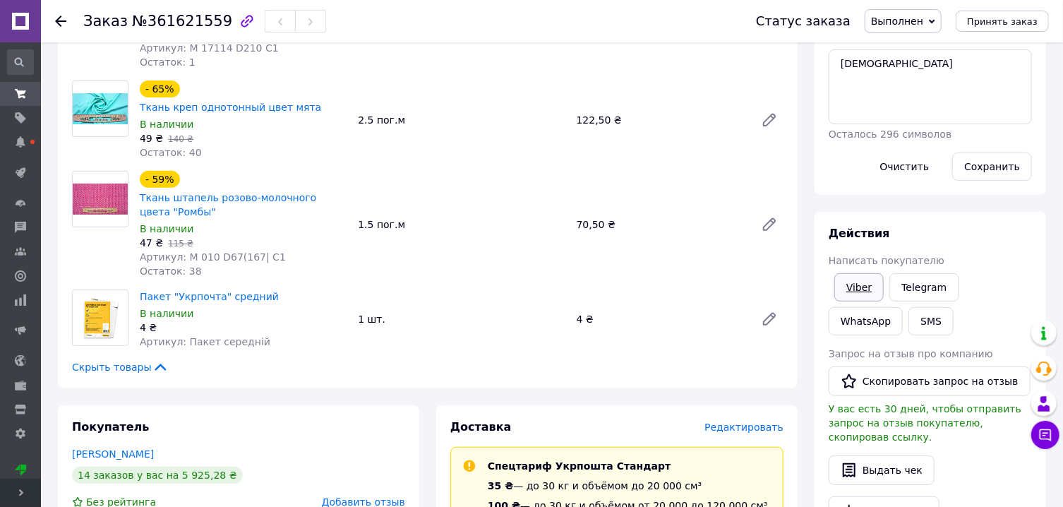
click at [869, 292] on link "Viber" at bounding box center [858, 287] width 49 height 28
drag, startPoint x: 869, startPoint y: 292, endPoint x: 858, endPoint y: 257, distance: 36.2
click at [866, 286] on link "Viber" at bounding box center [858, 287] width 49 height 28
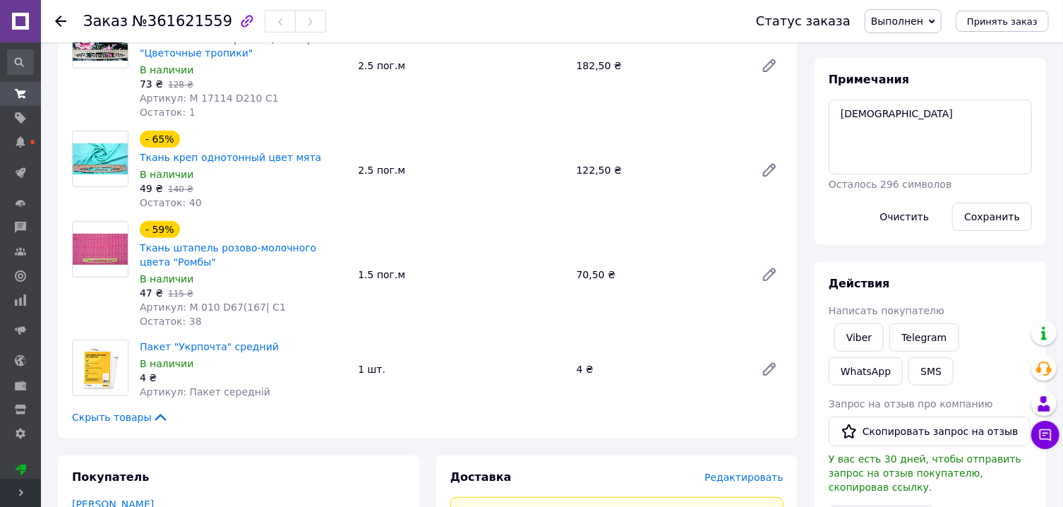
scroll to position [0, 0]
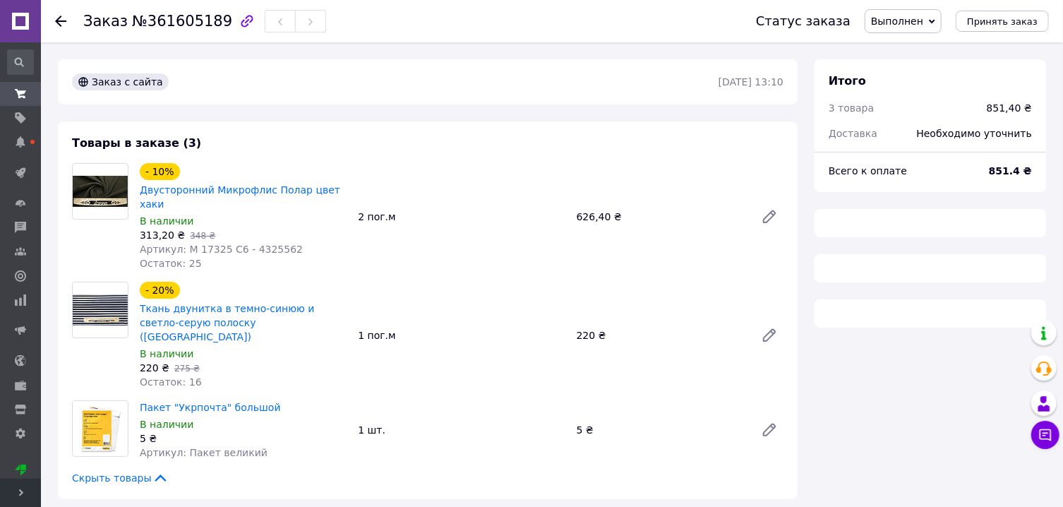
click at [919, 21] on span "Выполнен" at bounding box center [897, 21] width 52 height 11
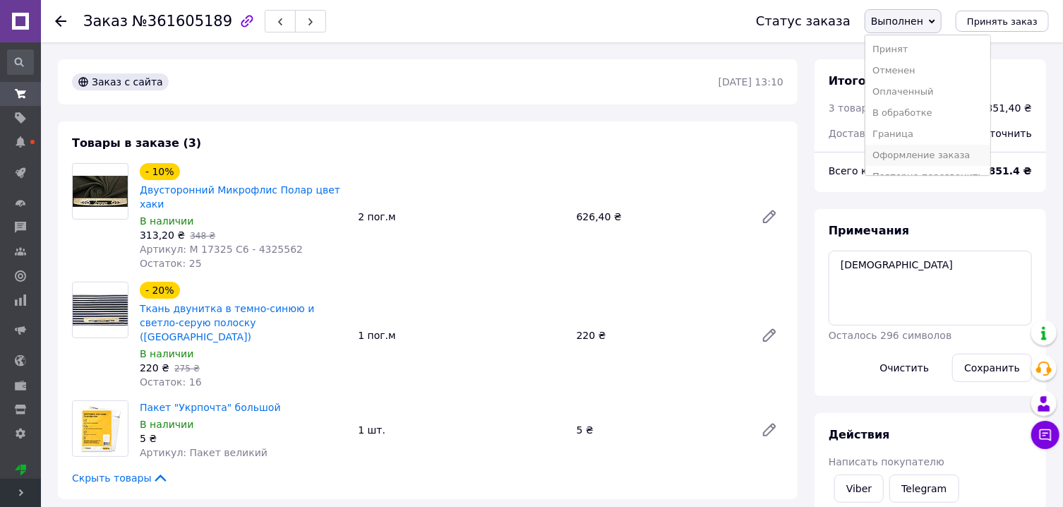
click at [930, 155] on li "Оформление заказа" at bounding box center [927, 155] width 125 height 21
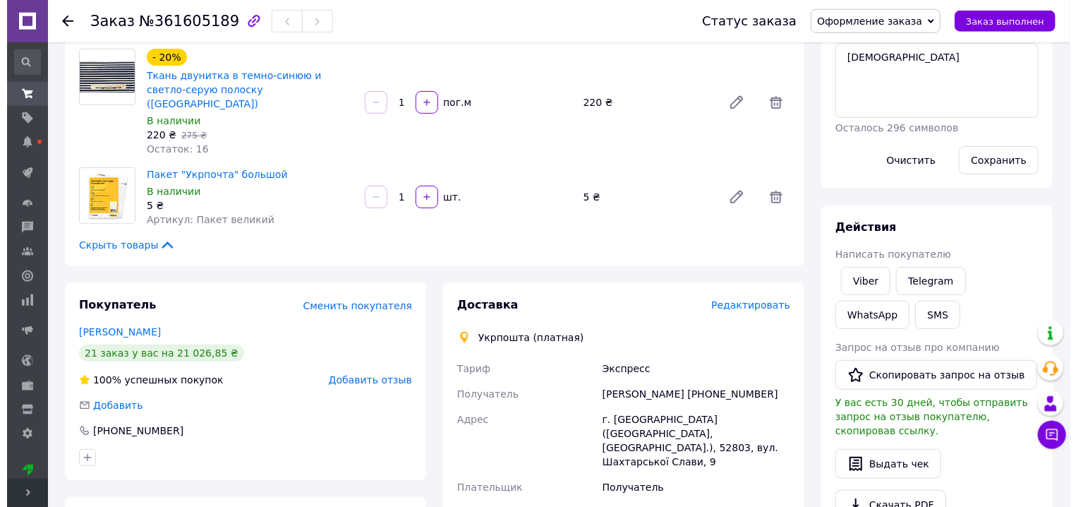
scroll to position [302, 0]
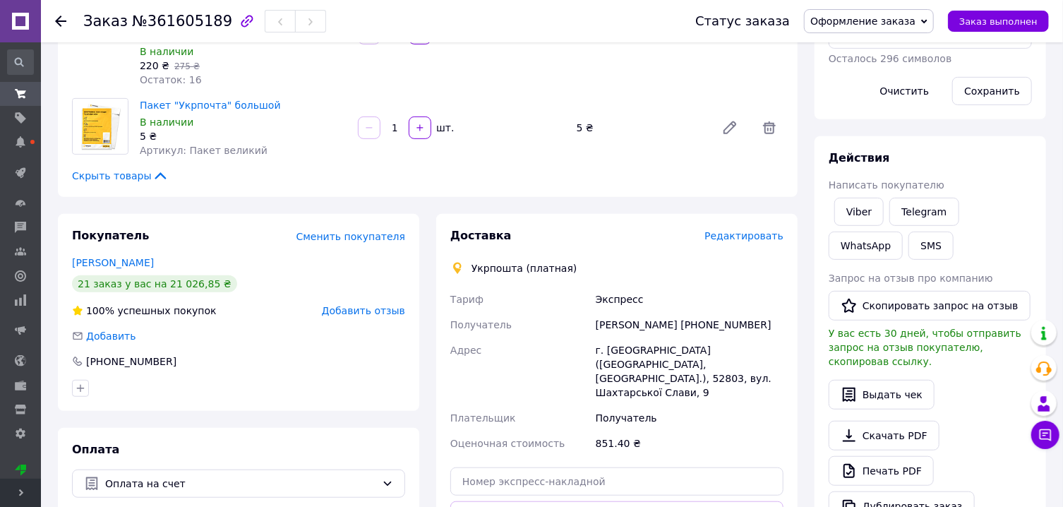
click at [752, 230] on span "Редактировать" at bounding box center [743, 235] width 79 height 11
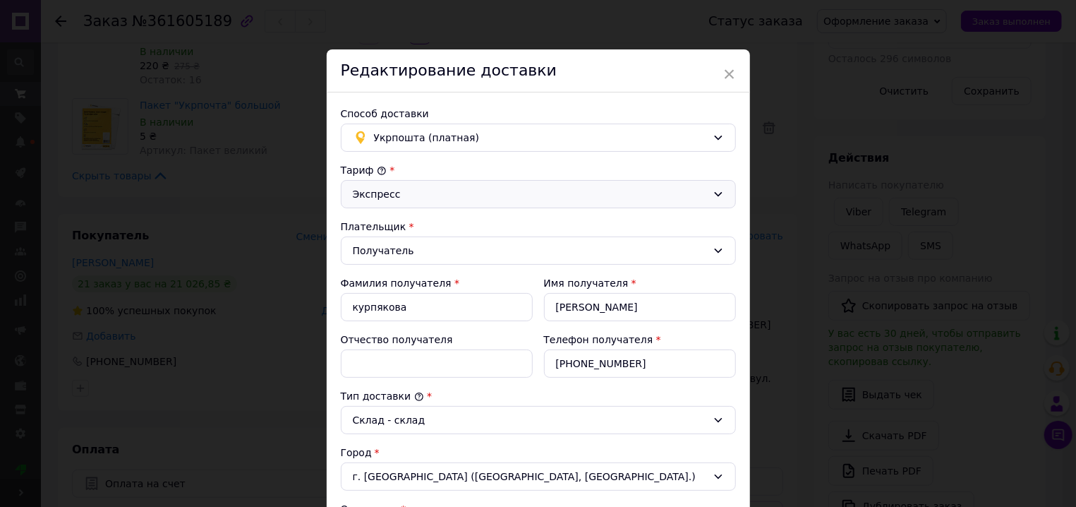
click at [436, 189] on div "Экспресс" at bounding box center [530, 194] width 354 height 16
click at [412, 224] on li "Стандарт" at bounding box center [539, 224] width 394 height 27
click at [352, 306] on input "курпякова" at bounding box center [437, 307] width 192 height 28
type input "[PERSON_NAME]"
click at [554, 310] on input "[PERSON_NAME]" at bounding box center [640, 307] width 192 height 28
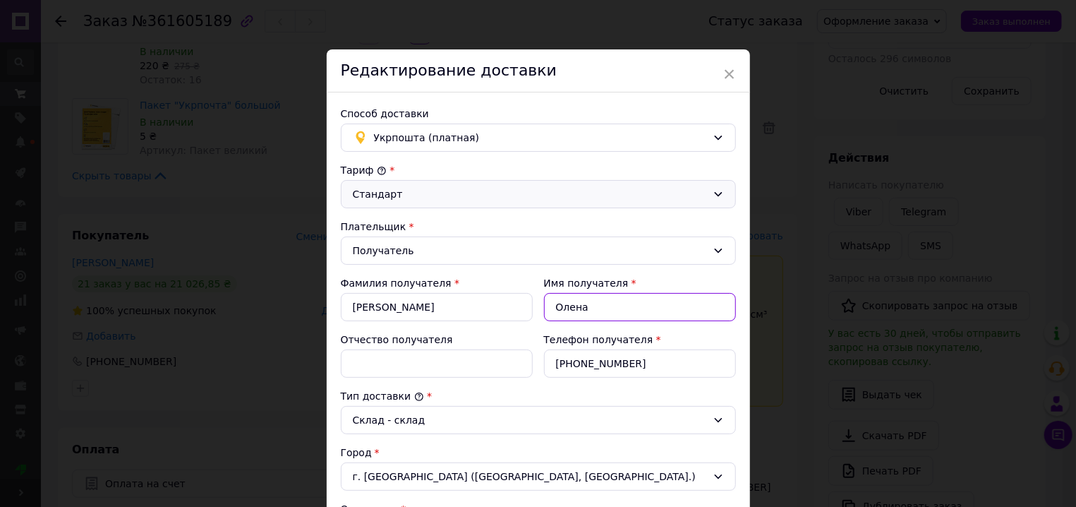
type input "Олена"
click at [432, 364] on input "Отчество получателя" at bounding box center [437, 363] width 192 height 28
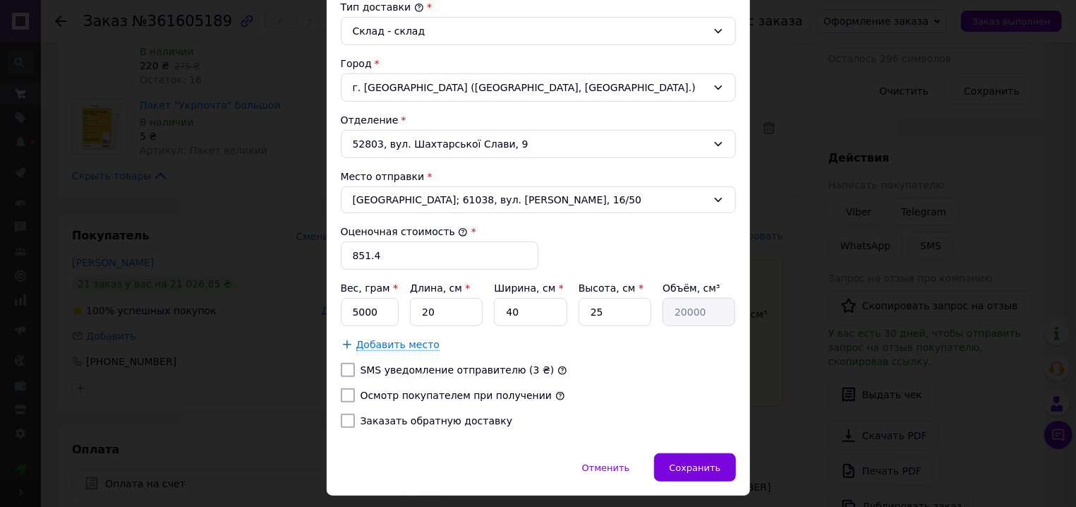
scroll to position [402, 0]
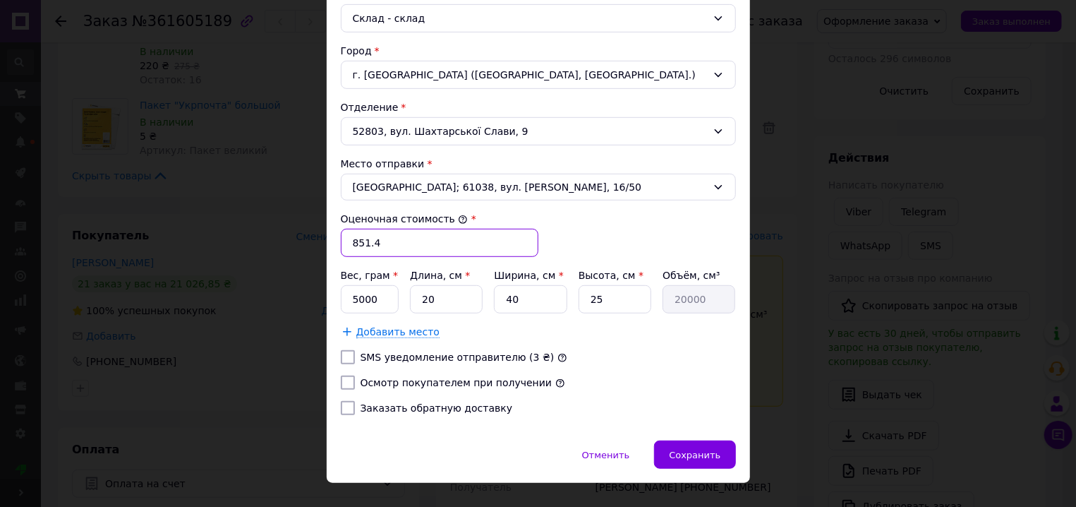
click at [390, 236] on input "851.4" at bounding box center [440, 243] width 198 height 28
type input "851"
click at [366, 308] on input "5000" at bounding box center [370, 299] width 59 height 28
type input "2050"
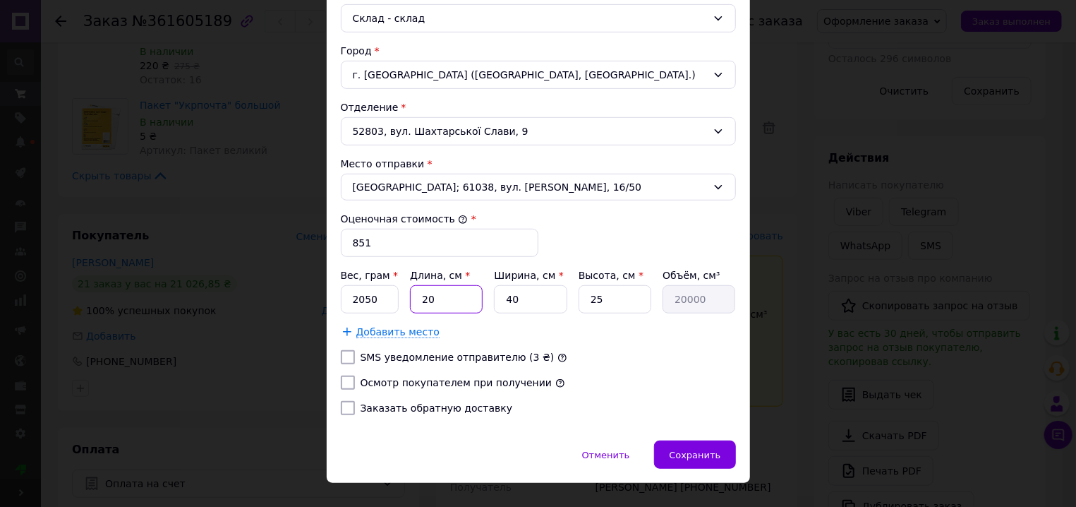
type input "4"
type input "4000"
type input "48"
type input "48000"
type input "48"
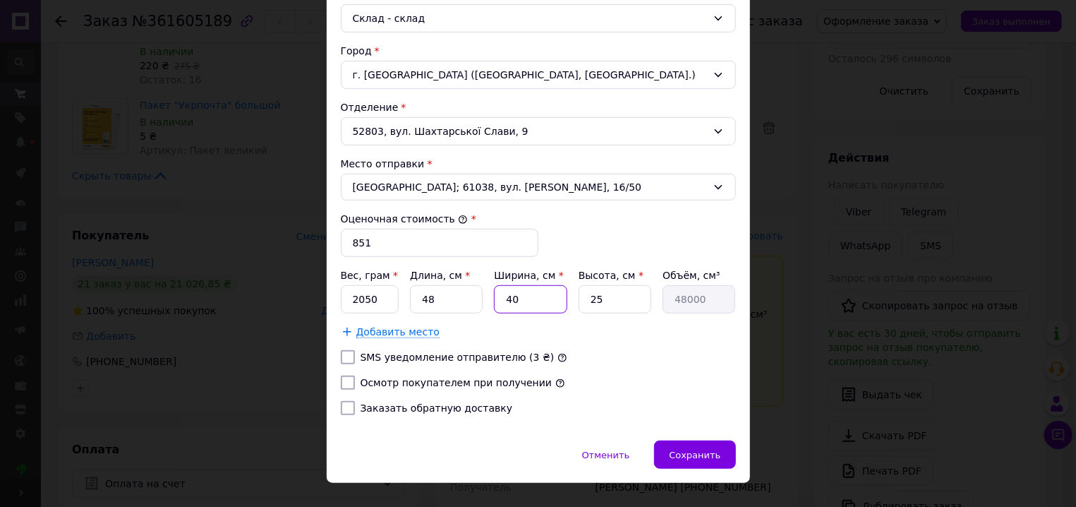
type input "3"
type input "3600"
type input "30"
type input "36000"
type input "30"
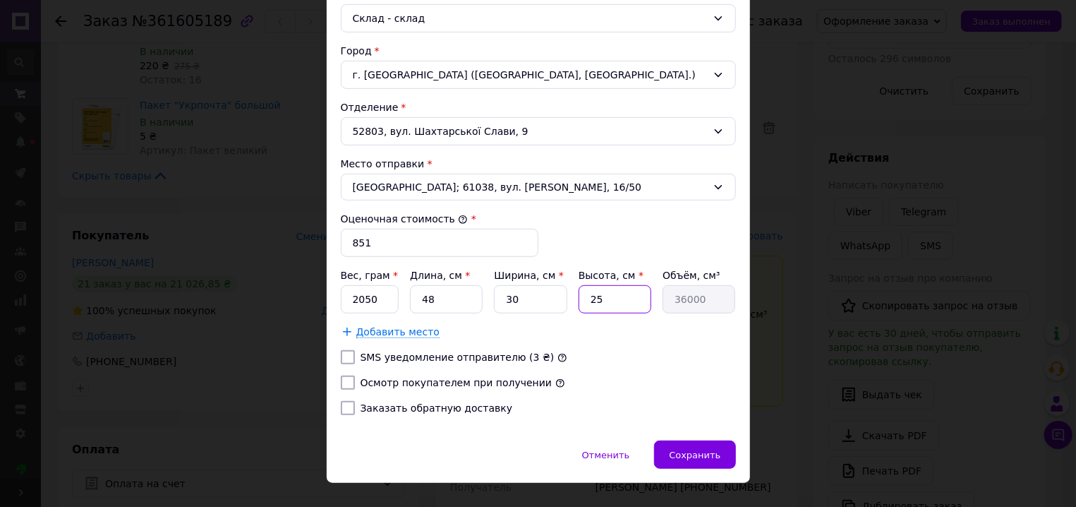
type input "1"
type input "1440"
type input "15"
type input "21600"
type input "1"
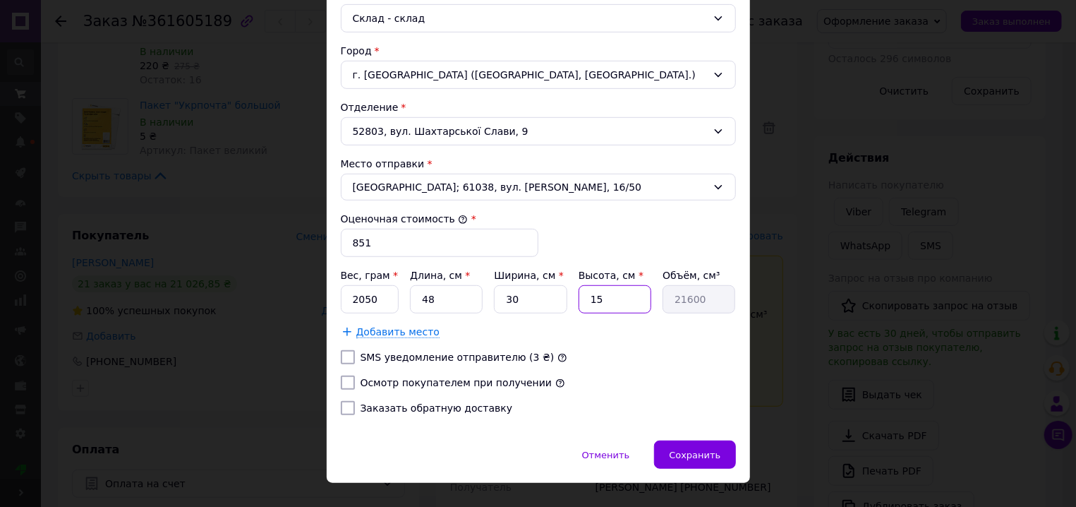
type input "1440"
type input "14"
type input "20160"
type input "1"
type input "1440"
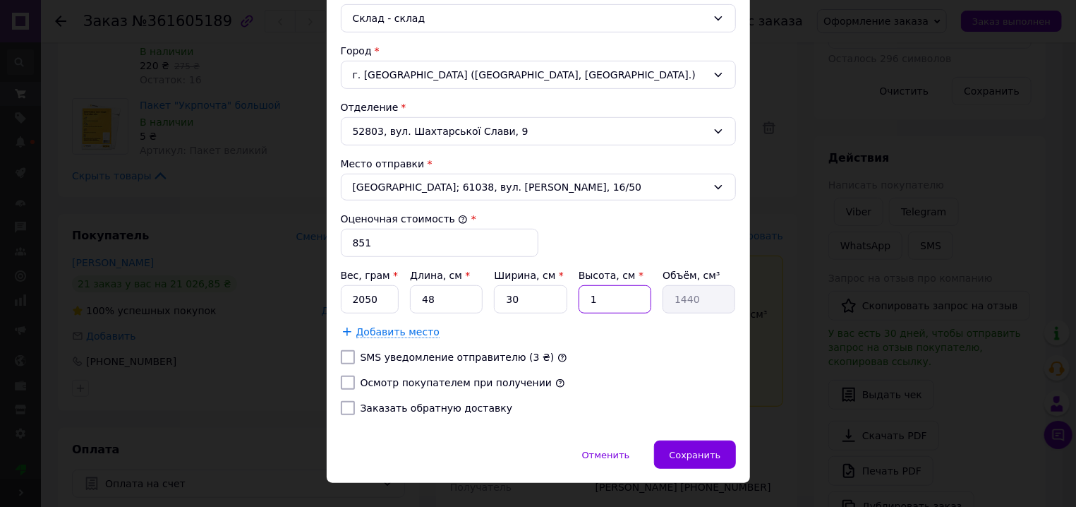
type input "14"
type input "20160"
type input "14"
click at [454, 302] on input "48" at bounding box center [446, 299] width 73 height 28
type input "4"
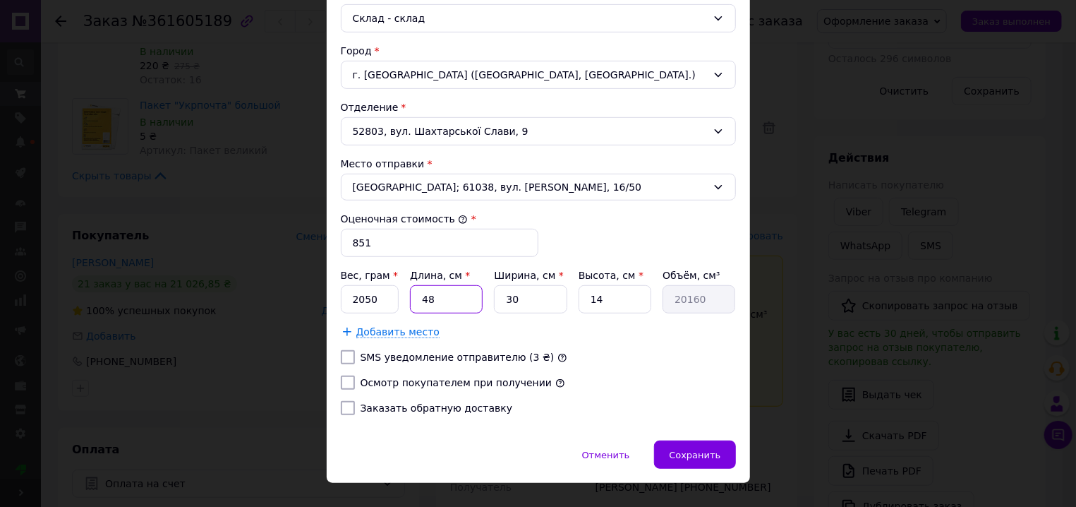
type input "1680"
type input "47"
type input "19740"
type input "47"
click at [342, 381] on input "Осмотр покупателем при получении" at bounding box center [348, 383] width 14 height 14
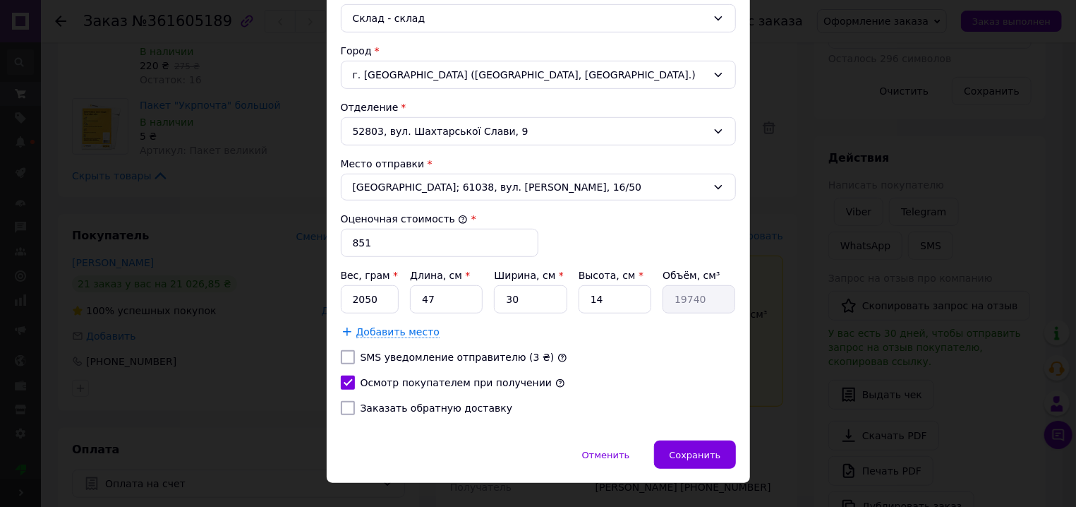
checkbox input "true"
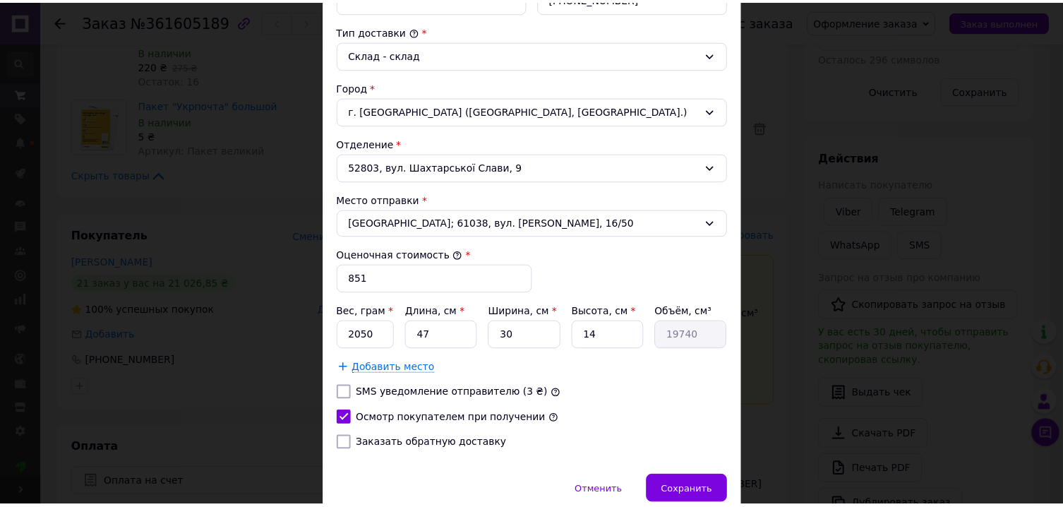
scroll to position [428, 0]
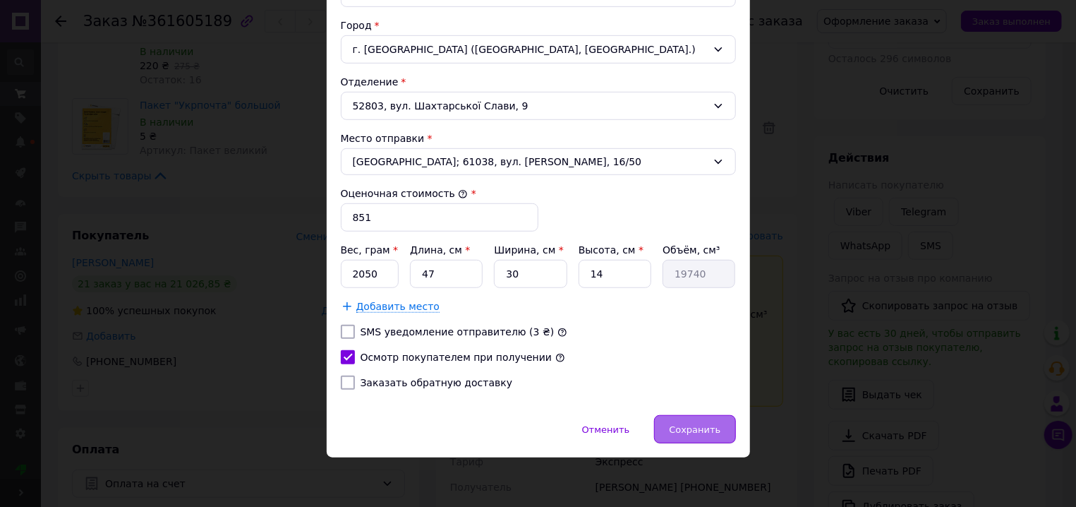
click at [697, 424] on span "Сохранить" at bounding box center [695, 429] width 52 height 11
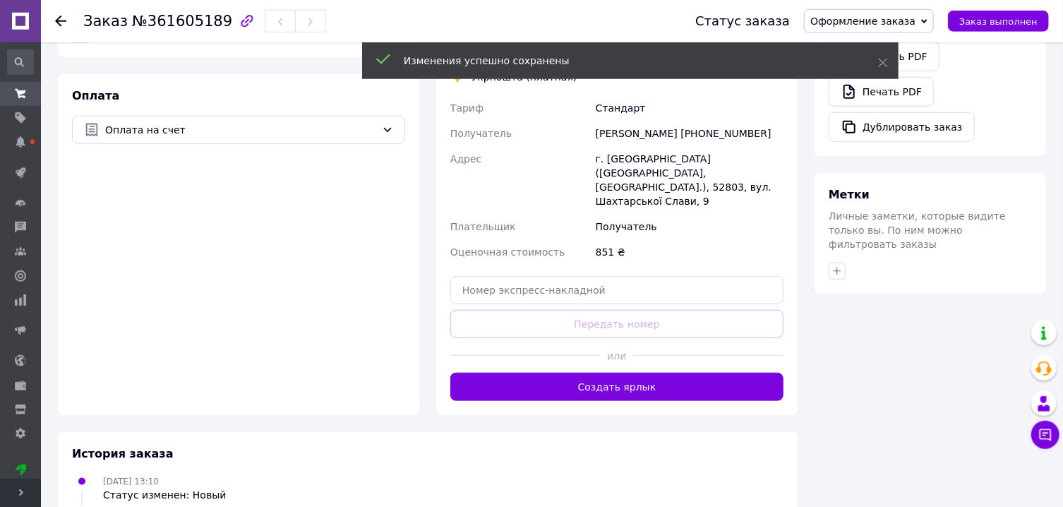
scroll to position [680, 0]
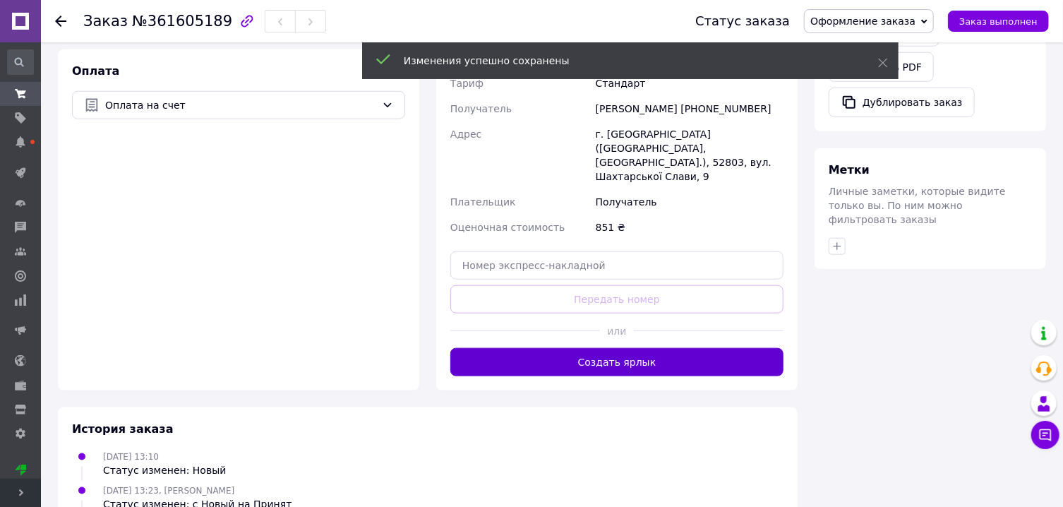
click at [688, 348] on button "Создать ярлык" at bounding box center [616, 362] width 333 height 28
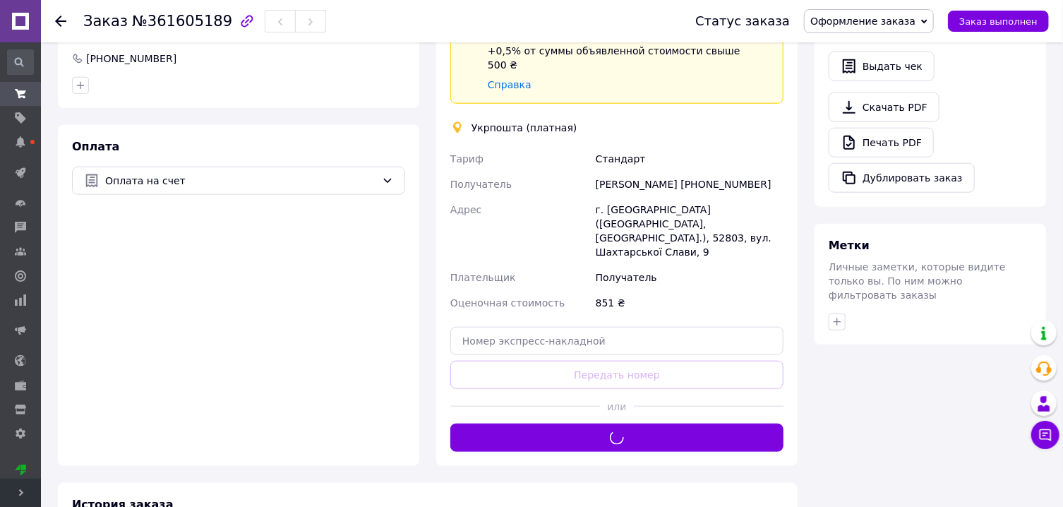
scroll to position [454, 0]
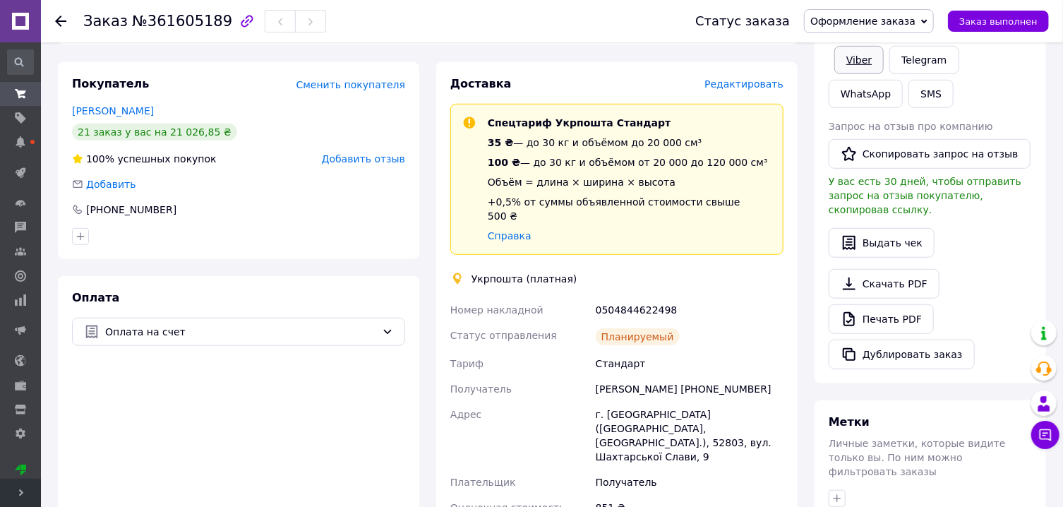
click at [859, 61] on link "Viber" at bounding box center [858, 60] width 49 height 28
click at [651, 297] on div "0504844622498" at bounding box center [689, 309] width 193 height 25
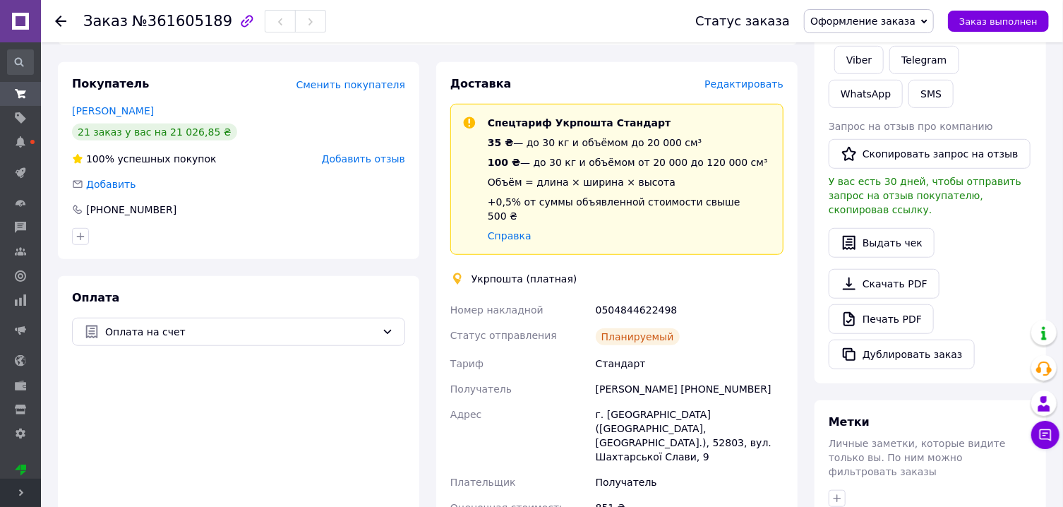
click at [651, 297] on div "0504844622498" at bounding box center [689, 309] width 193 height 25
click at [642, 297] on div "0504844622498" at bounding box center [689, 309] width 193 height 25
copy div "0504844622498"
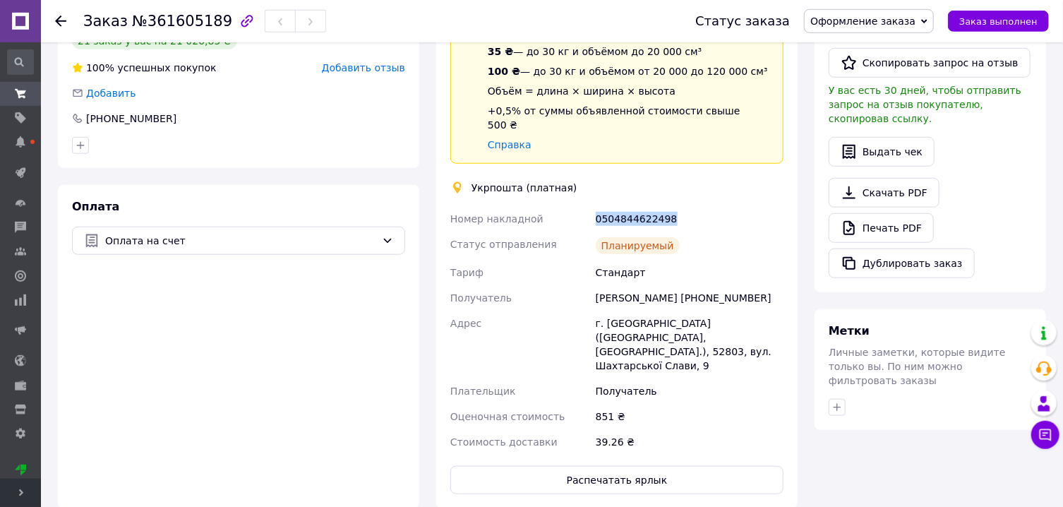
scroll to position [605, 0]
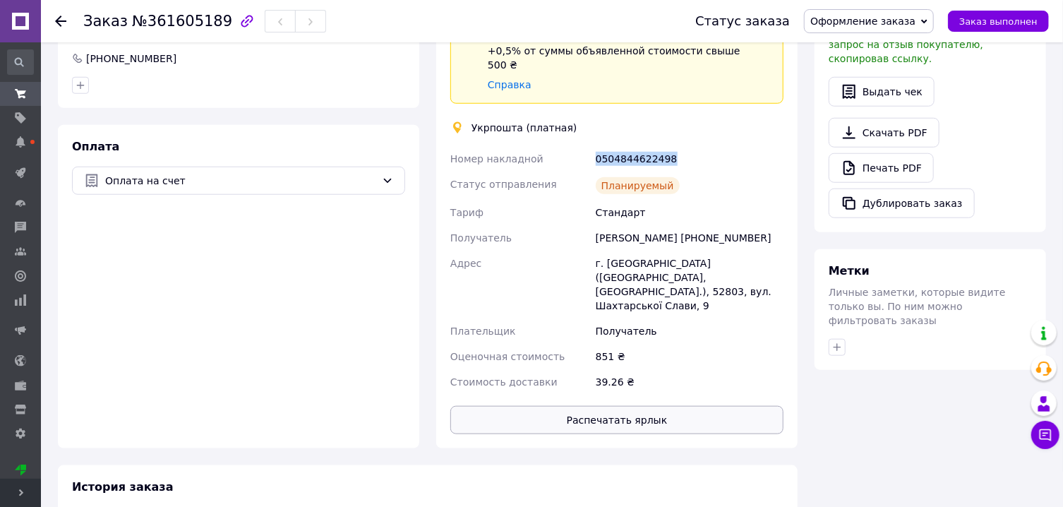
click at [624, 406] on button "Распечатать ярлык" at bounding box center [616, 420] width 333 height 28
click at [905, 31] on span "Оформление заказа" at bounding box center [869, 21] width 130 height 24
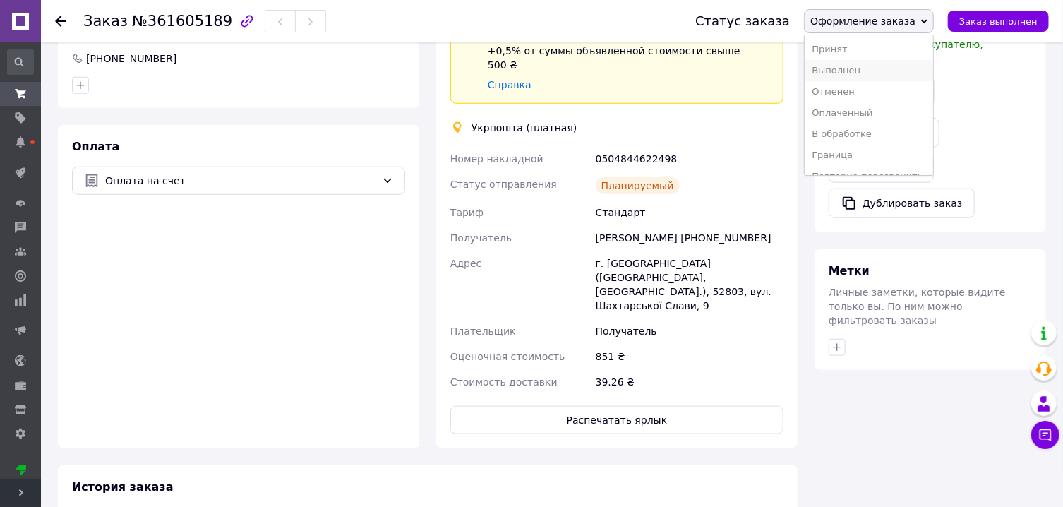
click at [881, 78] on li "Выполнен" at bounding box center [869, 70] width 128 height 21
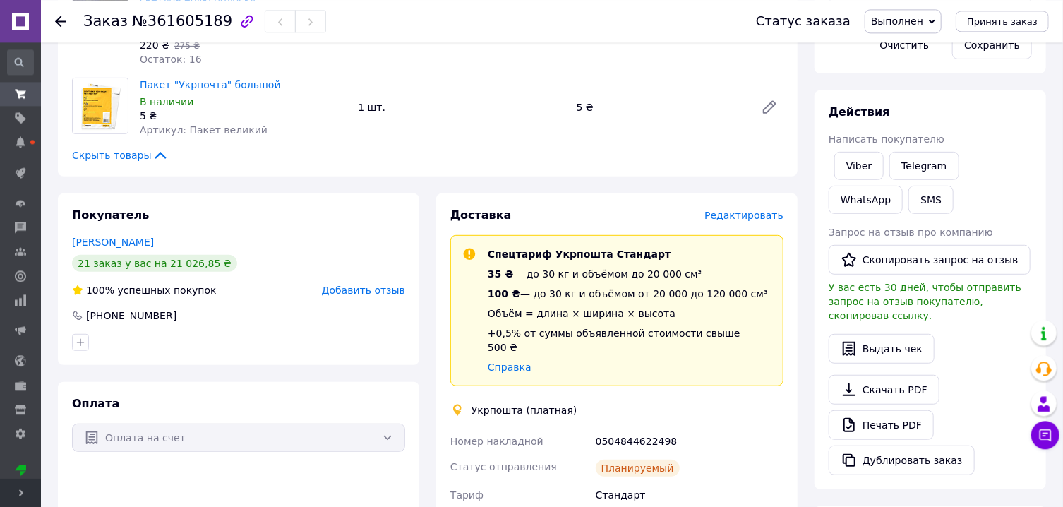
scroll to position [277, 0]
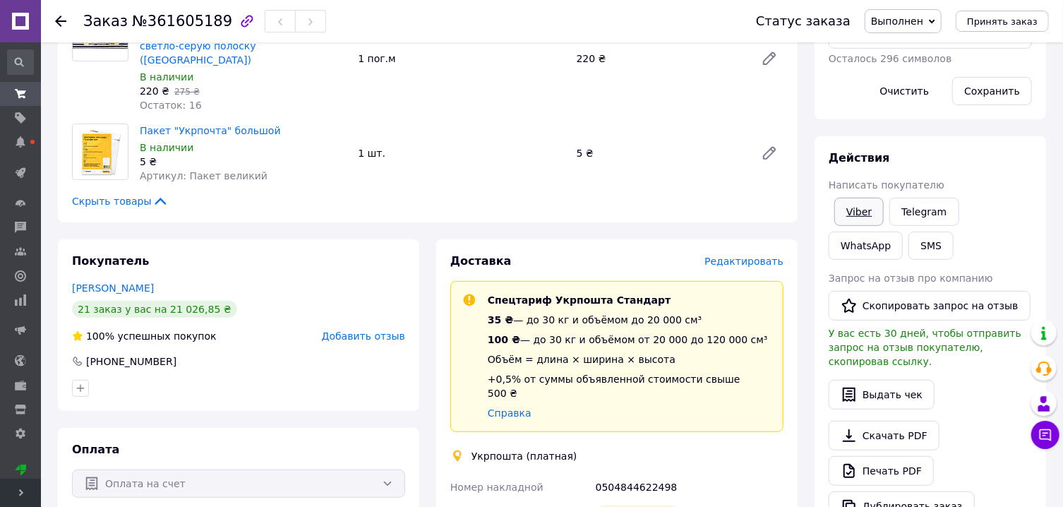
click at [877, 208] on link "Viber" at bounding box center [858, 212] width 49 height 28
click at [854, 213] on link "Viber" at bounding box center [858, 212] width 49 height 28
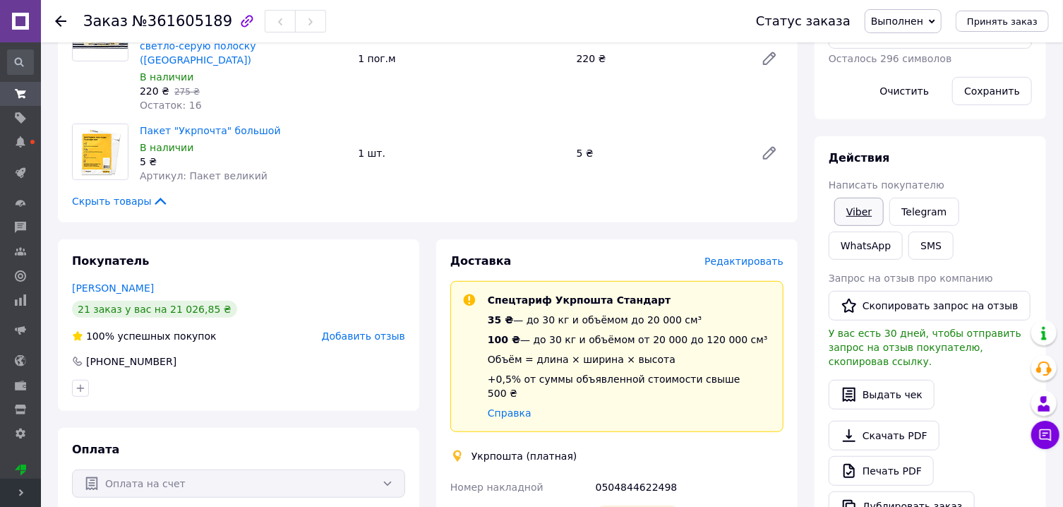
click at [854, 213] on link "Viber" at bounding box center [858, 212] width 49 height 28
click at [857, 213] on link "Viber" at bounding box center [858, 212] width 49 height 28
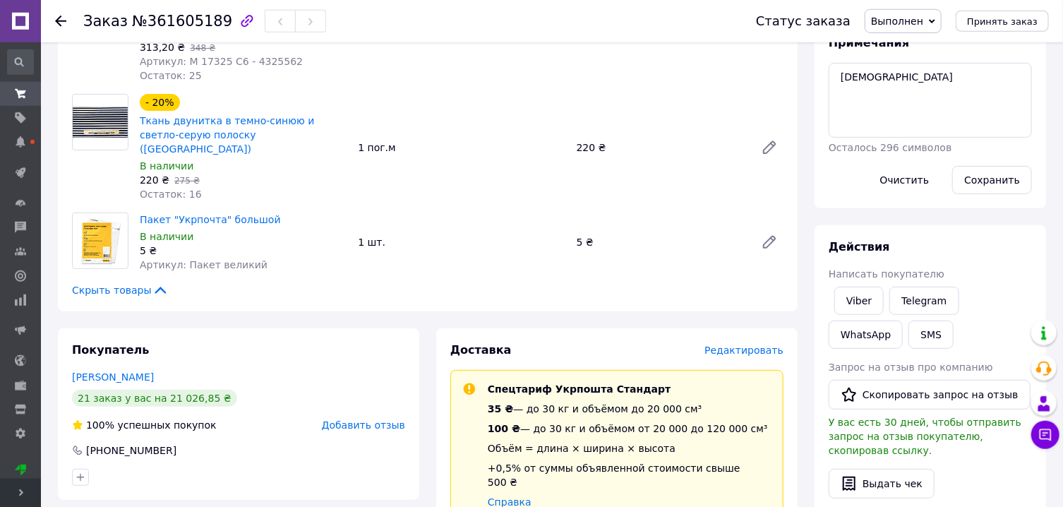
scroll to position [126, 0]
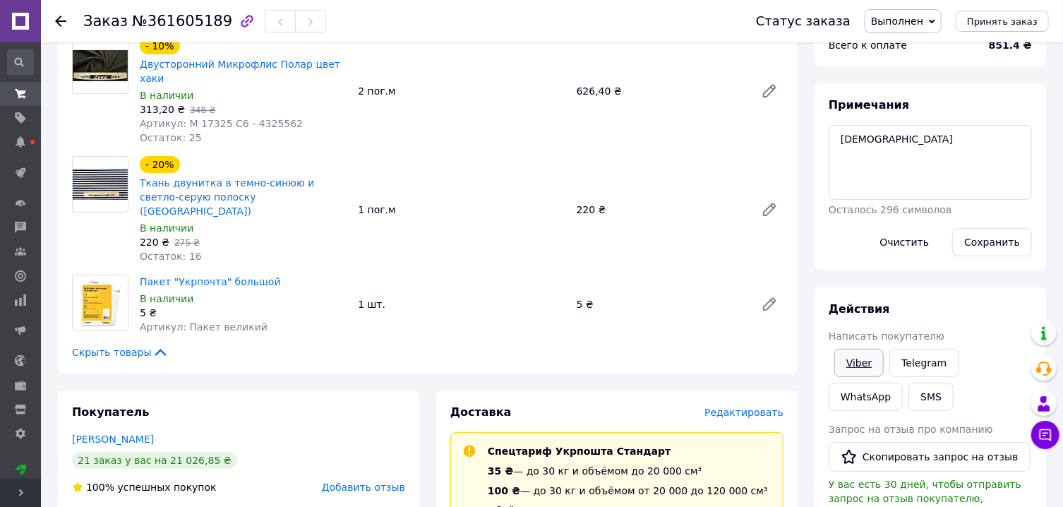
click at [858, 364] on link "Viber" at bounding box center [858, 363] width 49 height 28
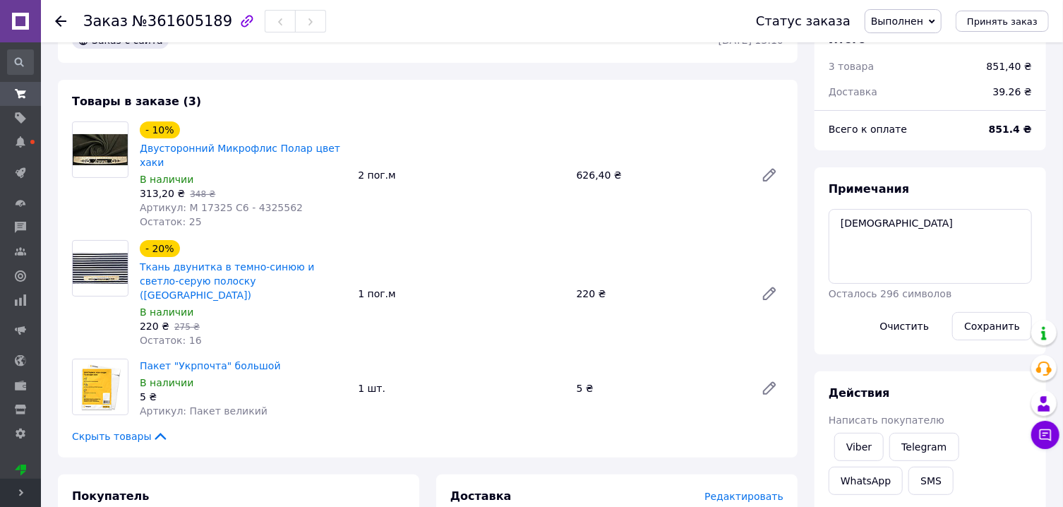
scroll to position [0, 0]
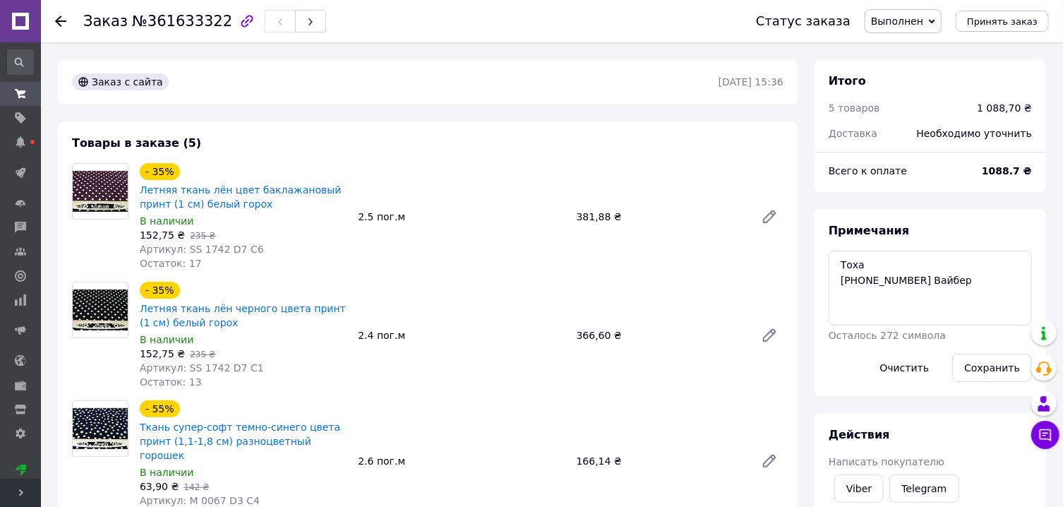
click at [923, 20] on span "Выполнен" at bounding box center [897, 21] width 52 height 11
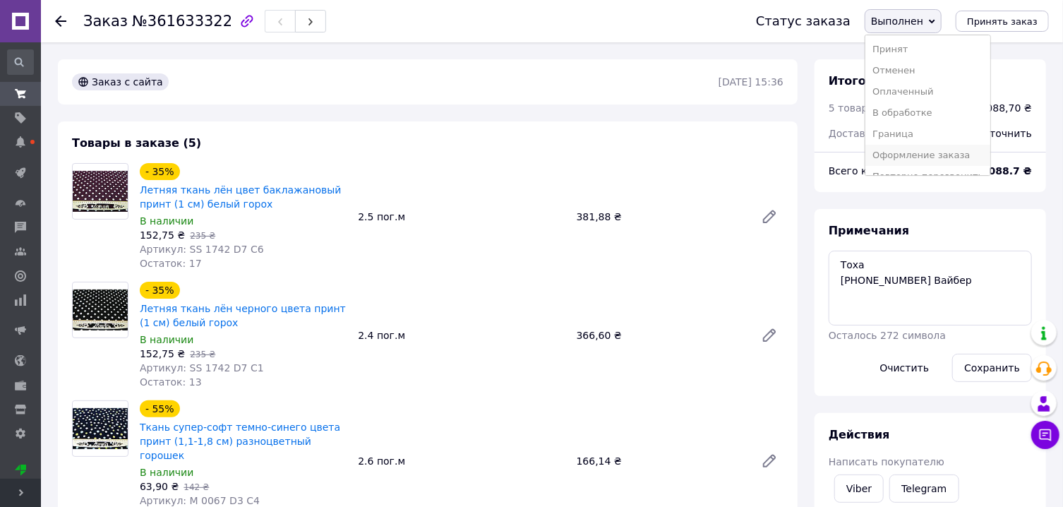
click at [918, 151] on li "Оформление заказа" at bounding box center [927, 155] width 125 height 21
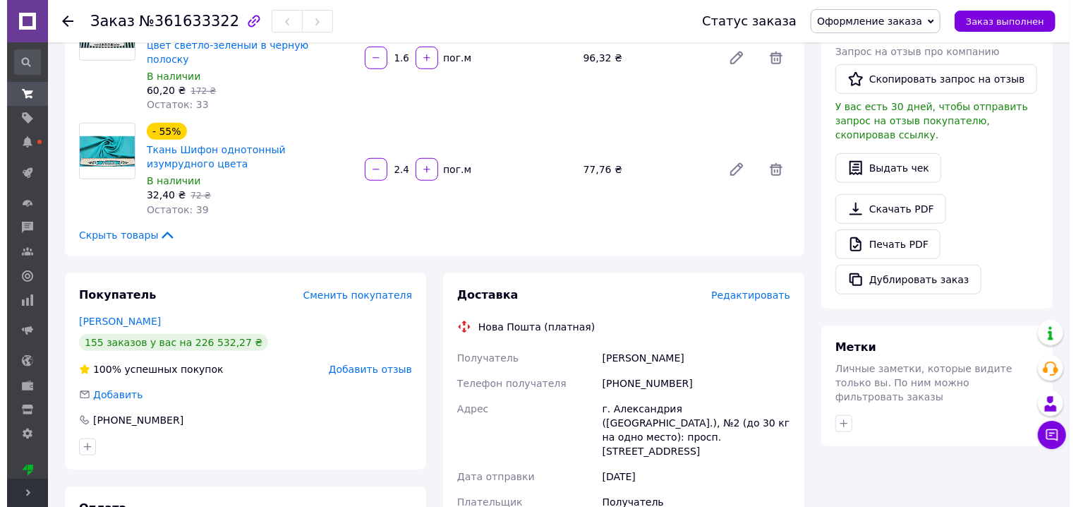
scroll to position [529, 0]
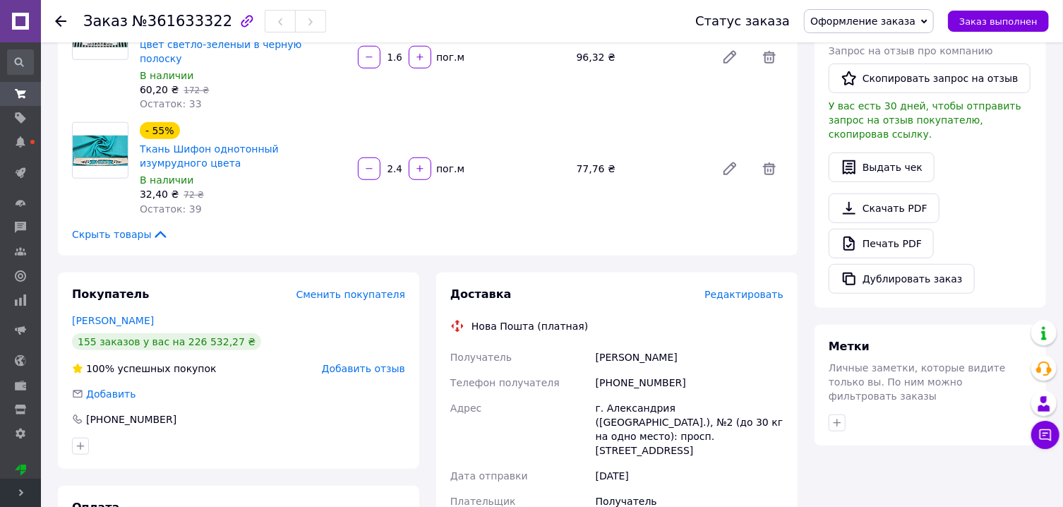
click at [739, 289] on span "Редактировать" at bounding box center [743, 294] width 79 height 11
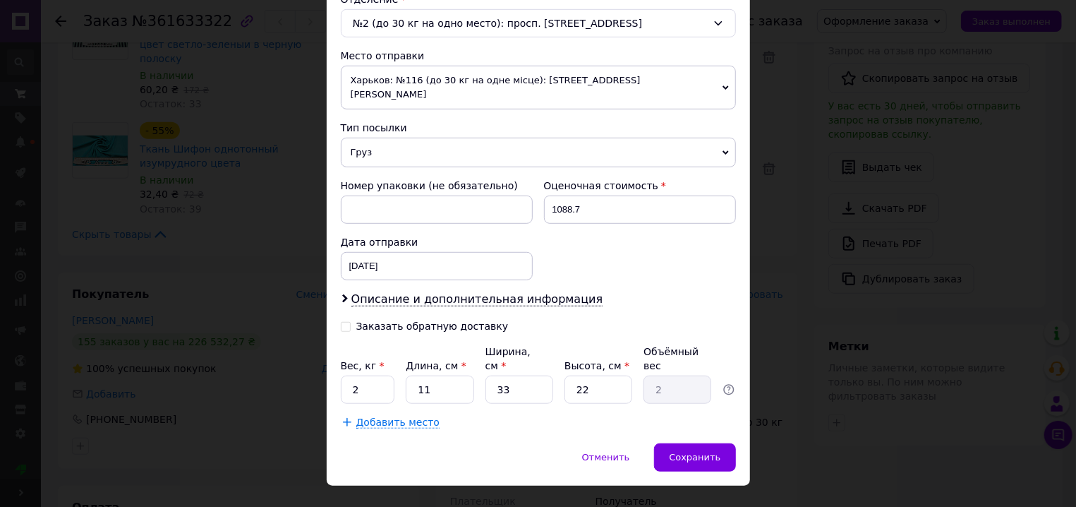
scroll to position [457, 0]
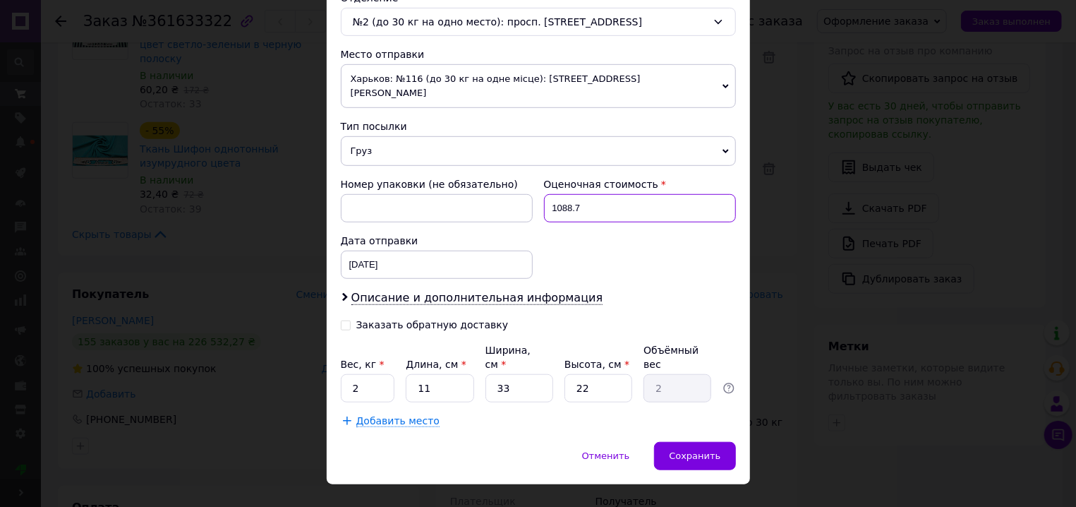
drag, startPoint x: 560, startPoint y: 196, endPoint x: 581, endPoint y: 197, distance: 20.5
click at [581, 197] on input "1088.7" at bounding box center [640, 208] width 192 height 28
type input "1089"
click at [358, 374] on input "2" at bounding box center [368, 388] width 54 height 28
click at [441, 374] on input "11" at bounding box center [440, 388] width 68 height 28
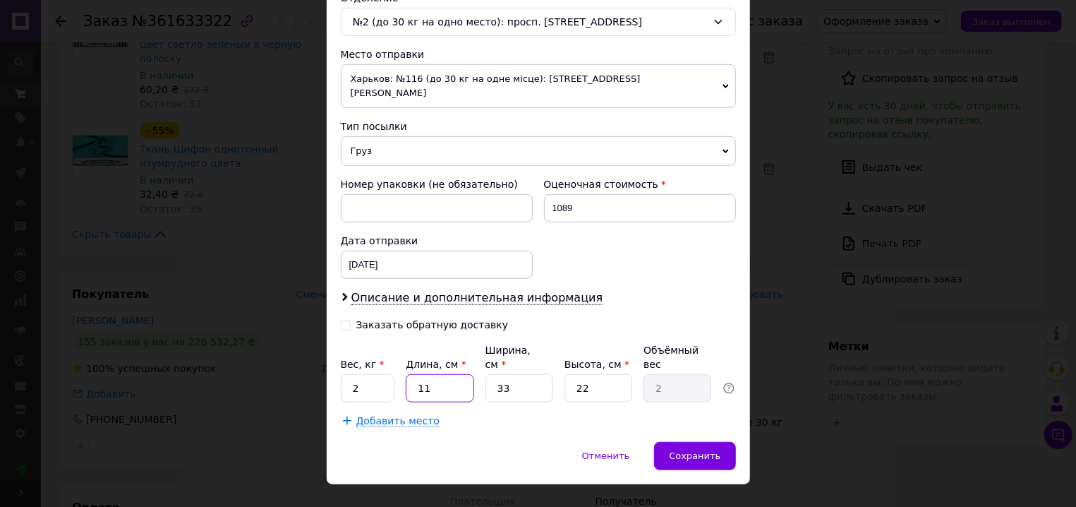
click at [441, 374] on input "11" at bounding box center [440, 388] width 68 height 28
type input "4"
type input "0.73"
type input "44"
type input "7.99"
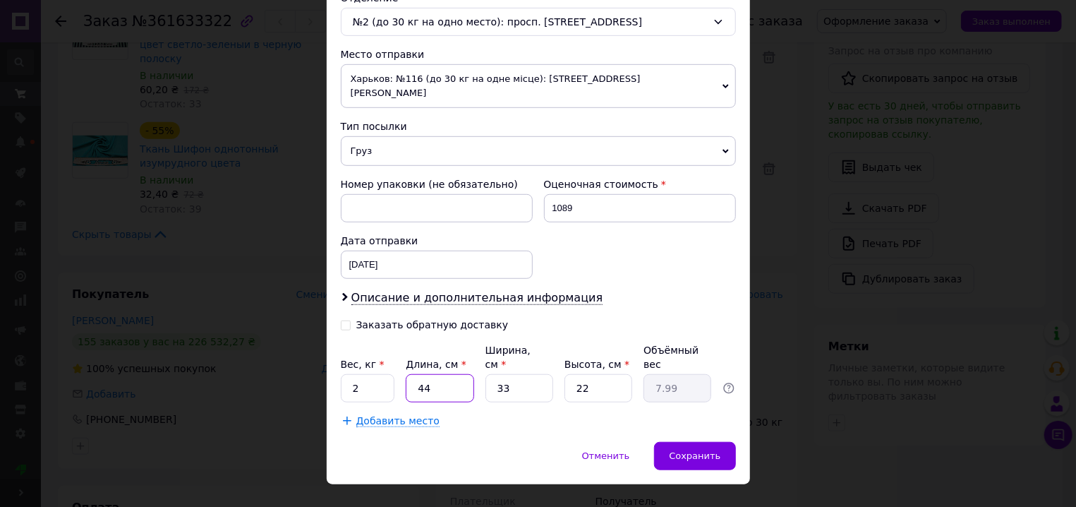
type input "44"
type input "3"
type input "0.73"
type input "34"
type input "8.23"
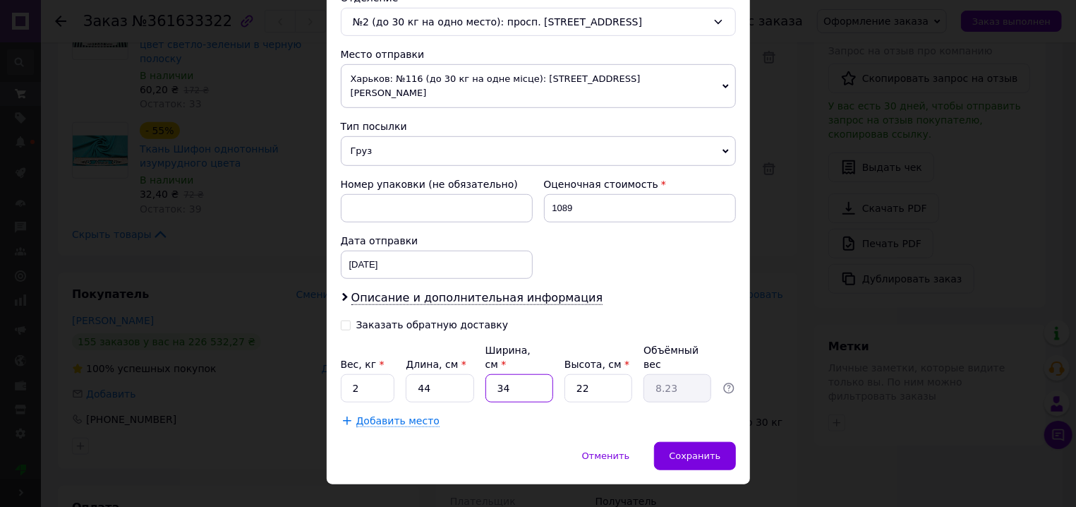
type input "34"
type input "5"
type input "1.87"
type input "5"
click at [654, 296] on div "Плательщик Получатель Отправитель Фамилия получателя Діброва Имя получателя Мар…" at bounding box center [538, 67] width 395 height 722
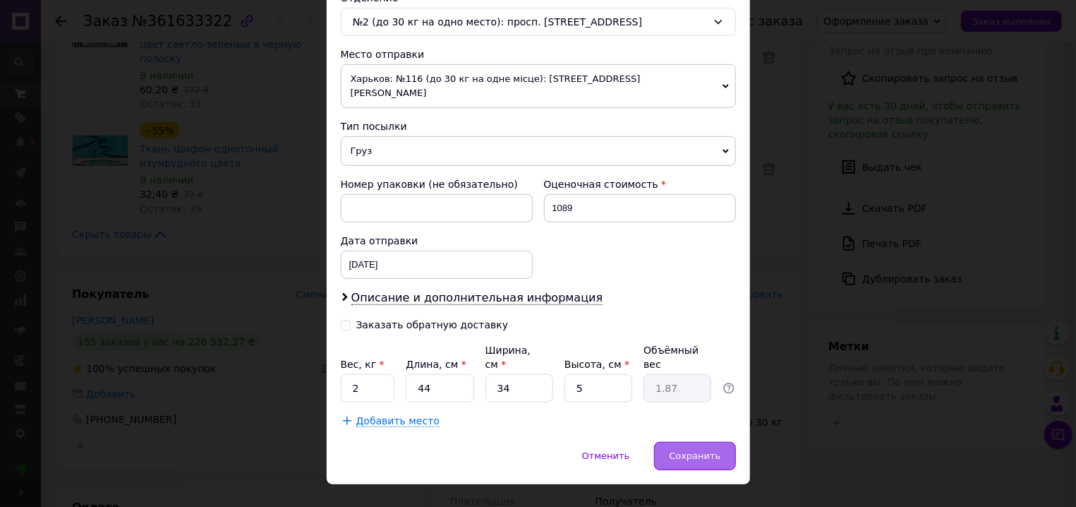
click at [682, 450] on span "Сохранить" at bounding box center [695, 455] width 52 height 11
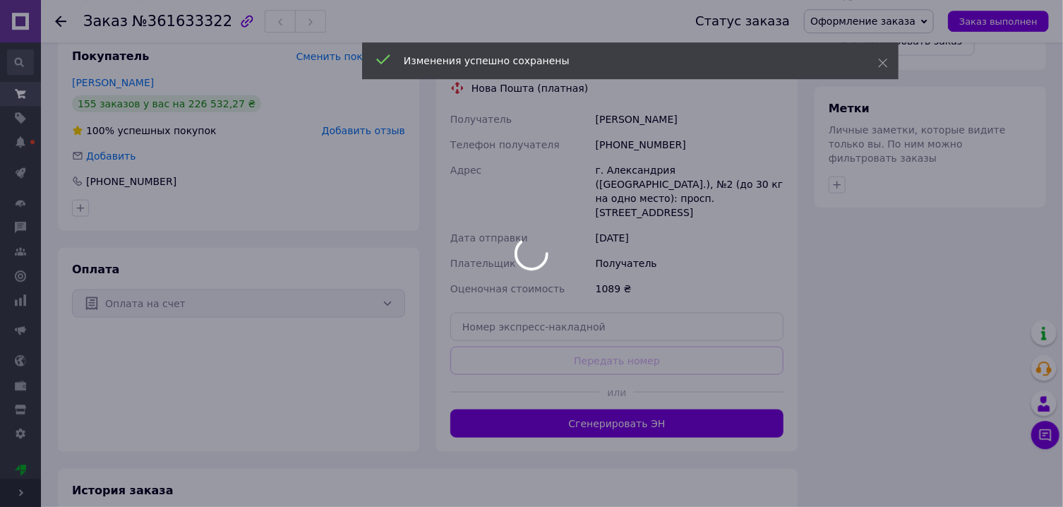
scroll to position [832, 0]
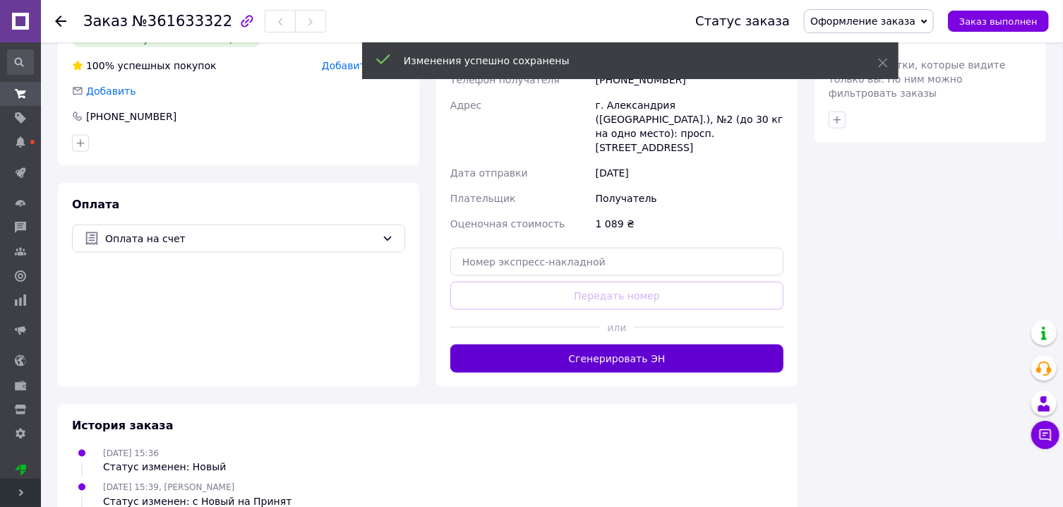
click at [669, 344] on button "Сгенерировать ЭН" at bounding box center [616, 358] width 333 height 28
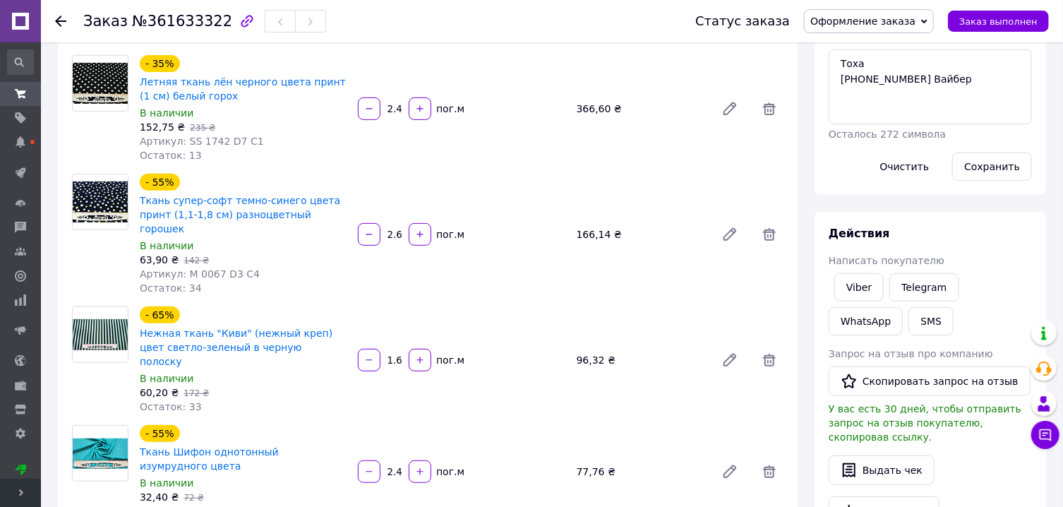
scroll to position [76, 0]
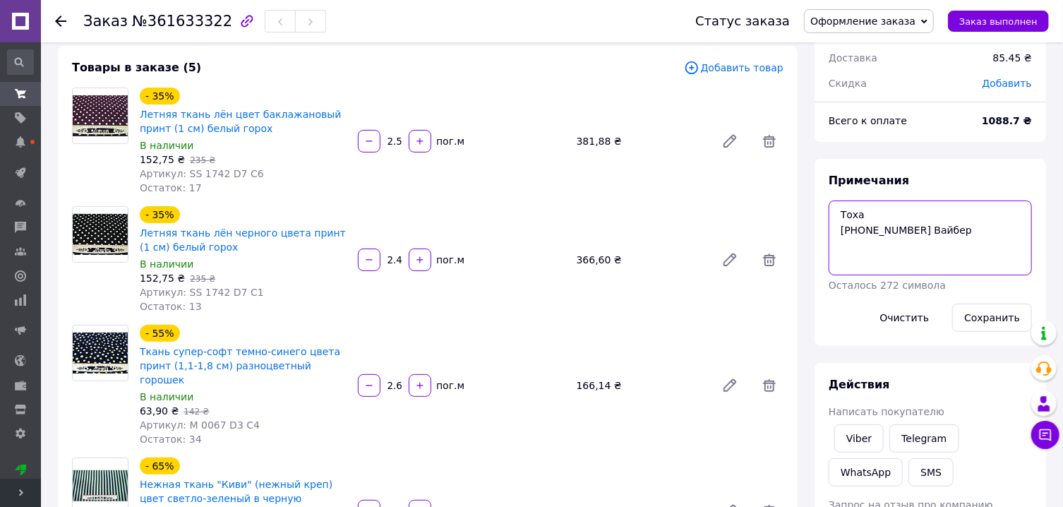
drag, startPoint x: 946, startPoint y: 236, endPoint x: 838, endPoint y: 234, distance: 108.0
click at [838, 234] on textarea "Тоха (050) 222 69 43 Вайбер" at bounding box center [930, 237] width 203 height 75
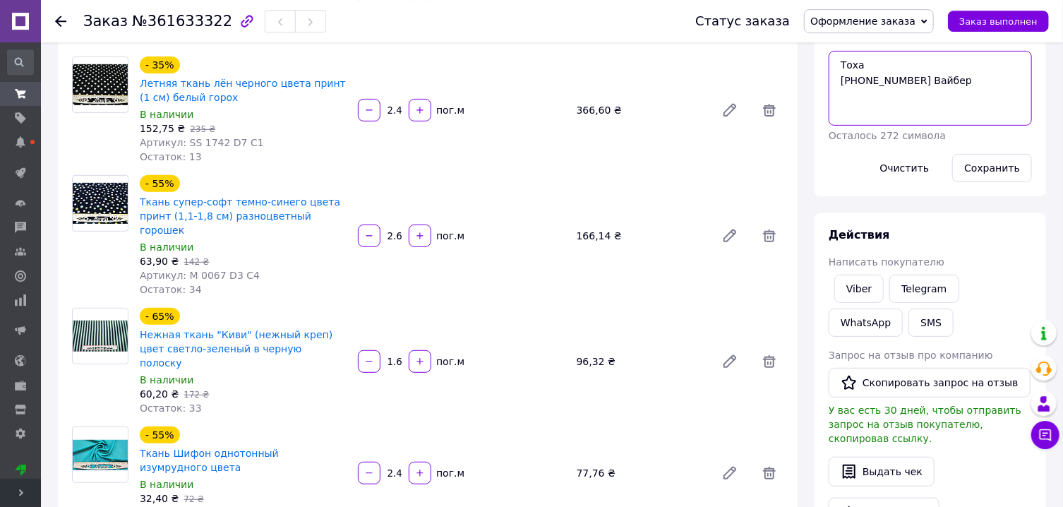
scroll to position [227, 0]
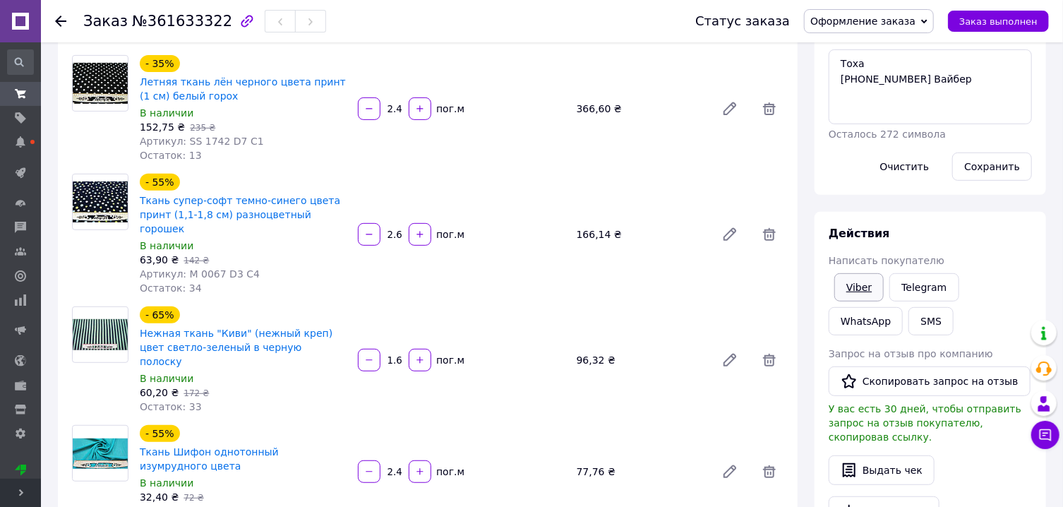
click at [866, 286] on link "Viber" at bounding box center [858, 287] width 49 height 28
drag, startPoint x: 866, startPoint y: 286, endPoint x: 275, endPoint y: 505, distance: 630.9
click at [865, 287] on link "Viber" at bounding box center [858, 287] width 49 height 28
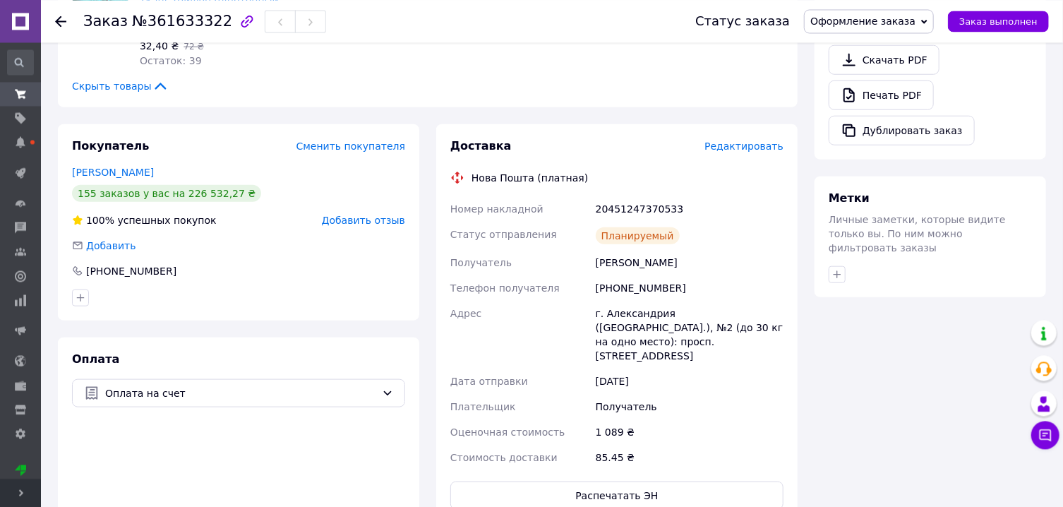
scroll to position [680, 0]
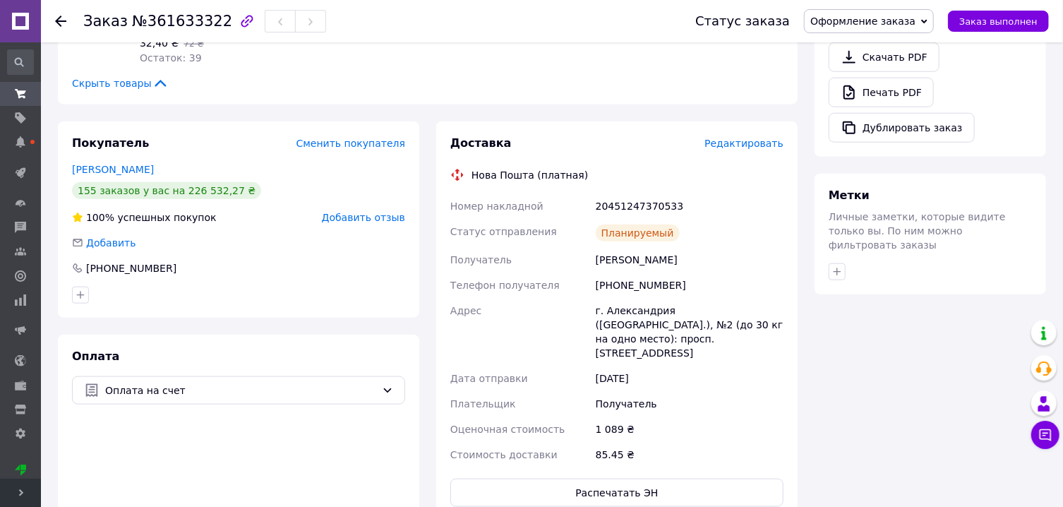
click at [656, 193] on div "20451247370533" at bounding box center [689, 205] width 193 height 25
copy div "20451247370533"
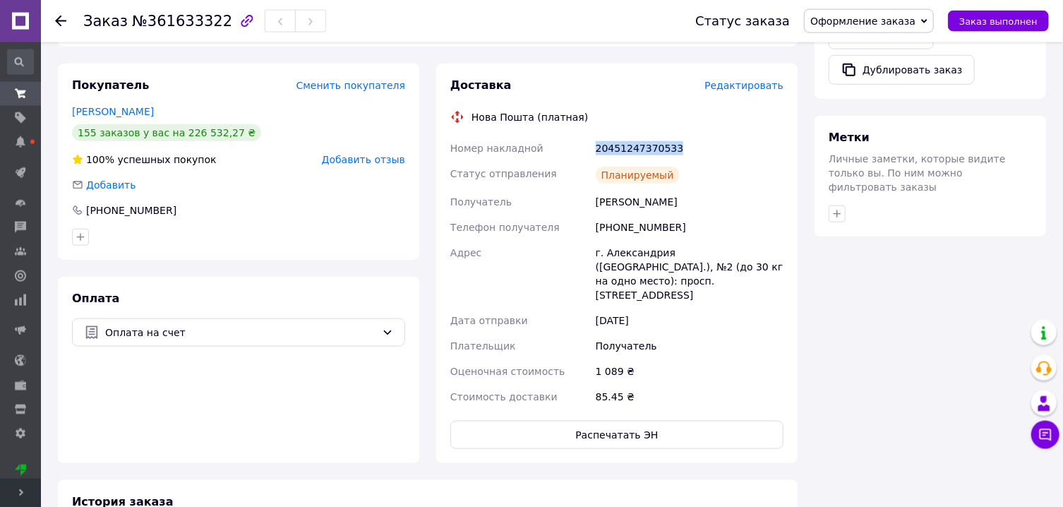
scroll to position [757, 0]
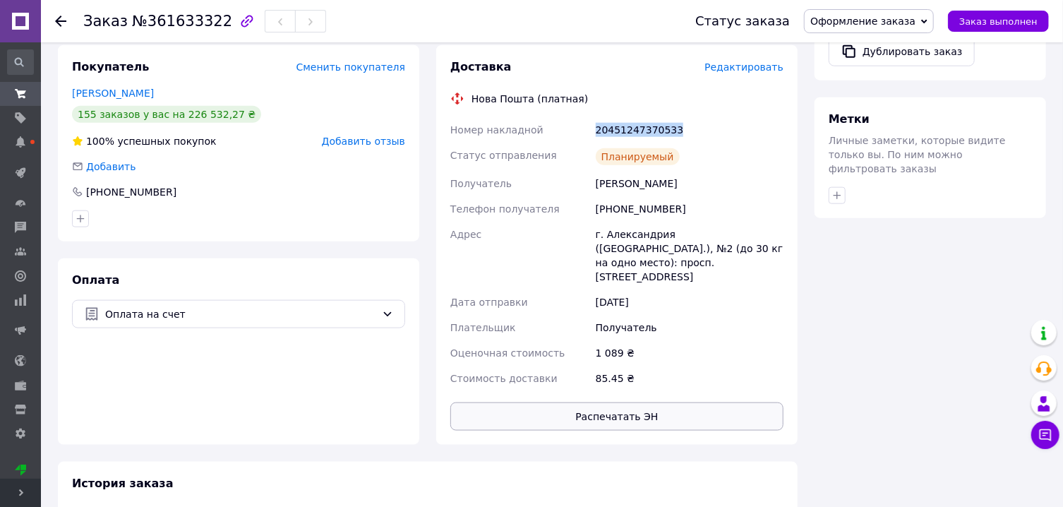
click at [620, 402] on button "Распечатать ЭН" at bounding box center [616, 416] width 333 height 28
click at [886, 18] on span "Оформление заказа" at bounding box center [862, 21] width 105 height 11
click at [0, 0] on li "Выполнен" at bounding box center [0, 0] width 0 height 0
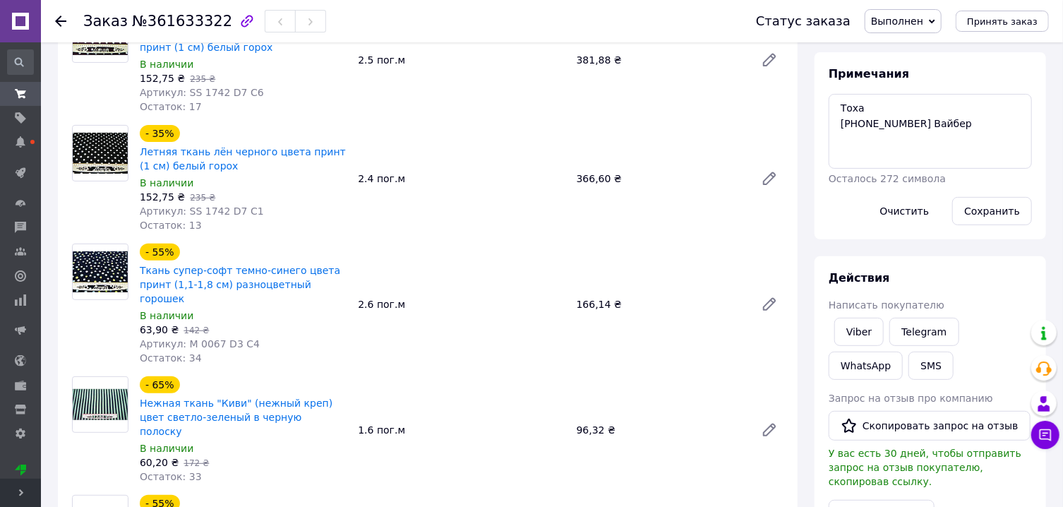
scroll to position [151, 0]
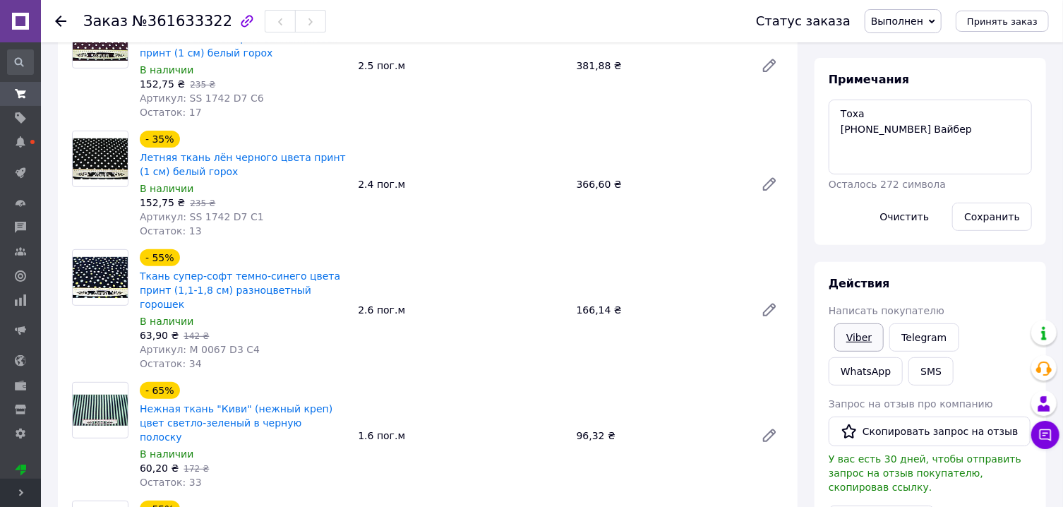
click at [856, 337] on link "Viber" at bounding box center [858, 337] width 49 height 28
drag, startPoint x: 856, startPoint y: 337, endPoint x: 865, endPoint y: 248, distance: 90.1
click at [856, 335] on link "Viber" at bounding box center [858, 337] width 49 height 28
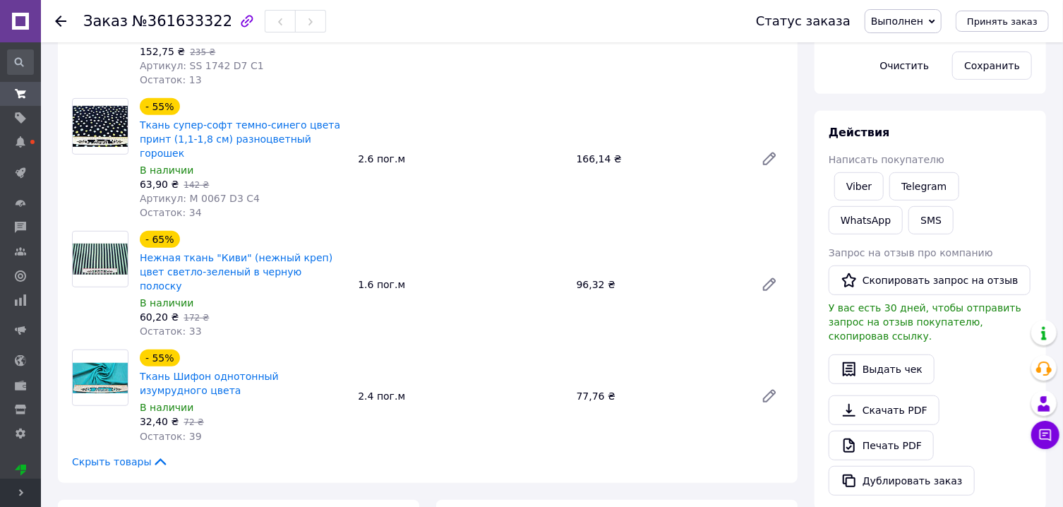
scroll to position [0, 0]
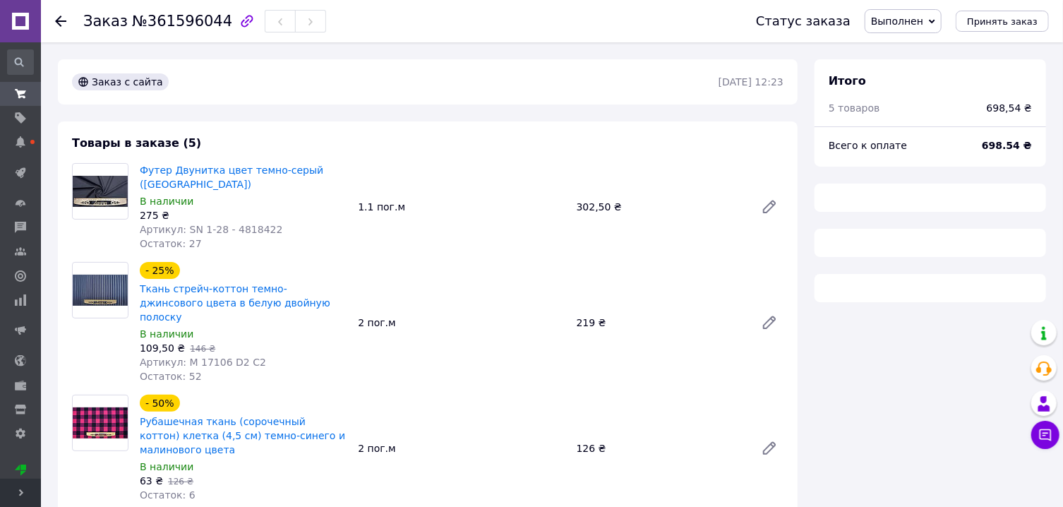
drag, startPoint x: 927, startPoint y: 22, endPoint x: 913, endPoint y: 70, distance: 49.8
click at [923, 22] on span "Выполнен" at bounding box center [897, 21] width 52 height 11
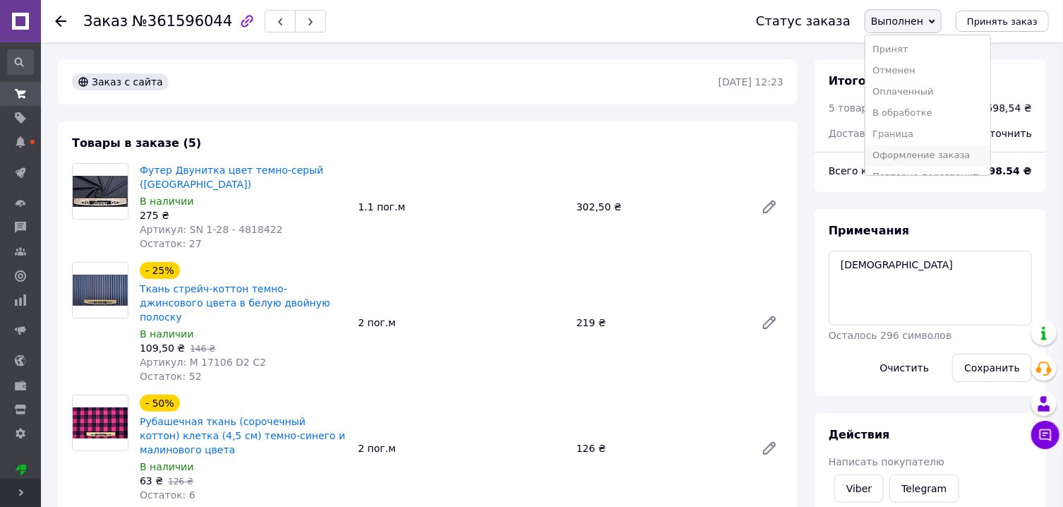
click at [920, 154] on li "Оформление заказа" at bounding box center [927, 155] width 125 height 21
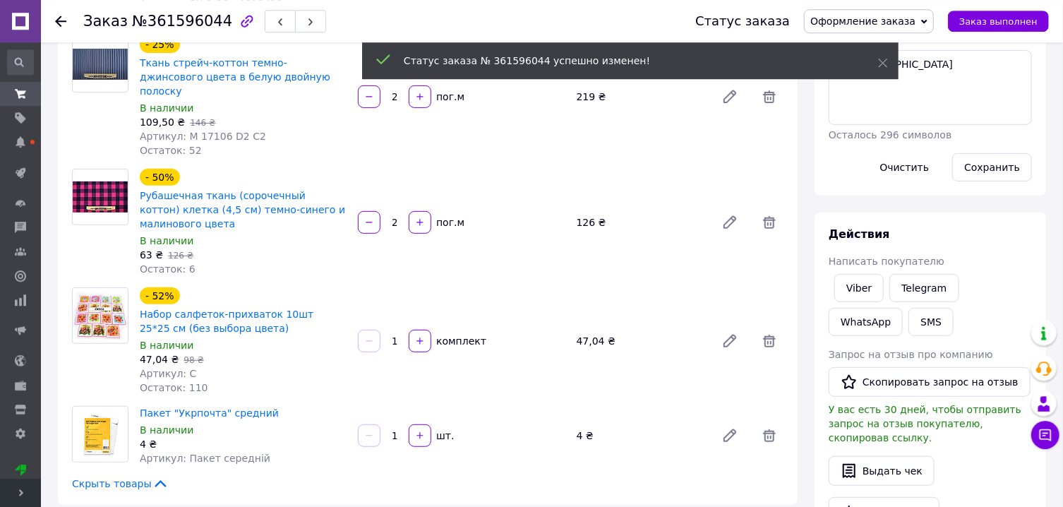
scroll to position [227, 0]
click at [857, 296] on link "Viber" at bounding box center [858, 287] width 49 height 28
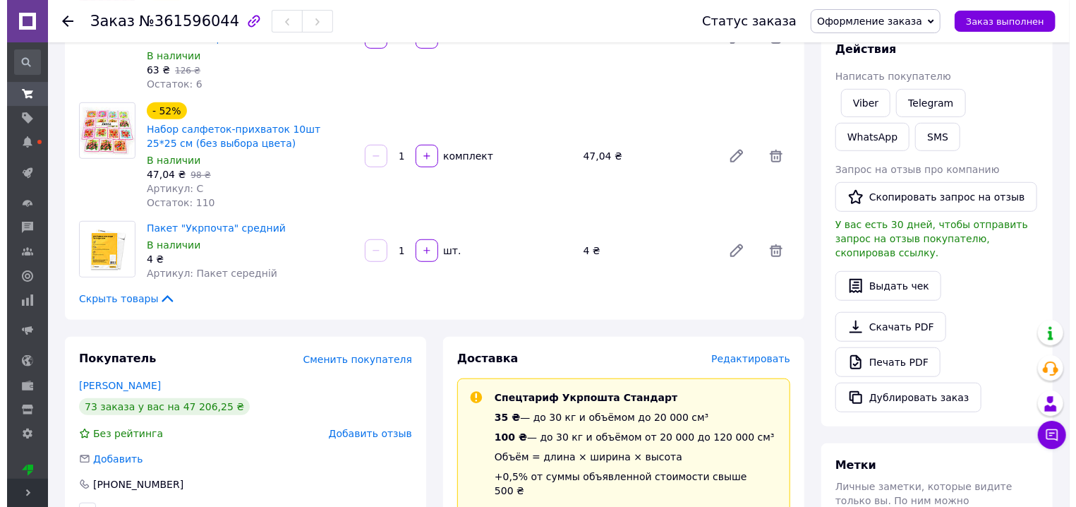
scroll to position [454, 0]
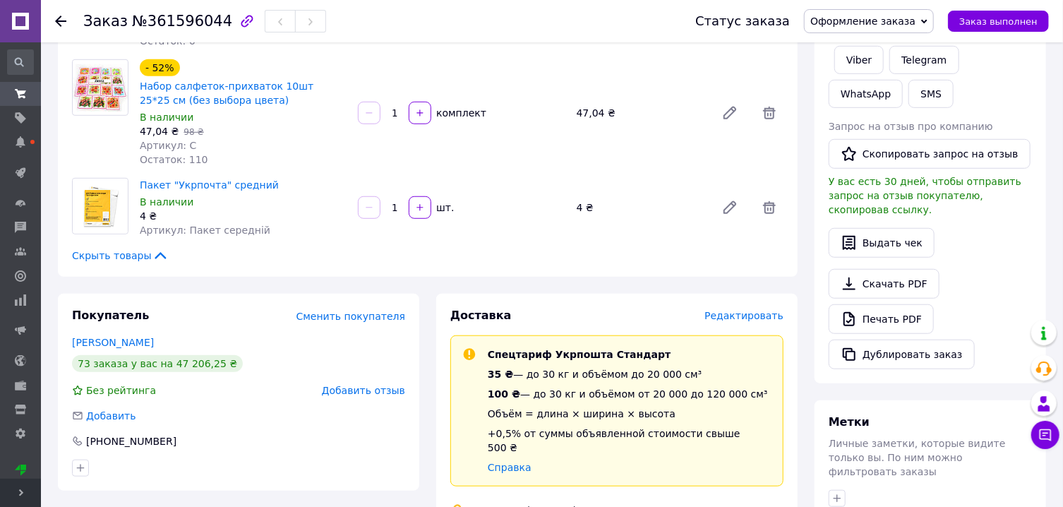
click at [751, 310] on span "Редактировать" at bounding box center [743, 315] width 79 height 11
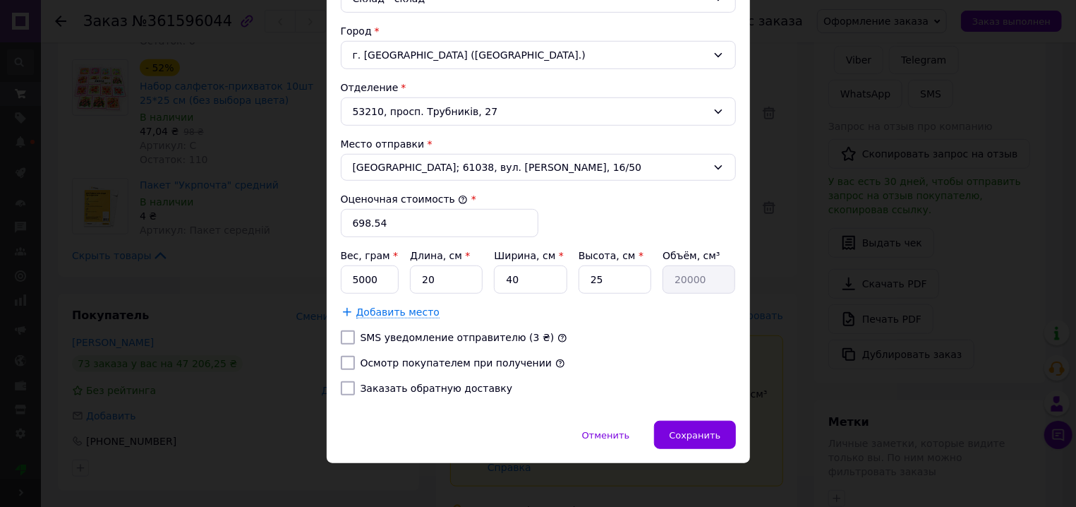
scroll to position [428, 0]
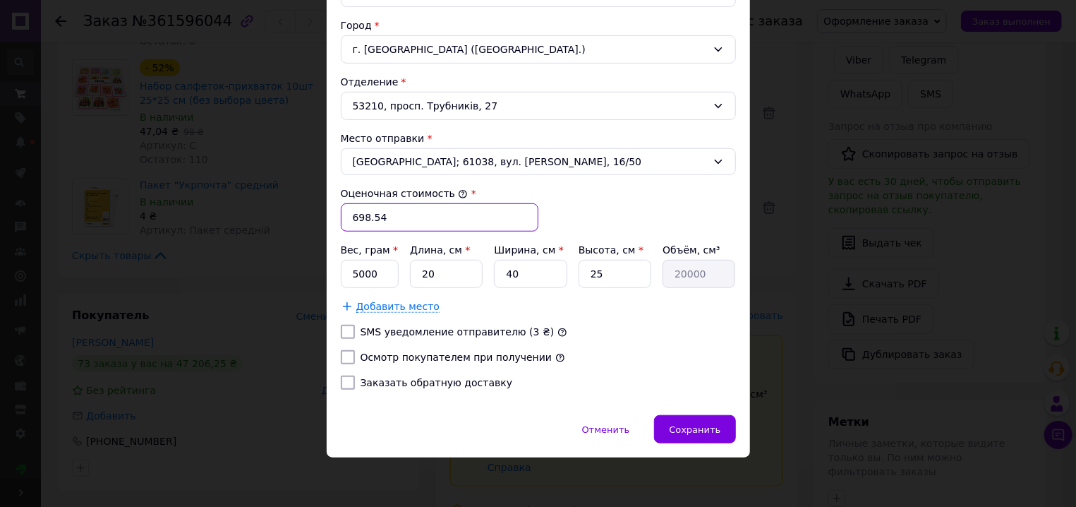
drag, startPoint x: 358, startPoint y: 217, endPoint x: 407, endPoint y: 226, distance: 49.4
click at [407, 226] on input "698.54" at bounding box center [440, 217] width 198 height 28
type input "699"
click at [374, 279] on input "5000" at bounding box center [370, 274] width 59 height 28
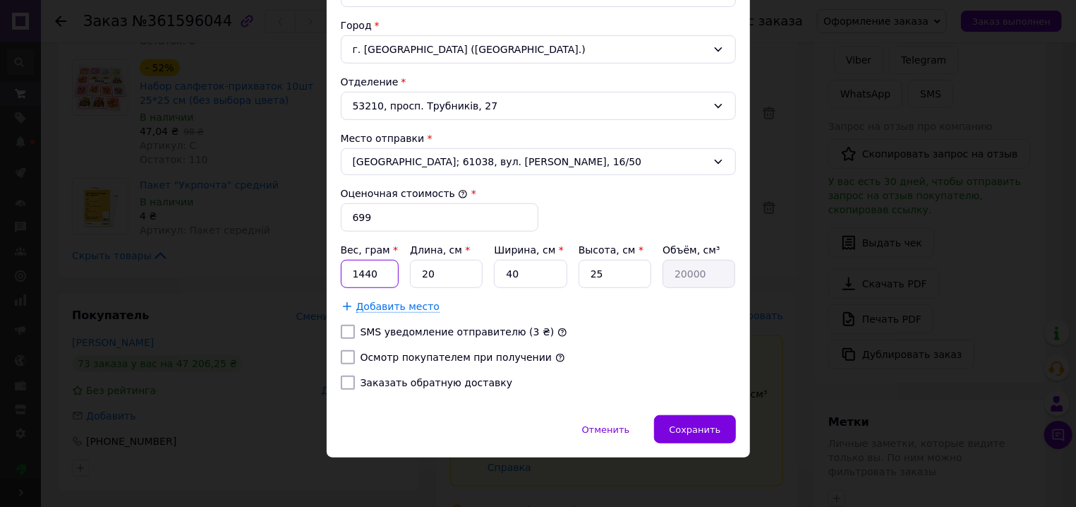
type input "1440"
type input "3"
type input "3000"
type input "31"
type input "31000"
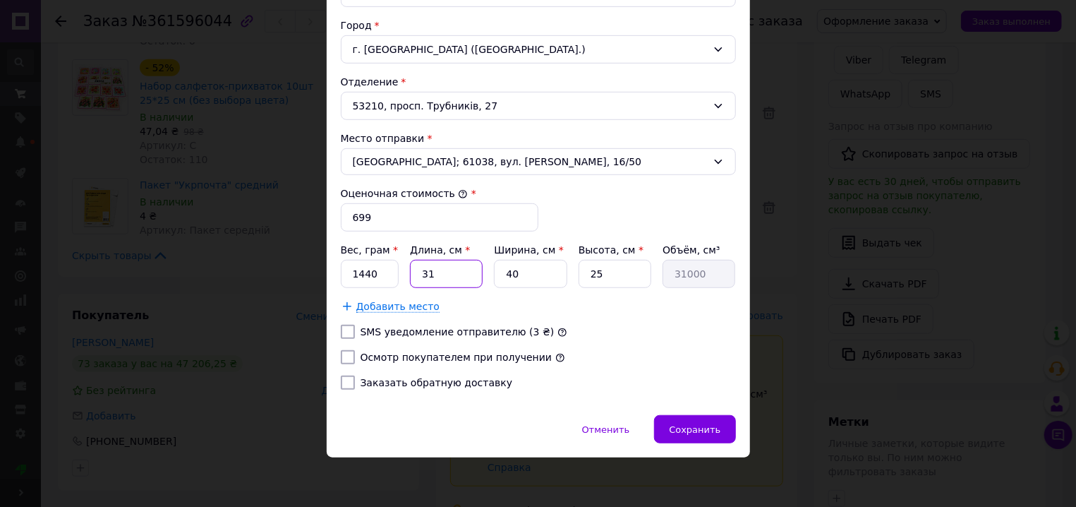
type input "31"
type input "2"
type input "1550"
type input "24"
type input "18600"
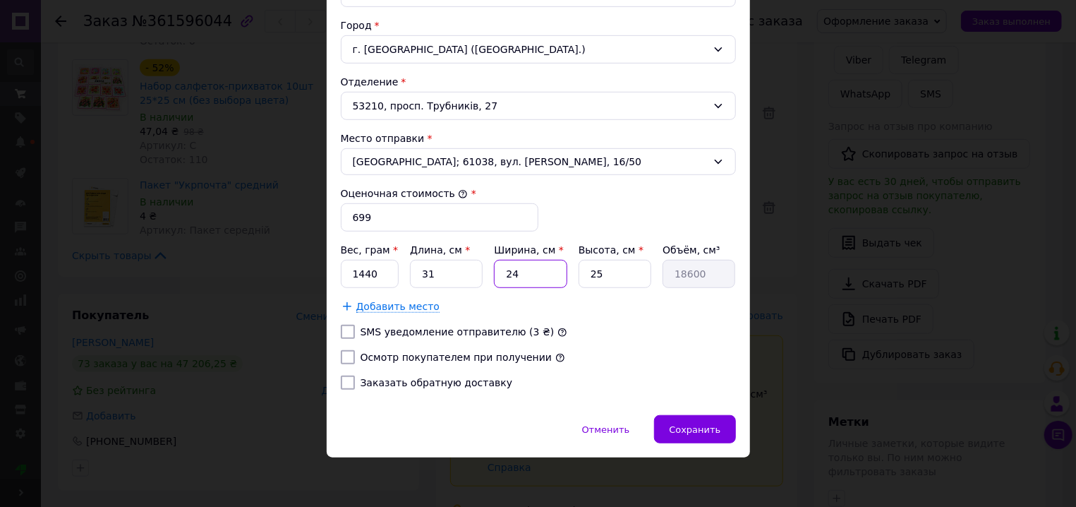
type input "24"
type input "1"
type input "744"
type input "11"
type input "8184"
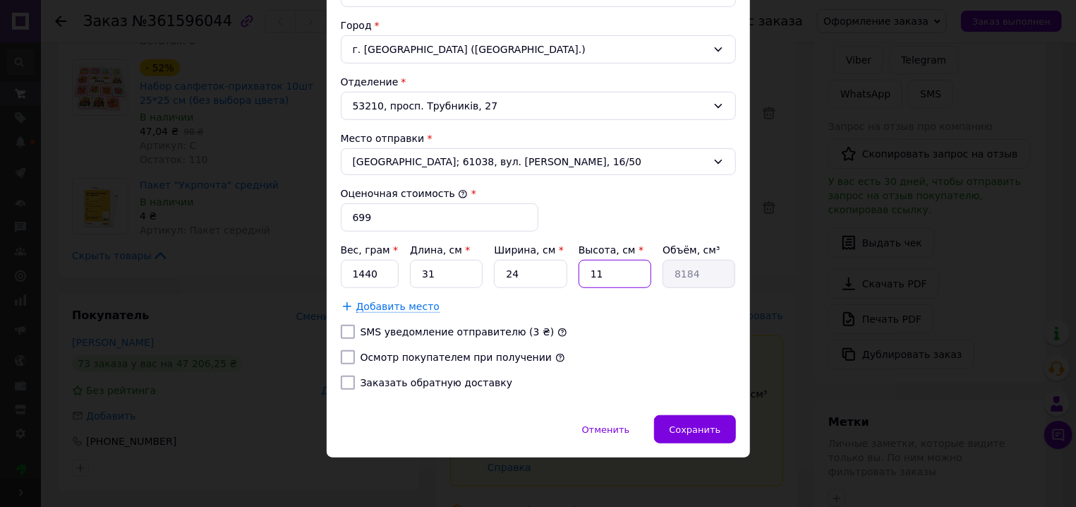
type input "11"
click at [341, 353] on input "Осмотр покупателем при получении" at bounding box center [348, 357] width 14 height 14
checkbox input "true"
click at [697, 425] on span "Сохранить" at bounding box center [695, 429] width 52 height 11
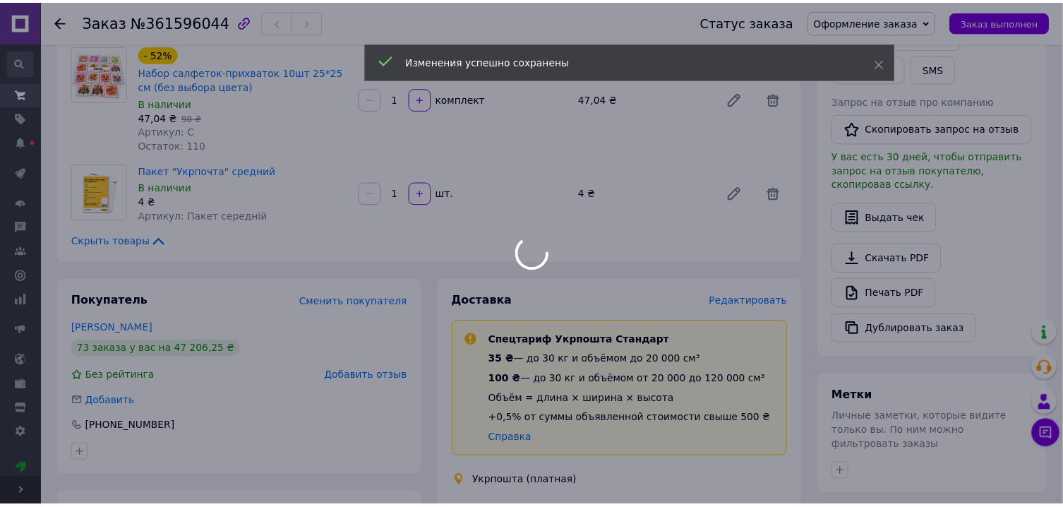
scroll to position [832, 0]
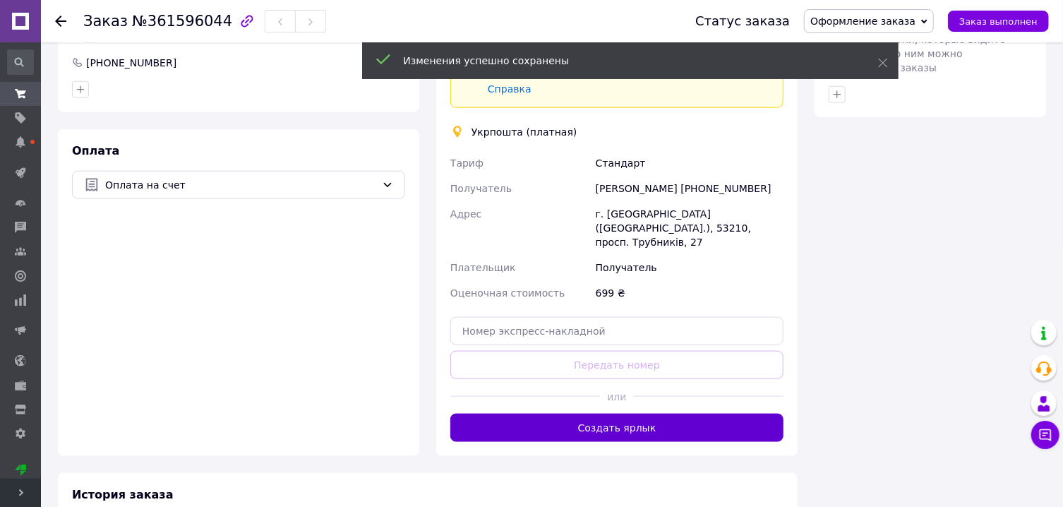
click at [625, 414] on button "Создать ярлык" at bounding box center [616, 428] width 333 height 28
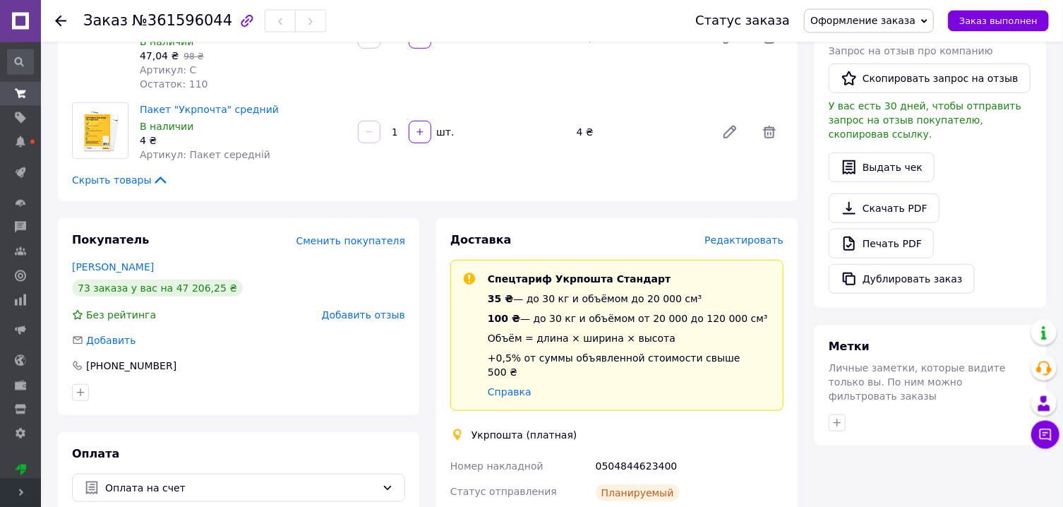
scroll to position [378, 0]
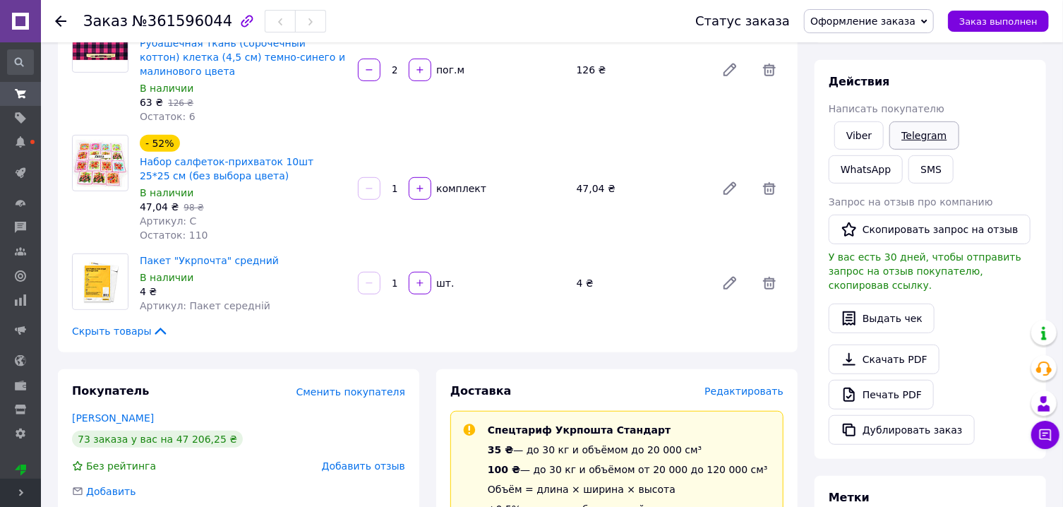
click at [920, 140] on link "Telegram" at bounding box center [923, 135] width 69 height 28
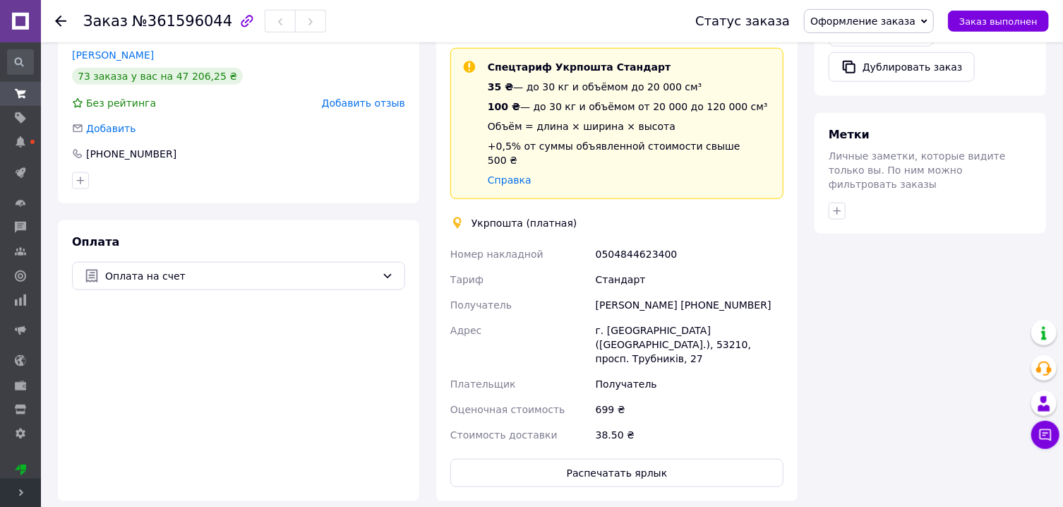
scroll to position [757, 0]
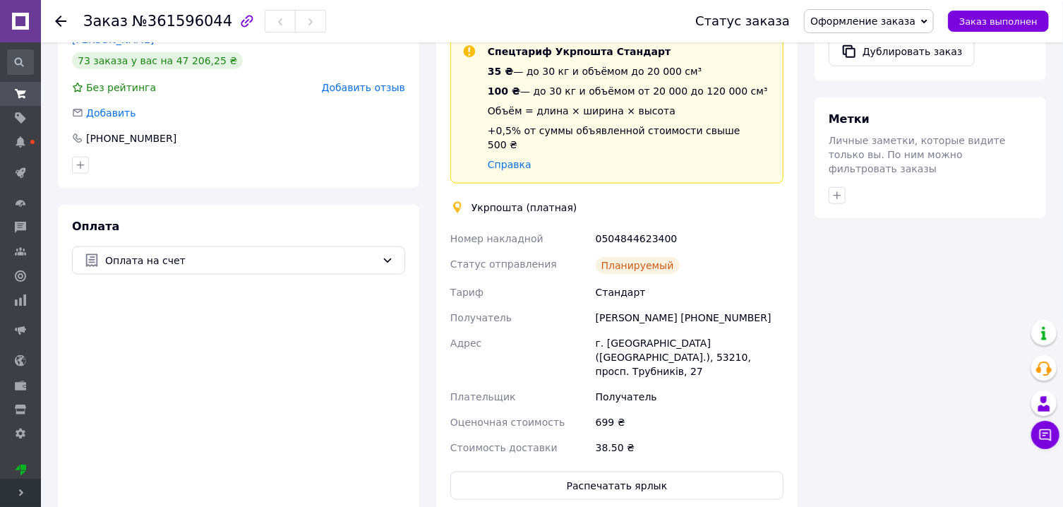
click at [650, 226] on div "0504844623400" at bounding box center [689, 238] width 193 height 25
copy div "0504844623400"
click at [670, 472] on button "Распечатать ярлык" at bounding box center [616, 486] width 333 height 28
click at [856, 14] on span "Оформление заказа" at bounding box center [869, 21] width 130 height 24
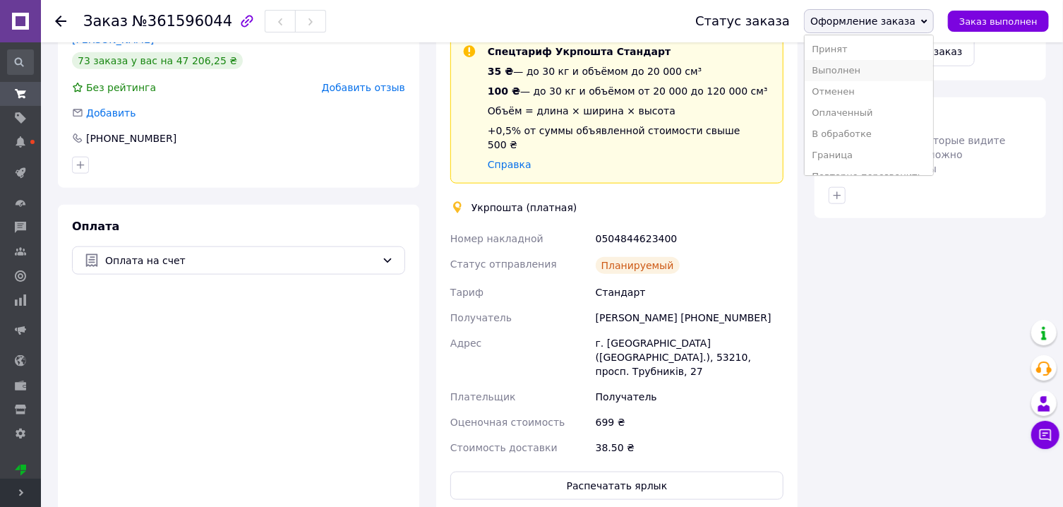
click at [872, 74] on li "Выполнен" at bounding box center [869, 70] width 128 height 21
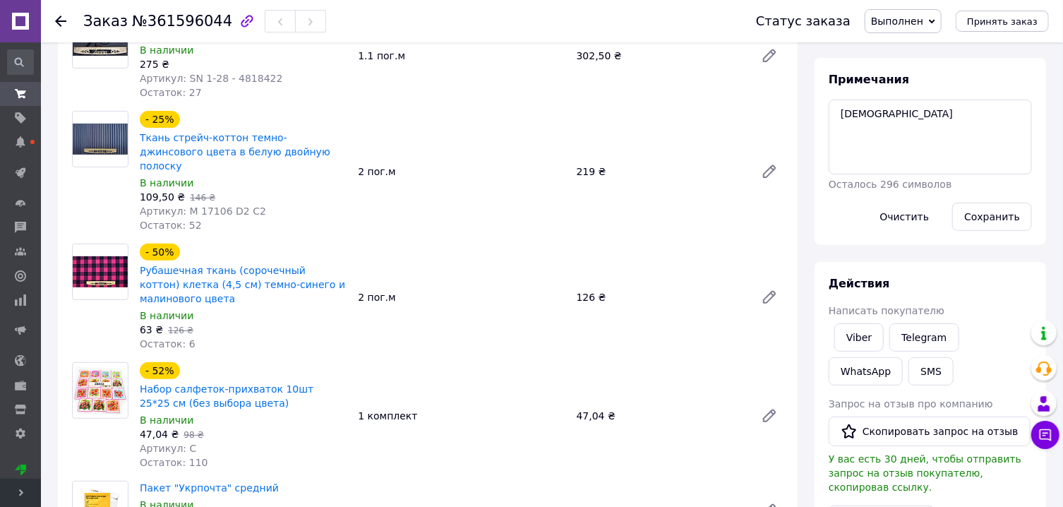
scroll to position [76, 0]
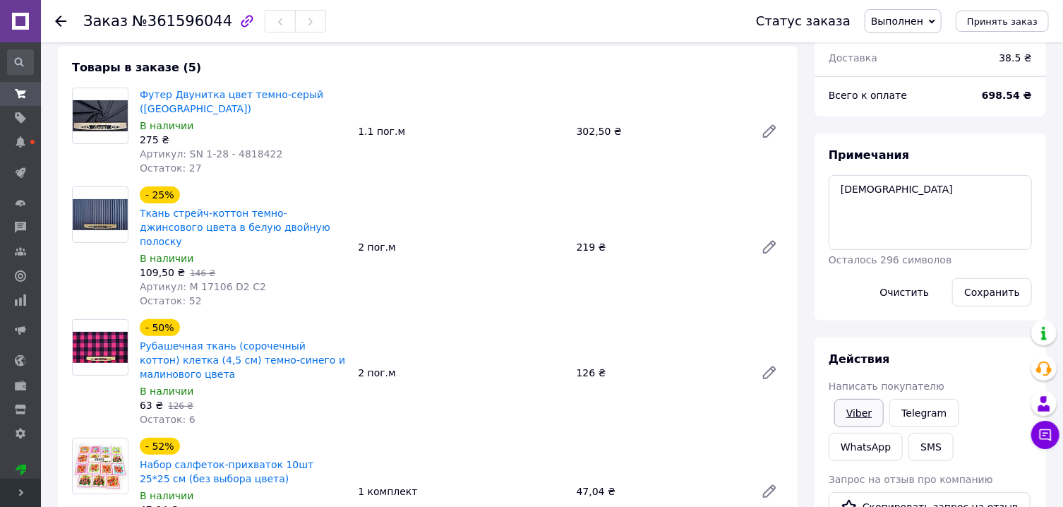
click at [858, 419] on link "Viber" at bounding box center [858, 413] width 49 height 28
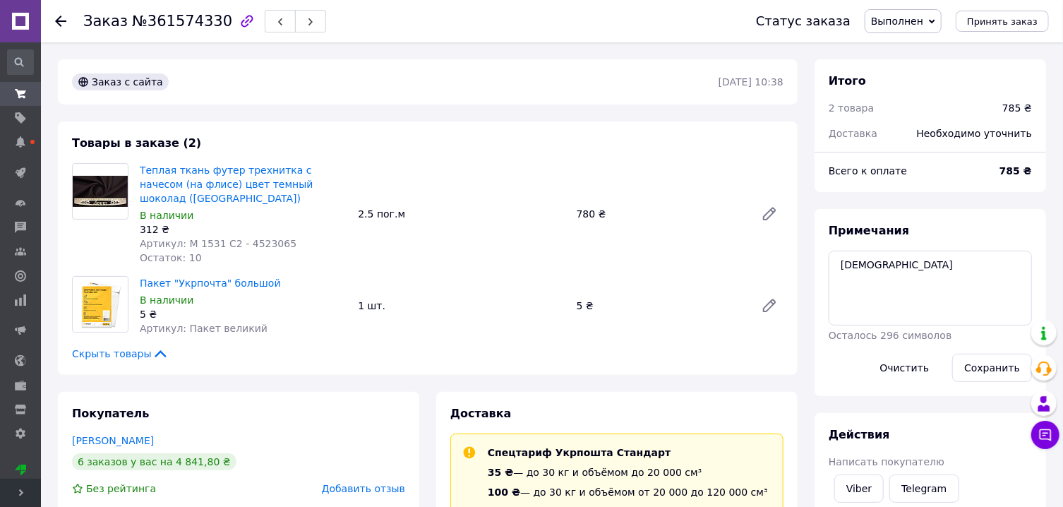
click at [923, 18] on span "Выполнен" at bounding box center [897, 21] width 52 height 11
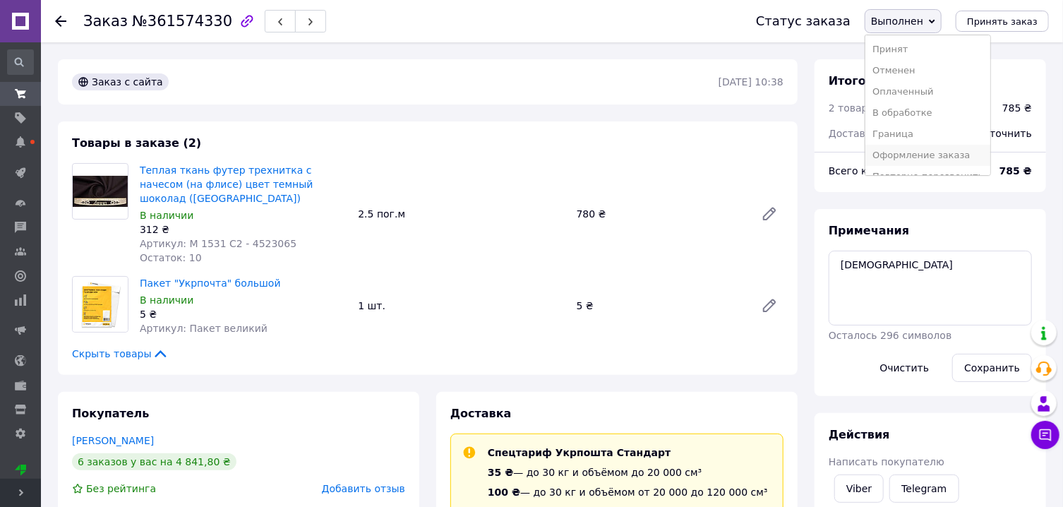
click at [934, 162] on li "Оформление заказа" at bounding box center [927, 155] width 125 height 21
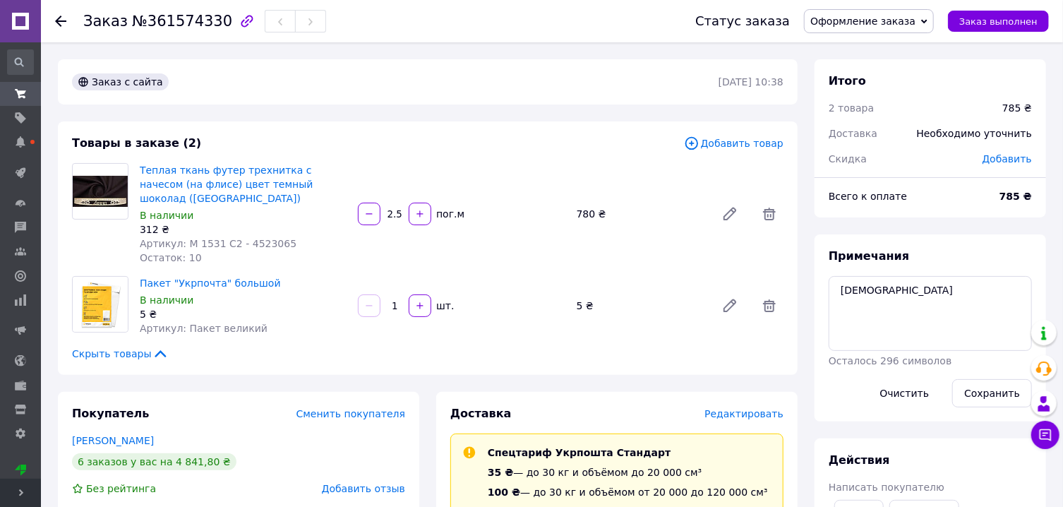
click at [854, 24] on span "Оформление заказа" at bounding box center [862, 21] width 105 height 11
click at [865, 52] on li "Принят" at bounding box center [869, 49] width 128 height 21
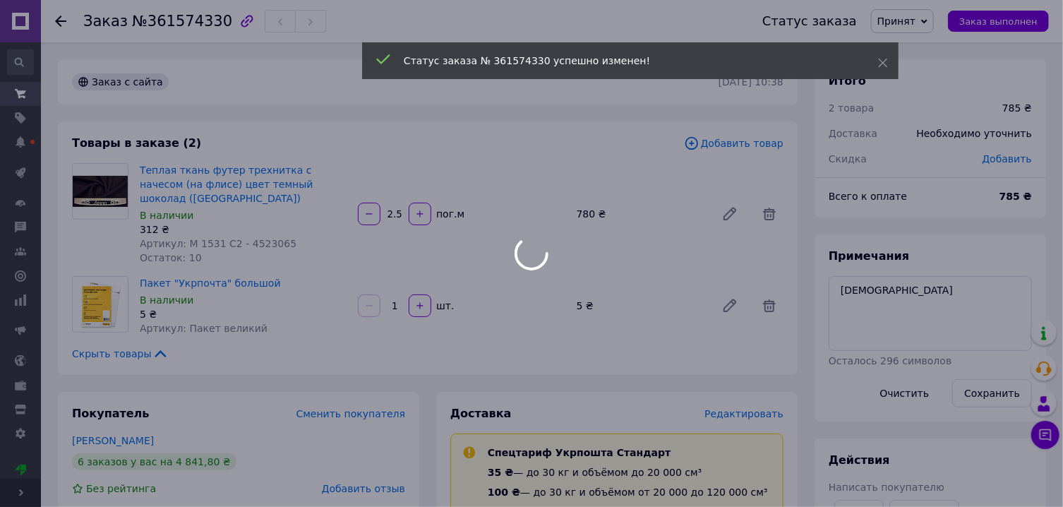
click at [914, 20] on div at bounding box center [531, 253] width 1063 height 507
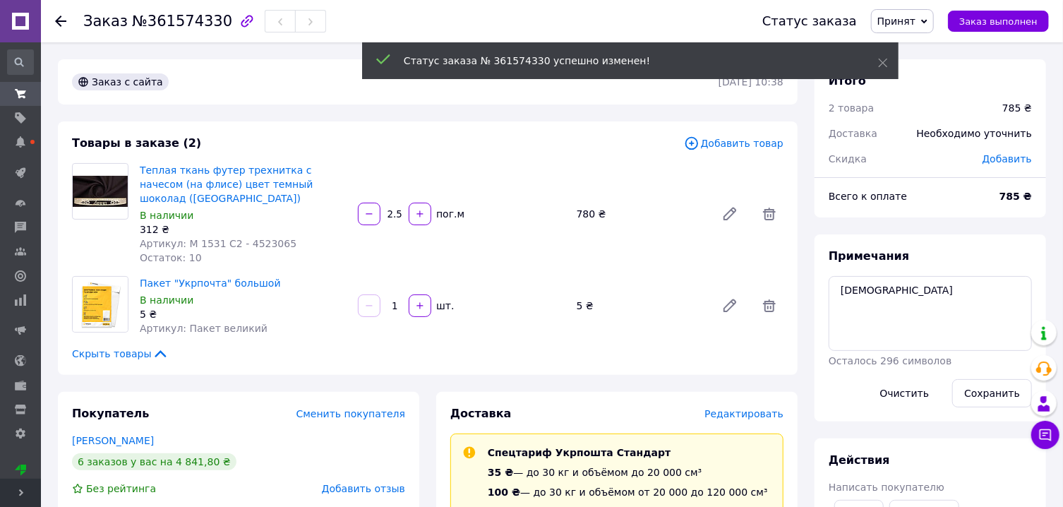
click at [912, 24] on span "Принят" at bounding box center [896, 21] width 38 height 11
click at [919, 45] on li "Выполнен" at bounding box center [934, 49] width 125 height 21
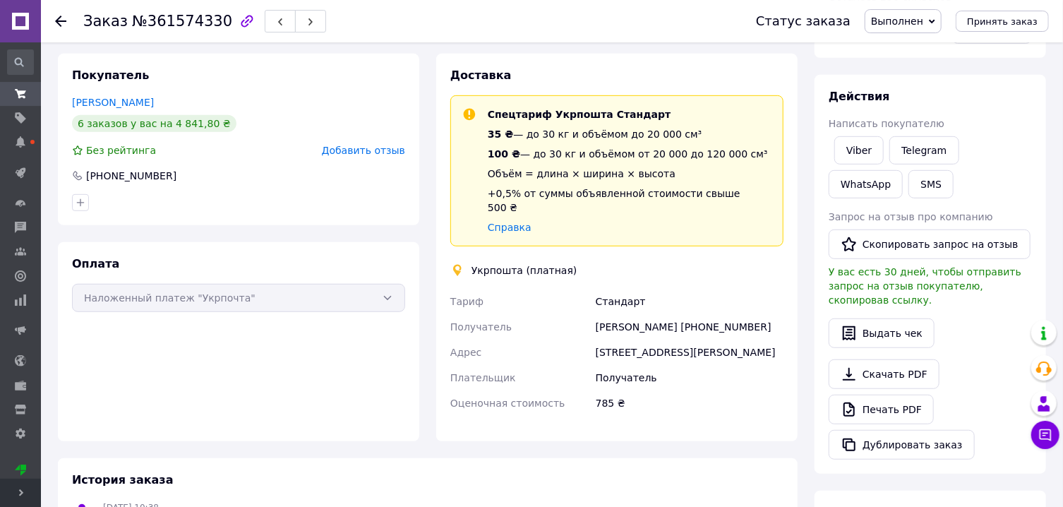
scroll to position [378, 0]
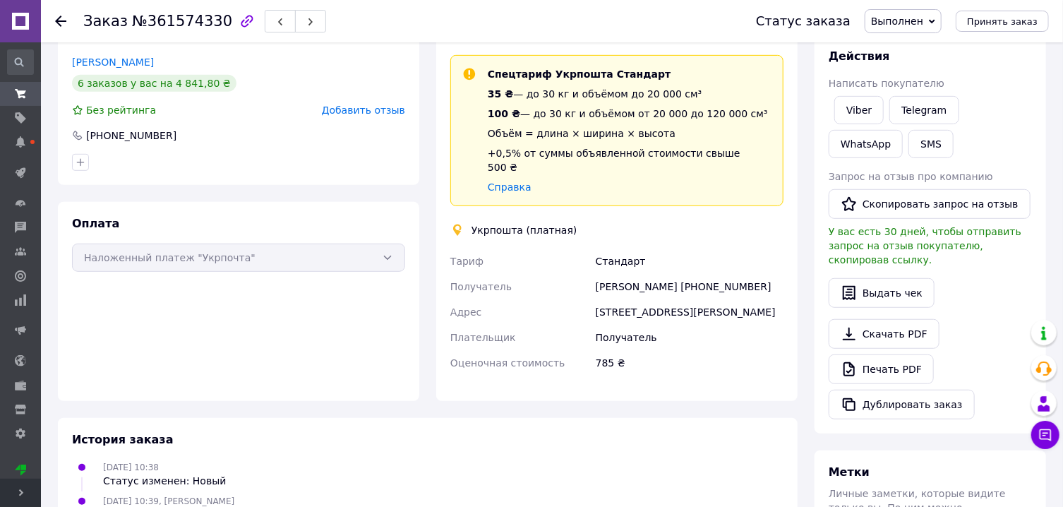
drag, startPoint x: 608, startPoint y: 258, endPoint x: 774, endPoint y: 259, distance: 165.9
click at [774, 274] on div "[PERSON_NAME] [PHONE_NUMBER]" at bounding box center [689, 286] width 193 height 25
copy div "[PERSON_NAME] [PHONE_NUMBER]"
click at [643, 299] on div "[STREET_ADDRESS][PERSON_NAME]" at bounding box center [689, 311] width 193 height 25
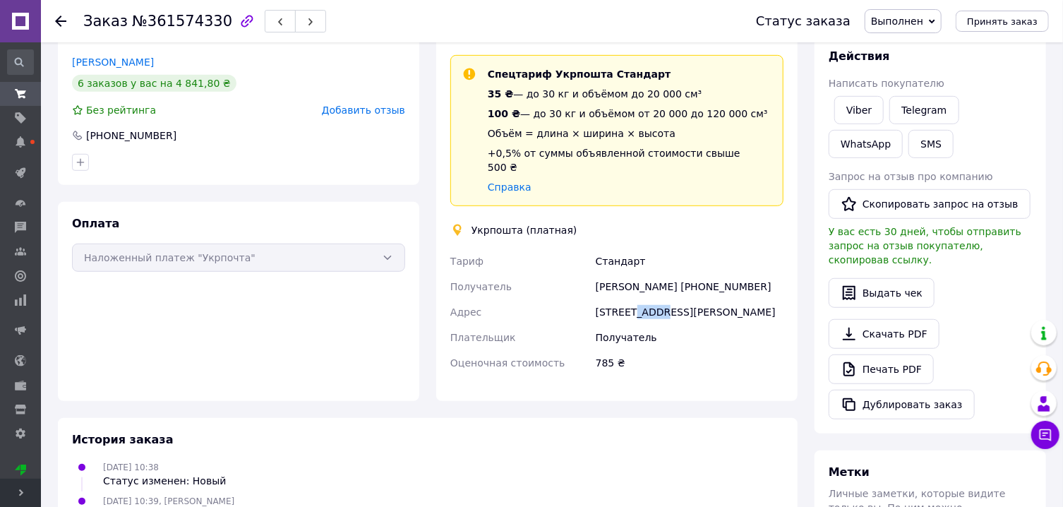
copy div "49051"
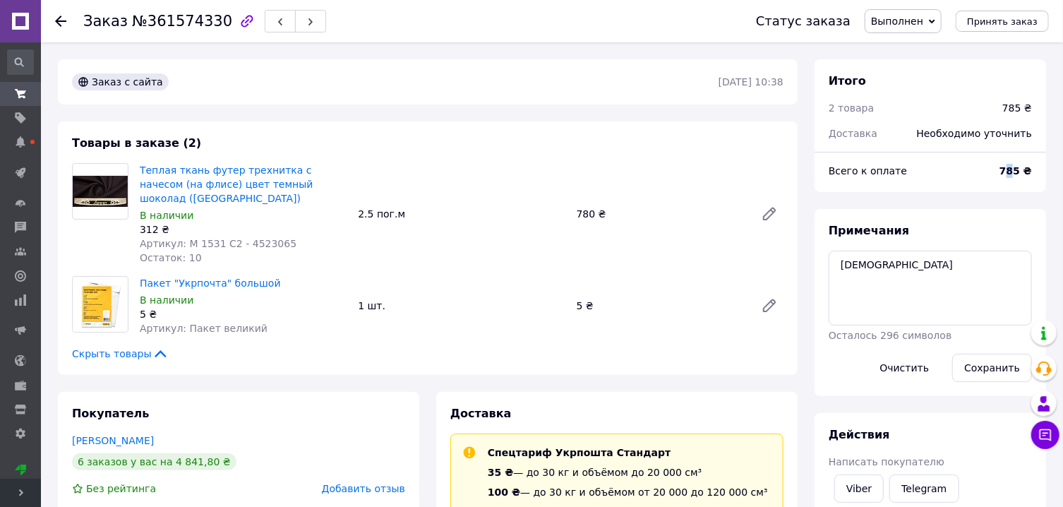
click at [1014, 176] on b "785 ₴" at bounding box center [1016, 170] width 32 height 11
drag, startPoint x: 1022, startPoint y: 169, endPoint x: 1000, endPoint y: 169, distance: 21.9
click at [1006, 169] on div "785 ₴" at bounding box center [1015, 170] width 49 height 31
copy b "785"
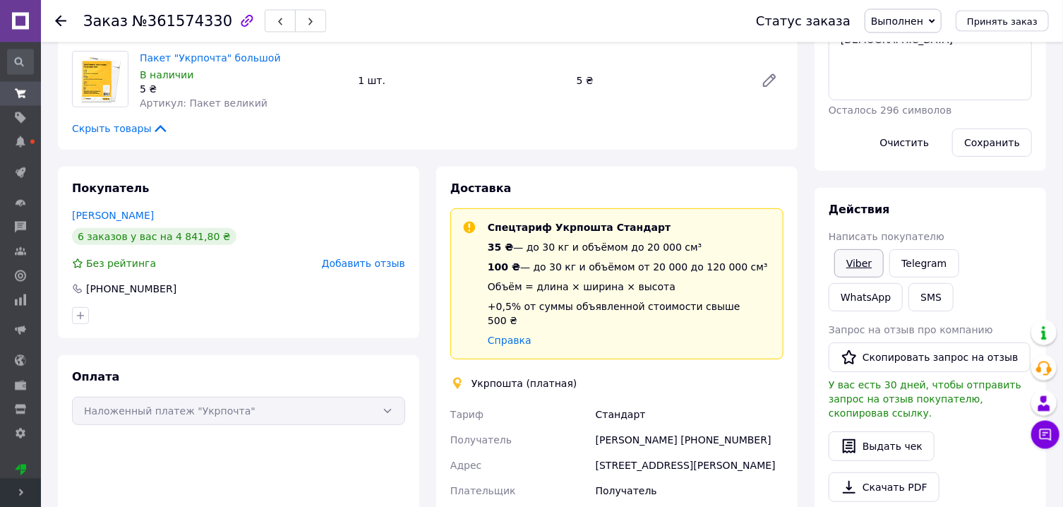
scroll to position [227, 0]
click at [868, 248] on div "Viber" at bounding box center [859, 262] width 55 height 34
click at [871, 262] on link "Viber" at bounding box center [858, 262] width 49 height 28
click at [872, 263] on link "Viber" at bounding box center [858, 262] width 49 height 28
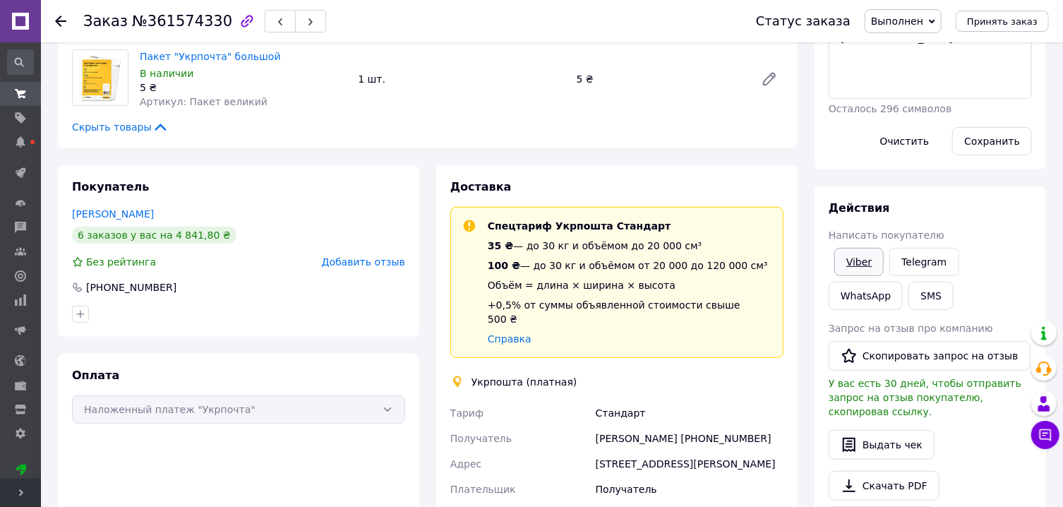
click at [852, 250] on link "Viber" at bounding box center [858, 262] width 49 height 28
click at [875, 262] on link "Viber" at bounding box center [858, 262] width 49 height 28
click at [874, 260] on link "Viber" at bounding box center [858, 262] width 49 height 28
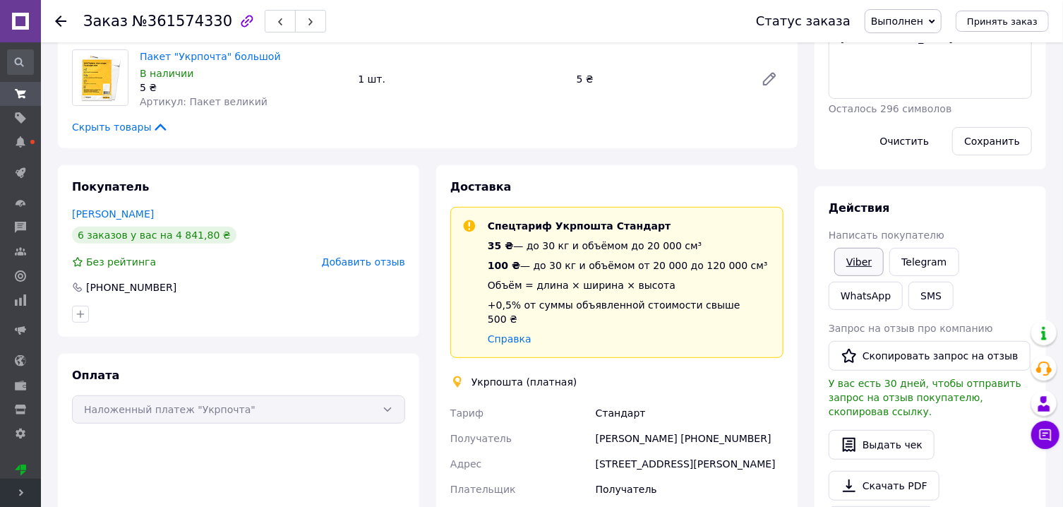
click at [874, 260] on link "Viber" at bounding box center [858, 262] width 49 height 28
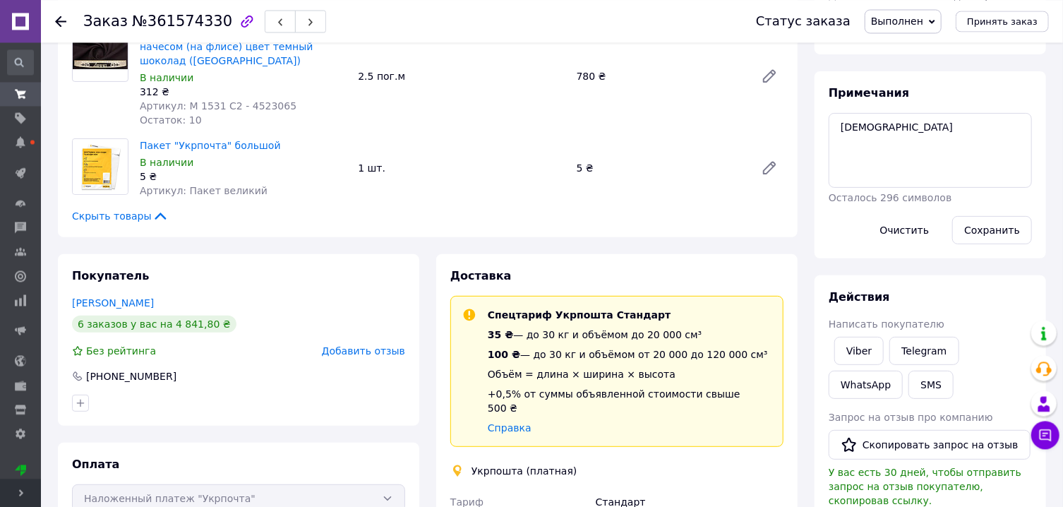
scroll to position [0, 0]
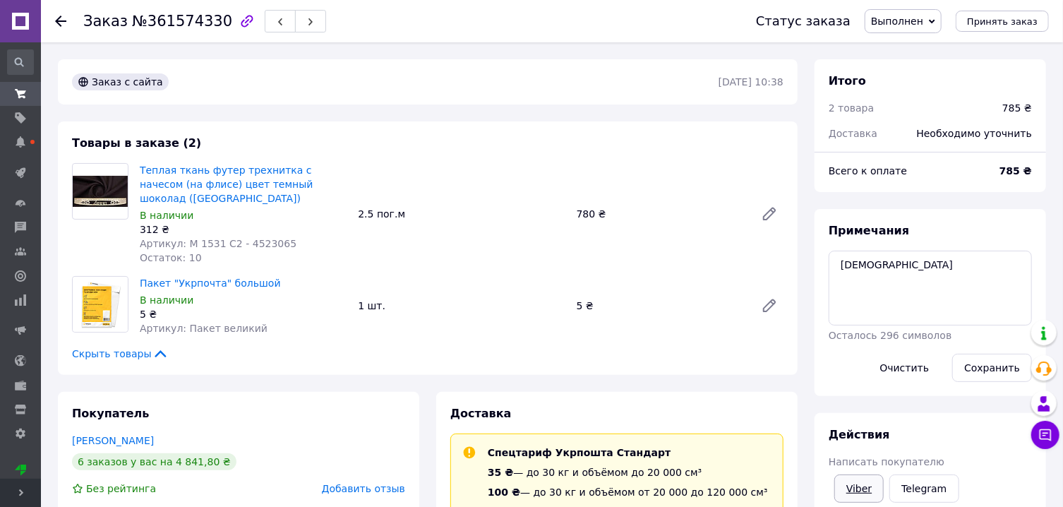
click at [860, 491] on link "Viber" at bounding box center [858, 488] width 49 height 28
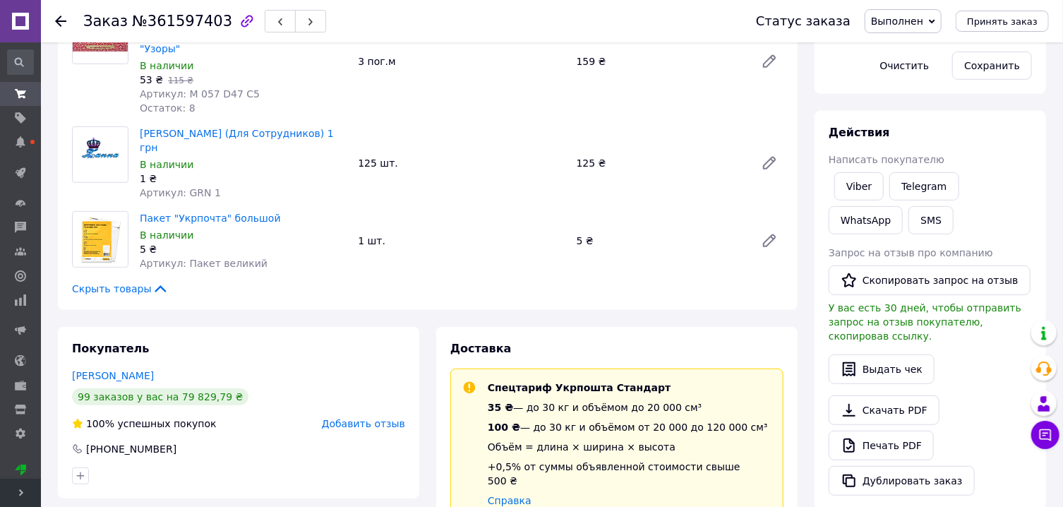
scroll to position [605, 0]
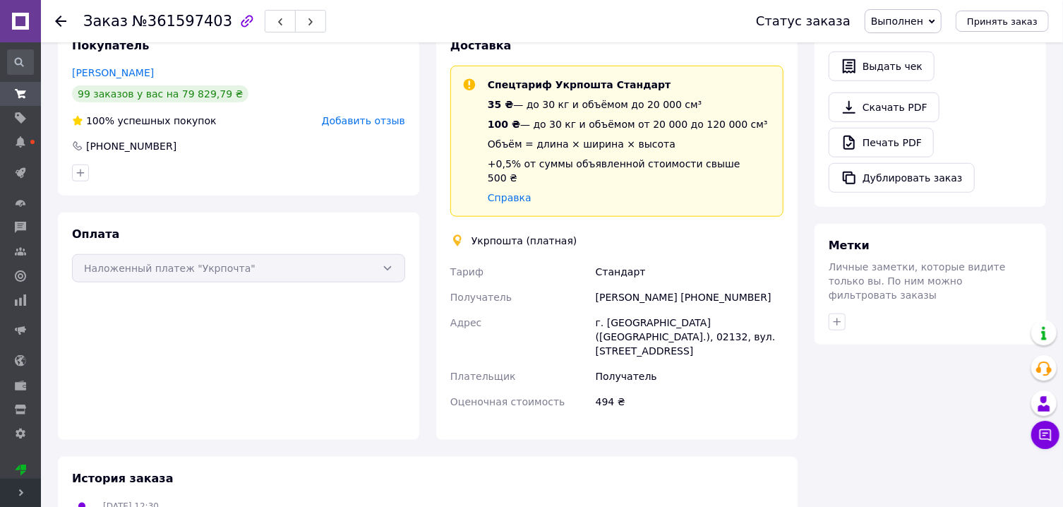
drag, startPoint x: 595, startPoint y: 239, endPoint x: 762, endPoint y: 241, distance: 166.6
click at [762, 284] on div "[PERSON_NAME] [PHONE_NUMBER]" at bounding box center [689, 296] width 193 height 25
copy div "[PERSON_NAME] [PHONE_NUMBER]"
click at [718, 310] on div "г. [GEOGRAPHIC_DATA] ([GEOGRAPHIC_DATA].), 02132, вул. [STREET_ADDRESS]" at bounding box center [689, 337] width 193 height 54
click at [717, 310] on div "г. [GEOGRAPHIC_DATA] ([GEOGRAPHIC_DATA].), 02132, вул. [STREET_ADDRESS]" at bounding box center [689, 337] width 193 height 54
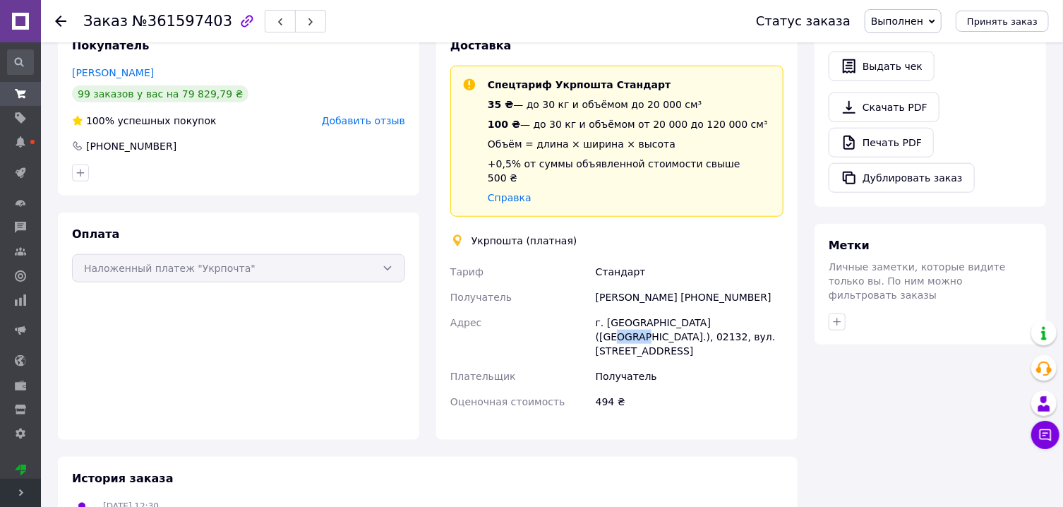
copy div "02132"
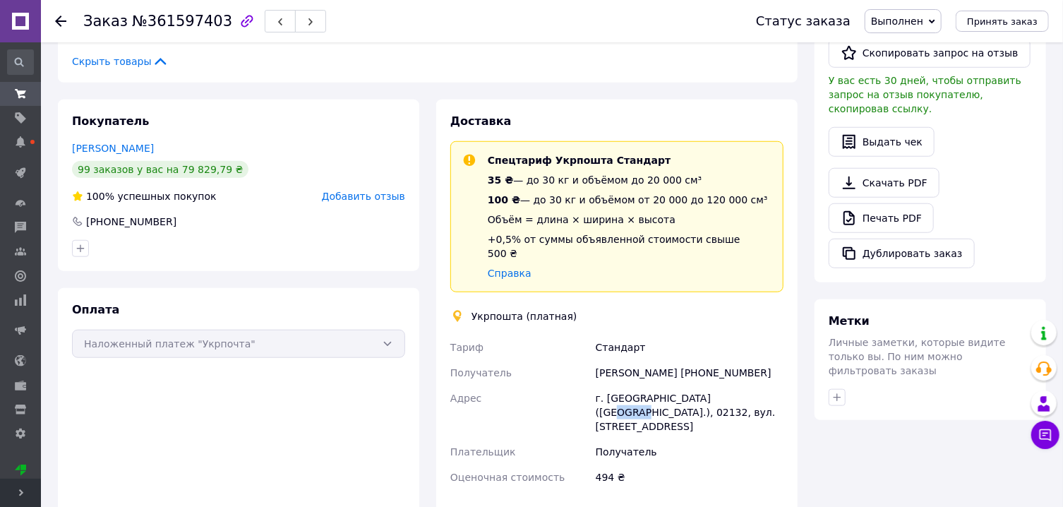
scroll to position [0, 0]
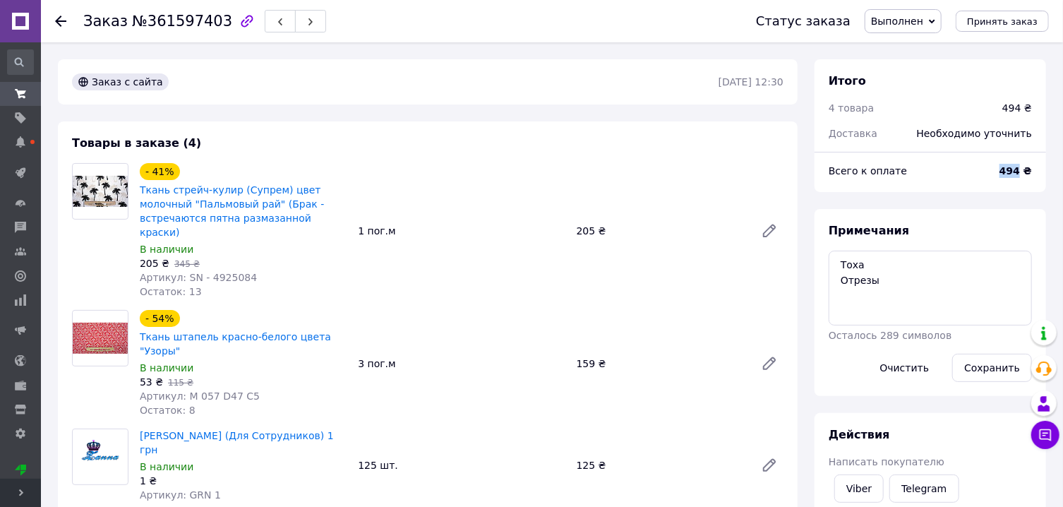
drag, startPoint x: 1022, startPoint y: 174, endPoint x: 1000, endPoint y: 174, distance: 21.9
click at [1000, 174] on div "494 ₴" at bounding box center [1015, 170] width 49 height 31
copy b "494"
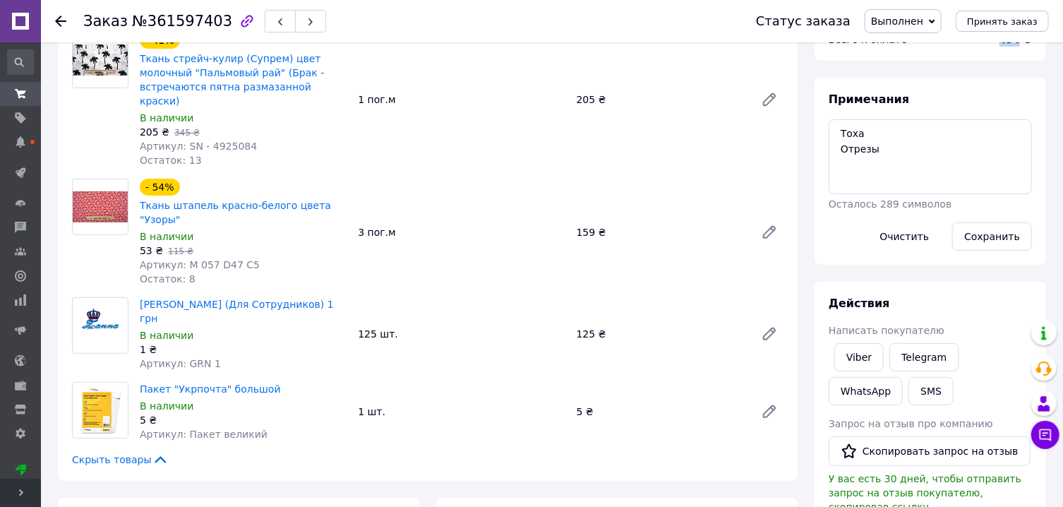
scroll to position [227, 0]
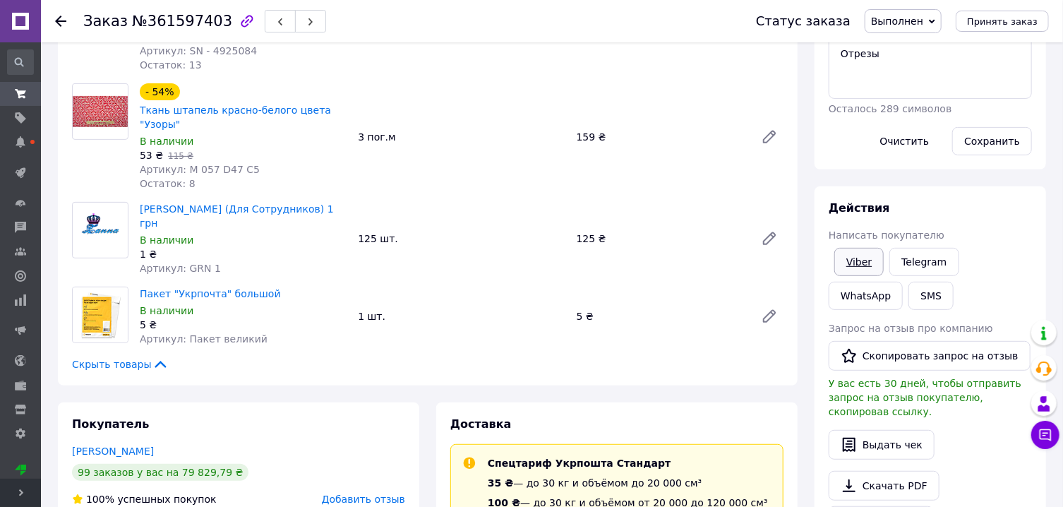
click at [858, 263] on link "Viber" at bounding box center [858, 262] width 49 height 28
click at [851, 250] on link "Viber" at bounding box center [858, 262] width 49 height 28
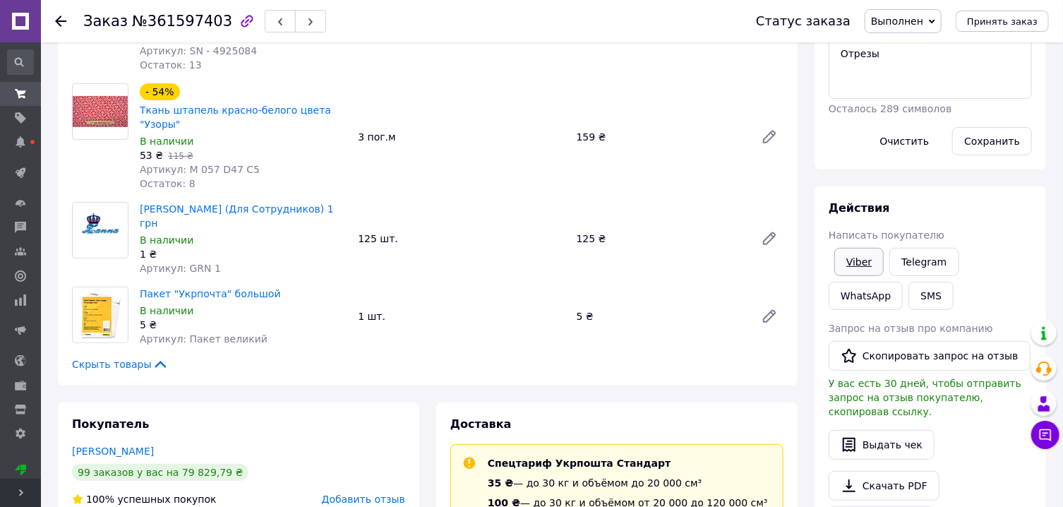
click at [851, 250] on link "Viber" at bounding box center [858, 262] width 49 height 28
click at [872, 268] on link "Viber" at bounding box center [858, 262] width 49 height 28
drag, startPoint x: 872, startPoint y: 268, endPoint x: 875, endPoint y: 187, distance: 80.5
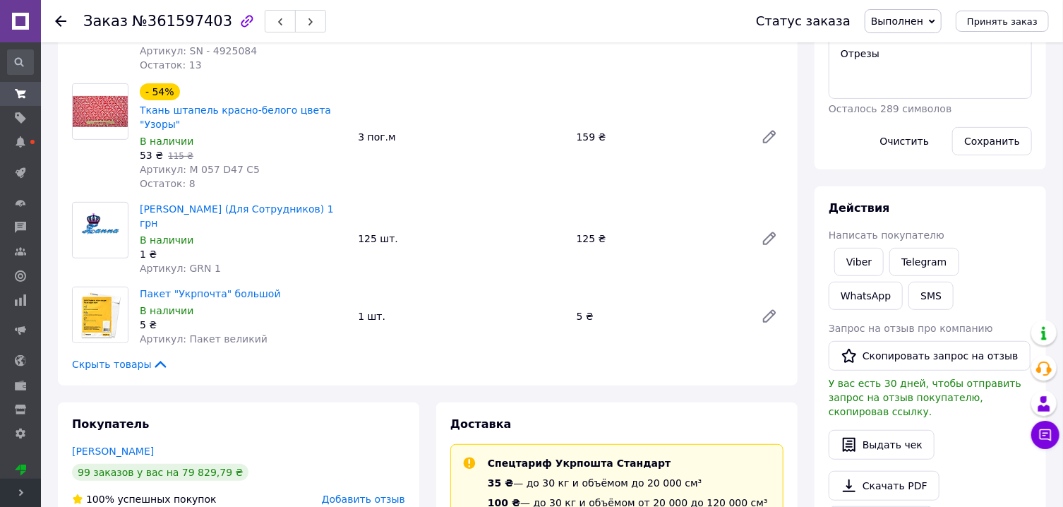
click at [870, 261] on link "Viber" at bounding box center [858, 262] width 49 height 28
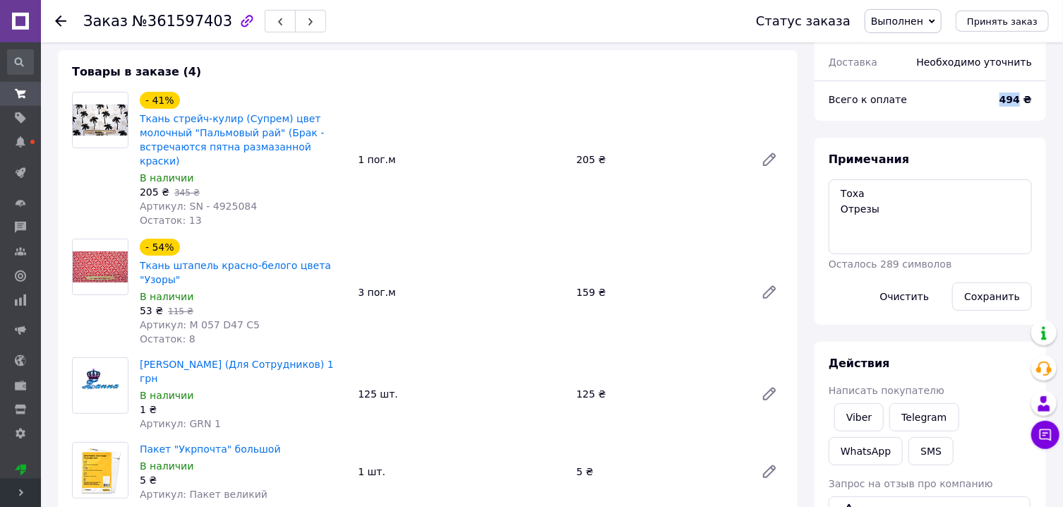
scroll to position [0, 0]
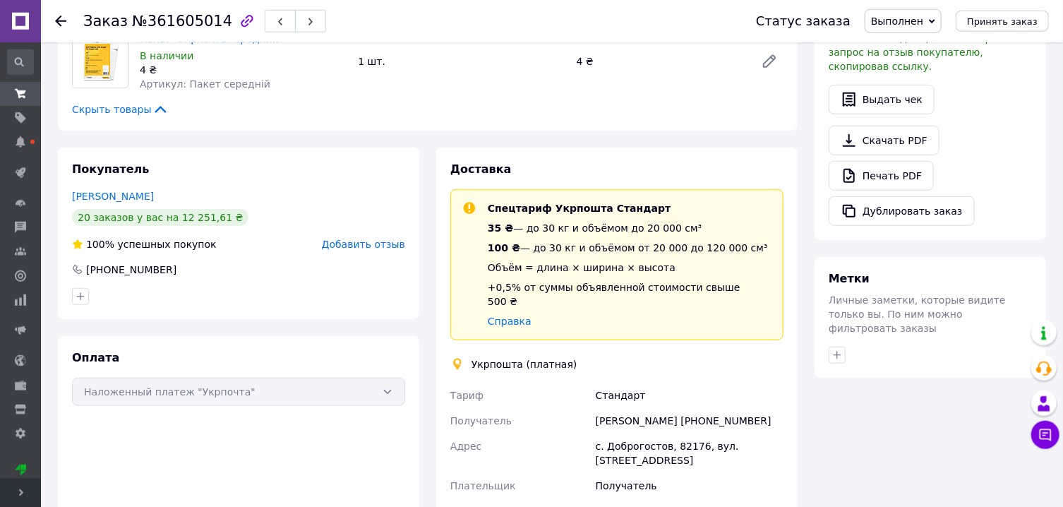
scroll to position [680, 0]
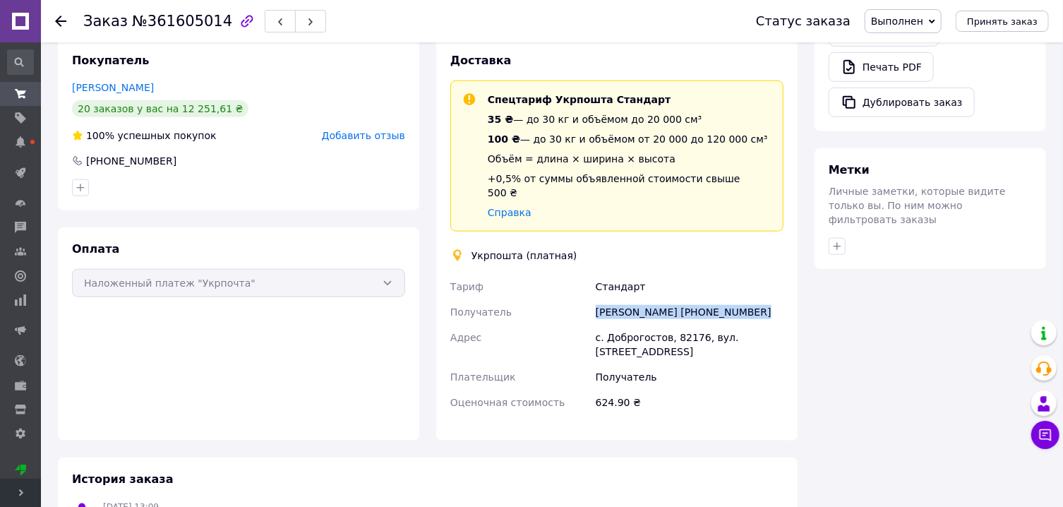
drag, startPoint x: 596, startPoint y: 299, endPoint x: 748, endPoint y: 299, distance: 151.8
click at [748, 299] on div "[PERSON_NAME] [PHONE_NUMBER]" at bounding box center [689, 311] width 193 height 25
click at [685, 325] on div "с. Доброгостов, 82176, вул. [STREET_ADDRESS]" at bounding box center [689, 345] width 193 height 40
copy div "82176"
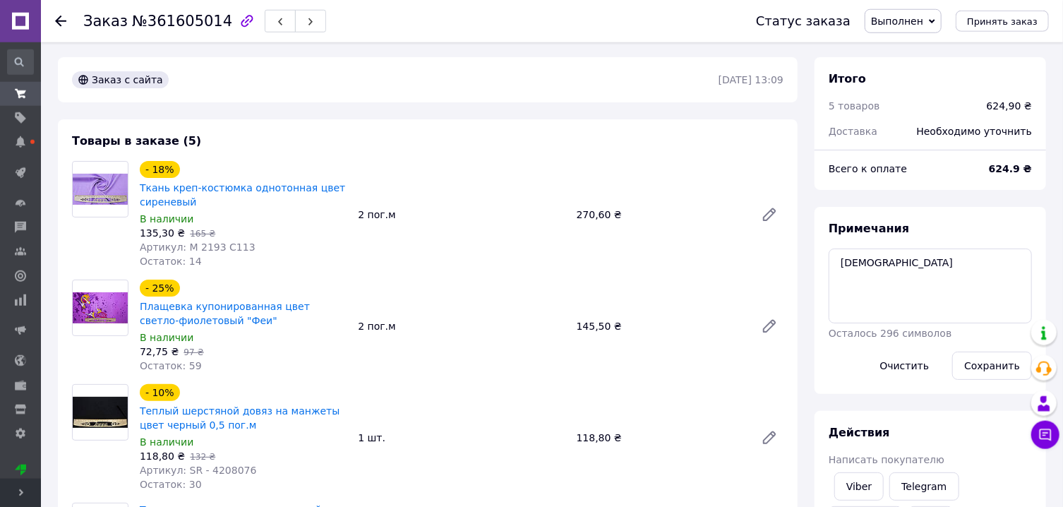
scroll to position [0, 0]
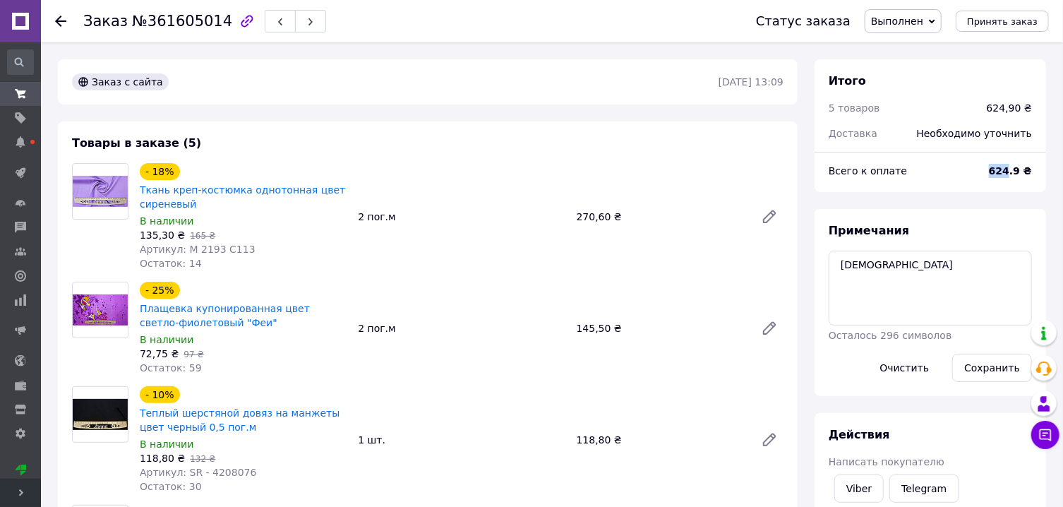
drag, startPoint x: 1014, startPoint y: 169, endPoint x: 985, endPoint y: 170, distance: 28.9
click at [985, 170] on div "Всего к оплате 624.9 ₴" at bounding box center [930, 170] width 220 height 31
copy div "Всего к оплате 624"
click at [853, 486] on link "Viber" at bounding box center [858, 488] width 49 height 28
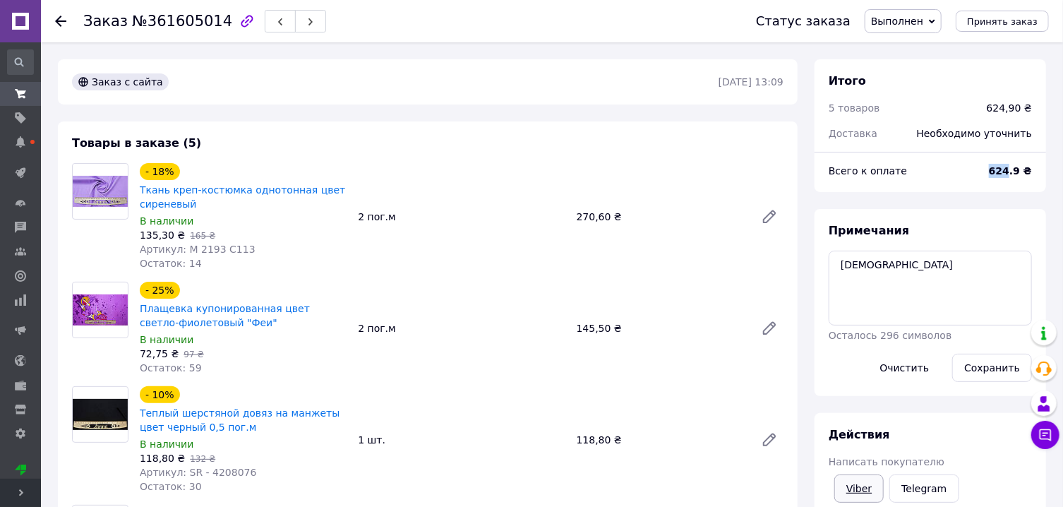
click at [853, 486] on link "Viber" at bounding box center [858, 488] width 49 height 28
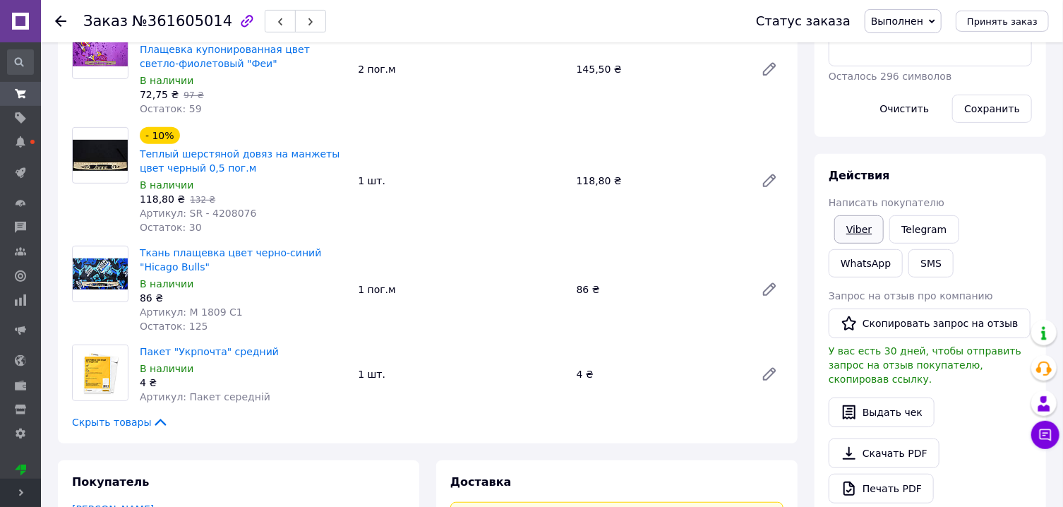
scroll to position [227, 0]
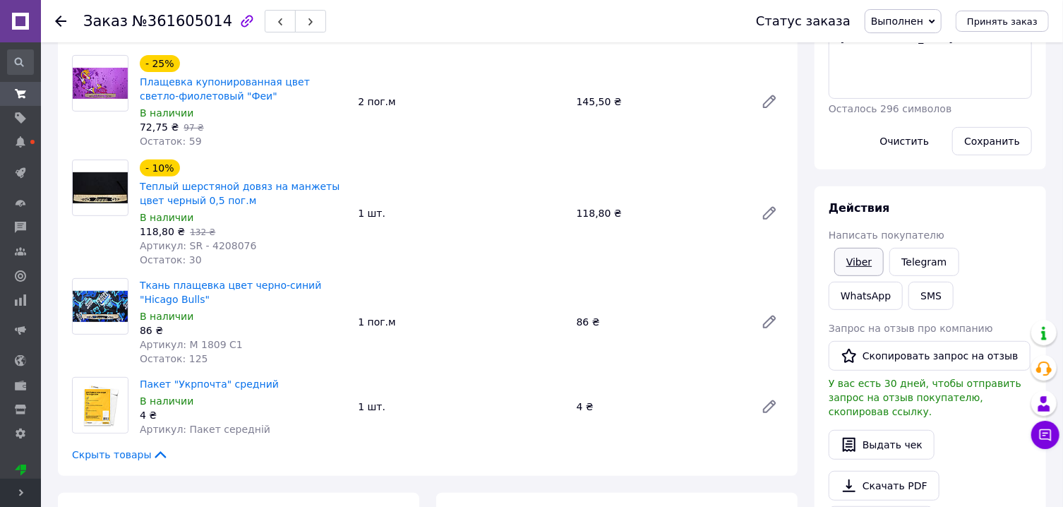
click at [863, 261] on link "Viber" at bounding box center [858, 262] width 49 height 28
click at [863, 260] on link "Viber" at bounding box center [858, 262] width 49 height 28
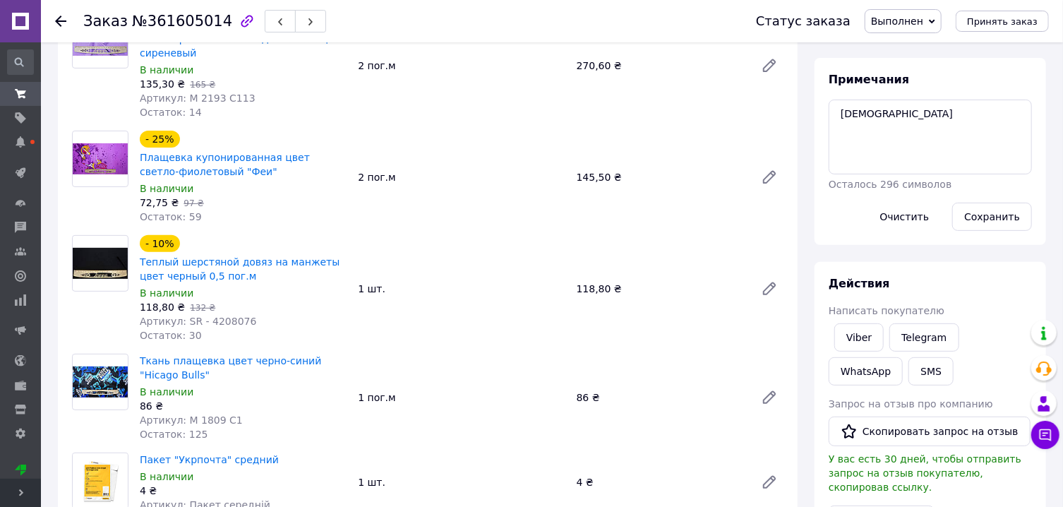
scroll to position [0, 0]
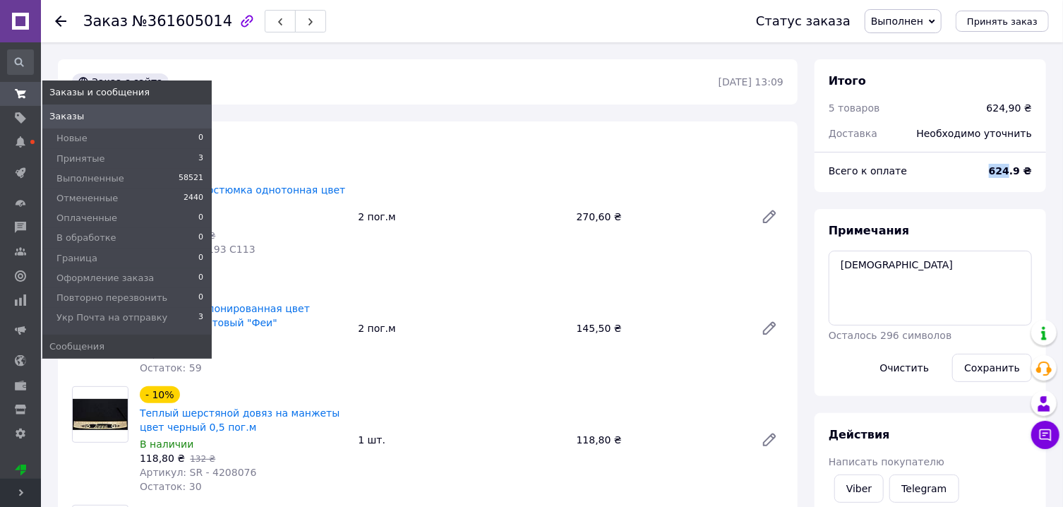
click at [20, 93] on use at bounding box center [20, 93] width 11 height 9
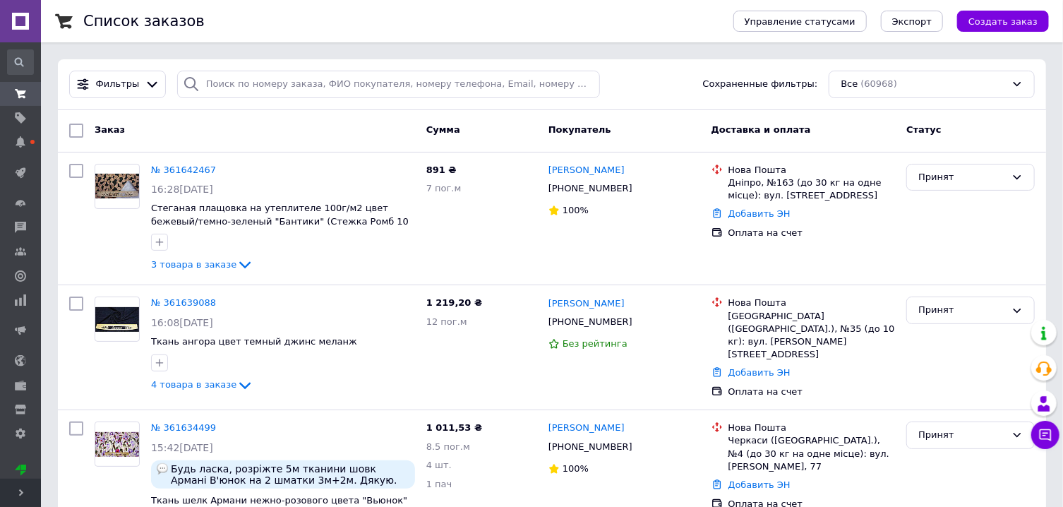
click at [15, 494] on span "Развернуть" at bounding box center [20, 493] width 41 height 28
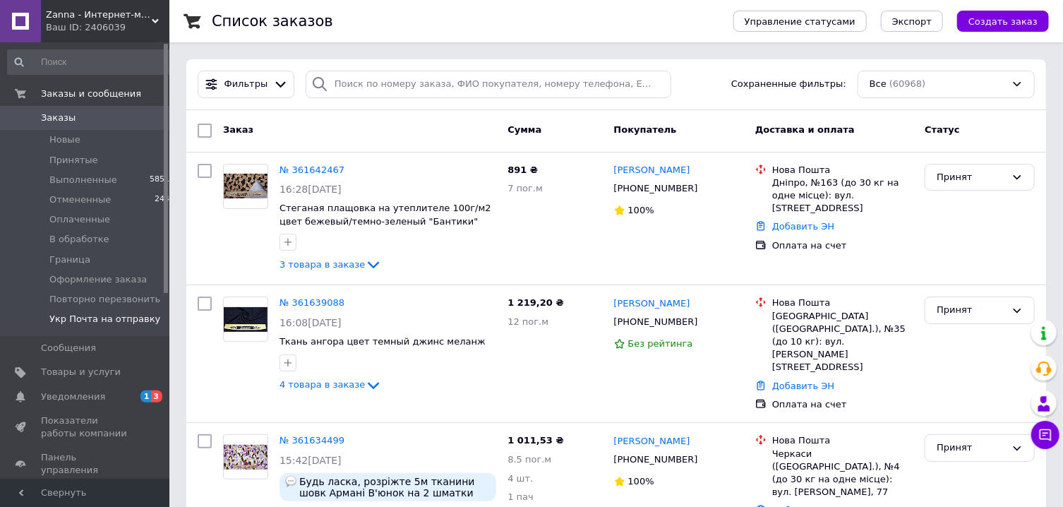
click at [86, 324] on span "Укр Почта на отправку" at bounding box center [104, 319] width 111 height 13
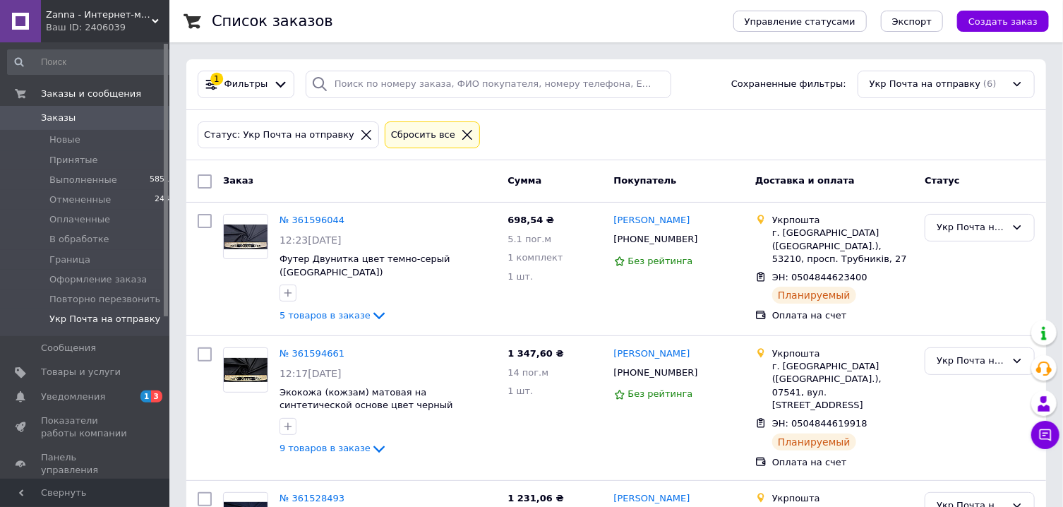
click at [203, 184] on input "checkbox" at bounding box center [205, 181] width 14 height 14
checkbox input "true"
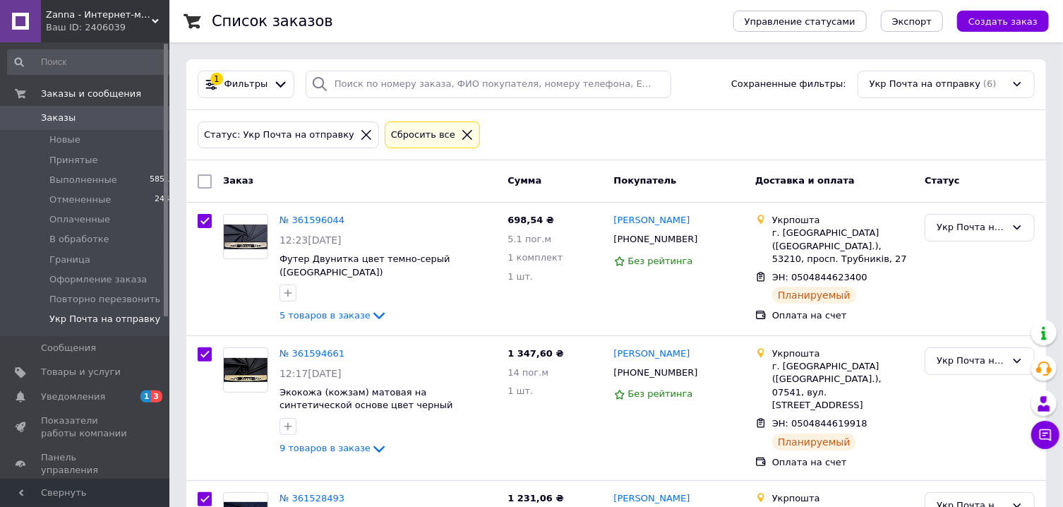
checkbox input "true"
click at [277, 184] on span "Действия для 6 заказов" at bounding box center [281, 181] width 116 height 13
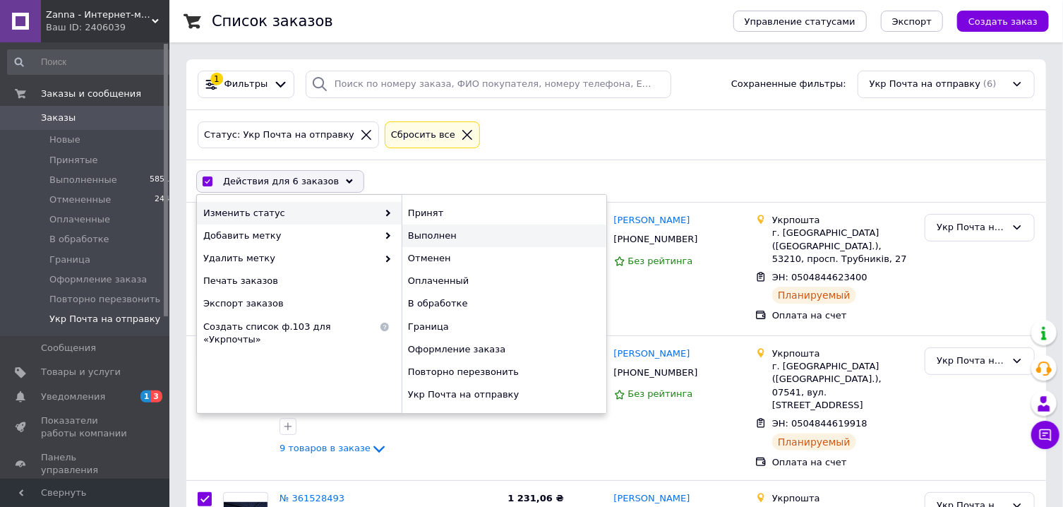
click at [425, 231] on div "Выполнен" at bounding box center [504, 235] width 205 height 23
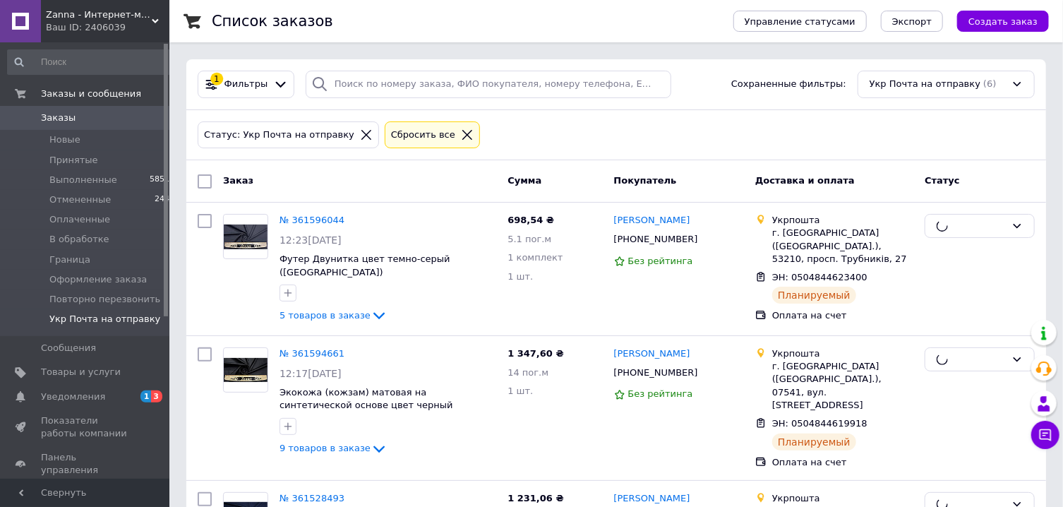
checkbox input "false"
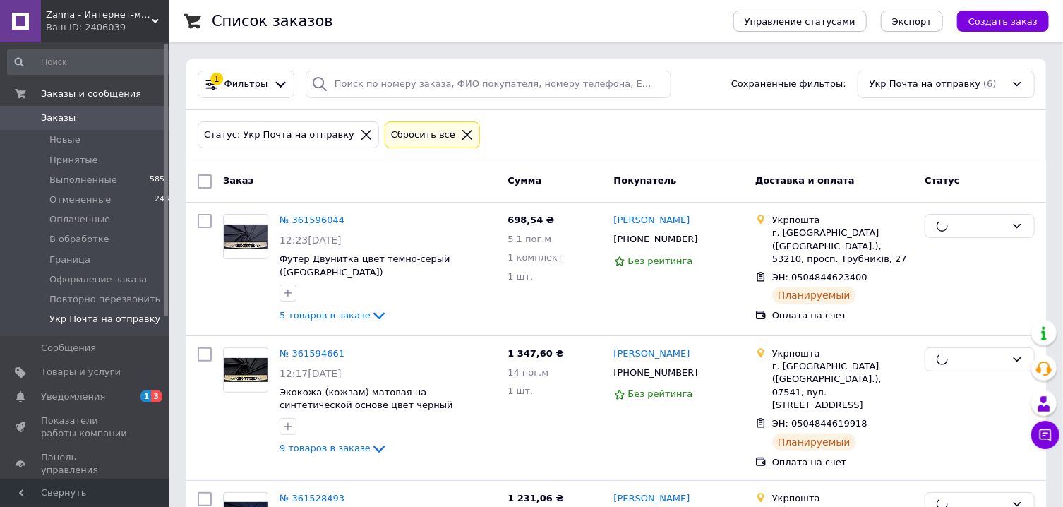
checkbox input "false"
click at [67, 116] on span "Заказы" at bounding box center [58, 118] width 35 height 13
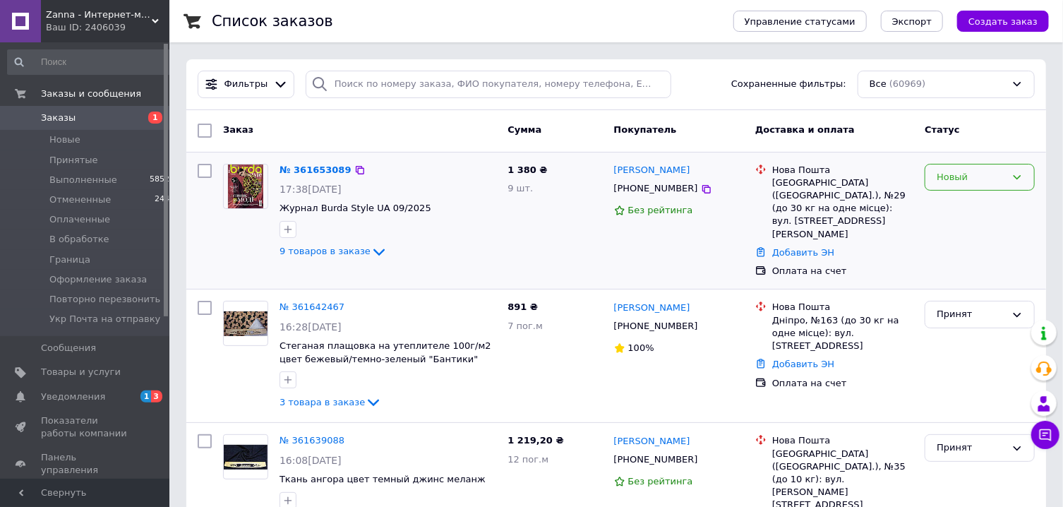
click at [964, 186] on div "Новый" at bounding box center [980, 178] width 110 height 28
click at [961, 204] on li "Принят" at bounding box center [979, 206] width 109 height 26
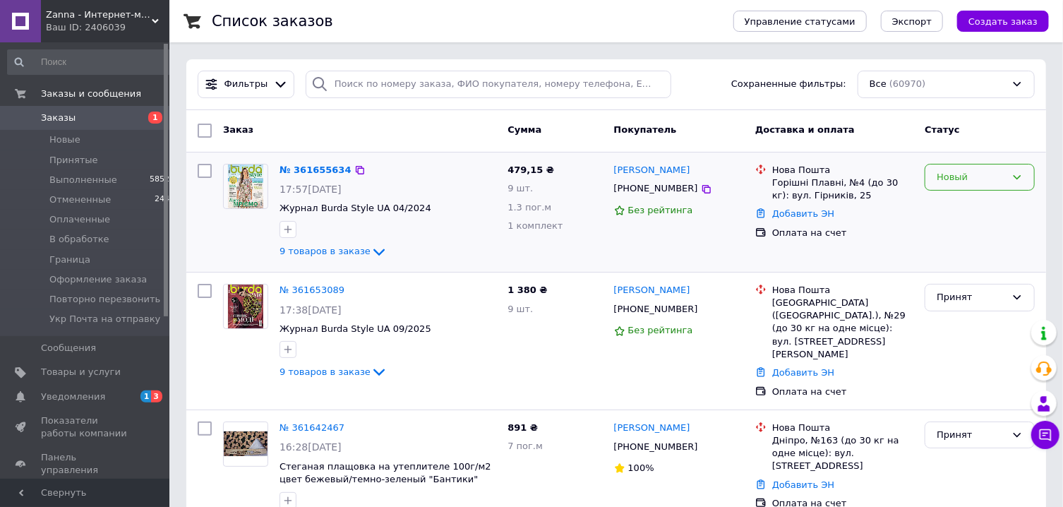
click at [947, 181] on div "Новый" at bounding box center [971, 177] width 69 height 15
click at [953, 200] on li "Принят" at bounding box center [979, 206] width 109 height 26
